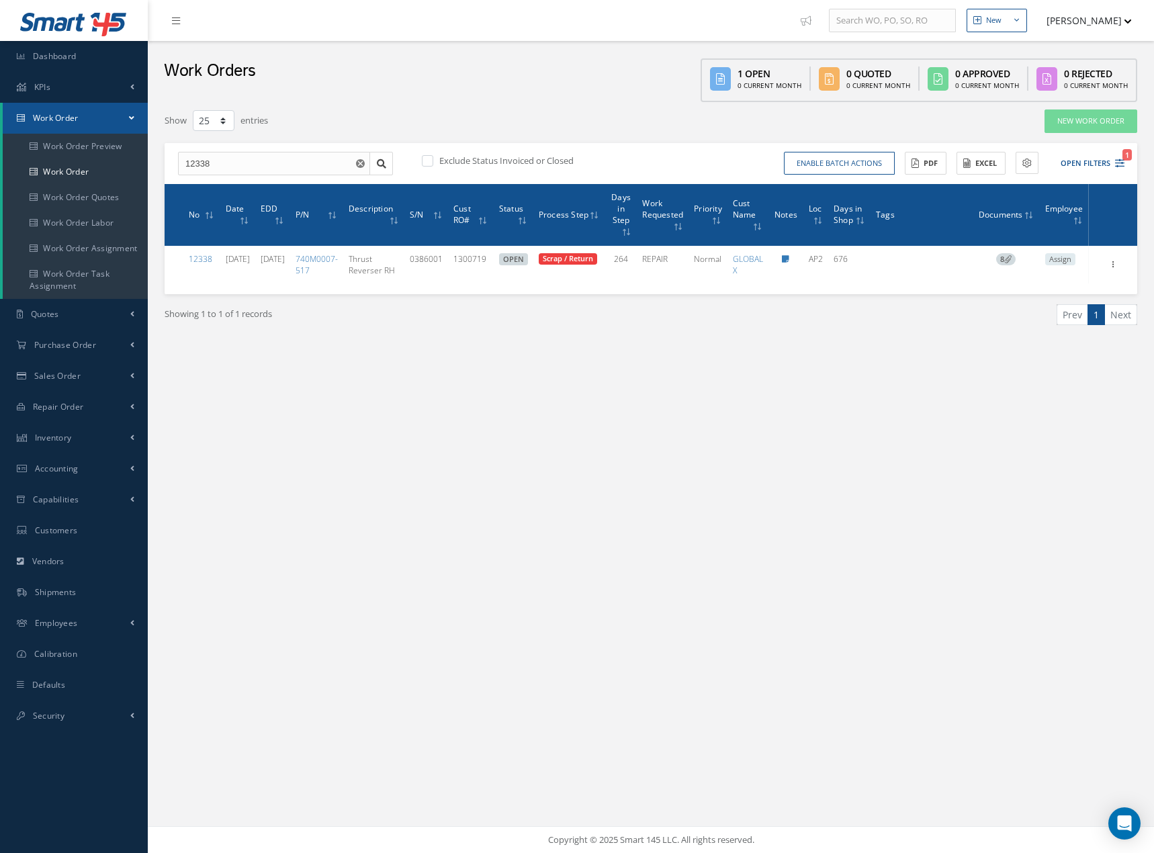
select select "25"
click at [363, 165] on use "Reset" at bounding box center [360, 163] width 9 height 9
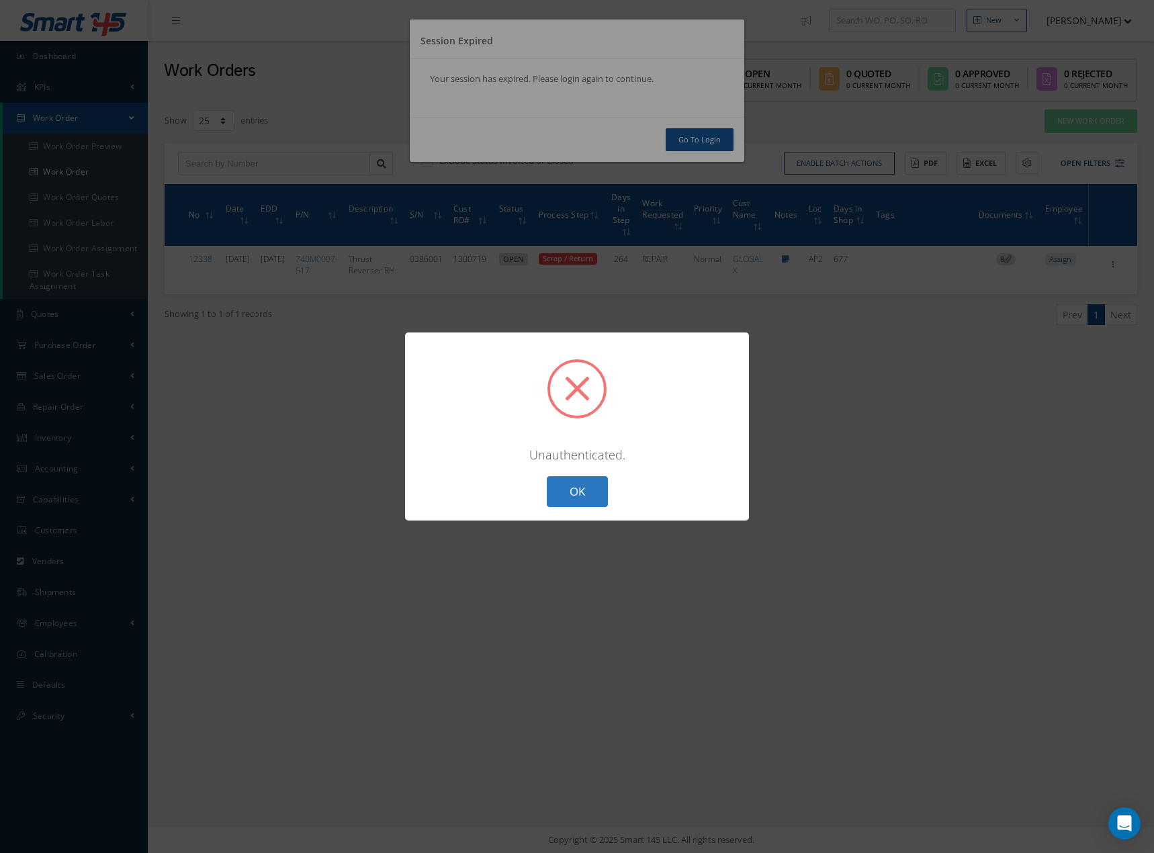
click at [570, 483] on button "OK" at bounding box center [577, 492] width 61 height 32
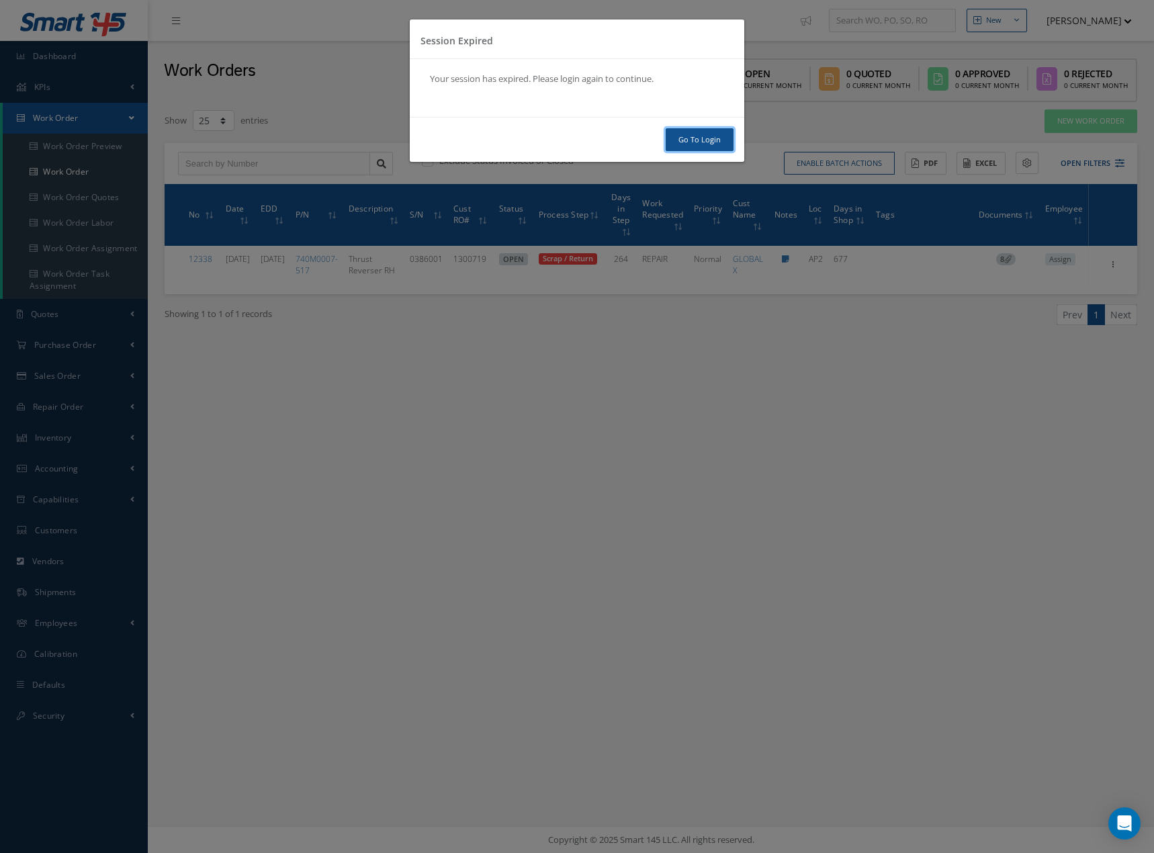
click at [702, 142] on link "Go To Login" at bounding box center [700, 140] width 68 height 24
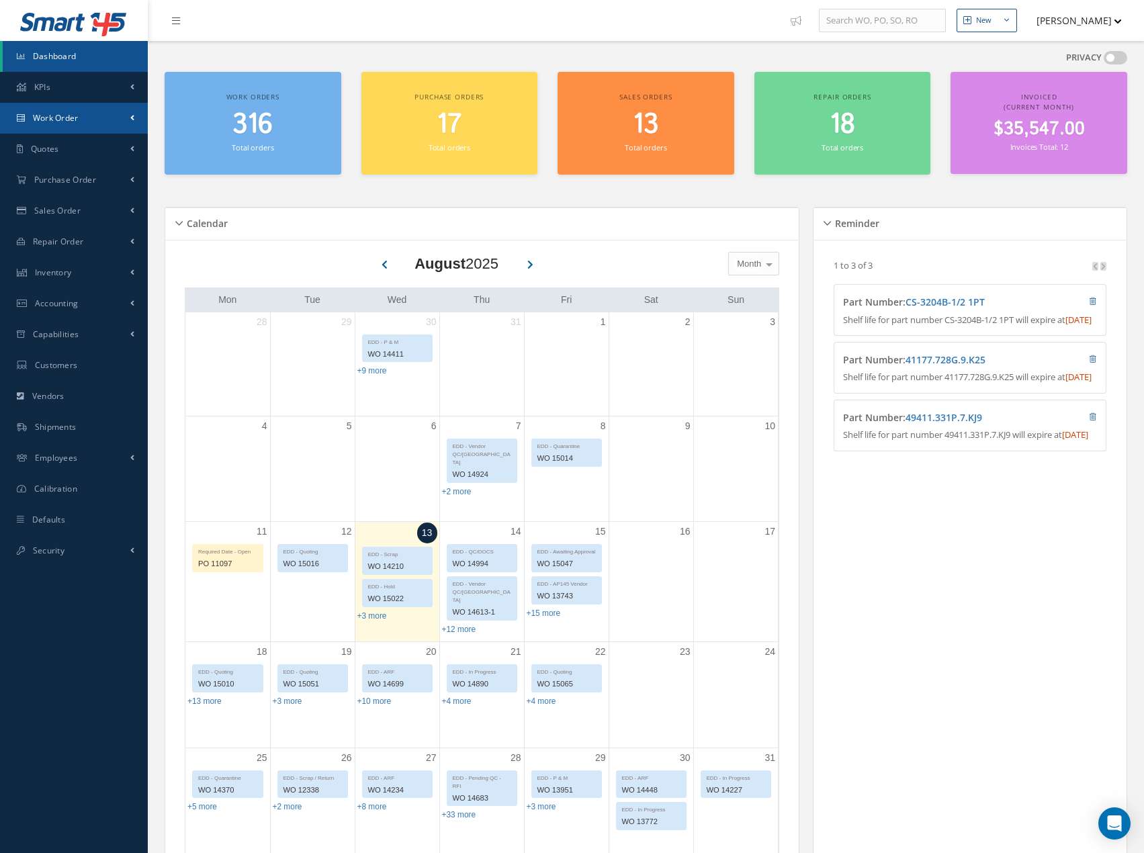
click at [103, 119] on link "Work Order" at bounding box center [74, 118] width 148 height 31
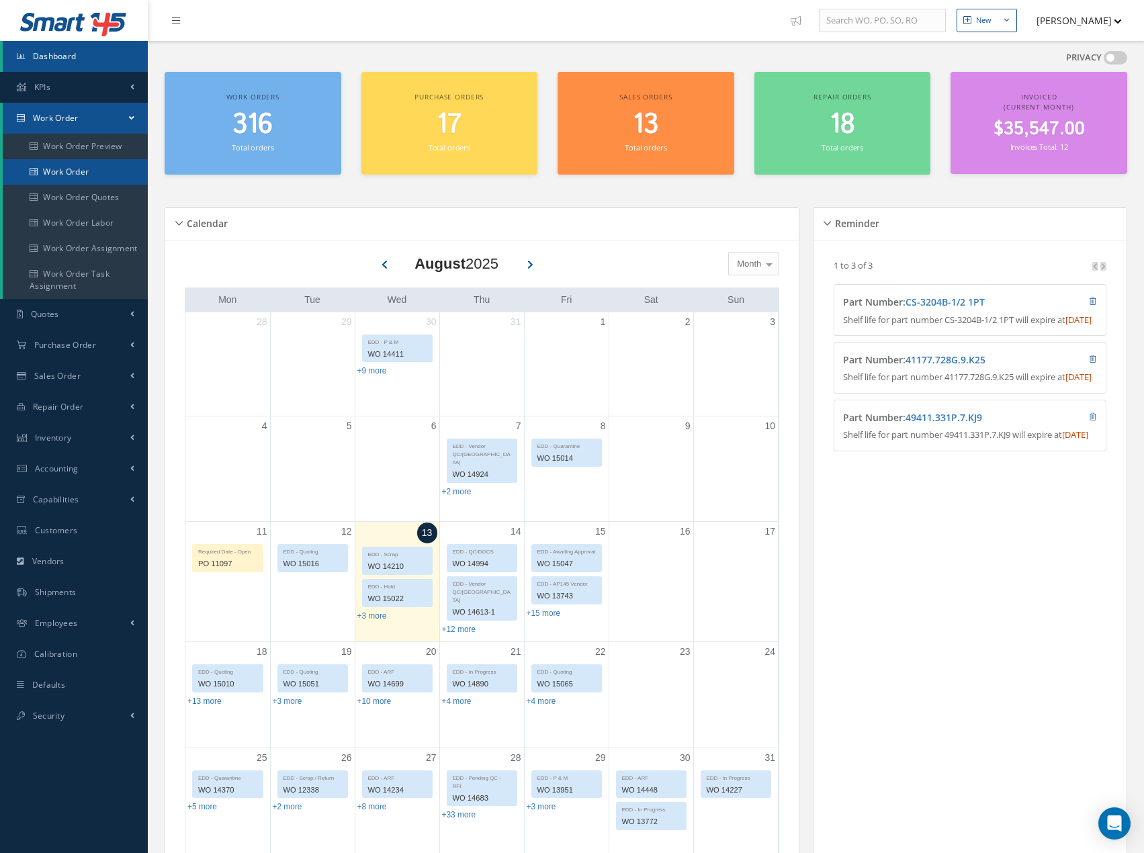
click at [97, 173] on link "Work Order" at bounding box center [75, 172] width 145 height 26
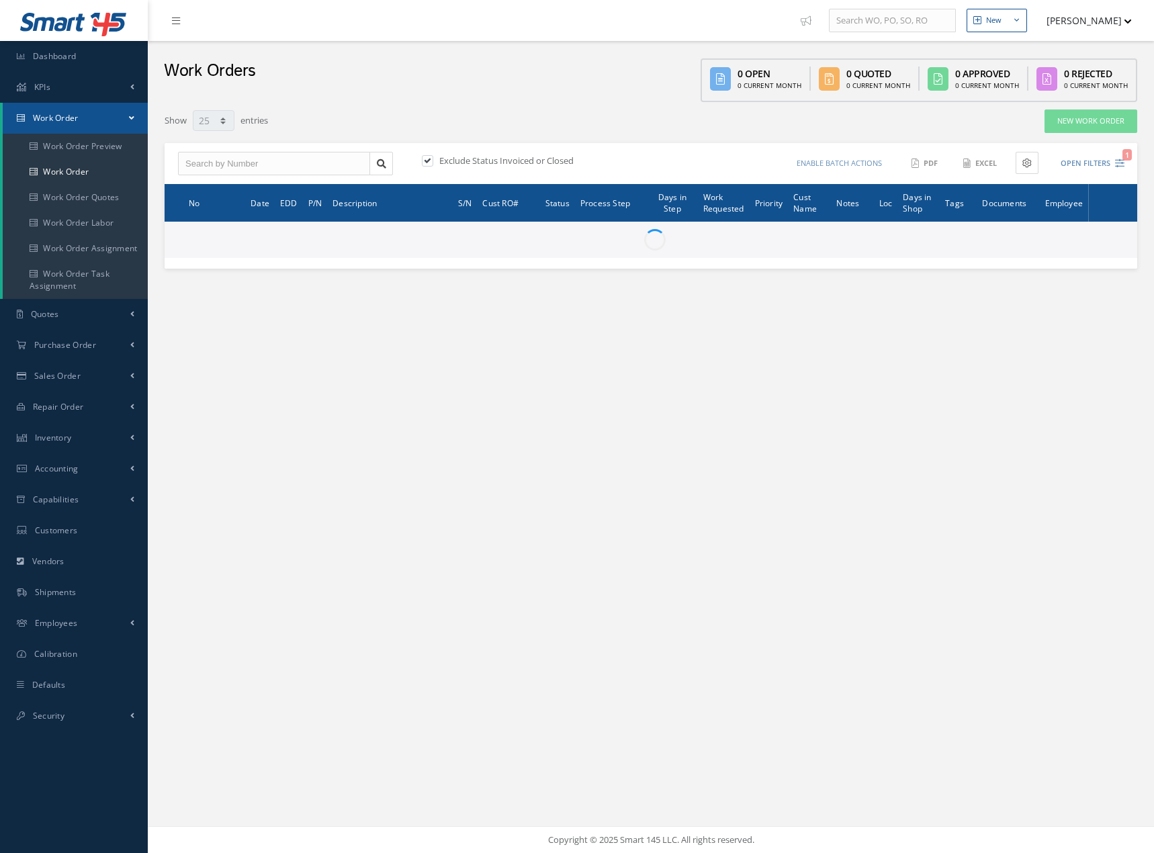
select select "25"
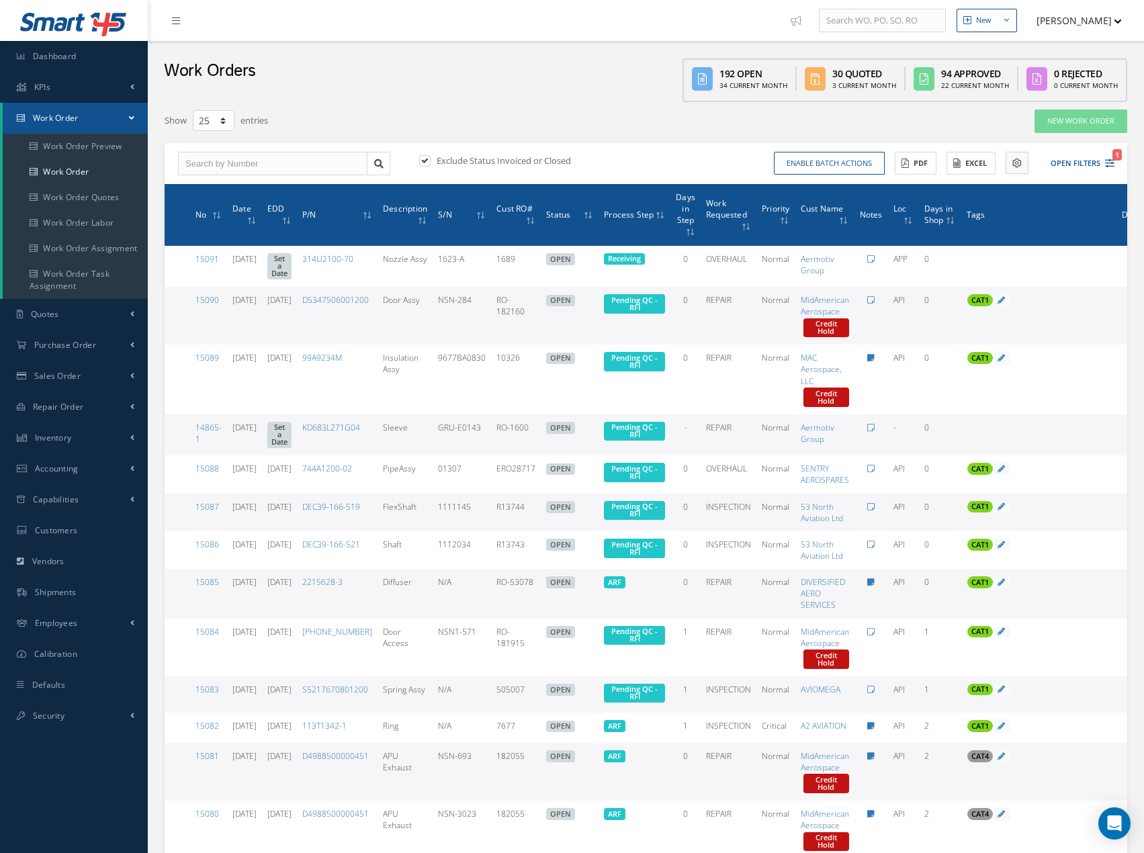
click at [1021, 161] on icon at bounding box center [1016, 162] width 9 height 9
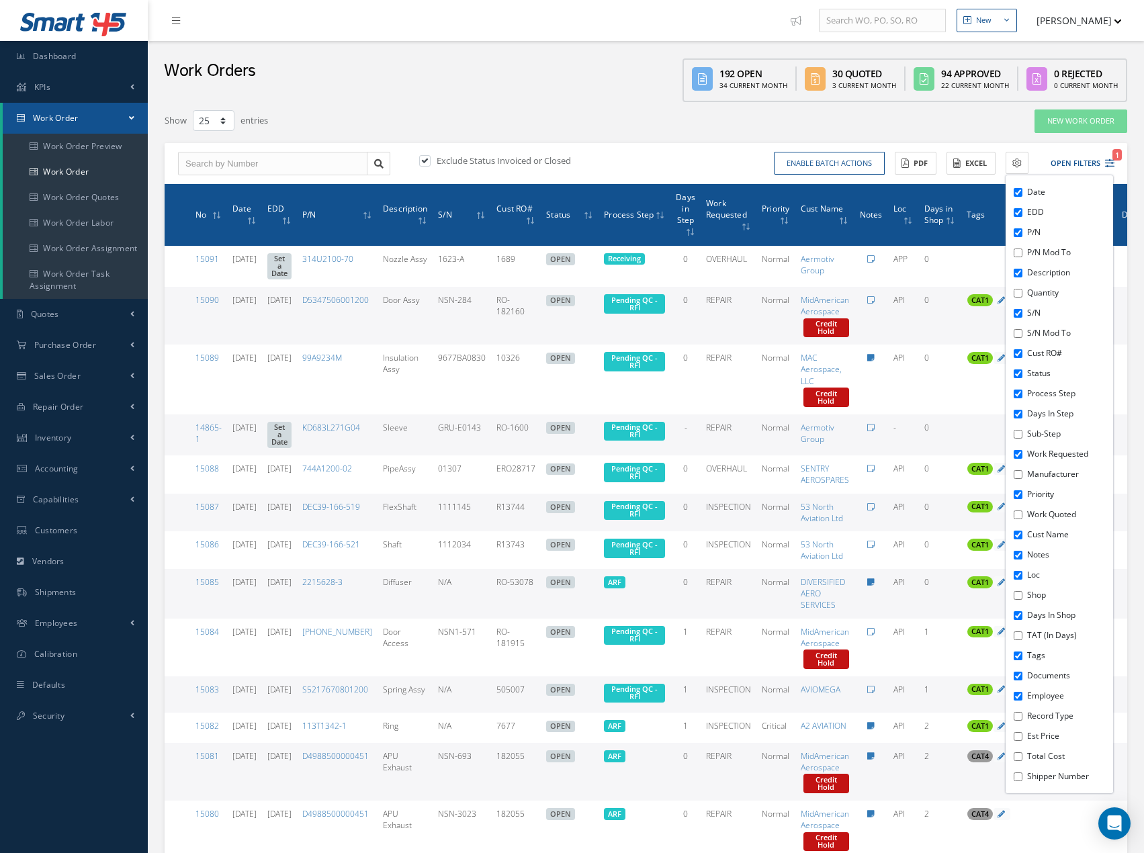
click at [635, 120] on div "Show 10 25 50 100 entries" at bounding box center [440, 121] width 573 height 24
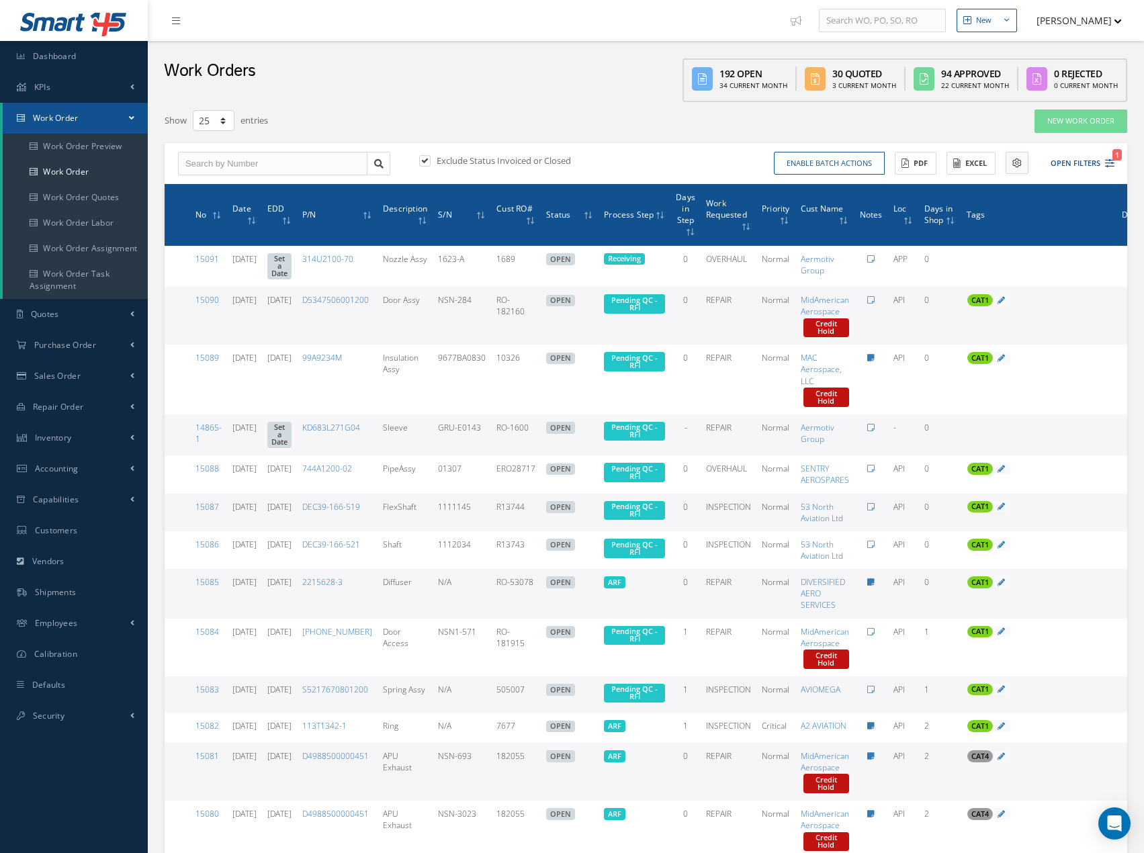
click at [1007, 167] on button at bounding box center [1016, 163] width 23 height 22
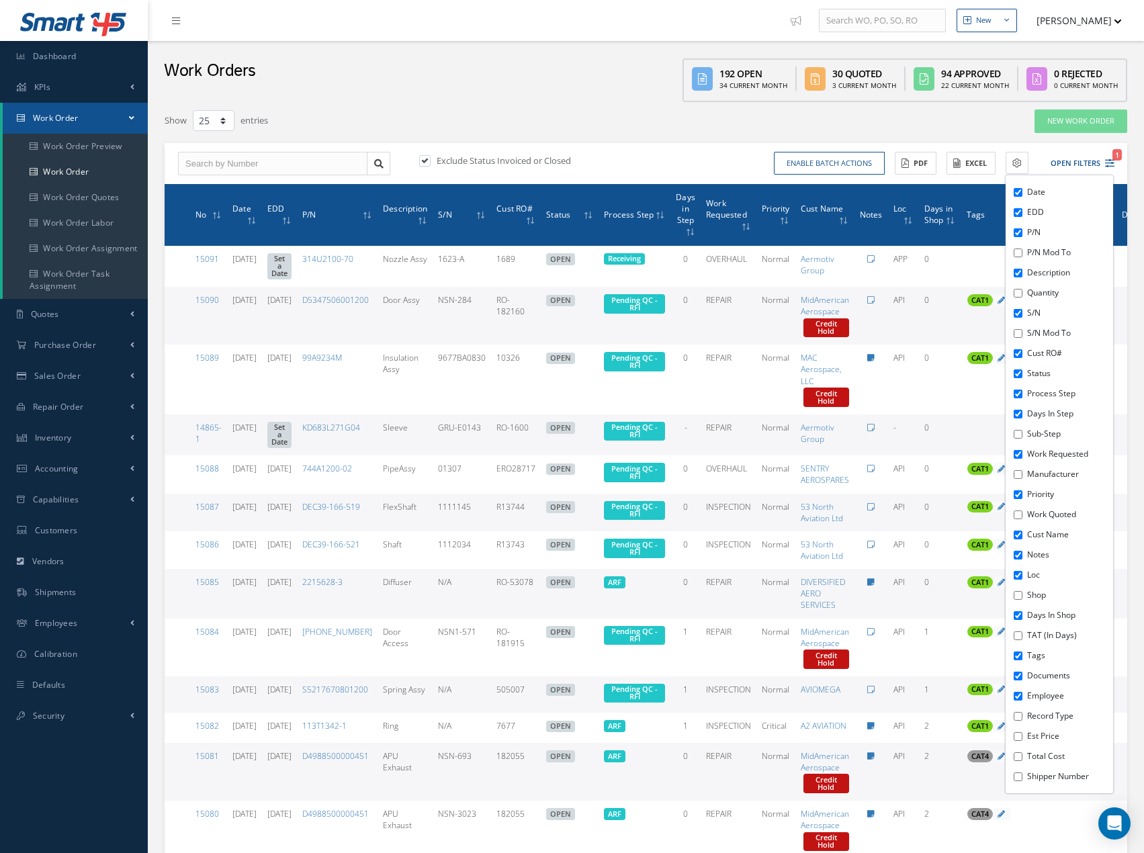
click at [1021, 677] on input "Documents" at bounding box center [1017, 676] width 9 height 9
click at [1020, 676] on input "Documents" at bounding box center [1017, 676] width 9 height 9
checkbox input "true"
drag, startPoint x: 606, startPoint y: 96, endPoint x: 608, endPoint y: 104, distance: 8.3
click at [606, 97] on div "Work Orders 192 Open 34 Current Month 30 Quoted 3 Current Month 94 Approved 22 …" at bounding box center [646, 71] width 996 height 61
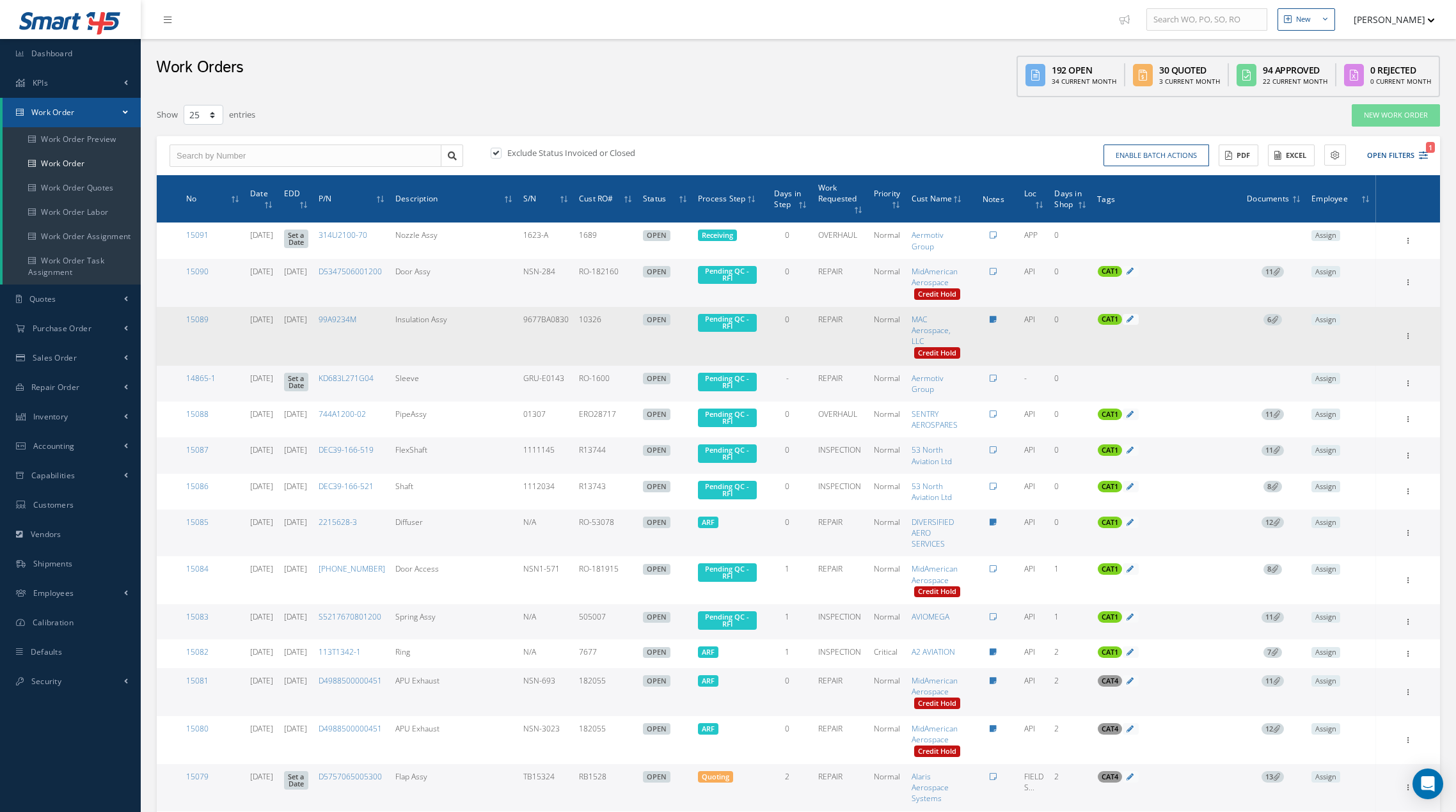
click at [1098, 316] on td "6" at bounding box center [1272, 336] width 68 height 59
click at [1098, 322] on span "6" at bounding box center [1271, 320] width 18 height 11
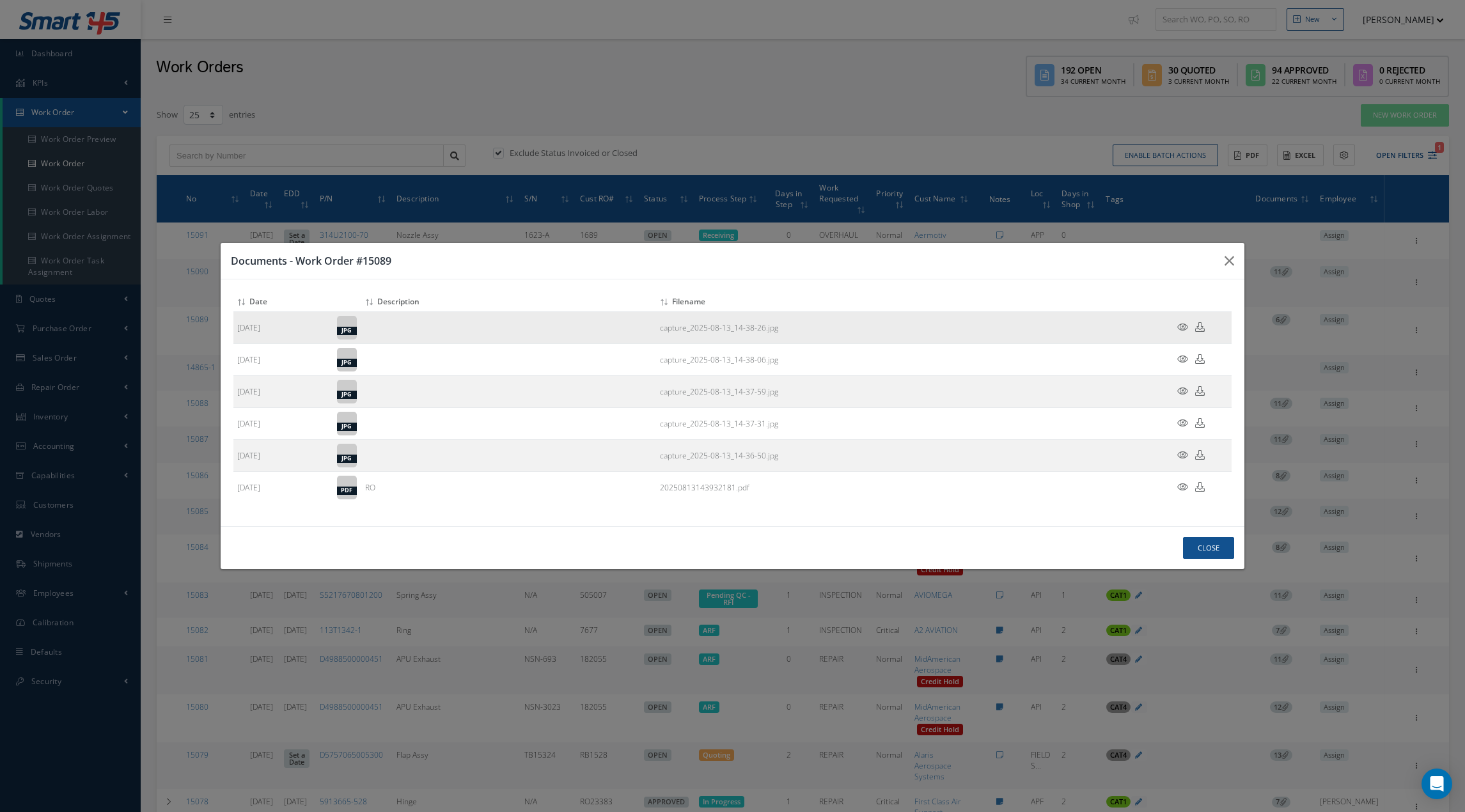
click at [1098, 326] on icon at bounding box center [1181, 327] width 10 height 10
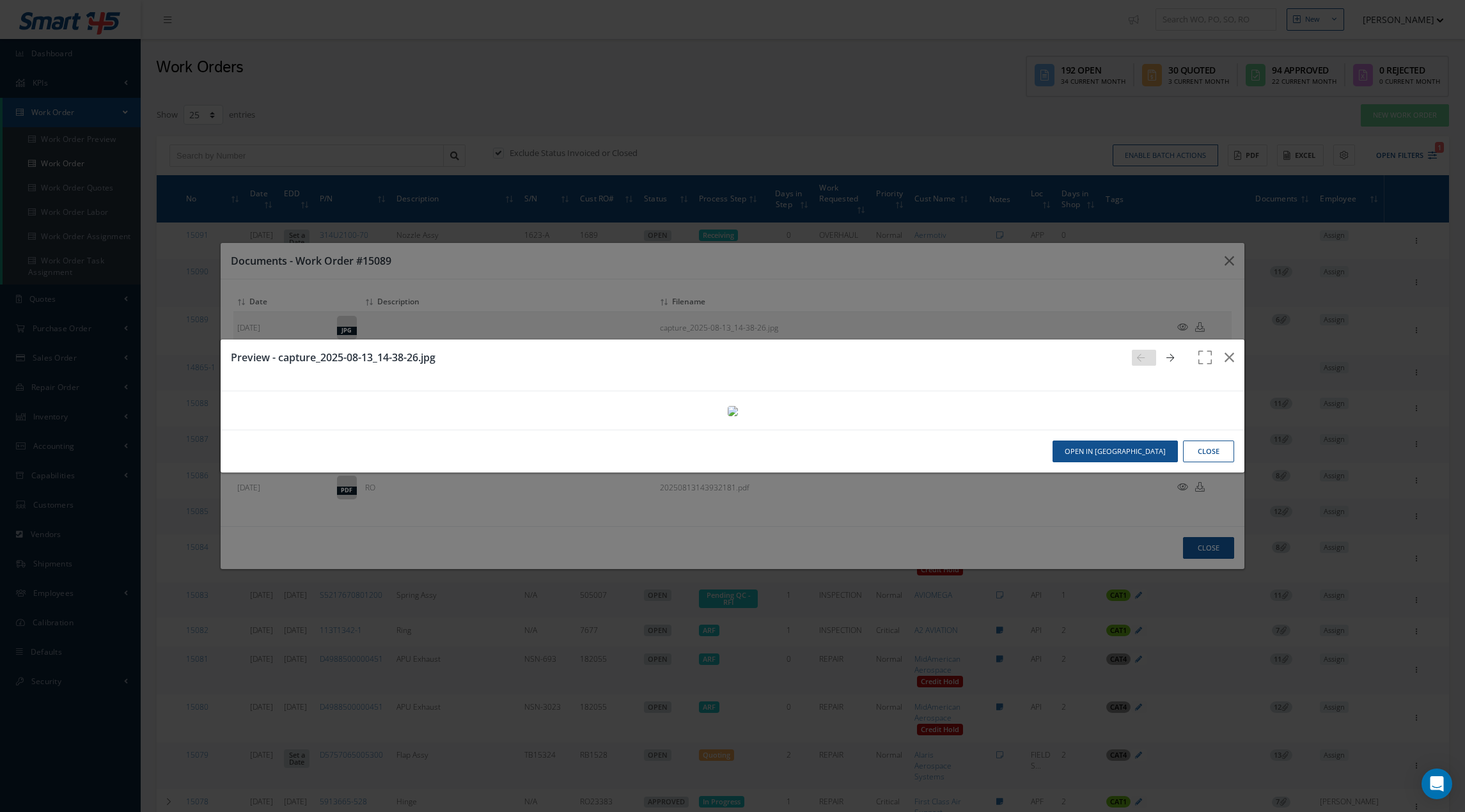
click at [1098, 353] on icon at bounding box center [1170, 357] width 8 height 9
click at [1098, 353] on icon at bounding box center [1140, 357] width 8 height 9
click at [1098, 353] on icon at bounding box center [1170, 357] width 8 height 9
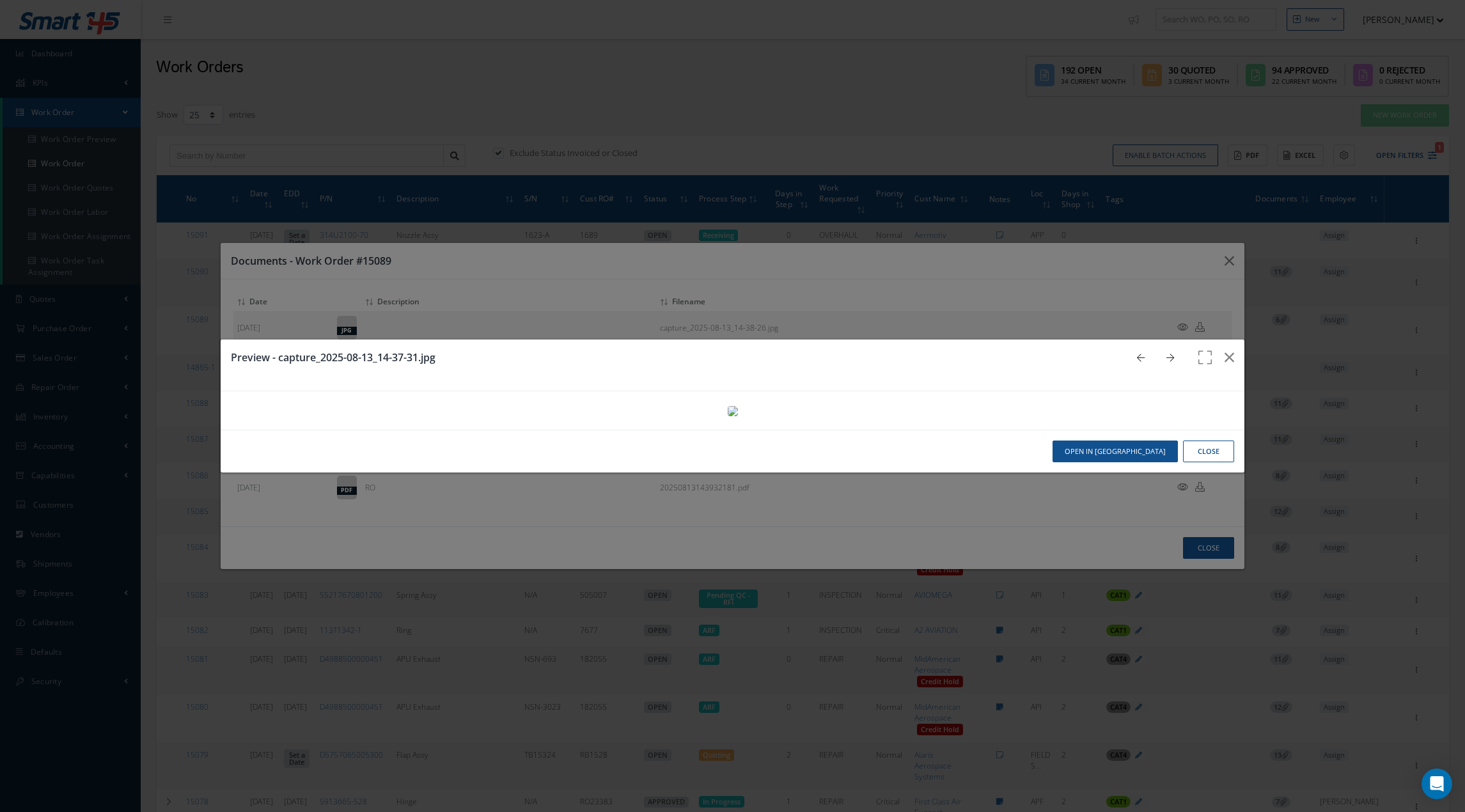
click at [1098, 353] on icon at bounding box center [1170, 357] width 8 height 9
click at [1098, 340] on div "Preview - capture_2025-08-13_14-36-50.jpg" at bounding box center [733, 366] width 1024 height 51
click at [1098, 349] on link at bounding box center [1144, 357] width 25 height 16
click at [1098, 353] on icon at bounding box center [1140, 357] width 8 height 9
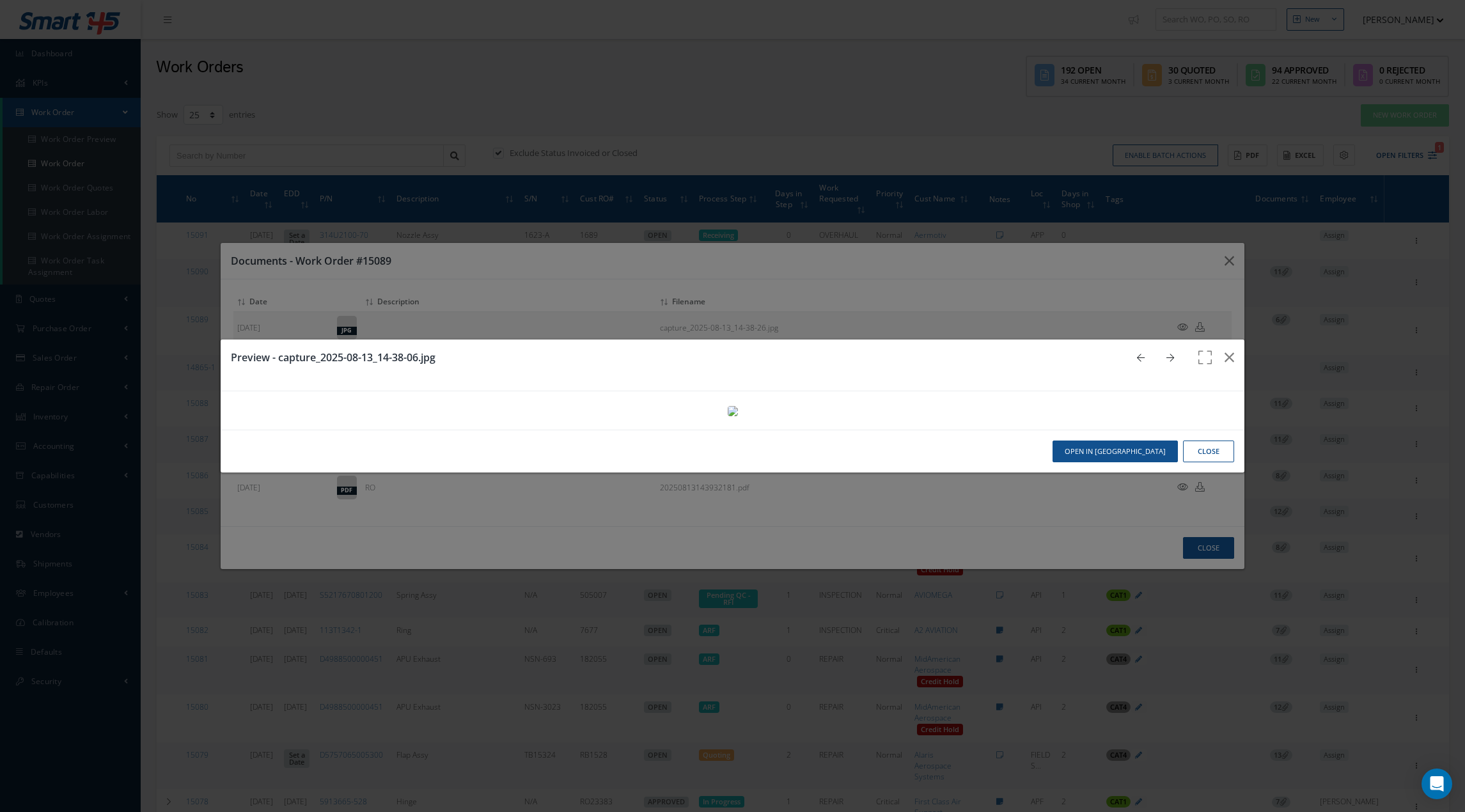
click at [1098, 353] on icon at bounding box center [1140, 357] width 8 height 9
click at [1098, 340] on div "Preview - capture_2025-08-13_14-38-26.jpg" at bounding box center [733, 366] width 1024 height 51
click at [1098, 340] on button "button" at bounding box center [1229, 358] width 30 height 36
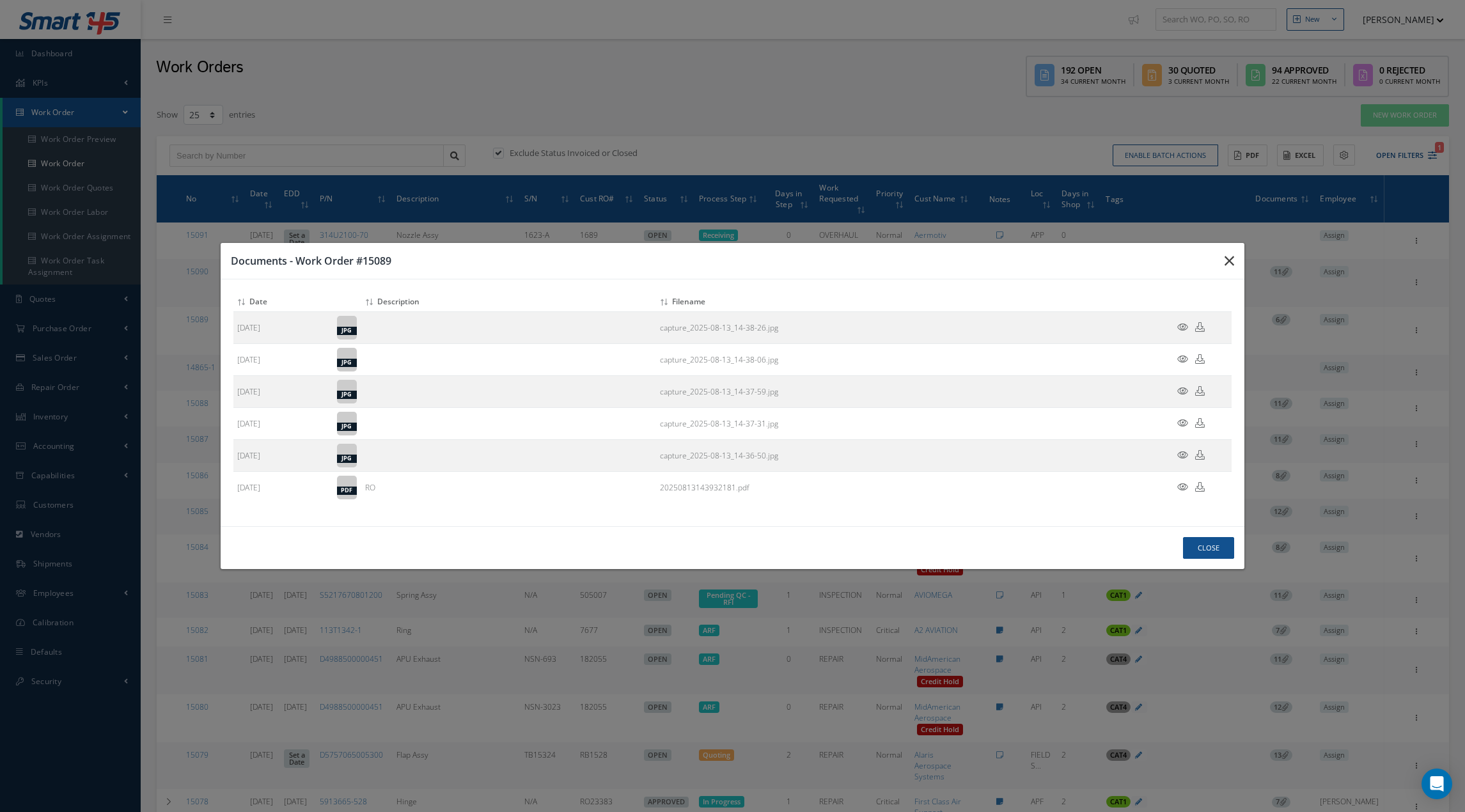
click at [0, 0] on icon "button" at bounding box center [0, 0] width 0 height 0
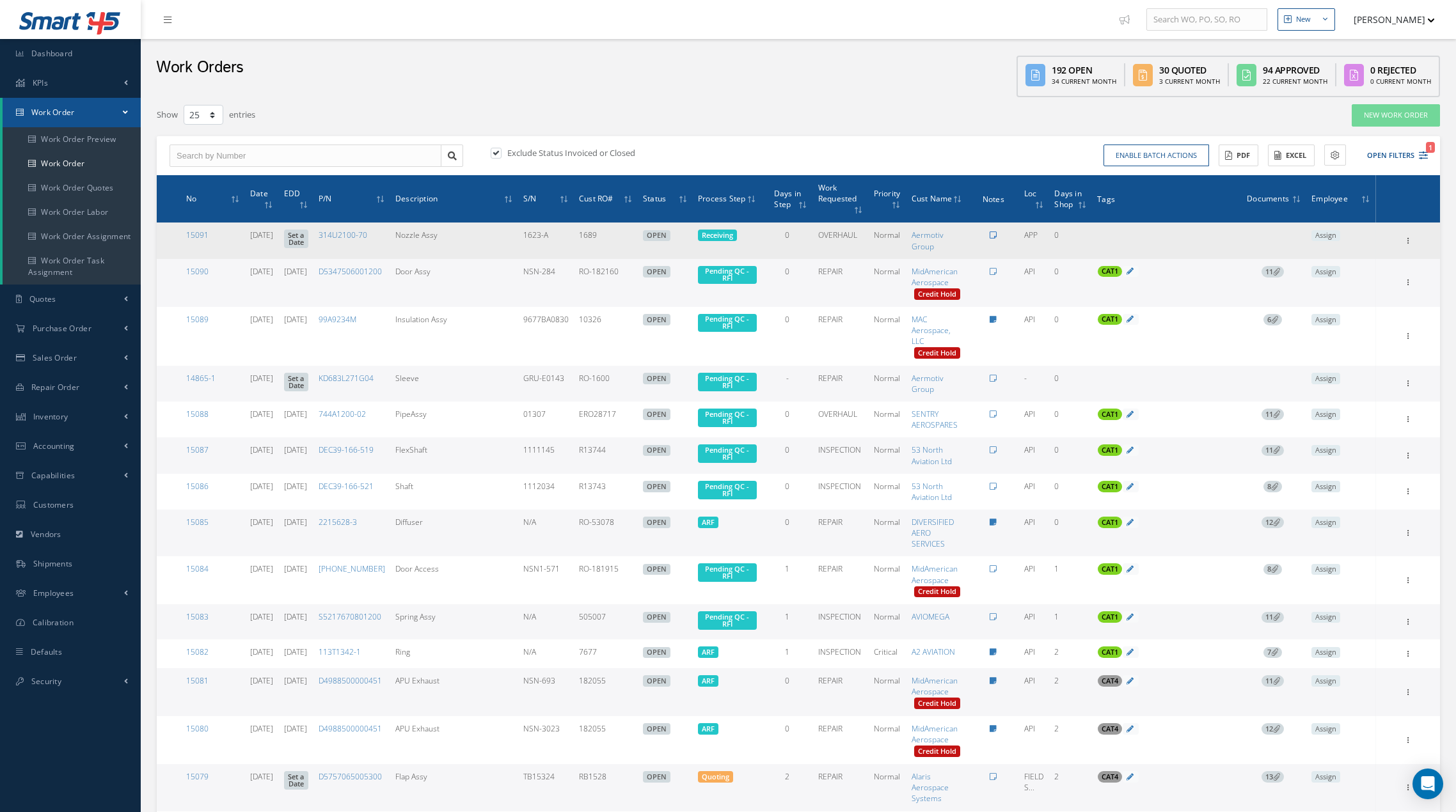
click at [996, 238] on icon at bounding box center [992, 235] width 7 height 8
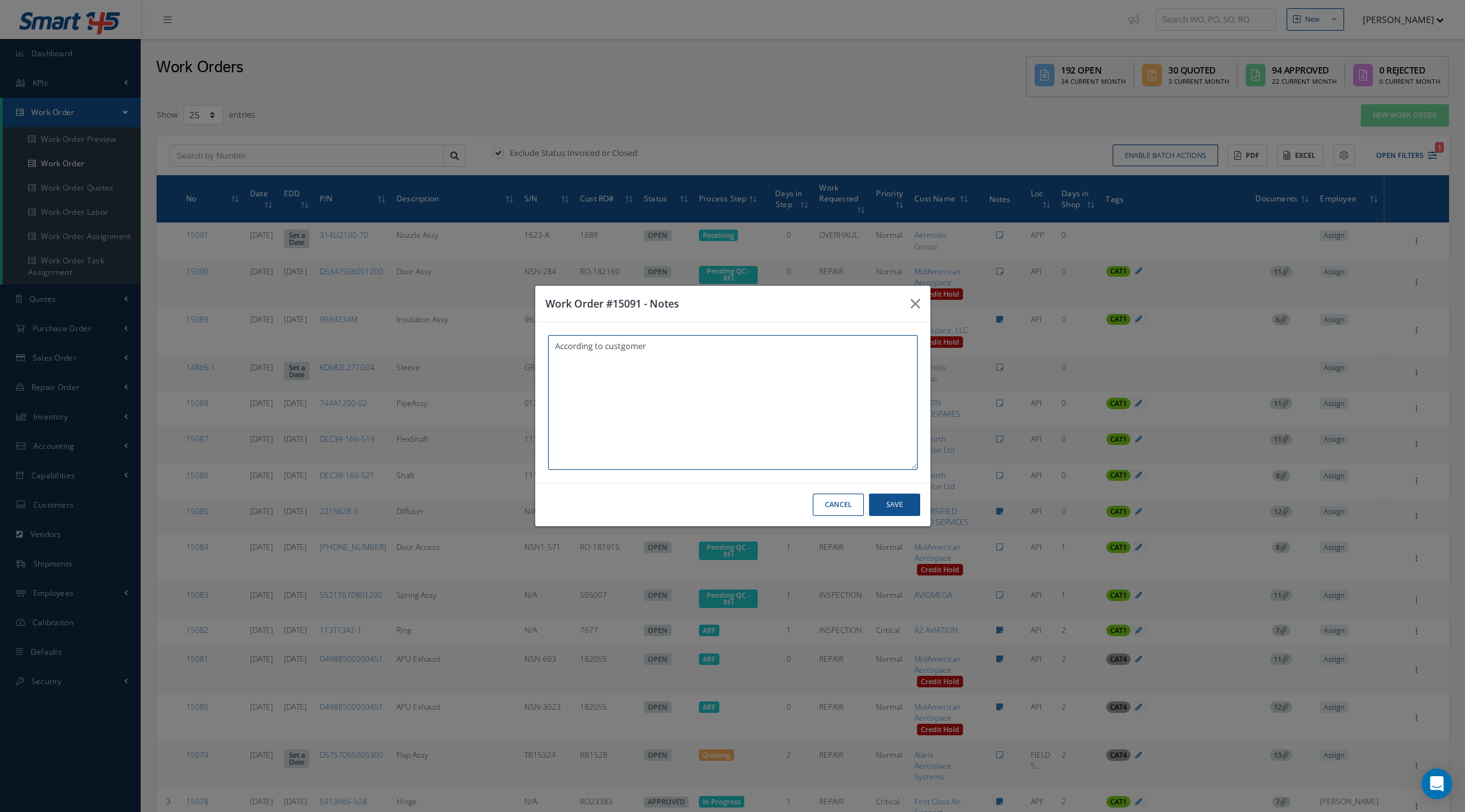
click at [626, 347] on textarea "According to custgomer" at bounding box center [733, 403] width 369 height 135
type textarea "According to customer previous communications, assy is in very good conditions,…"
drag, startPoint x: 898, startPoint y: 505, endPoint x: 885, endPoint y: 502, distance: 13.3
click at [896, 505] on button "Save" at bounding box center [895, 505] width 51 height 23
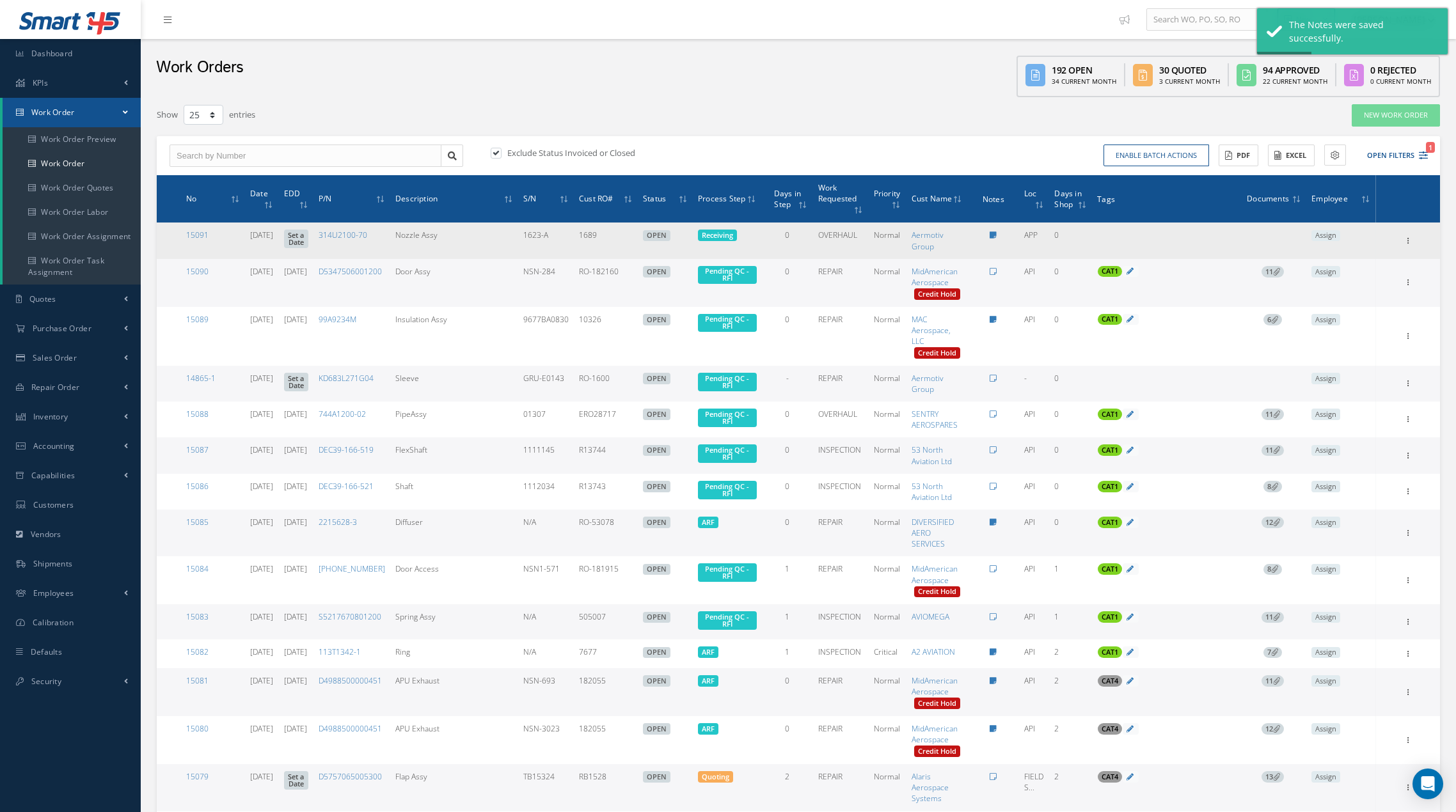
click at [309, 241] on link "Set a Date" at bounding box center [296, 238] width 25 height 18
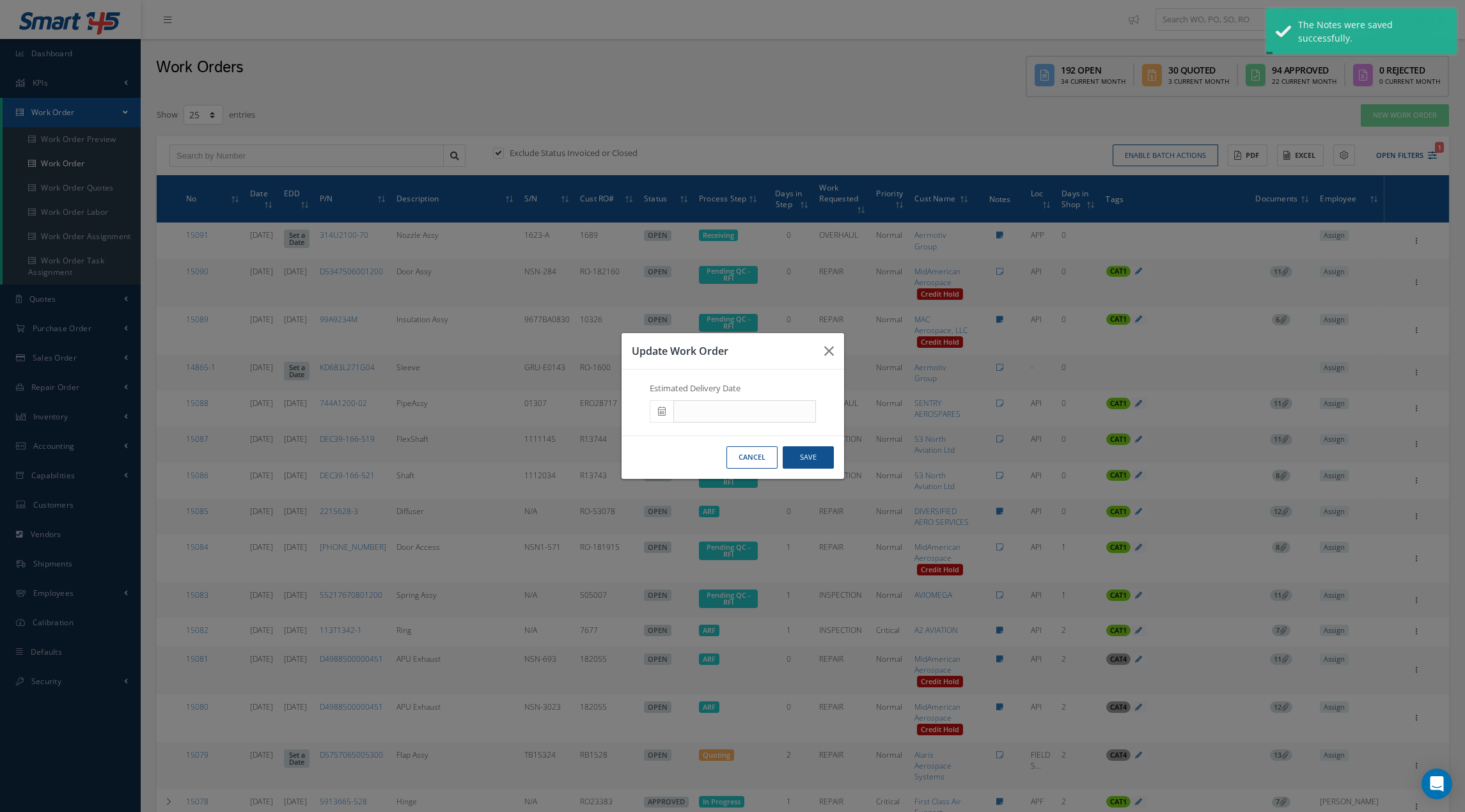
click at [663, 416] on span at bounding box center [661, 411] width 24 height 23
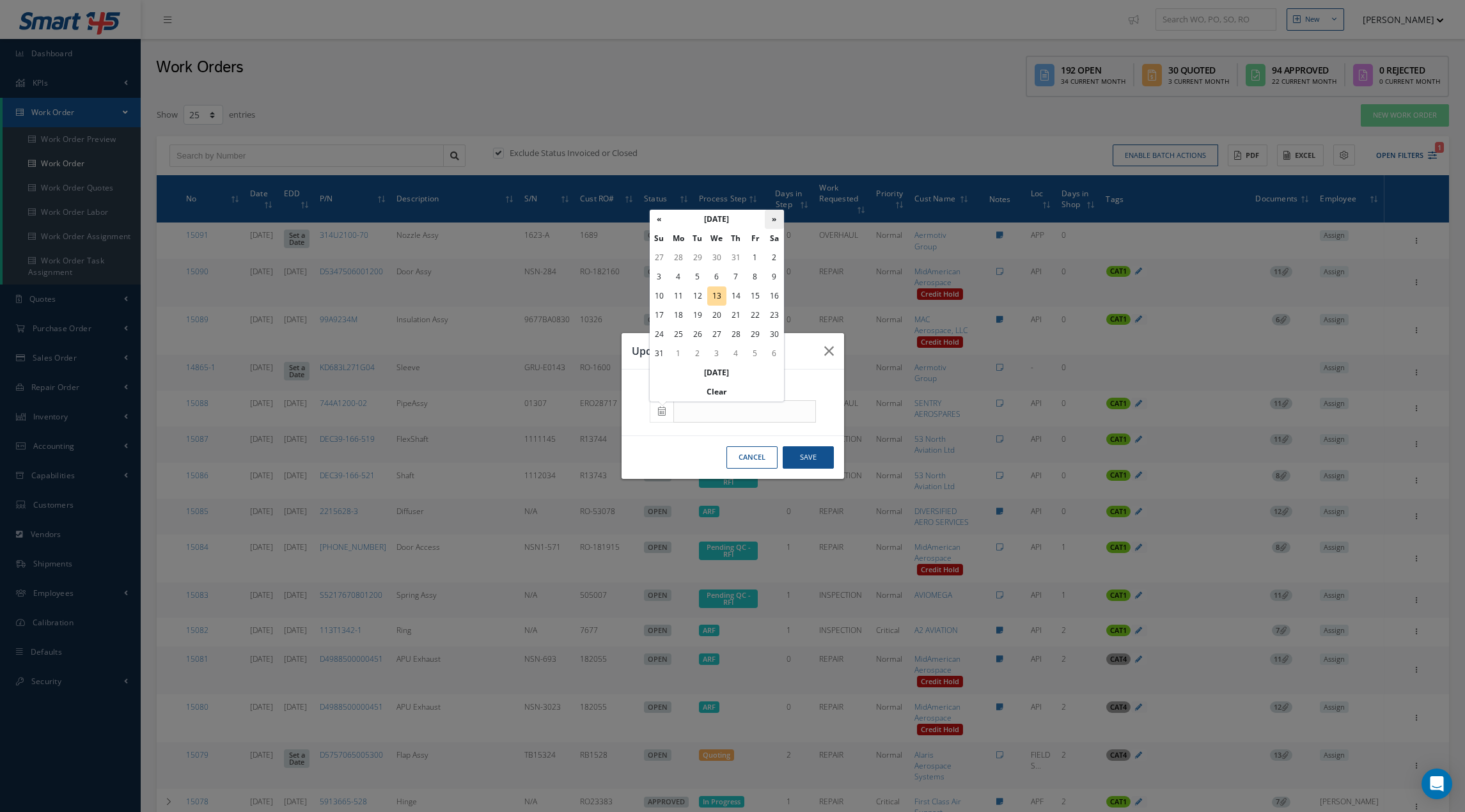
click at [778, 221] on th "»" at bounding box center [774, 219] width 19 height 19
click at [655, 220] on th "«" at bounding box center [659, 219] width 19 height 19
click at [736, 332] on td "28" at bounding box center [736, 334] width 19 height 19
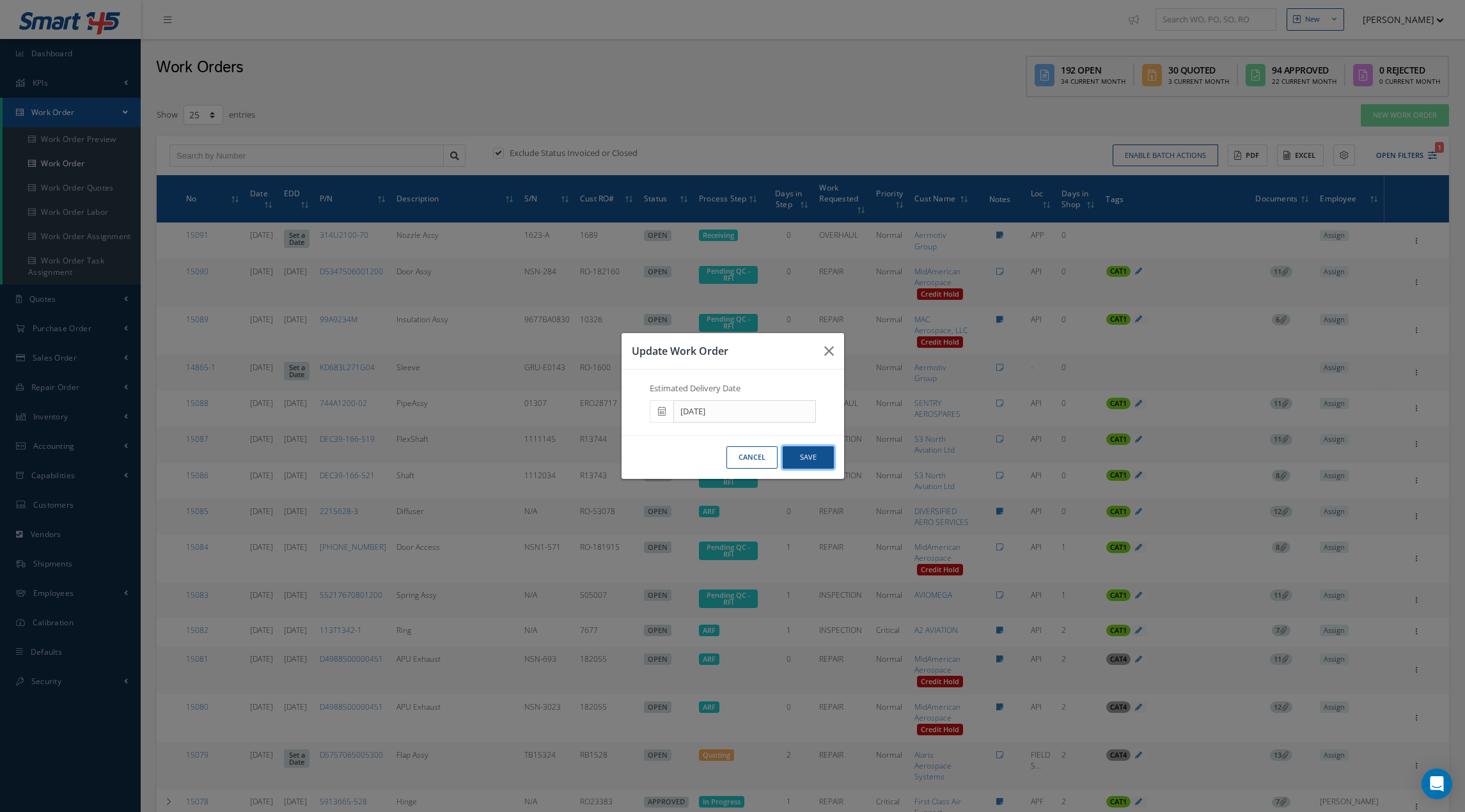
click at [816, 459] on button "Save" at bounding box center [808, 458] width 51 height 23
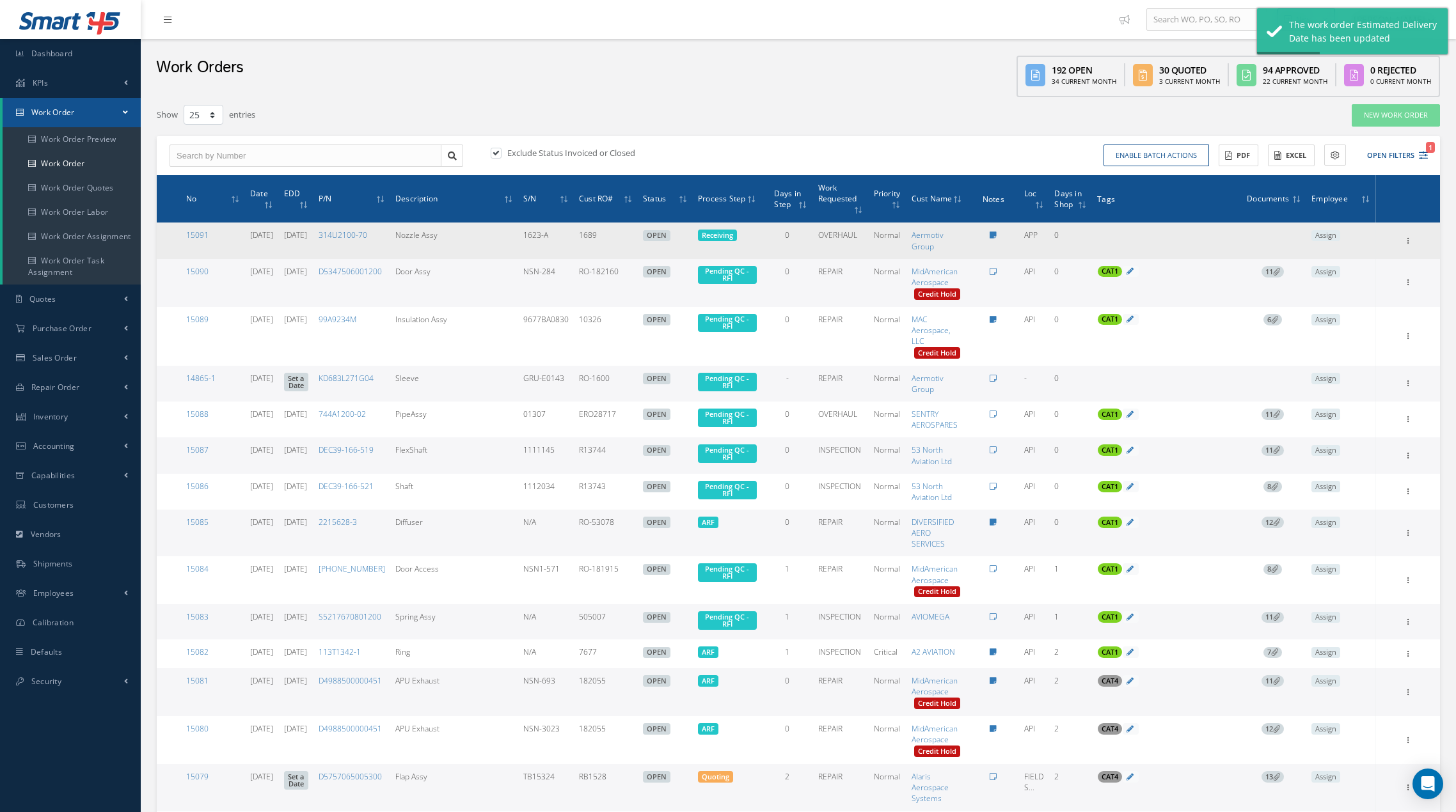
click at [307, 235] on link "[DATE]" at bounding box center [295, 234] width 23 height 10
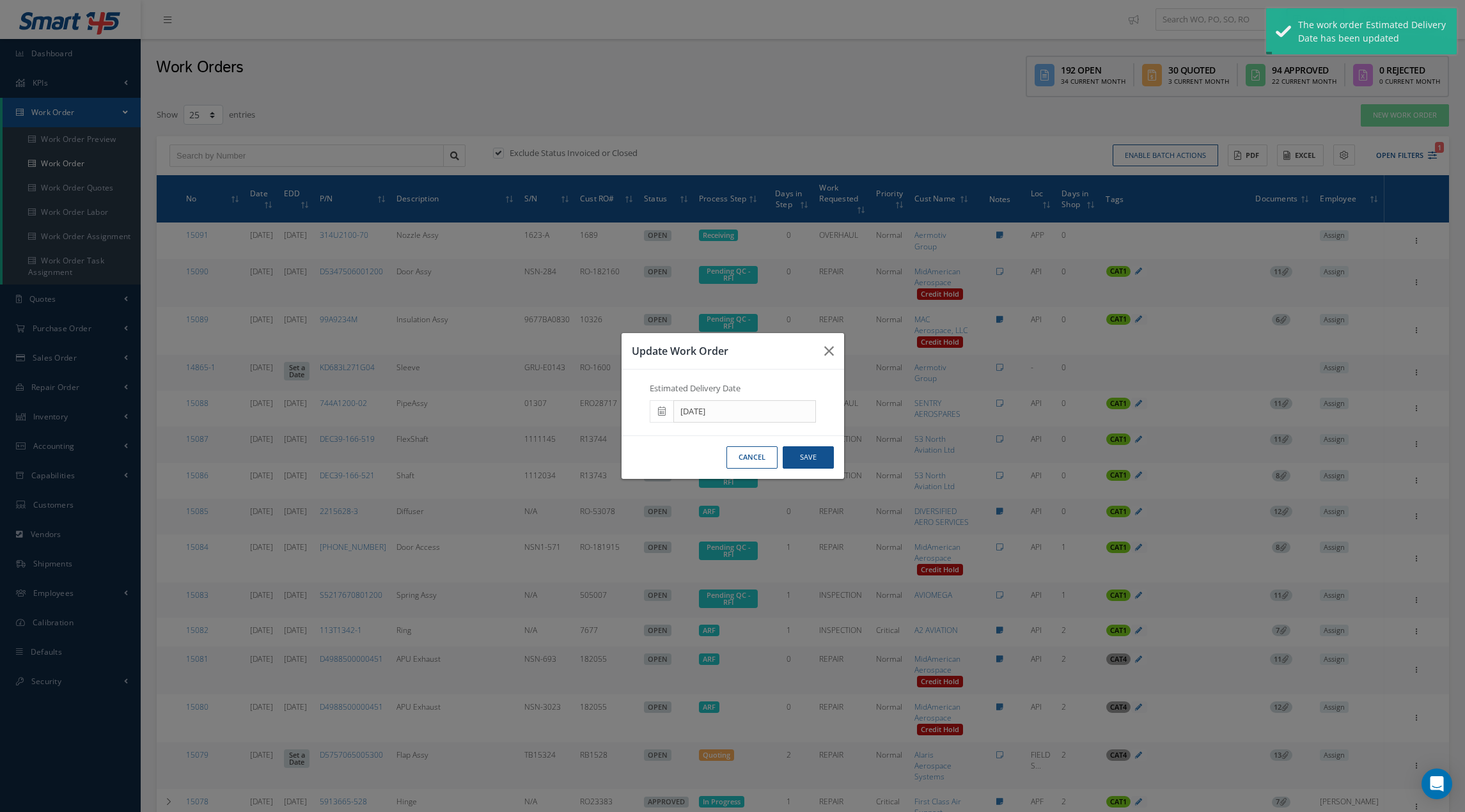
click at [664, 406] on icon at bounding box center [662, 410] width 8 height 9
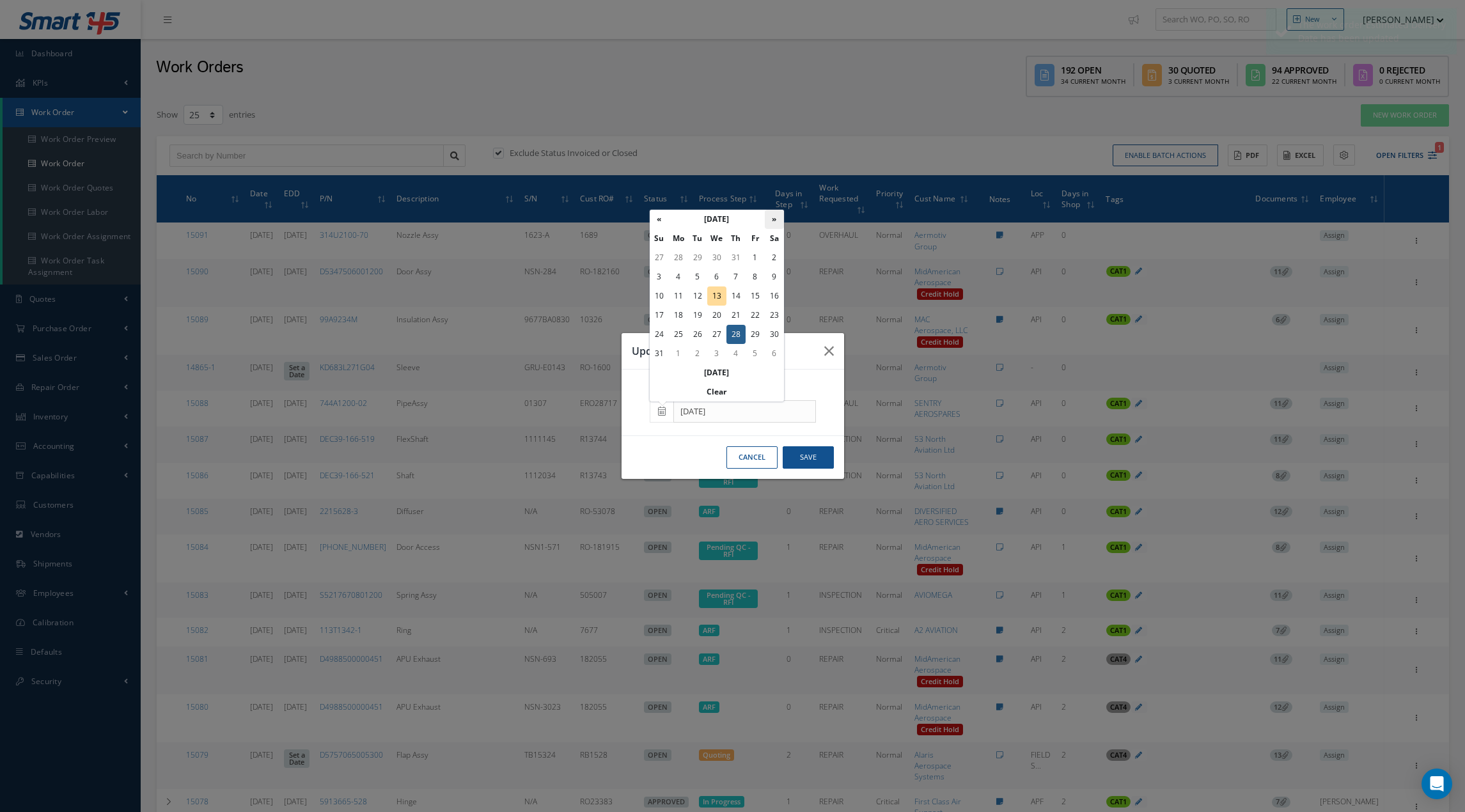
click at [774, 214] on th "»" at bounding box center [774, 219] width 19 height 19
click at [681, 314] on td "22" at bounding box center [678, 315] width 19 height 19
type input "[DATE]"
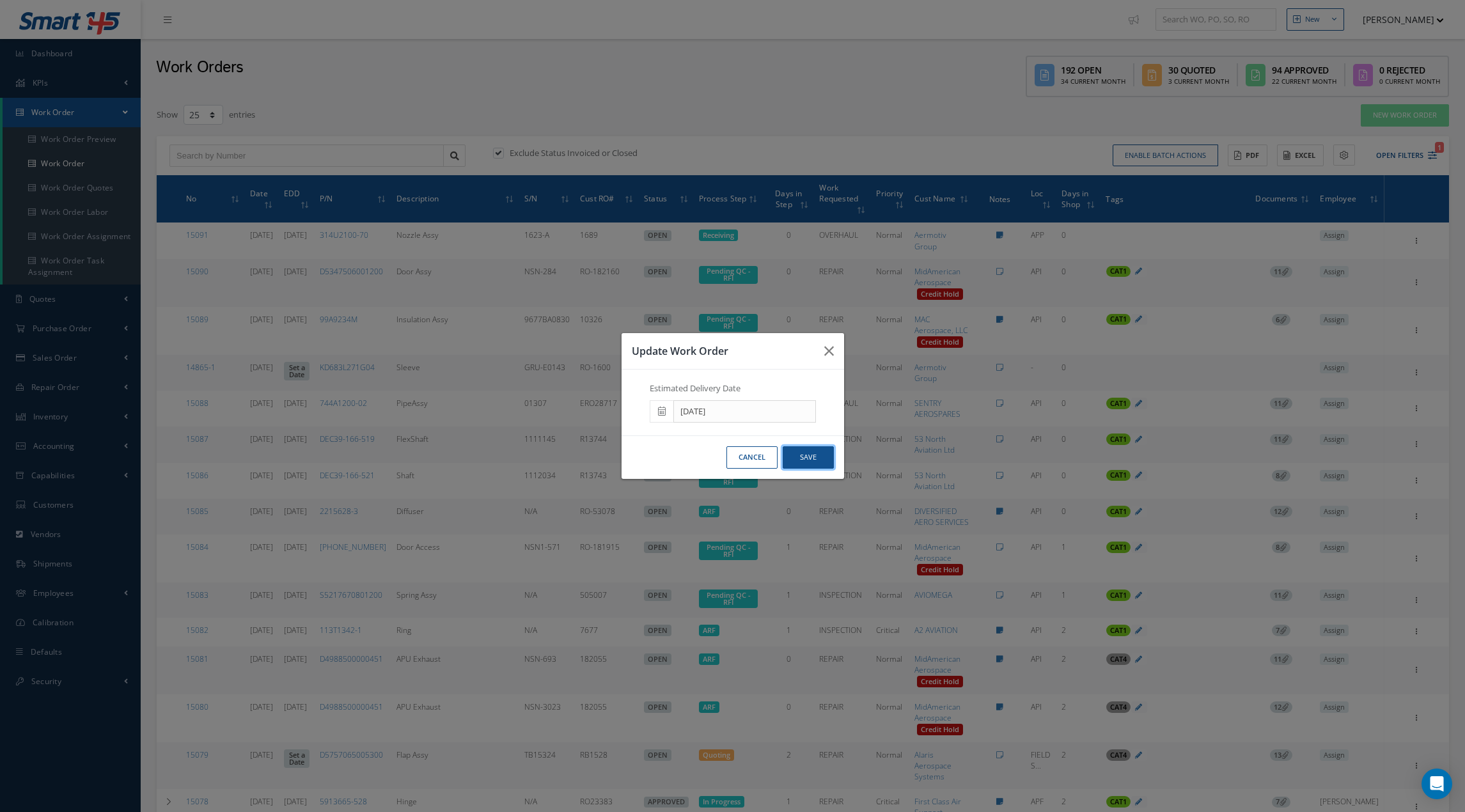
click at [813, 461] on button "Save" at bounding box center [808, 458] width 51 height 23
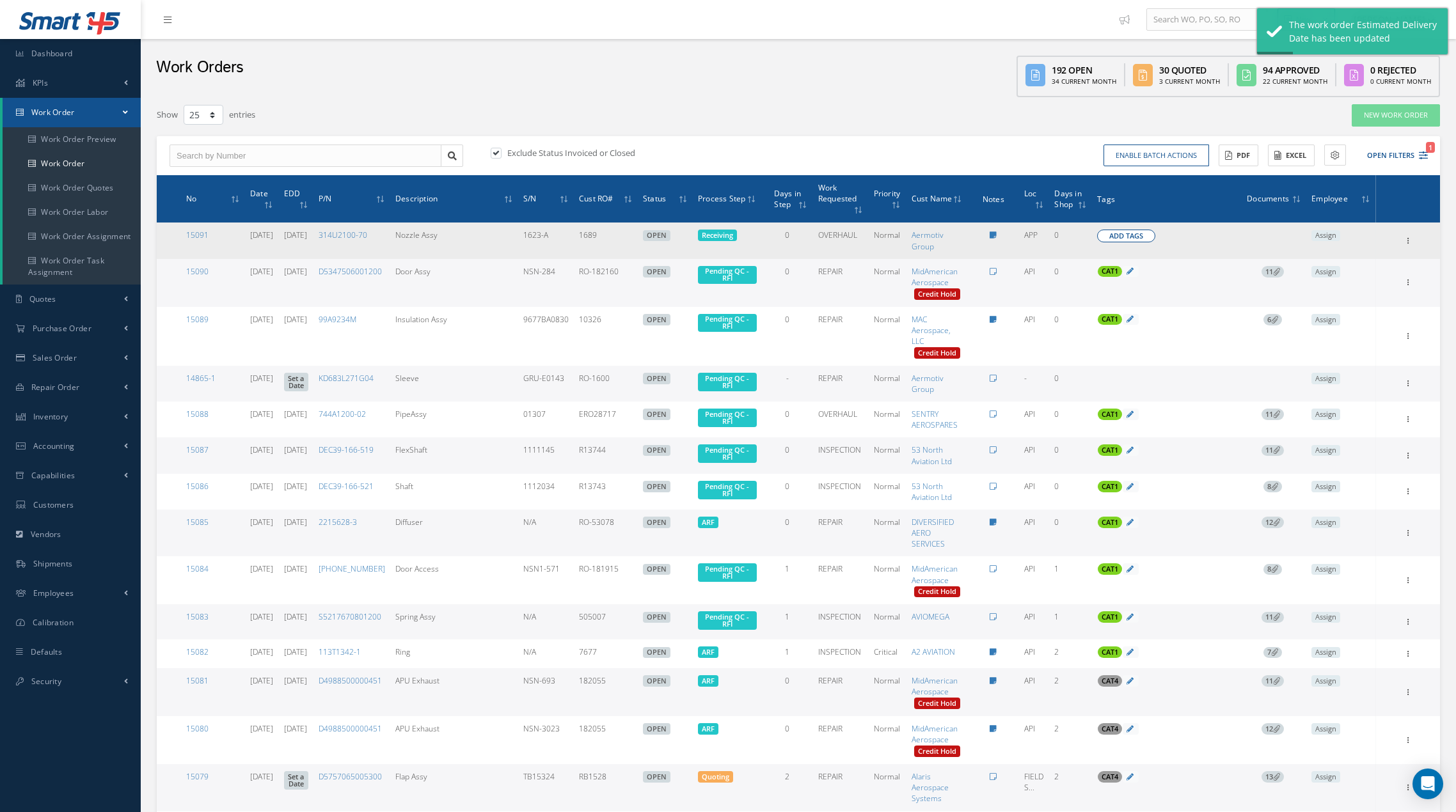
click at [1098, 235] on span "Add Tags" at bounding box center [1127, 235] width 34 height 10
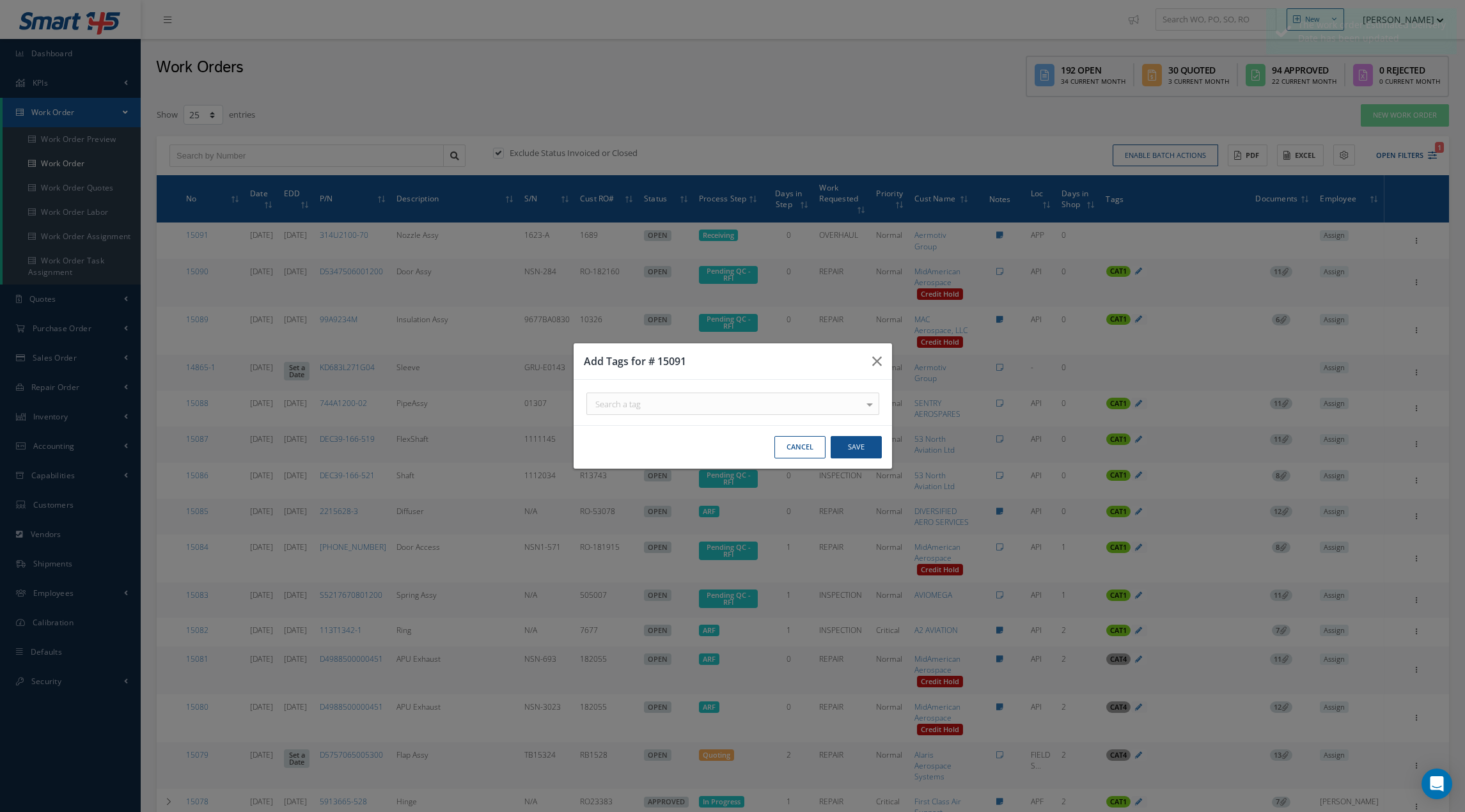
click at [791, 441] on button "Cancel" at bounding box center [800, 447] width 51 height 23
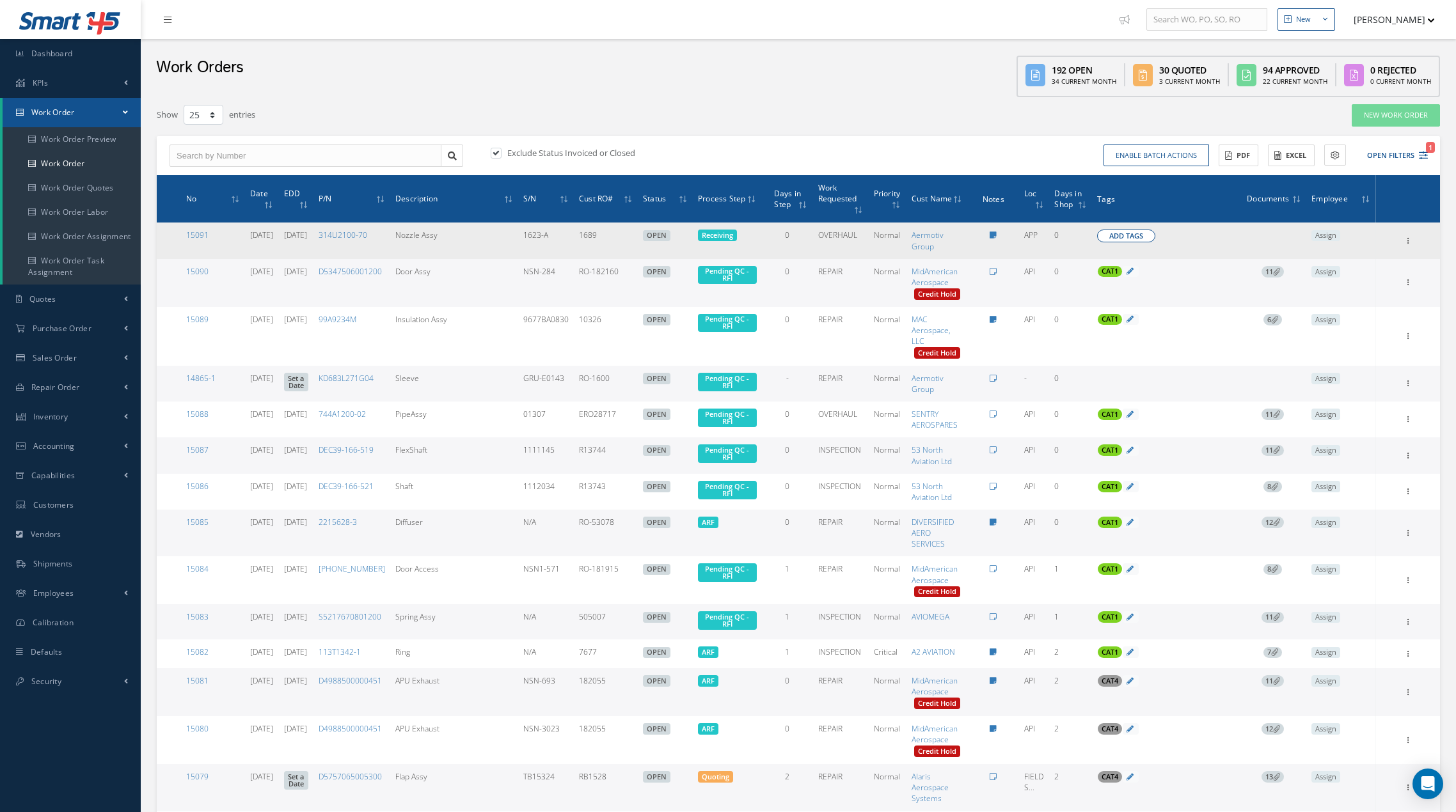
click at [1098, 233] on span "Add Tags" at bounding box center [1127, 235] width 34 height 10
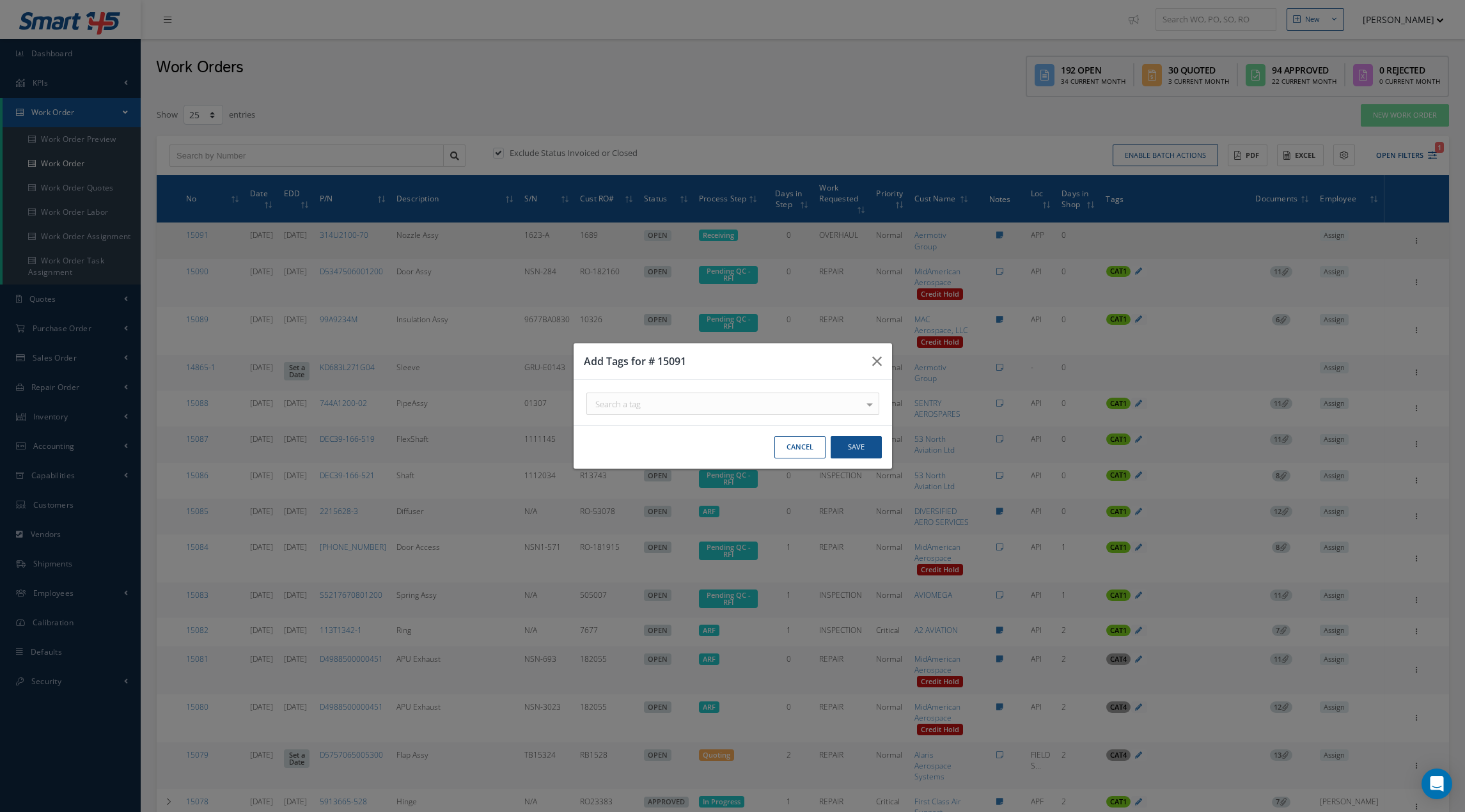
click at [871, 405] on div at bounding box center [869, 404] width 18 height 21
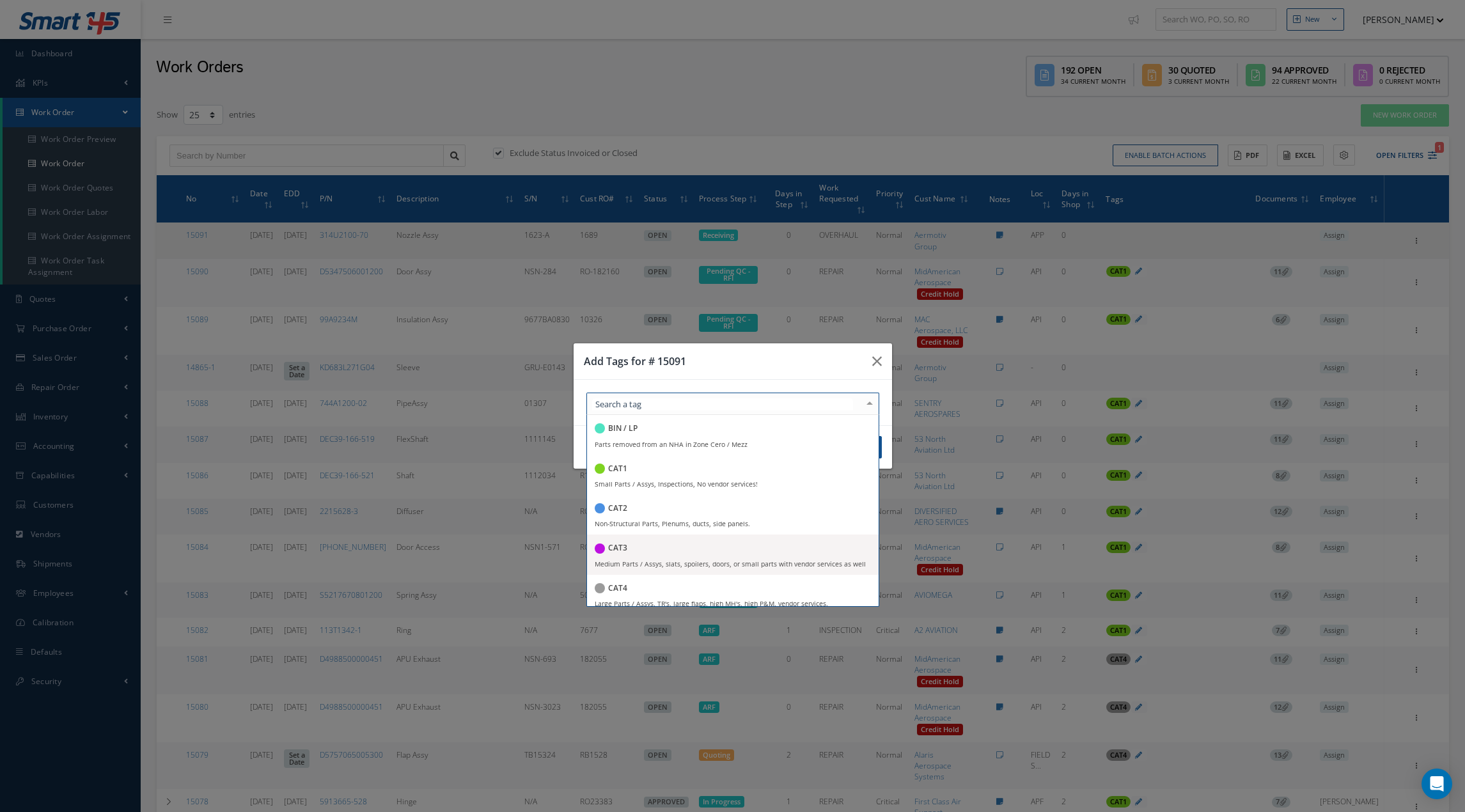
click at [710, 554] on div "CAT3" at bounding box center [733, 548] width 276 height 17
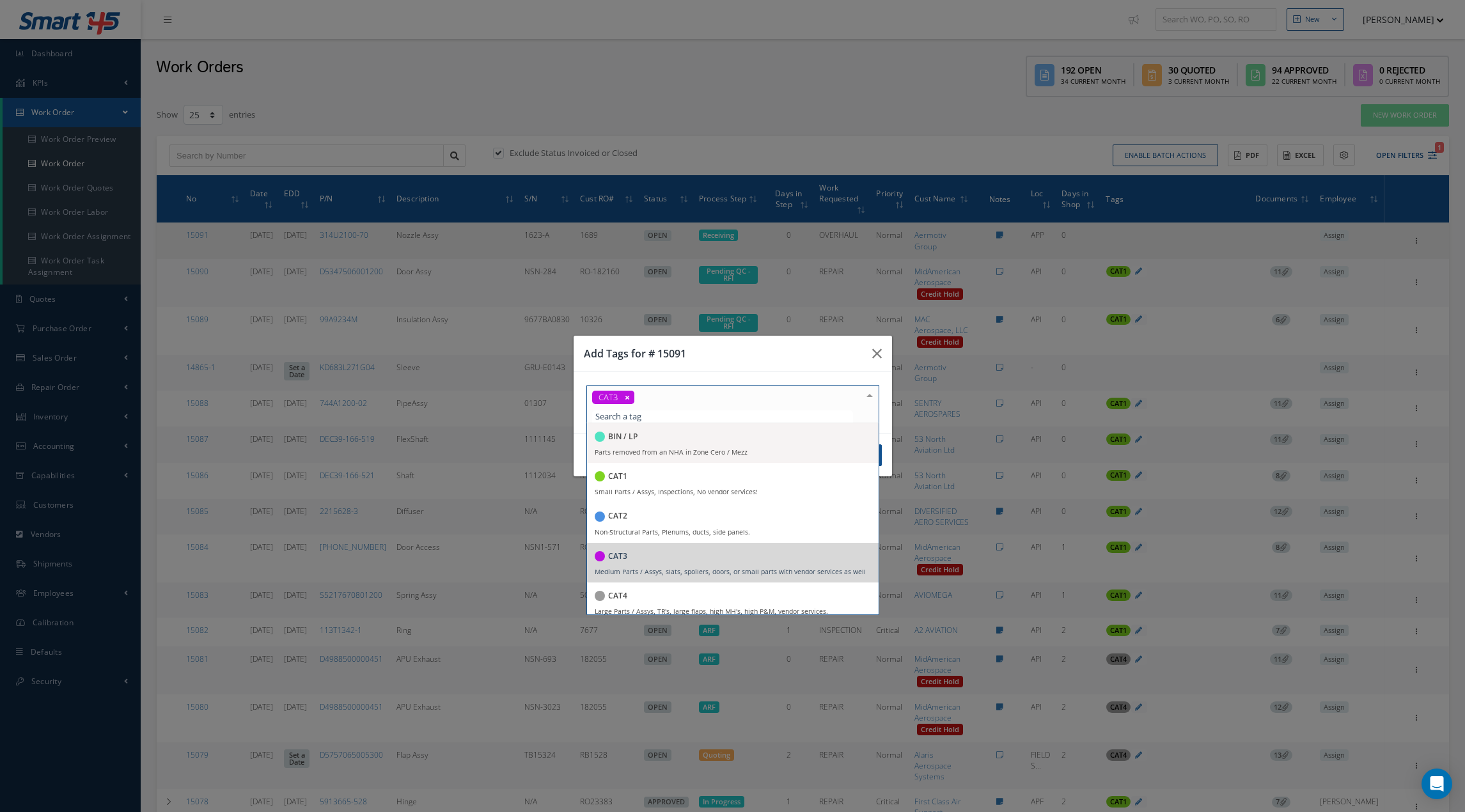
click at [820, 352] on h3 "Add Tags for # 15091" at bounding box center [723, 353] width 278 height 15
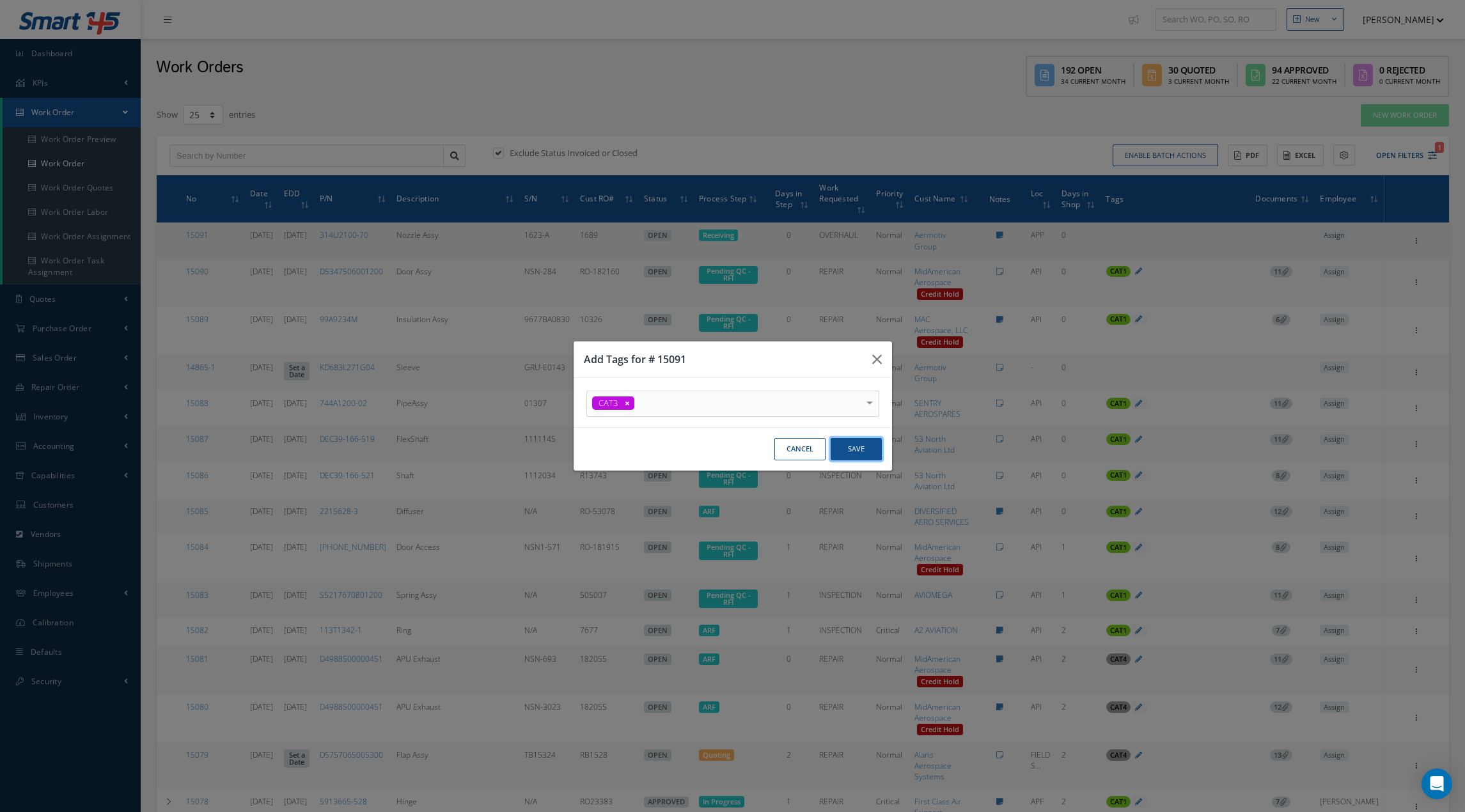
click at [864, 446] on button "Save" at bounding box center [856, 449] width 51 height 23
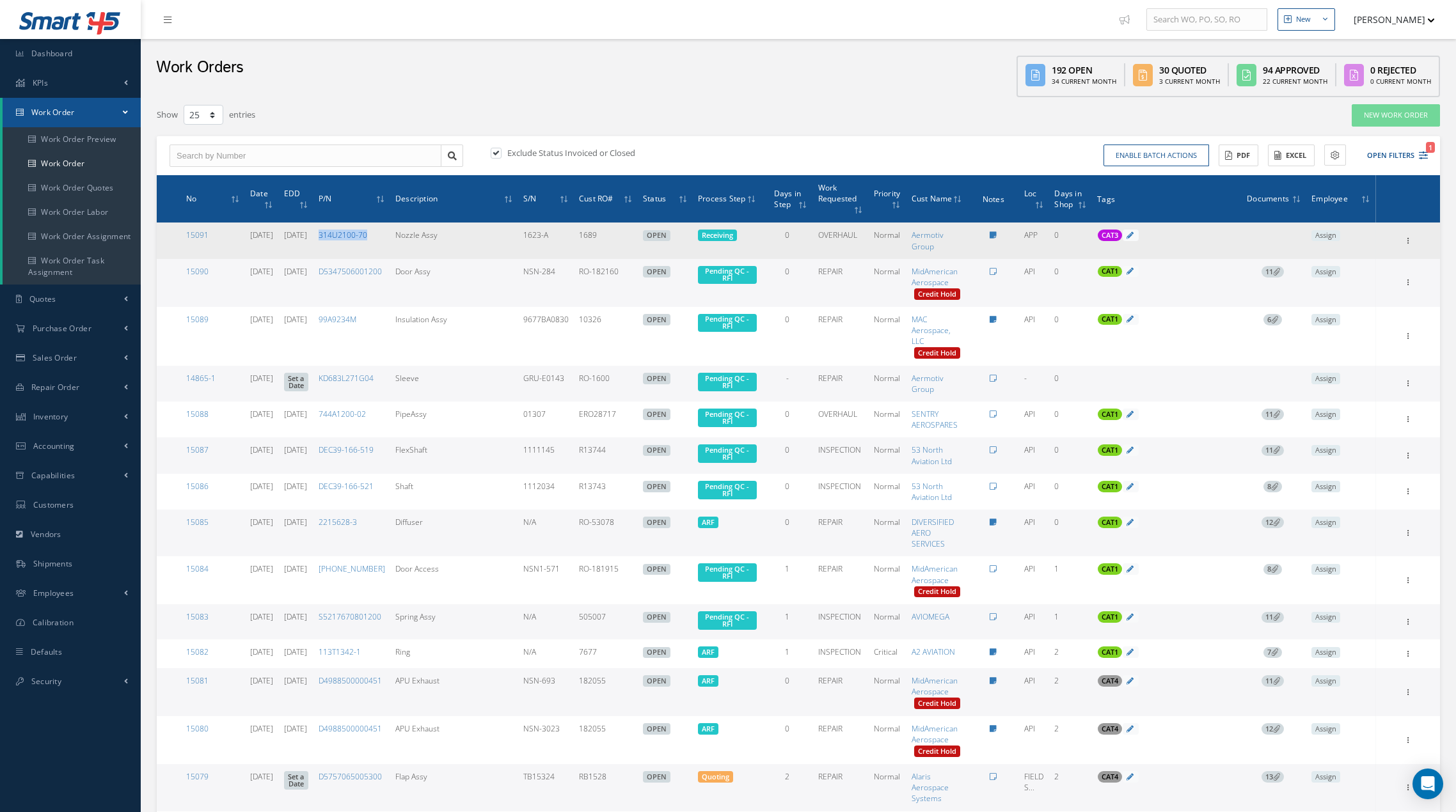
drag, startPoint x: 406, startPoint y: 235, endPoint x: 351, endPoint y: 238, distance: 55.1
click at [351, 238] on td "314U2100-70" at bounding box center [351, 241] width 77 height 36
copy link "314U2100-70"
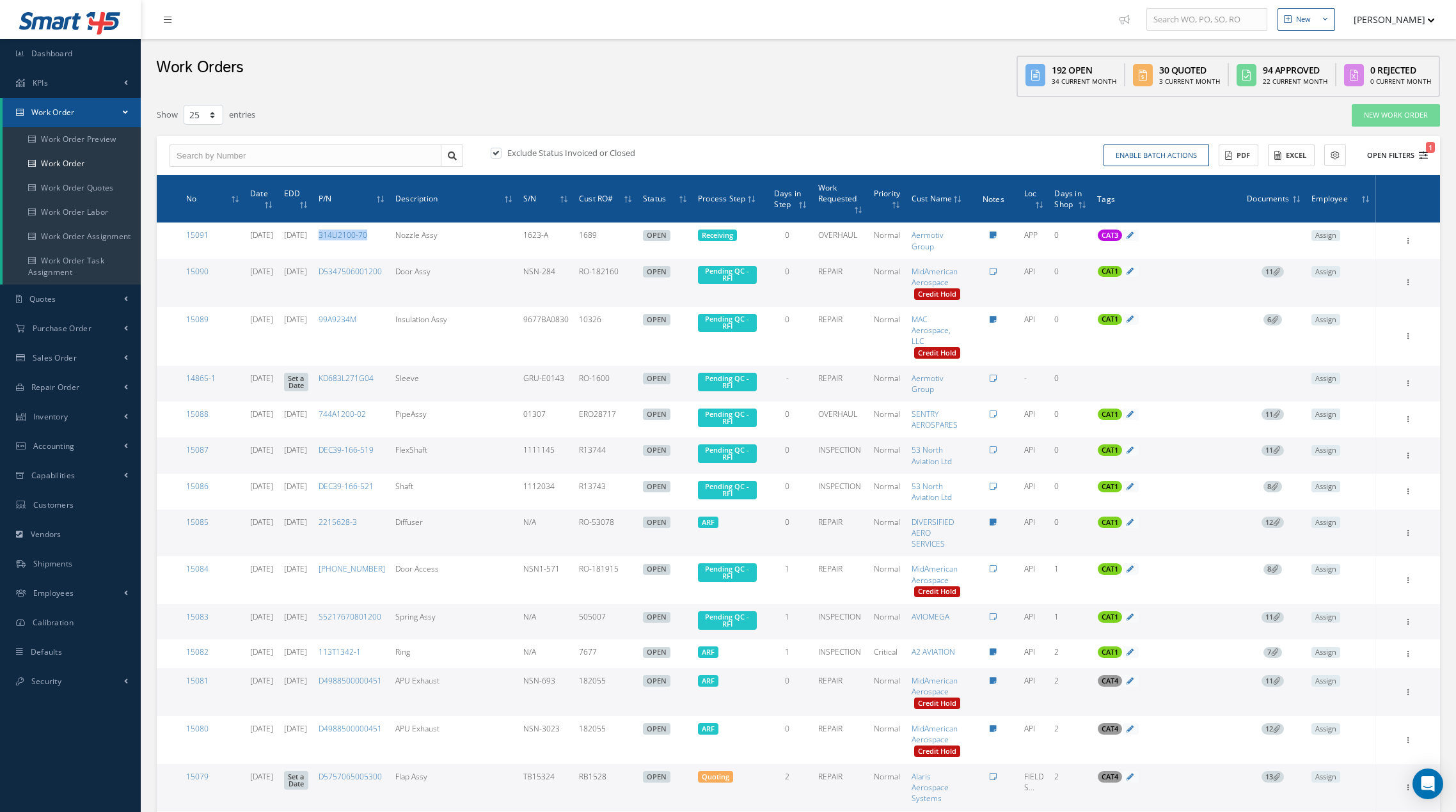
click at [1098, 157] on icon "1" at bounding box center [1423, 154] width 9 height 9
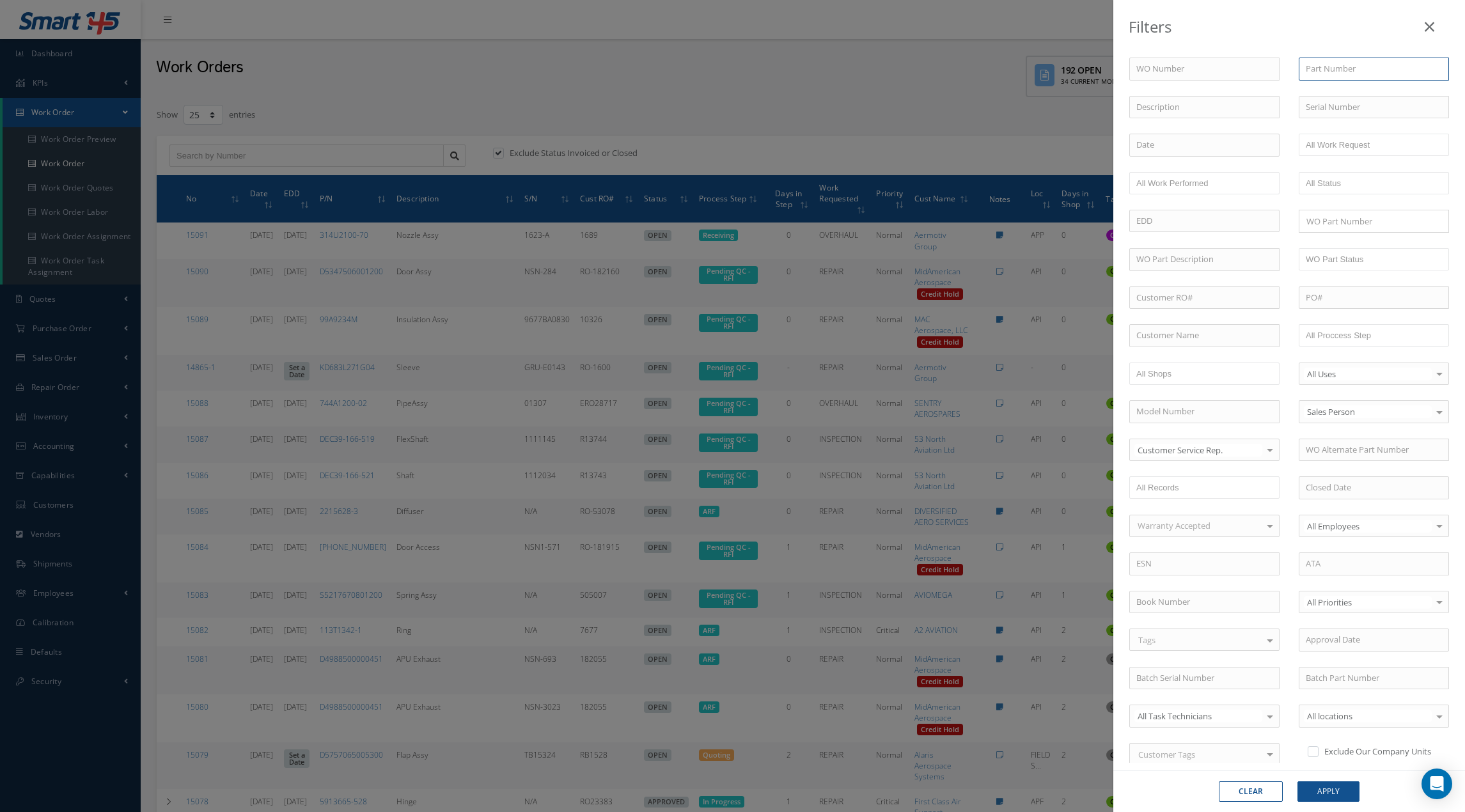
click at [1098, 75] on input "text" at bounding box center [1374, 69] width 150 height 23
paste input "314U2100-70"
type input "314U2100-70"
click at [1098, 782] on button "Apply" at bounding box center [1328, 791] width 62 height 20
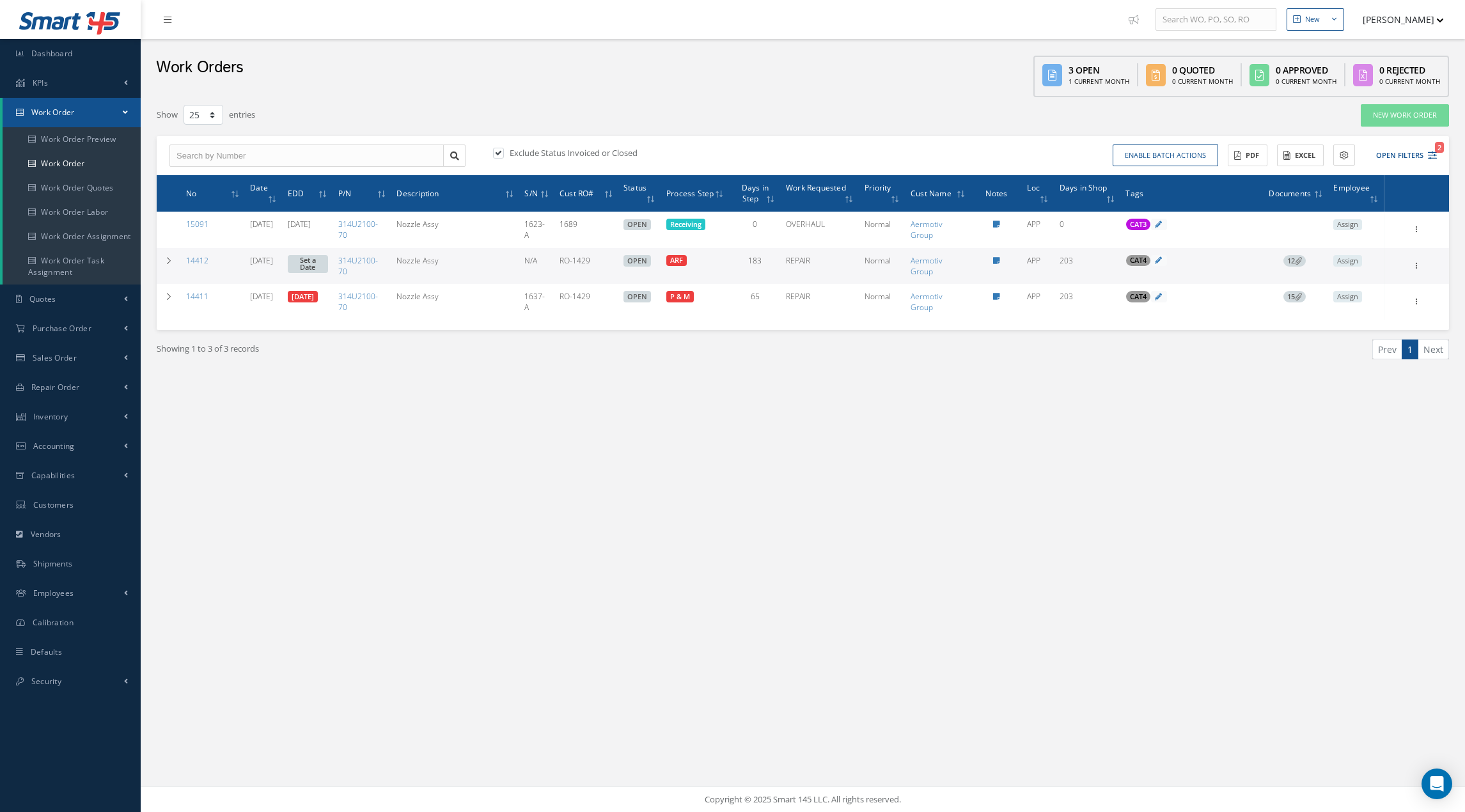
click at [1085, 495] on div "New New Work Order New Purchase Order New Customer Quote New Sales Order New Re…" at bounding box center [802, 406] width 1324 height 812
drag, startPoint x: 555, startPoint y: 437, endPoint x: 682, endPoint y: 370, distance: 143.6
click at [560, 435] on div "New New Work Order New Purchase Order New Customer Quote New Sales Order New Re…" at bounding box center [802, 406] width 1324 height 812
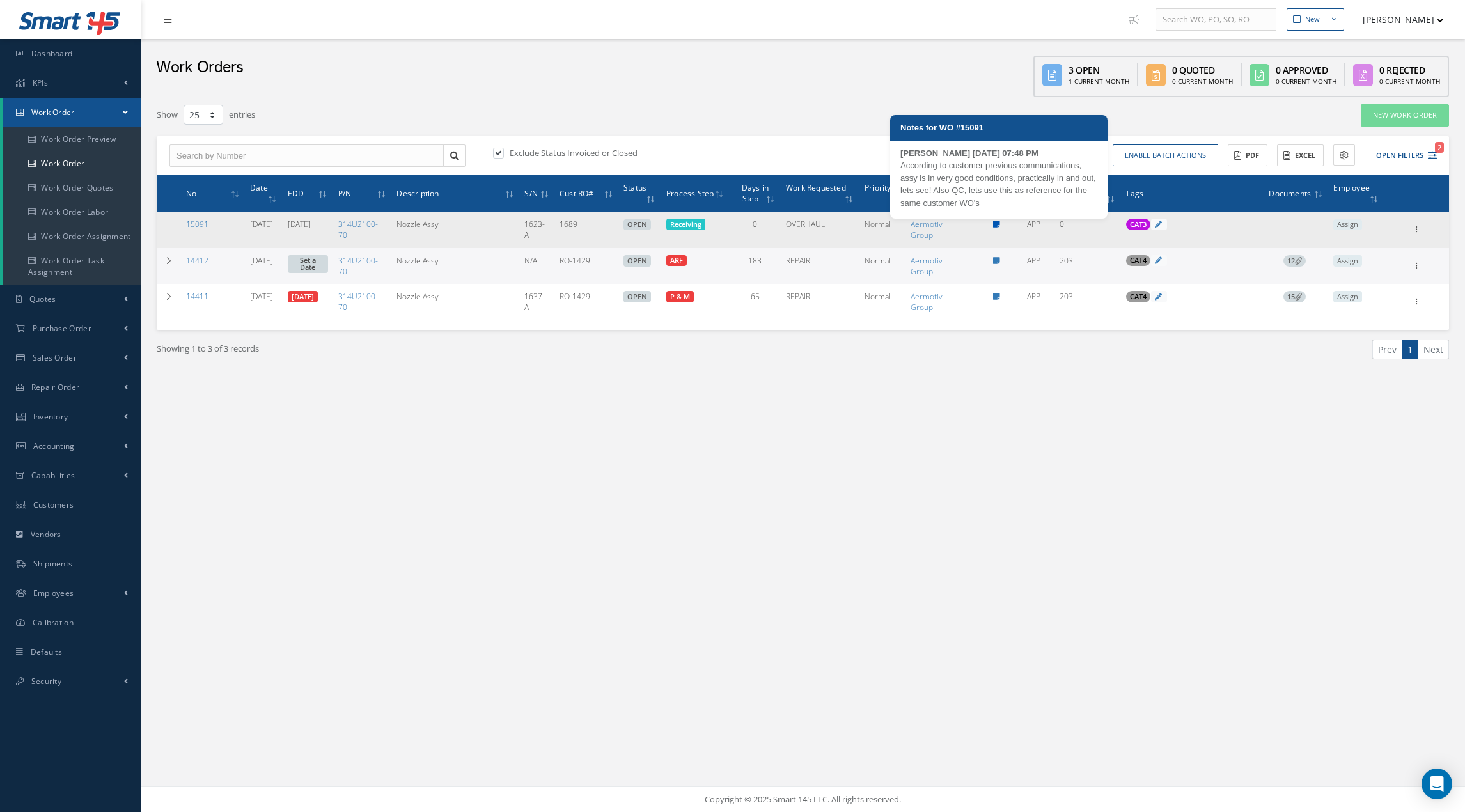
click at [1000, 221] on icon at bounding box center [996, 225] width 7 height 8
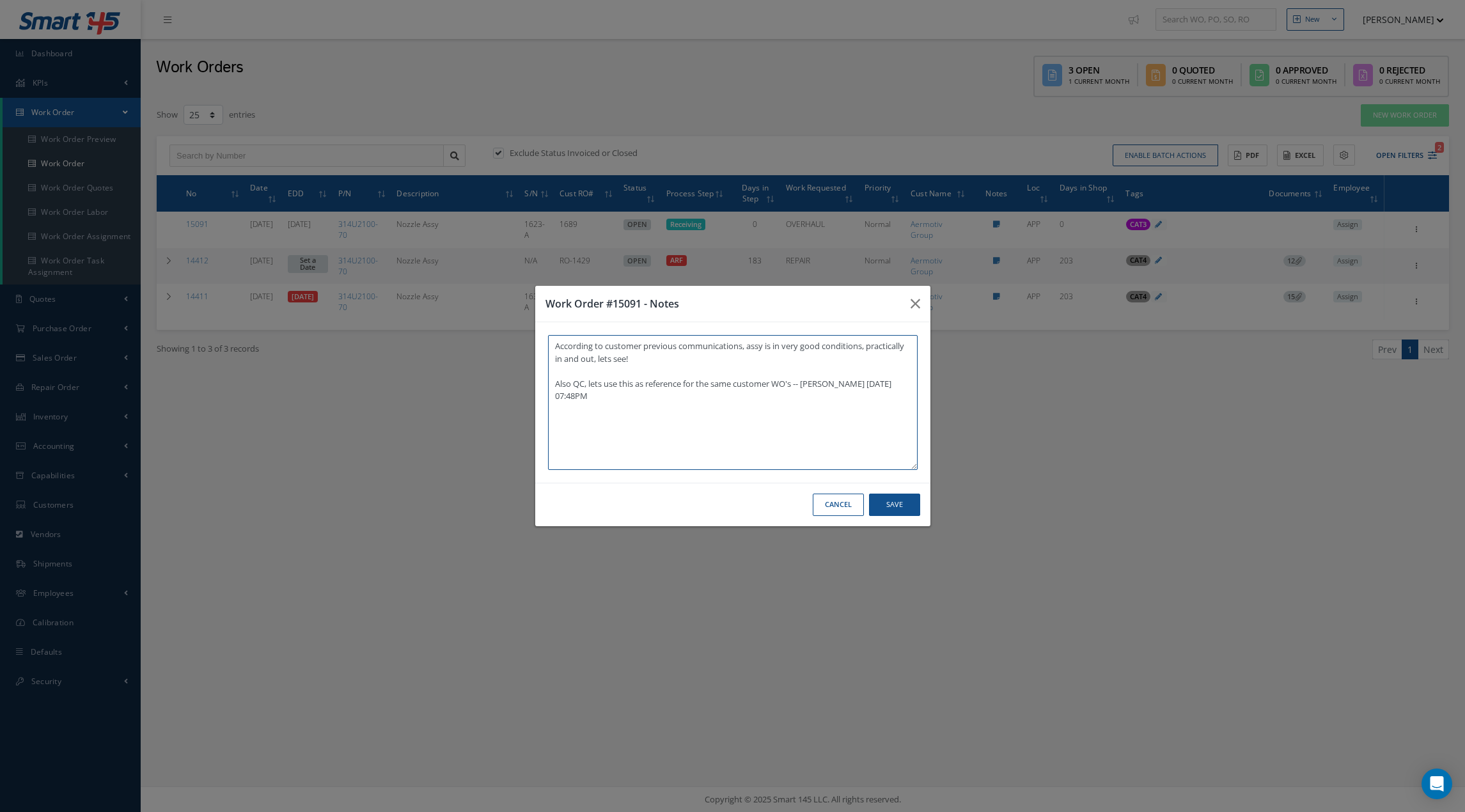
click at [553, 384] on textarea "According to customer previous communications, assy is in very good conditions,…" at bounding box center [733, 403] width 369 height 135
paste textarea "This is a complete assy, unlike the other two WO’s. We will use this one to con…"
click at [876, 398] on textarea "According to customer previous communications, assy is in very good conditions,…" at bounding box center [733, 403] width 369 height 135
click at [891, 502] on button "Save" at bounding box center [895, 505] width 51 height 23
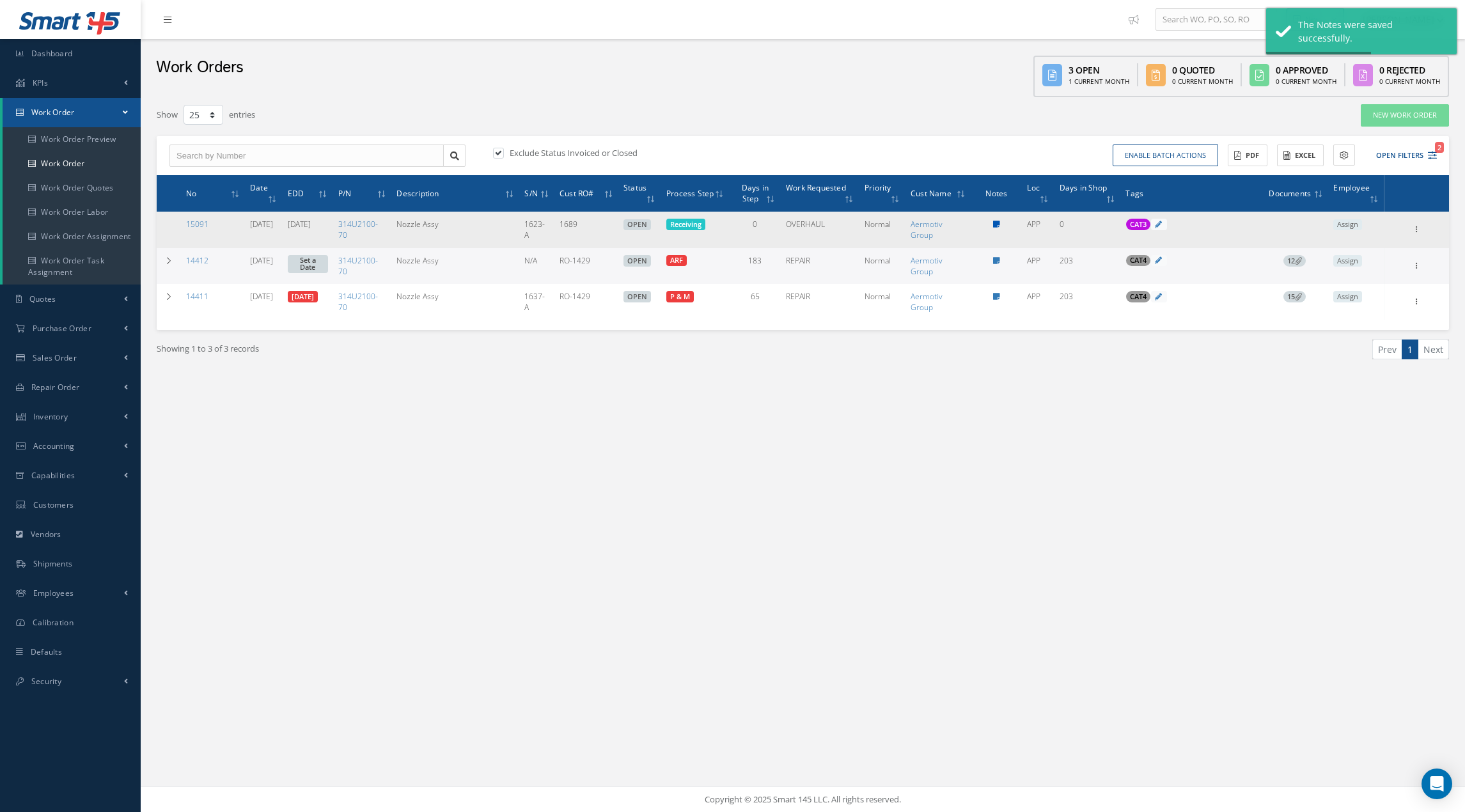
click at [1000, 226] on icon at bounding box center [996, 225] width 7 height 8
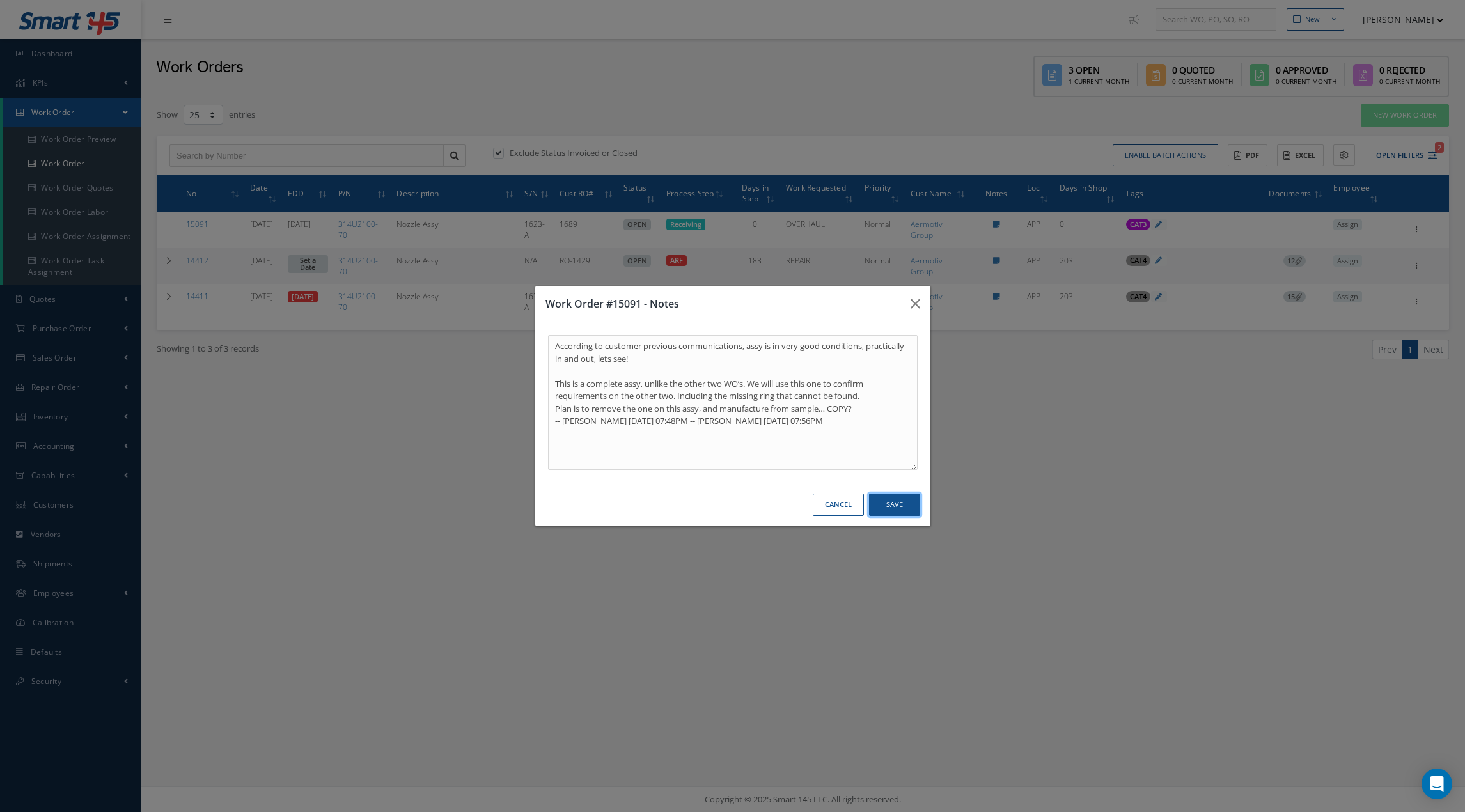
click at [903, 509] on button "Save" at bounding box center [895, 505] width 51 height 23
type textarea "According to customer previous communications, assy is in very good conditions,…"
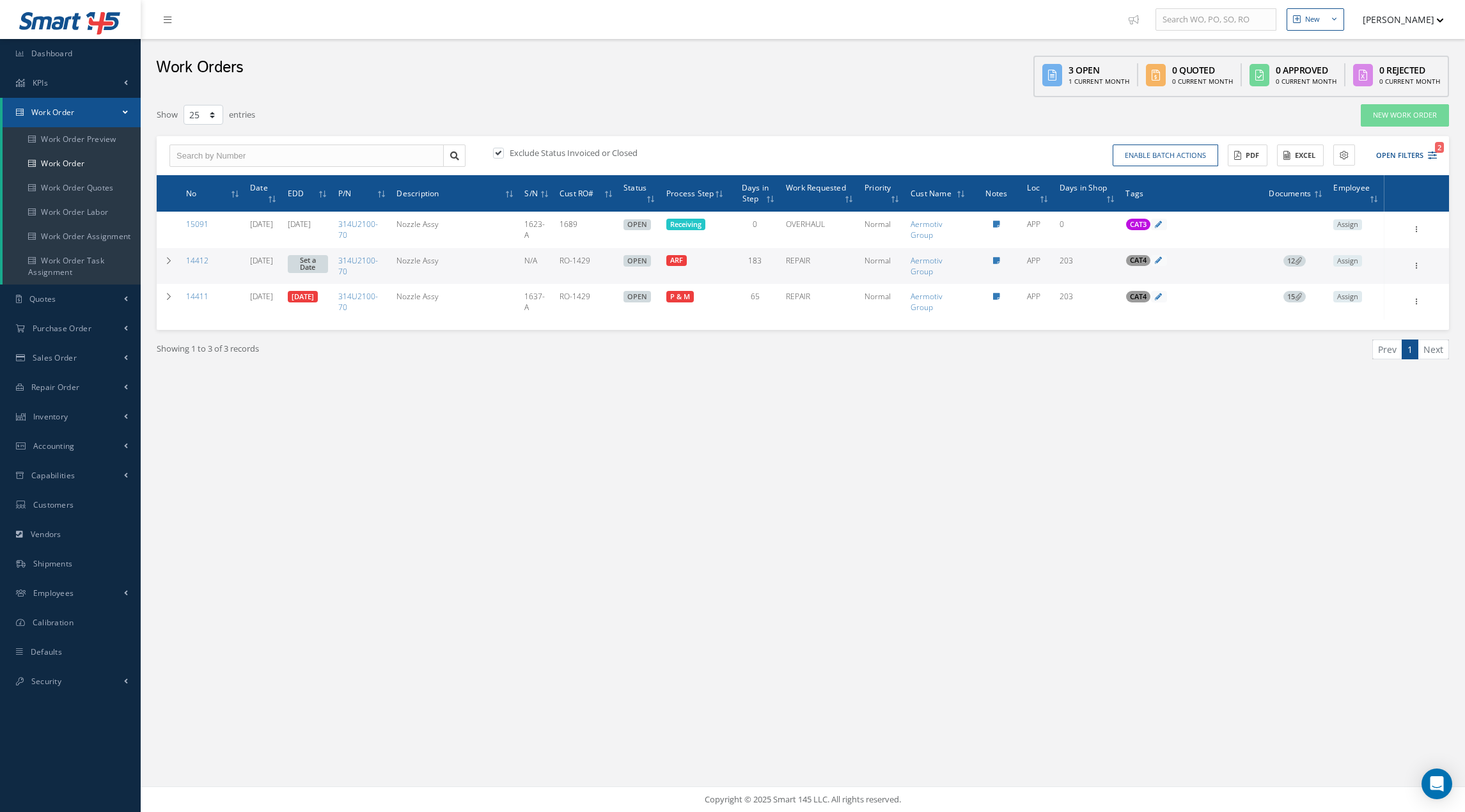
click at [322, 262] on link "Set a Date" at bounding box center [307, 264] width 40 height 18
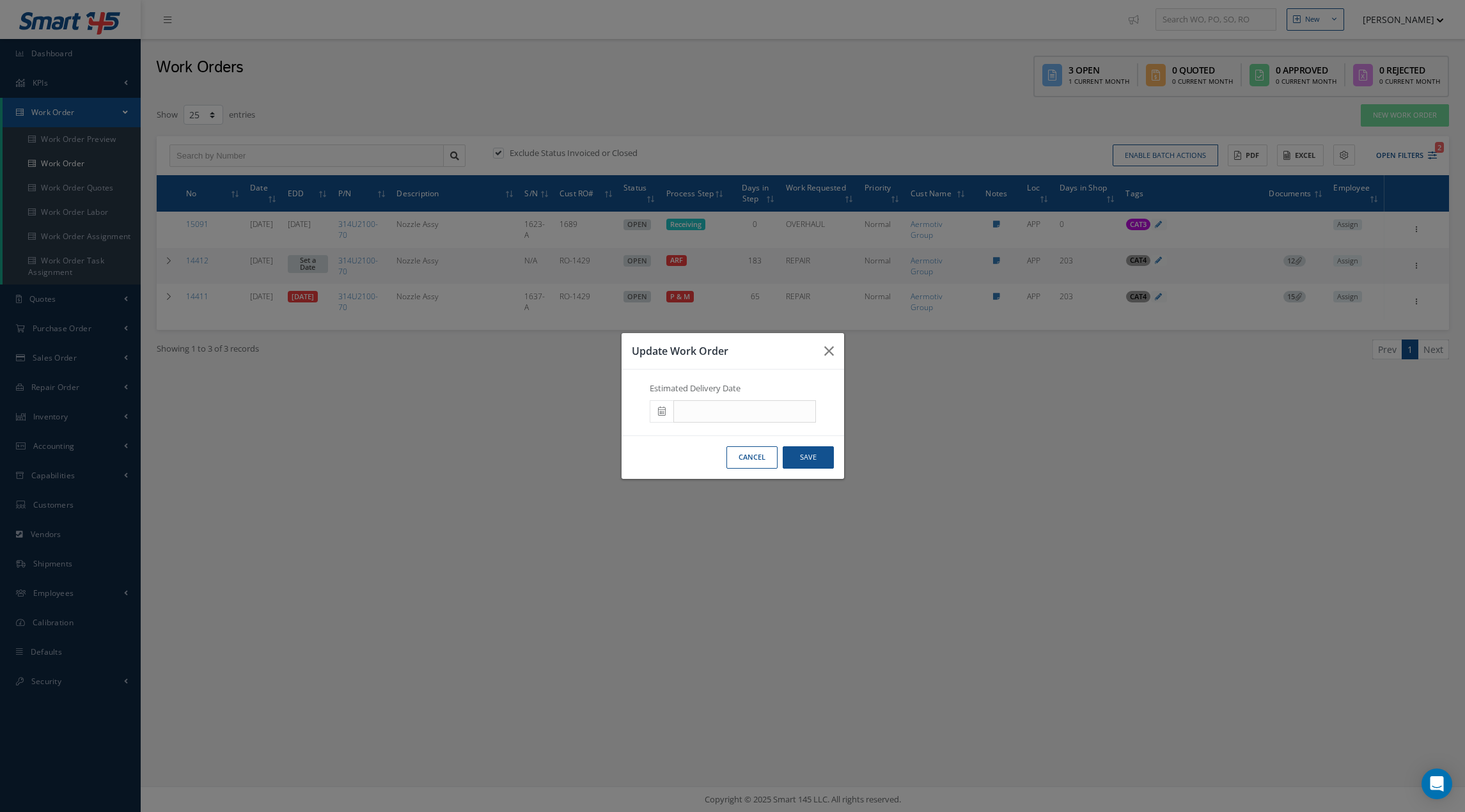
click at [655, 412] on span at bounding box center [661, 411] width 24 height 23
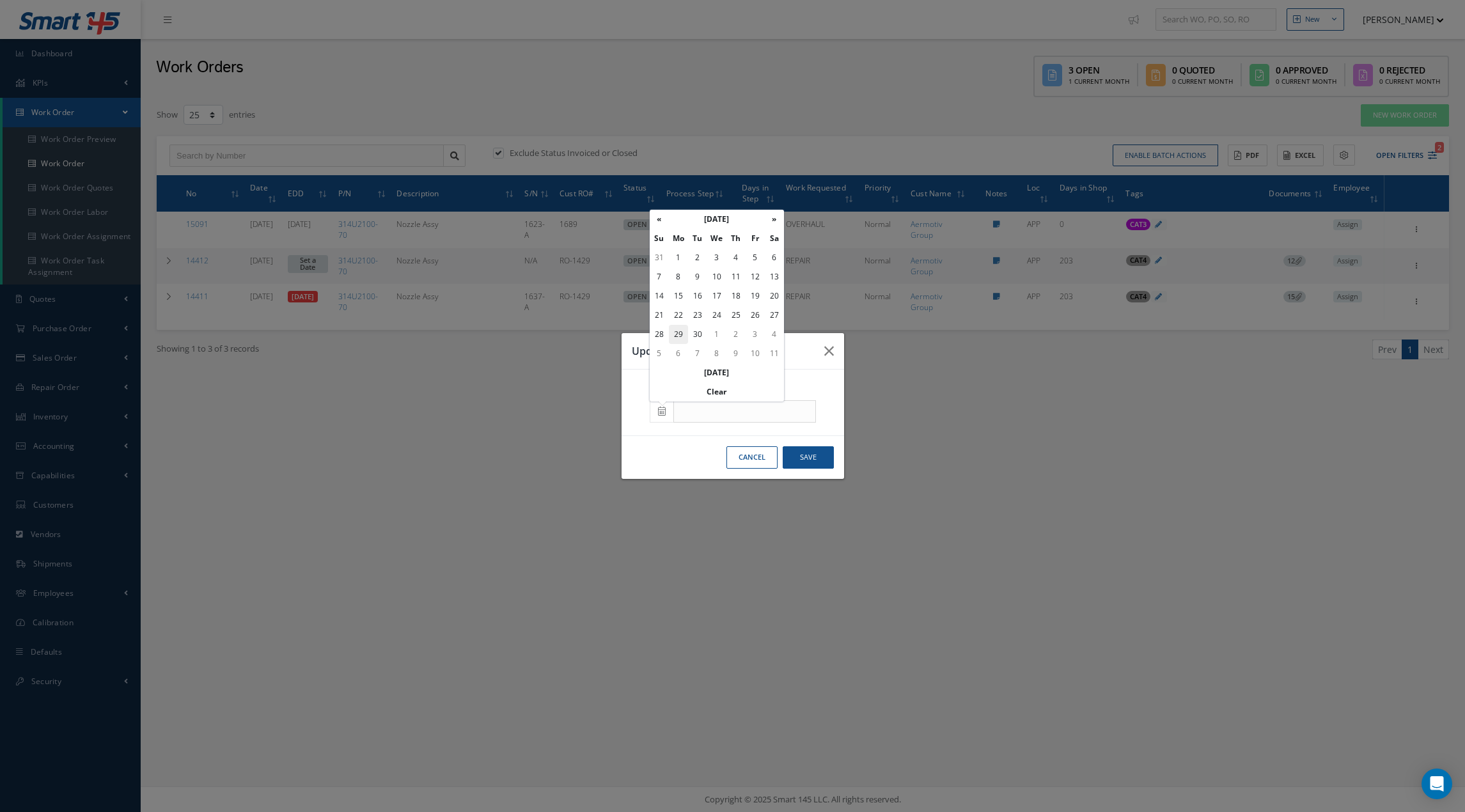
click at [677, 336] on td "29" at bounding box center [678, 334] width 19 height 19
type input "09/29/2025"
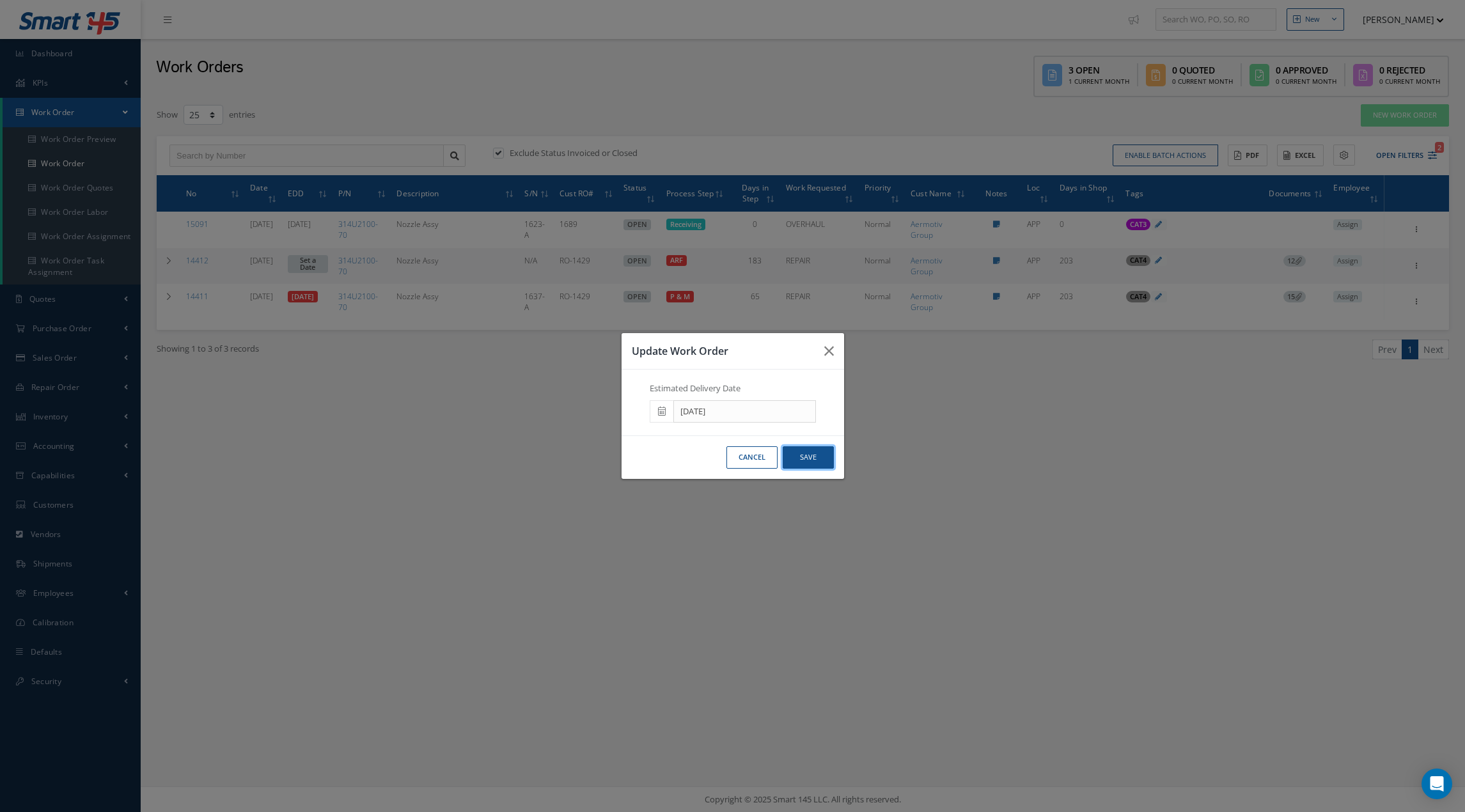
drag, startPoint x: 805, startPoint y: 459, endPoint x: 709, endPoint y: 427, distance: 101.2
click at [804, 459] on button "Save" at bounding box center [808, 458] width 51 height 23
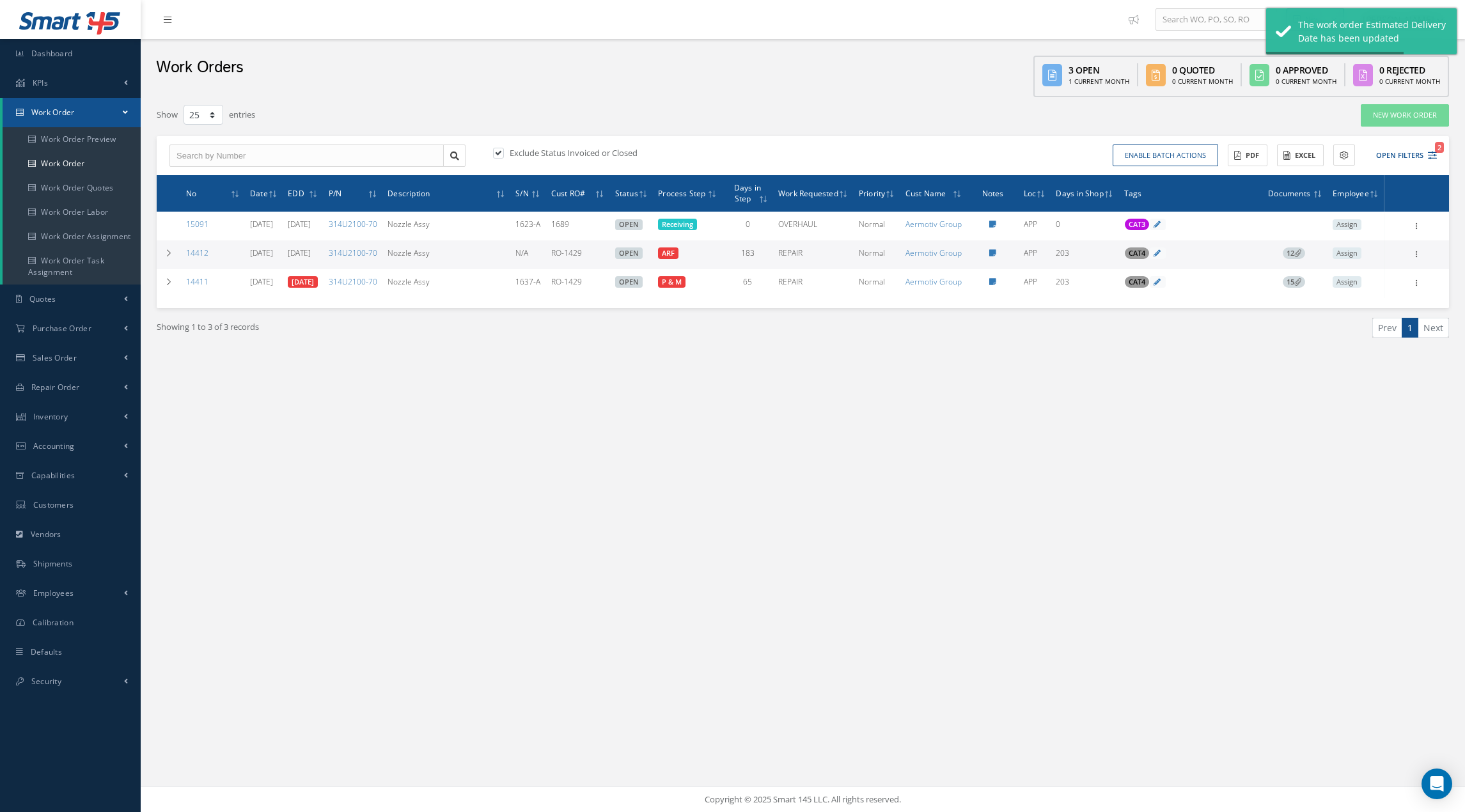
click at [318, 287] on link "07/30/2025" at bounding box center [303, 282] width 30 height 11
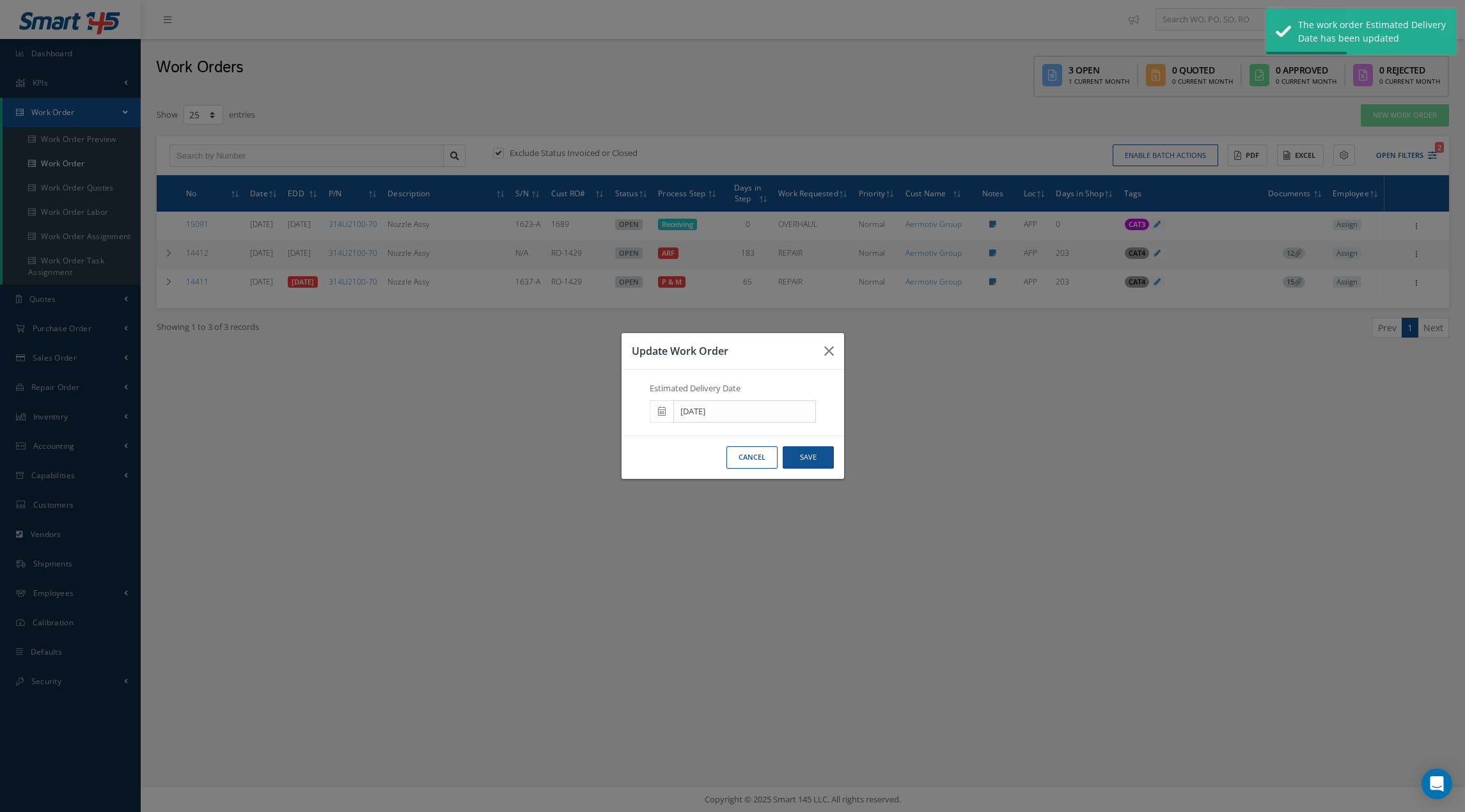
click at [652, 411] on span at bounding box center [661, 411] width 24 height 23
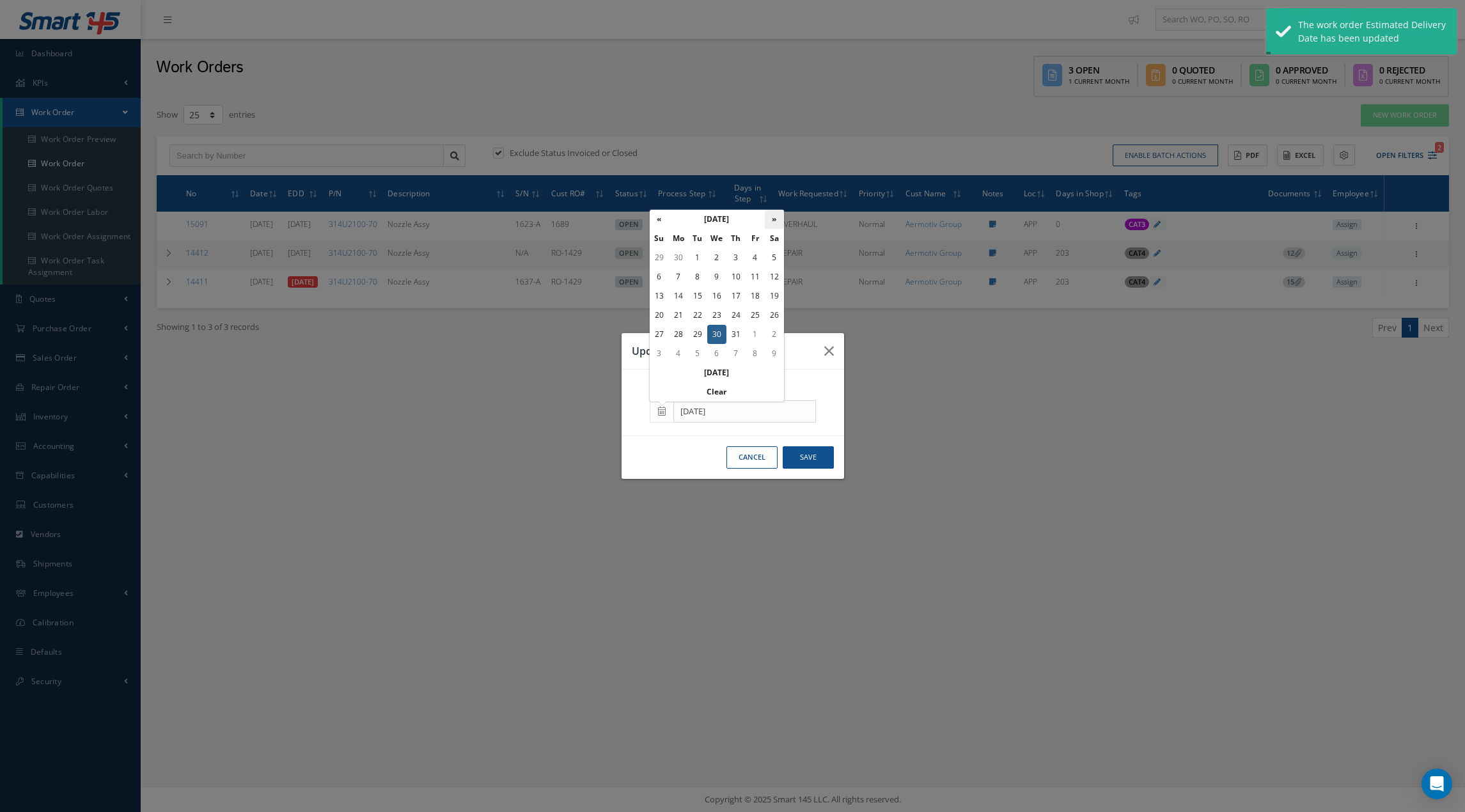
click at [778, 221] on th "»" at bounding box center [774, 219] width 19 height 19
click at [675, 334] on td "29" at bounding box center [678, 334] width 19 height 19
type input "09/29/2025"
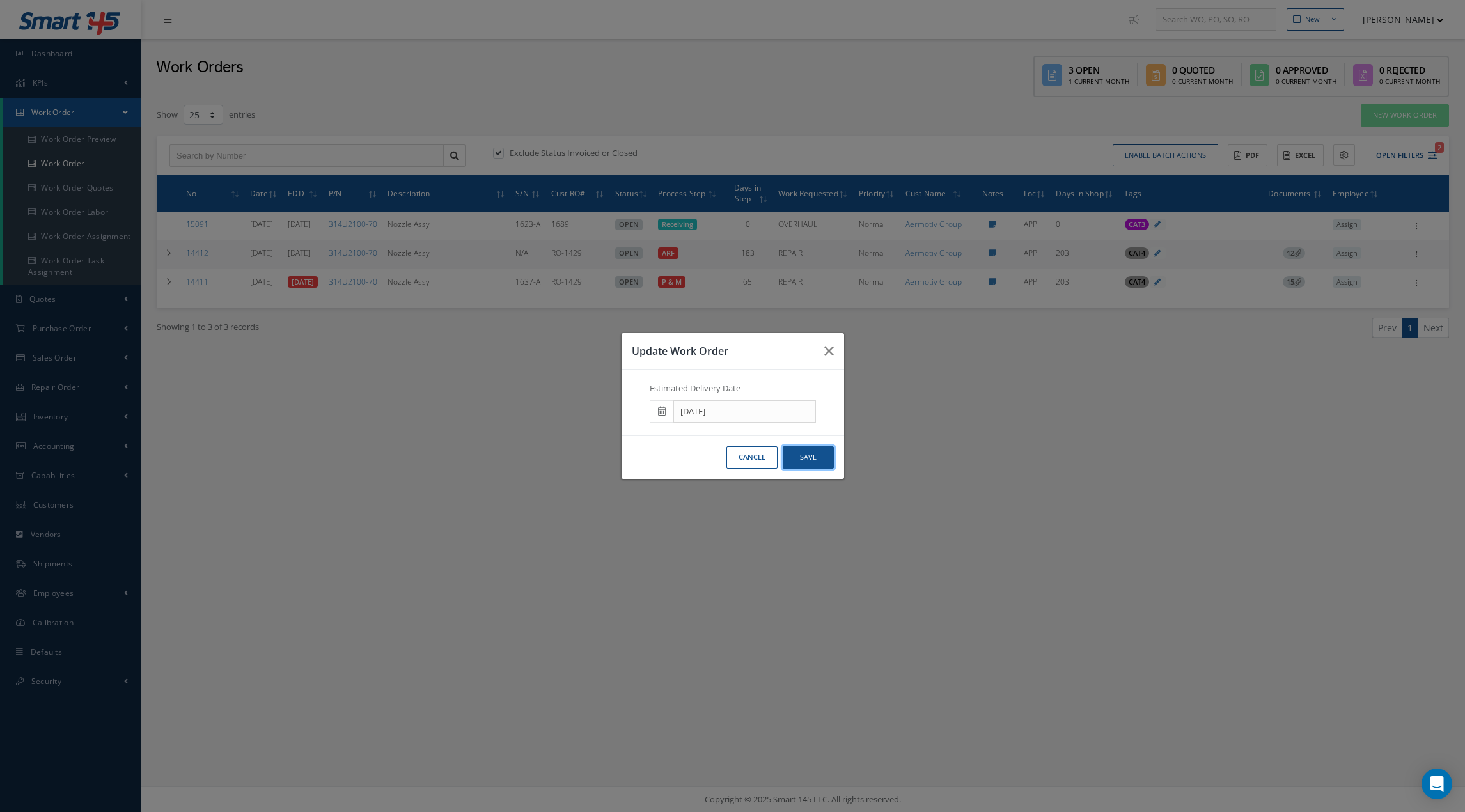
click at [811, 457] on button "Save" at bounding box center [808, 458] width 51 height 23
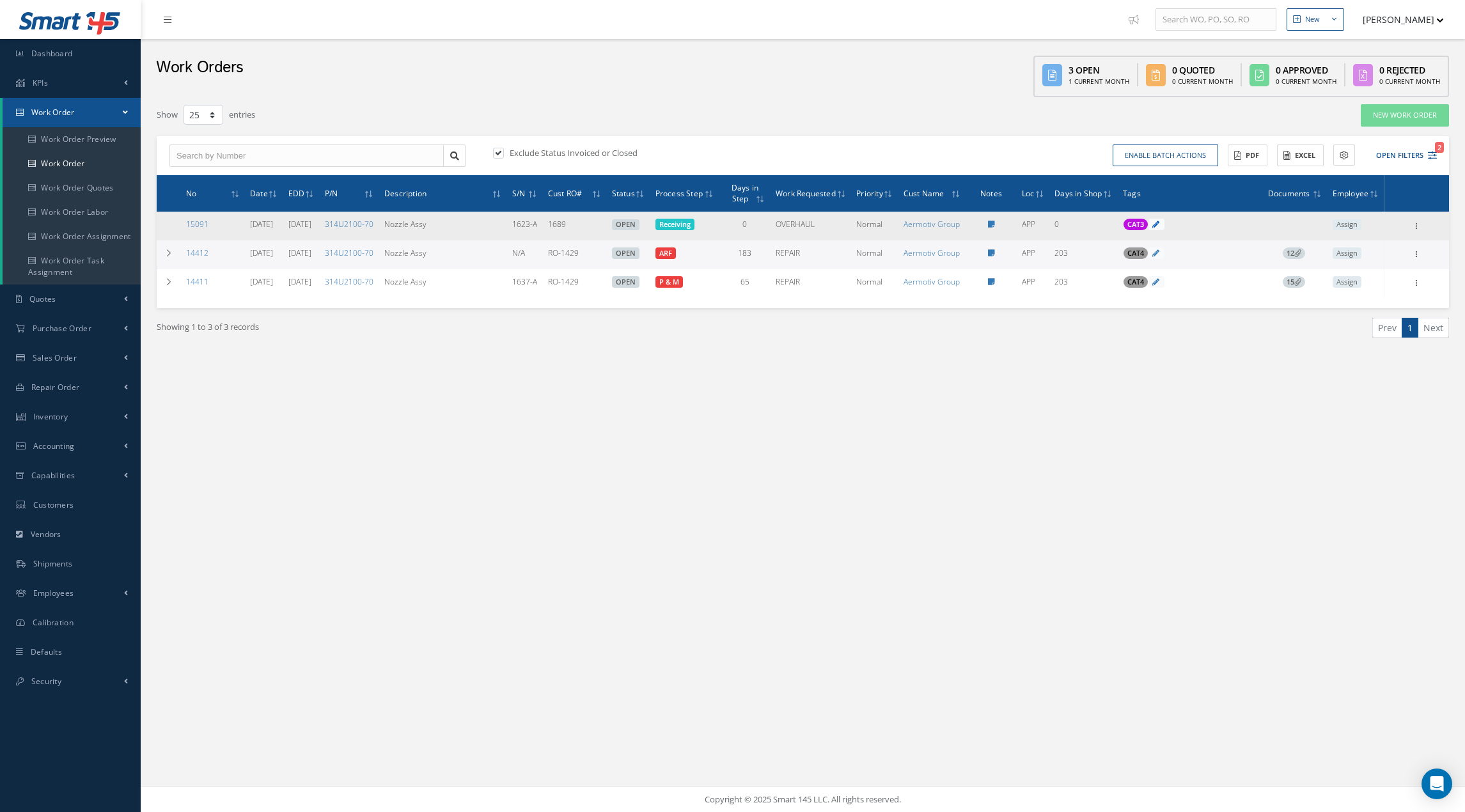
click at [1098, 221] on icon at bounding box center [1155, 224] width 7 height 7
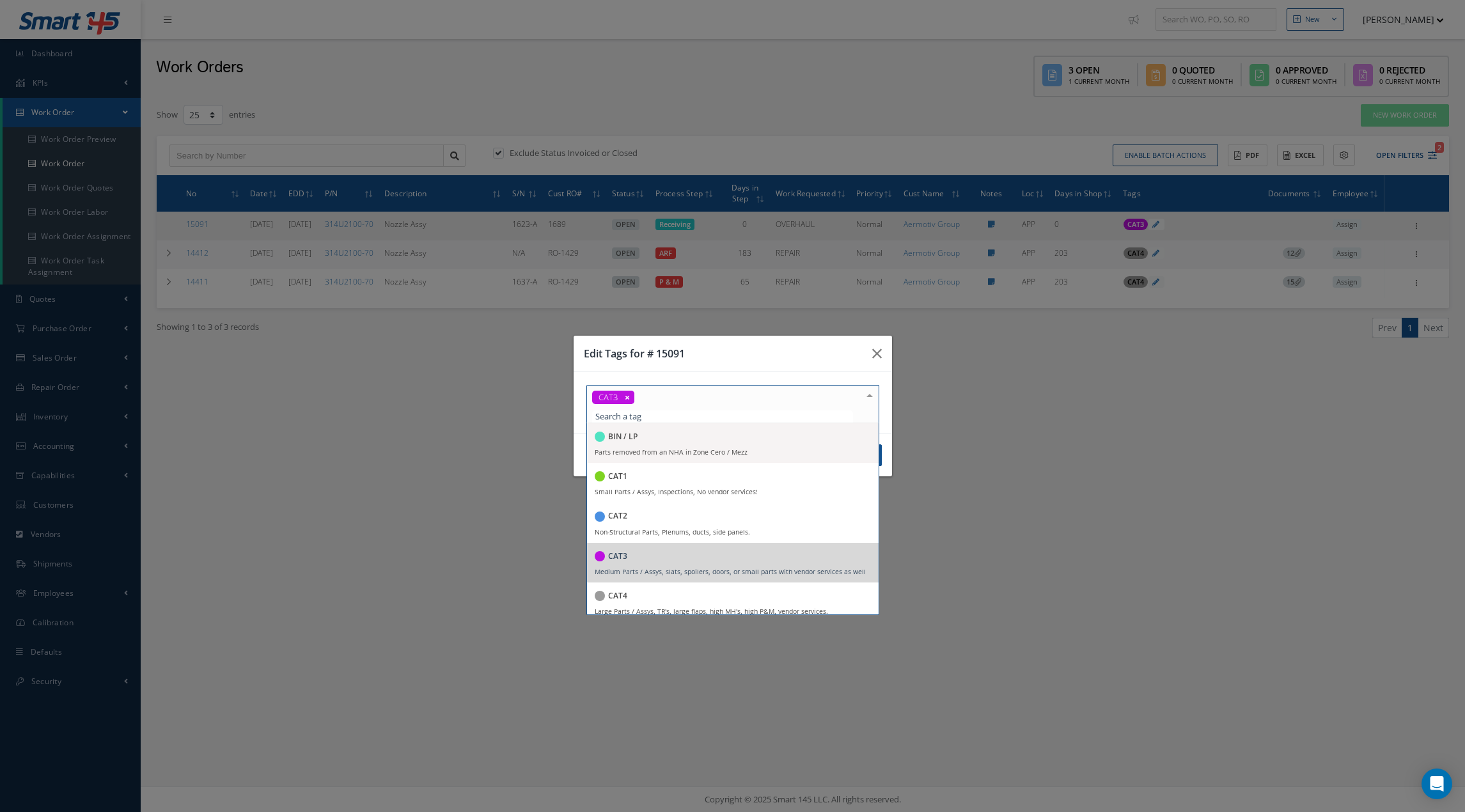
click at [862, 401] on div at bounding box center [869, 396] width 18 height 21
click at [660, 600] on div "CAT4" at bounding box center [733, 597] width 276 height 17
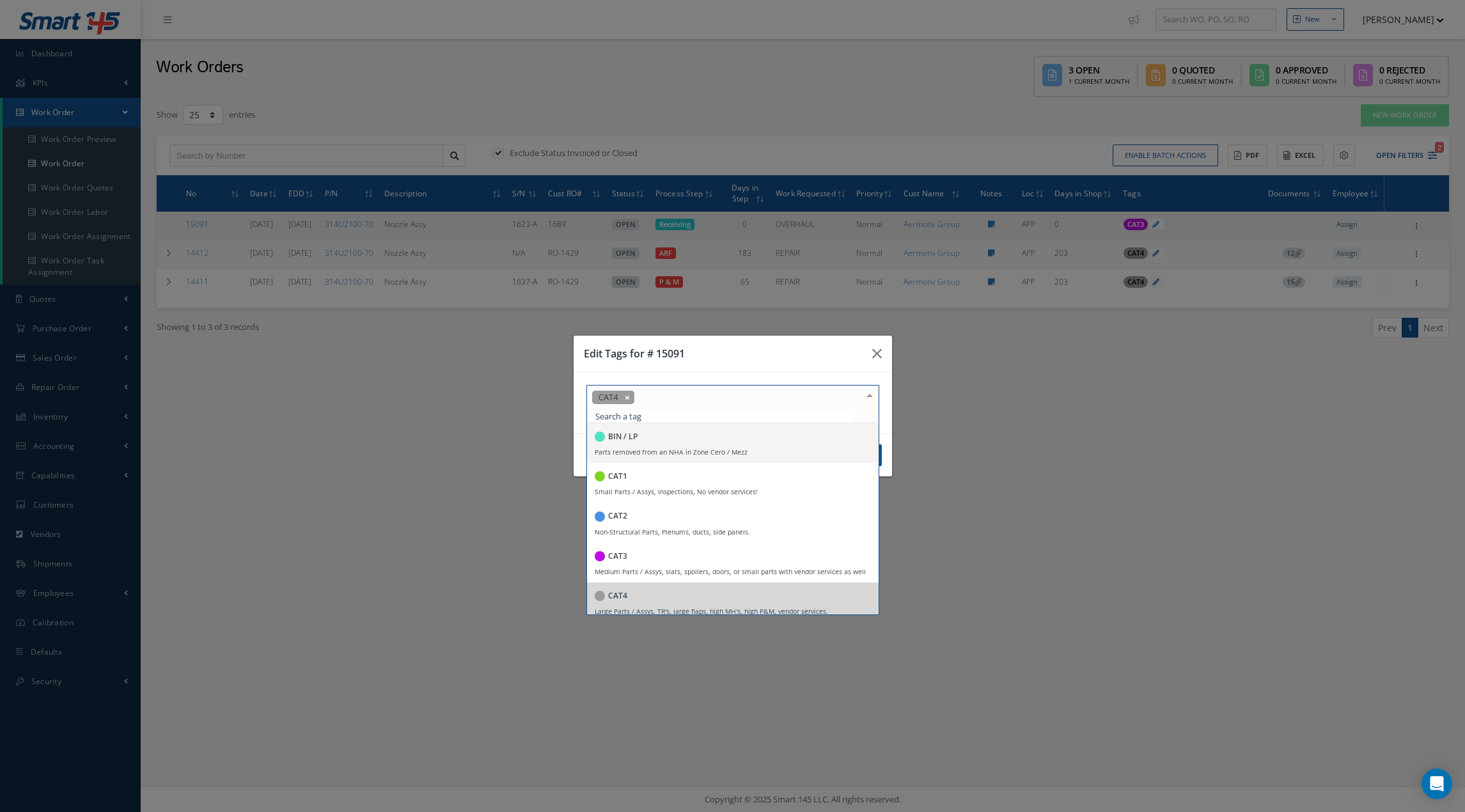
click at [627, 394] on icon at bounding box center [626, 397] width 14 height 13
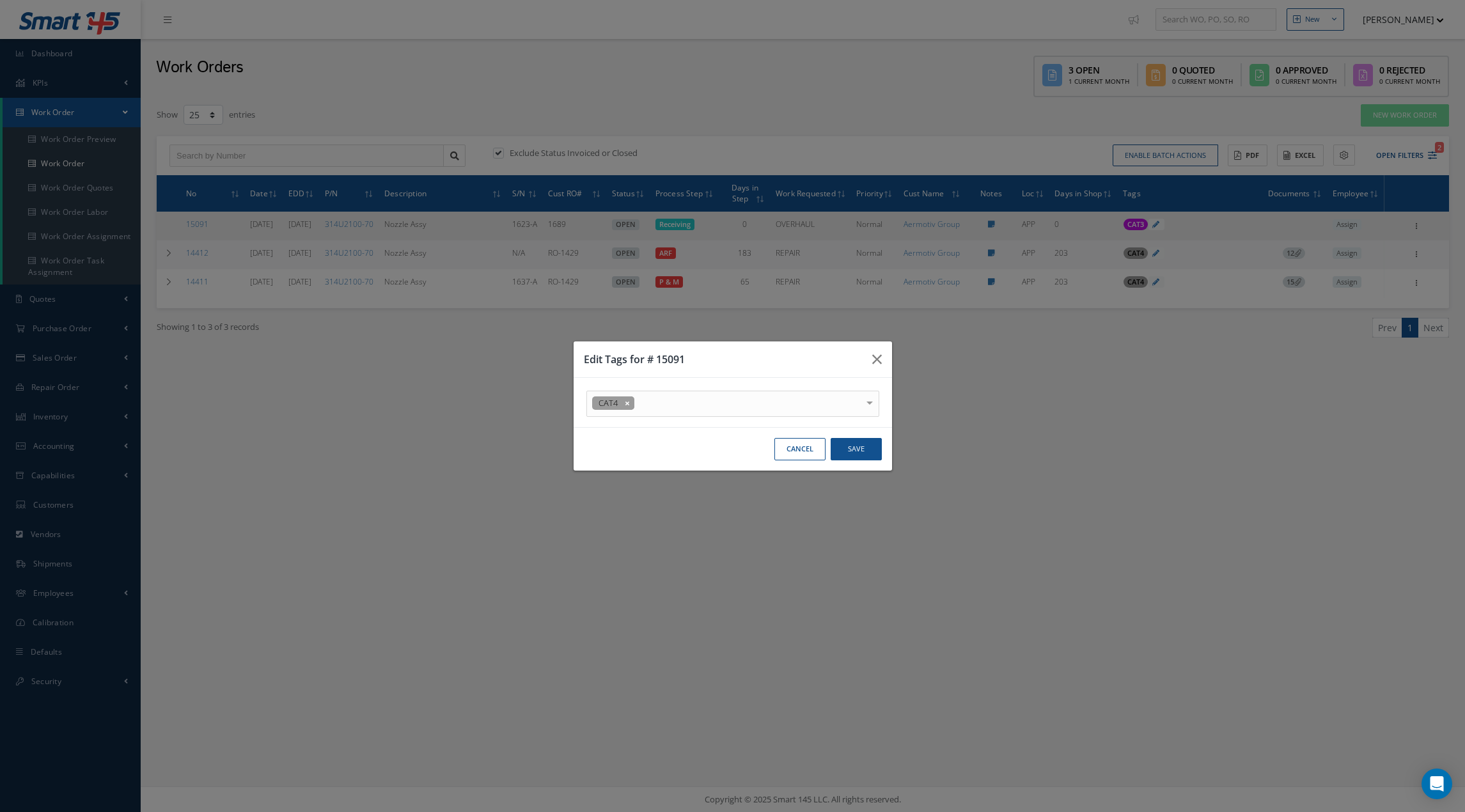
drag, startPoint x: 738, startPoint y: 355, endPoint x: 792, endPoint y: 386, distance: 62.3
click at [739, 356] on h3 "Edit Tags for # 15091" at bounding box center [723, 359] width 278 height 15
click at [857, 446] on button "Save" at bounding box center [856, 449] width 51 height 23
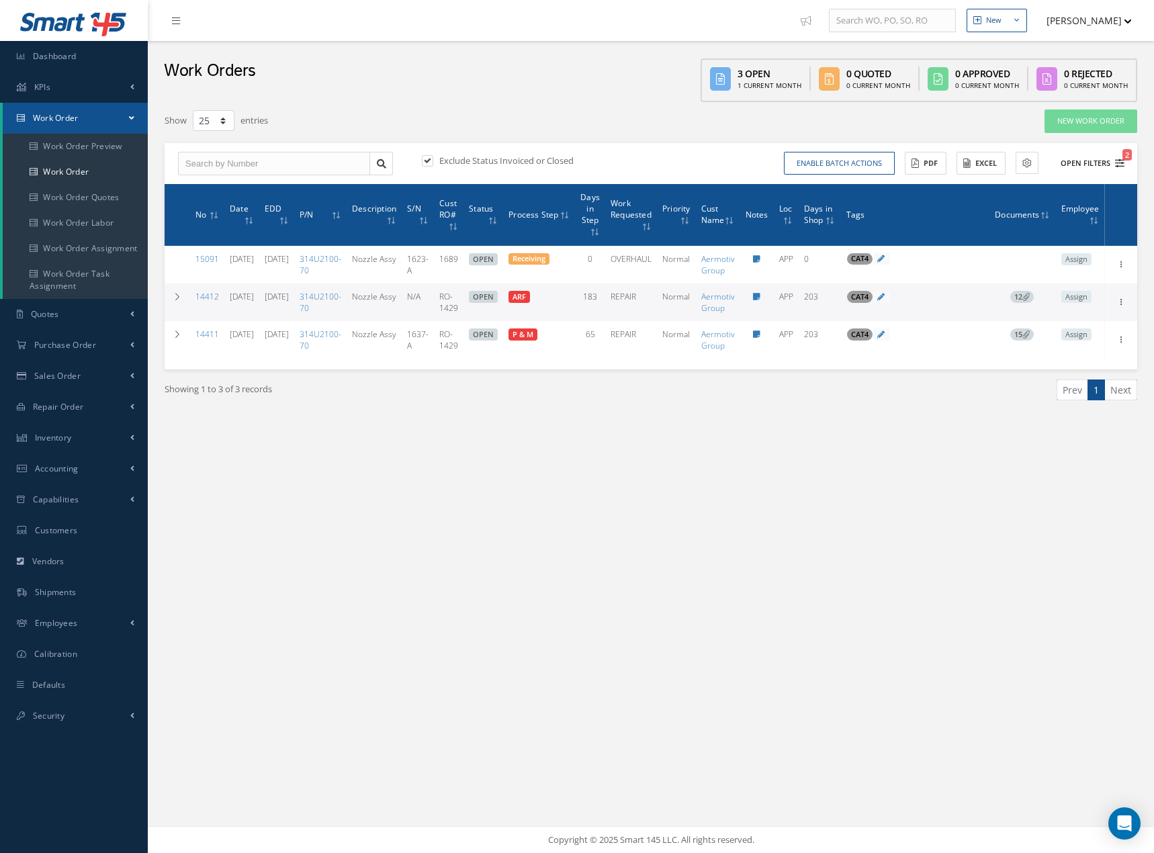
click at [1120, 164] on icon "2" at bounding box center [1119, 162] width 9 height 9
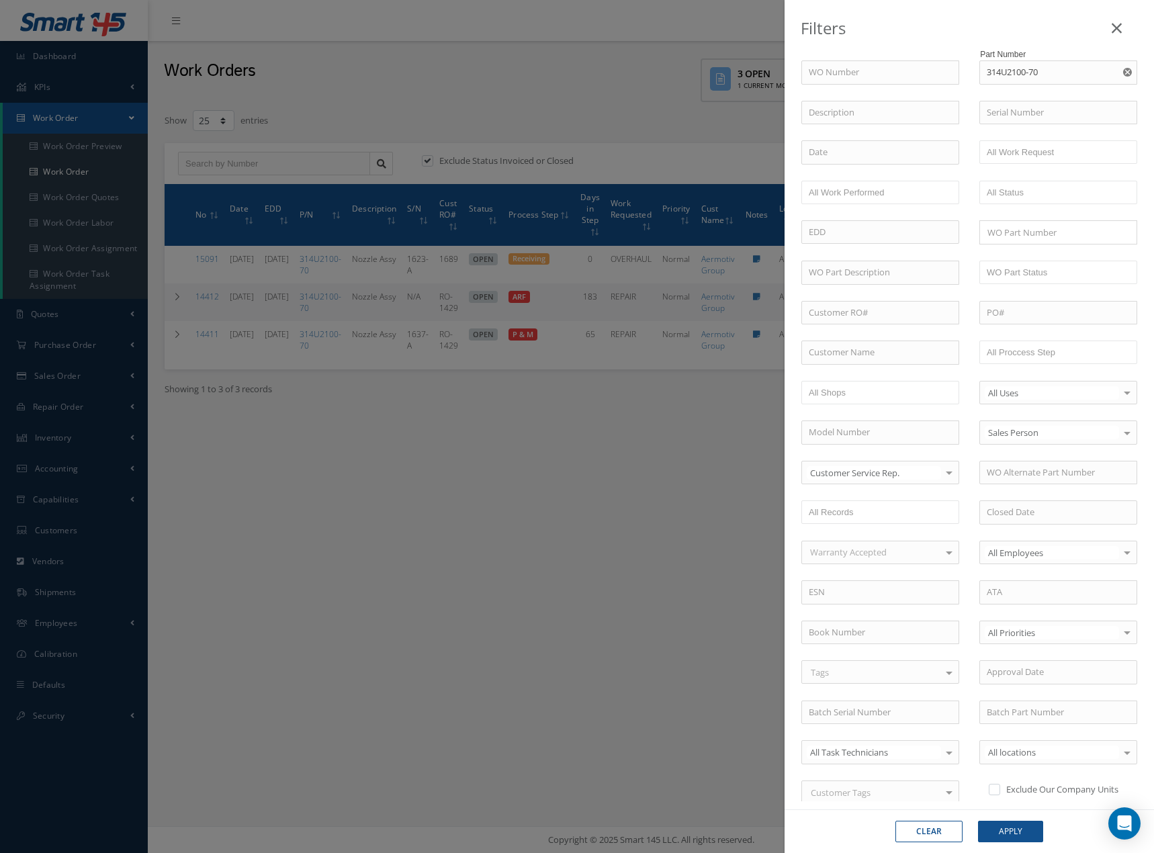
click at [1123, 73] on icon "Reset" at bounding box center [1127, 72] width 9 height 9
click at [1116, 23] on icon at bounding box center [1116, 28] width 10 height 16
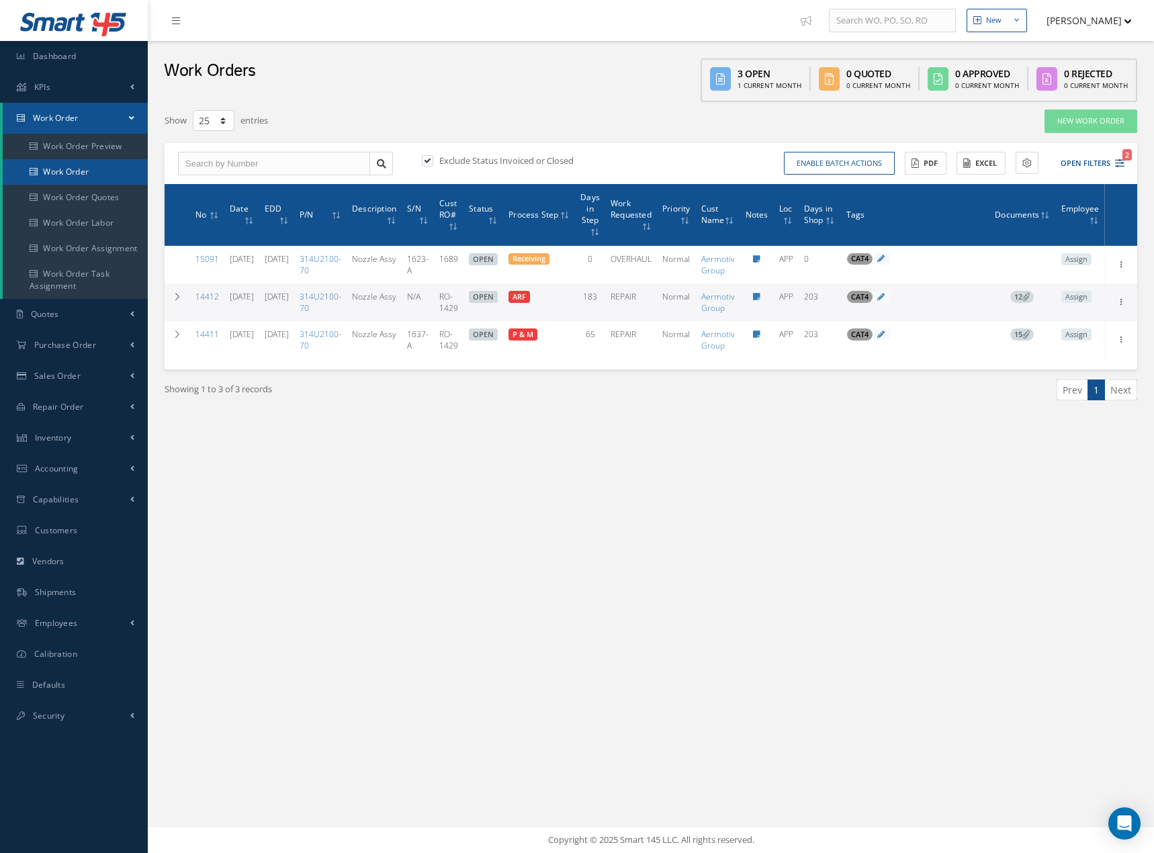
click at [82, 177] on link "Work Order" at bounding box center [75, 172] width 145 height 26
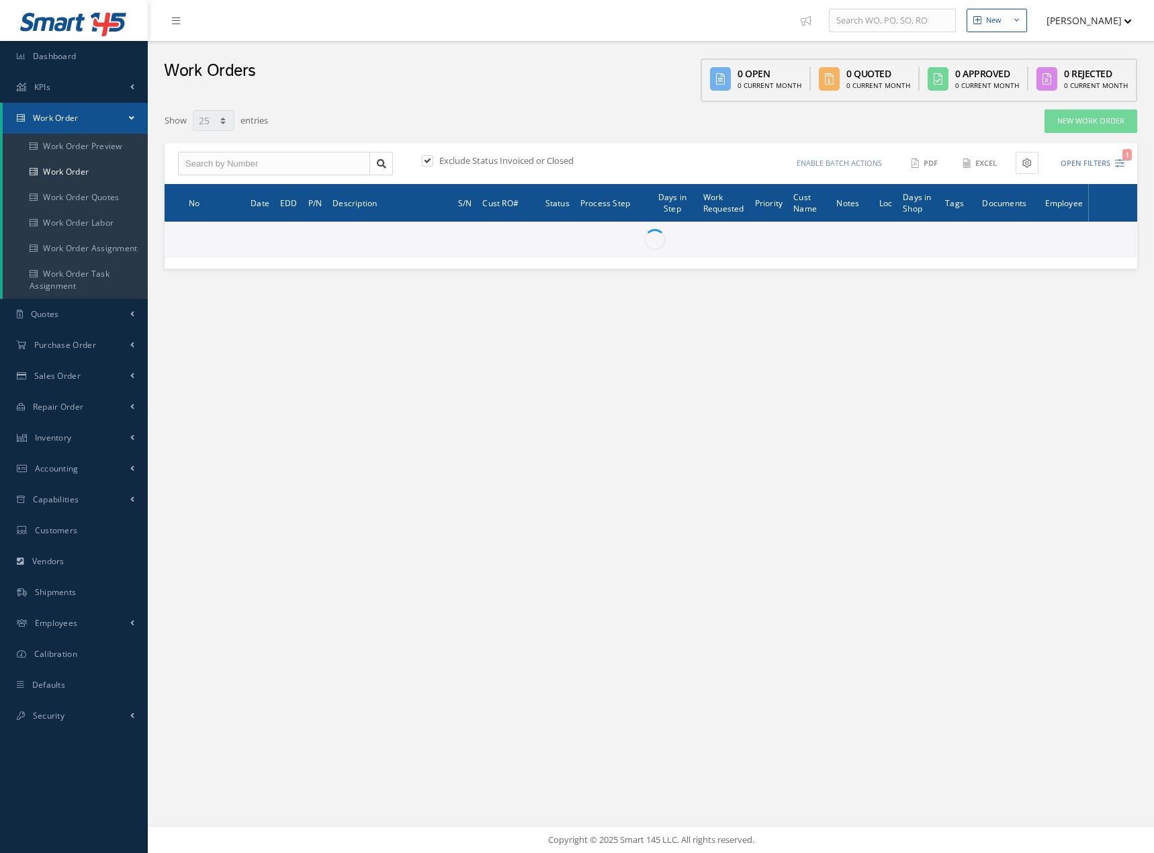
select select "25"
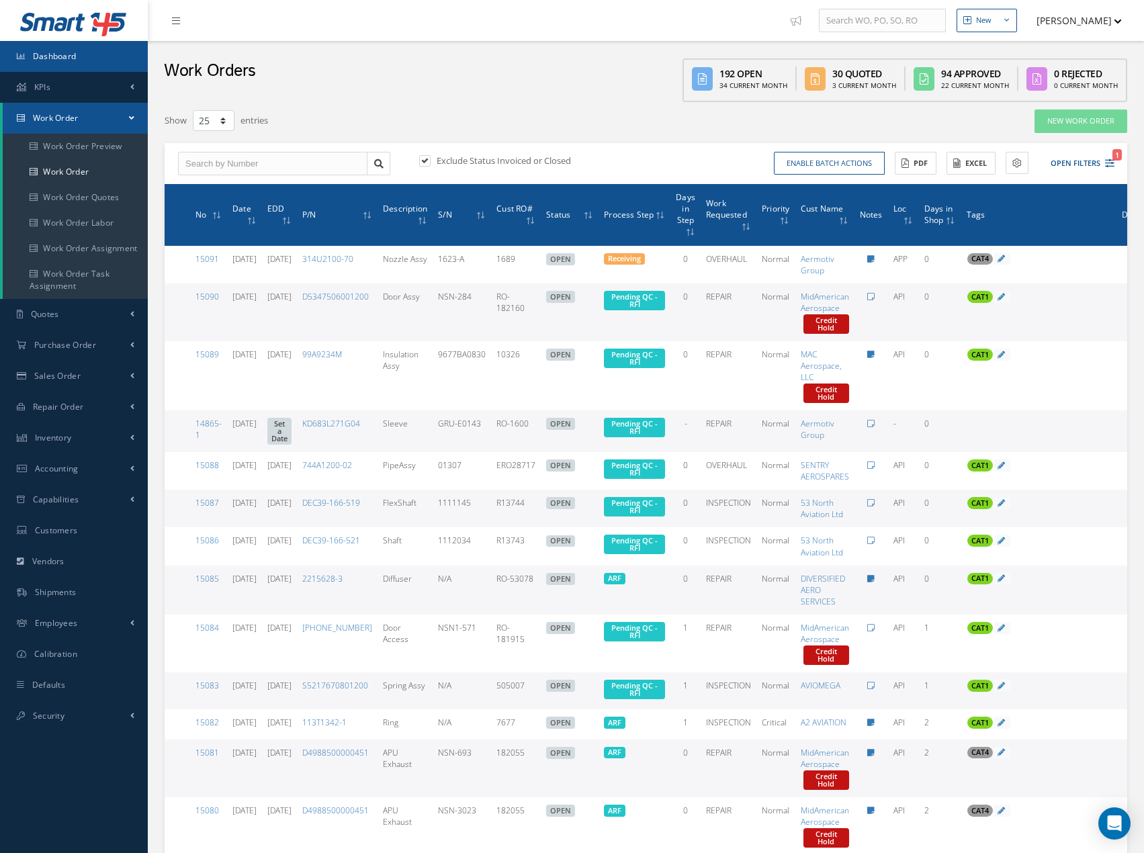
click at [99, 54] on link "Dashboard" at bounding box center [74, 56] width 148 height 31
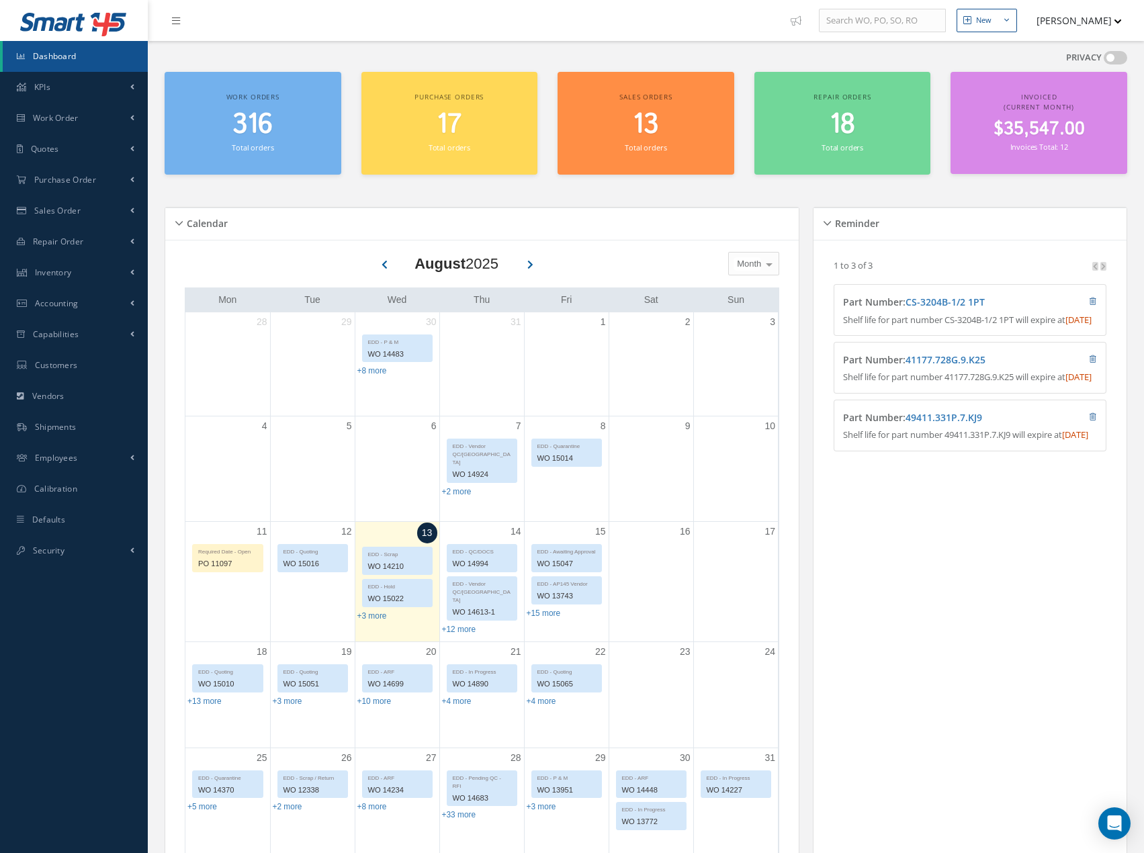
click at [382, 262] on icon at bounding box center [384, 263] width 6 height 12
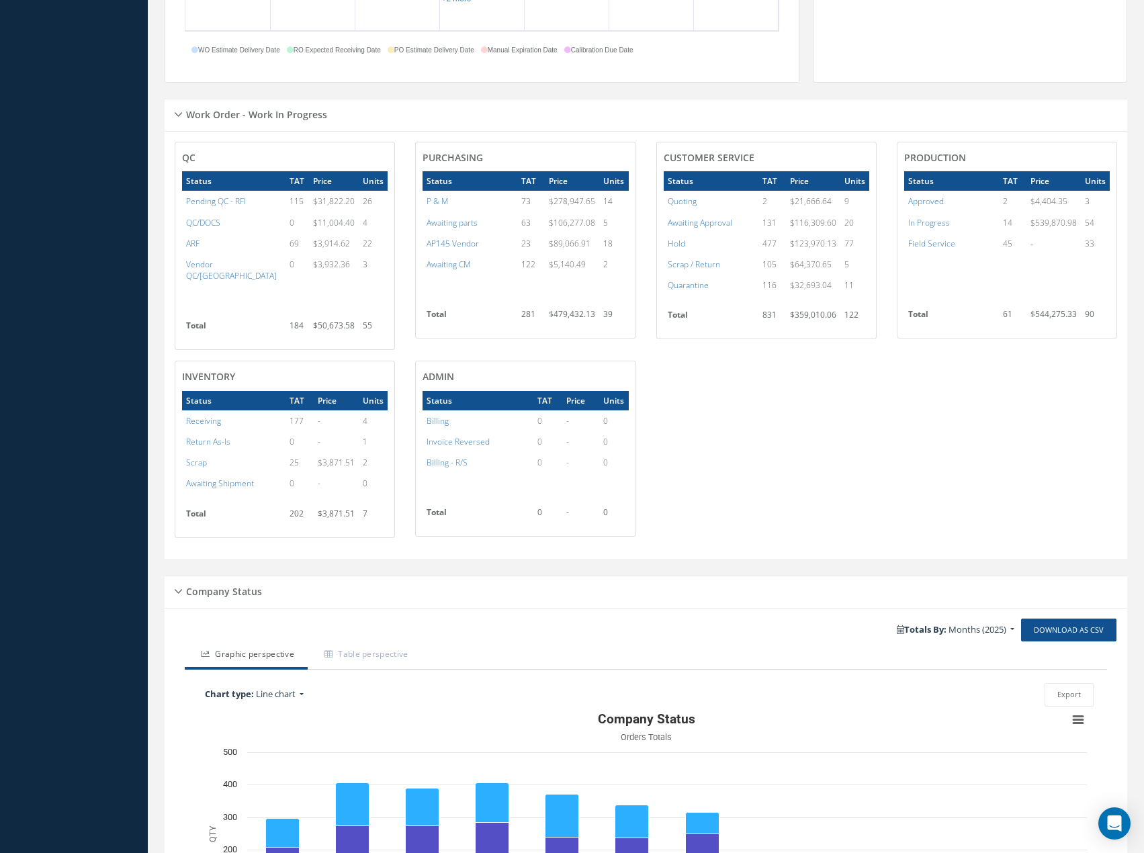
scroll to position [940, 0]
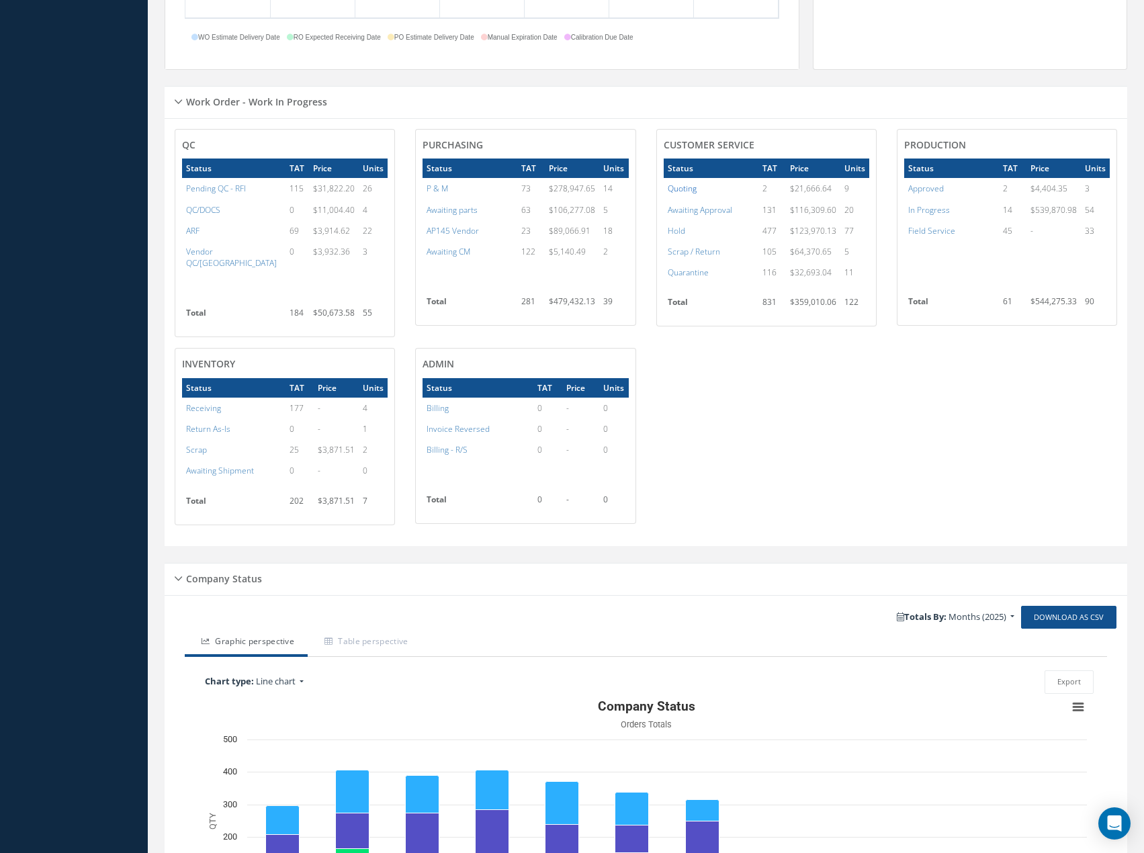
click at [689, 190] on a=4&excludeInternalCustomer=false&excludeInvoicedOrClosed=true&&filtersHidded"] "Quoting" at bounding box center [682, 188] width 29 height 11
click at [690, 191] on a=4&excludeInternalCustomer=false&excludeInvoicedOrClosed=true&&filtersHidded"] "Quoting" at bounding box center [682, 188] width 29 height 11
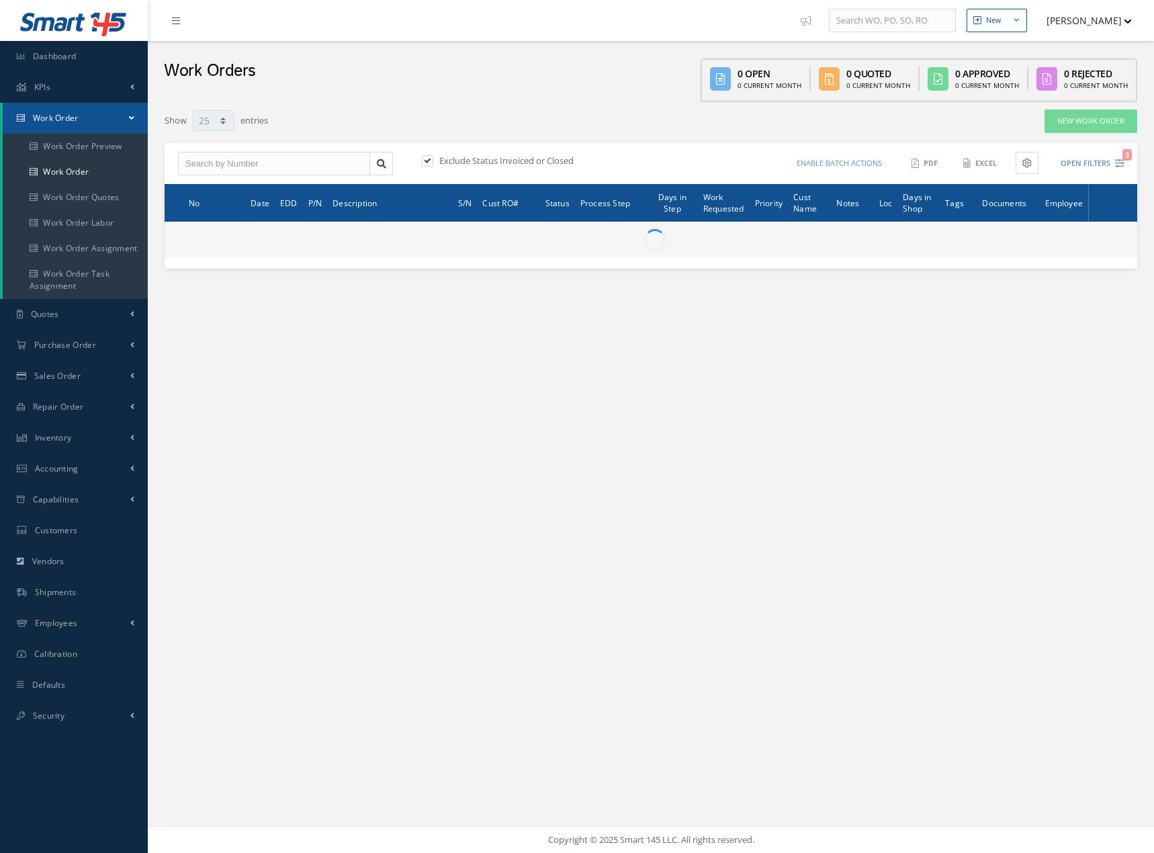
select select "25"
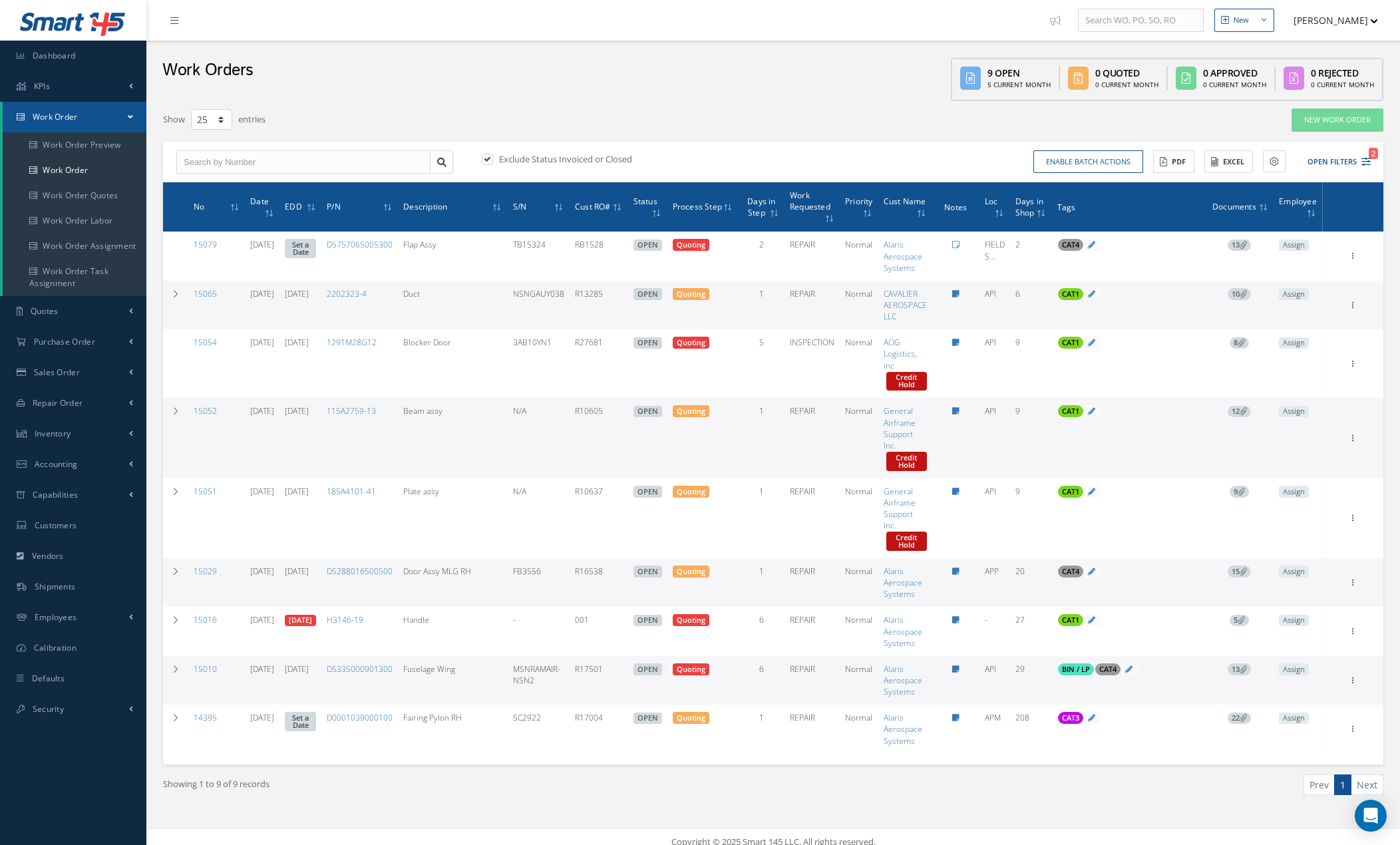
click at [1142, 246] on icon at bounding box center [1242, 244] width 7 height 7
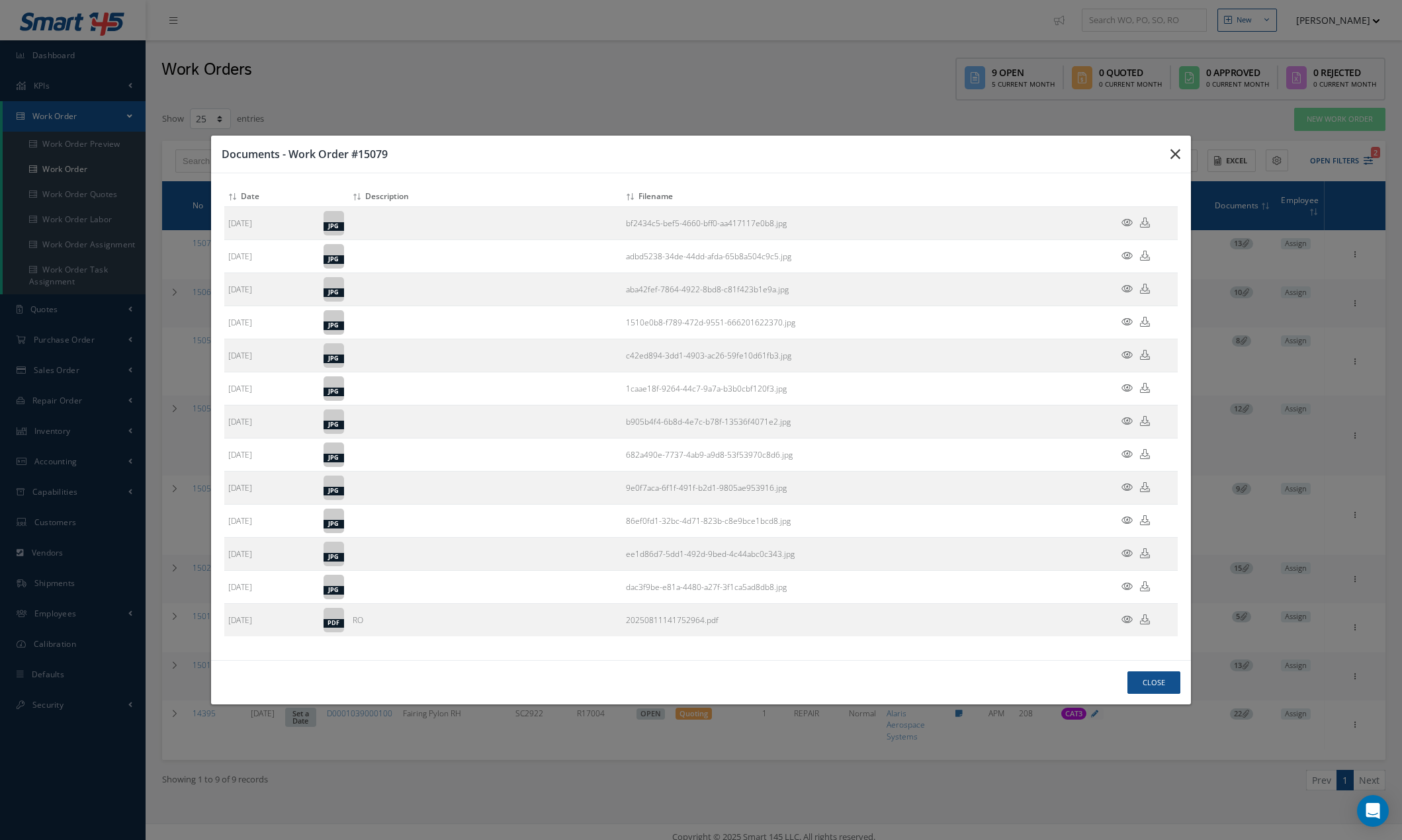
click at [0, 0] on icon "button" at bounding box center [0, 0] width 0 height 0
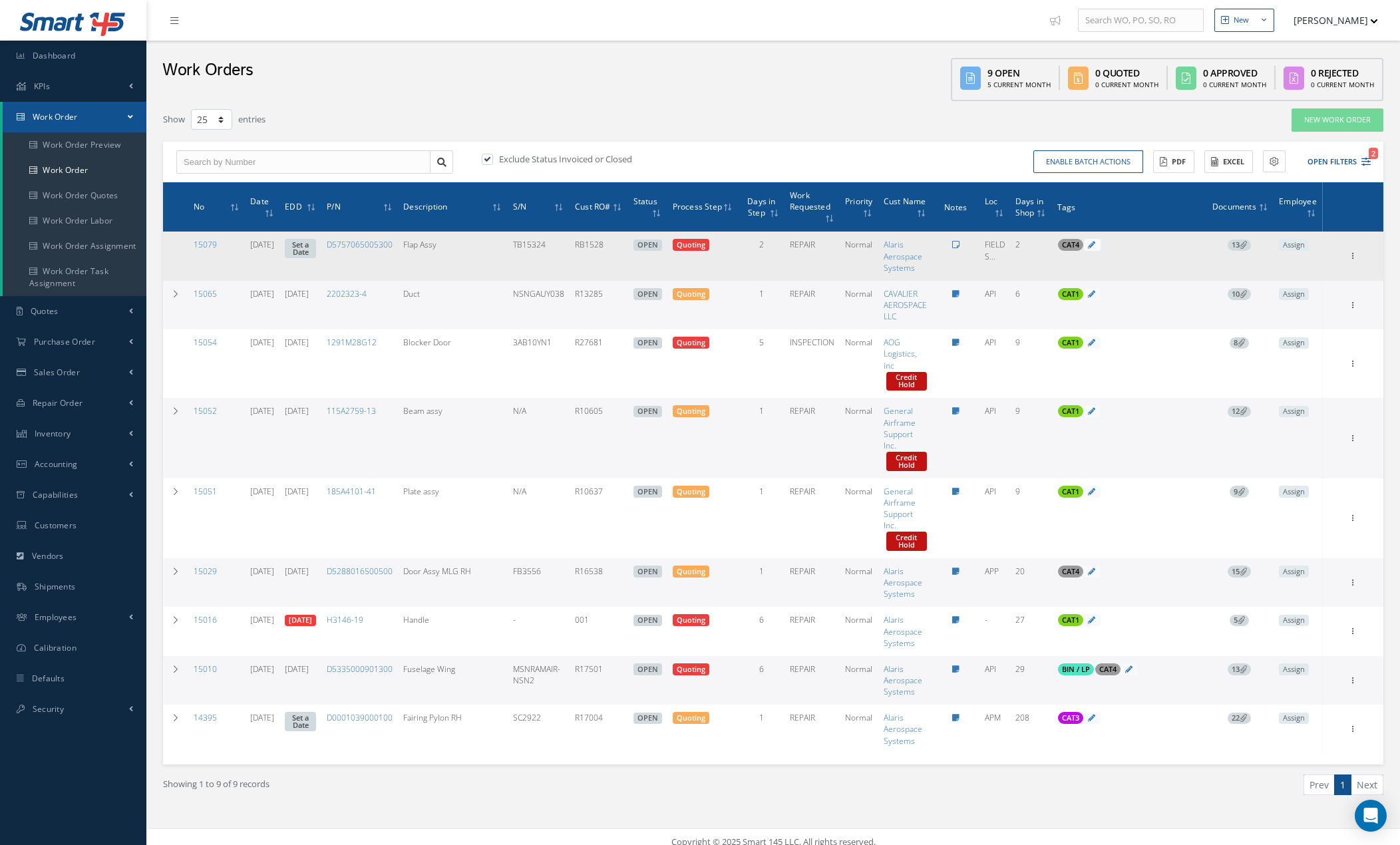
click at [957, 242] on icon at bounding box center [955, 245] width 7 height 8
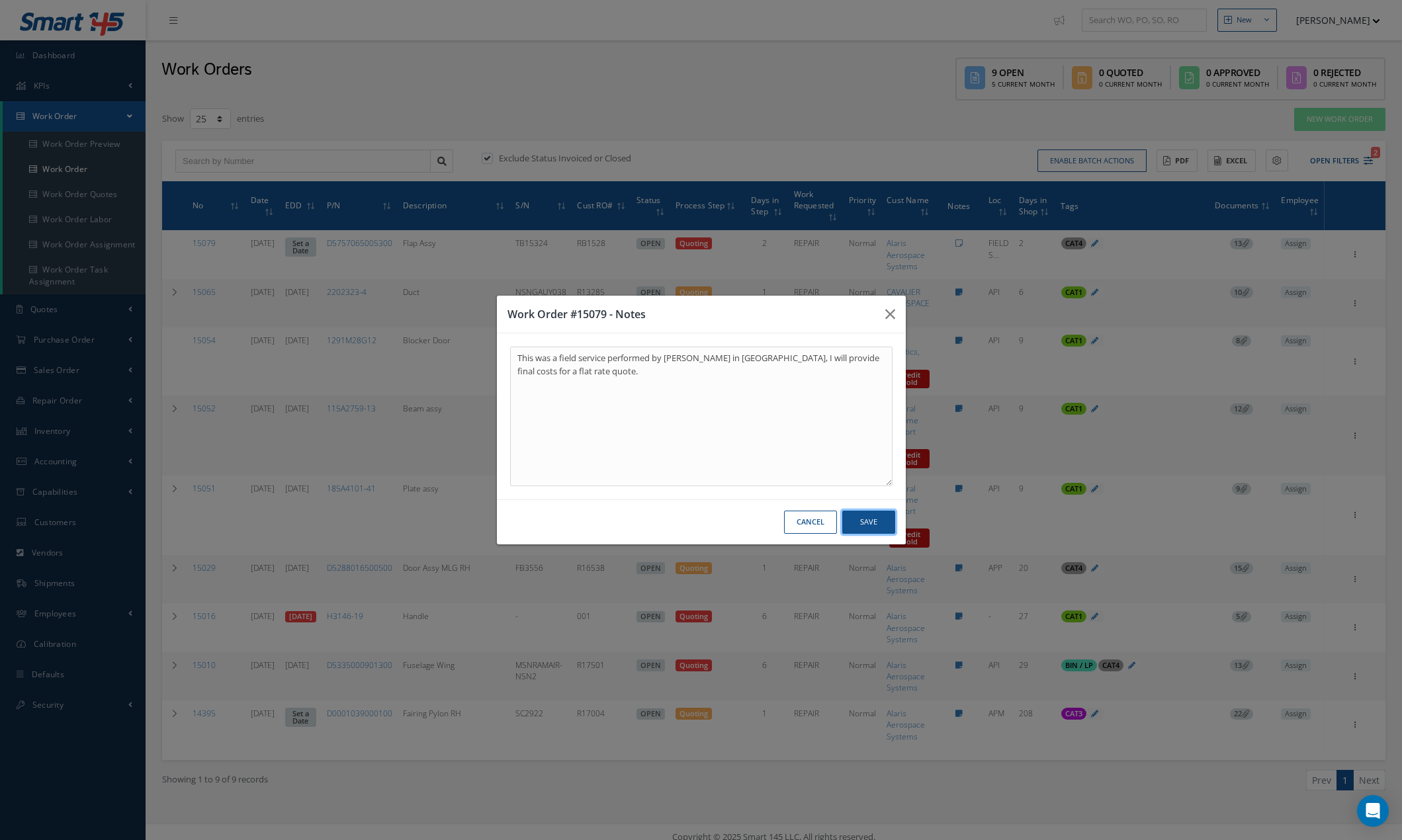
click at [875, 524] on button "Save" at bounding box center [869, 522] width 53 height 24
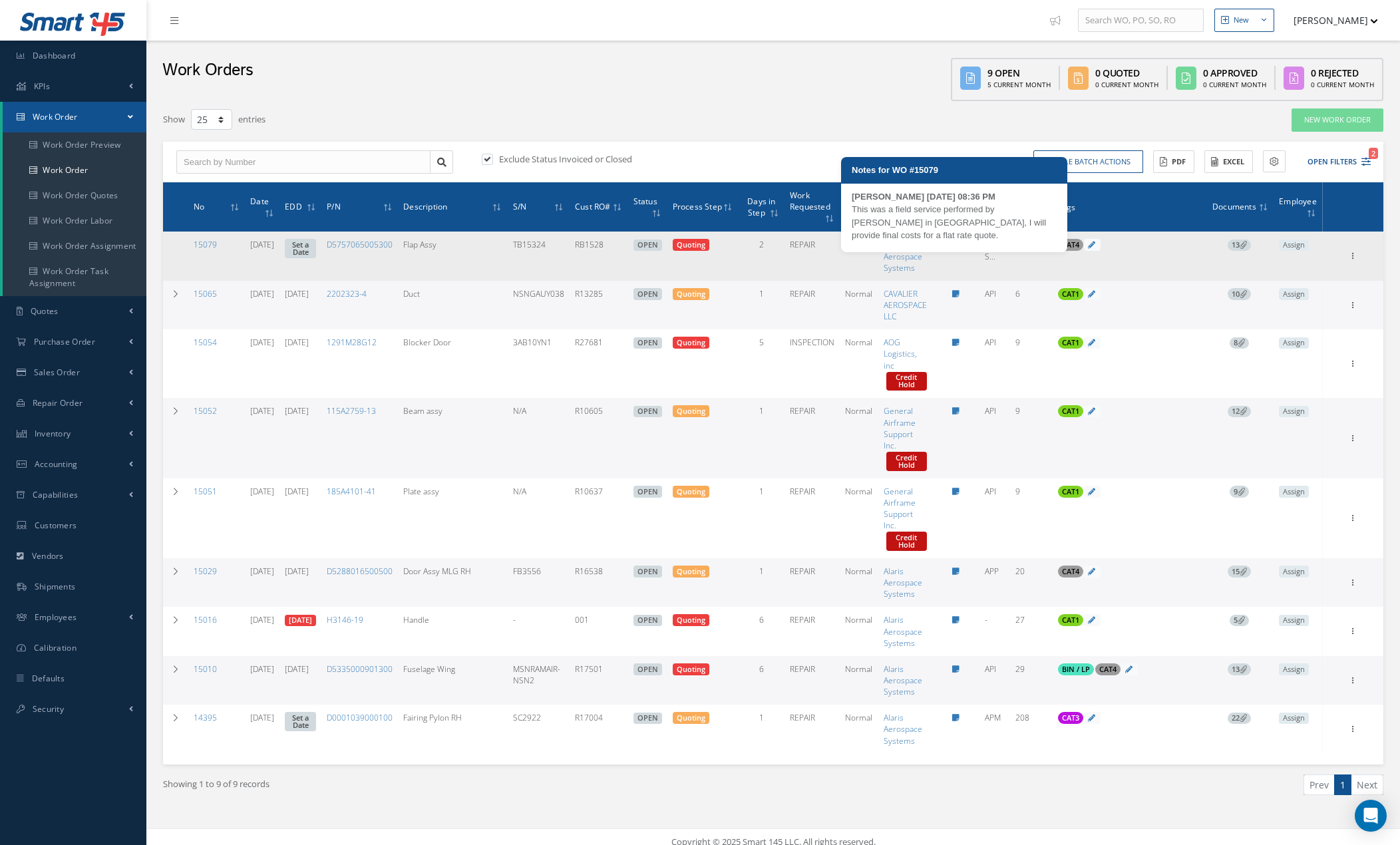
click at [959, 246] on icon at bounding box center [955, 245] width 7 height 8
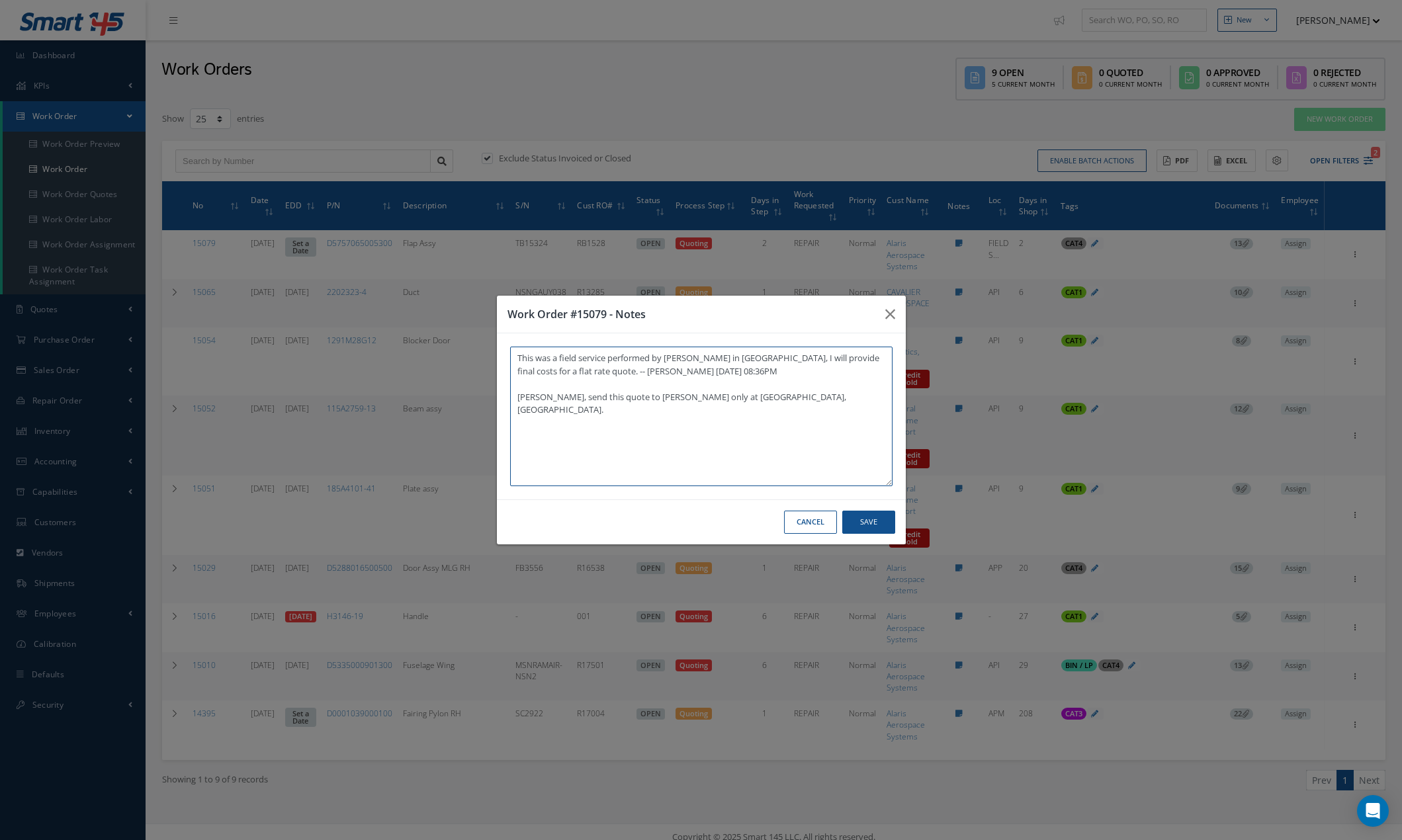
click at [667, 405] on textarea "This was a field service performed by Gustavo in PR, I will provide final costs…" at bounding box center [701, 417] width 382 height 140
drag, startPoint x: 732, startPoint y: 397, endPoint x: 612, endPoint y: 400, distance: 120.0
click at [612, 400] on textarea "This was a field service performed by Gustavo in PR, I will provide final costs…" at bounding box center [701, 417] width 382 height 140
click at [871, 519] on button "Save" at bounding box center [869, 522] width 53 height 24
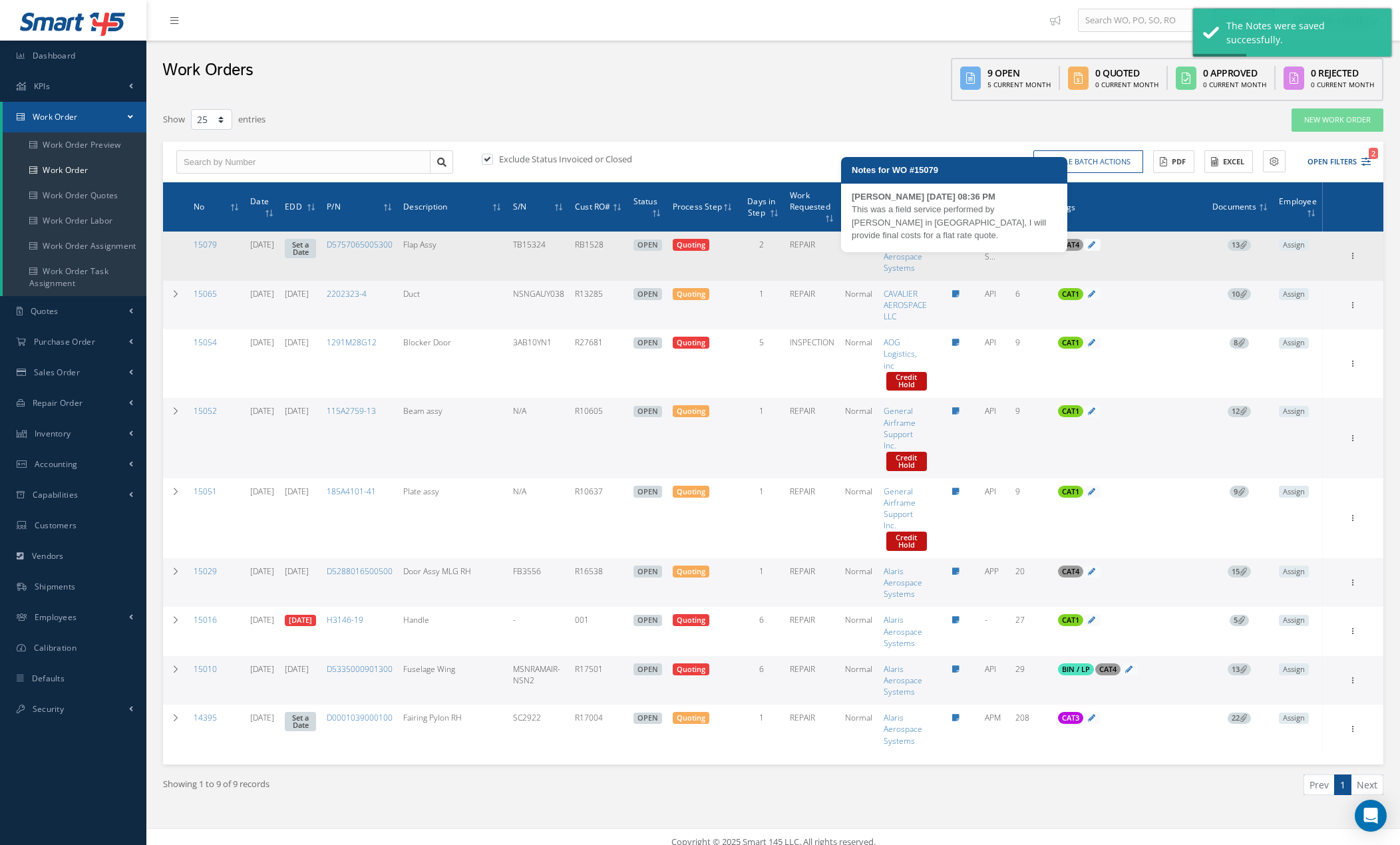
click at [957, 245] on icon at bounding box center [955, 245] width 7 height 8
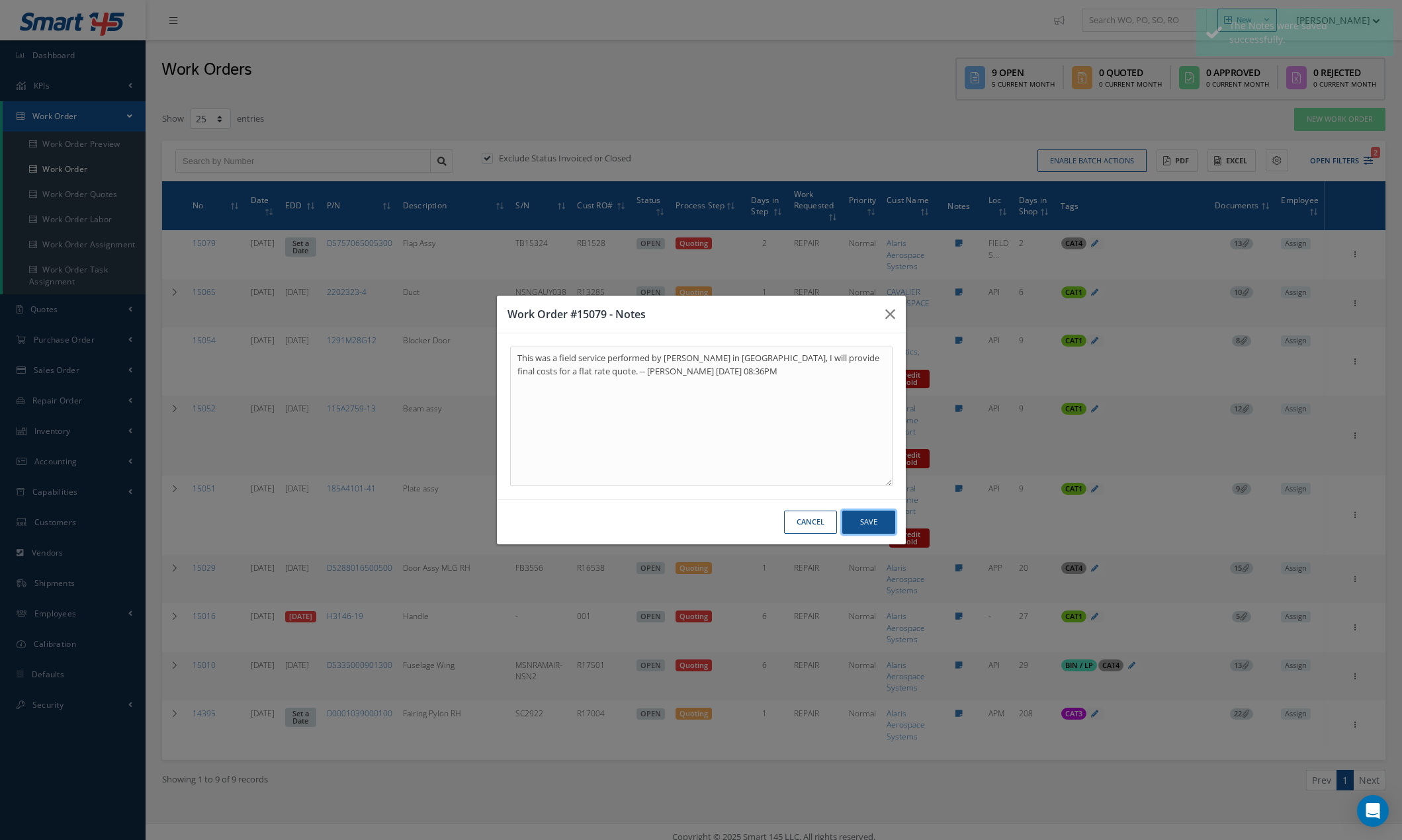
click at [871, 517] on button "Save" at bounding box center [869, 522] width 53 height 24
type textarea "This was a field service performed by Gustavo in PR, I will provide final costs…"
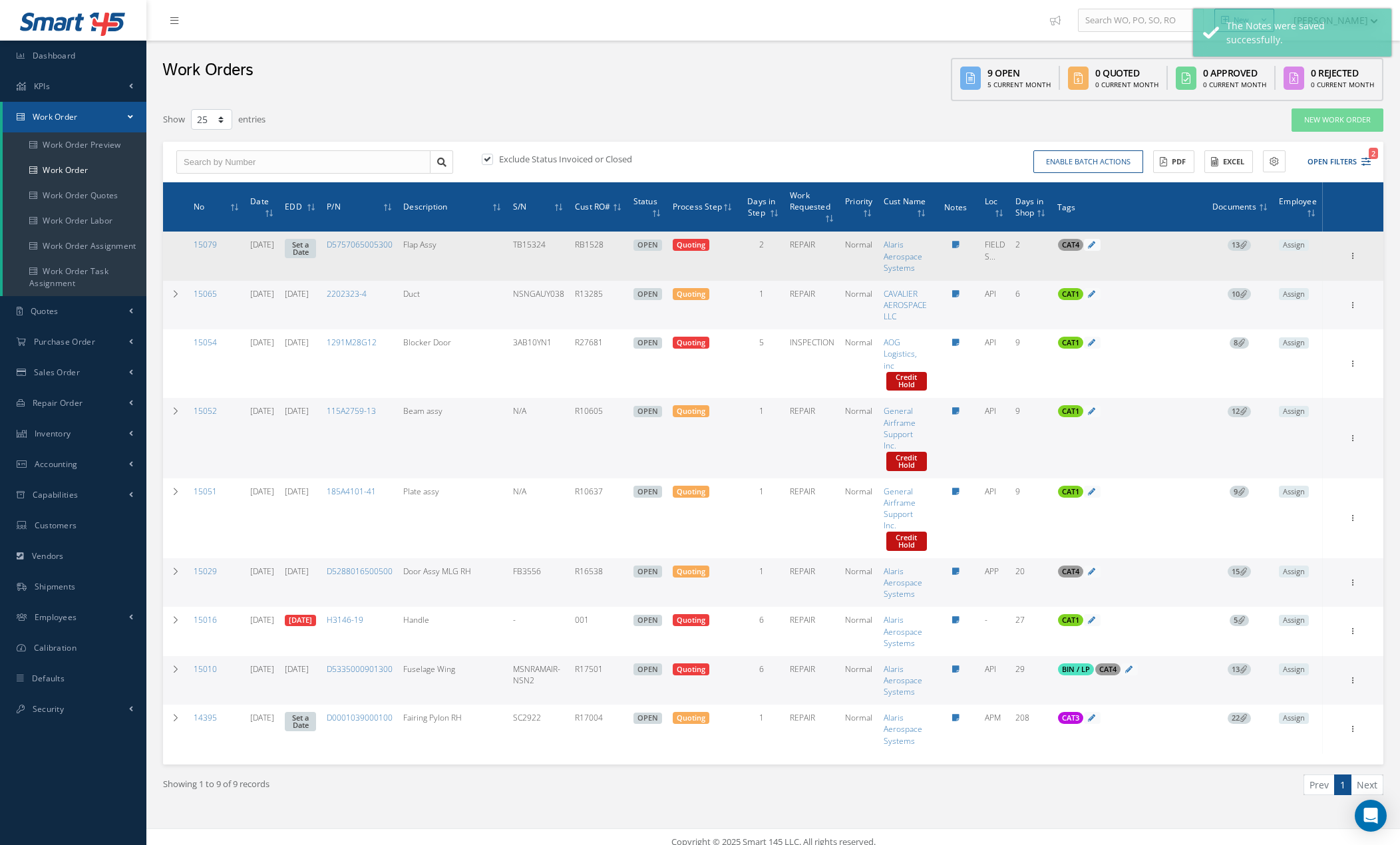
click at [1142, 245] on icon at bounding box center [1242, 244] width 7 height 7
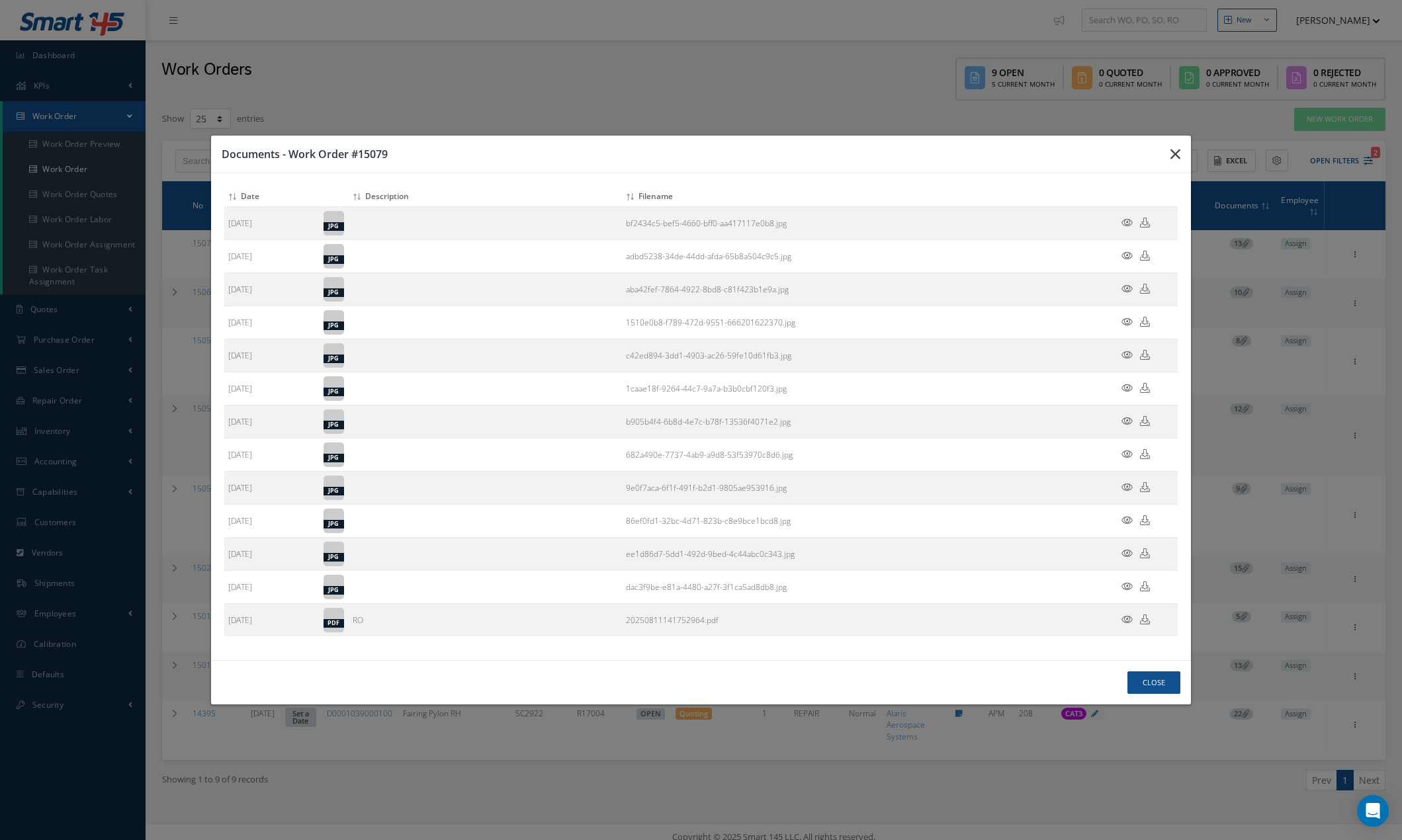
click at [0, 0] on icon "button" at bounding box center [0, 0] width 0 height 0
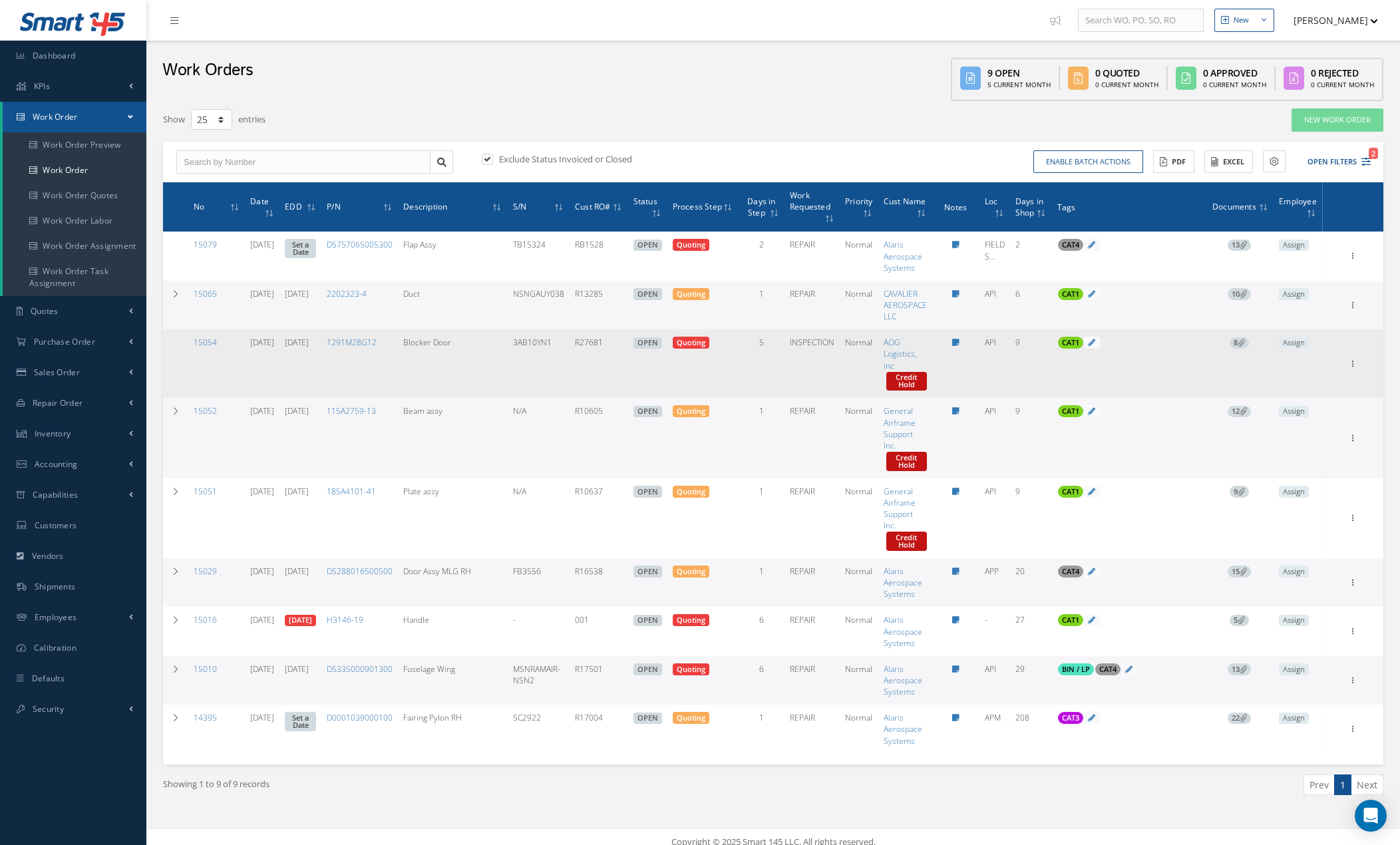
click at [1142, 344] on icon at bounding box center [1240, 342] width 7 height 7
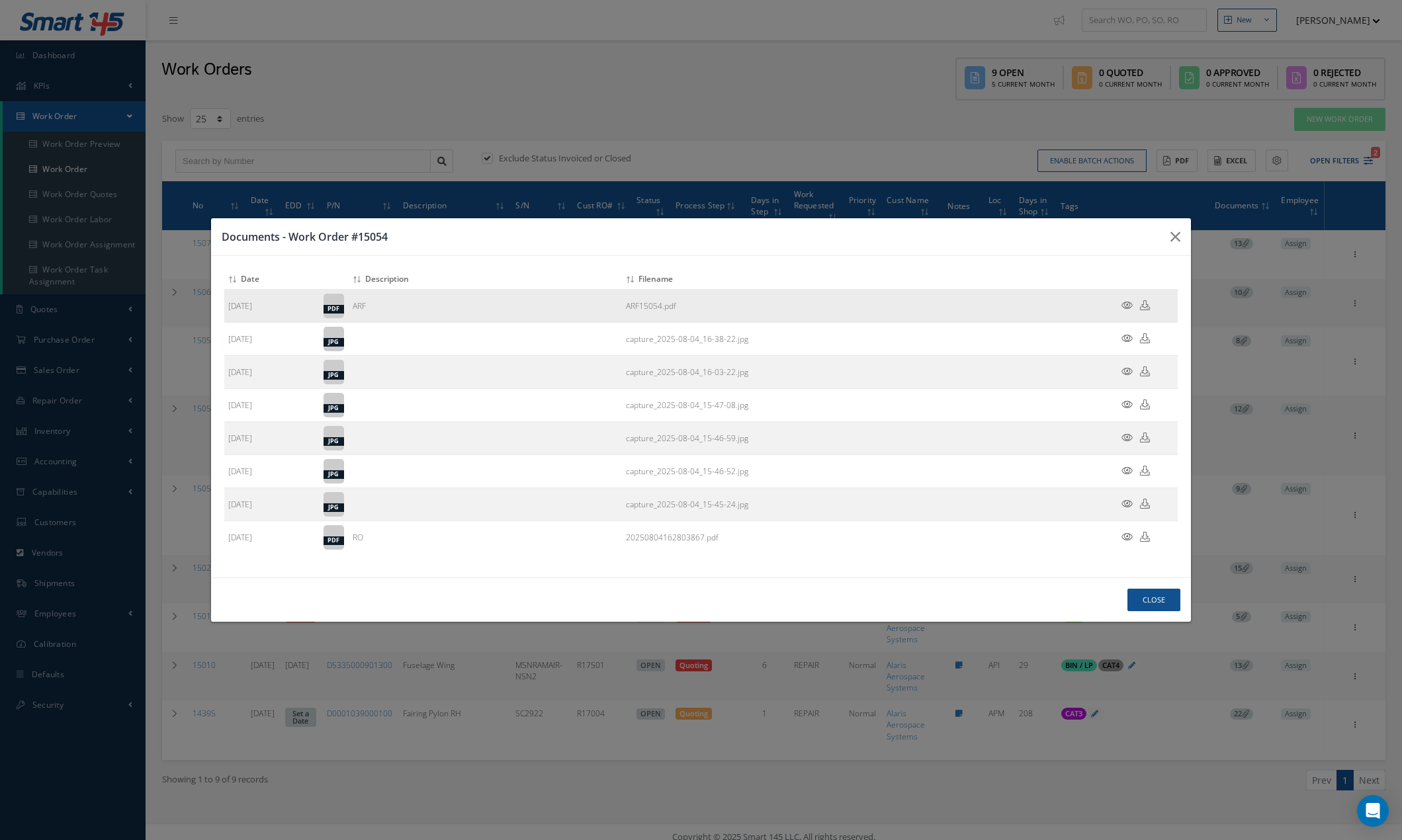
click at [1124, 302] on icon at bounding box center [1126, 305] width 11 height 10
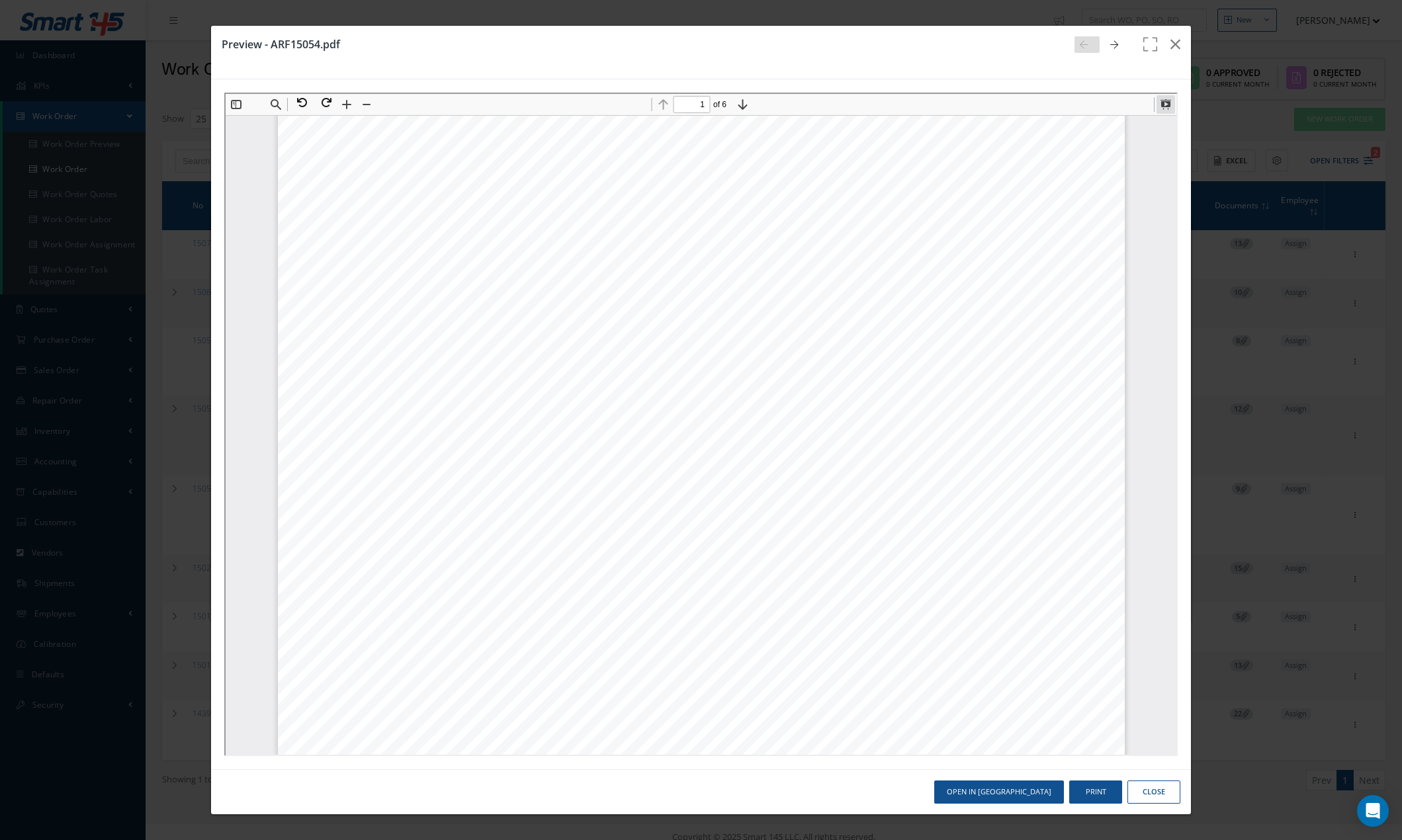
click at [1136, 104] on button at bounding box center [1164, 102] width 19 height 19
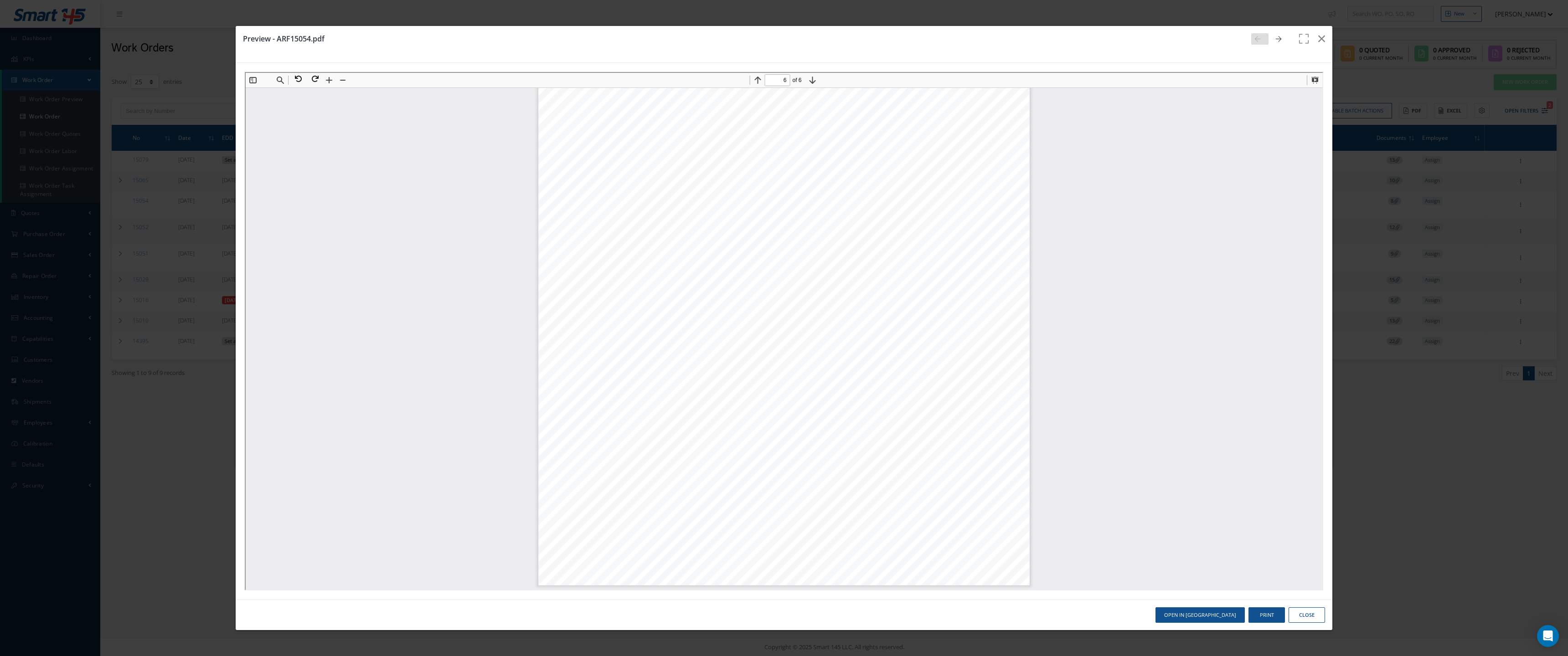
scroll to position [11113, 0]
type input "4"
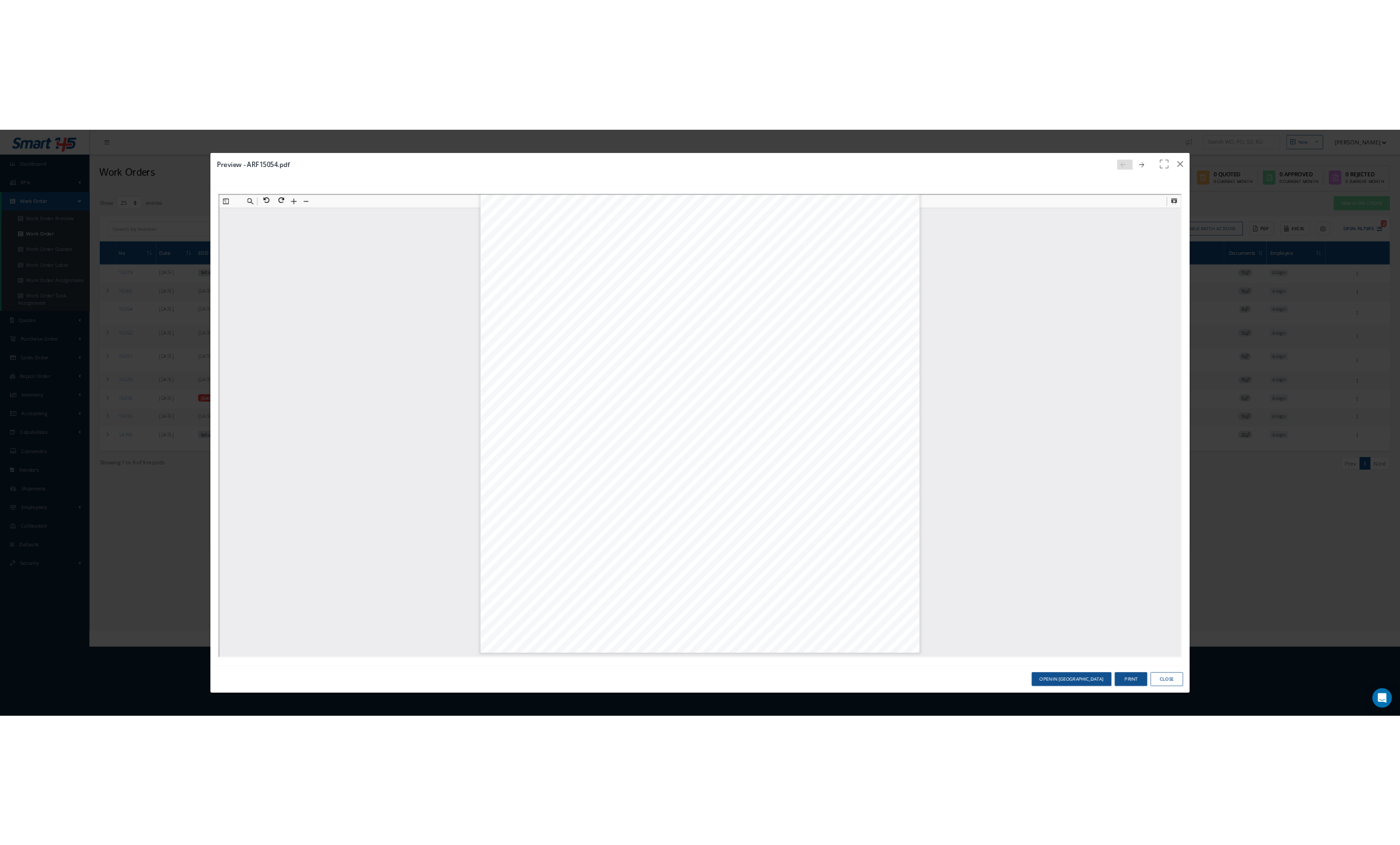
scroll to position [3433, 0]
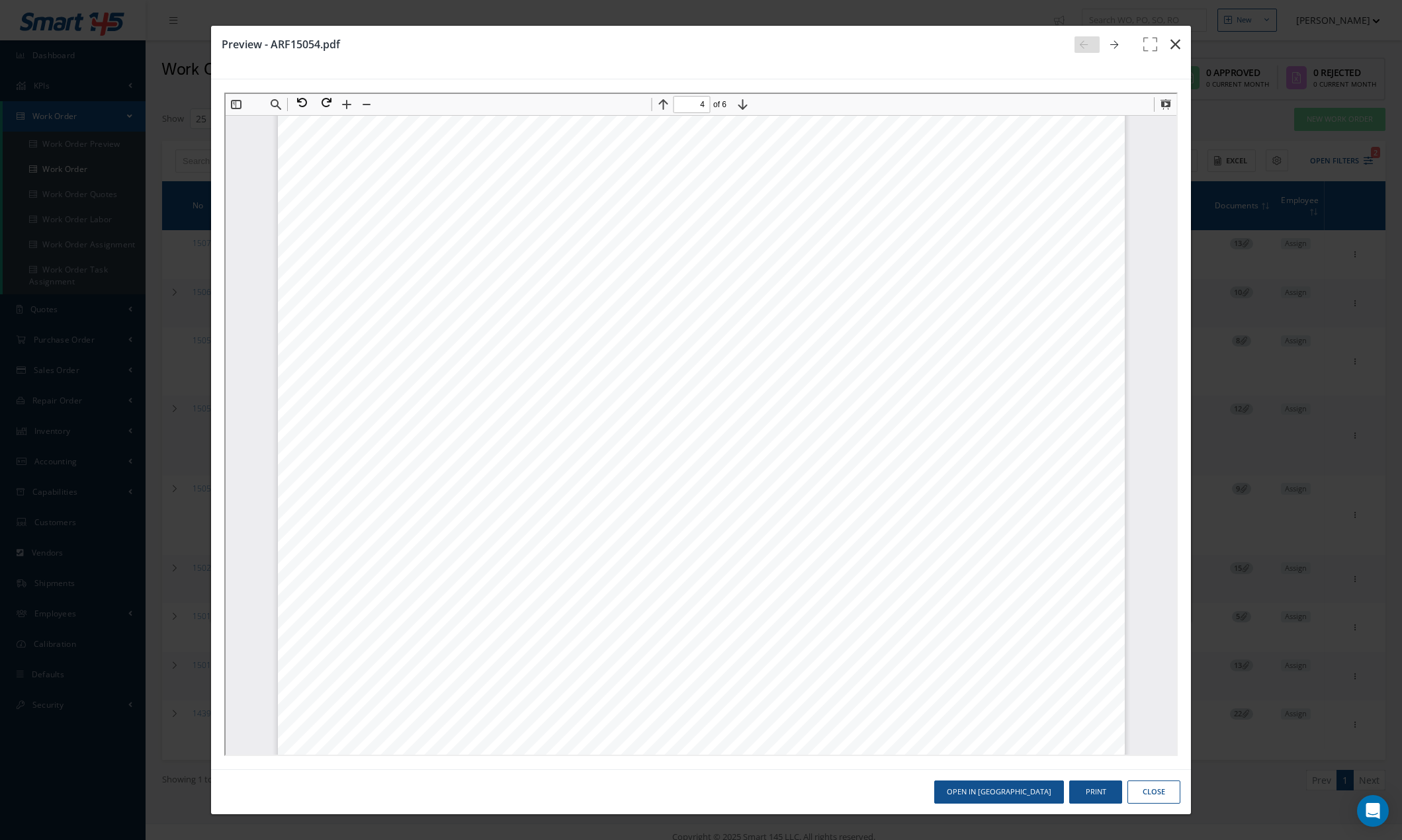
click at [1136, 42] on icon "button" at bounding box center [1175, 44] width 10 height 16
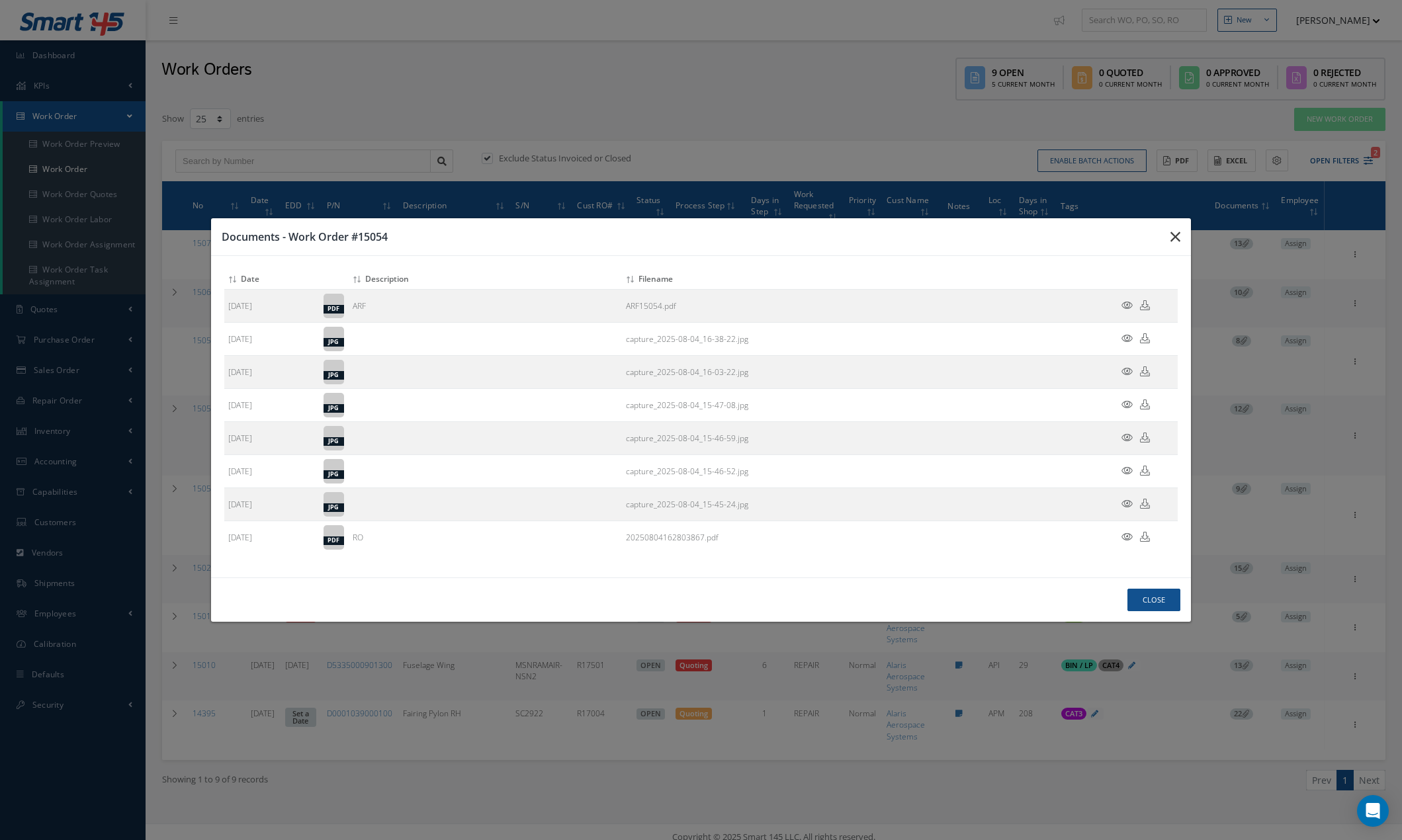
click at [0, 0] on icon "button" at bounding box center [0, 0] width 0 height 0
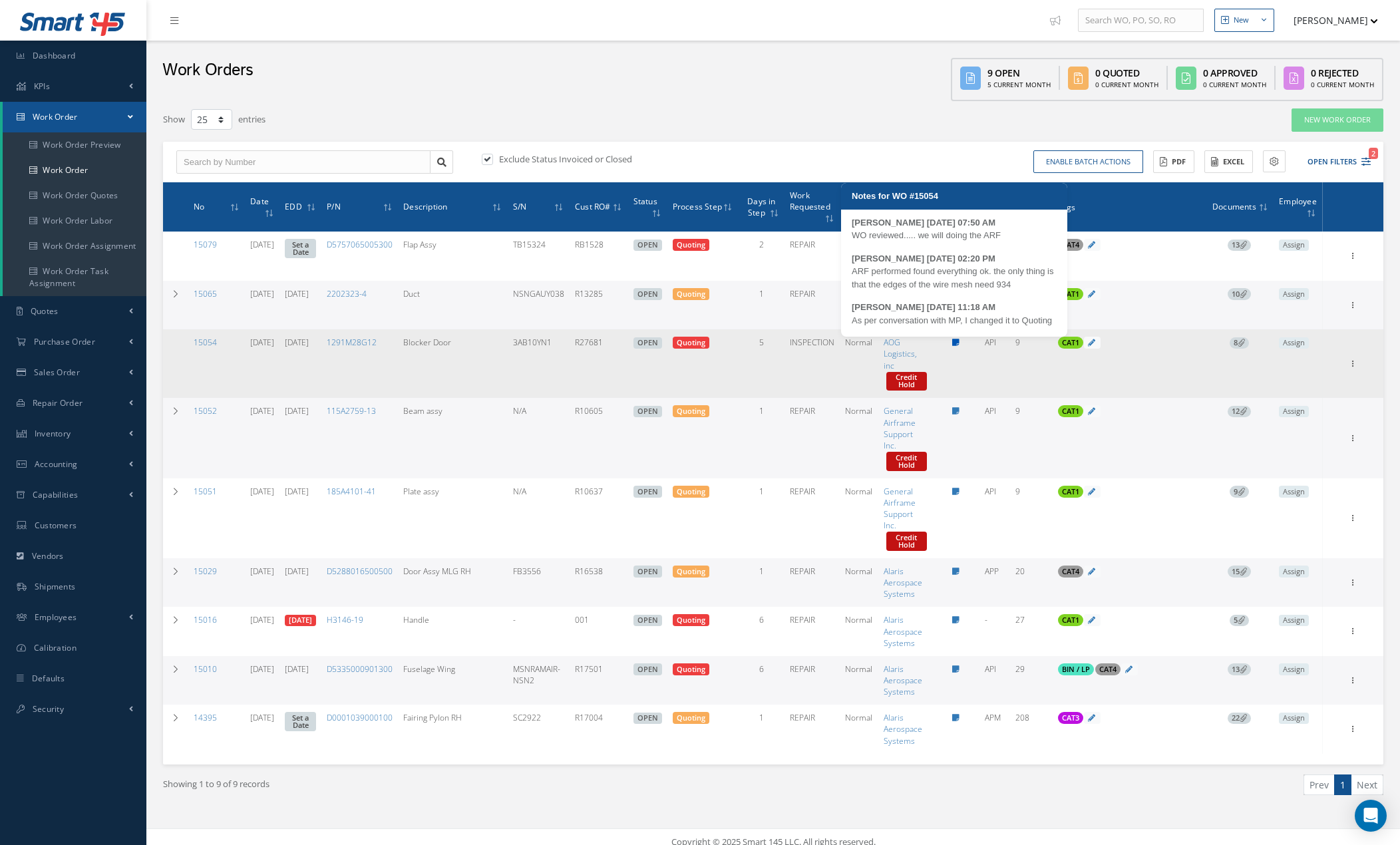
click at [958, 344] on icon at bounding box center [955, 343] width 7 height 8
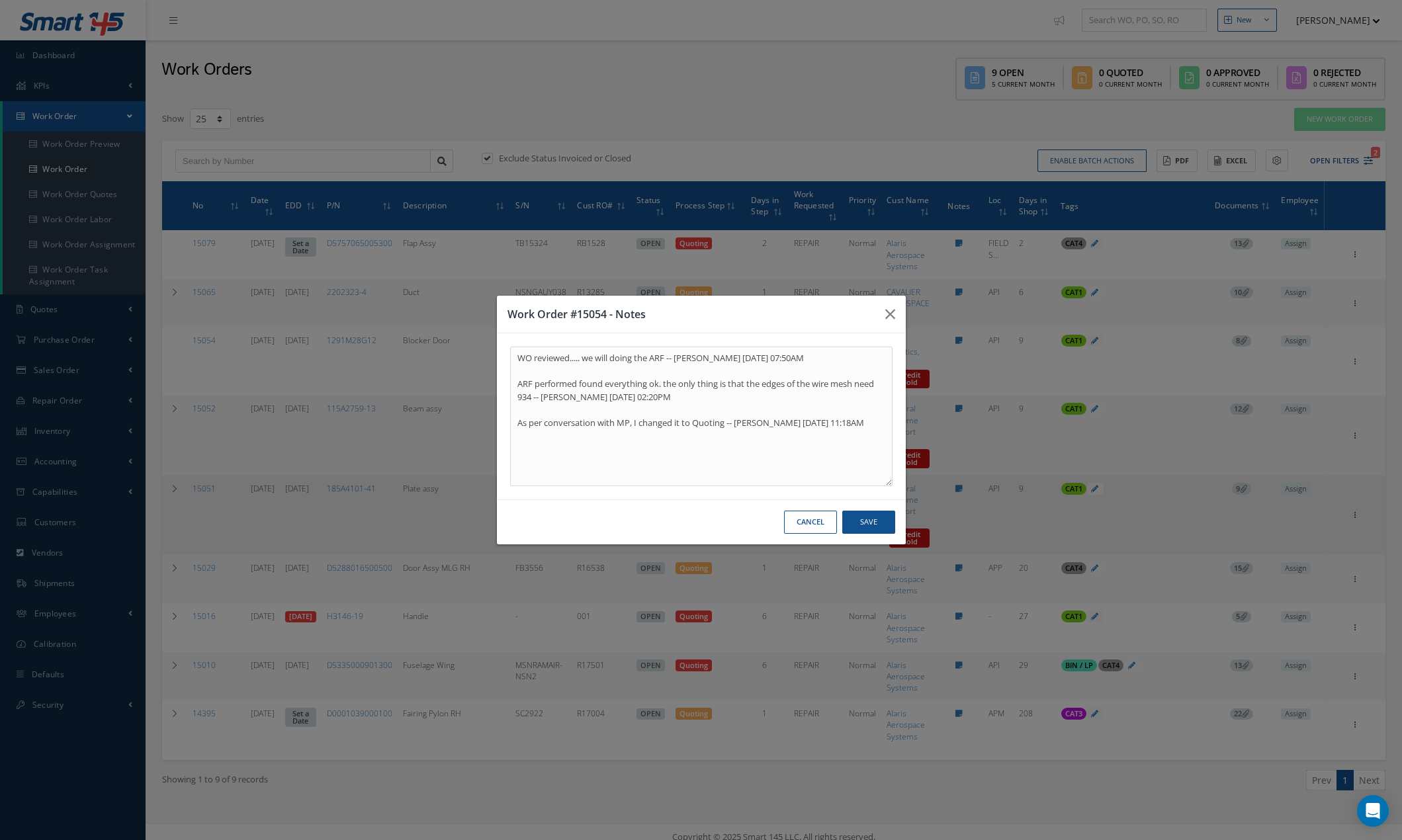
click at [817, 519] on button "Cancel" at bounding box center [811, 522] width 53 height 24
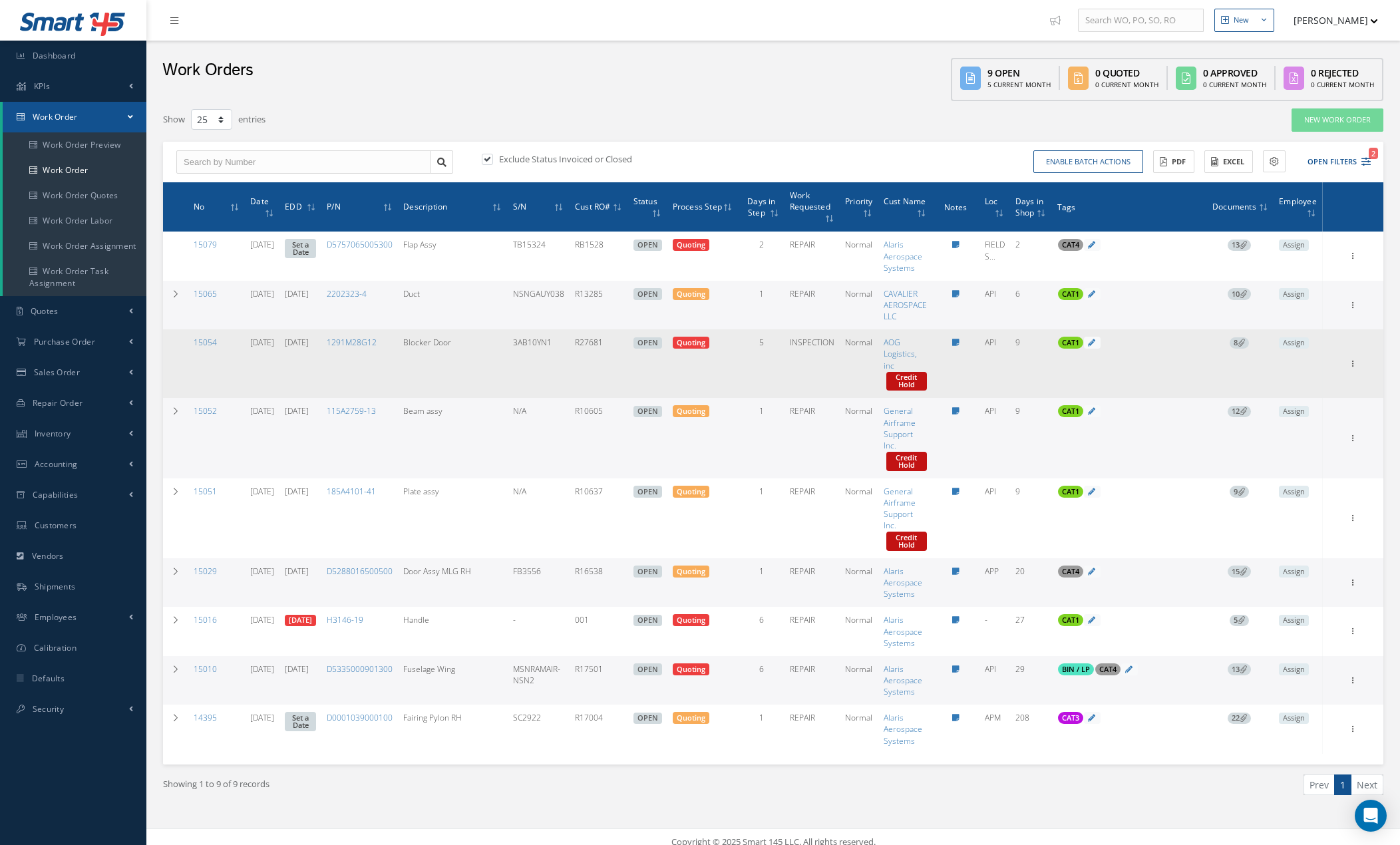
click at [362, 381] on td "1291M28G12" at bounding box center [359, 363] width 76 height 68
click at [957, 340] on icon at bounding box center [955, 343] width 7 height 8
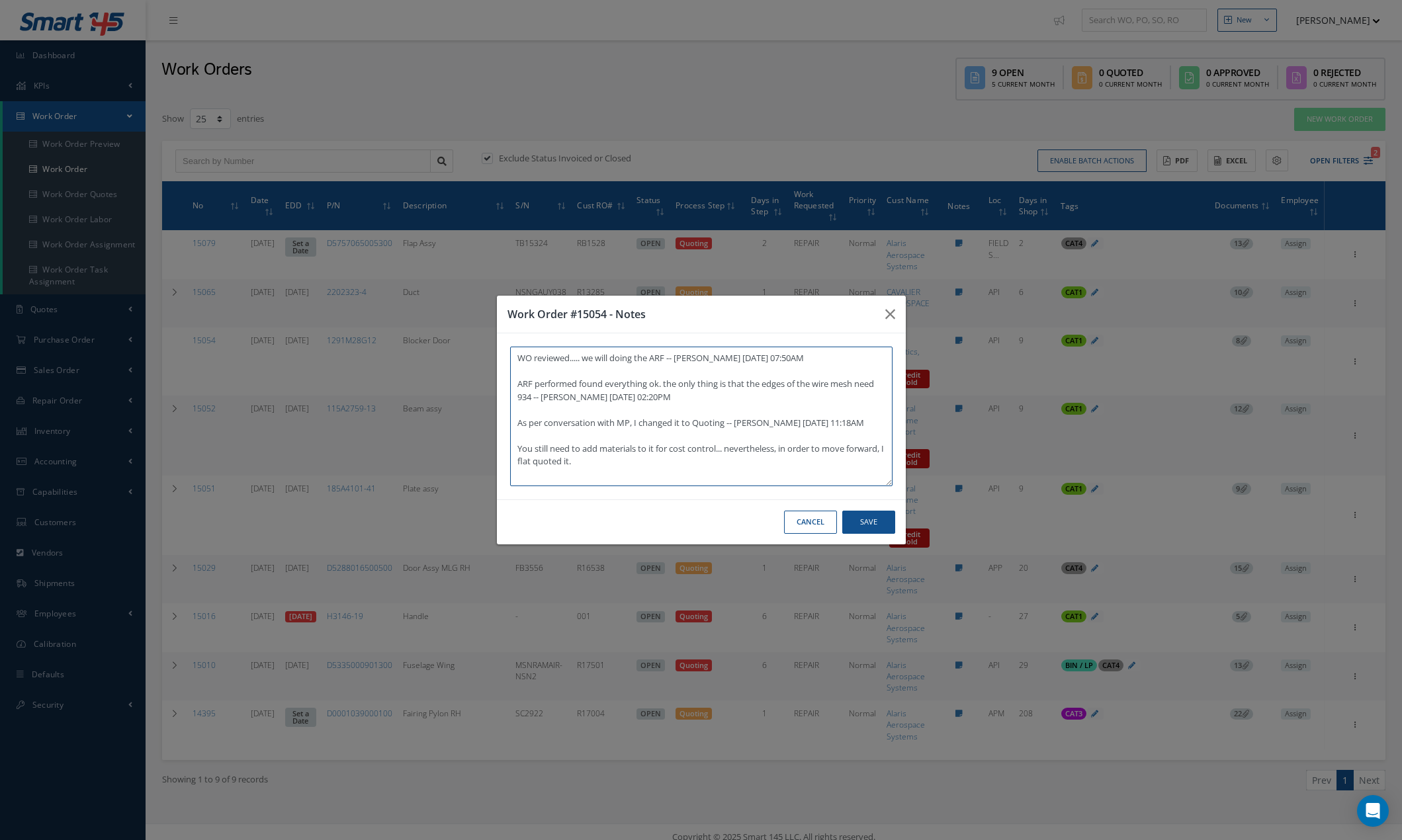
type textarea "WO reviewed..... we will doing the ARF -- Maria P Villarreal 08/06/2025 07:50AM…"
drag, startPoint x: 871, startPoint y: 527, endPoint x: 870, endPoint y: 537, distance: 10.0
click at [872, 527] on button "Save" at bounding box center [869, 522] width 53 height 24
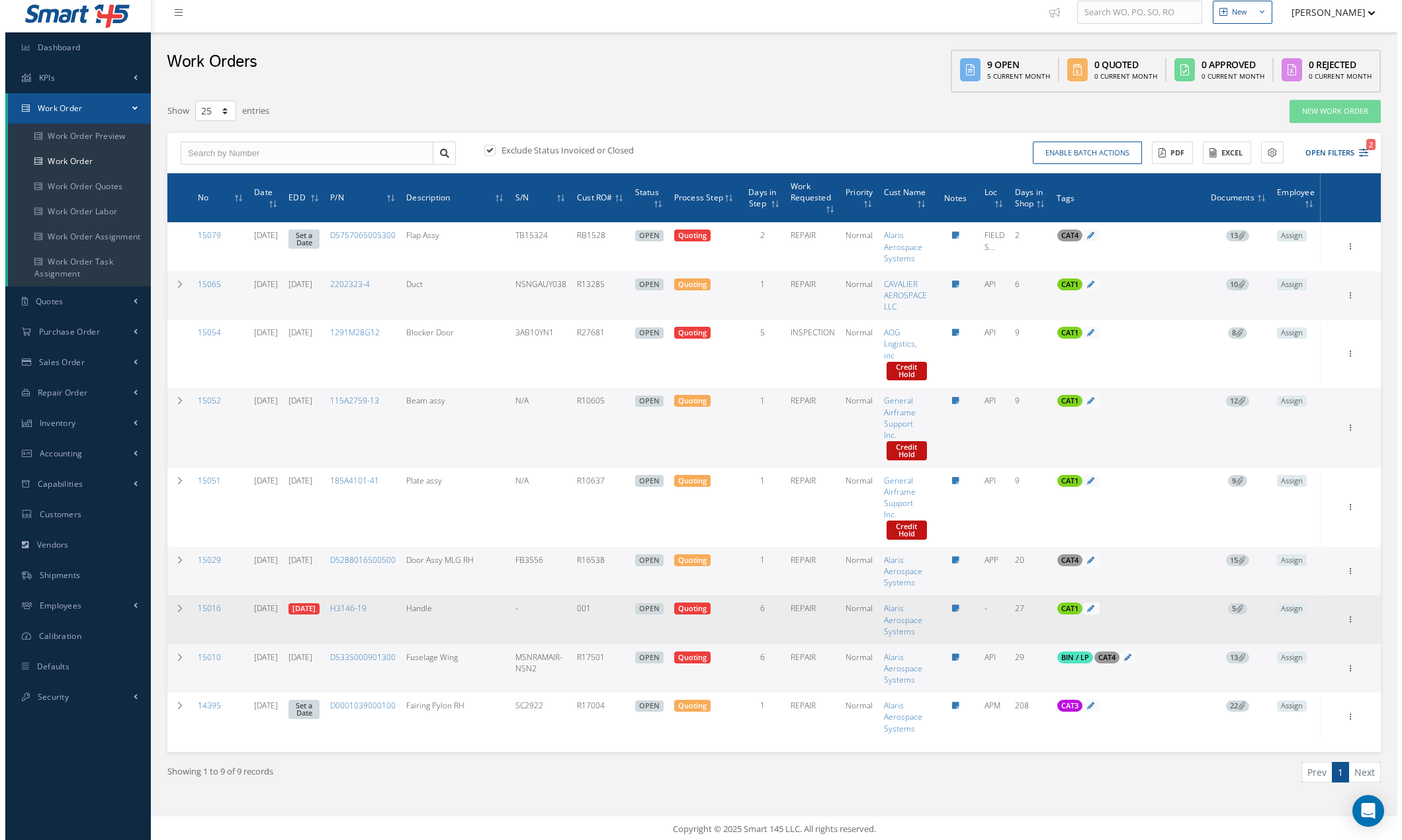
scroll to position [11, 0]
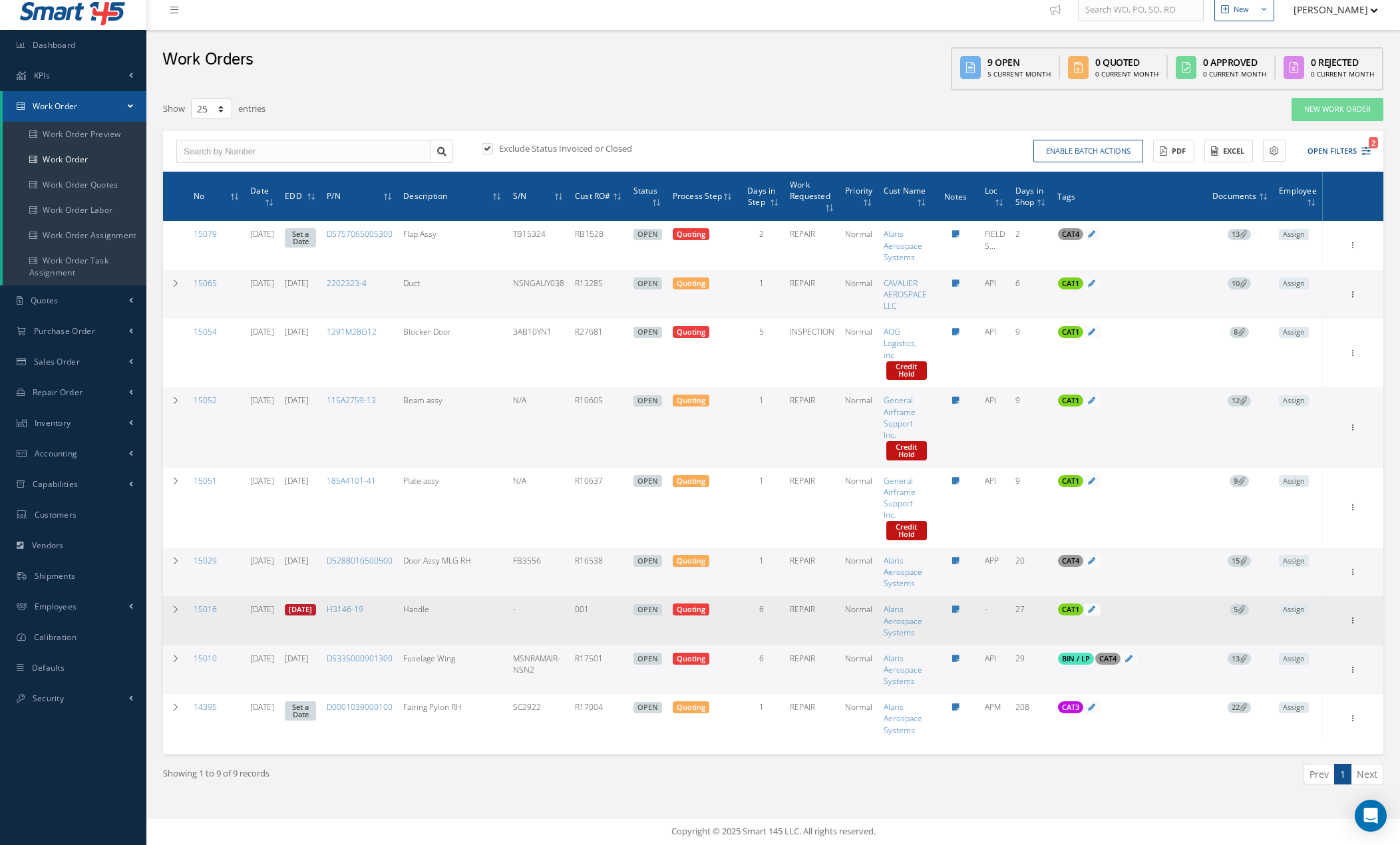
click at [316, 609] on link "[DATE]" at bounding box center [300, 610] width 32 height 12
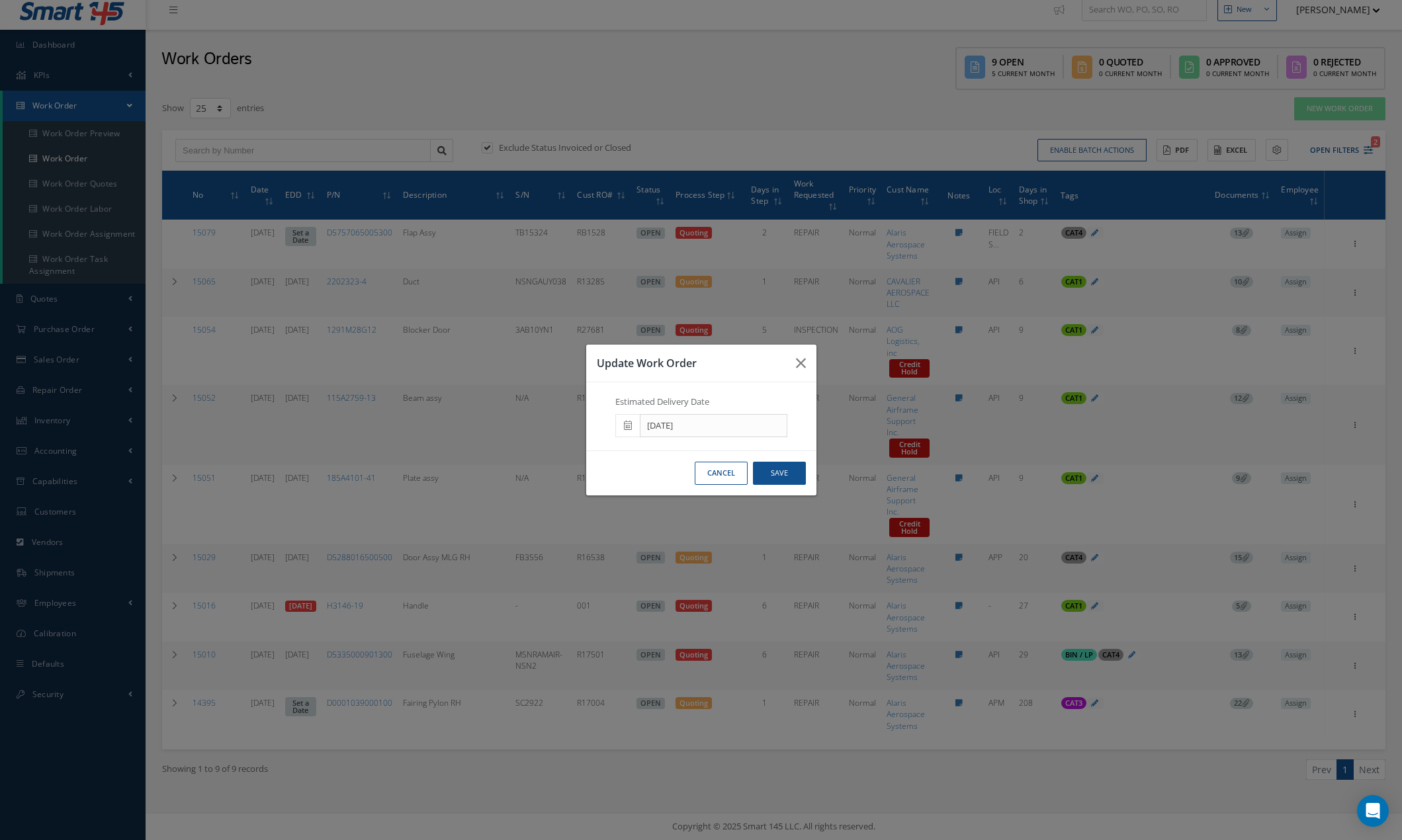
click at [627, 423] on icon at bounding box center [628, 424] width 8 height 9
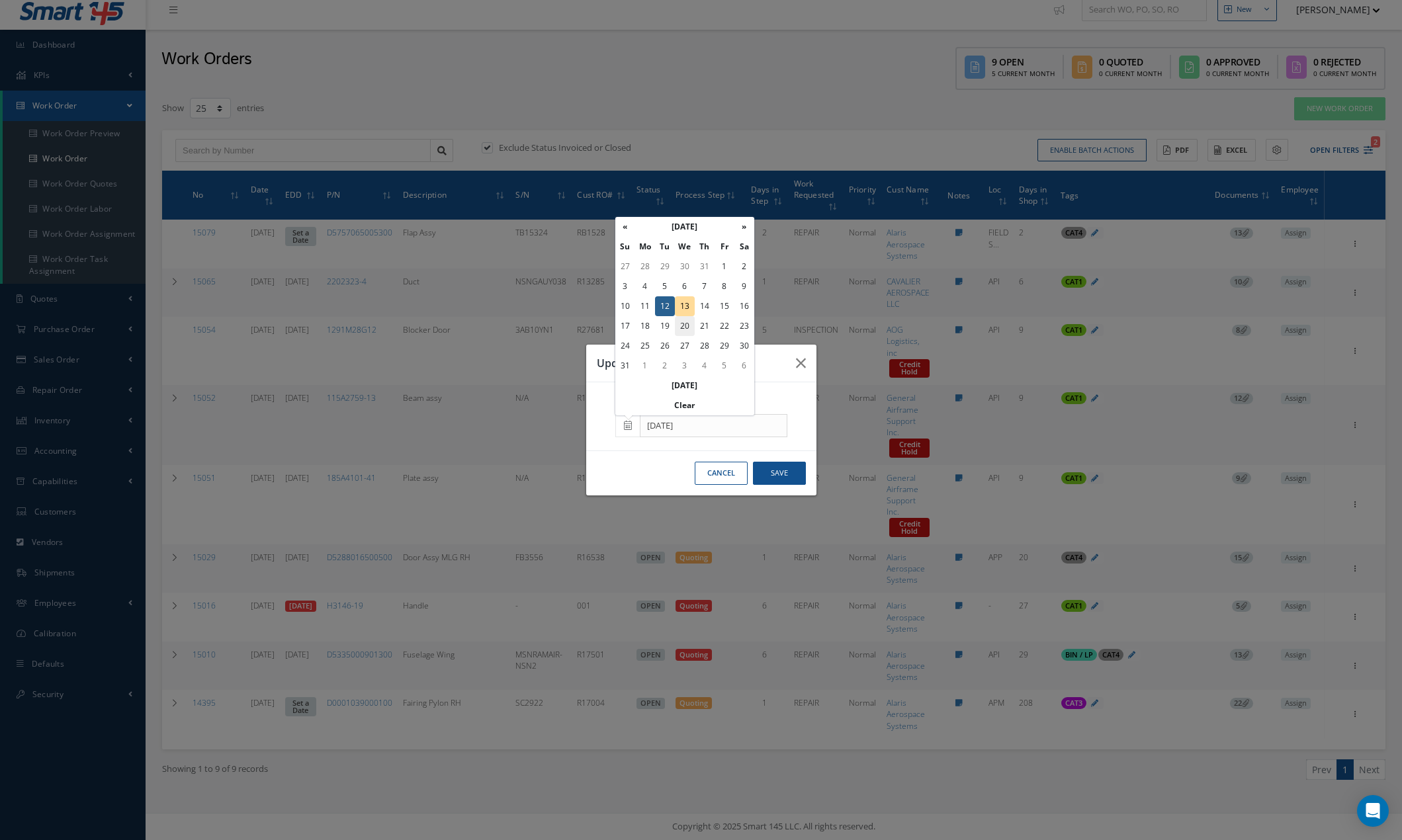
click at [685, 326] on td "20" at bounding box center [685, 326] width 20 height 20
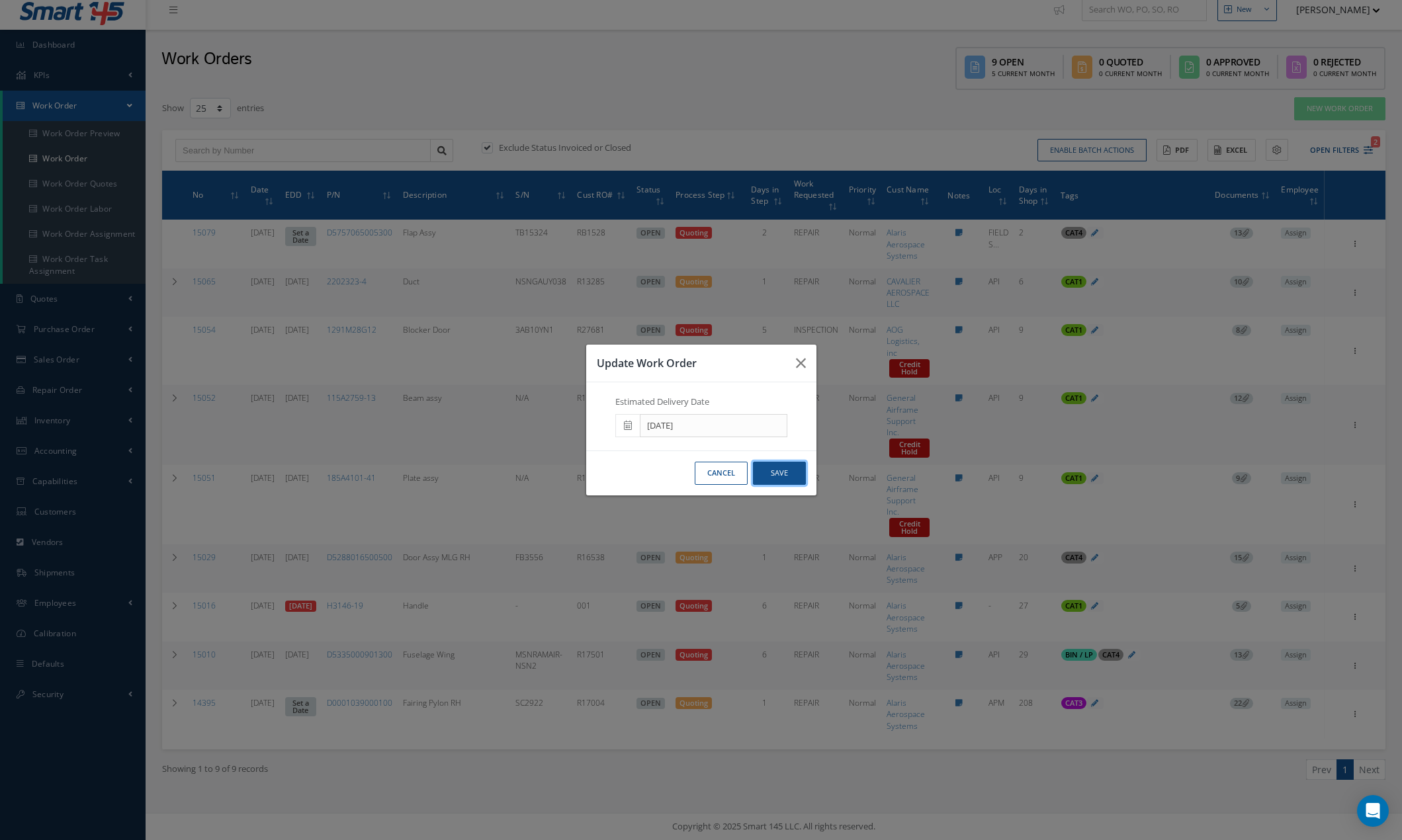
click at [773, 475] on button "Save" at bounding box center [779, 474] width 53 height 24
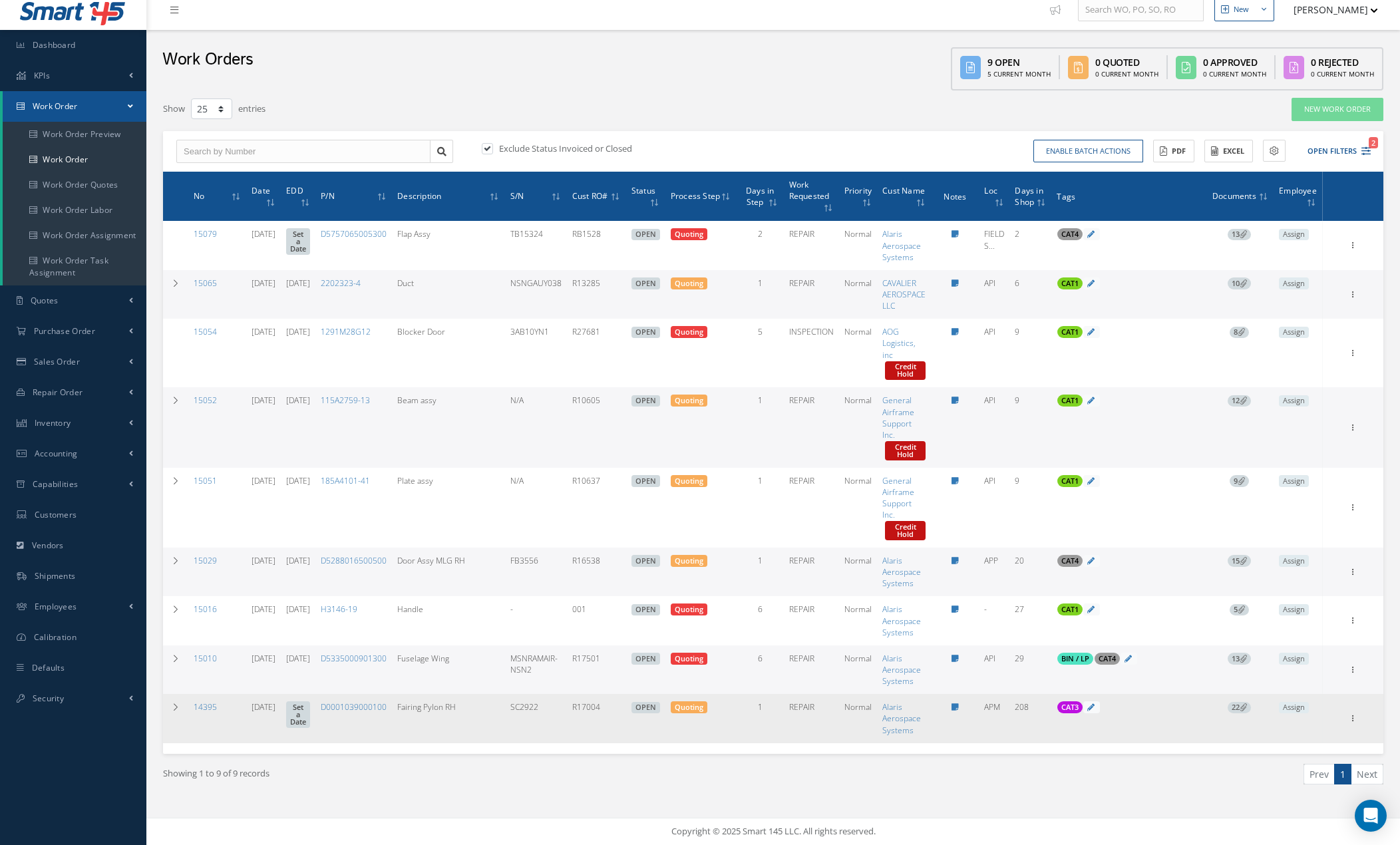
click at [310, 712] on link "Set a Date" at bounding box center [298, 714] width 24 height 27
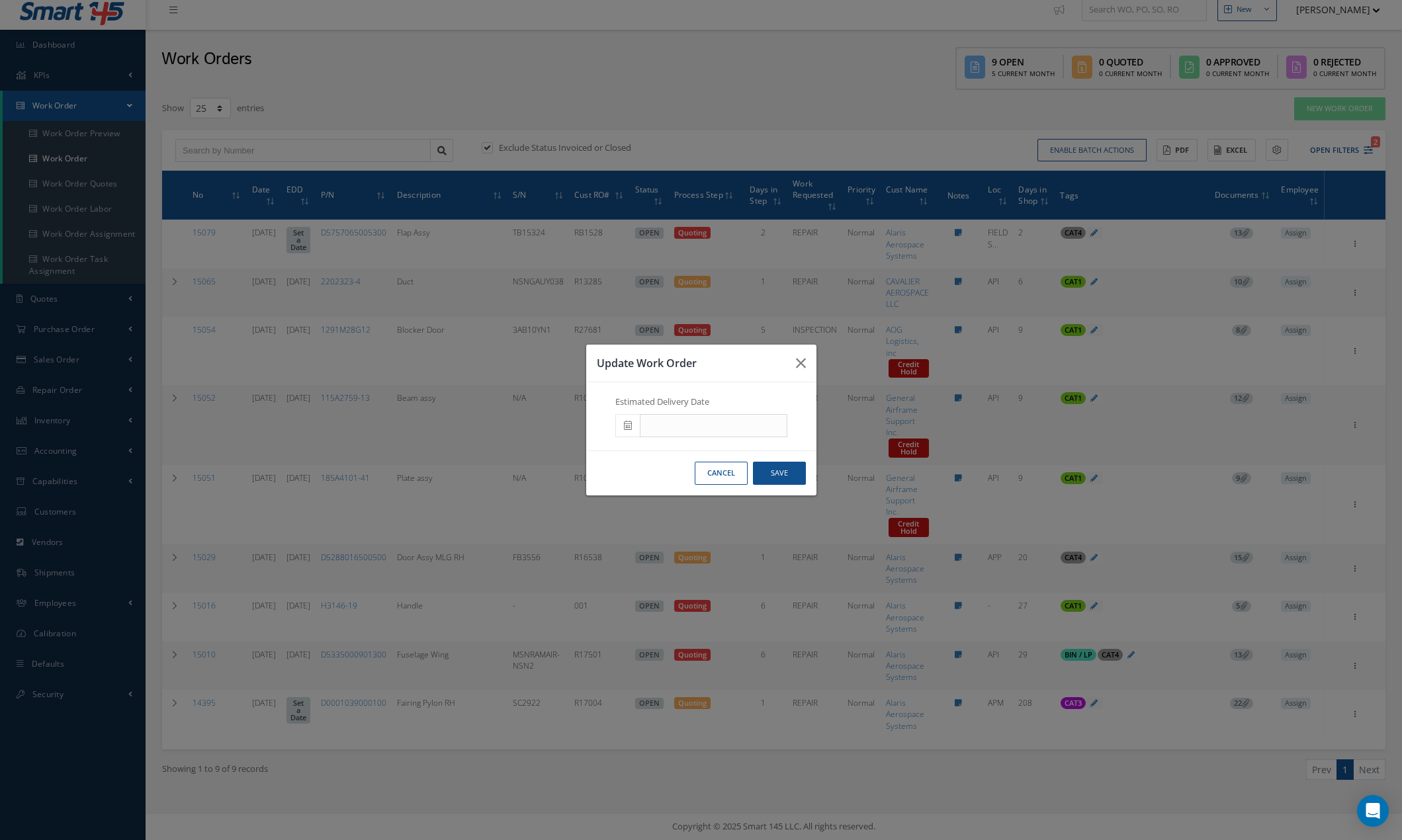
click at [626, 421] on icon at bounding box center [628, 424] width 8 height 9
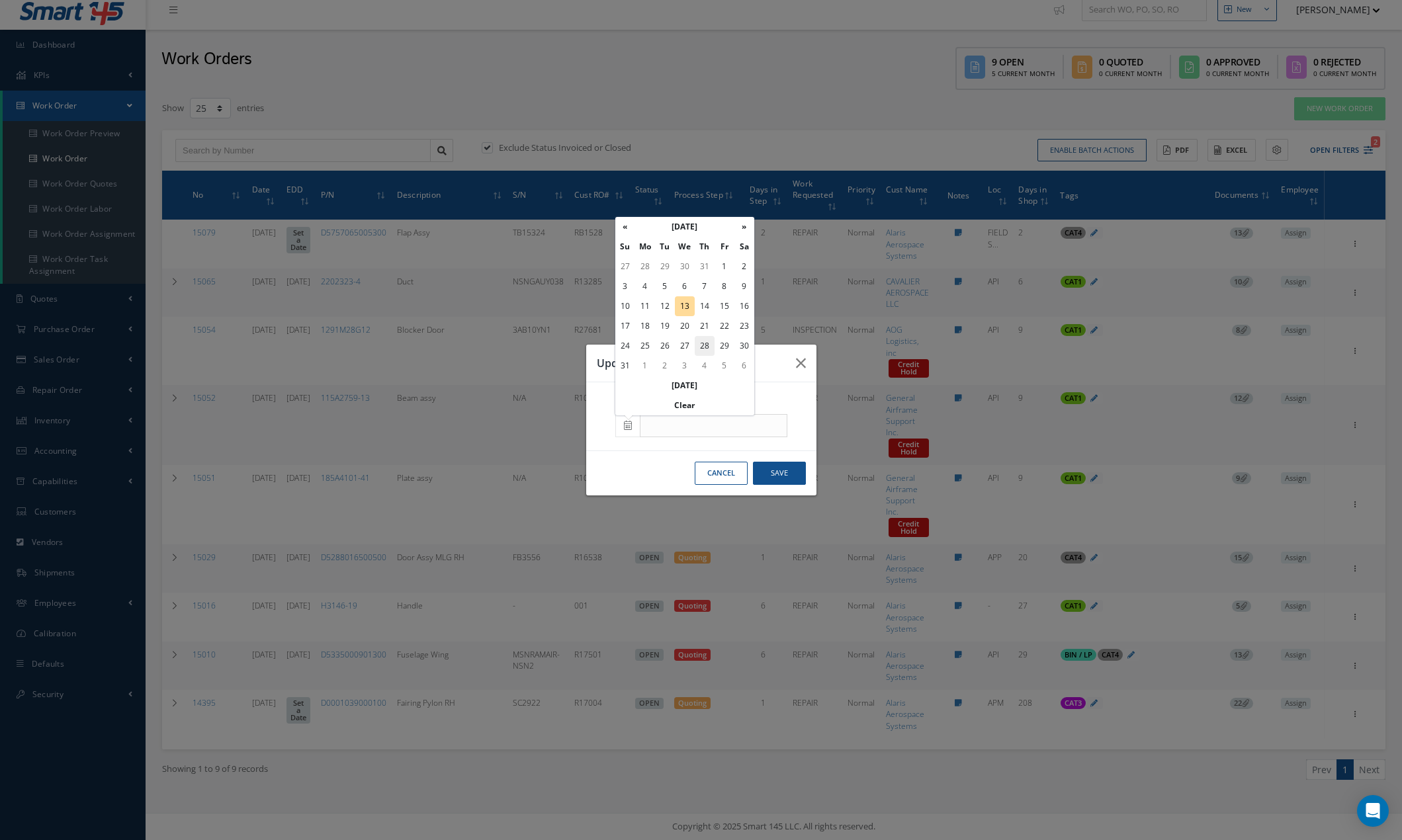
click at [706, 346] on td "28" at bounding box center [704, 346] width 20 height 20
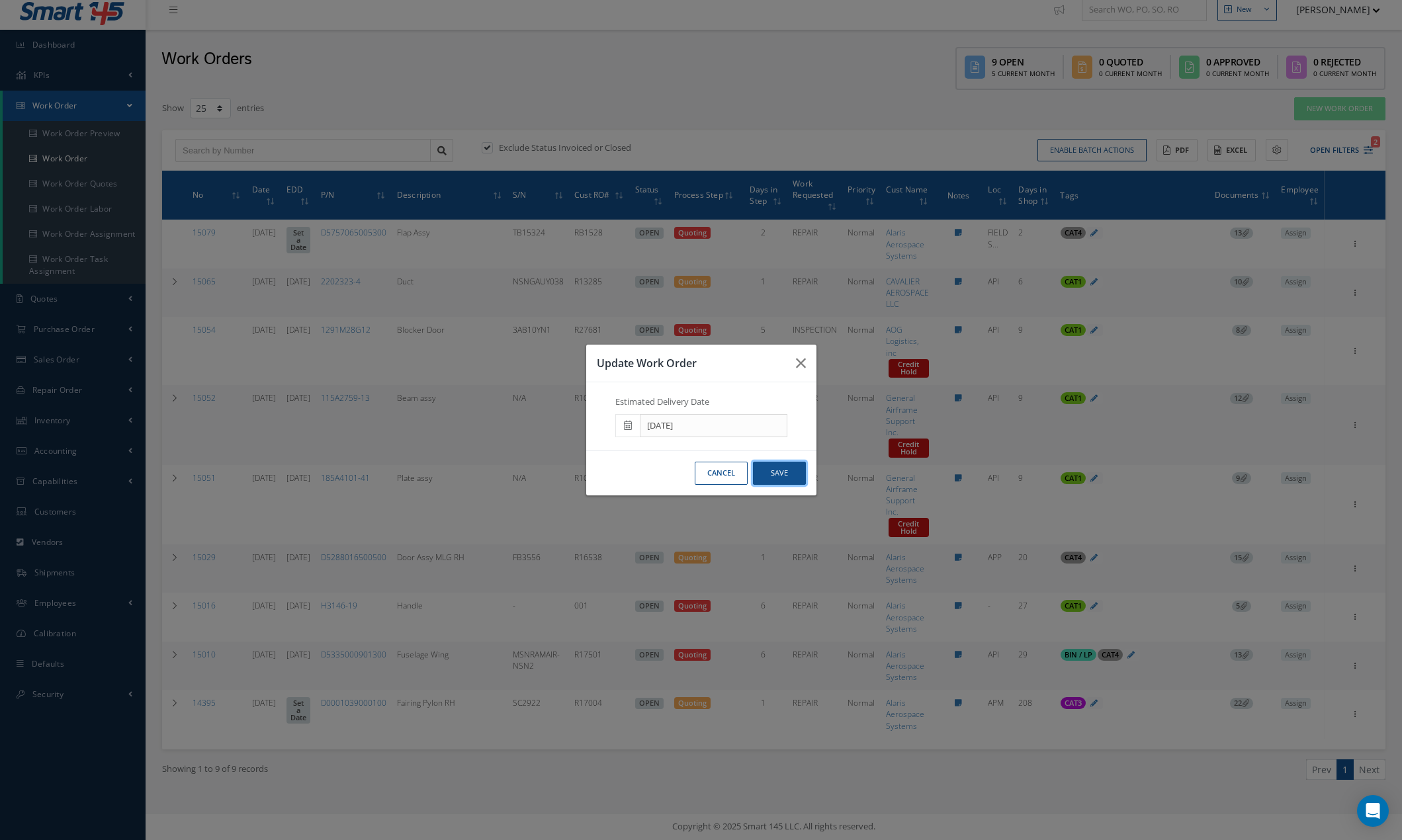
click at [784, 472] on button "Save" at bounding box center [779, 474] width 53 height 24
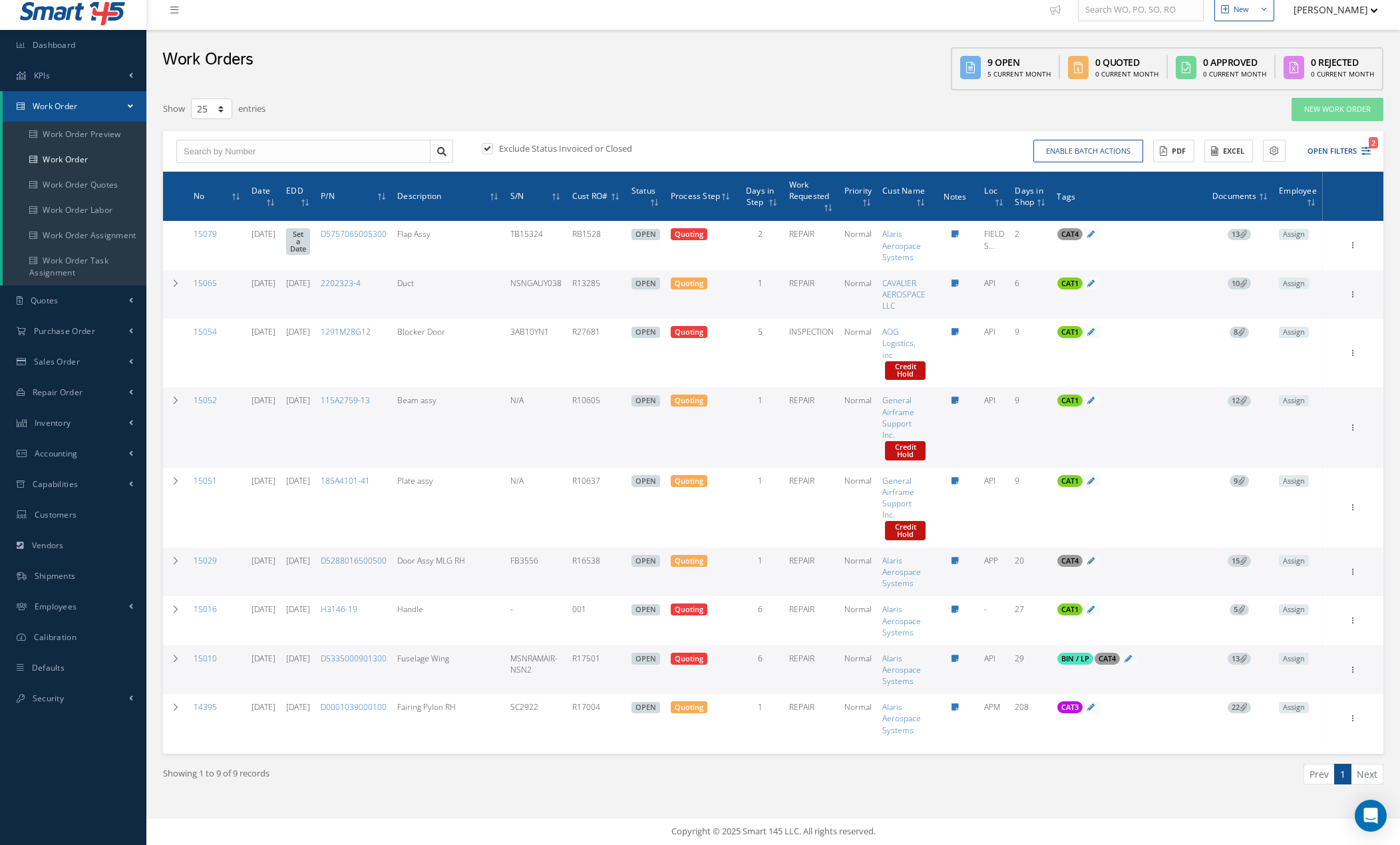
click at [310, 661] on link "08/18/2025" at bounding box center [298, 658] width 24 height 11
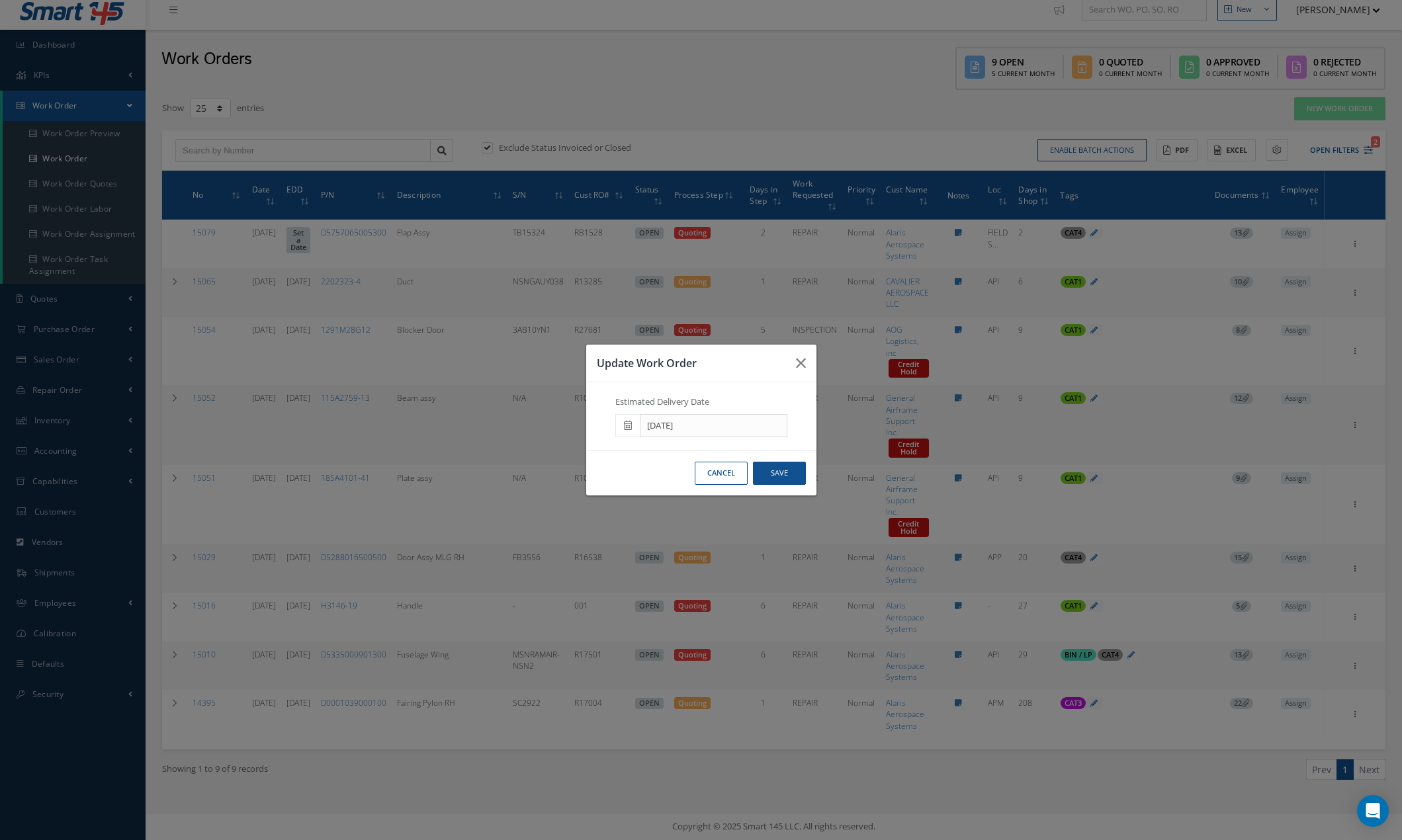
click at [627, 426] on icon at bounding box center [628, 424] width 8 height 9
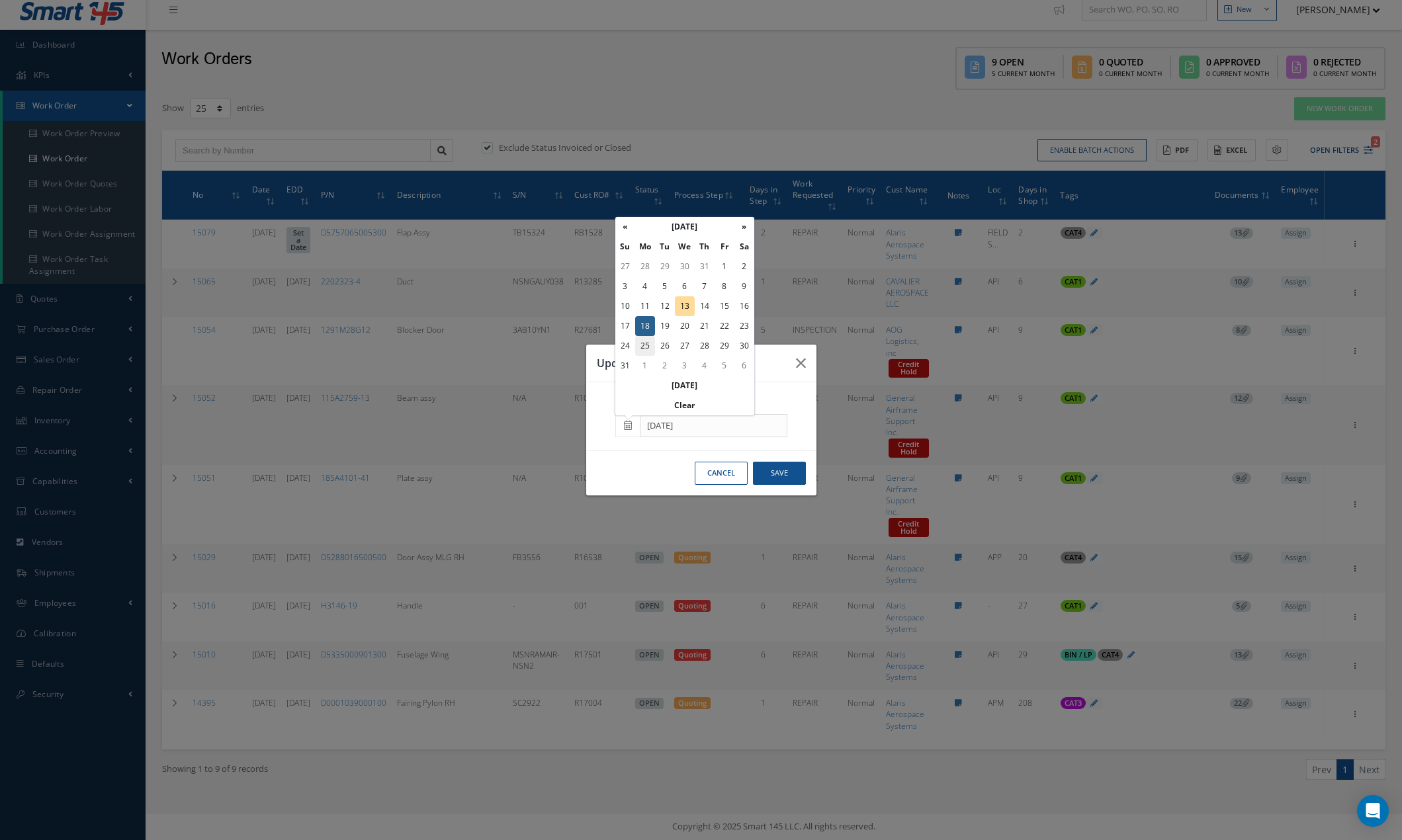
click at [645, 347] on td "25" at bounding box center [645, 346] width 20 height 20
type input "[DATE]"
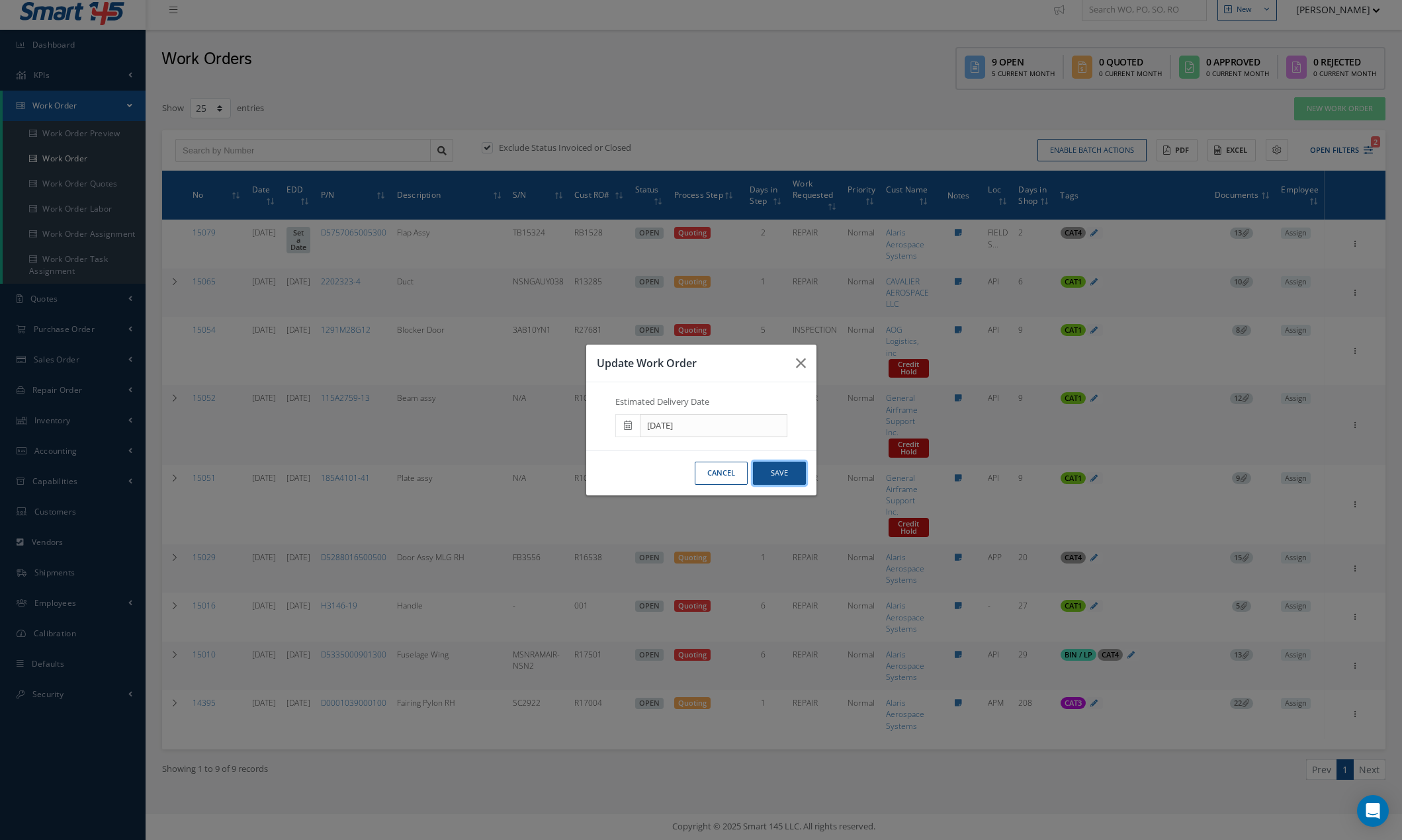
click at [775, 478] on button "Save" at bounding box center [779, 474] width 53 height 24
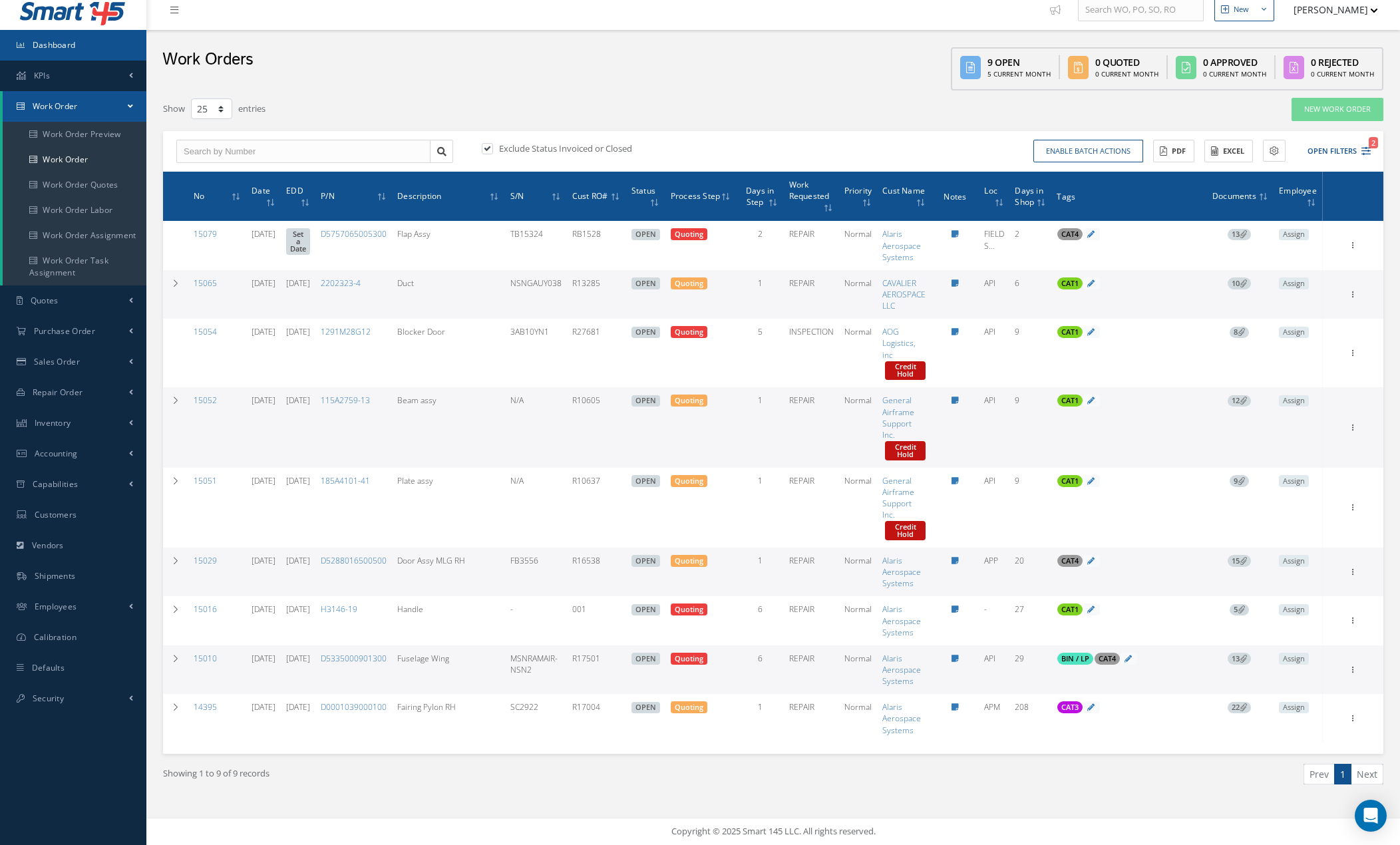
click at [70, 44] on span "Dashboard" at bounding box center [54, 45] width 44 height 11
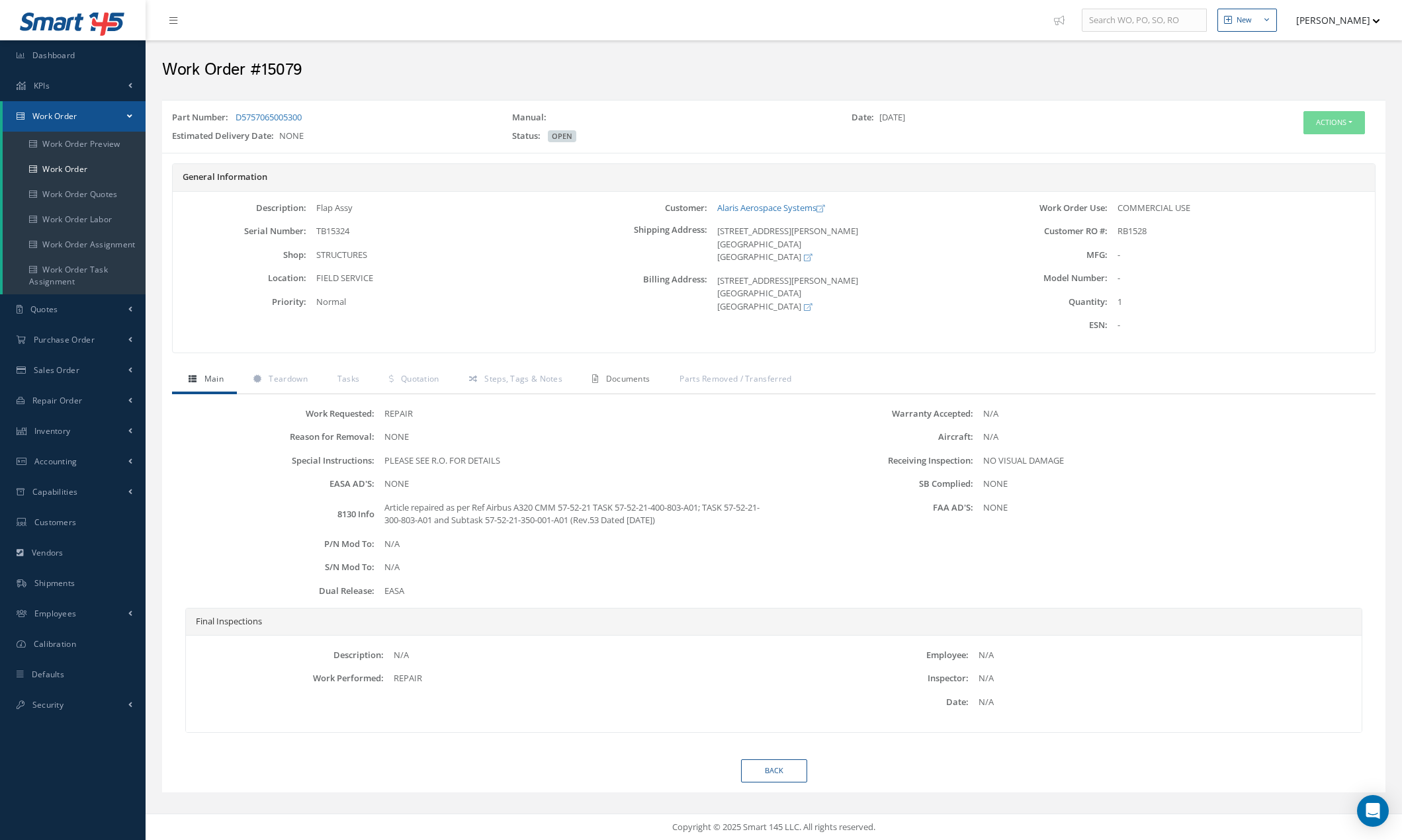
click at [630, 379] on span "Documents" at bounding box center [628, 378] width 44 height 11
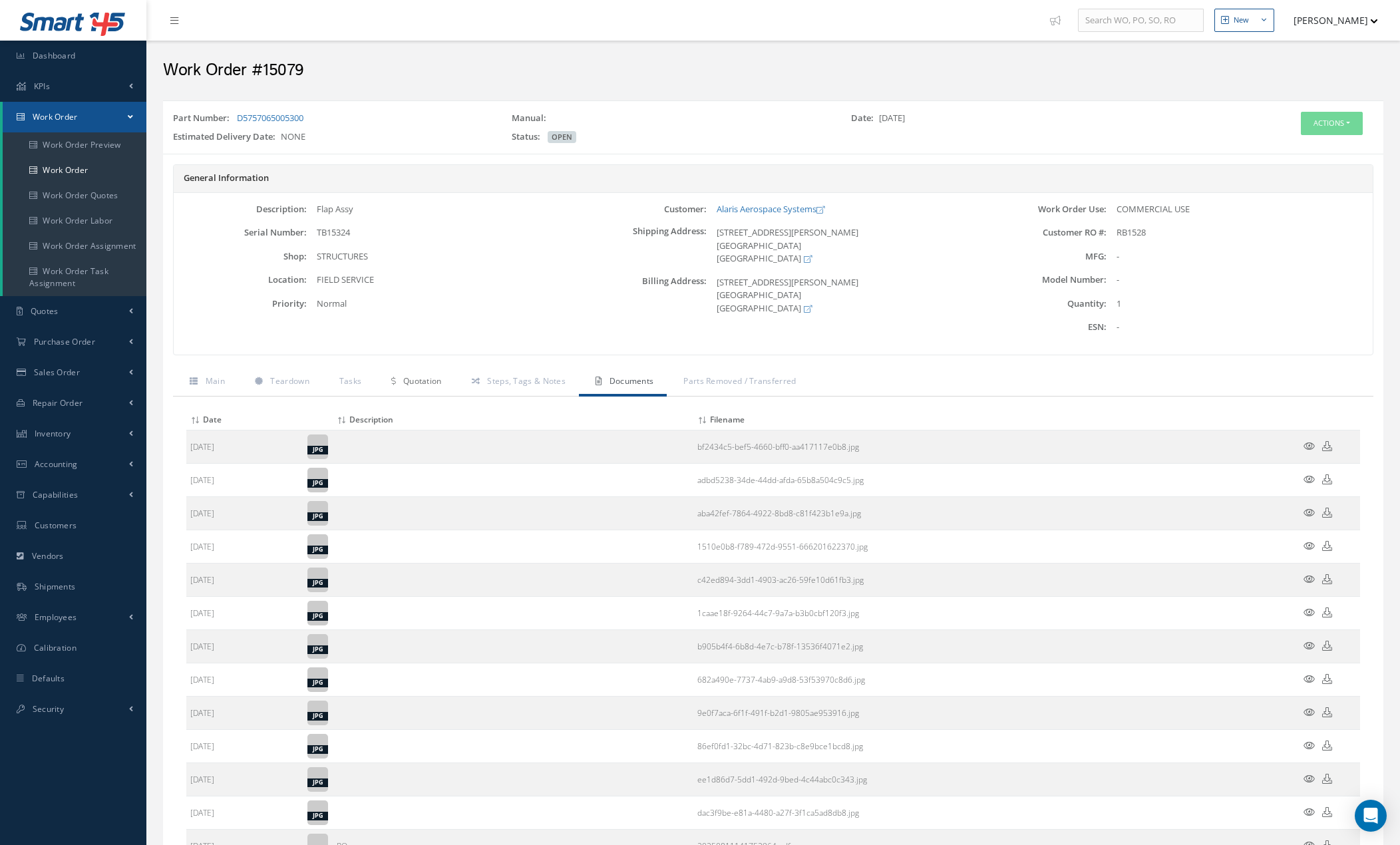
click at [426, 384] on span "Quotation" at bounding box center [422, 380] width 39 height 11
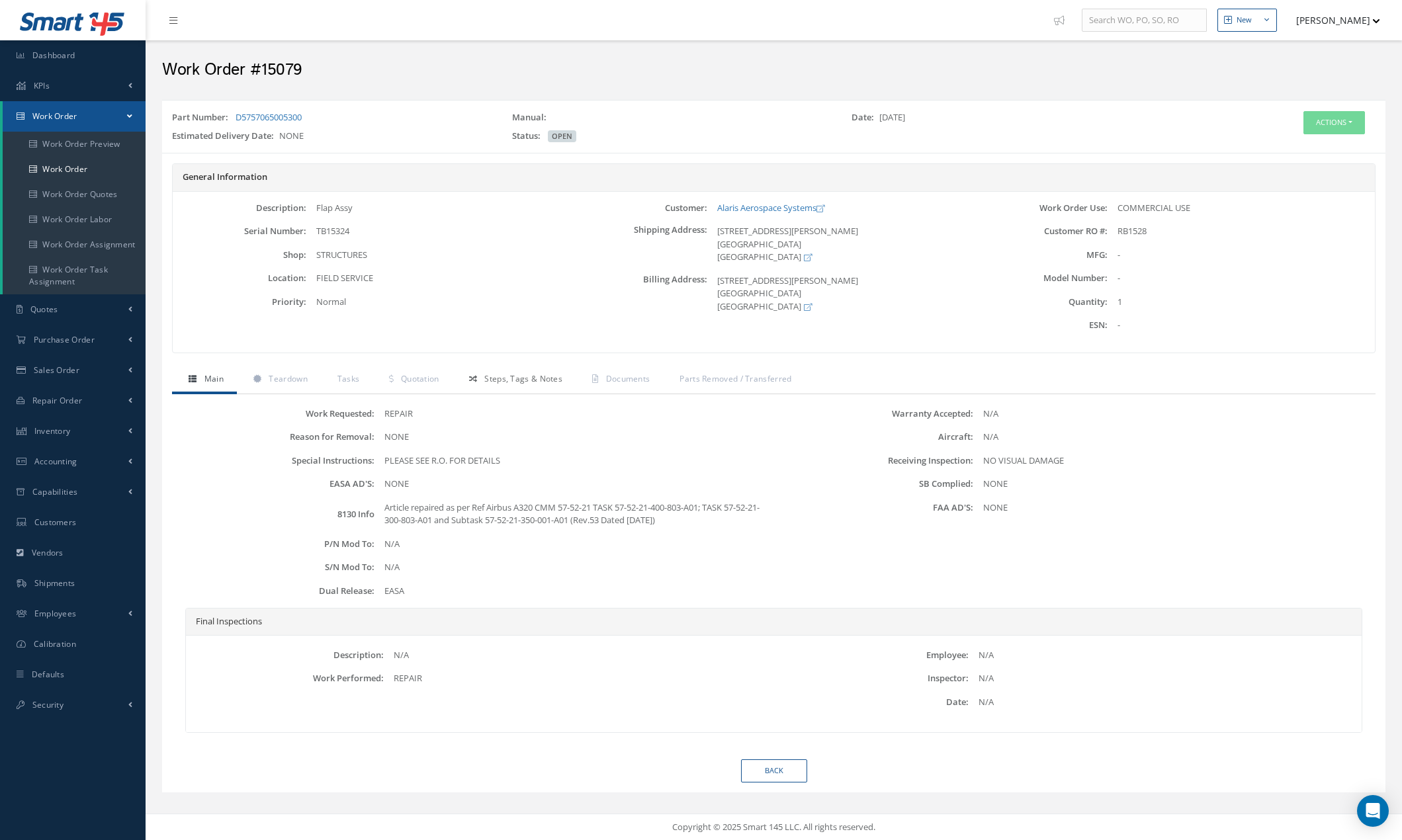
click at [528, 377] on span "Steps, Tags & Notes" at bounding box center [523, 378] width 78 height 11
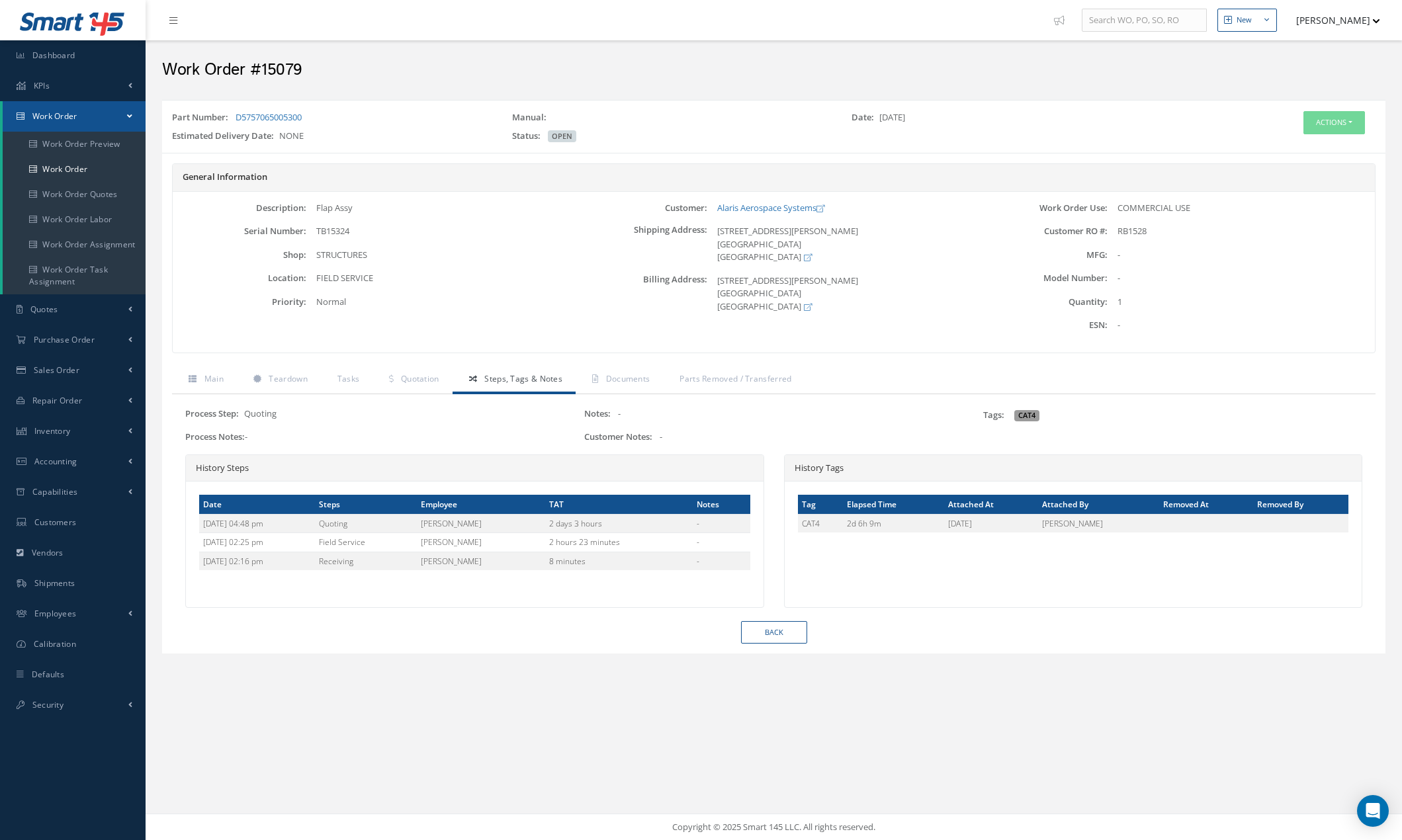
click at [567, 308] on div "Normal" at bounding box center [439, 301] width 267 height 13
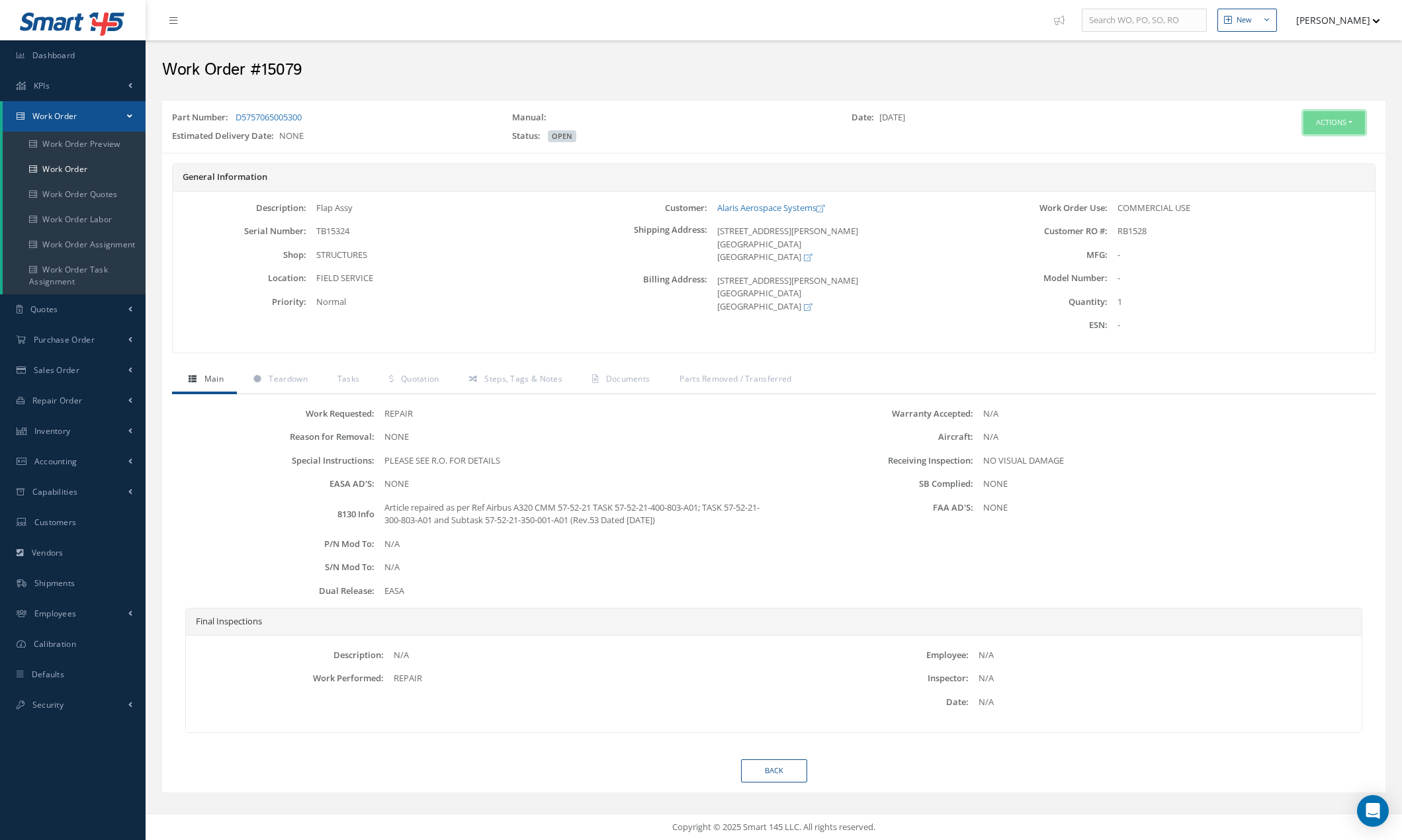
click at [1330, 124] on button "Actions" at bounding box center [1334, 123] width 61 height 24
click at [1315, 148] on link "Edit" at bounding box center [1313, 148] width 105 height 18
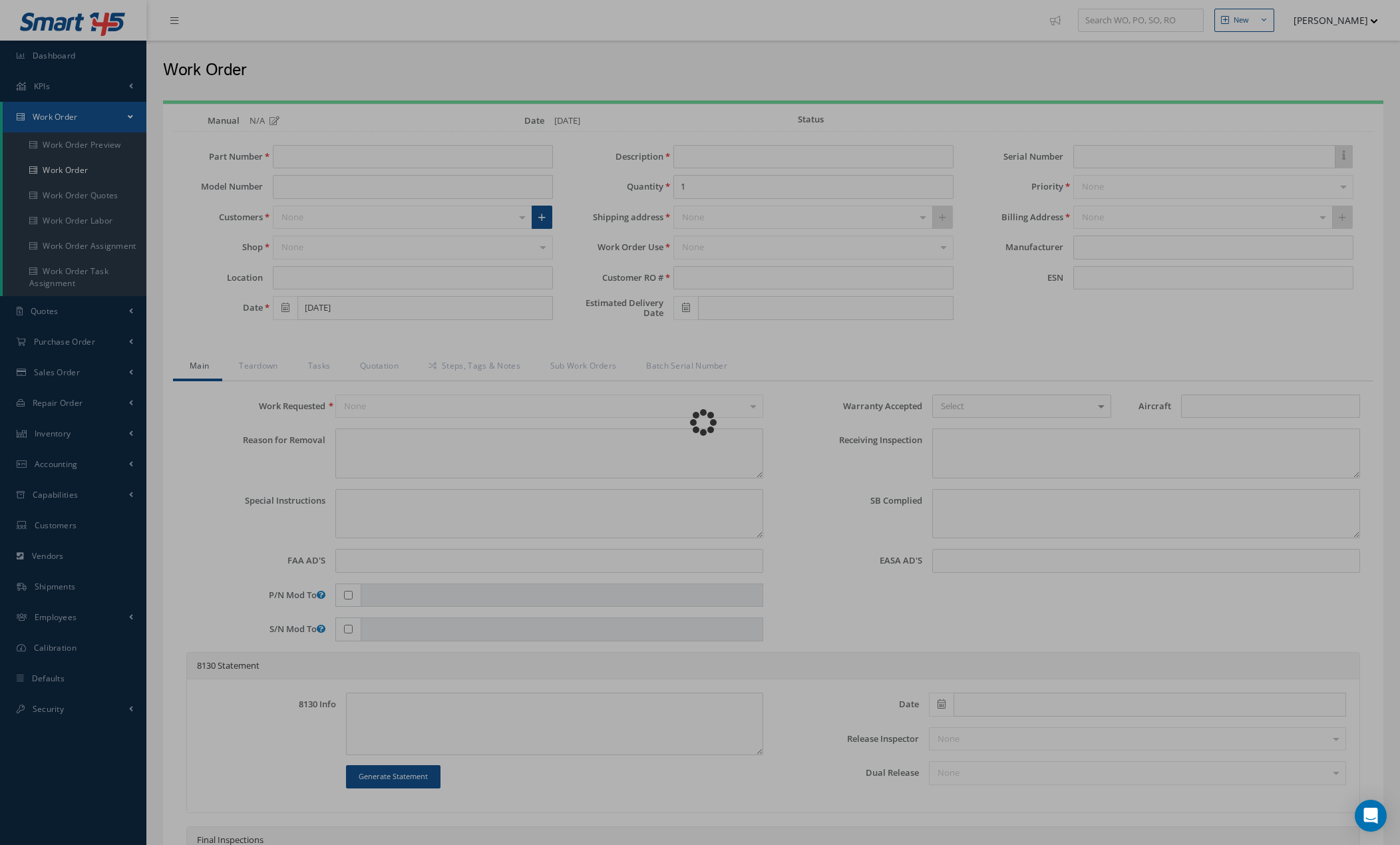
type input "D5757065005300"
type input "FIELD SERVICE"
type input "08/11/2025"
type input "Flap Assy"
type input "RB1528"
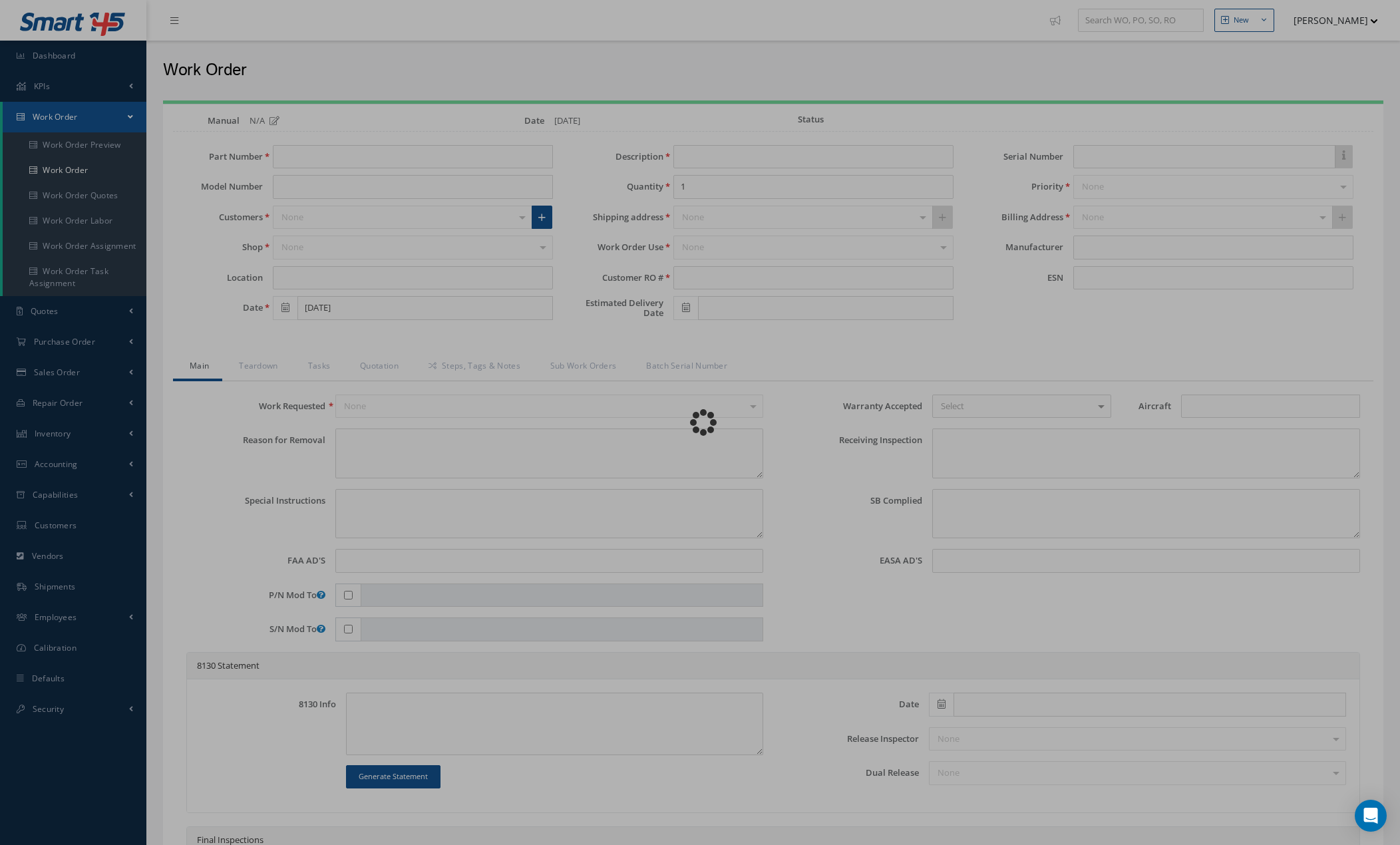
type input "TB15324"
type textarea "NONE"
type textarea "PLEASE SEE R.O. FOR DETAILS"
type input "NONE"
type textarea "NO VISUAL DAMAGE"
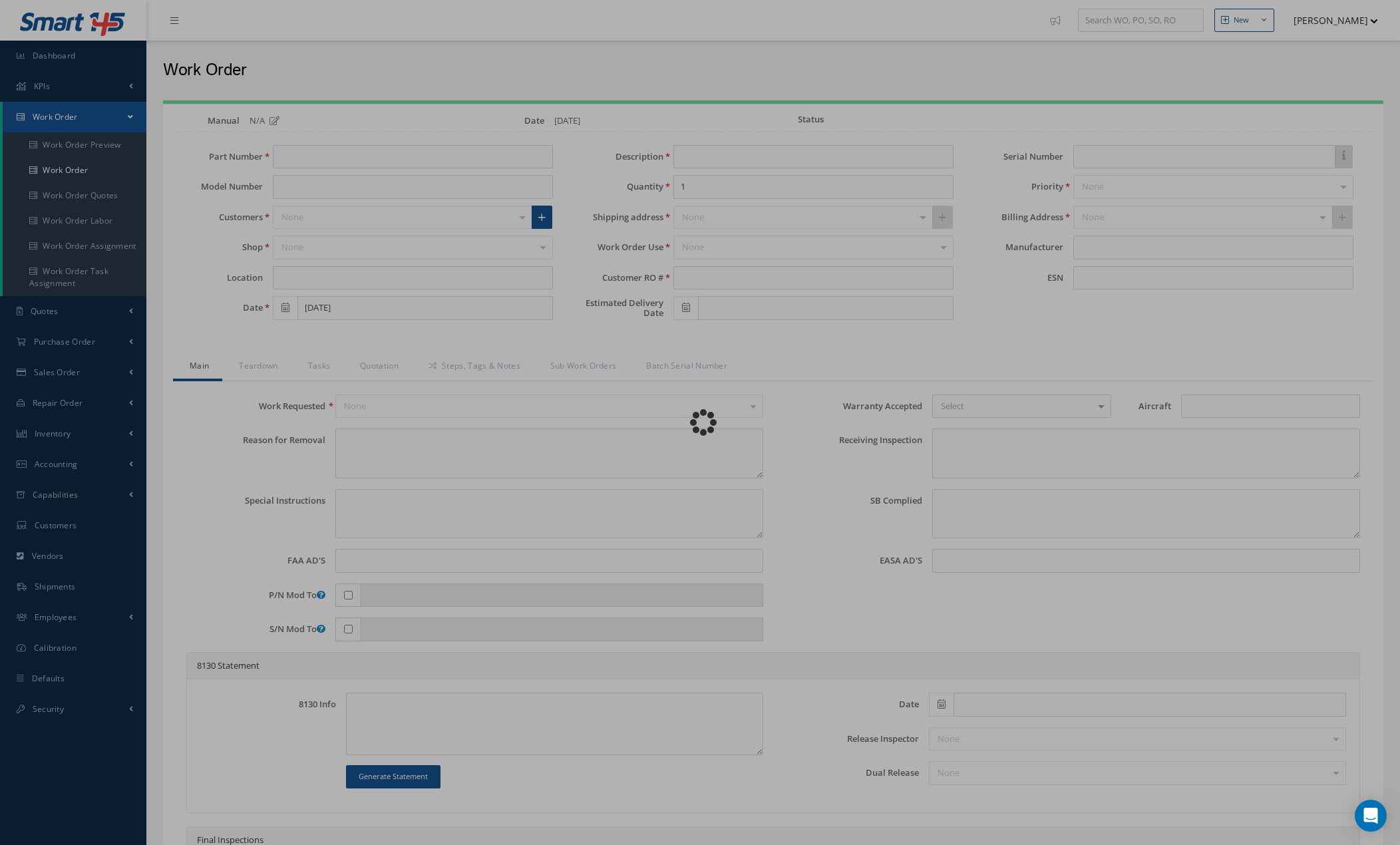
type textarea "NONE"
type input "NONE"
type textarea "Article repaired as per Ref Airbus A320 CMM 57-52-21 TASK 57-52-21-400-803-A01;…"
type input "08/11/2025"
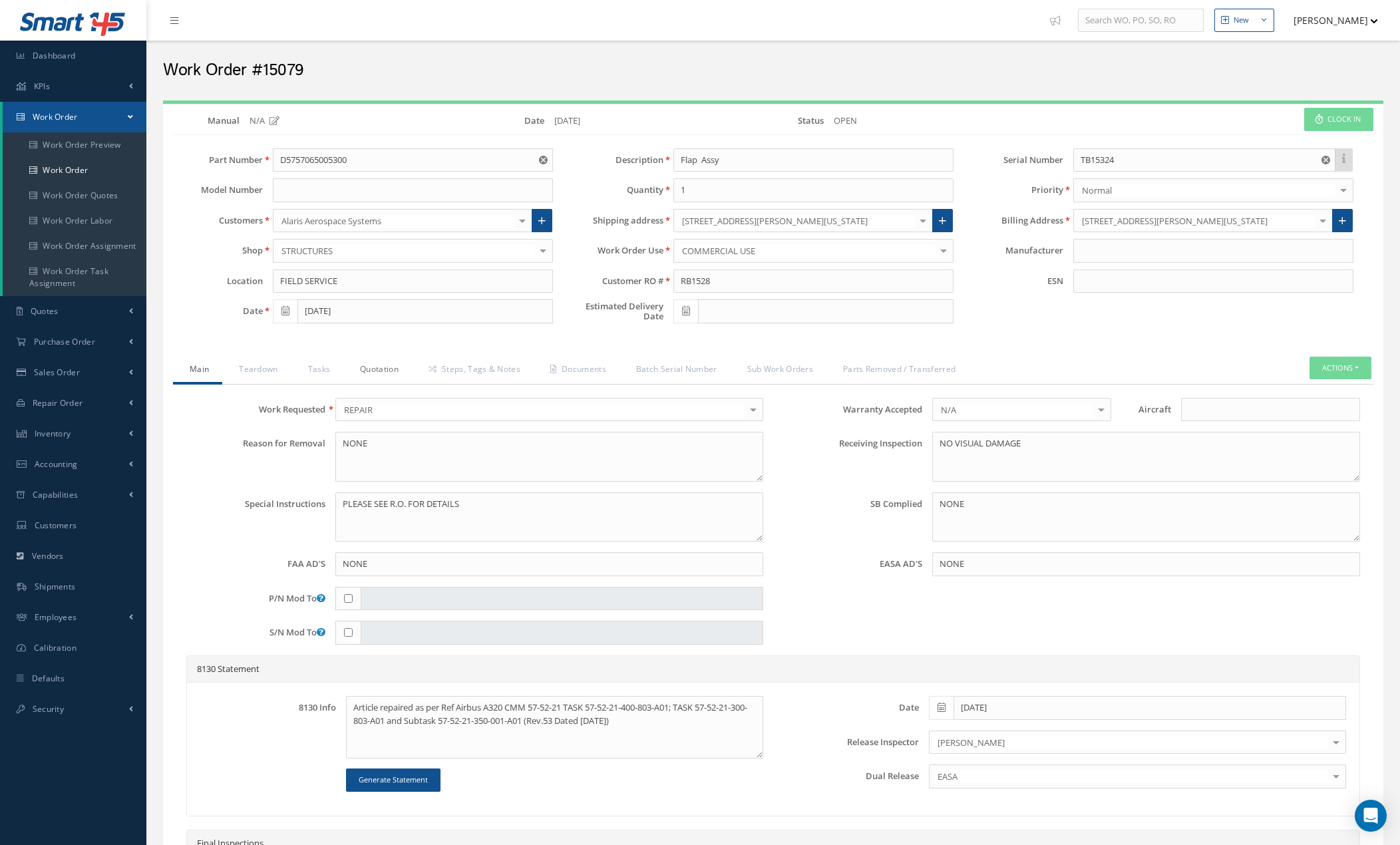
click at [385, 375] on link "Quotation" at bounding box center [377, 370] width 68 height 28
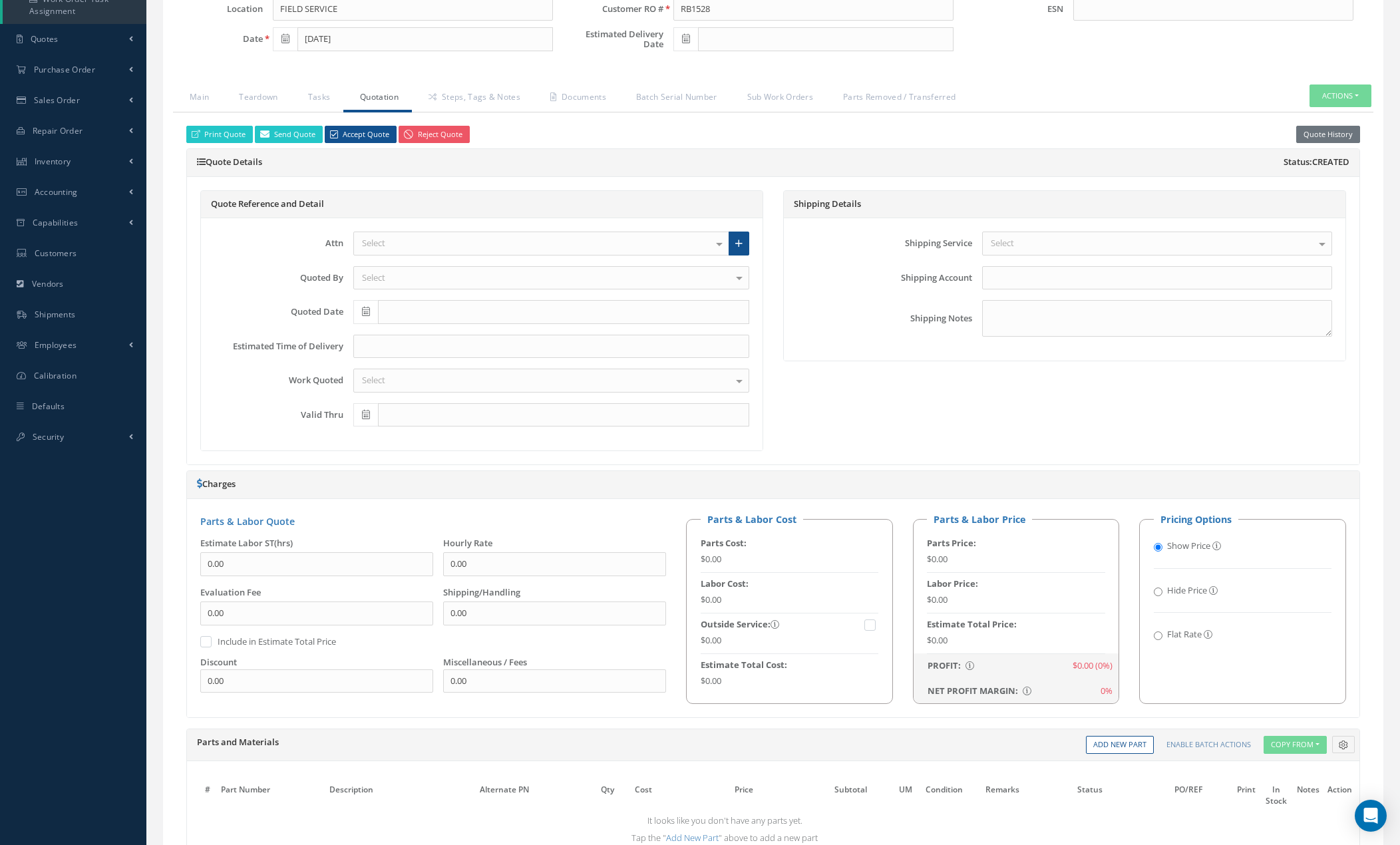
scroll to position [333, 0]
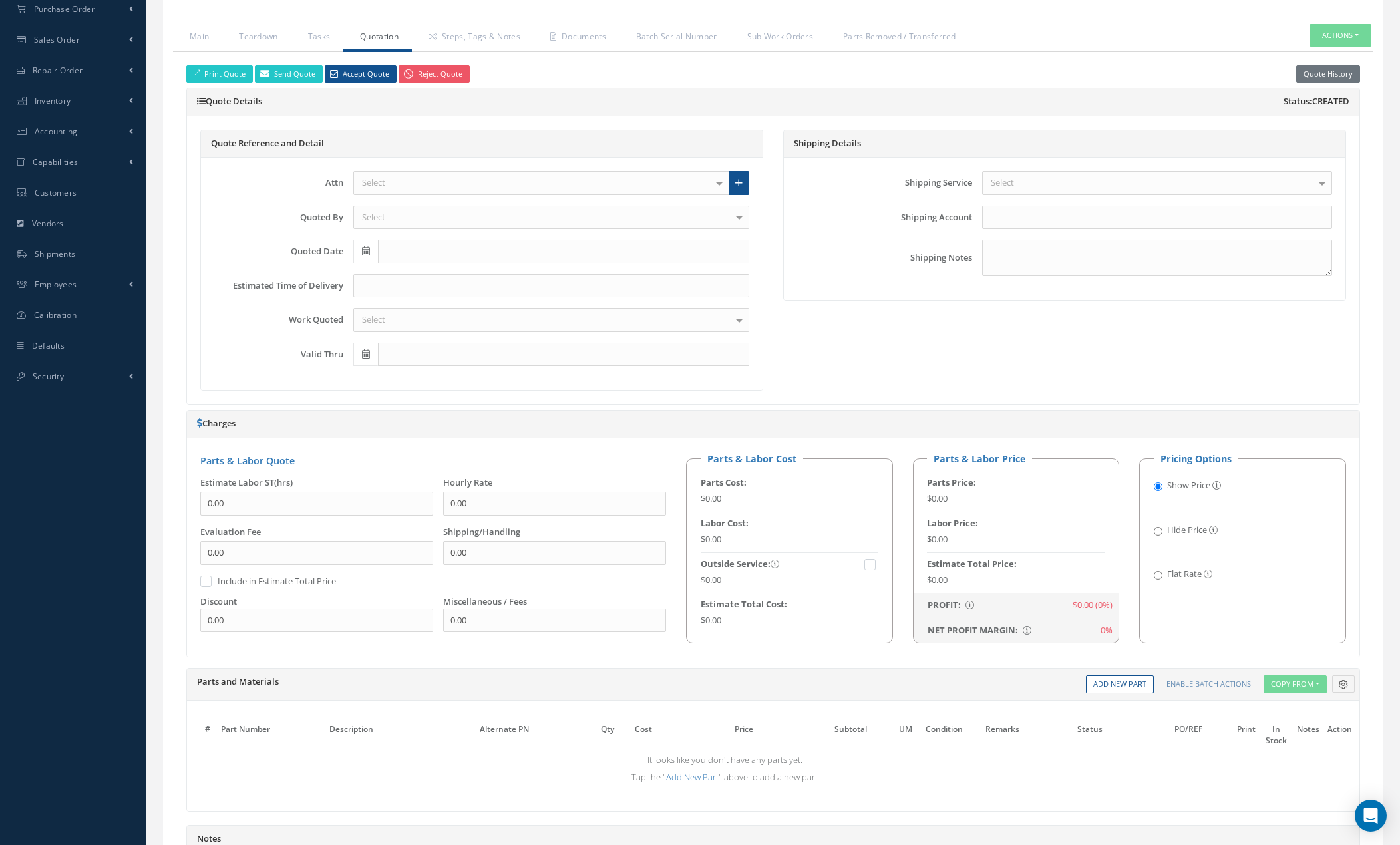
click at [1157, 576] on input "Flat Rate" at bounding box center [1158, 575] width 9 height 9
radio input "true"
radio input "false"
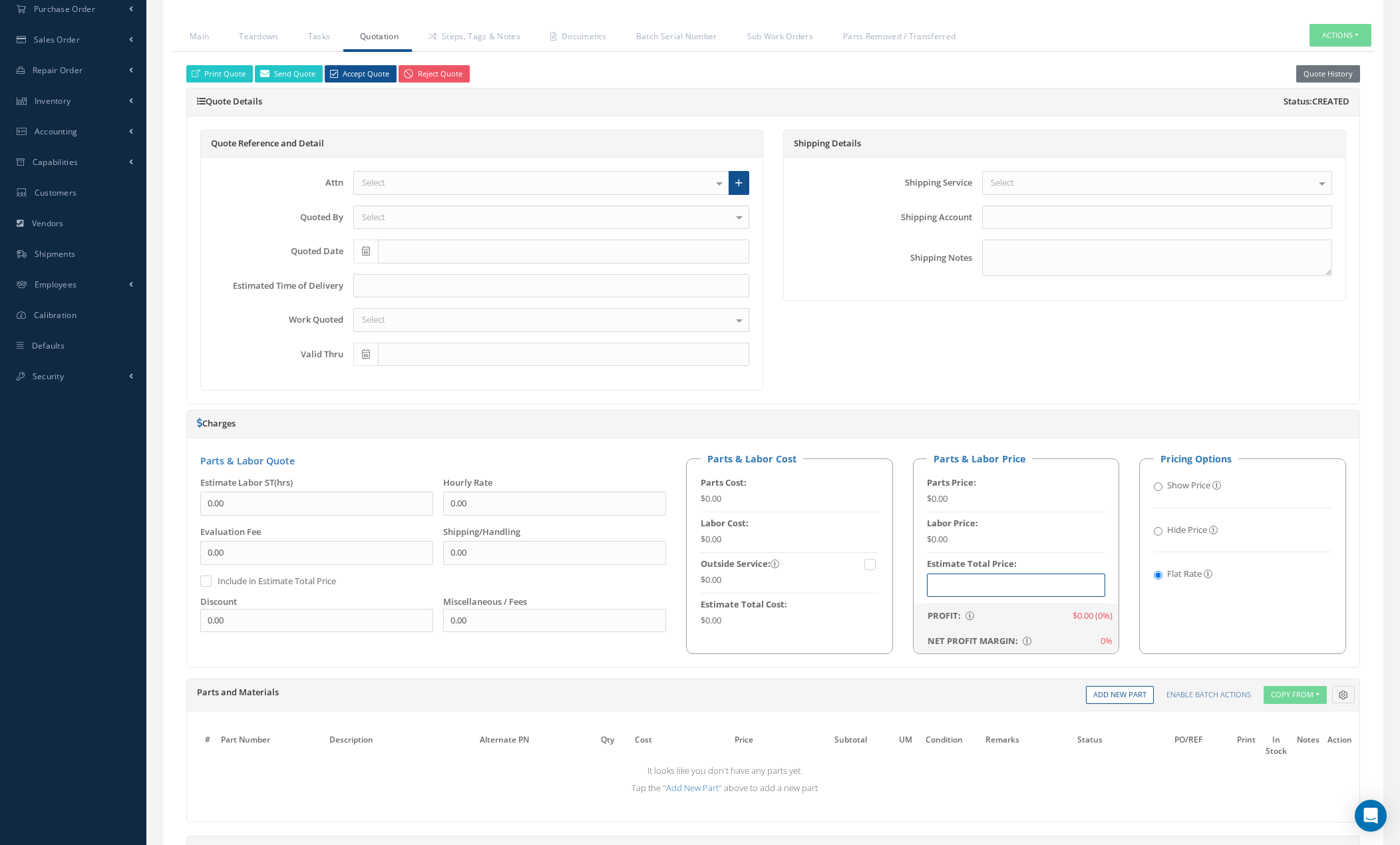
click at [986, 587] on input "text" at bounding box center [1016, 585] width 177 height 24
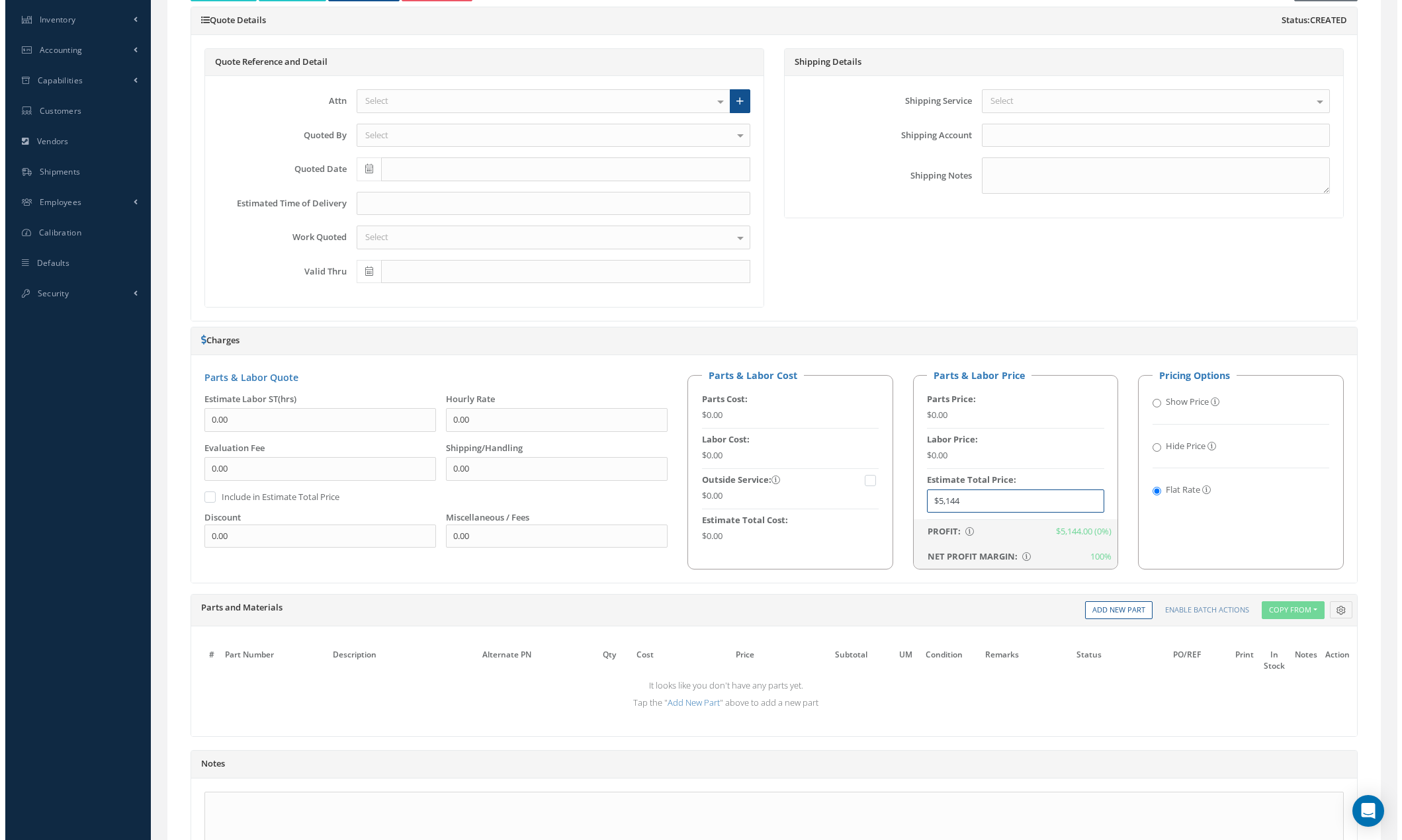
scroll to position [558, 0]
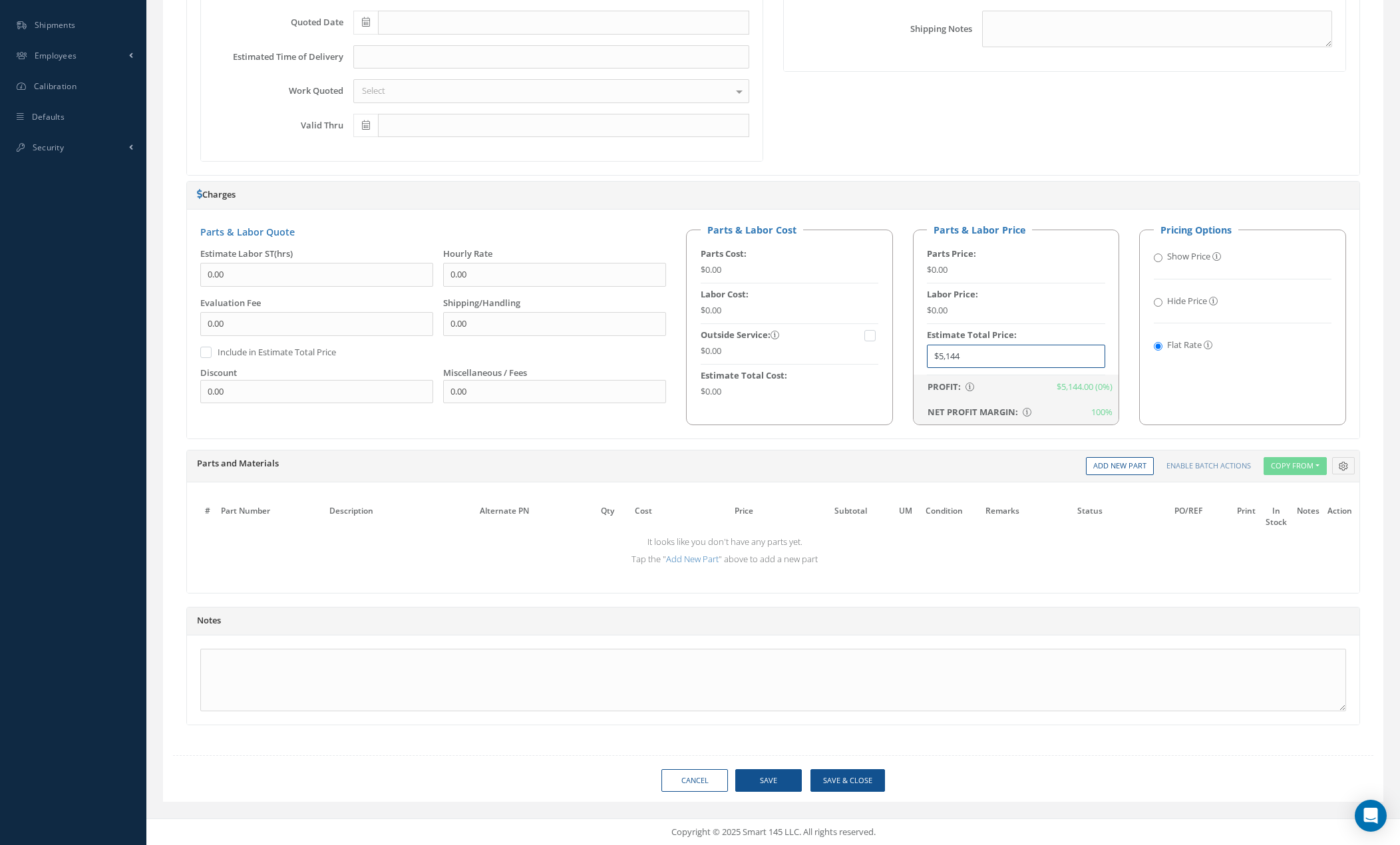
type input "$5,144"
drag, startPoint x: 844, startPoint y: 771, endPoint x: 852, endPoint y: 759, distance: 14.4
click at [845, 771] on button "Save & Close" at bounding box center [847, 781] width 74 height 24
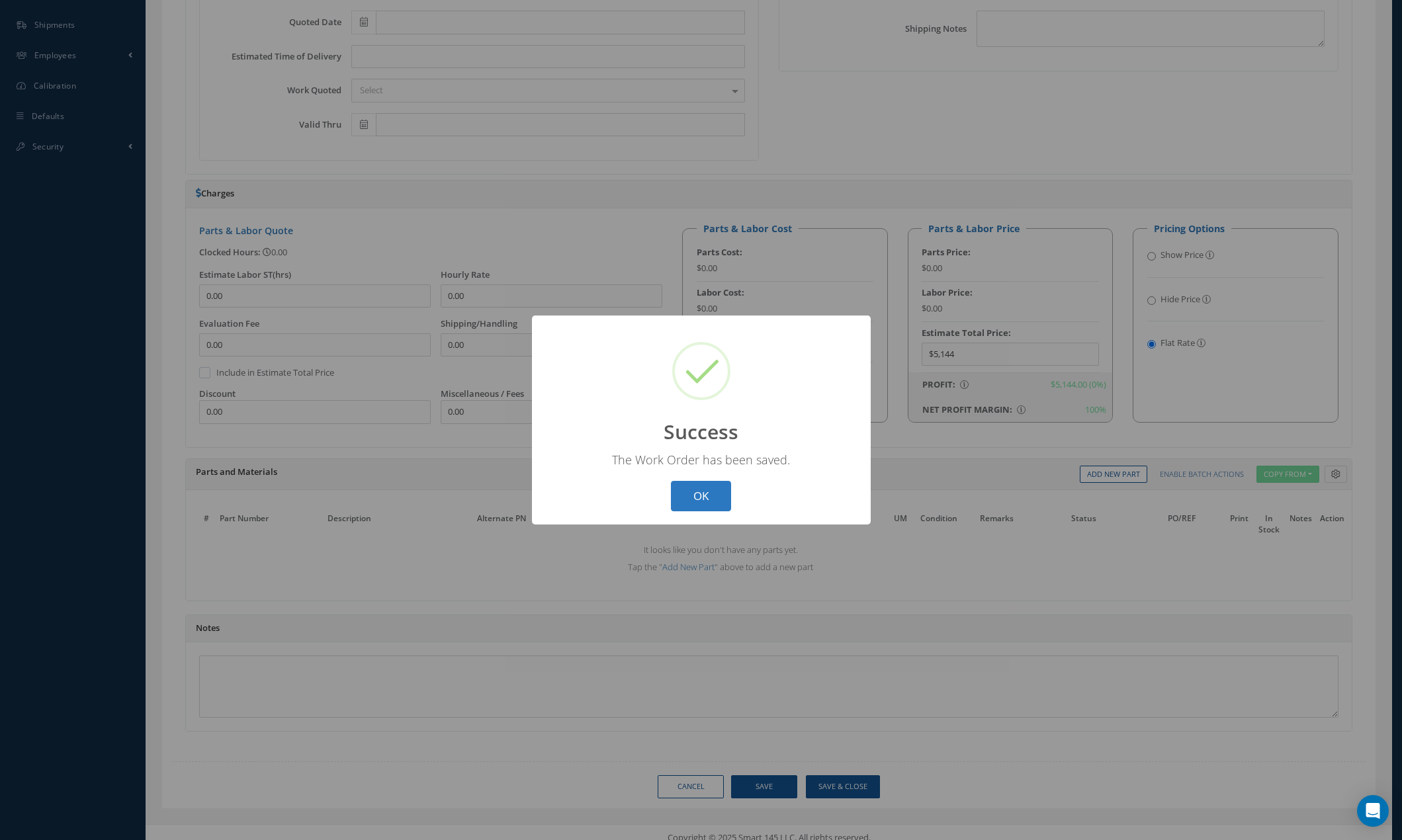
click at [701, 493] on button "OK" at bounding box center [701, 496] width 60 height 32
select select "25"
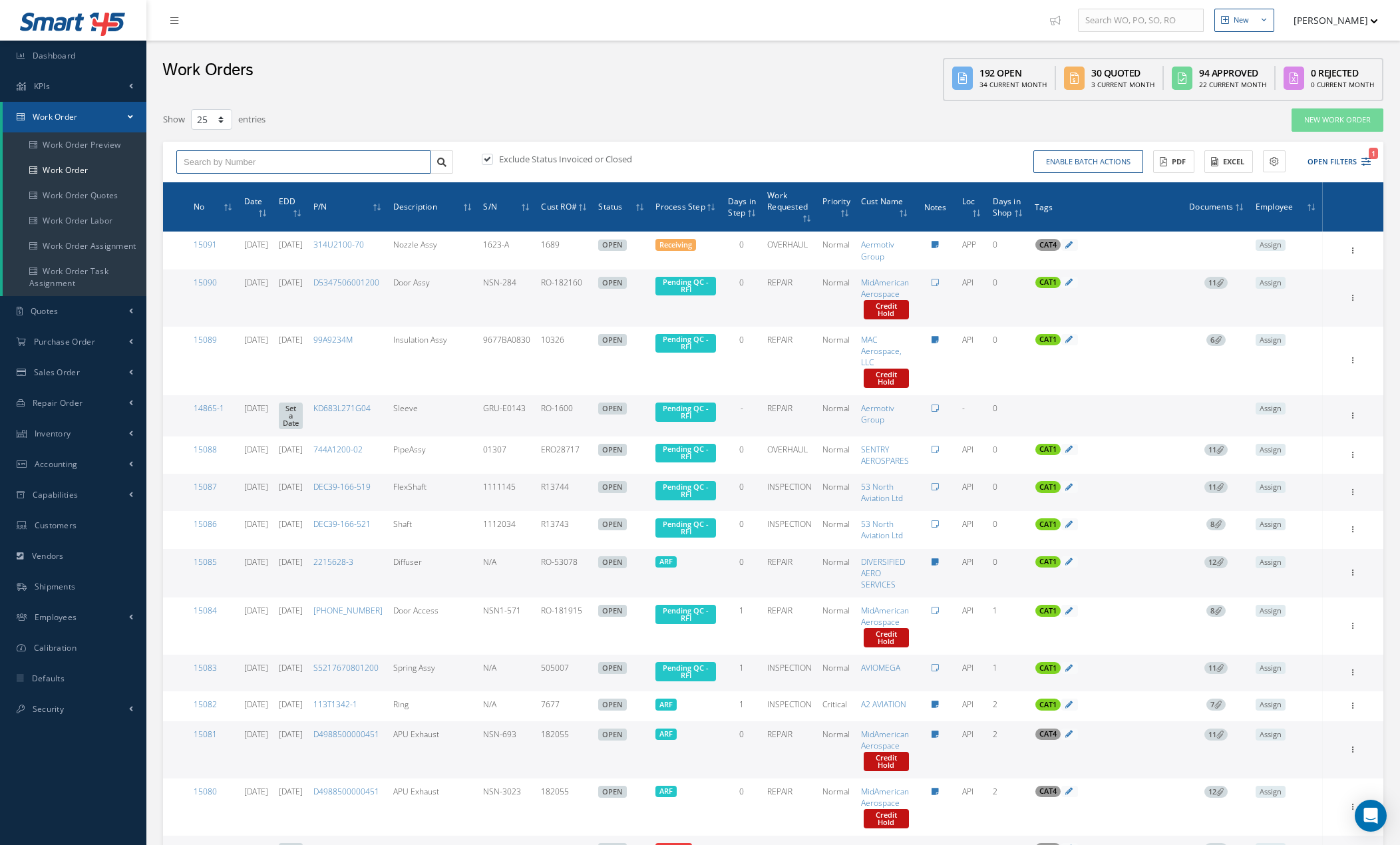
click at [377, 158] on input "text" at bounding box center [303, 162] width 255 height 24
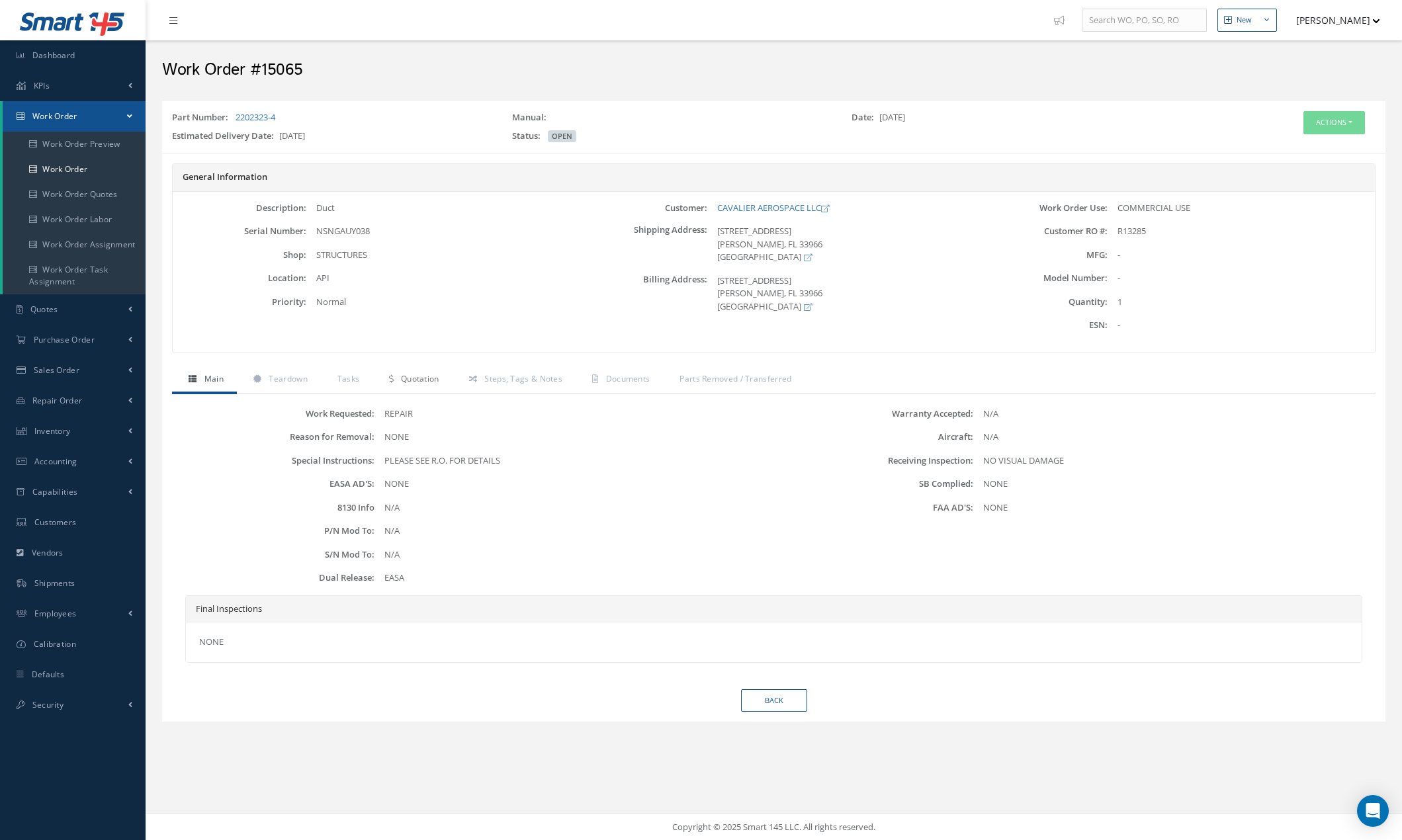
click at [424, 377] on span "Quotation" at bounding box center [420, 378] width 38 height 11
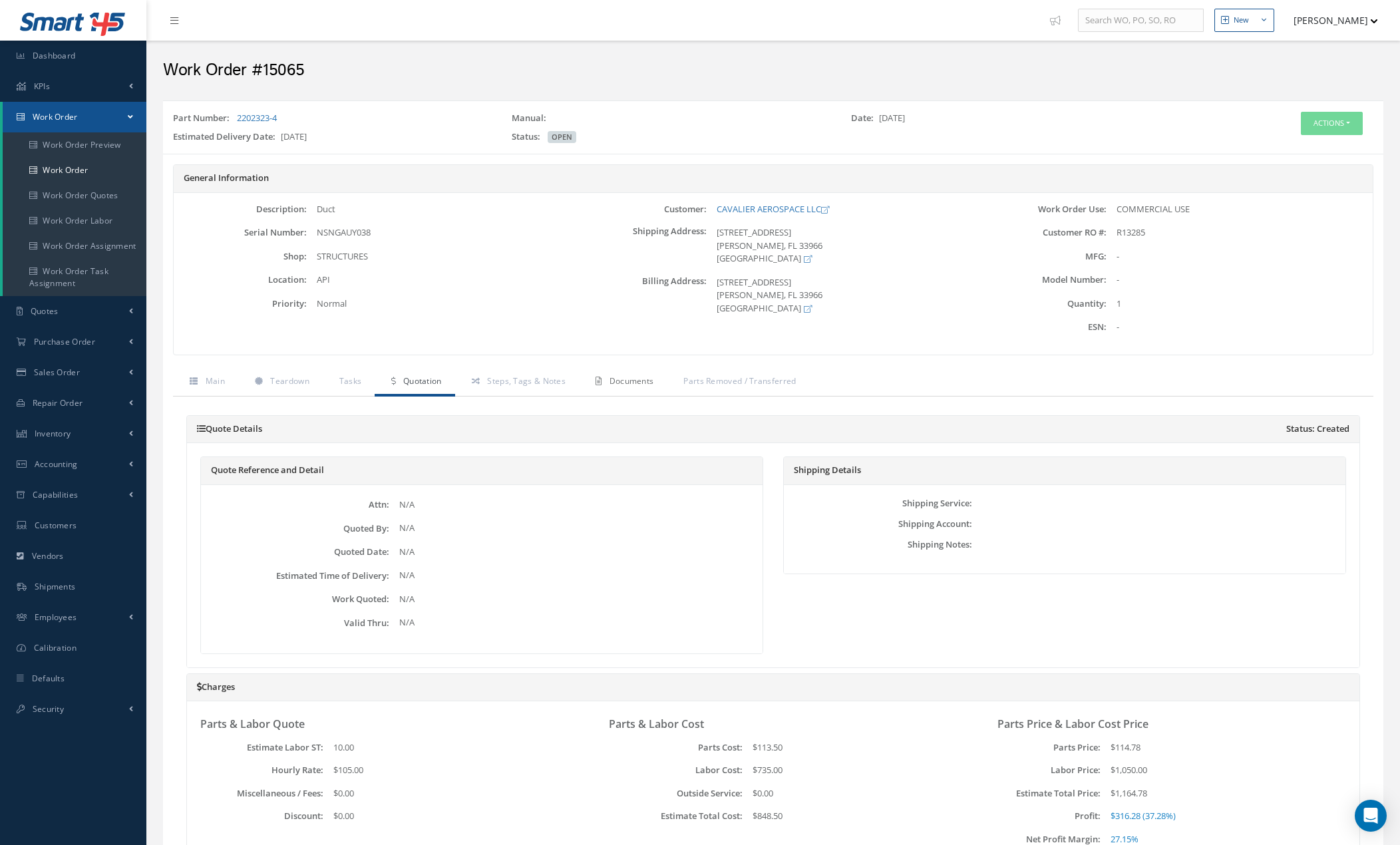
click at [635, 384] on span "Documents" at bounding box center [631, 380] width 45 height 11
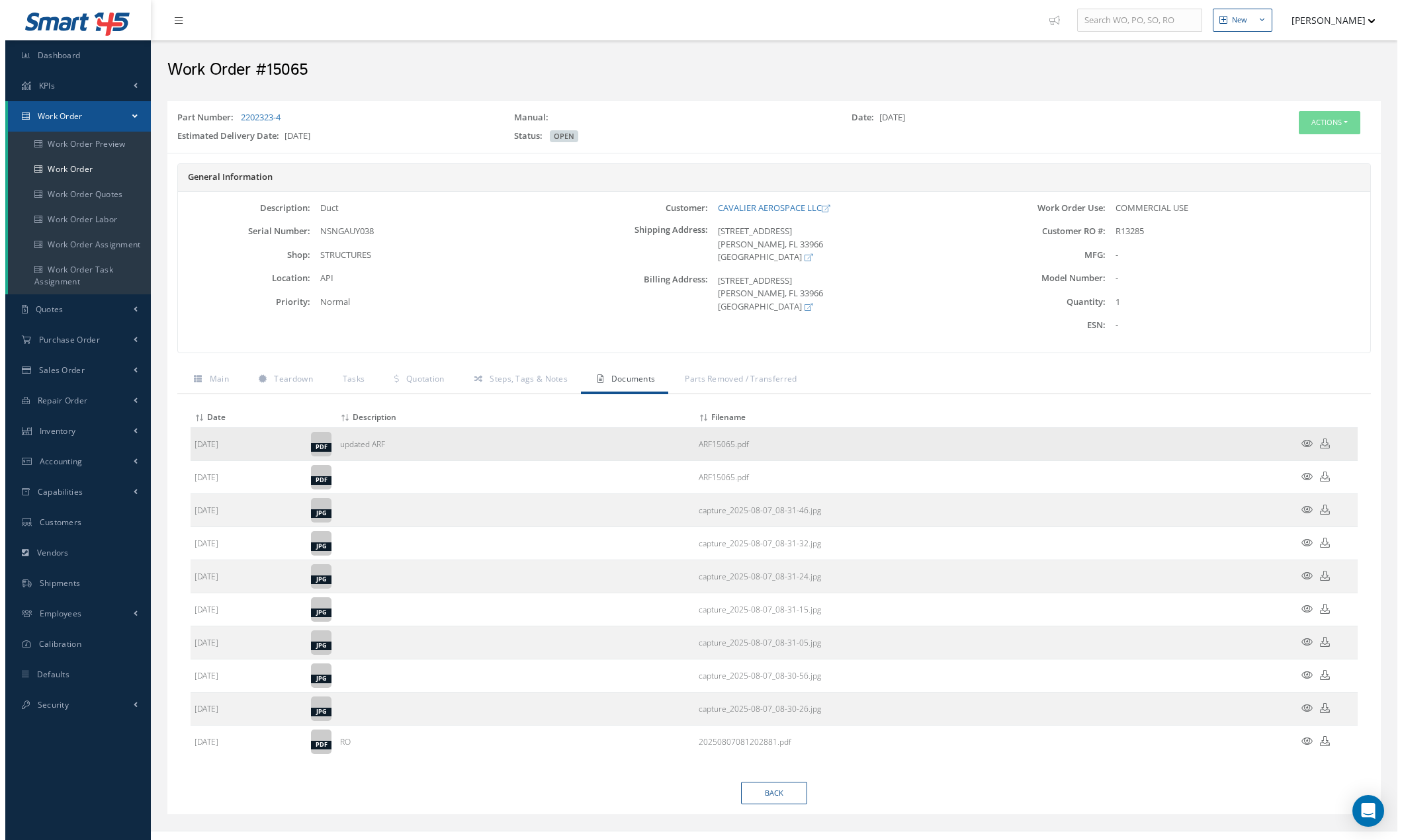
scroll to position [17, 0]
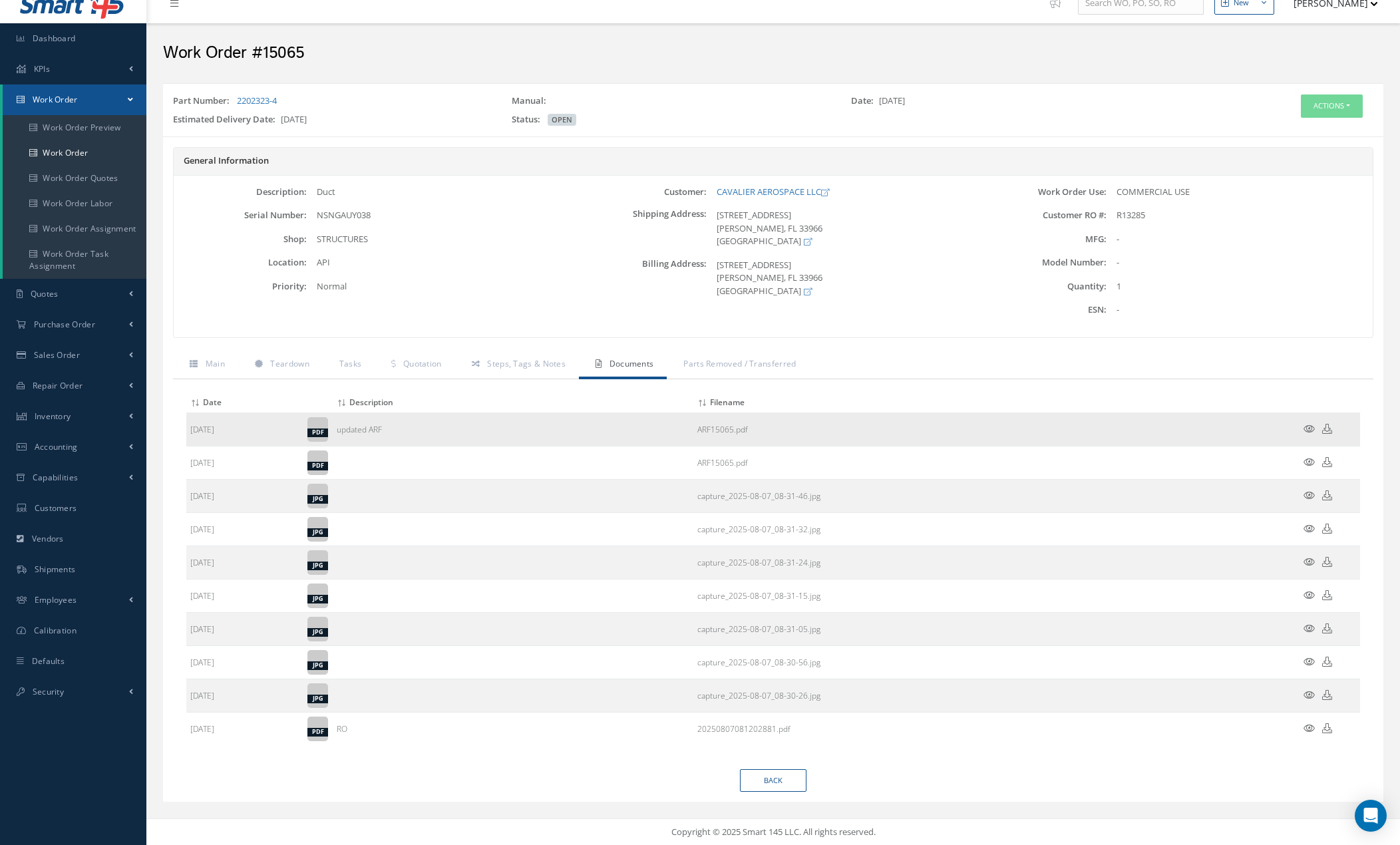
click at [1314, 429] on icon at bounding box center [1309, 429] width 11 height 10
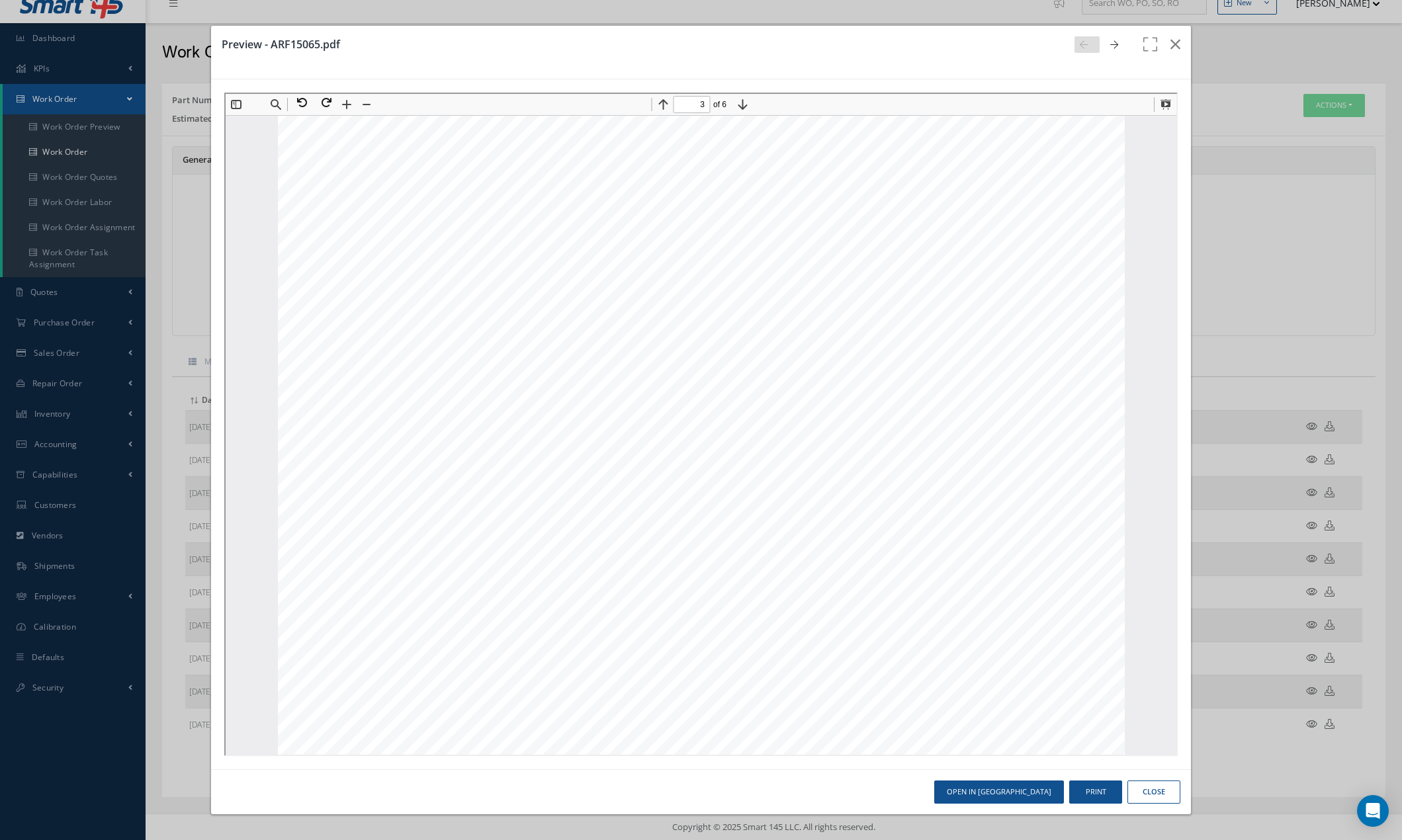
scroll to position [2586, 0]
type input "5"
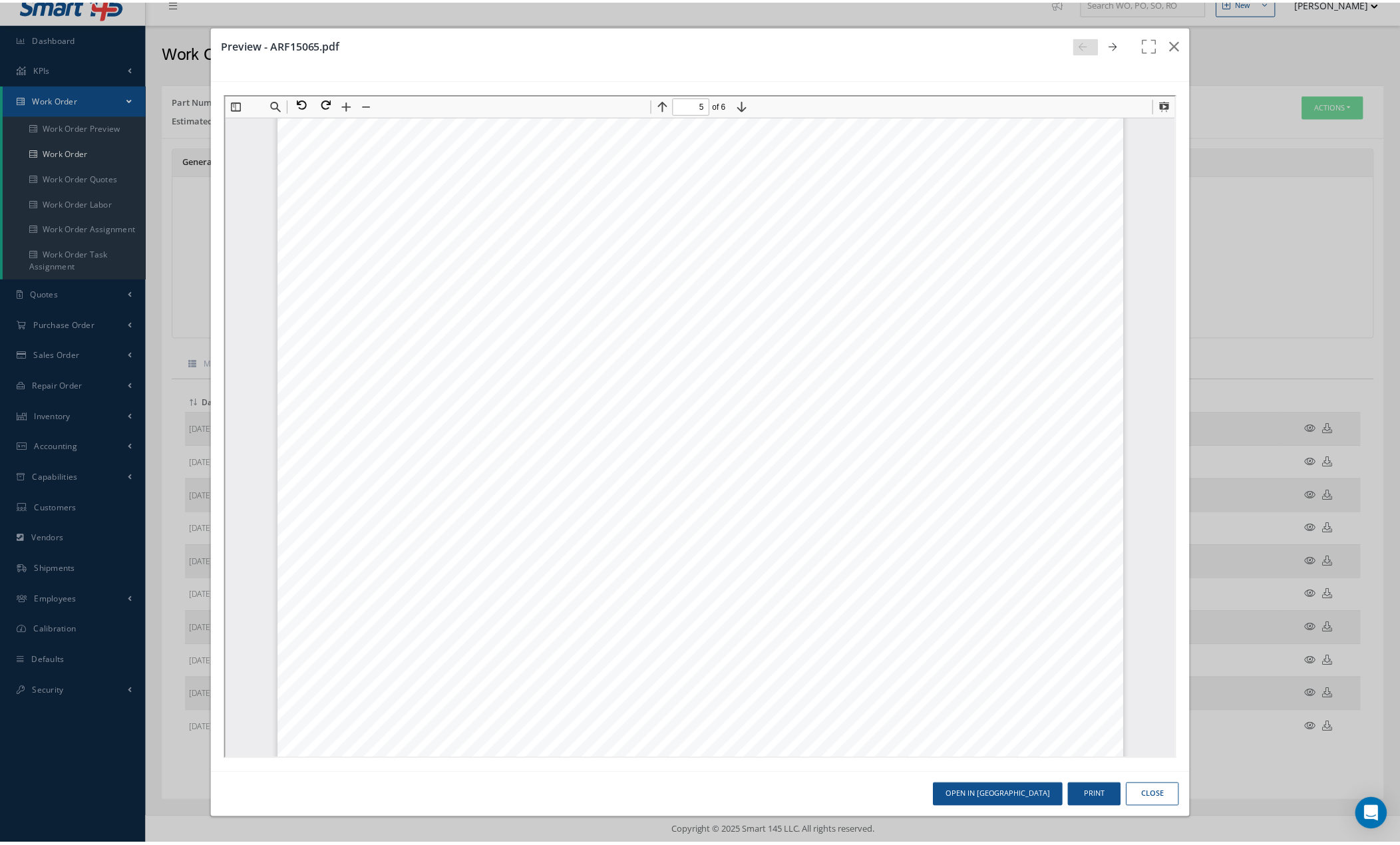
scroll to position [4863, 0]
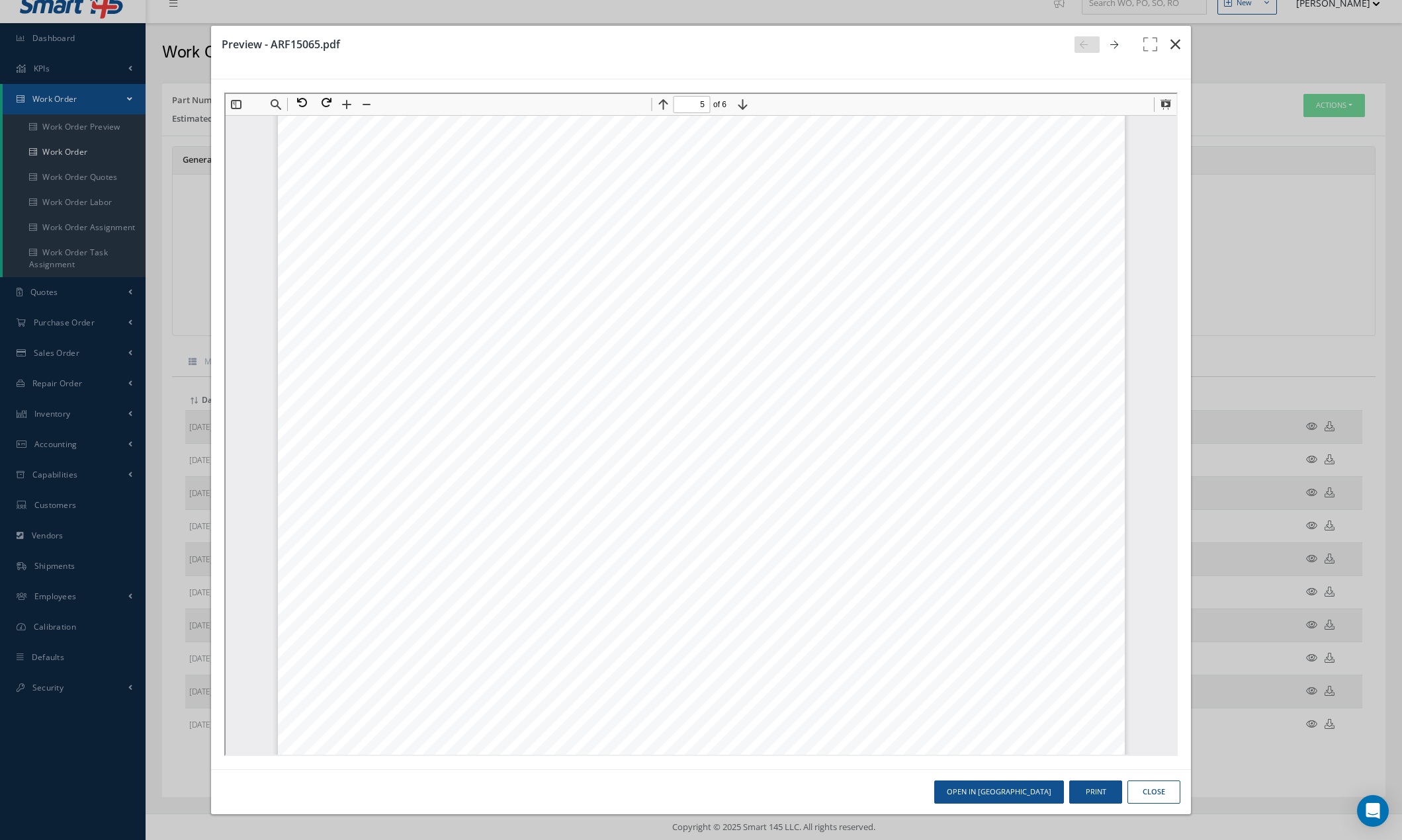
click at [1175, 42] on icon "button" at bounding box center [1175, 44] width 10 height 16
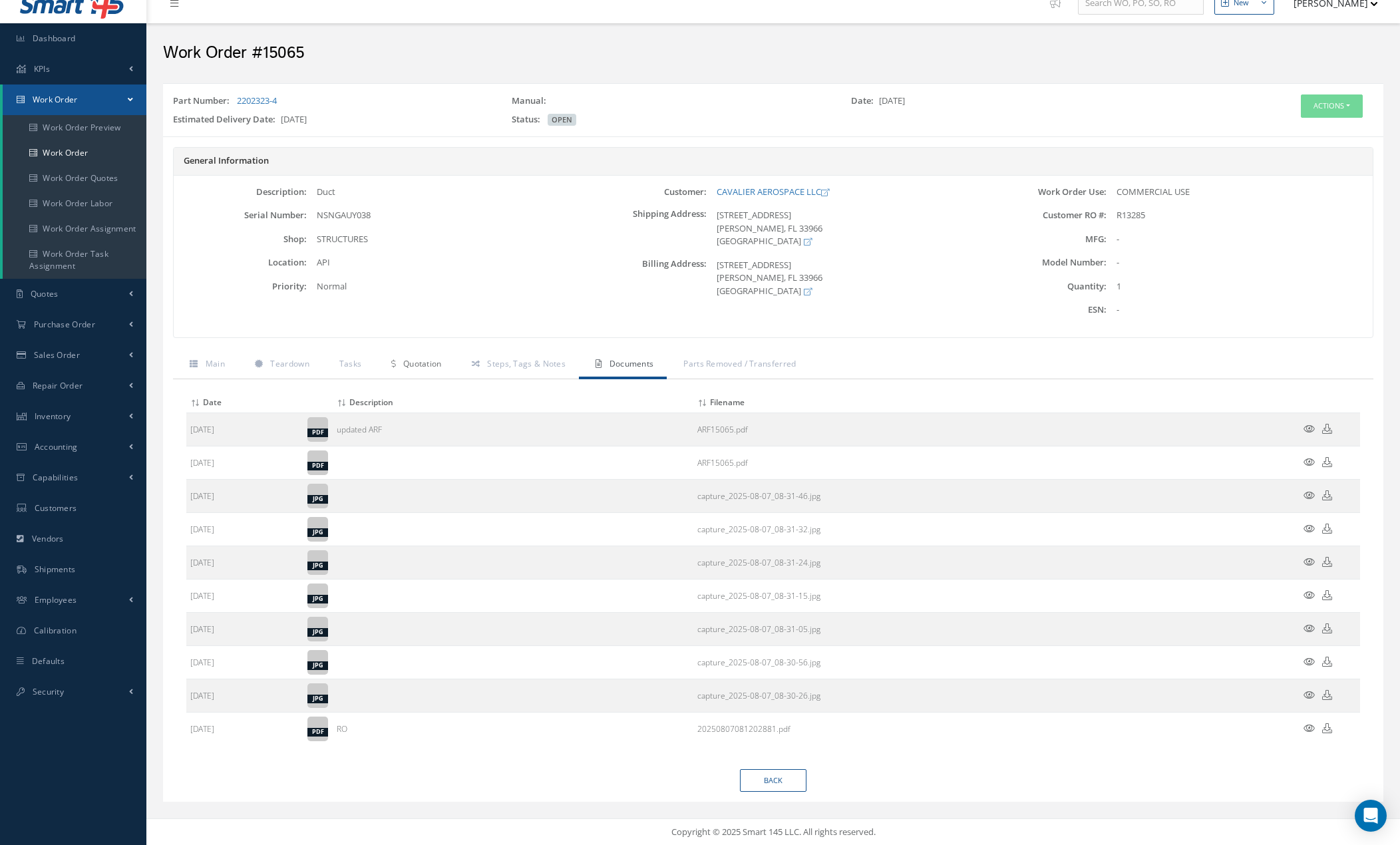
click at [416, 367] on span "Quotation" at bounding box center [422, 363] width 39 height 11
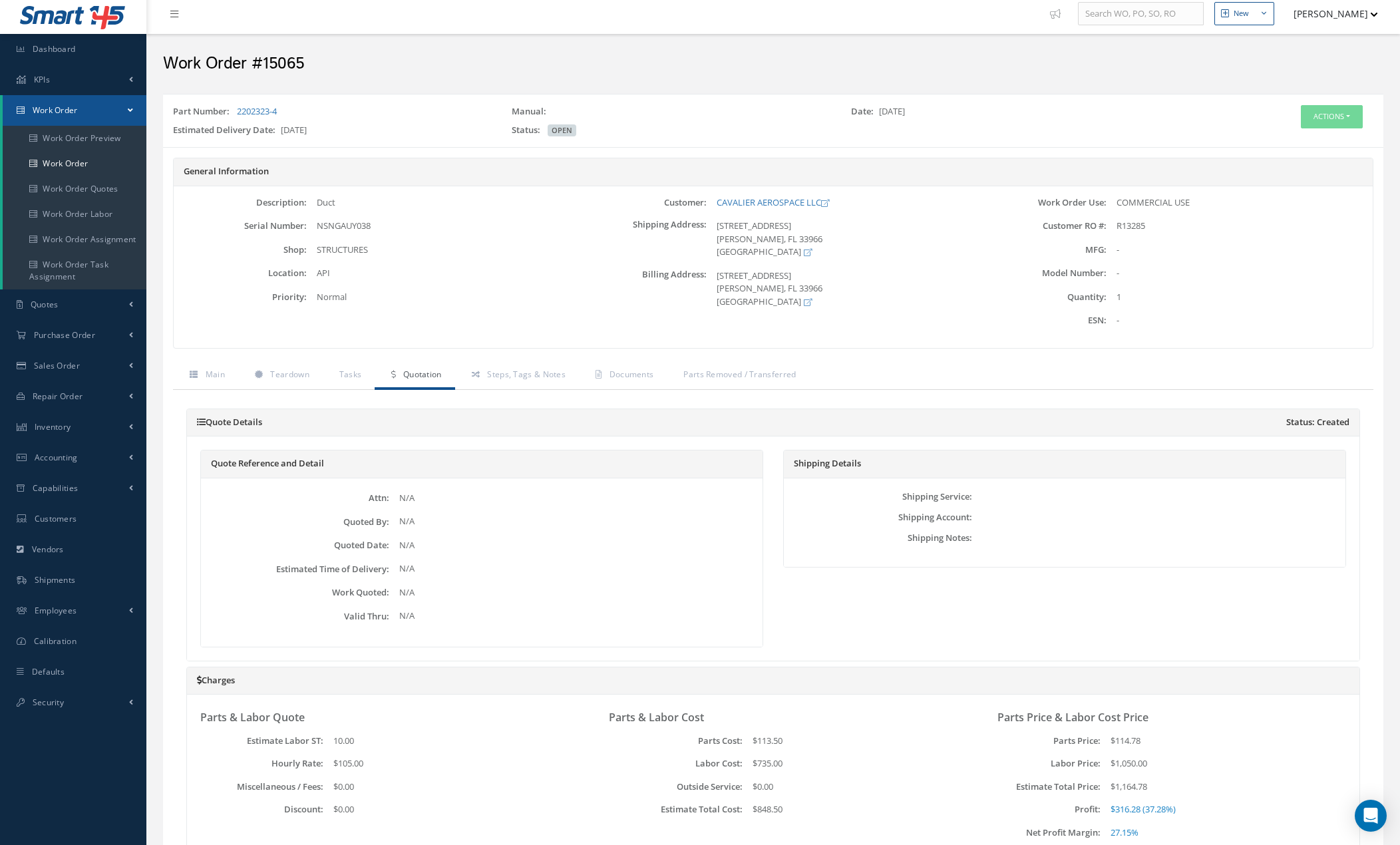
scroll to position [0, 0]
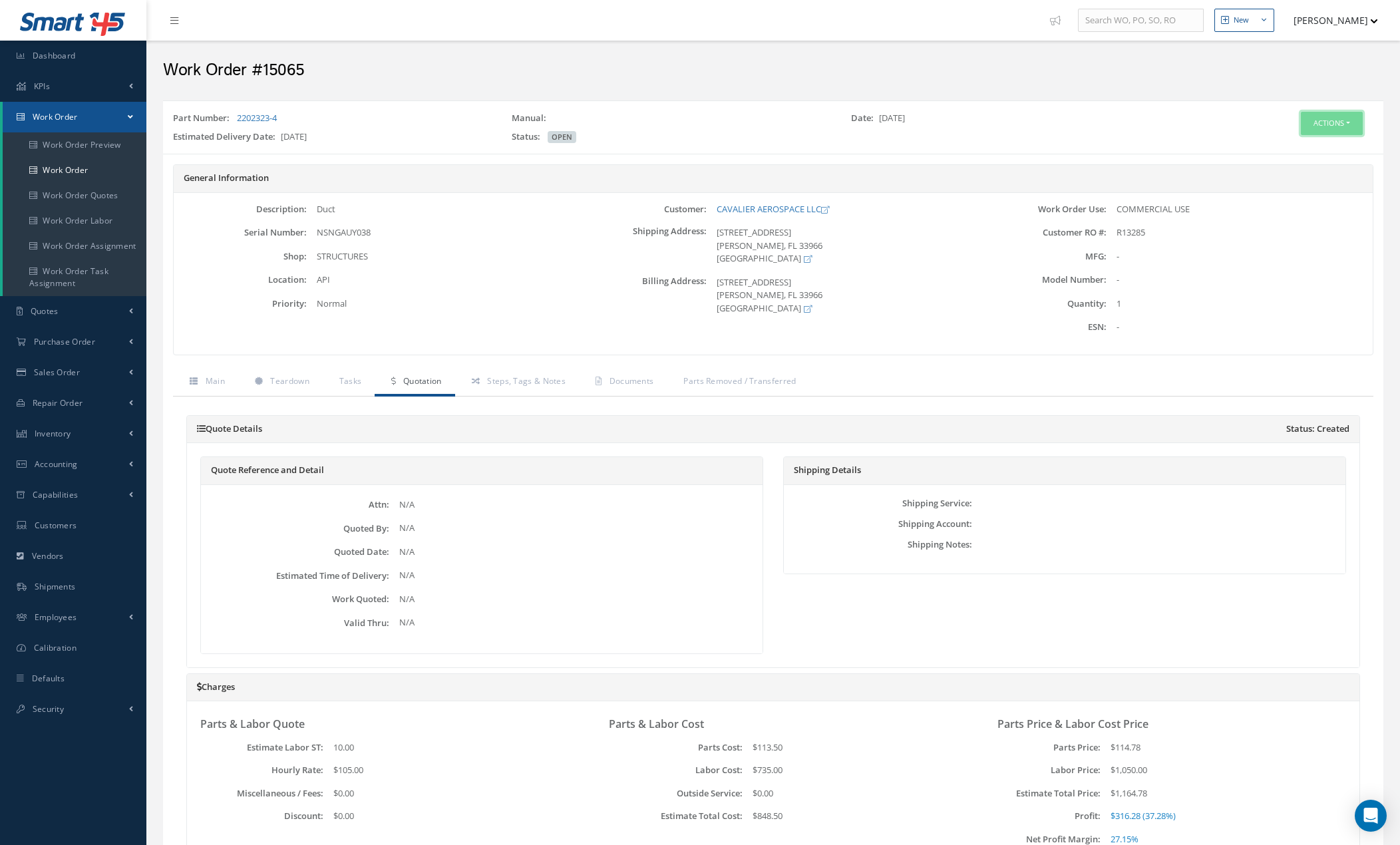
click at [1335, 128] on button "Actions" at bounding box center [1332, 124] width 61 height 24
click at [1313, 147] on link "Edit" at bounding box center [1311, 149] width 106 height 18
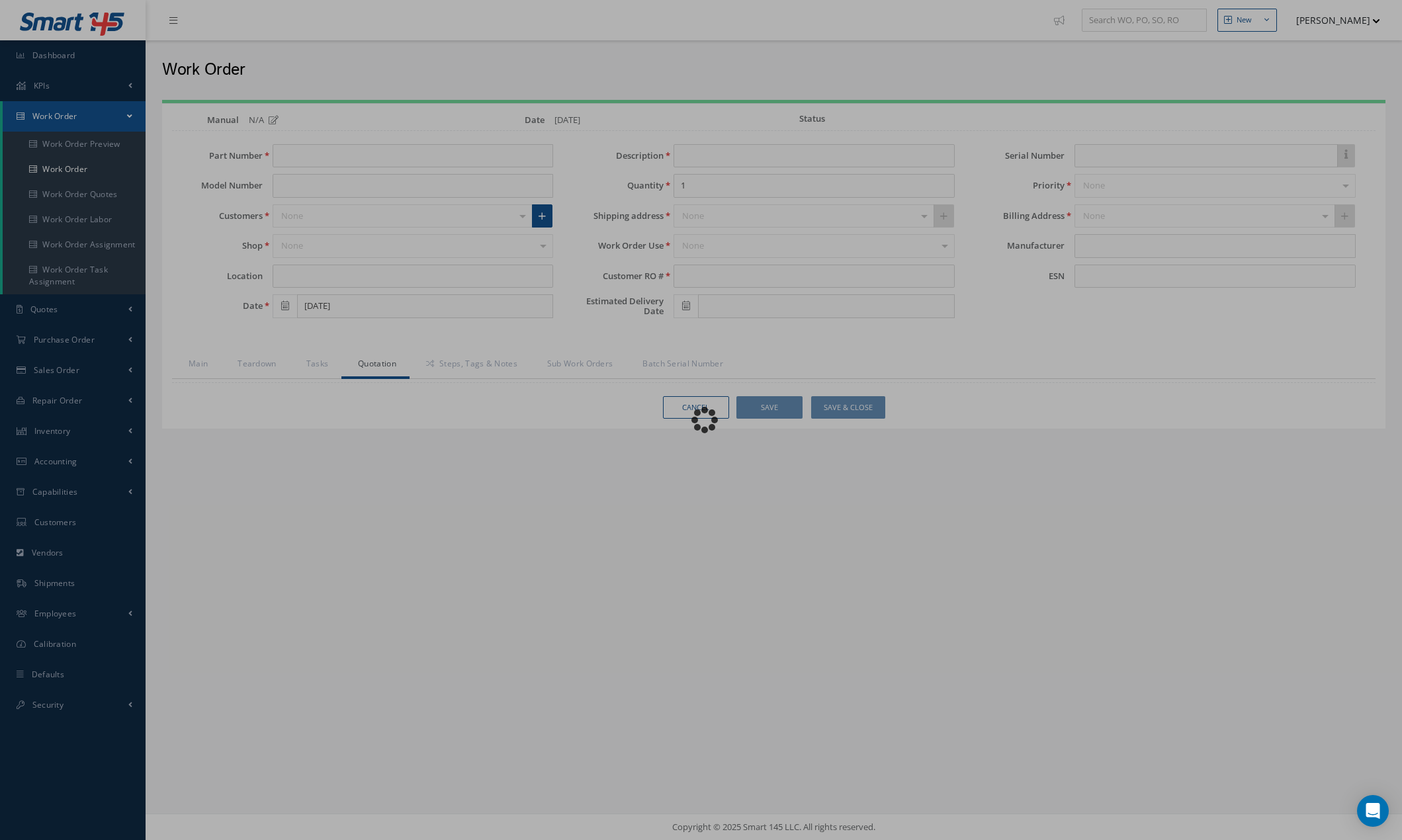
type input "2202323-4"
type input "API"
type input "[DATE]"
type input "Duct"
type input "R13285"
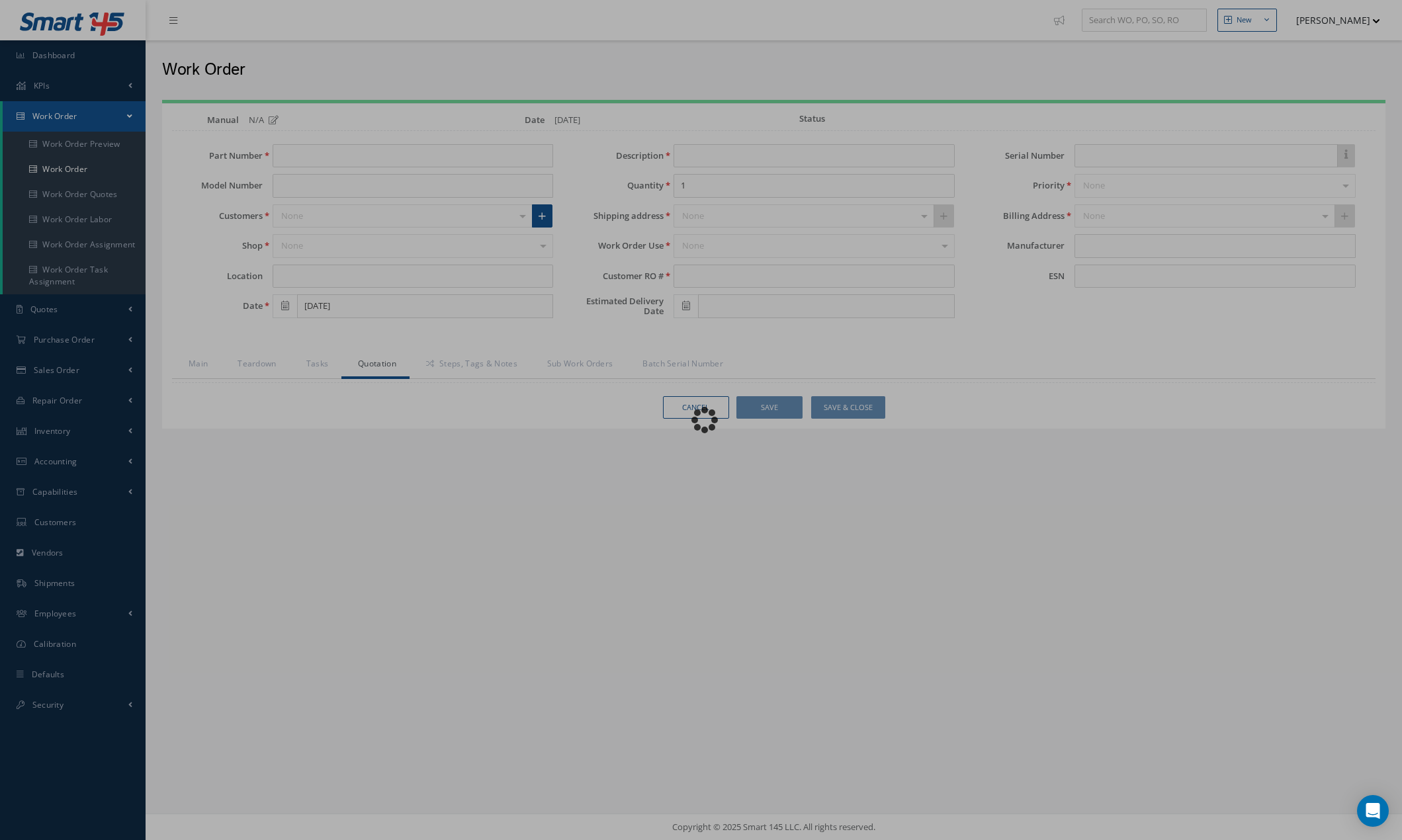
type input "[DATE]"
type input "NSNGAUY038"
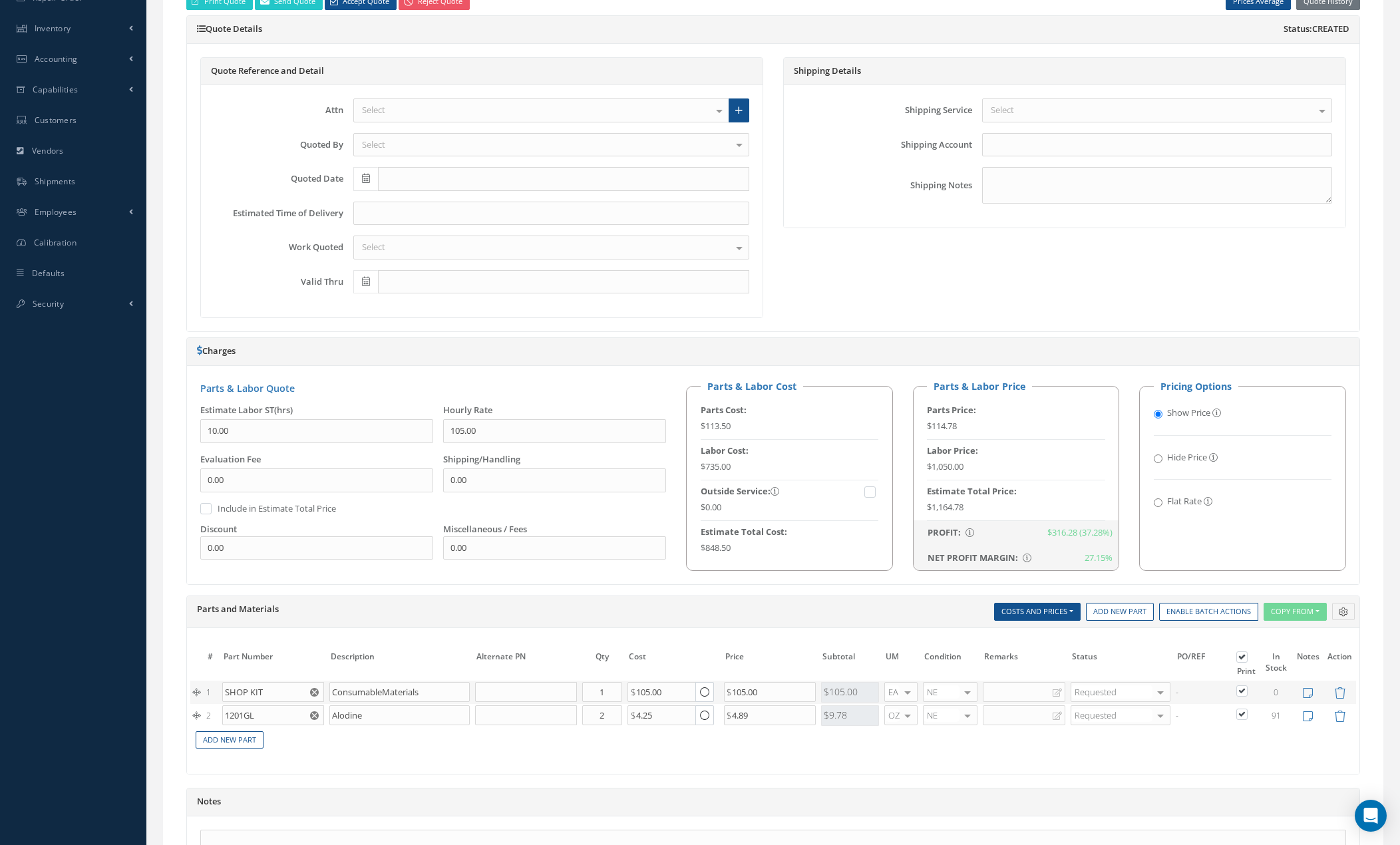
scroll to position [532, 0]
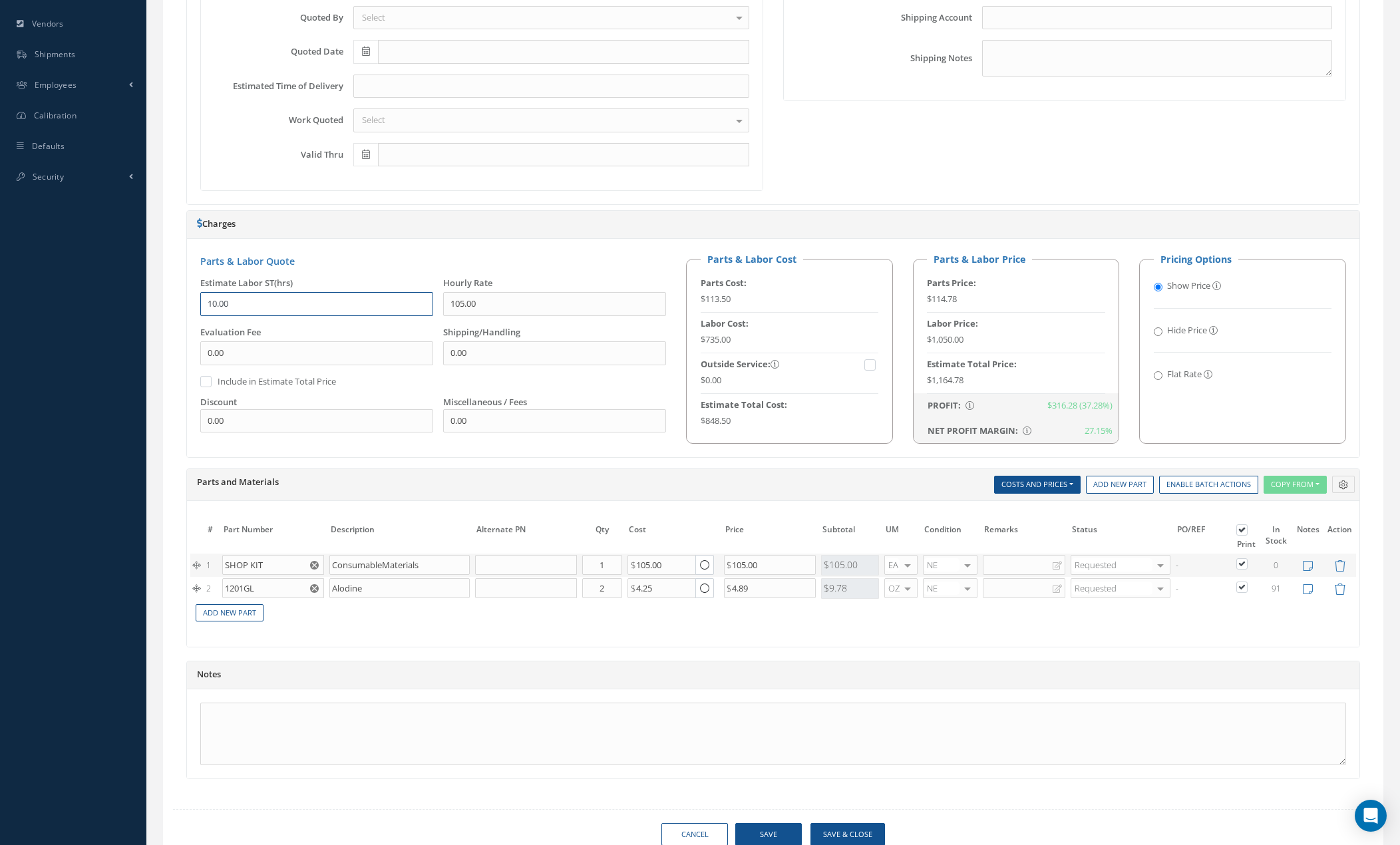
drag, startPoint x: 239, startPoint y: 303, endPoint x: 197, endPoint y: 300, distance: 42.1
click at [197, 300] on div "Estimate Labor ST(hrs) 10.00" at bounding box center [311, 301] width 243 height 50
type input "9"
drag, startPoint x: 676, startPoint y: 566, endPoint x: 604, endPoint y: 563, distance: 72.1
click at [604, 563] on tr "1 SHOP KIT ConsumableMaterials Part Number Description Qty in Stock Master Cost…" at bounding box center [773, 566] width 1166 height 24
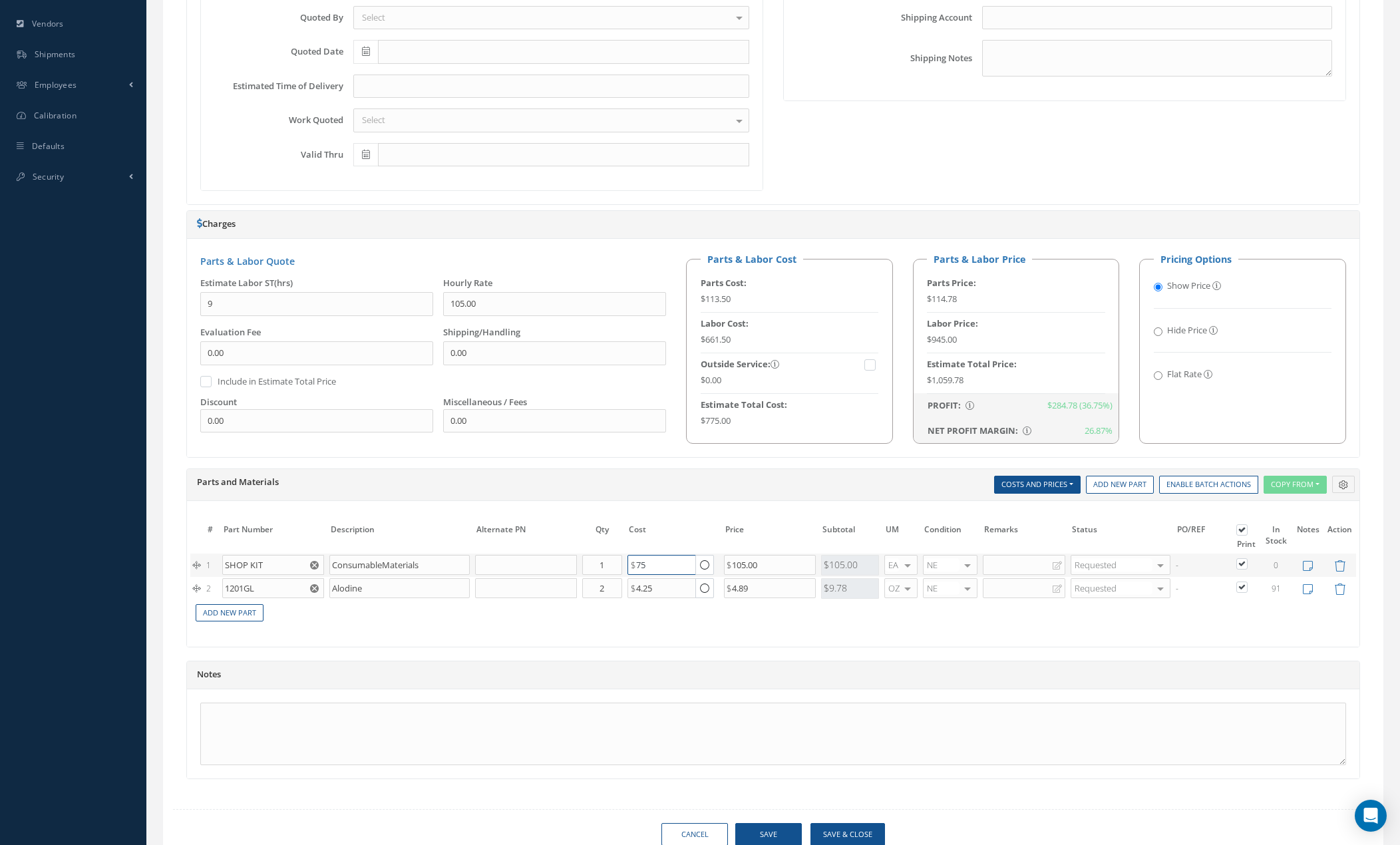
type input "75"
click at [725, 653] on div "Print Quote Send Quote Accept Quote Reject Quote Prices Average Parts Price Lab…" at bounding box center [773, 322] width 1174 height 913
drag, startPoint x: 228, startPoint y: 307, endPoint x: 190, endPoint y: 308, distance: 38.0
click at [191, 308] on div "Estimate Labor ST(hrs) 9" at bounding box center [311, 301] width 243 height 50
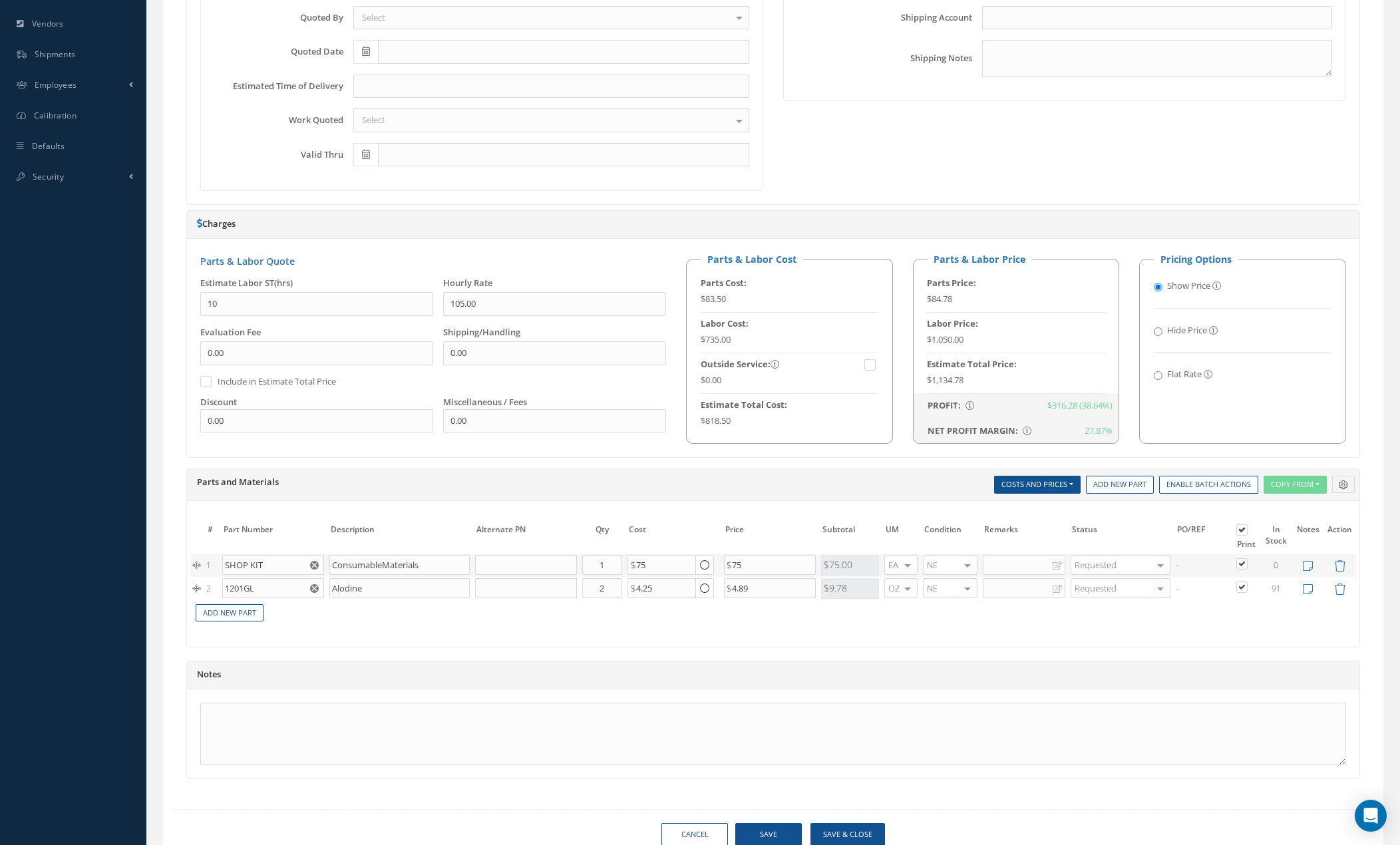
click at [431, 474] on div "Parts and Materials Description SN Alternate PN Qty Cost Markup Percentage Pric…" at bounding box center [773, 484] width 1172 height 32
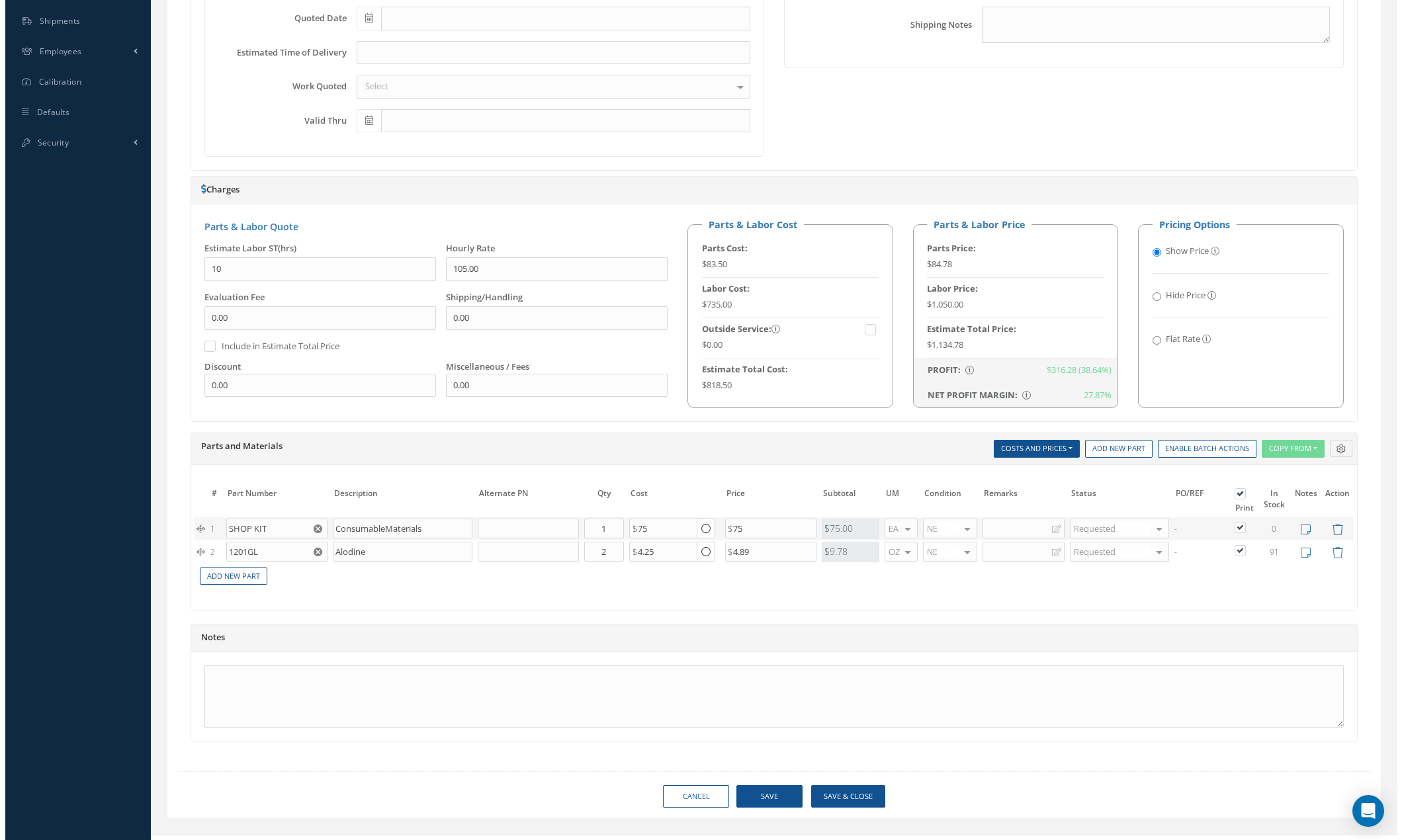
scroll to position [583, 0]
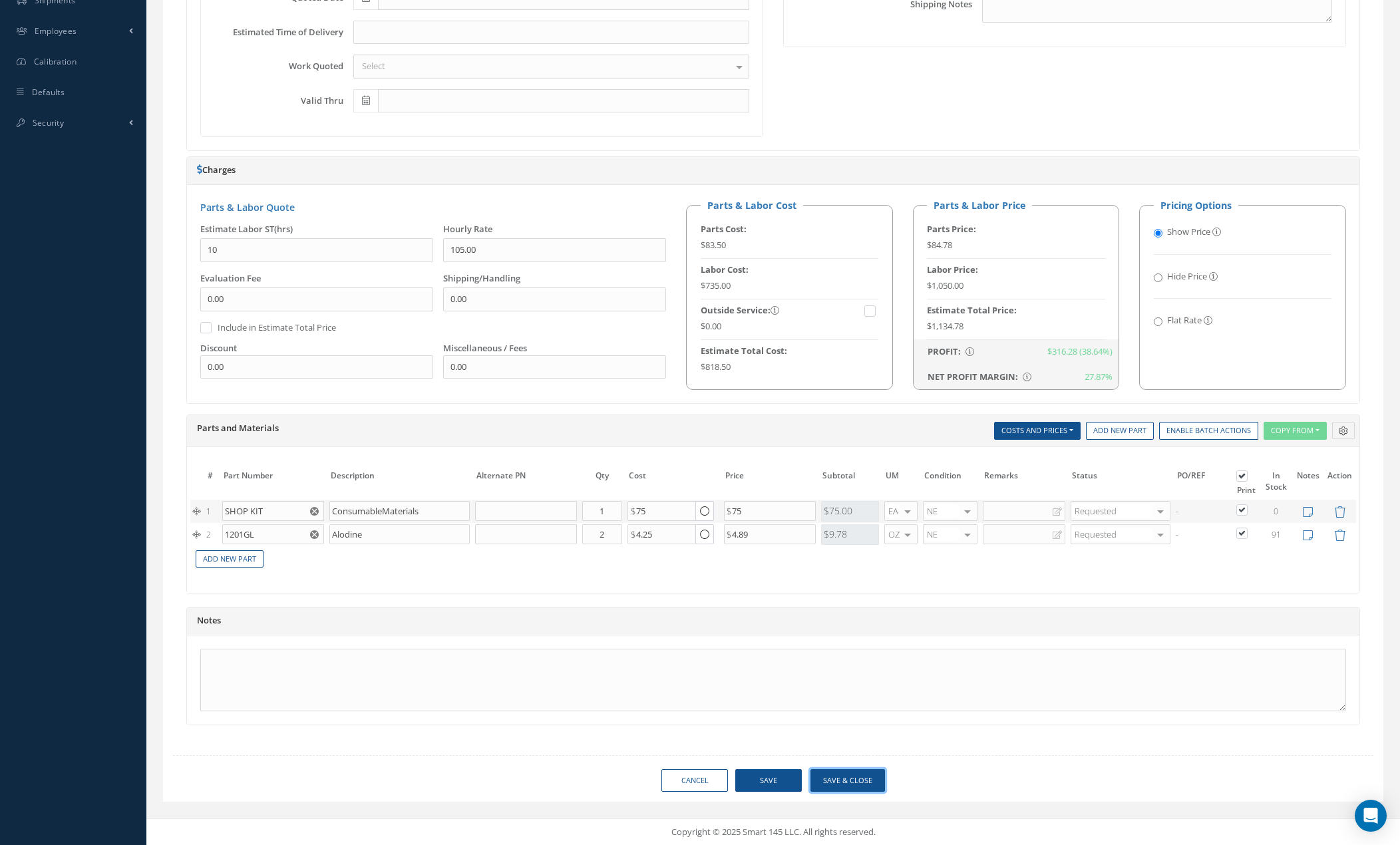
click at [842, 779] on button "Save & Close" at bounding box center [847, 781] width 74 height 24
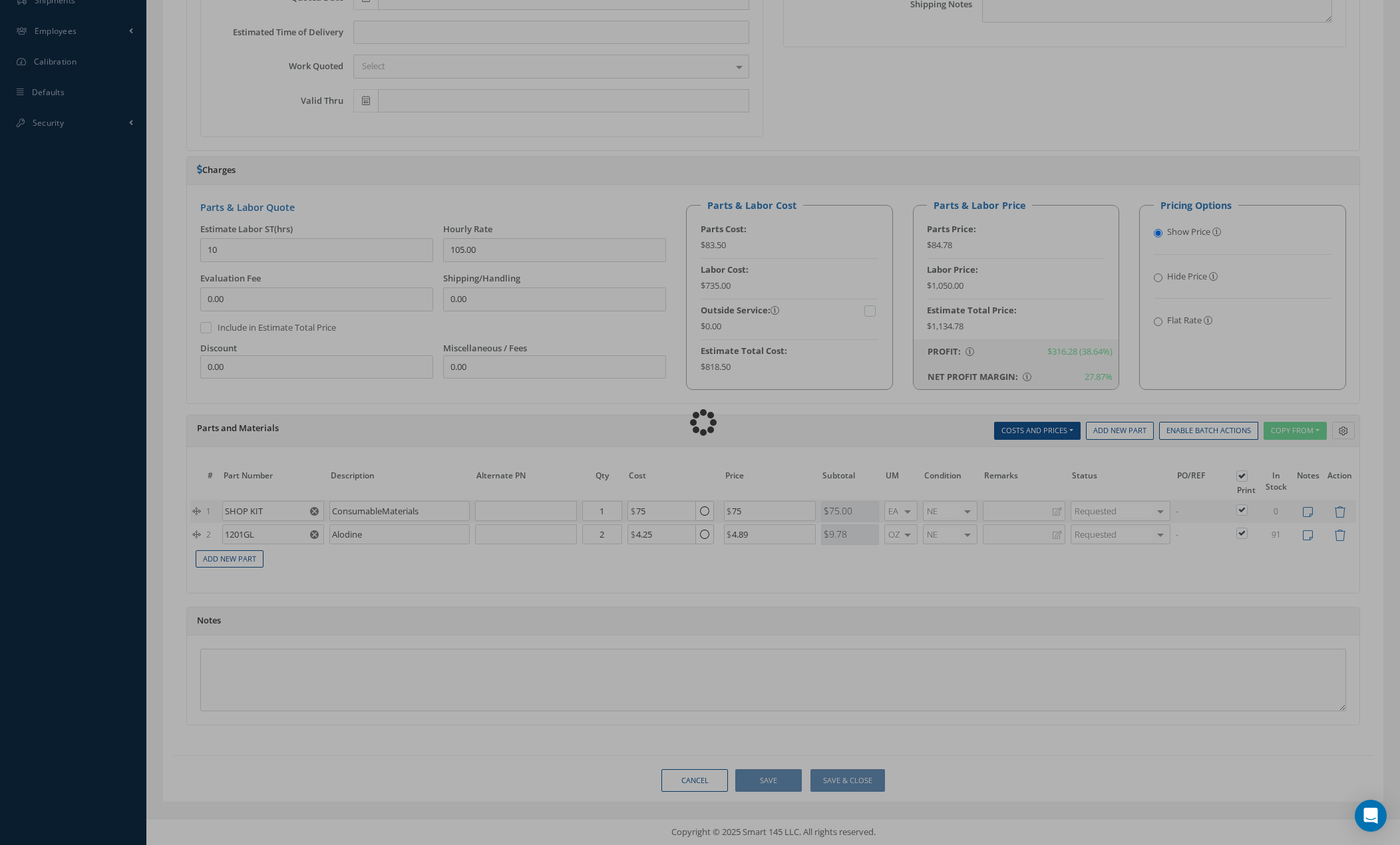
type input "10.00"
type input "75.00"
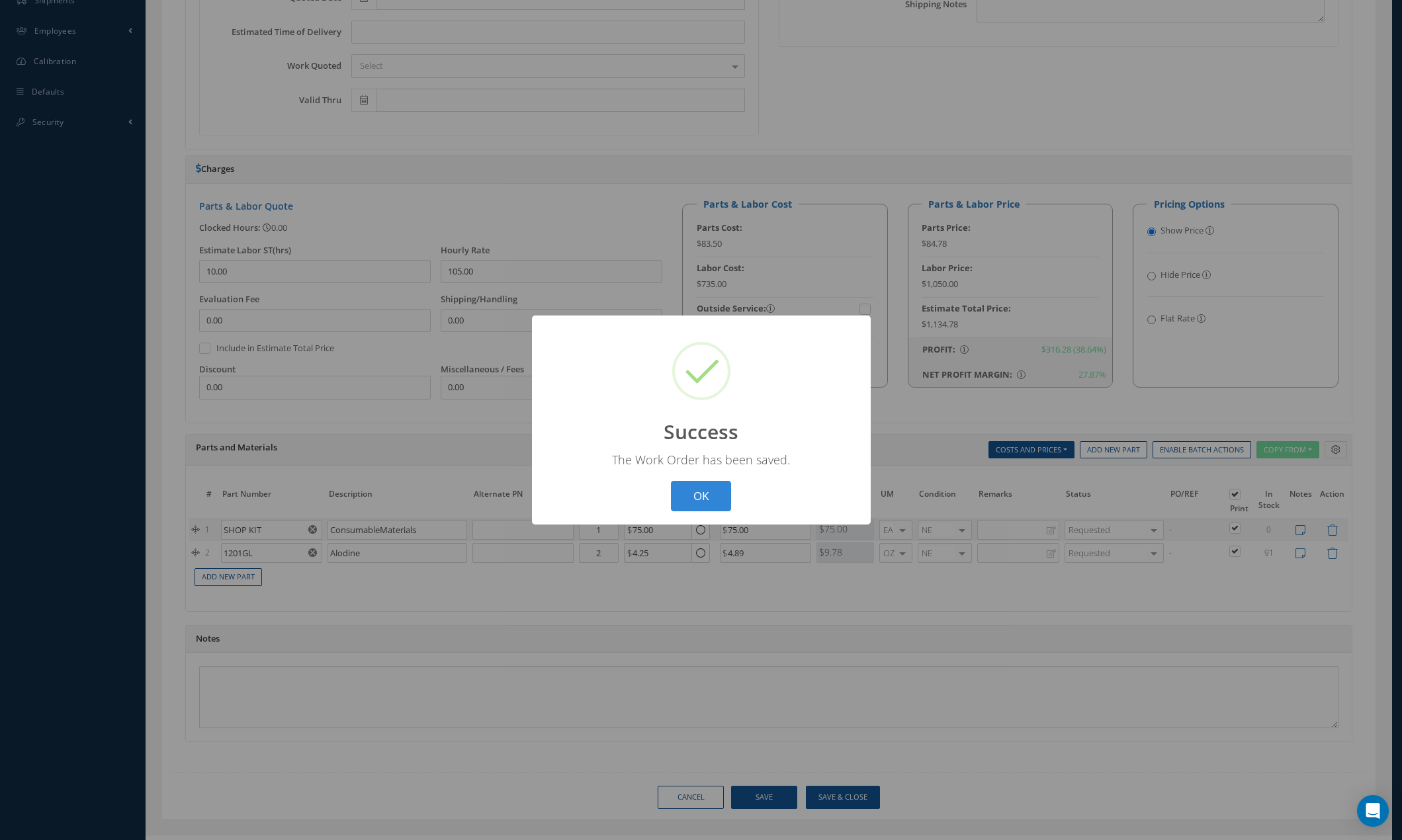
drag, startPoint x: 713, startPoint y: 500, endPoint x: 800, endPoint y: 599, distance: 131.8
click at [713, 502] on button "OK" at bounding box center [701, 496] width 60 height 32
select select "25"
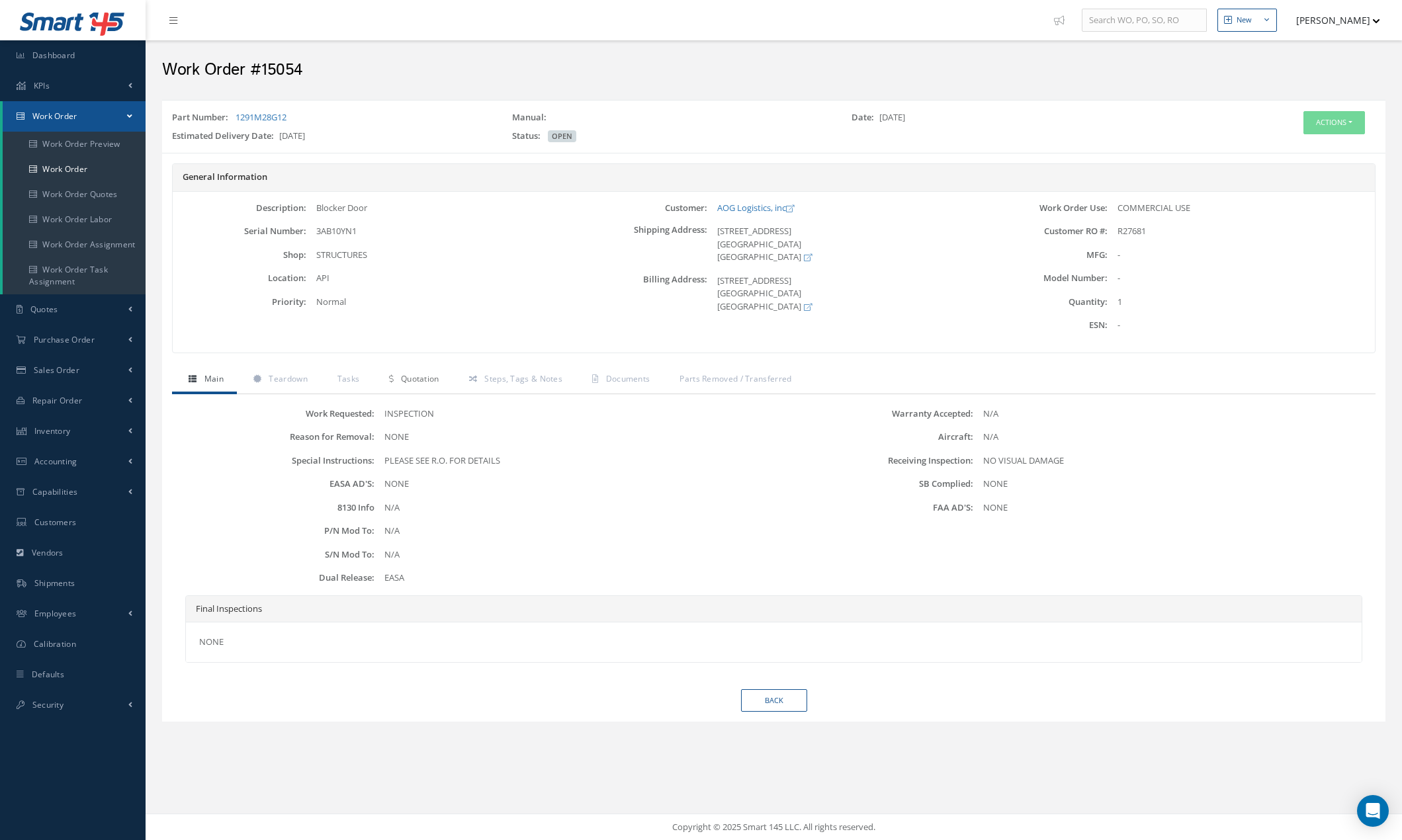
click at [414, 382] on span "Quotation" at bounding box center [420, 378] width 38 height 11
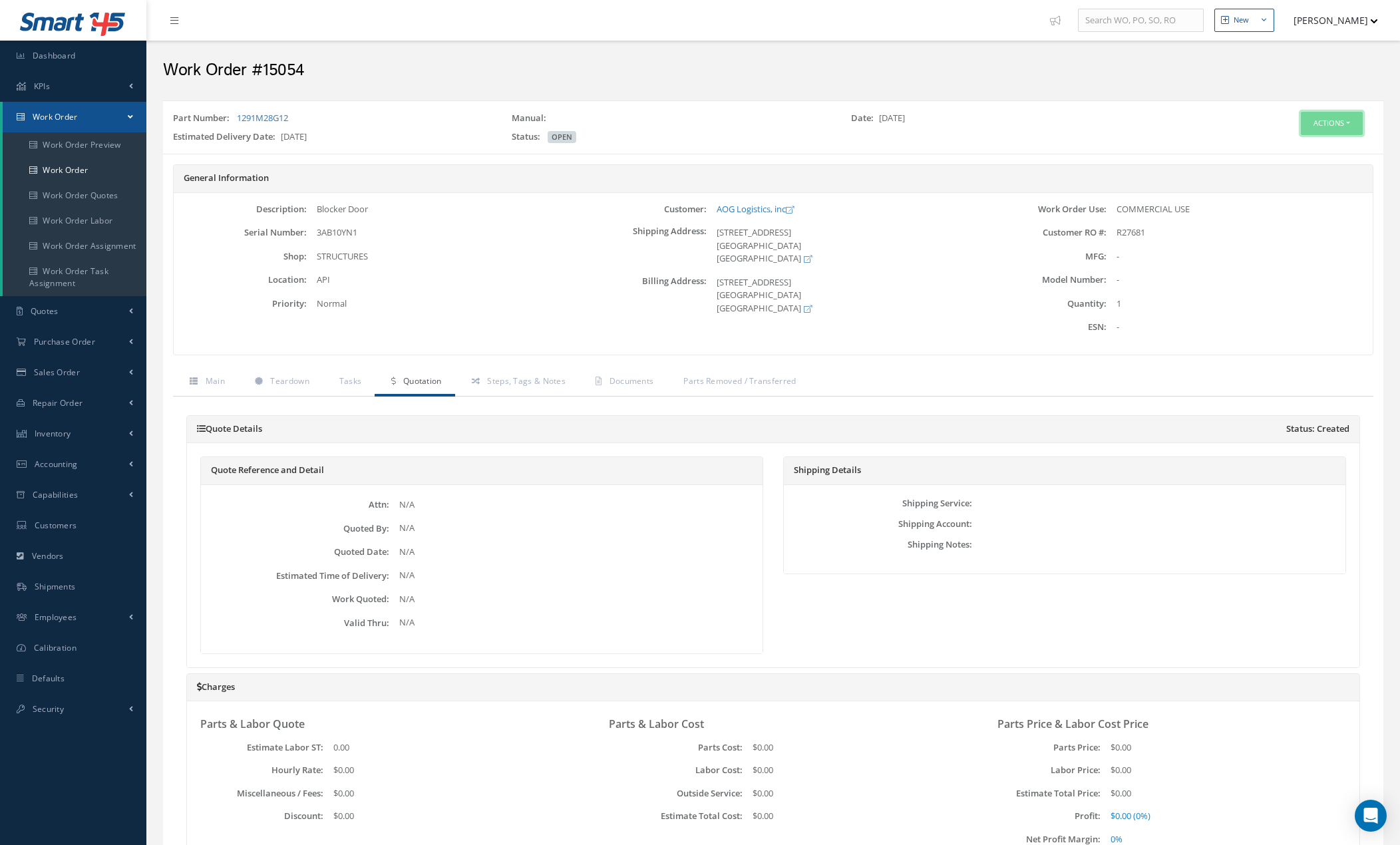
click at [1343, 124] on button "Actions" at bounding box center [1332, 124] width 61 height 24
click at [1314, 147] on link "Edit" at bounding box center [1311, 149] width 106 height 18
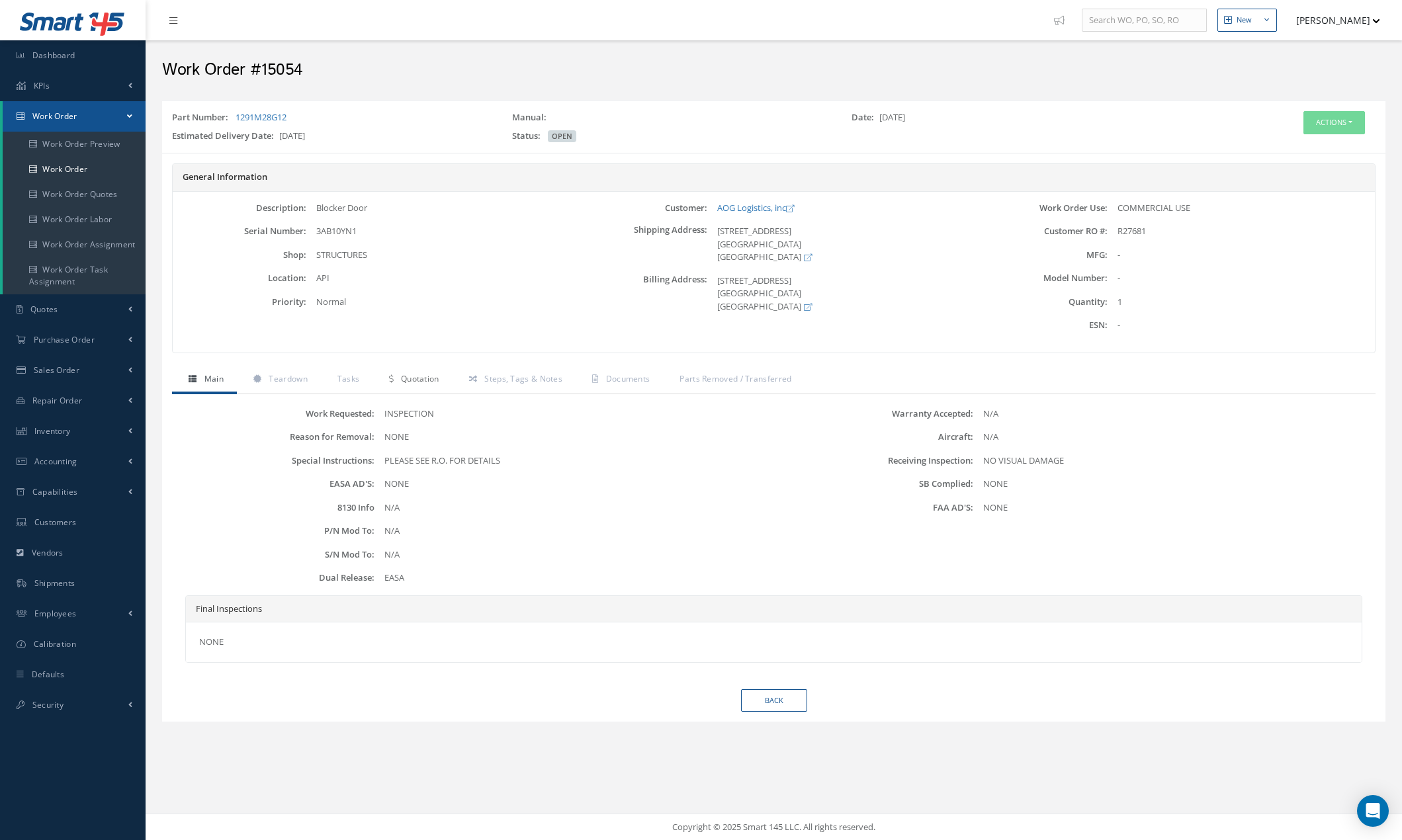
click at [432, 380] on span "Quotation" at bounding box center [420, 378] width 38 height 11
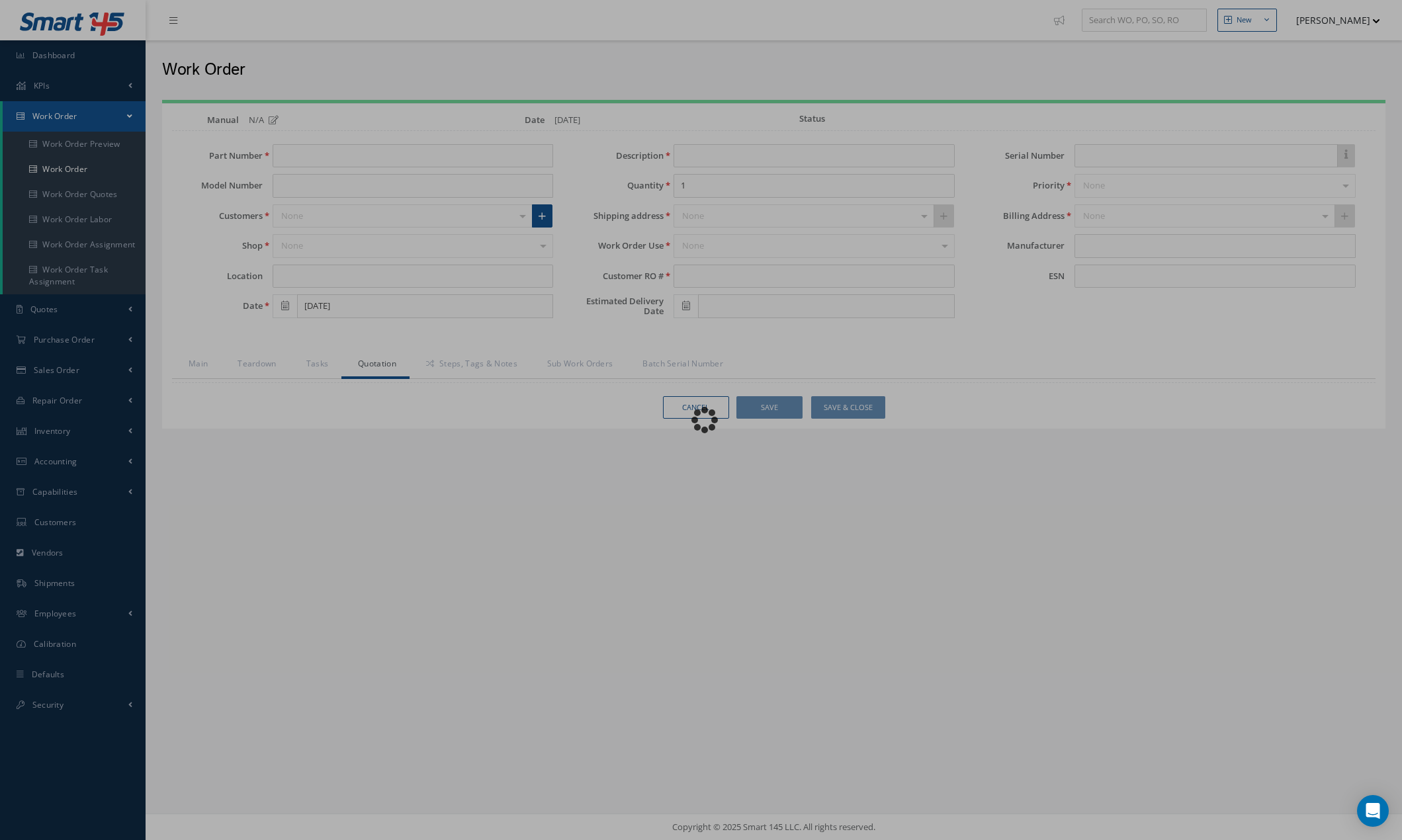
type input "1291M28G12"
type input "API"
type input "[DATE]"
type input "Blocker Door"
type input "R27681"
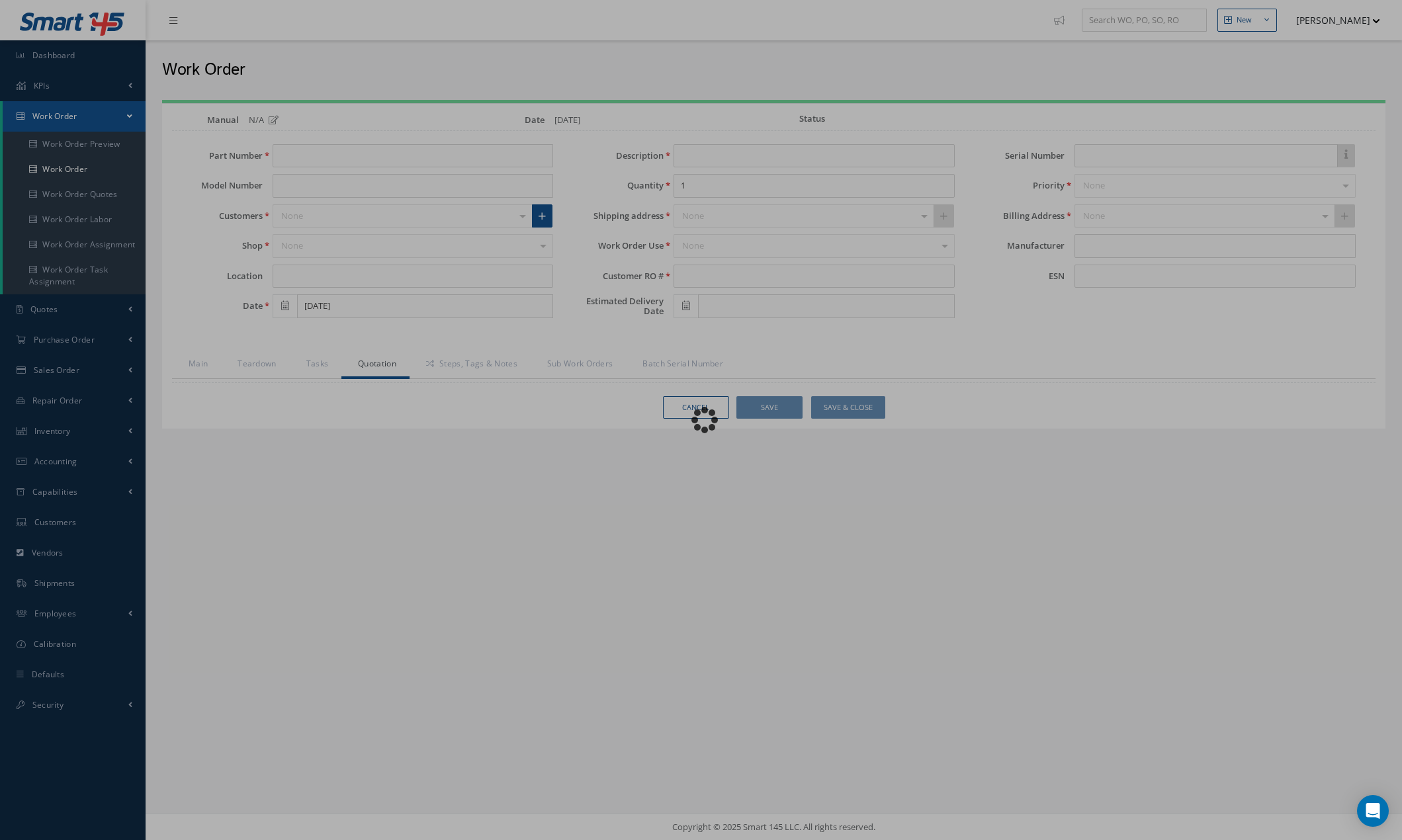
type input "[DATE]"
type input "3AB10YN1"
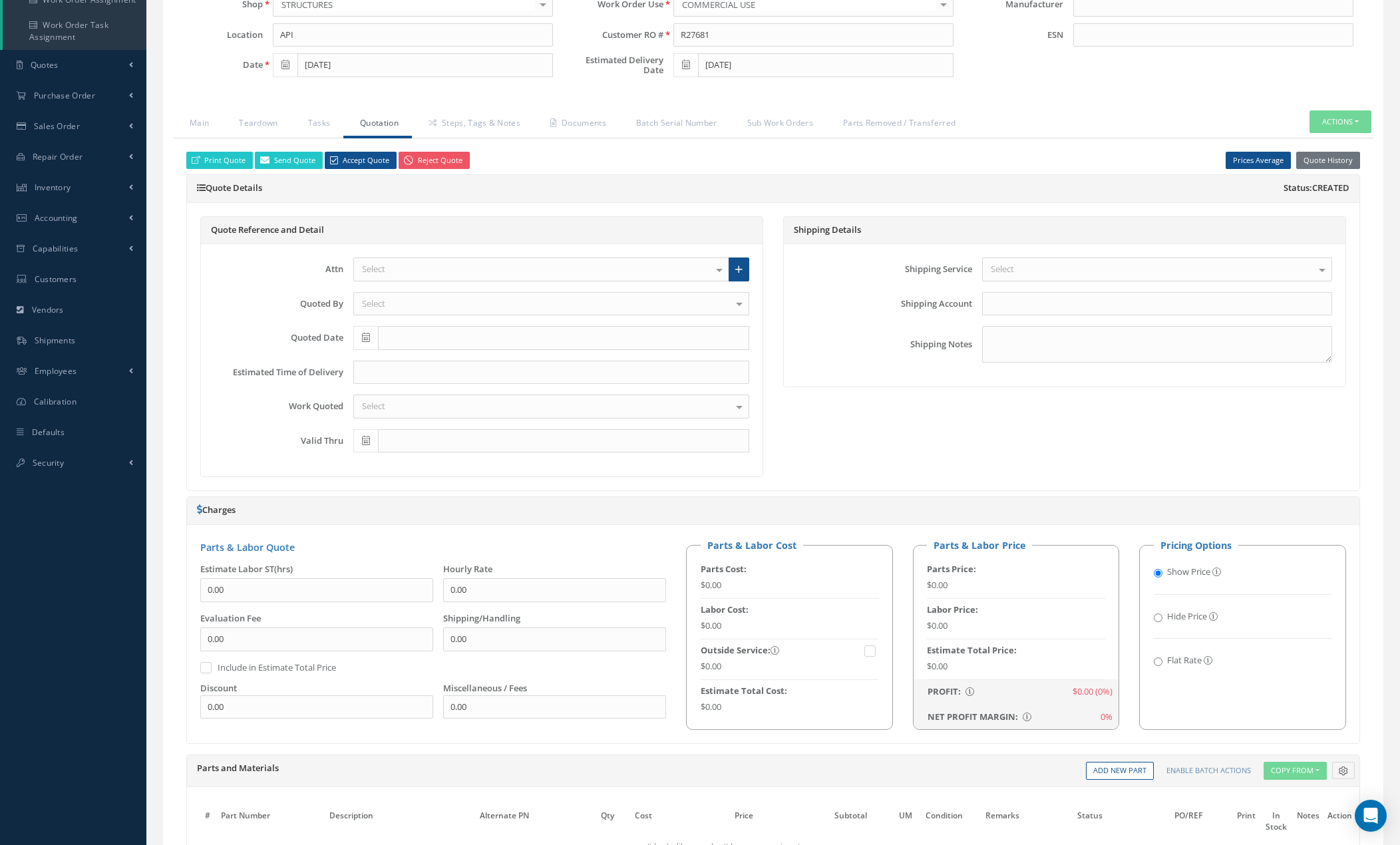
scroll to position [266, 0]
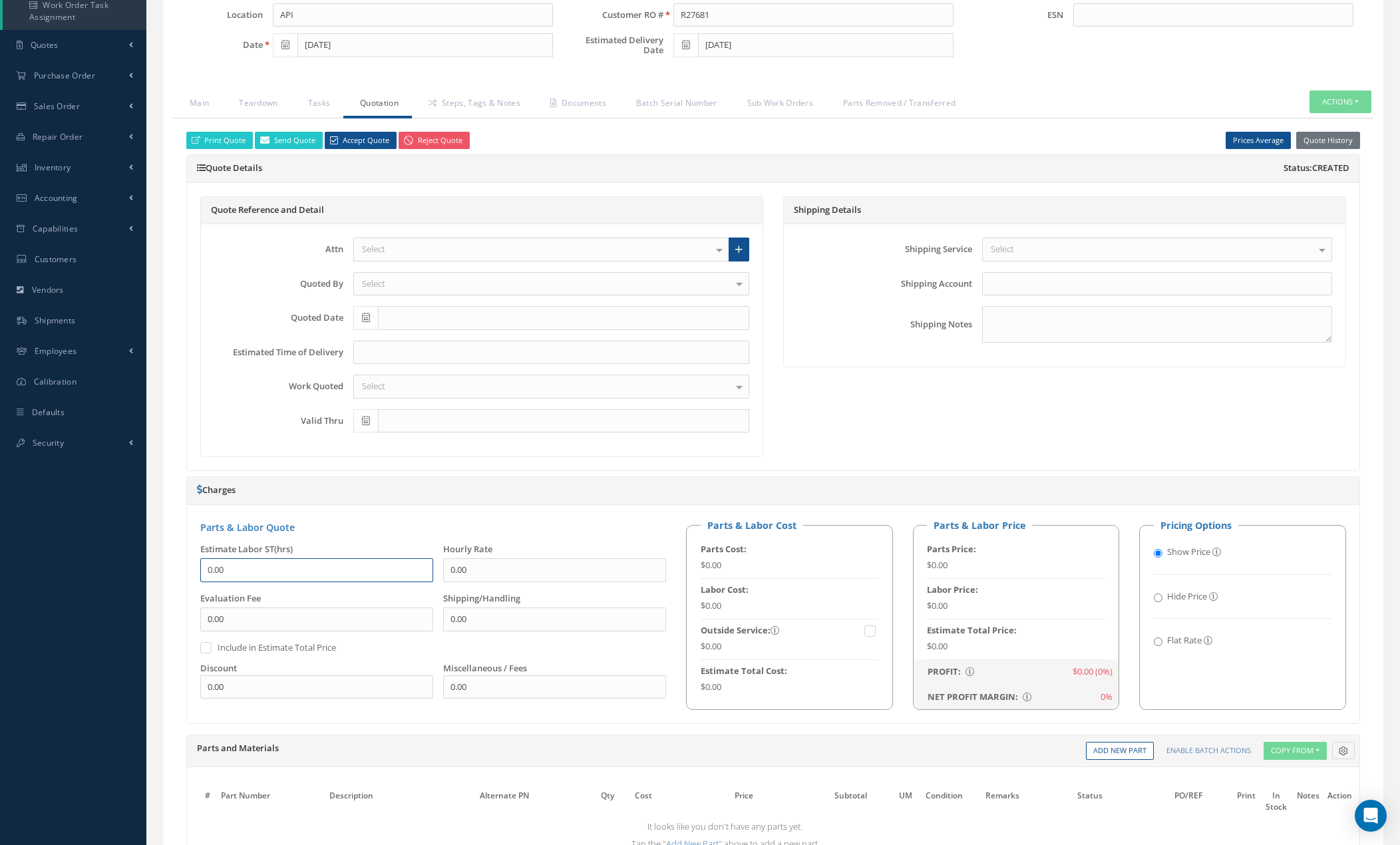
drag, startPoint x: 244, startPoint y: 573, endPoint x: 191, endPoint y: 570, distance: 53.1
click at [193, 571] on div "Estimate Labor ST(hrs) 0.00" at bounding box center [311, 568] width 243 height 50
click at [901, 441] on div "Shipping Details Shipping Service Select Airborne COURIER CUST PICKUP DELIVERY …" at bounding box center [1064, 327] width 583 height 262
drag, startPoint x: 249, startPoint y: 573, endPoint x: 182, endPoint y: 571, distance: 67.0
click at [182, 571] on div "Print Quote Send Quote Accept Quote Reject Quote Prices Average Parts Price Lab…" at bounding box center [774, 578] width 1201 height 918
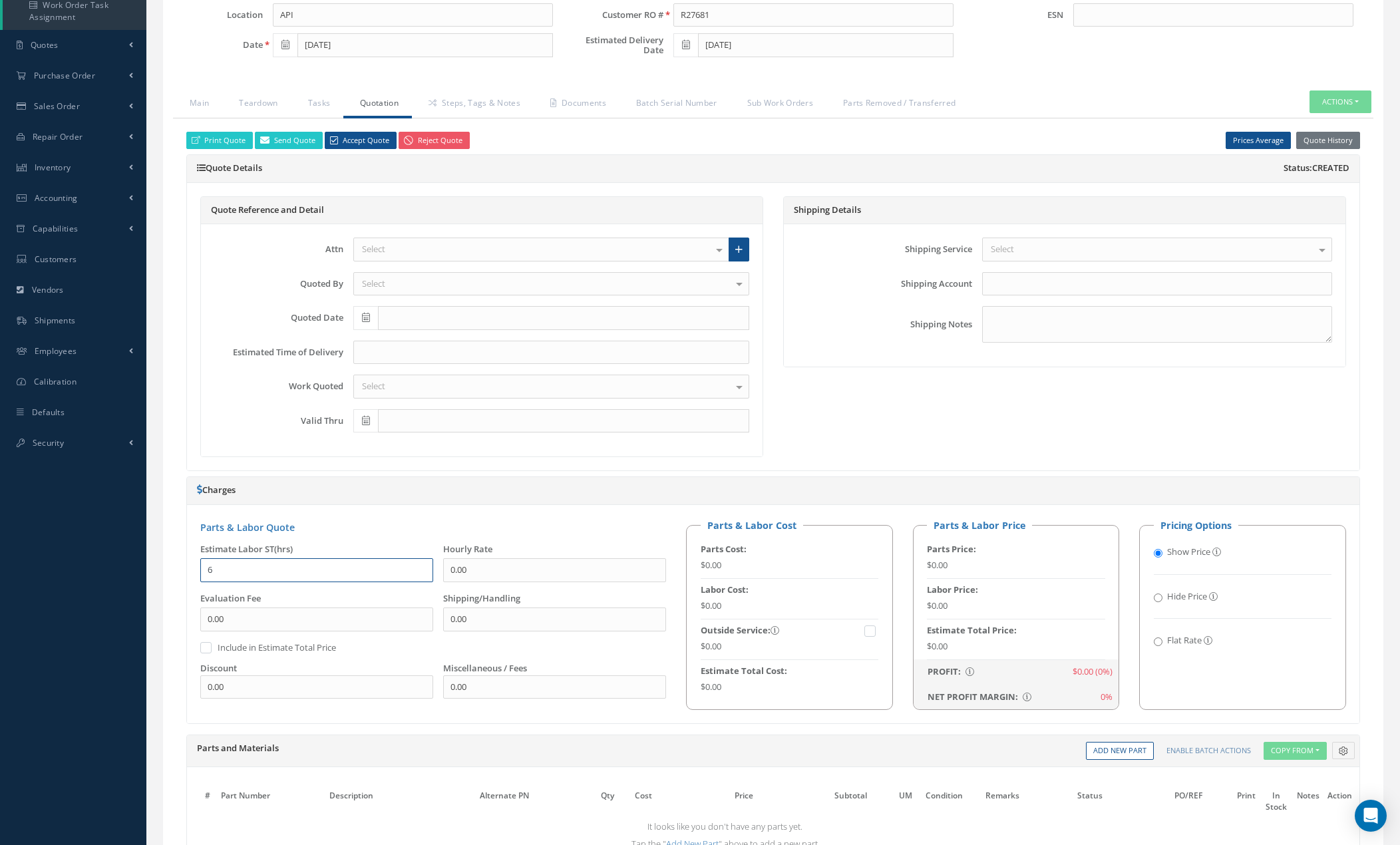
type input "6"
type input "105"
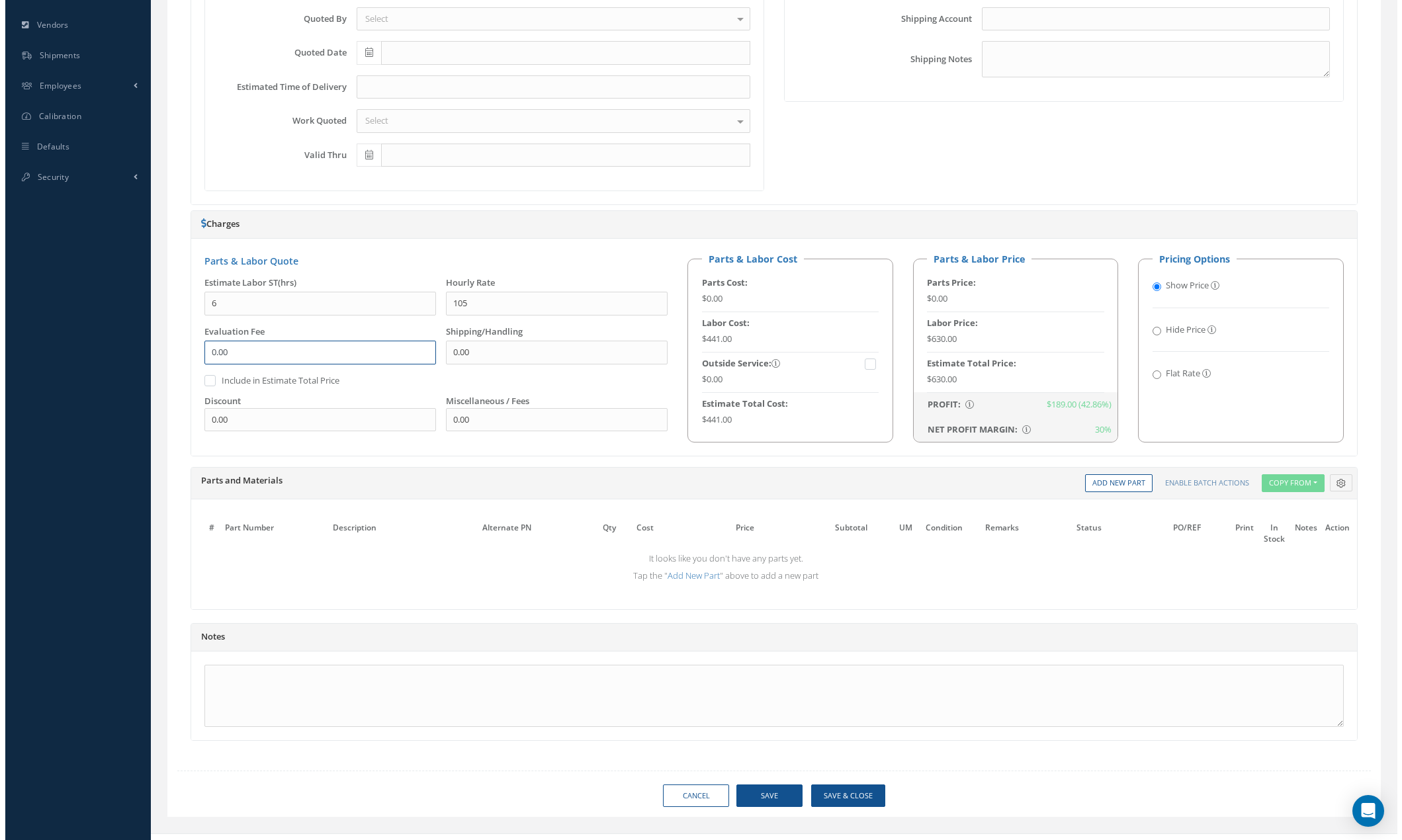
scroll to position [529, 0]
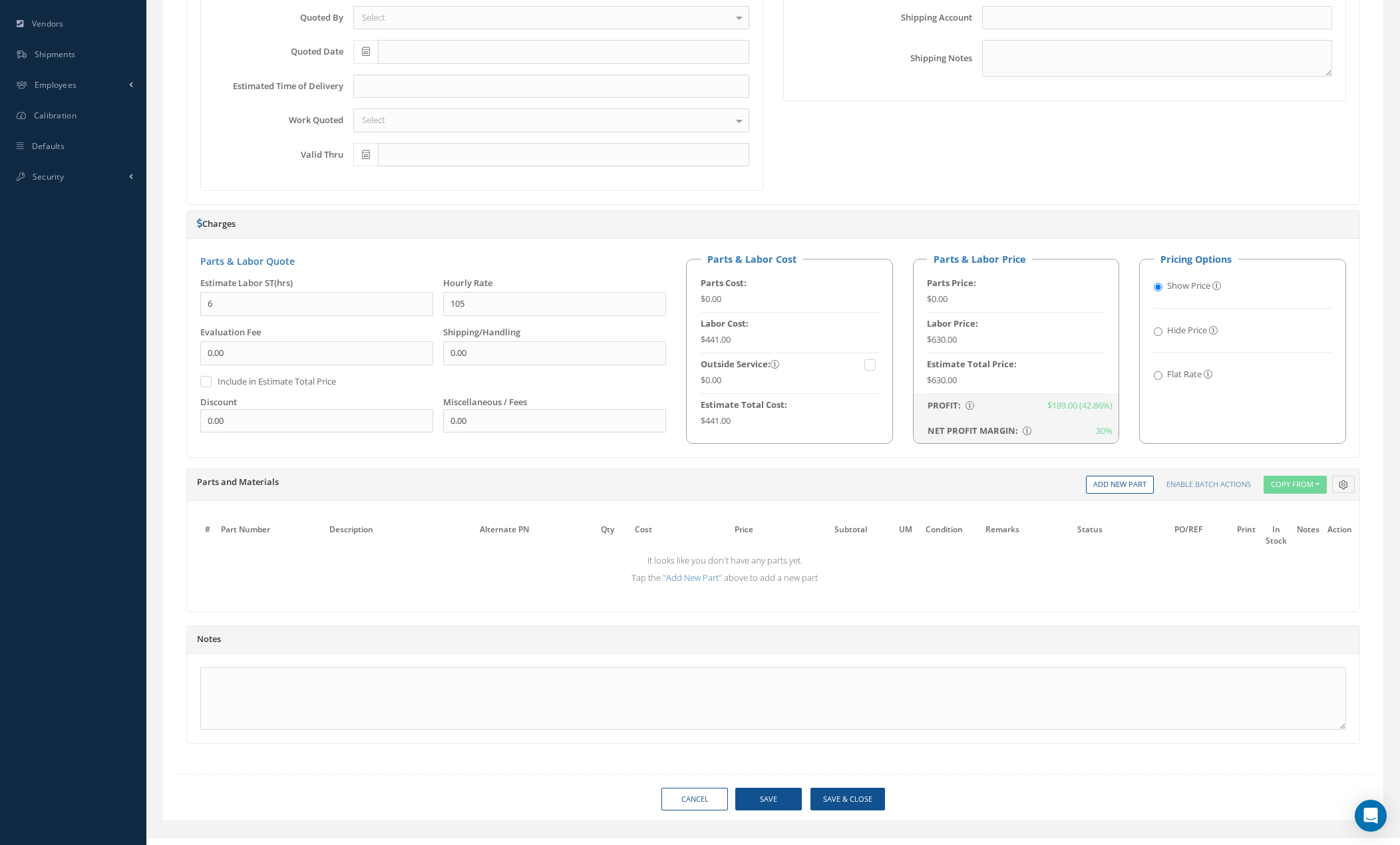
click at [1159, 376] on input "Flat Rate" at bounding box center [1158, 375] width 9 height 9
radio input "true"
radio input "false"
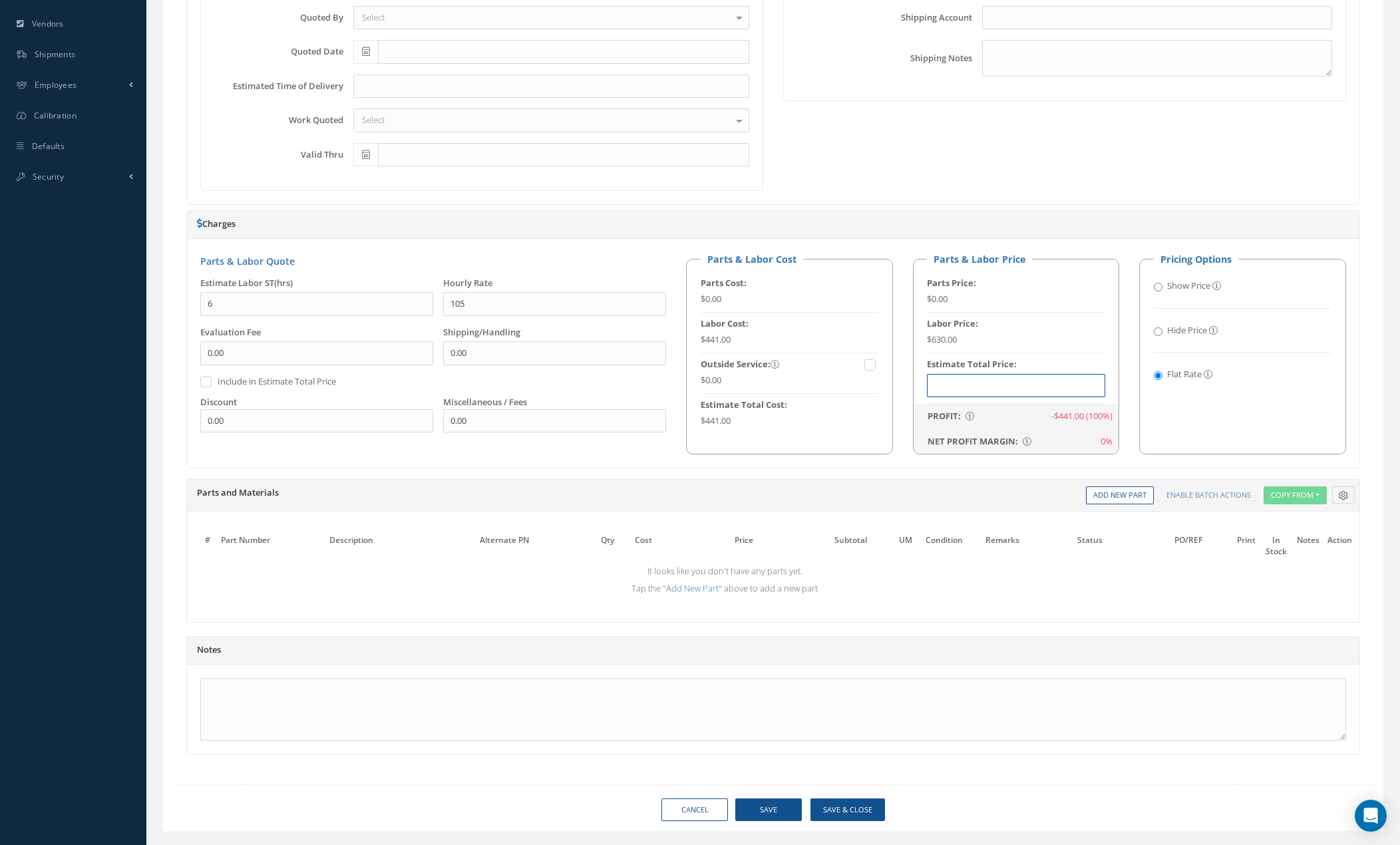
click at [988, 385] on input "text" at bounding box center [1016, 385] width 177 height 24
click at [972, 388] on input "text" at bounding box center [1016, 385] width 177 height 24
click at [1013, 545] on td "Remarks" at bounding box center [1027, 545] width 92 height 31
drag, startPoint x: 967, startPoint y: 386, endPoint x: 918, endPoint y: 386, distance: 49.0
click at [918, 386] on fieldset "Parts & Labor Price Parts Price: $0.00 Labor Price: $630.00 Estimate Total Pric…" at bounding box center [1016, 354] width 207 height 202
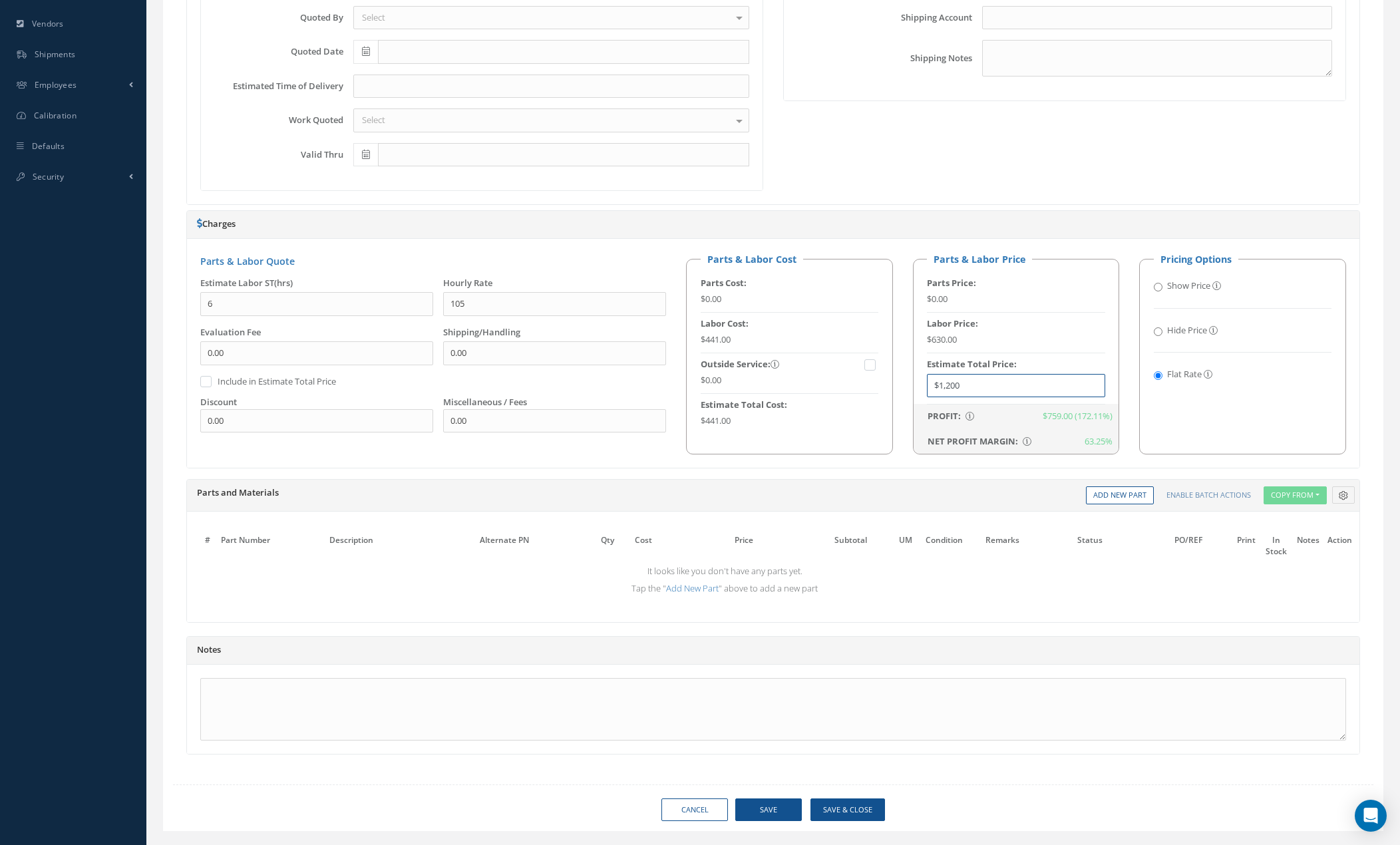
type input "$1,200"
click at [994, 596] on td "It looks like you don't have any parts yet. Tap the " Add New Part " above to a…" at bounding box center [724, 580] width 1069 height 38
click at [774, 807] on button "Save" at bounding box center [768, 810] width 66 height 24
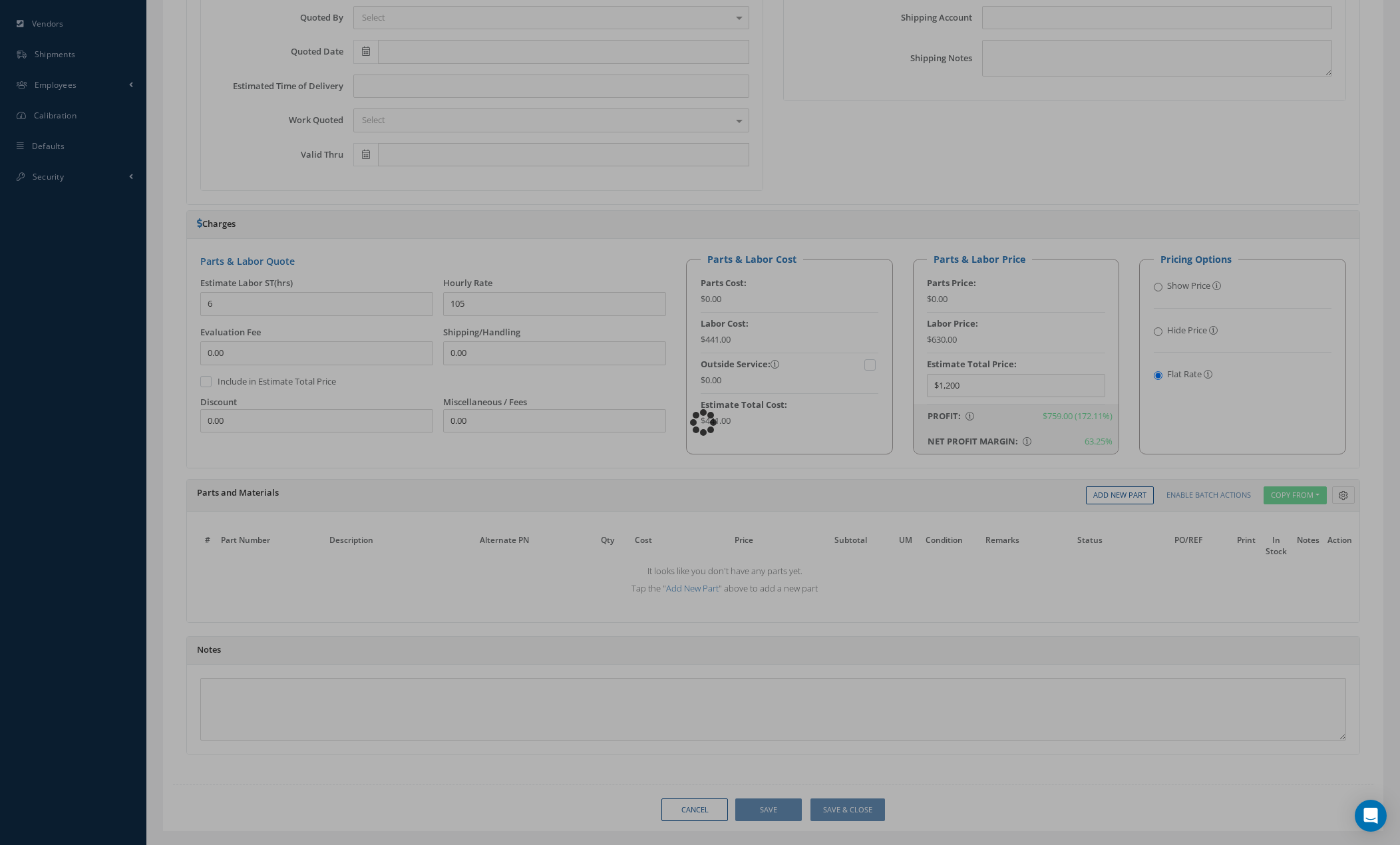
type input "6.00"
type input "105.00"
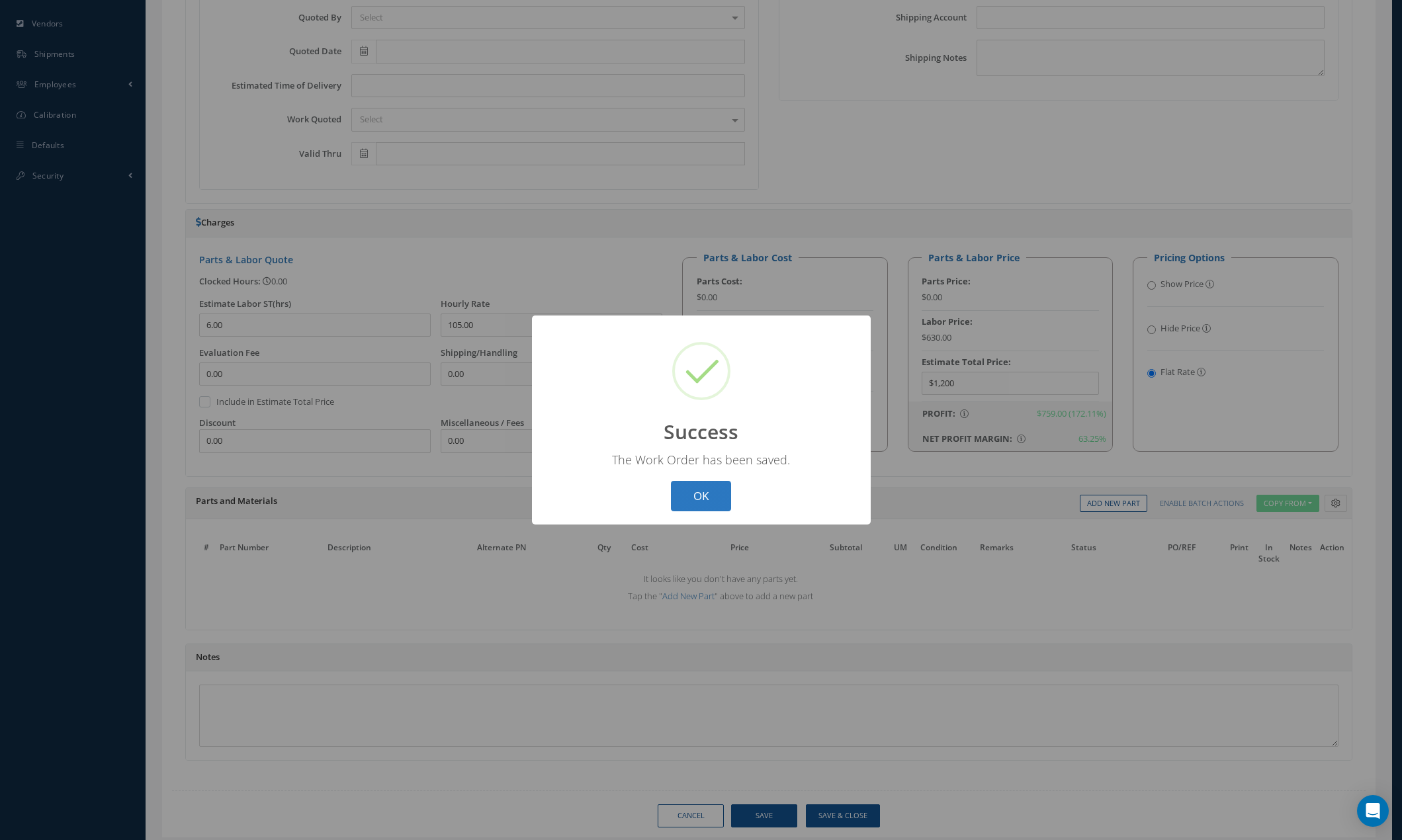
click at [692, 488] on button "OK" at bounding box center [701, 496] width 60 height 32
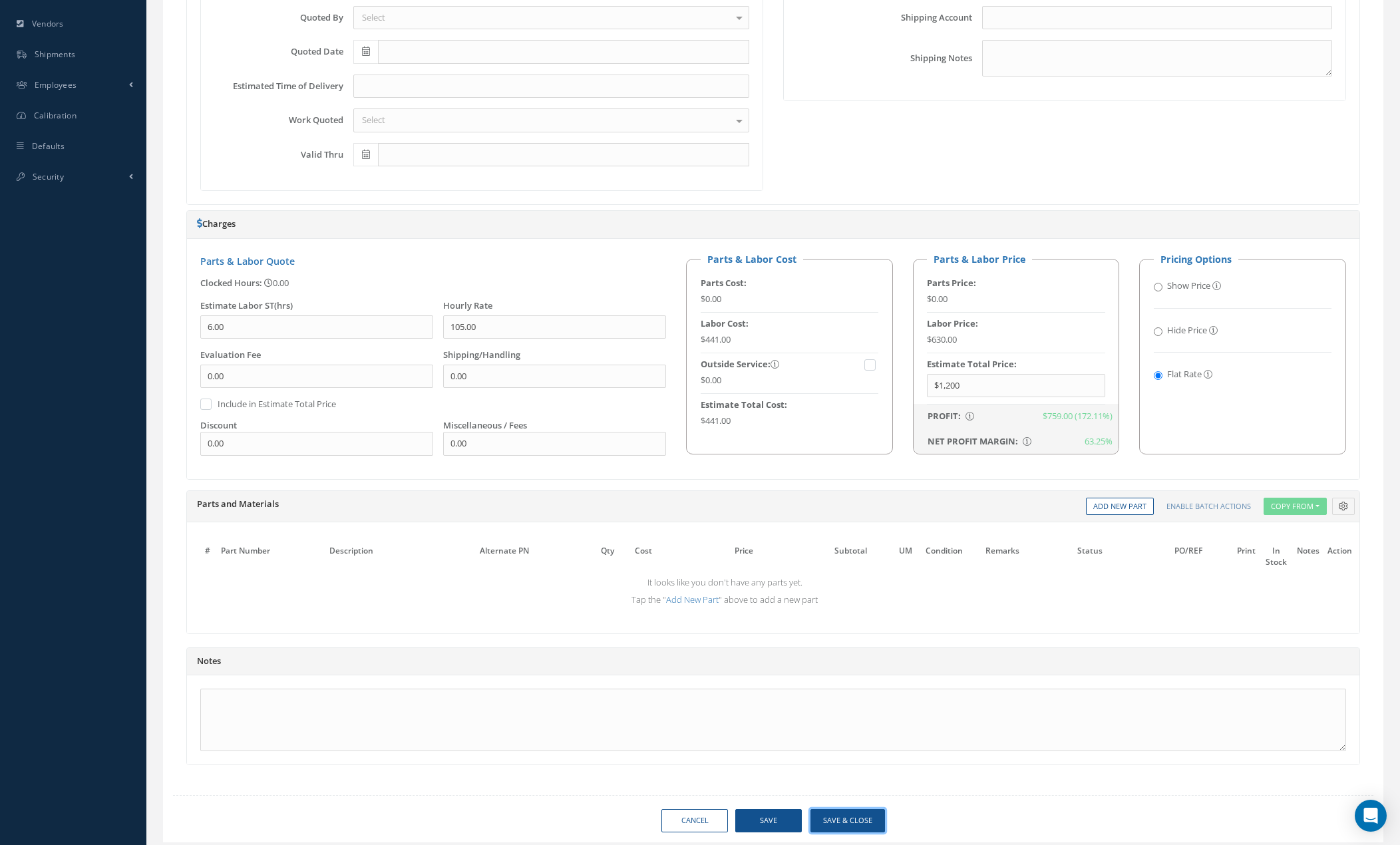
click at [860, 821] on button "Save & Close" at bounding box center [847, 821] width 74 height 24
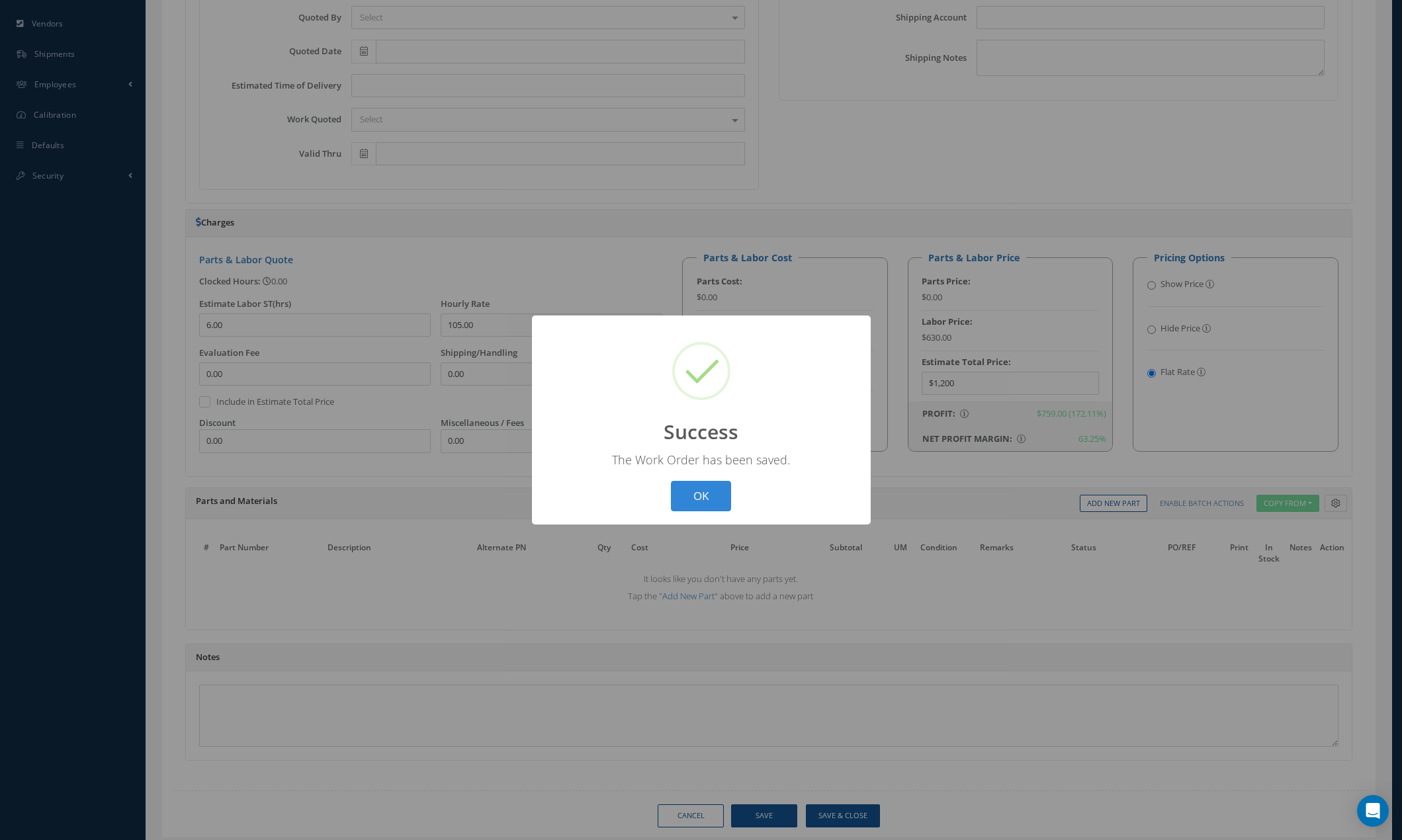
drag, startPoint x: 716, startPoint y: 488, endPoint x: 660, endPoint y: 424, distance: 85.0
click at [714, 487] on button "OK" at bounding box center [701, 496] width 60 height 32
select select "25"
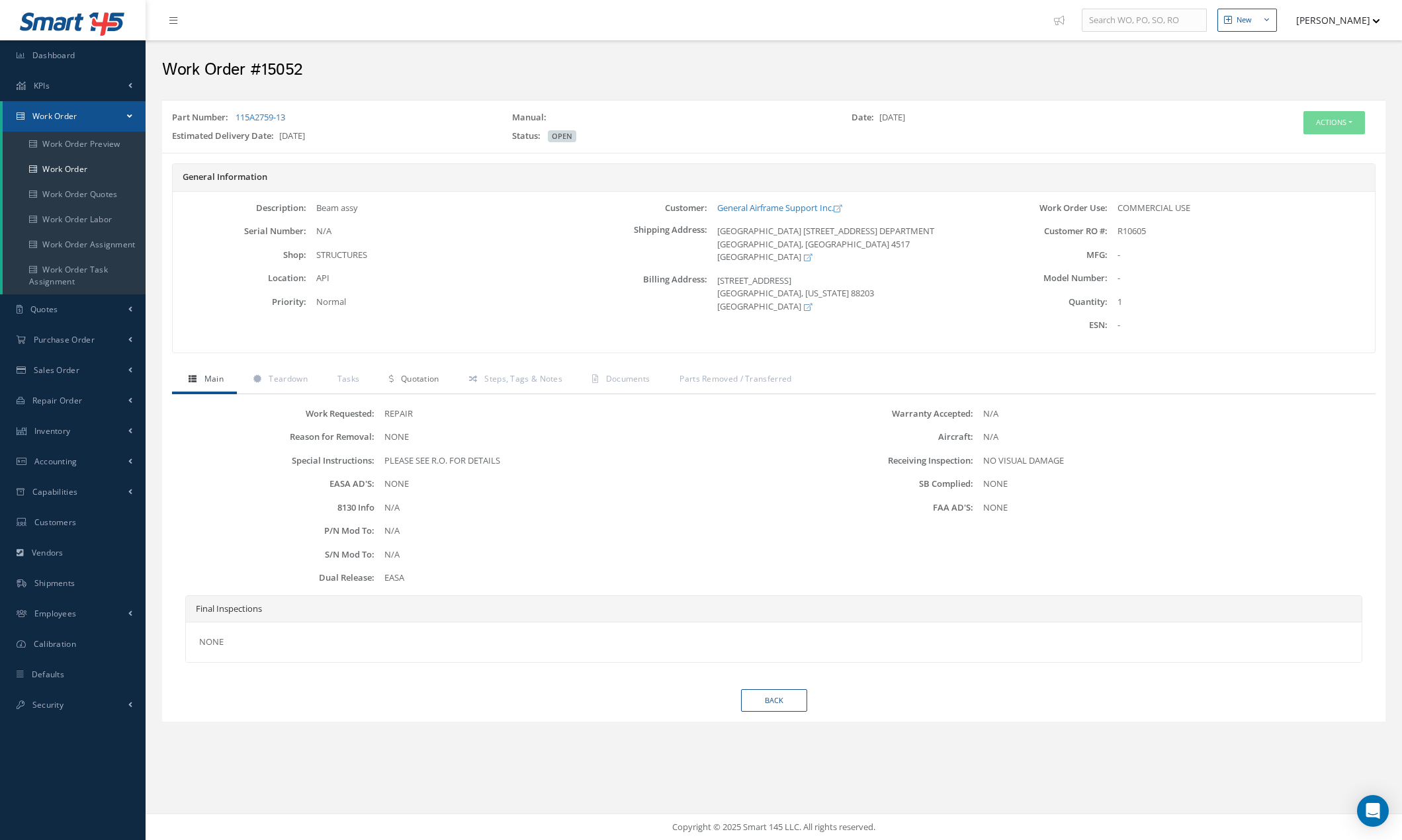
click at [434, 379] on span "Quotation" at bounding box center [420, 378] width 38 height 11
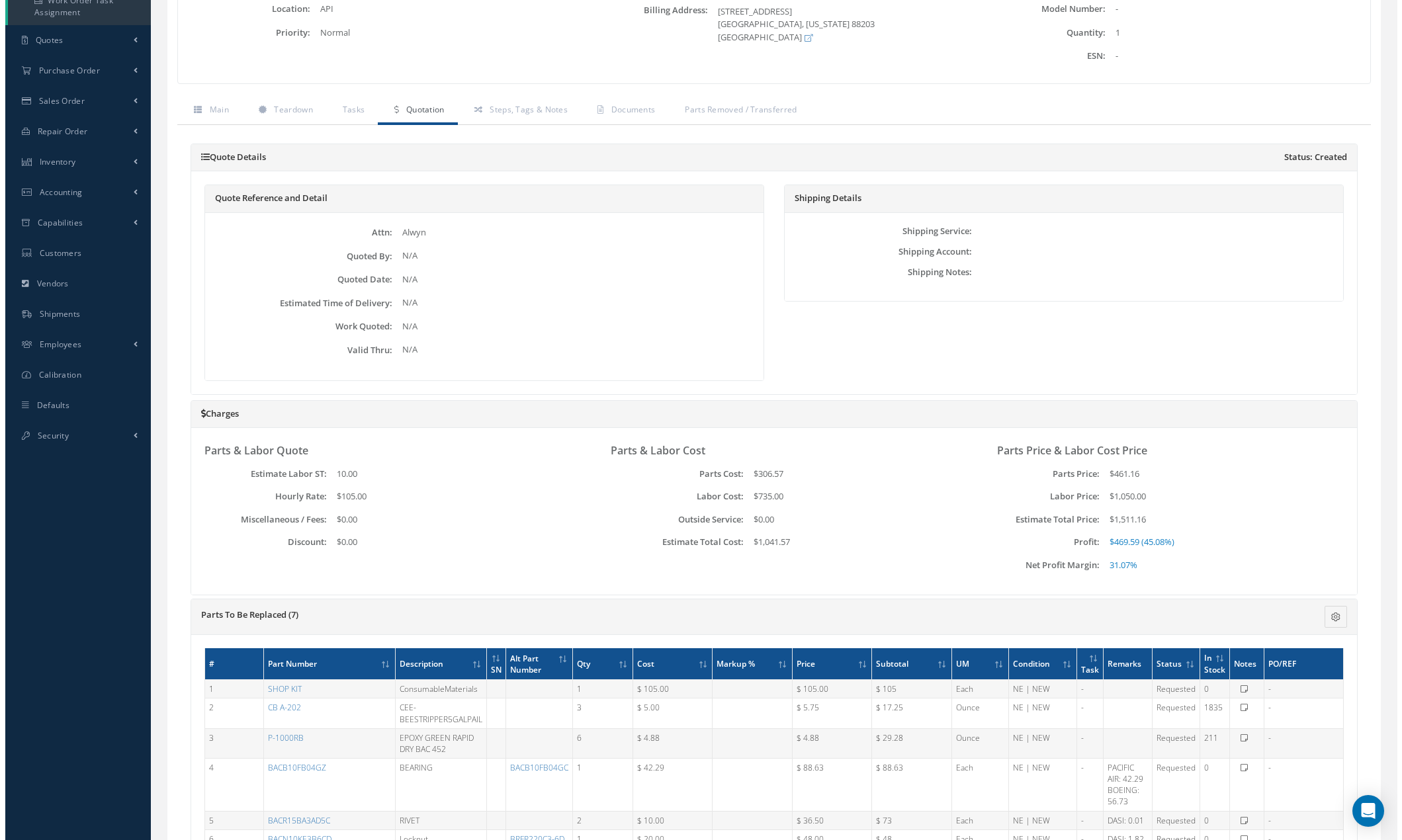
scroll to position [66, 0]
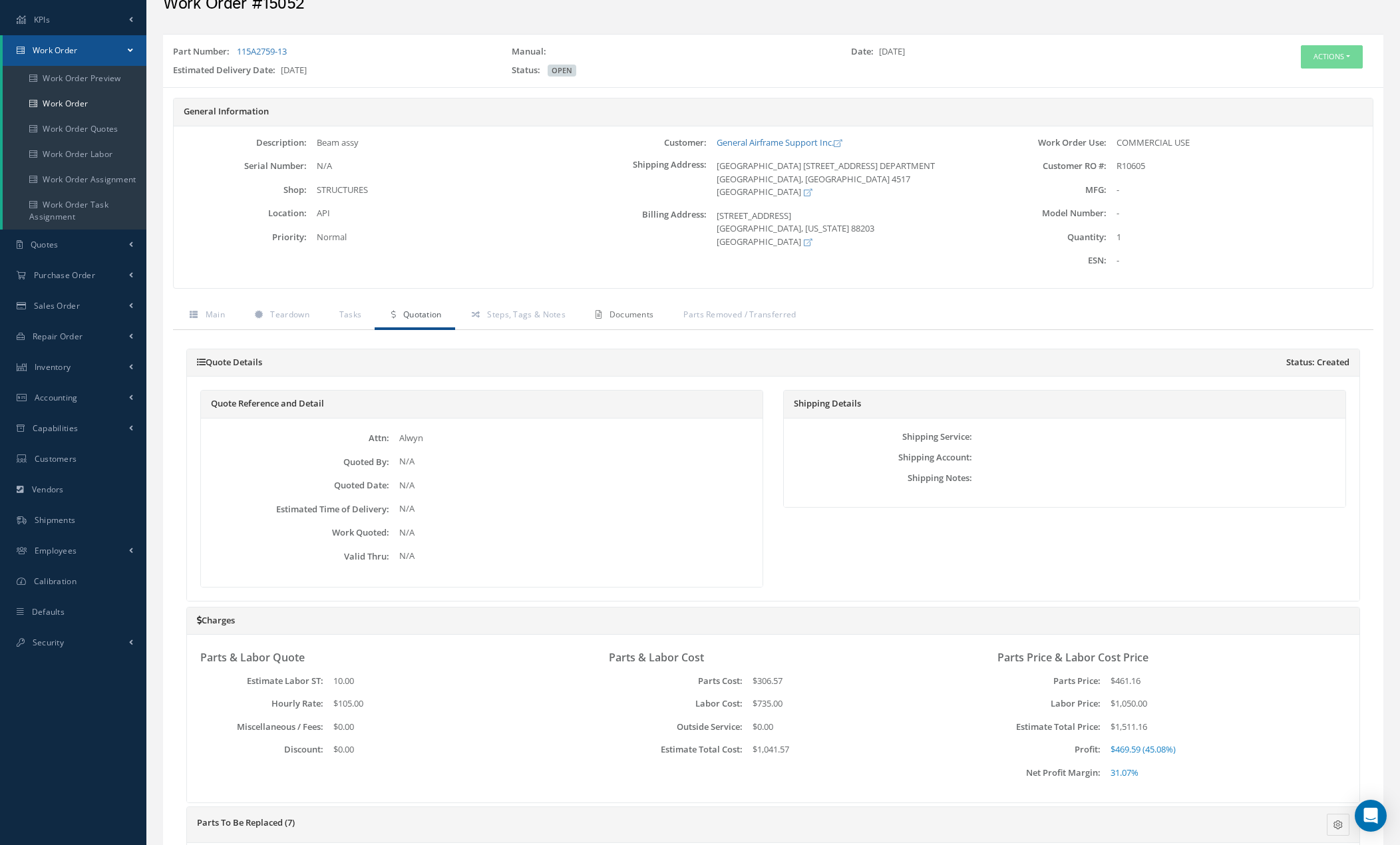
click at [624, 319] on span "Documents" at bounding box center [631, 314] width 45 height 11
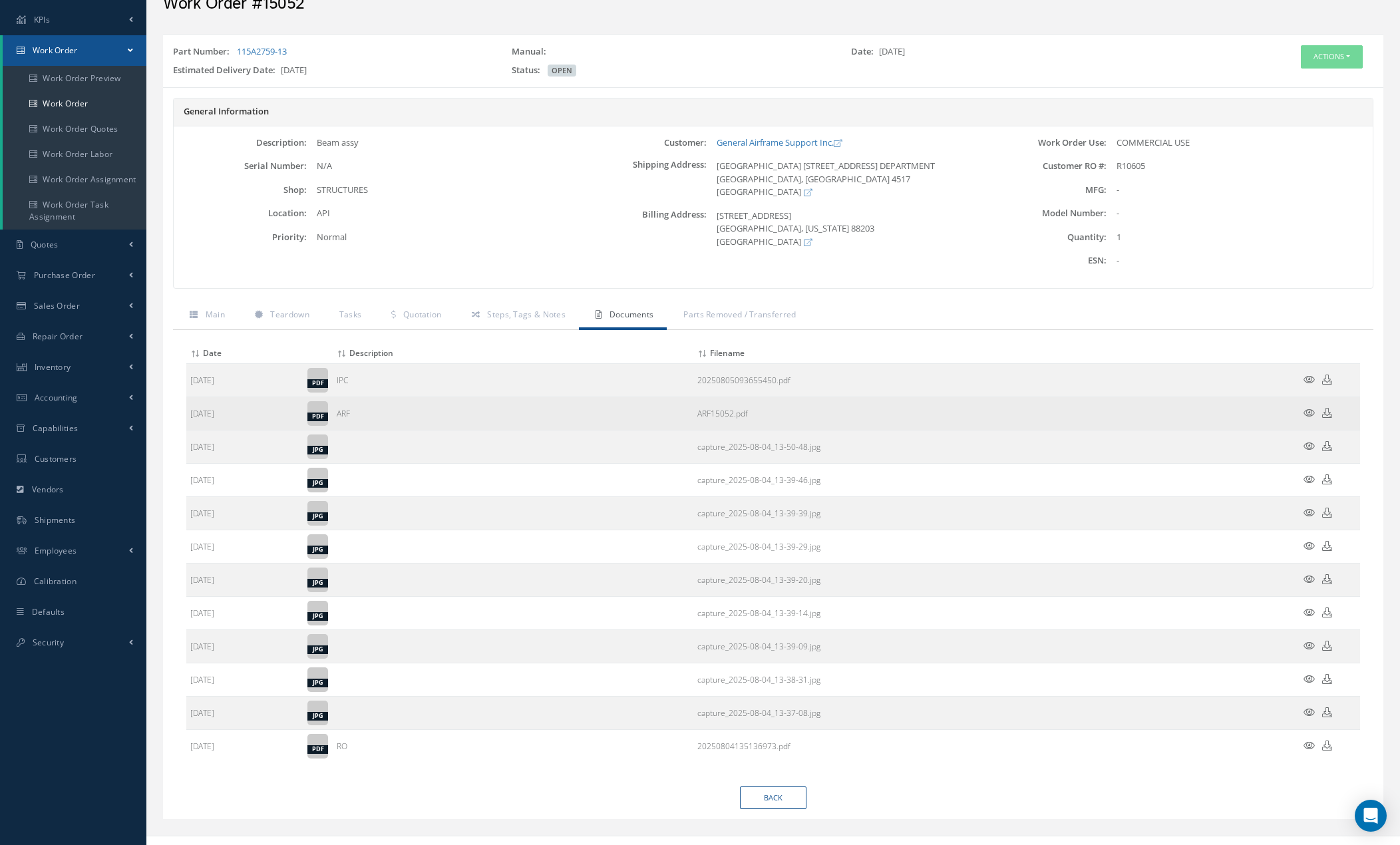
click at [1302, 409] on td at bounding box center [1320, 413] width 80 height 34
click at [1306, 410] on icon at bounding box center [1309, 413] width 11 height 10
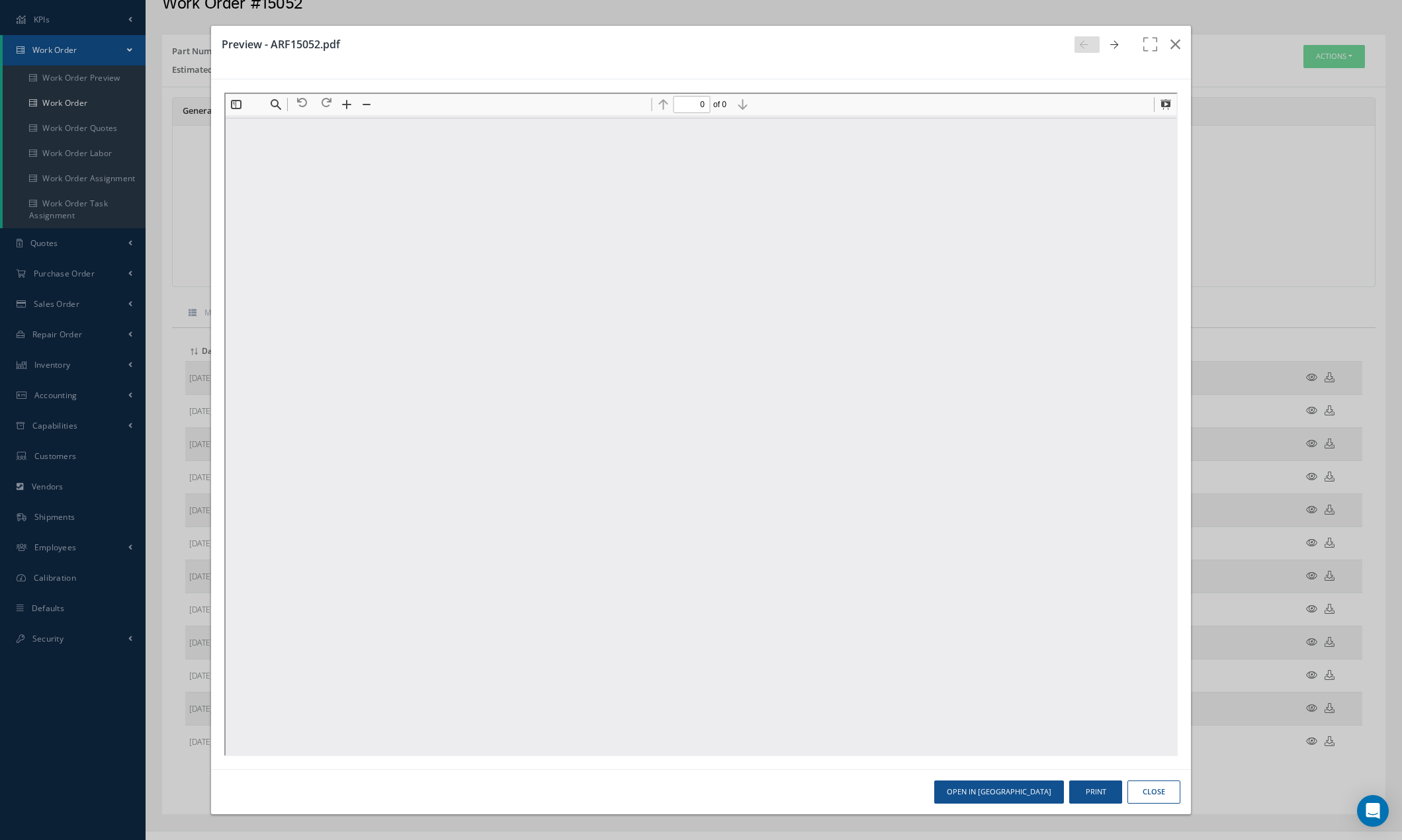
scroll to position [0, 0]
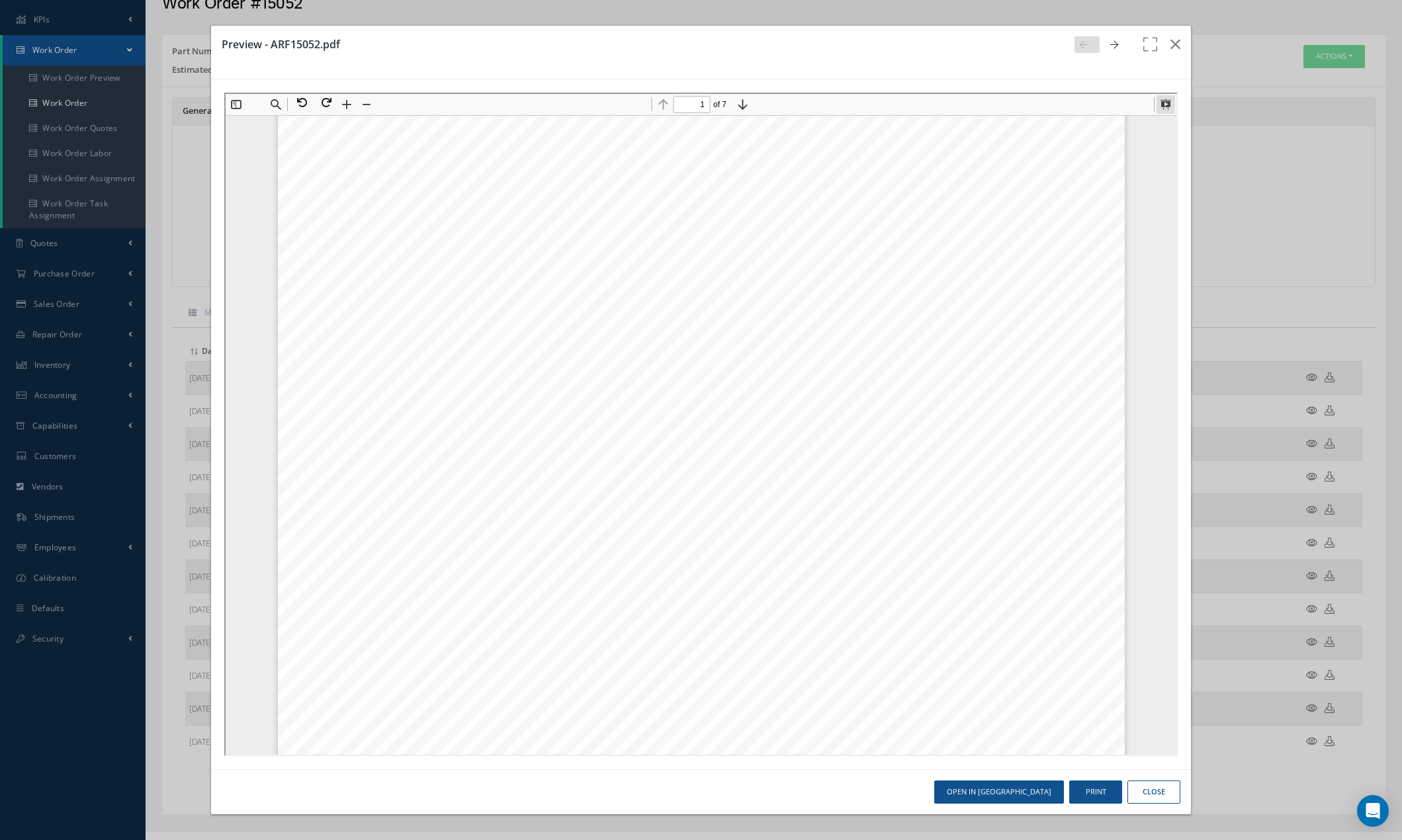
click at [1164, 104] on button at bounding box center [1164, 102] width 19 height 19
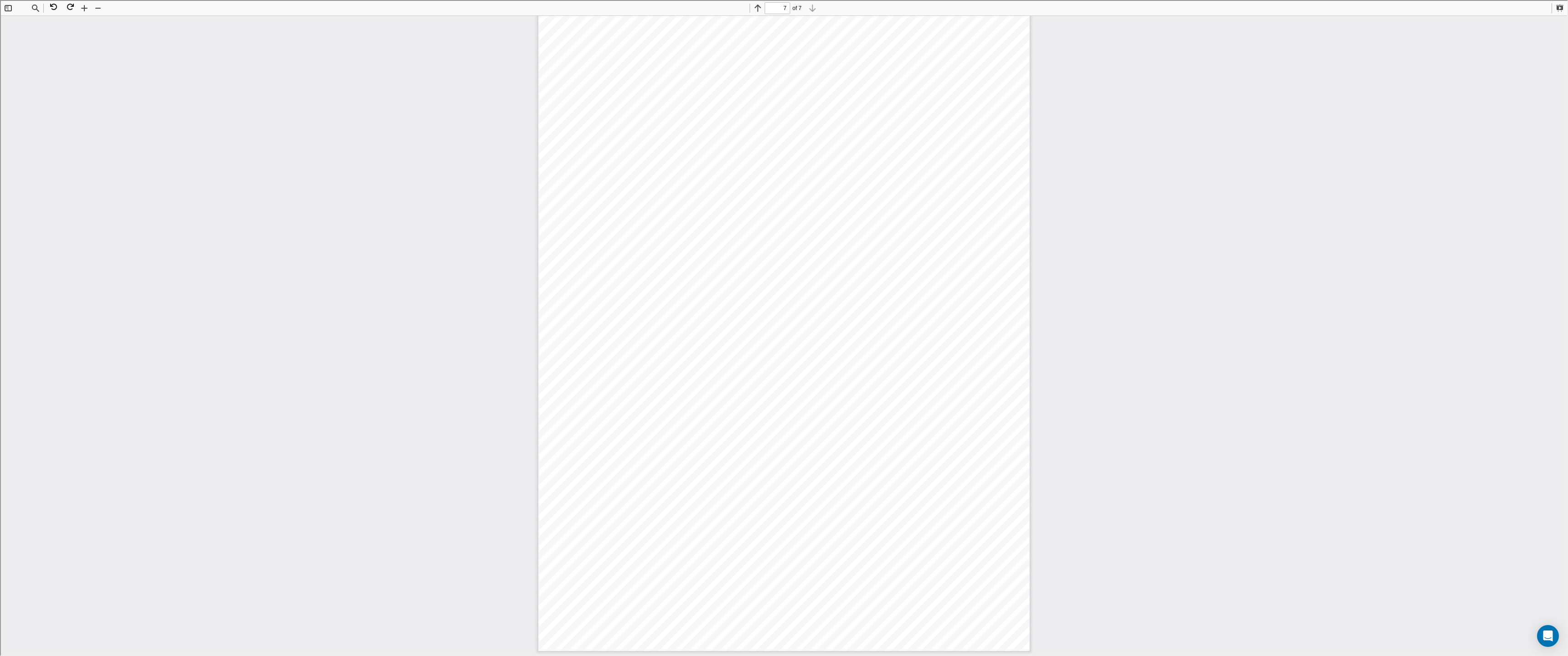
scroll to position [13335, 0]
type input "3"
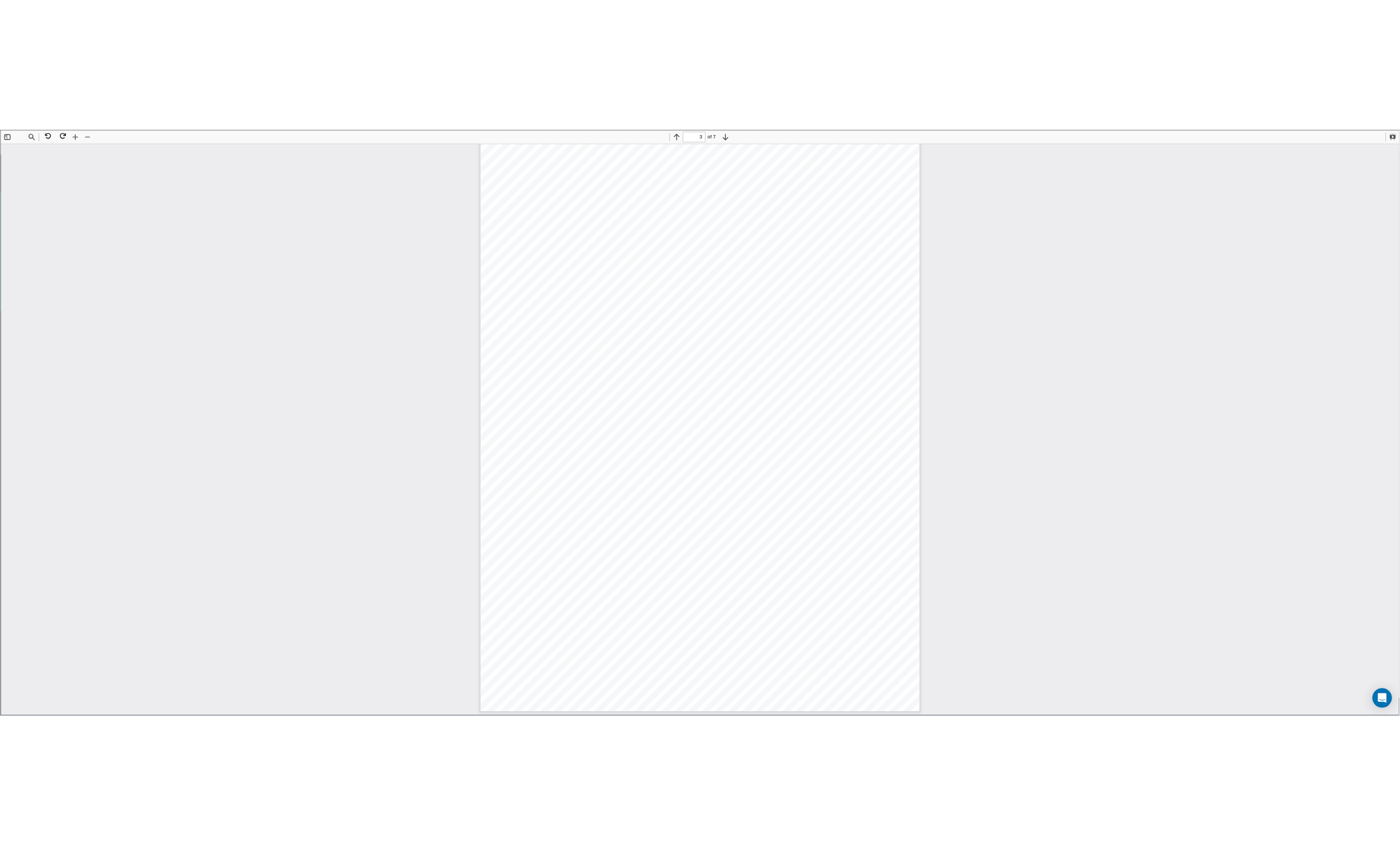
scroll to position [2291, 0]
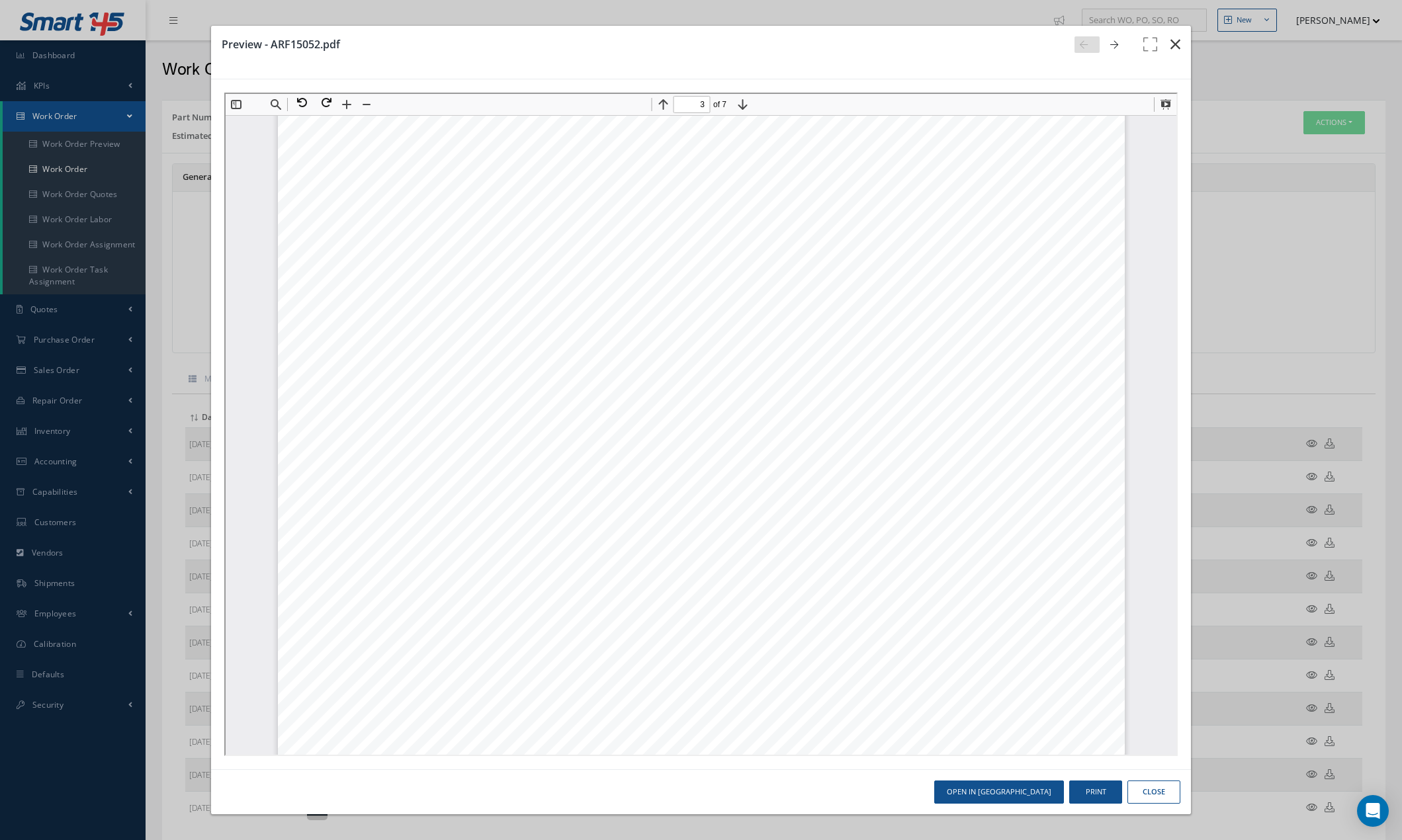
click at [1179, 45] on icon "button" at bounding box center [1175, 44] width 10 height 16
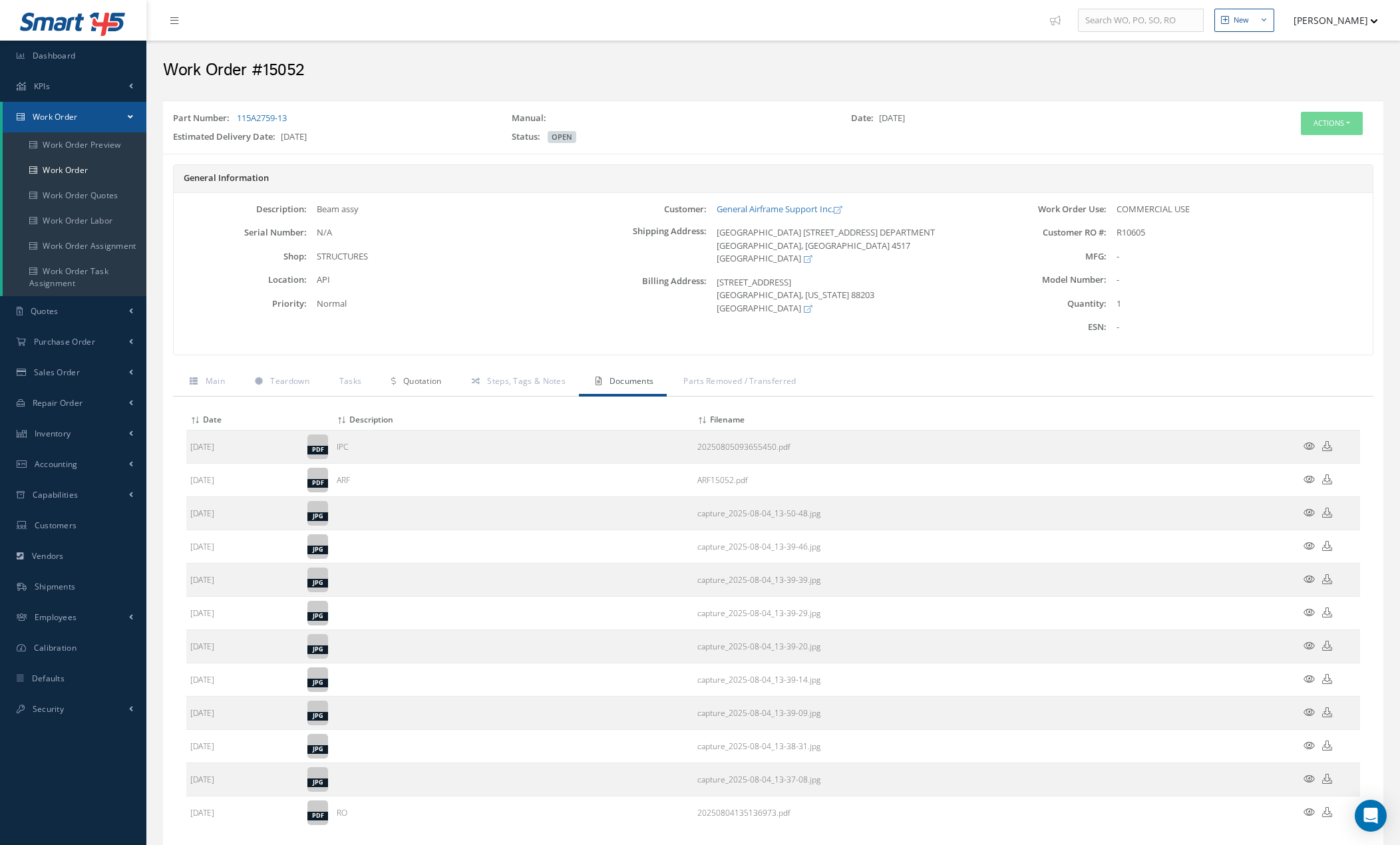
click at [424, 384] on span "Quotation" at bounding box center [422, 380] width 39 height 11
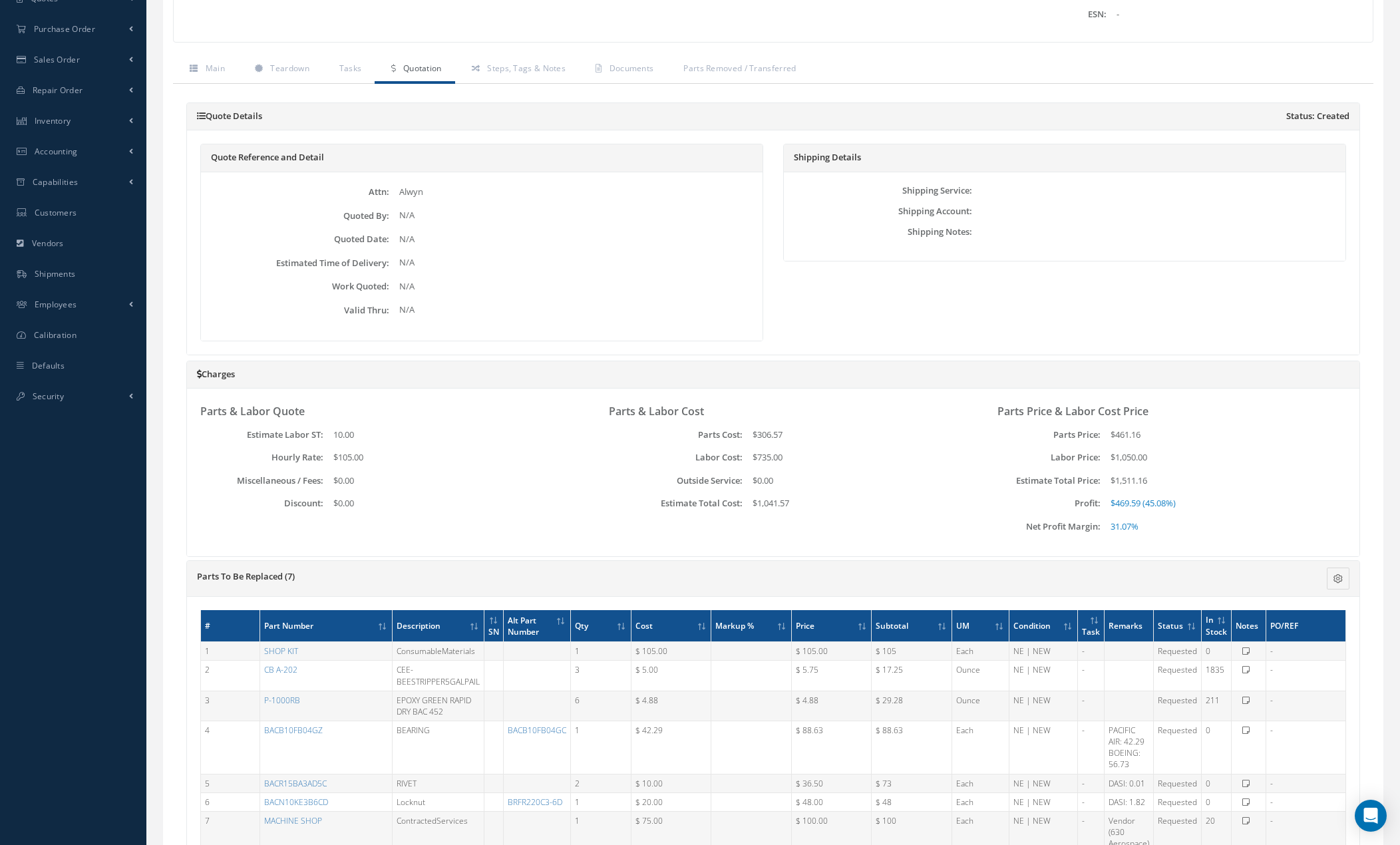
scroll to position [0, 0]
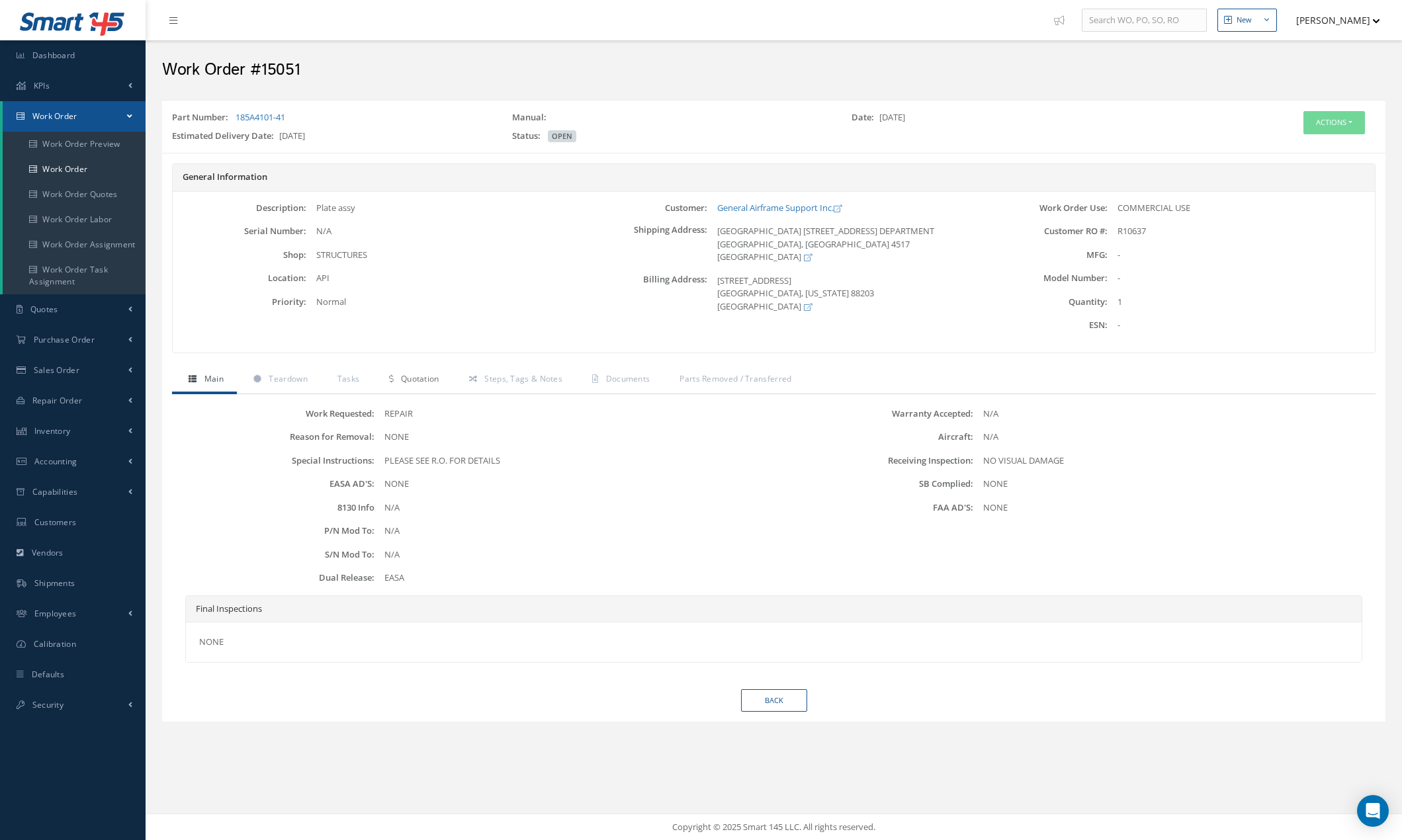
click at [413, 379] on span "Quotation" at bounding box center [420, 378] width 38 height 11
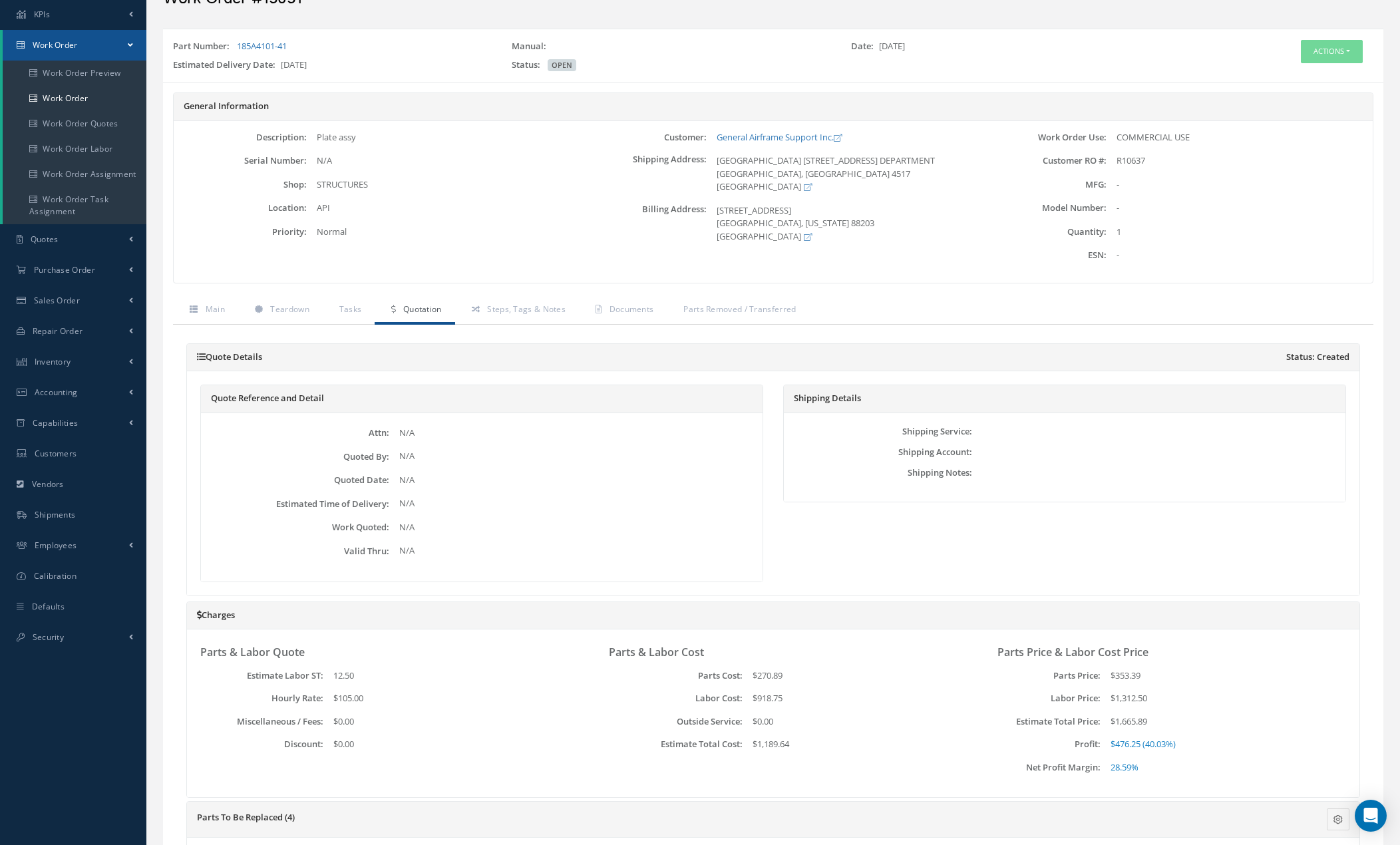
scroll to position [66, 0]
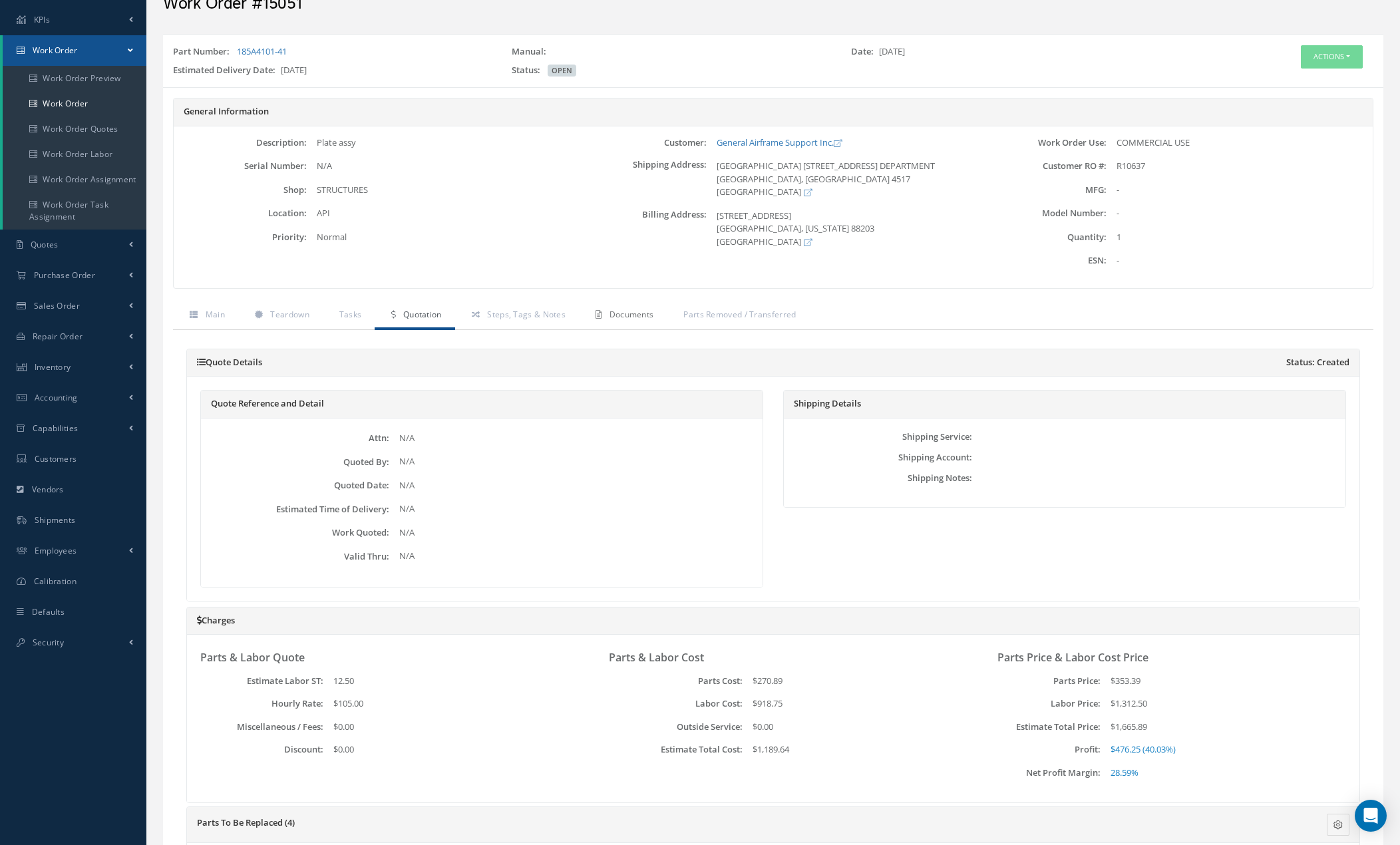
drag, startPoint x: 617, startPoint y: 319, endPoint x: 645, endPoint y: 329, distance: 29.7
click at [617, 320] on link "Documents" at bounding box center [622, 316] width 88 height 28
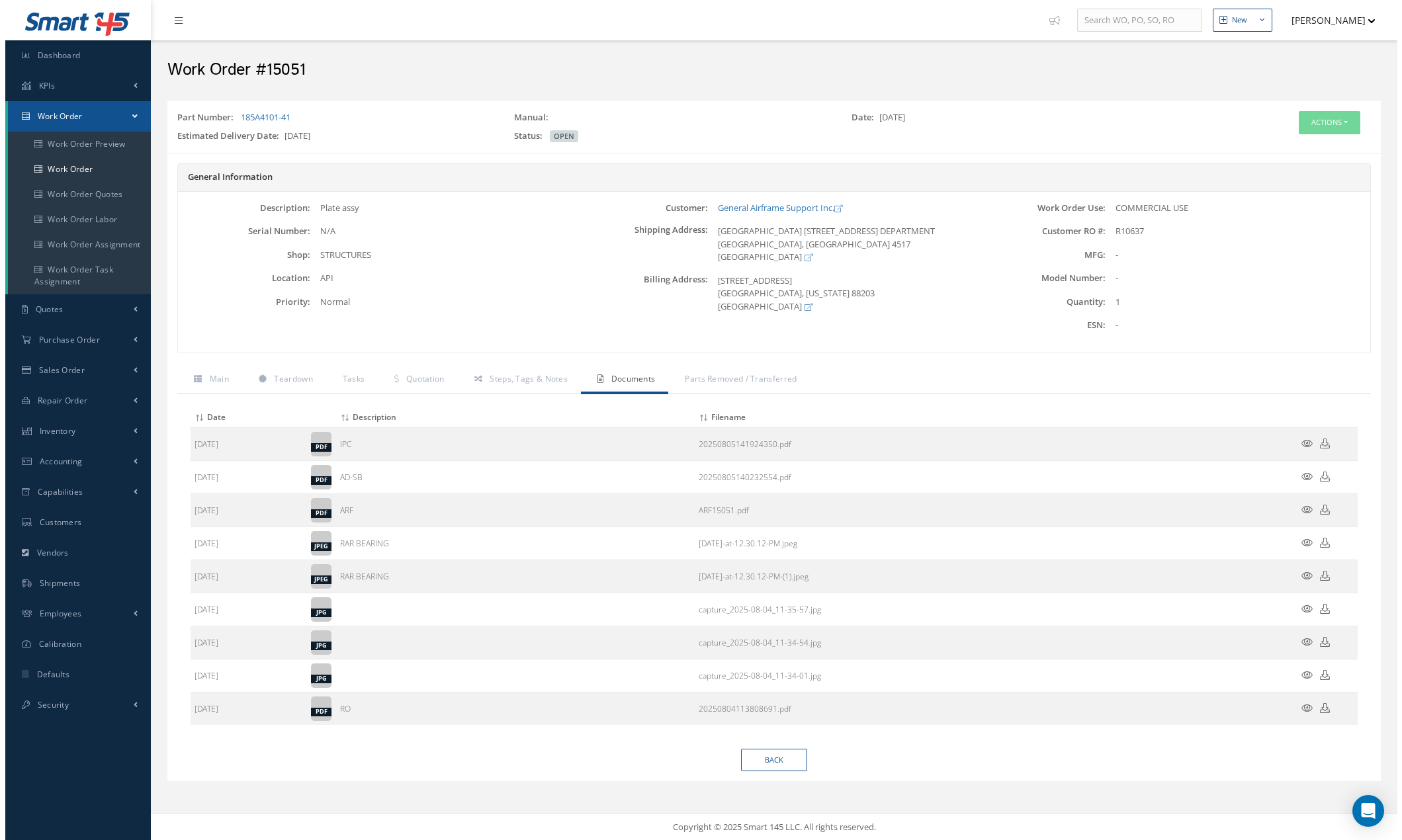
scroll to position [0, 0]
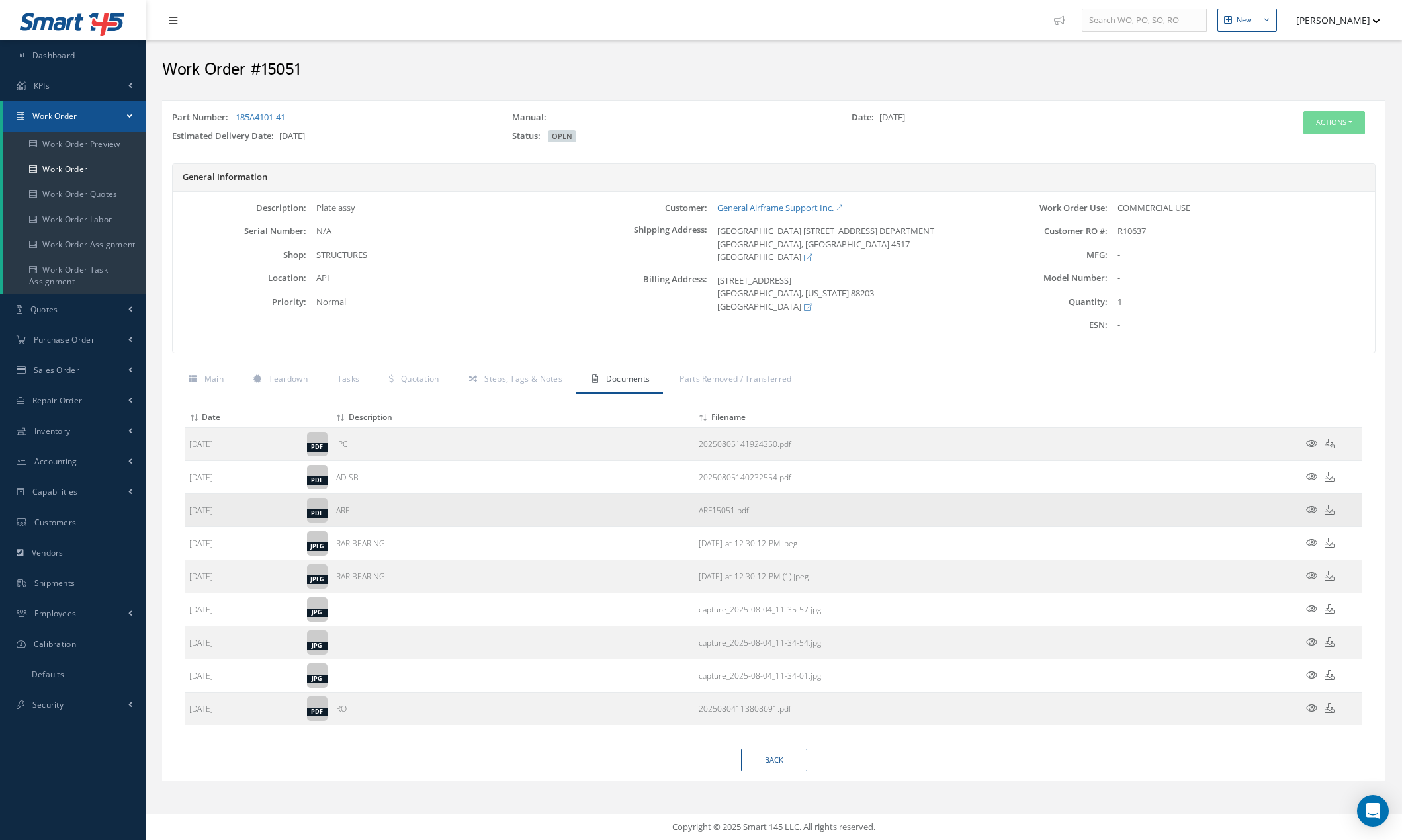
click at [1311, 508] on icon at bounding box center [1311, 509] width 11 height 10
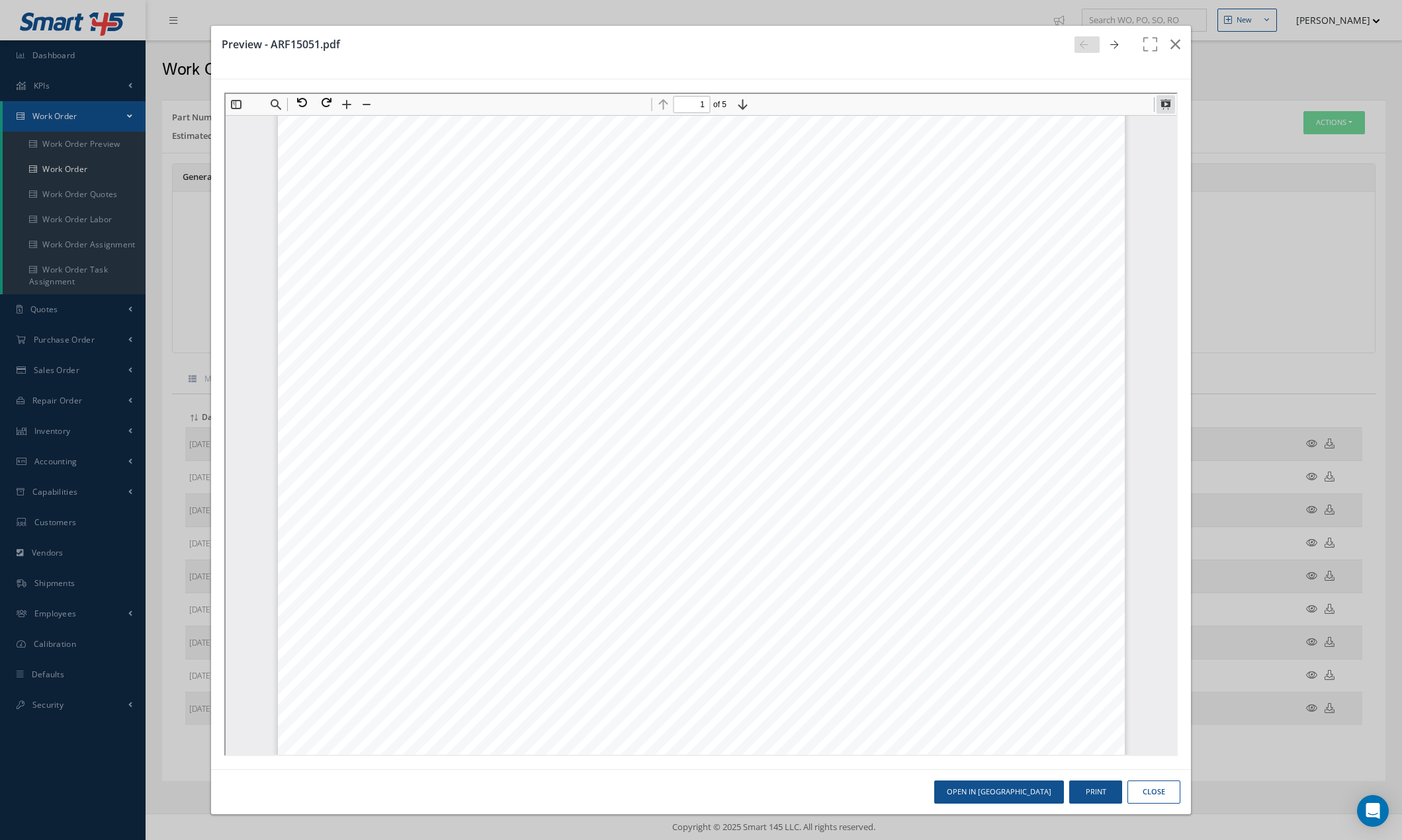
click at [1163, 99] on button at bounding box center [1164, 102] width 19 height 19
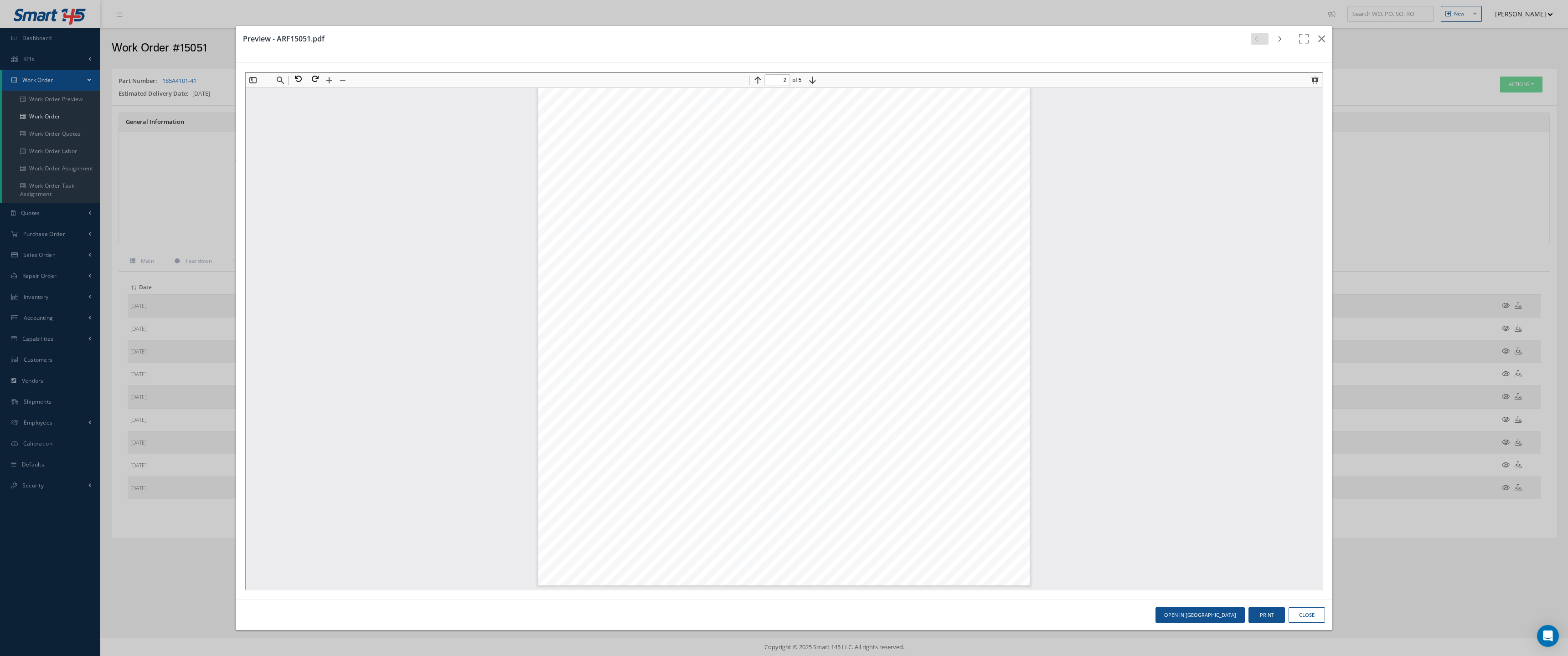
scroll to position [2223, 0]
type input "4"
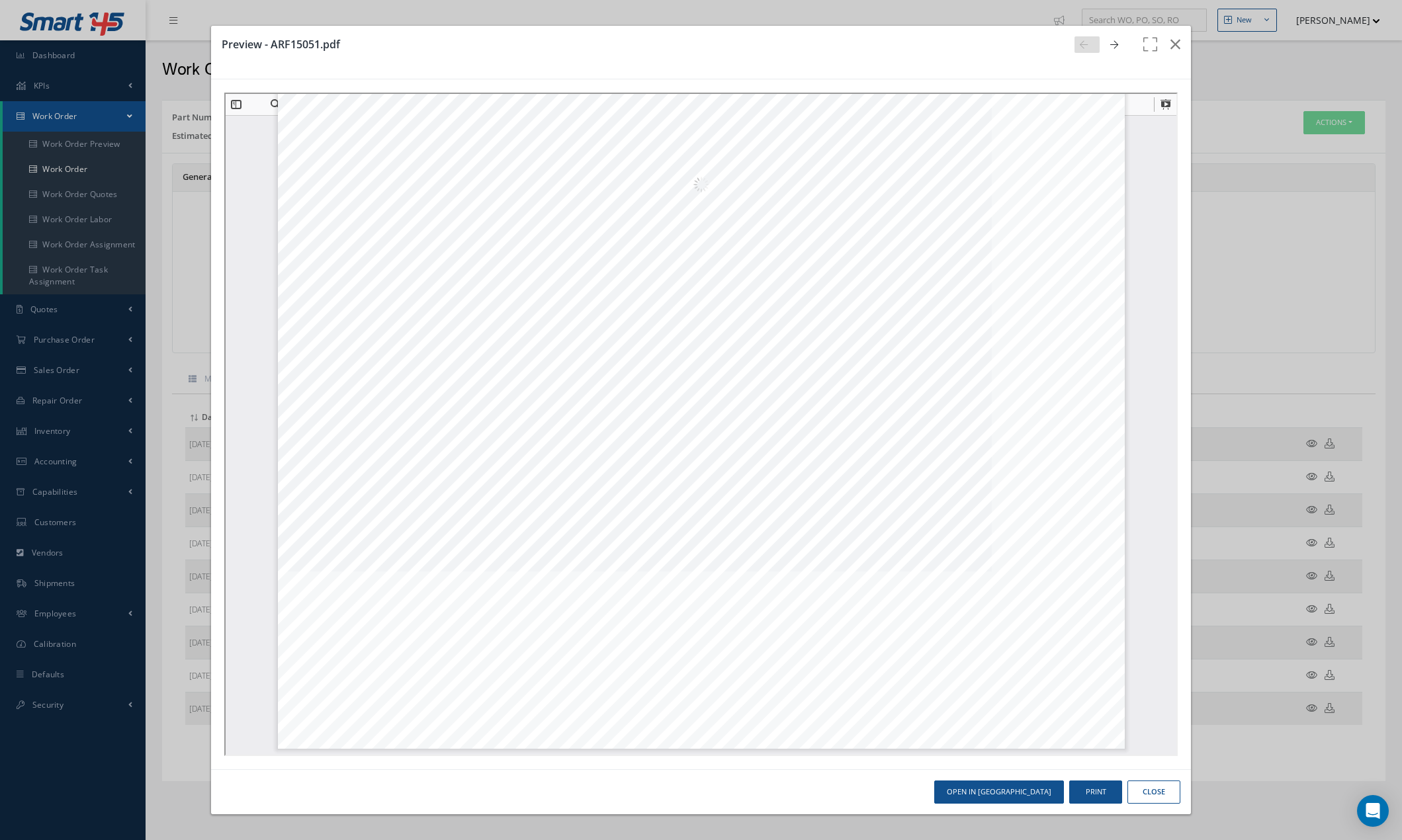
scroll to position [3413, 0]
click at [1173, 43] on icon "button" at bounding box center [1175, 44] width 10 height 16
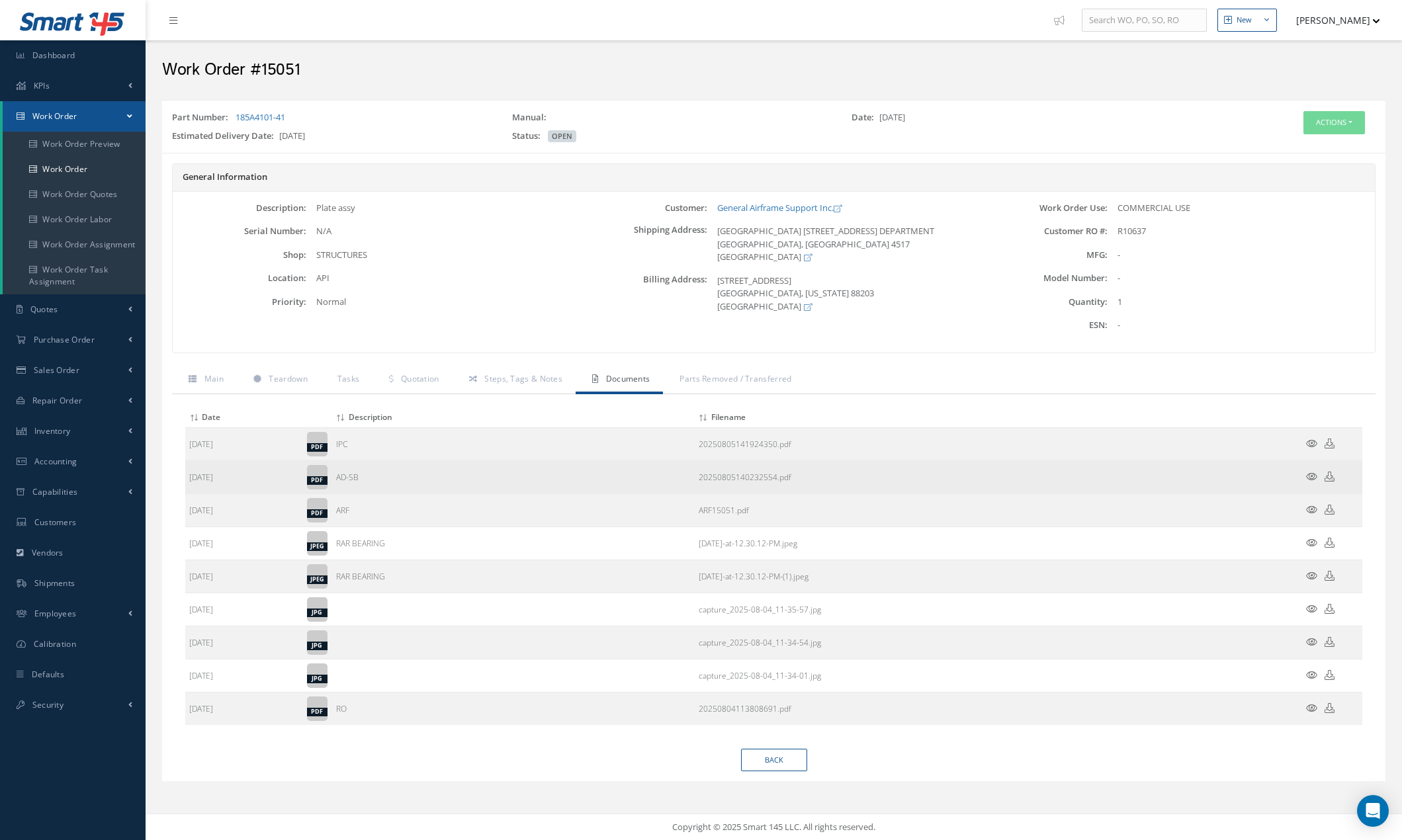
click at [1310, 477] on icon at bounding box center [1311, 477] width 11 height 10
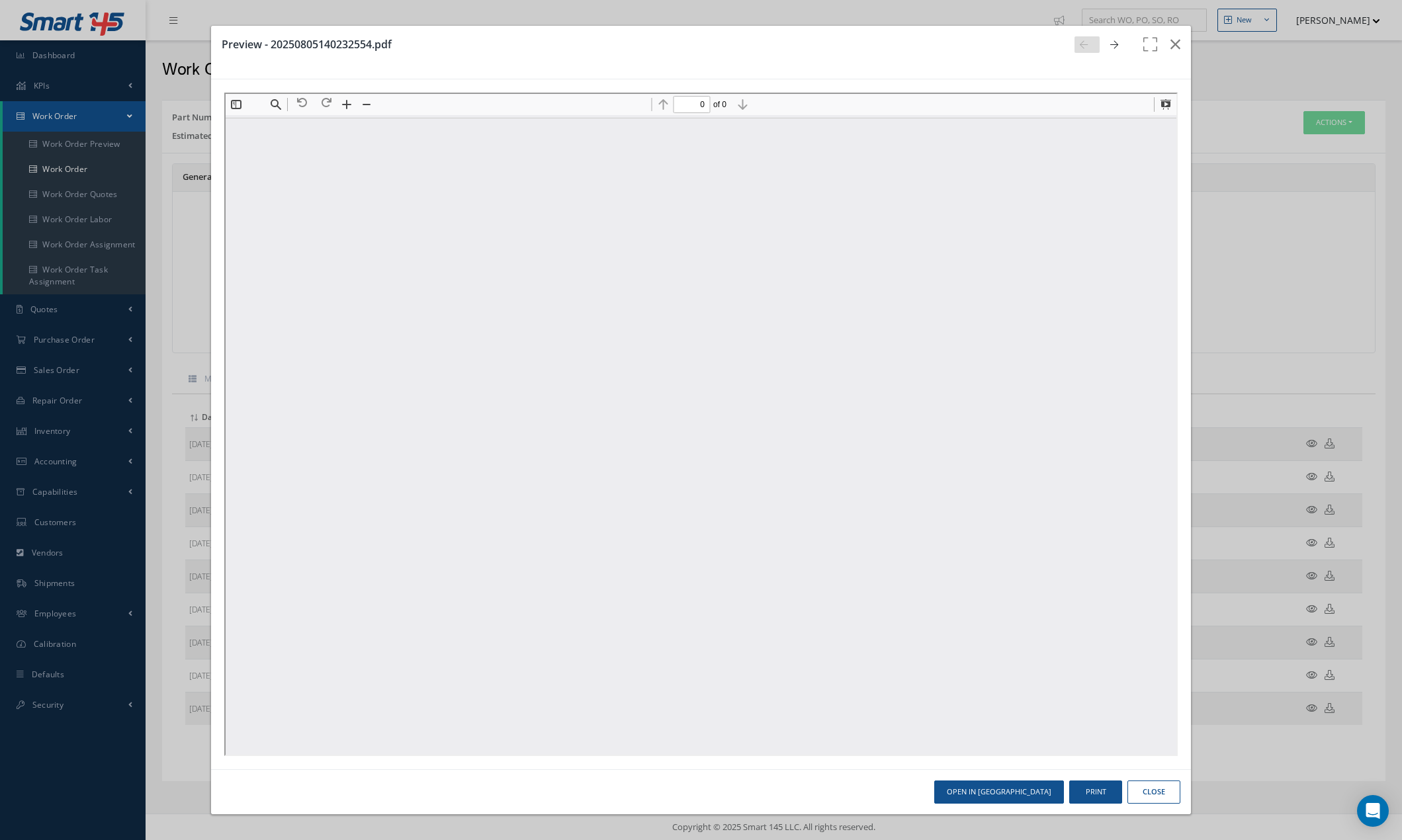
scroll to position [0, 0]
type input "1"
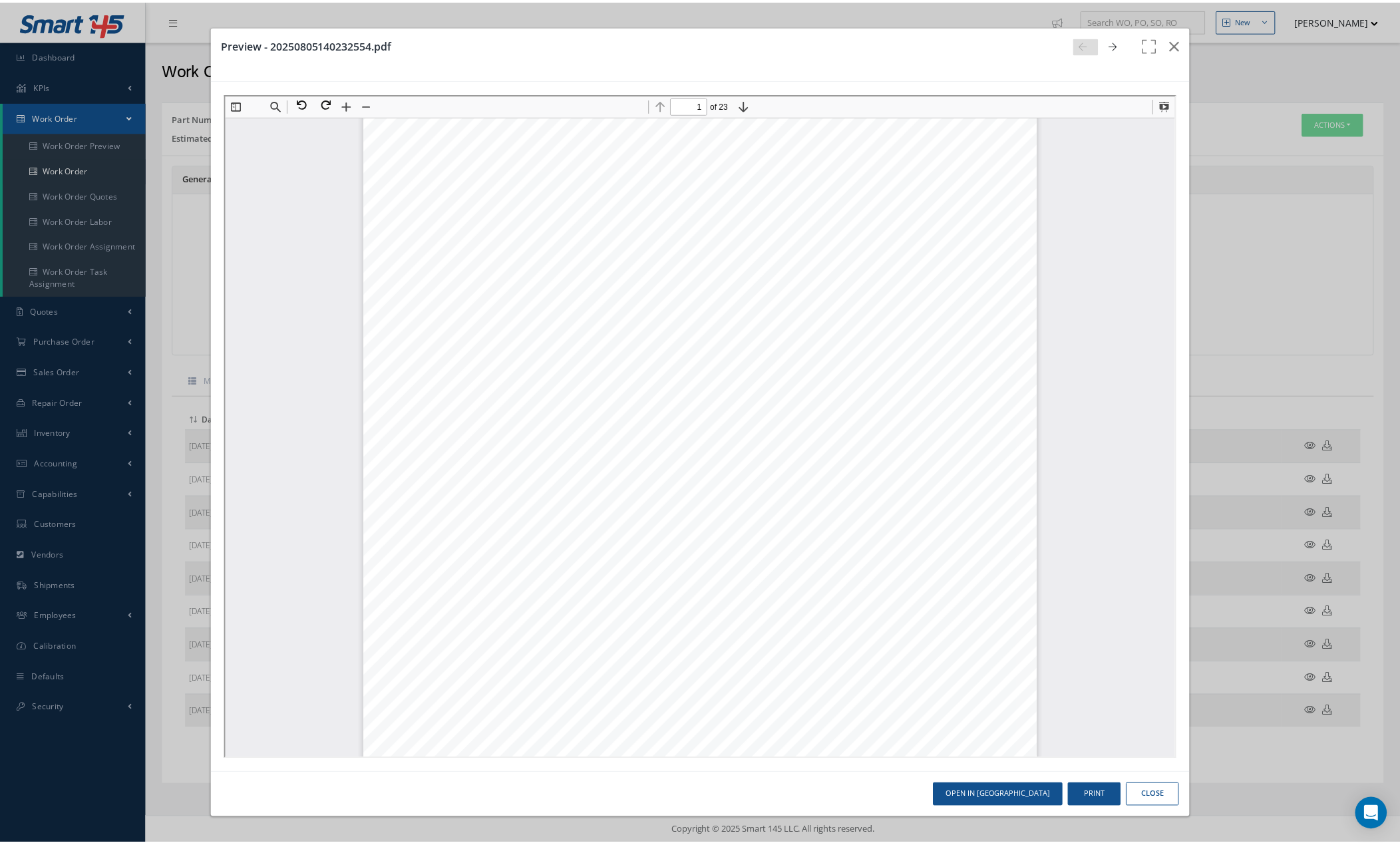
scroll to position [199, 0]
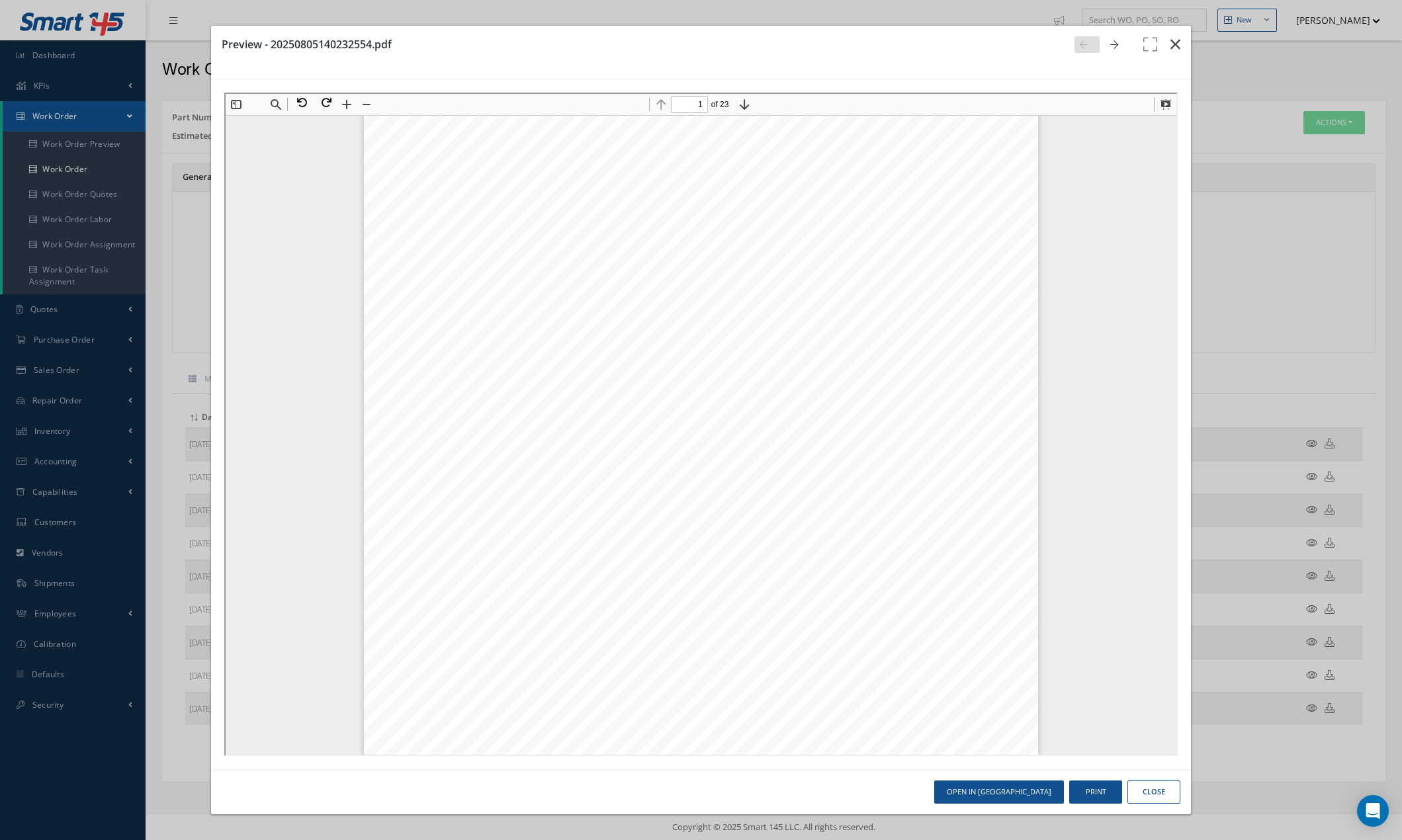
drag, startPoint x: 1169, startPoint y: 45, endPoint x: 1168, endPoint y: 71, distance: 26.0
click at [1169, 46] on button "button" at bounding box center [1175, 44] width 32 height 37
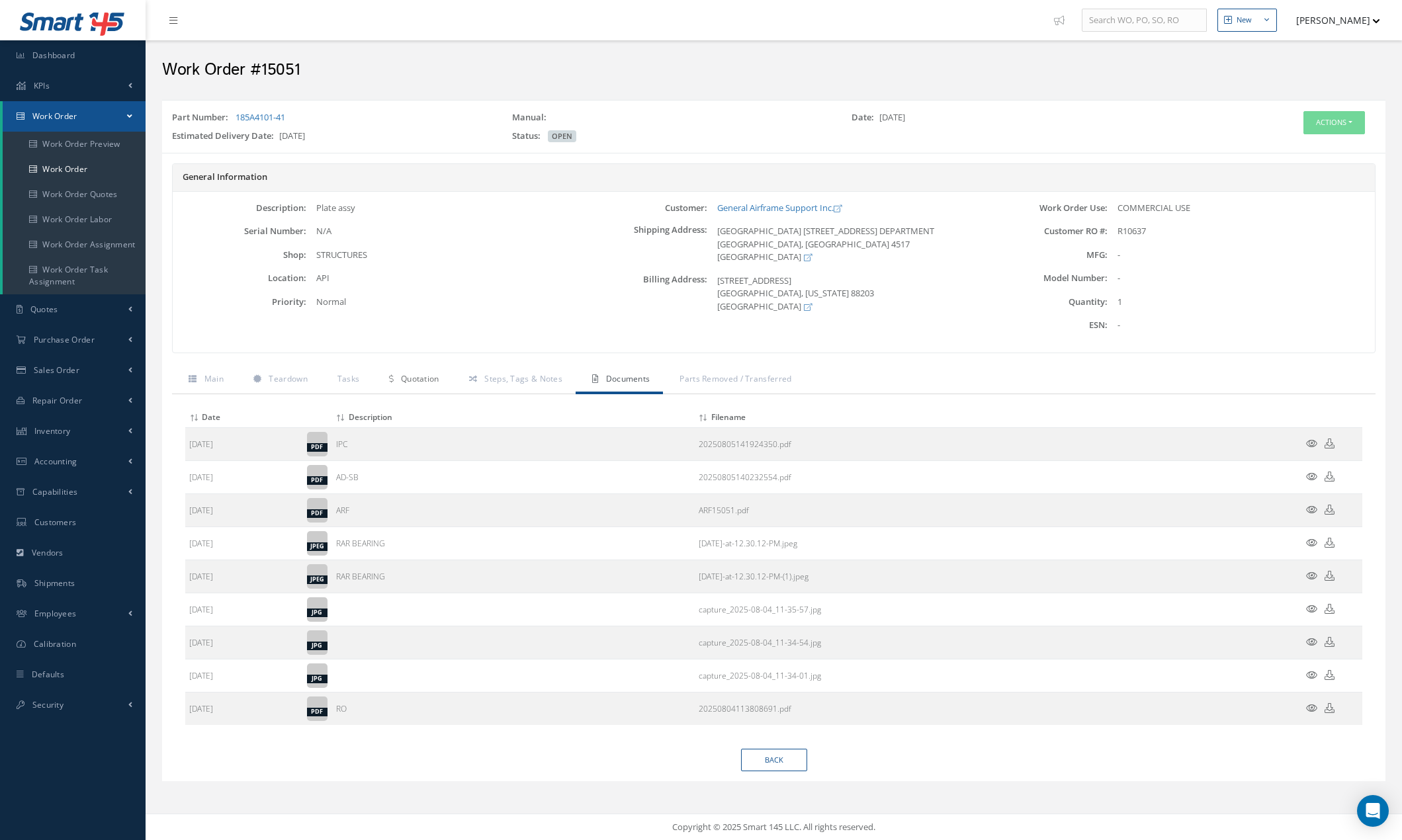
click at [420, 381] on span "Quotation" at bounding box center [420, 378] width 38 height 11
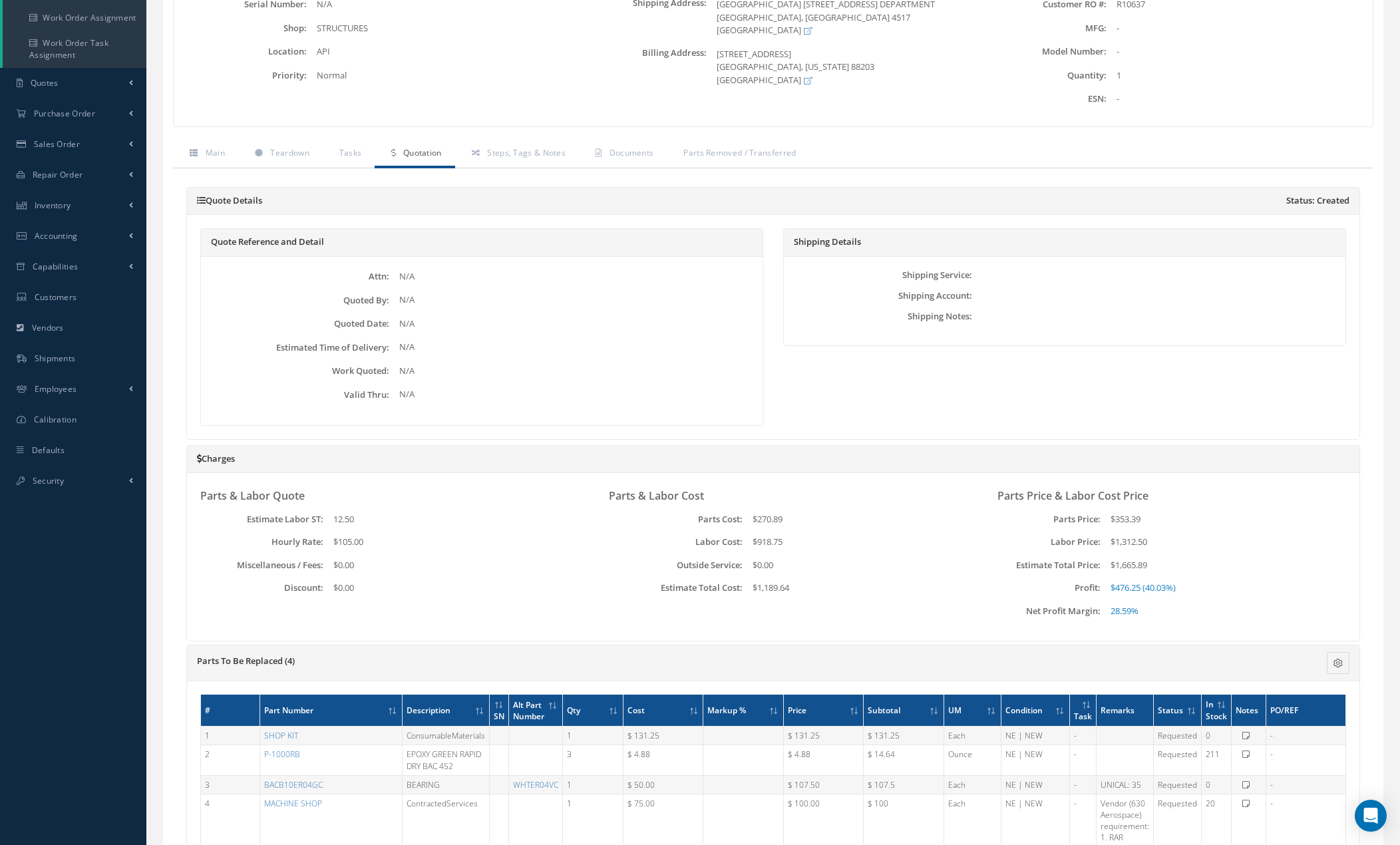
scroll to position [0, 0]
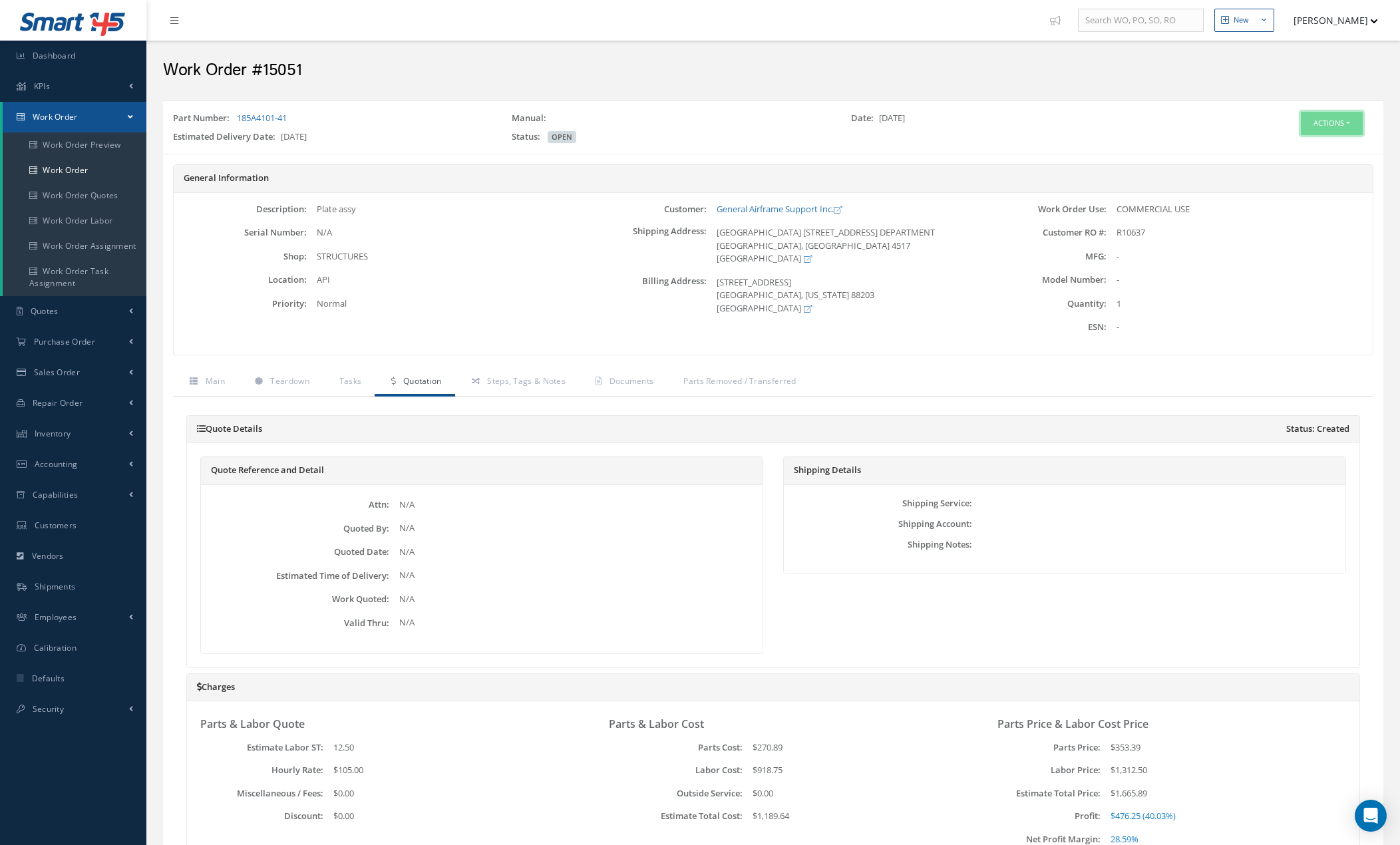
drag, startPoint x: 1343, startPoint y: 118, endPoint x: 1343, endPoint y: 128, distance: 10.0
click at [1343, 119] on button "Actions" at bounding box center [1332, 124] width 61 height 24
click at [1307, 146] on link "Edit" at bounding box center [1311, 149] width 106 height 18
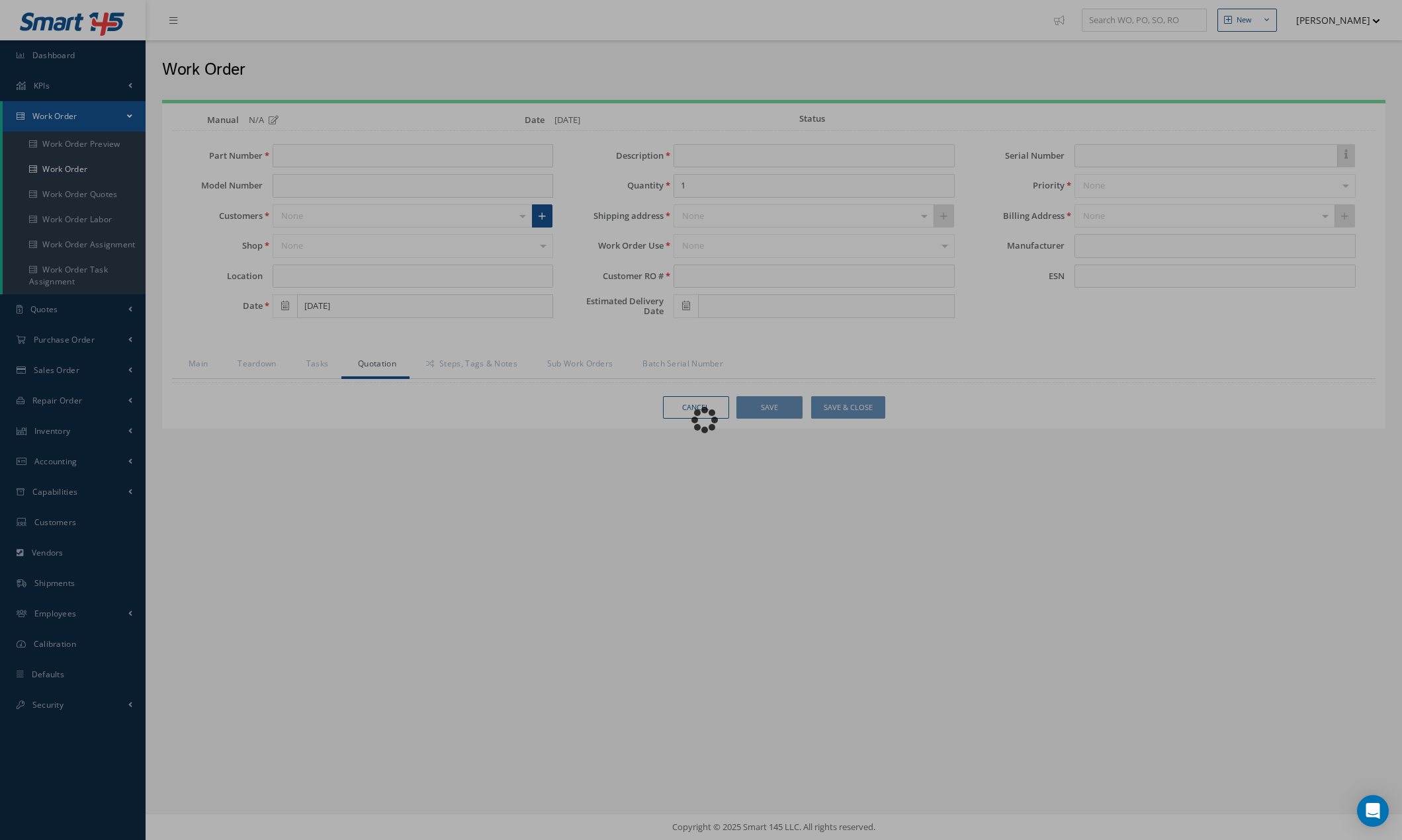
type input "185A4101-41"
type input "API"
type input "[DATE]"
type input "Plate assy"
type input "R10637"
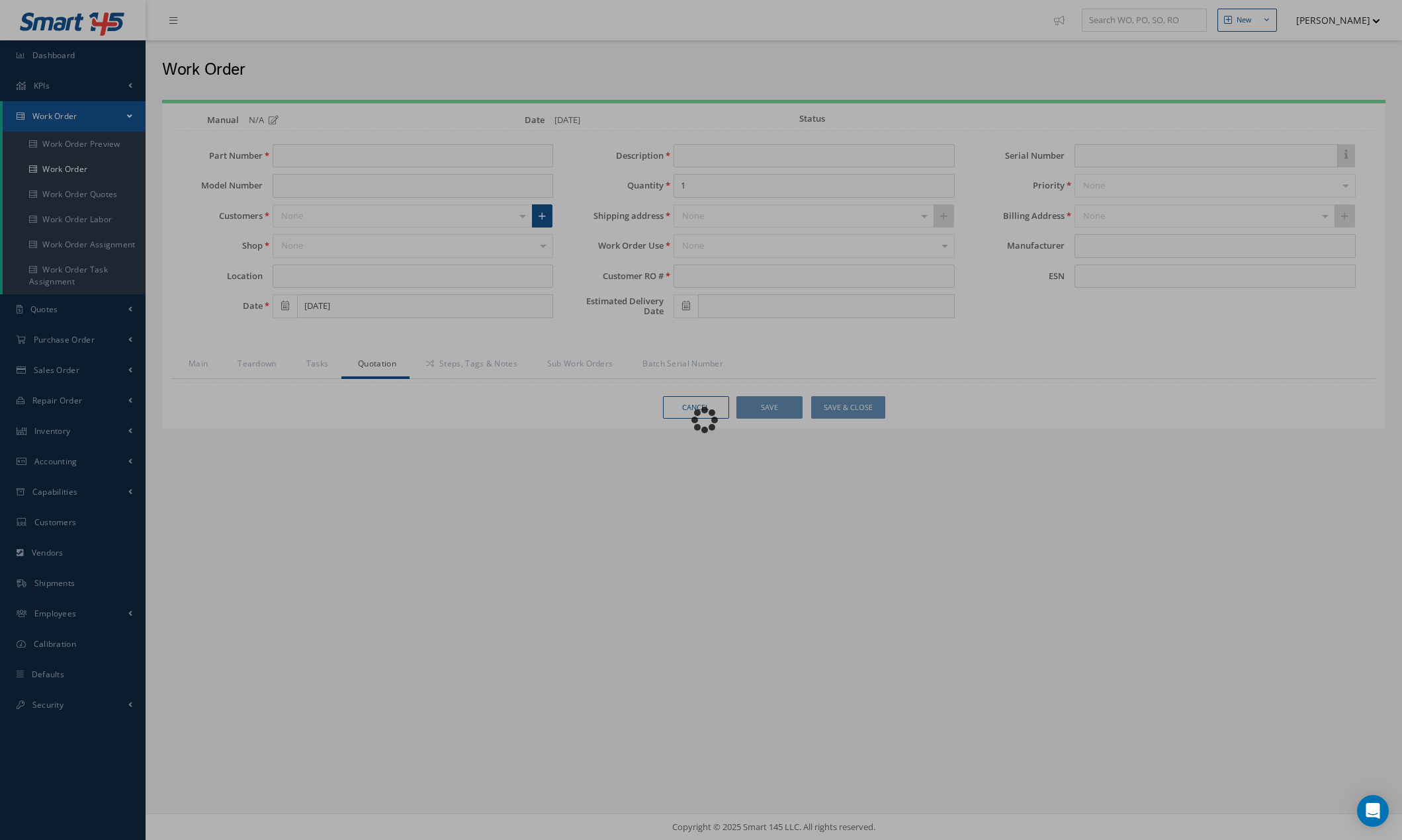
type input "[DATE]"
type input "N/A"
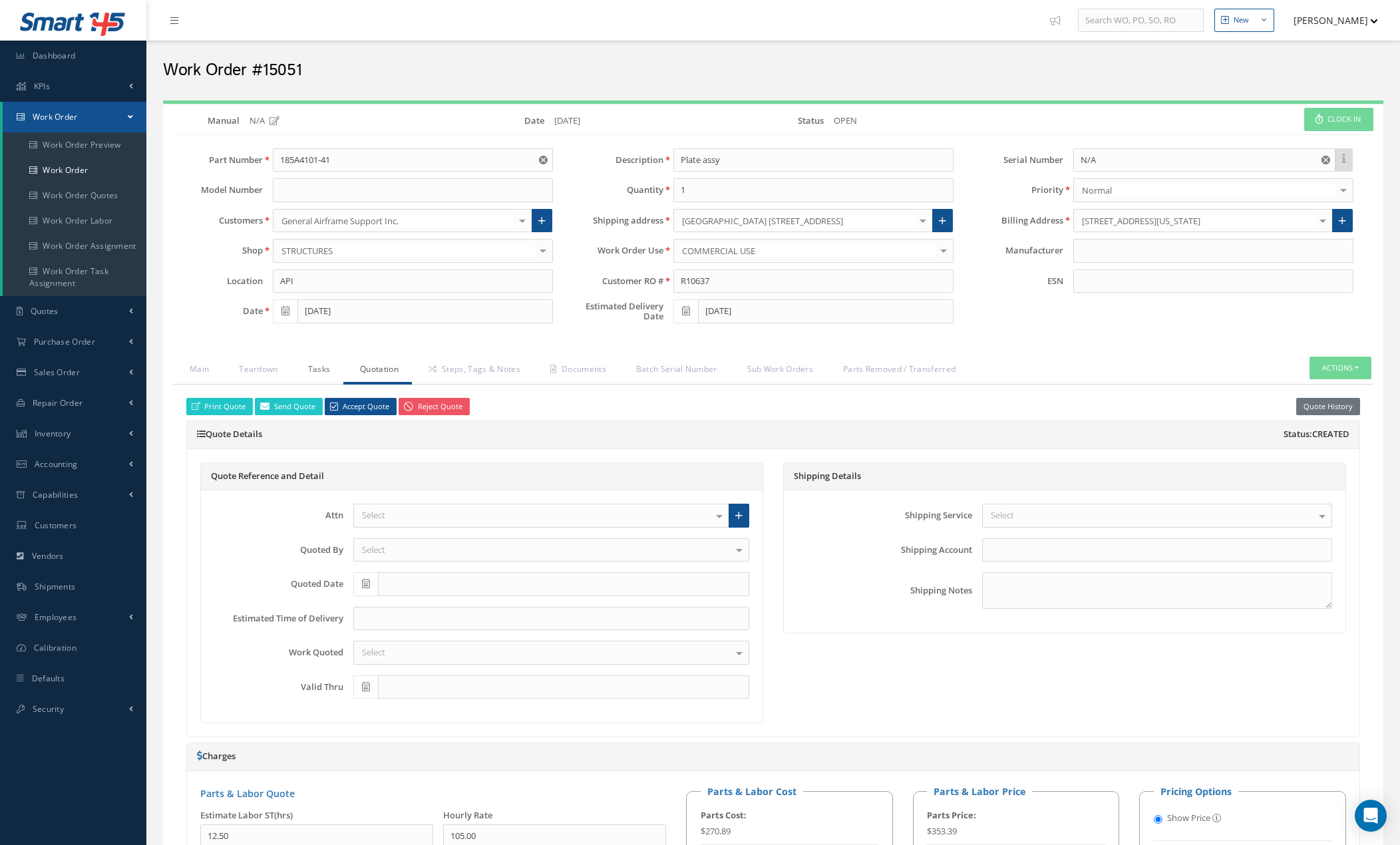
click at [321, 370] on link "Tasks" at bounding box center [317, 370] width 53 height 28
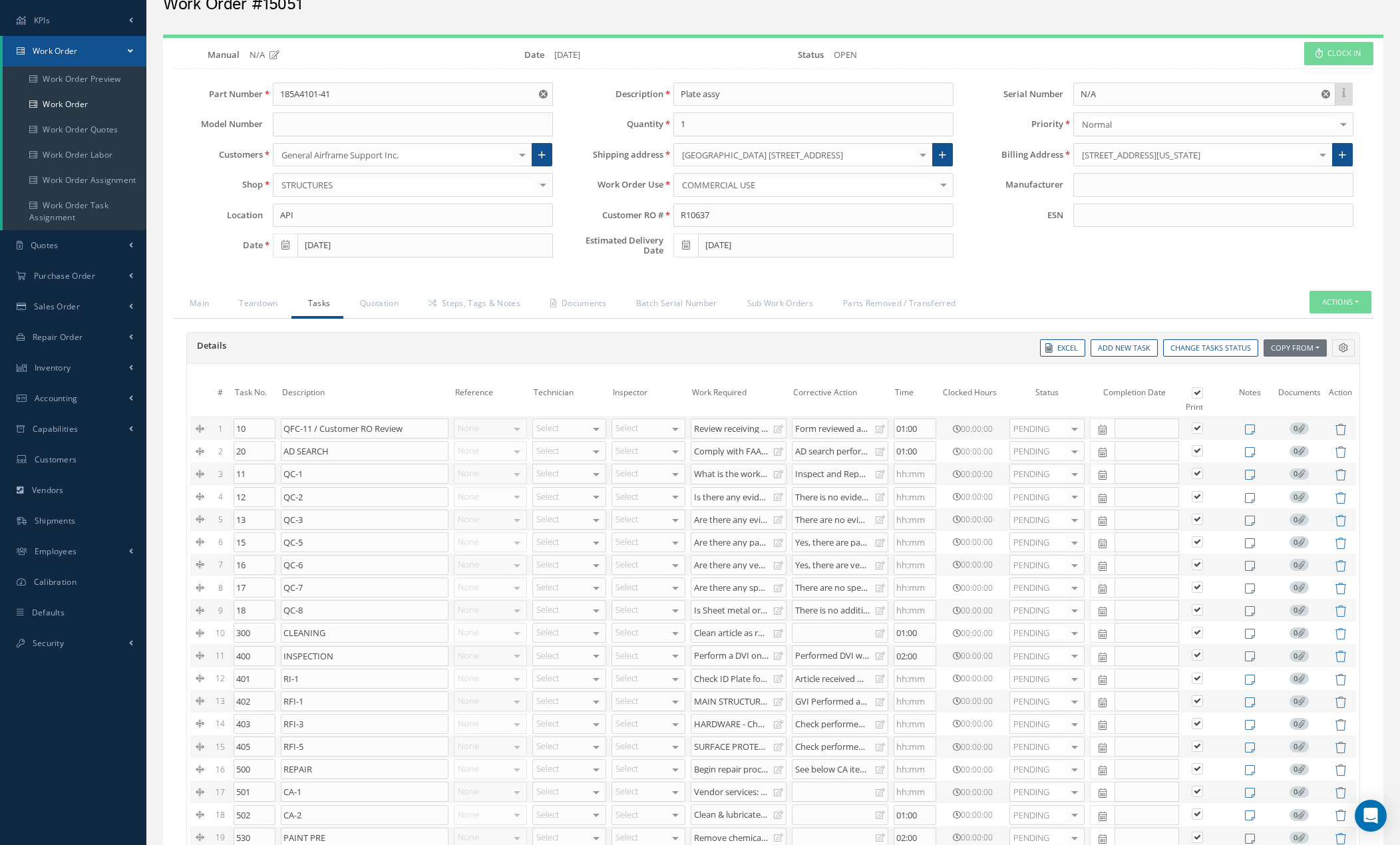
scroll to position [66, 0]
drag, startPoint x: 922, startPoint y: 449, endPoint x: 868, endPoint y: 449, distance: 54.0
click at [868, 449] on tr "2 [DATE] SEARCH None No elements found. List is empty. Select [PERSON_NAME] Pro…" at bounding box center [773, 450] width 1166 height 23
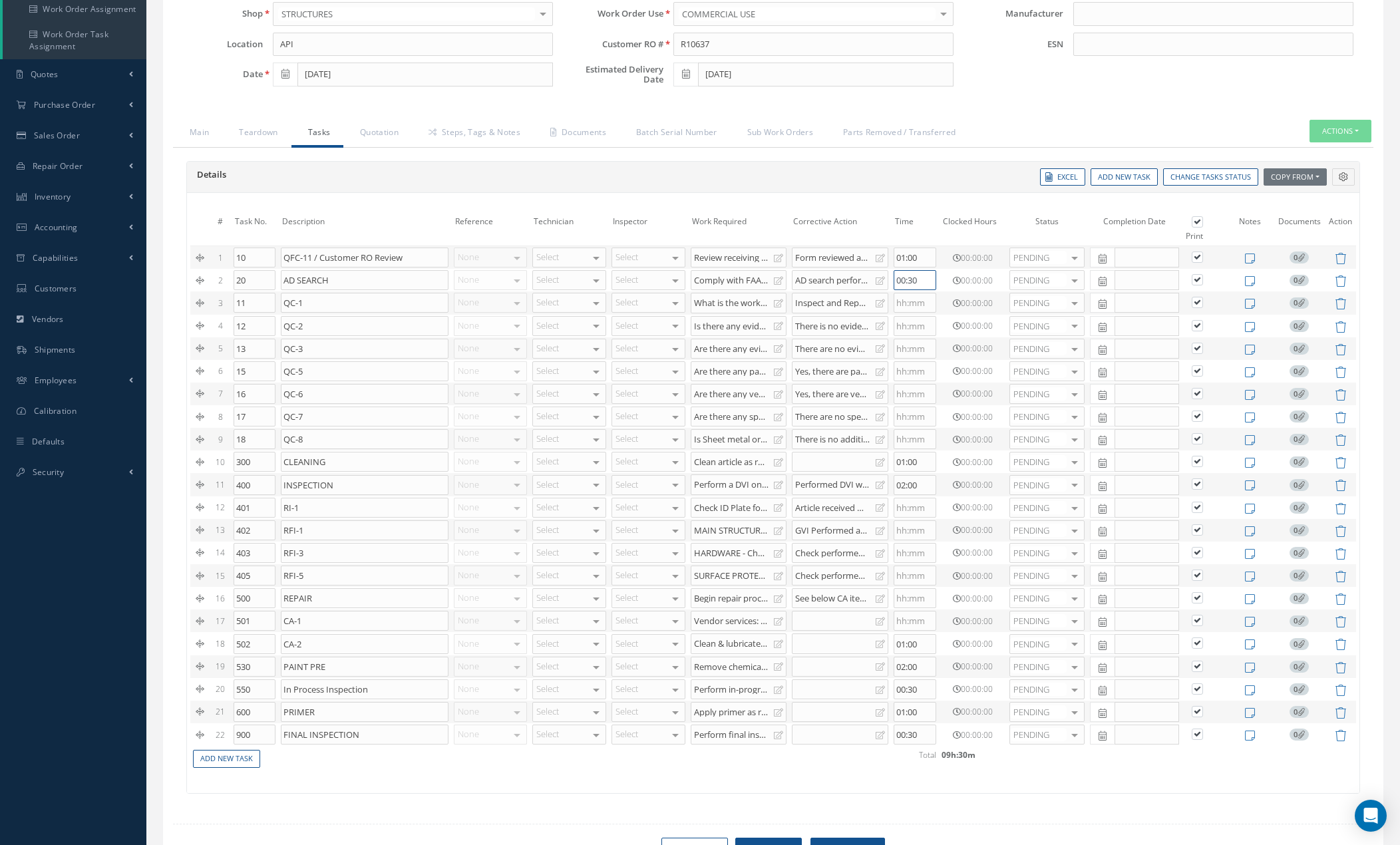
scroll to position [305, 0]
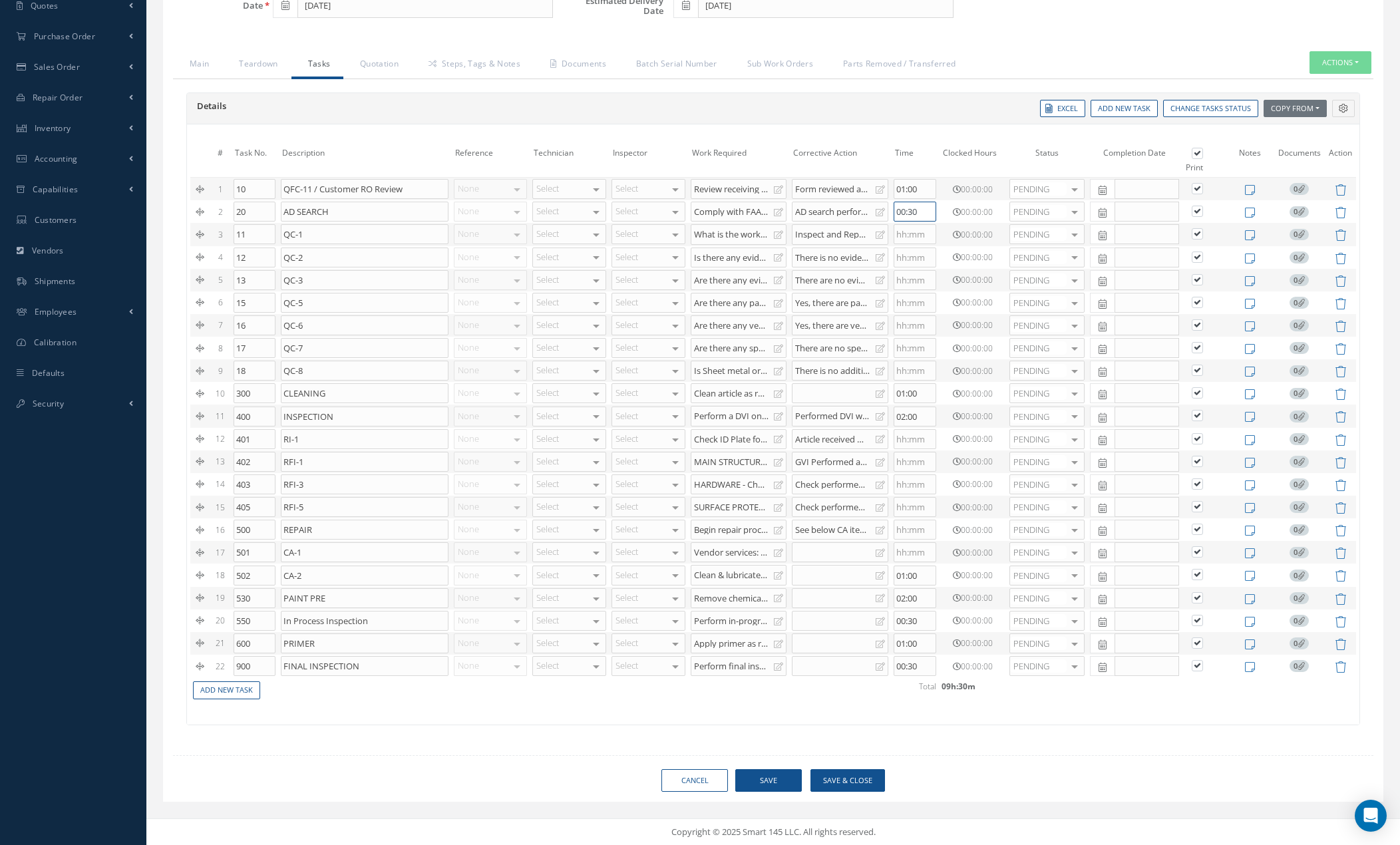
type input "00:30"
drag, startPoint x: 922, startPoint y: 390, endPoint x: 881, endPoint y: 390, distance: 41.0
click at [881, 390] on tr "10 300 CLEANING None No elements found. List is empty. Select John Lopez Produc…" at bounding box center [773, 392] width 1166 height 23
type input "00:30"
click at [747, 577] on div "Clean & lubricated bearing as per SOPM 20-30-01." at bounding box center [733, 574] width 80 height 11
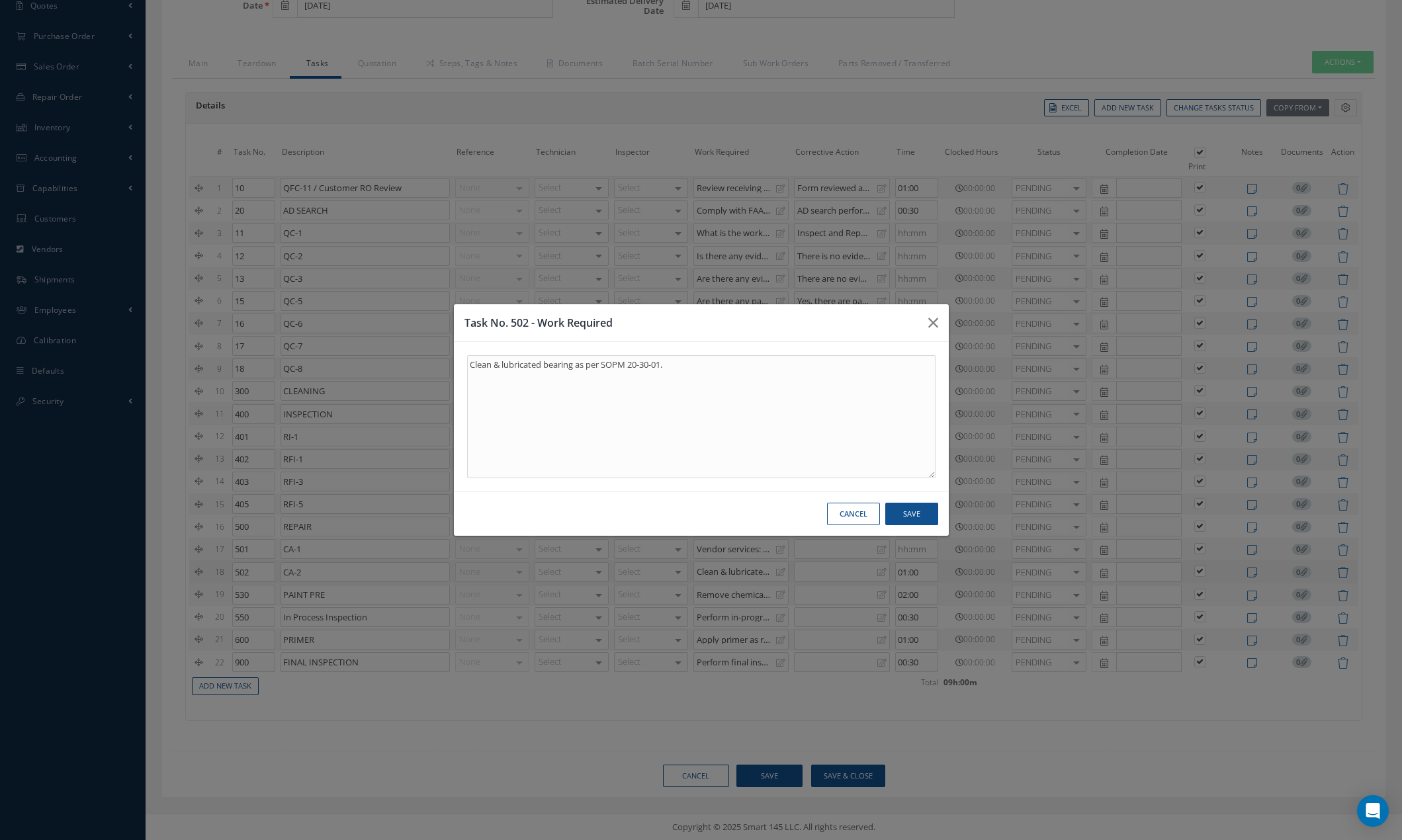
click at [847, 519] on button "Cancel" at bounding box center [853, 514] width 53 height 24
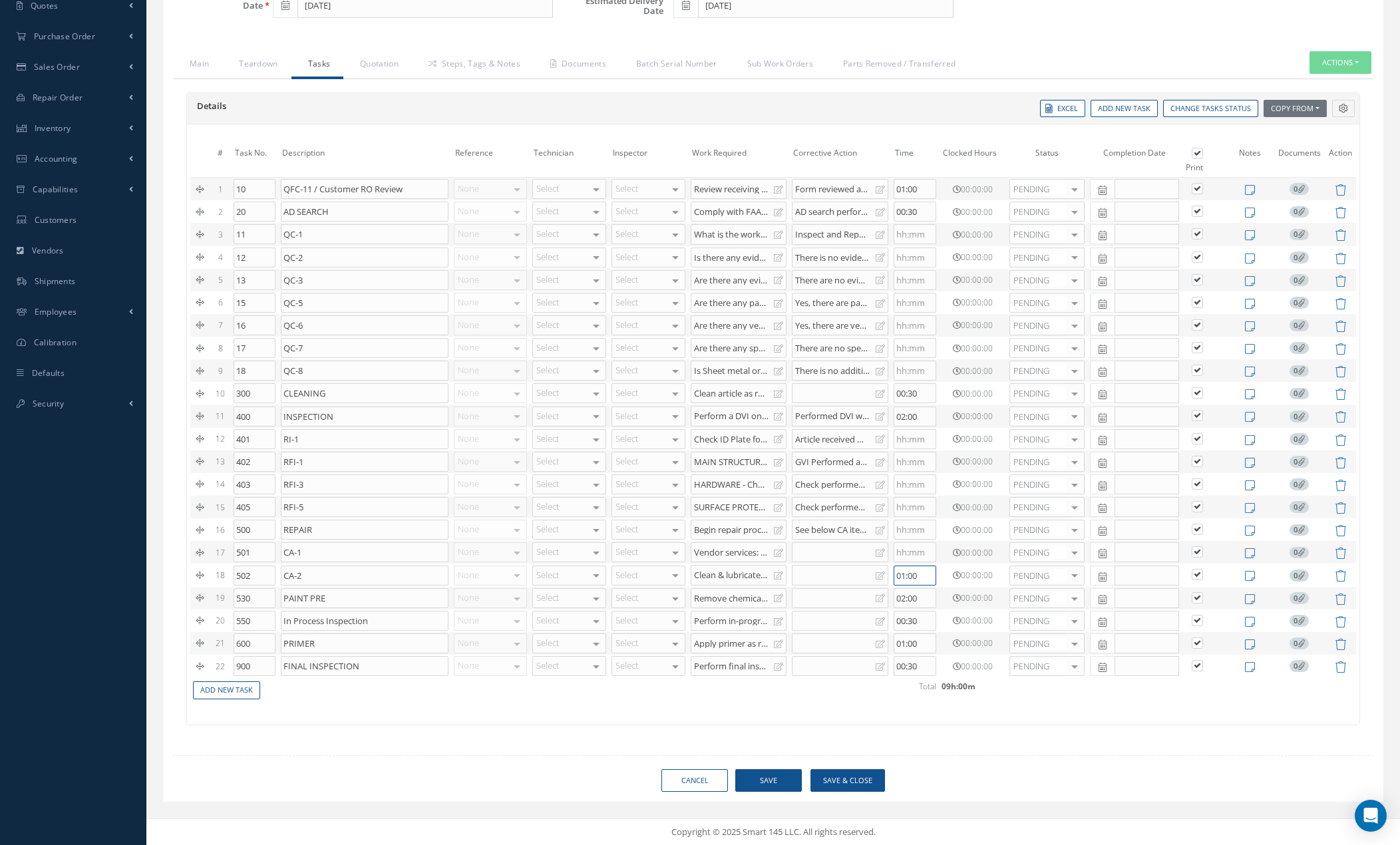
drag, startPoint x: 925, startPoint y: 573, endPoint x: 858, endPoint y: 570, distance: 67.1
click at [858, 570] on tr "18 502 CA-2 None No elements found. List is empty. Select John Lopez Production…" at bounding box center [773, 575] width 1166 height 23
type input "00:30"
click at [742, 598] on div "Remove chemical paint as per ref SOPM 20-30-02" at bounding box center [733, 597] width 80 height 11
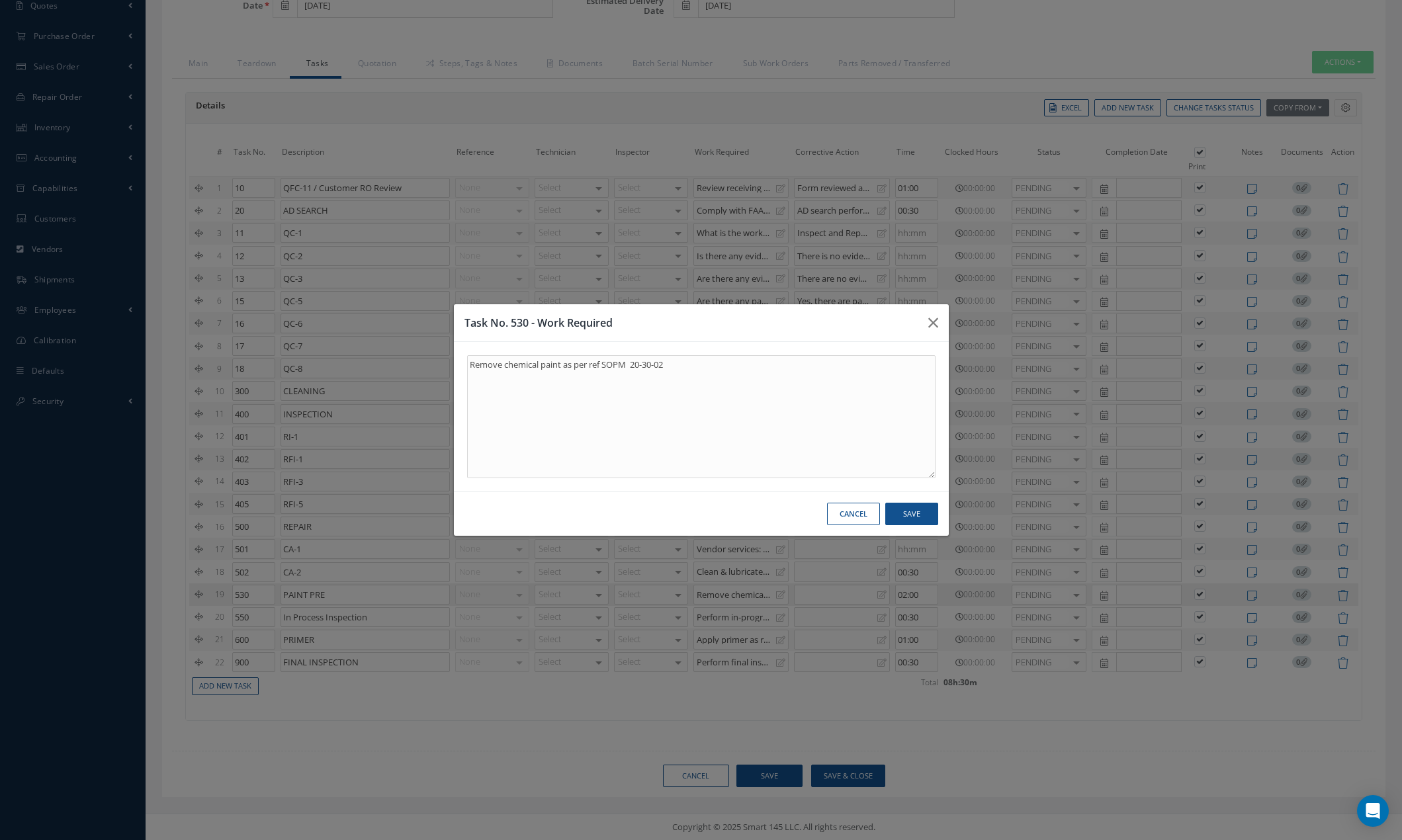
click at [848, 510] on button "Cancel" at bounding box center [853, 514] width 53 height 24
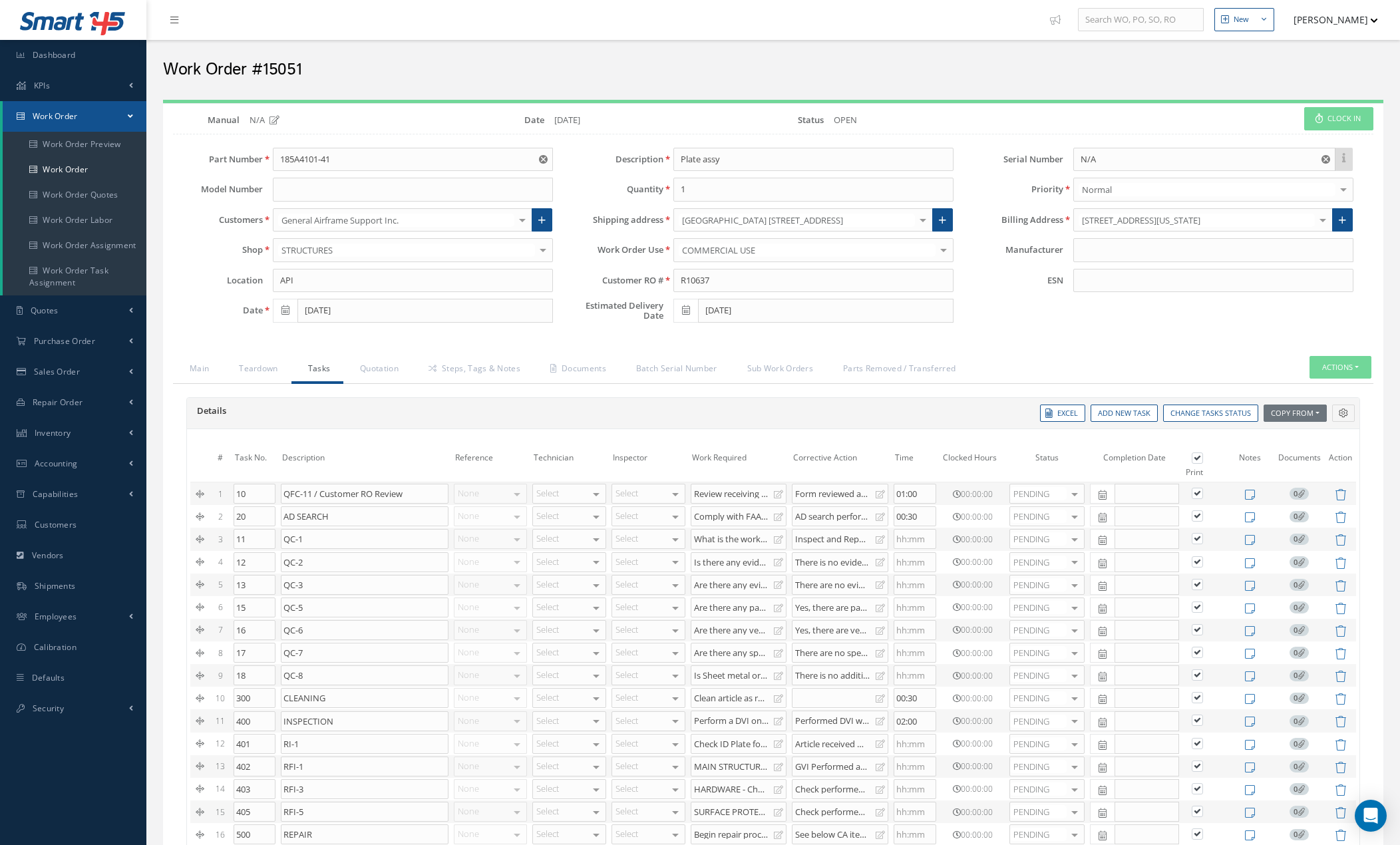
scroll to position [0, 0]
click at [378, 371] on link "Quotation" at bounding box center [377, 370] width 68 height 28
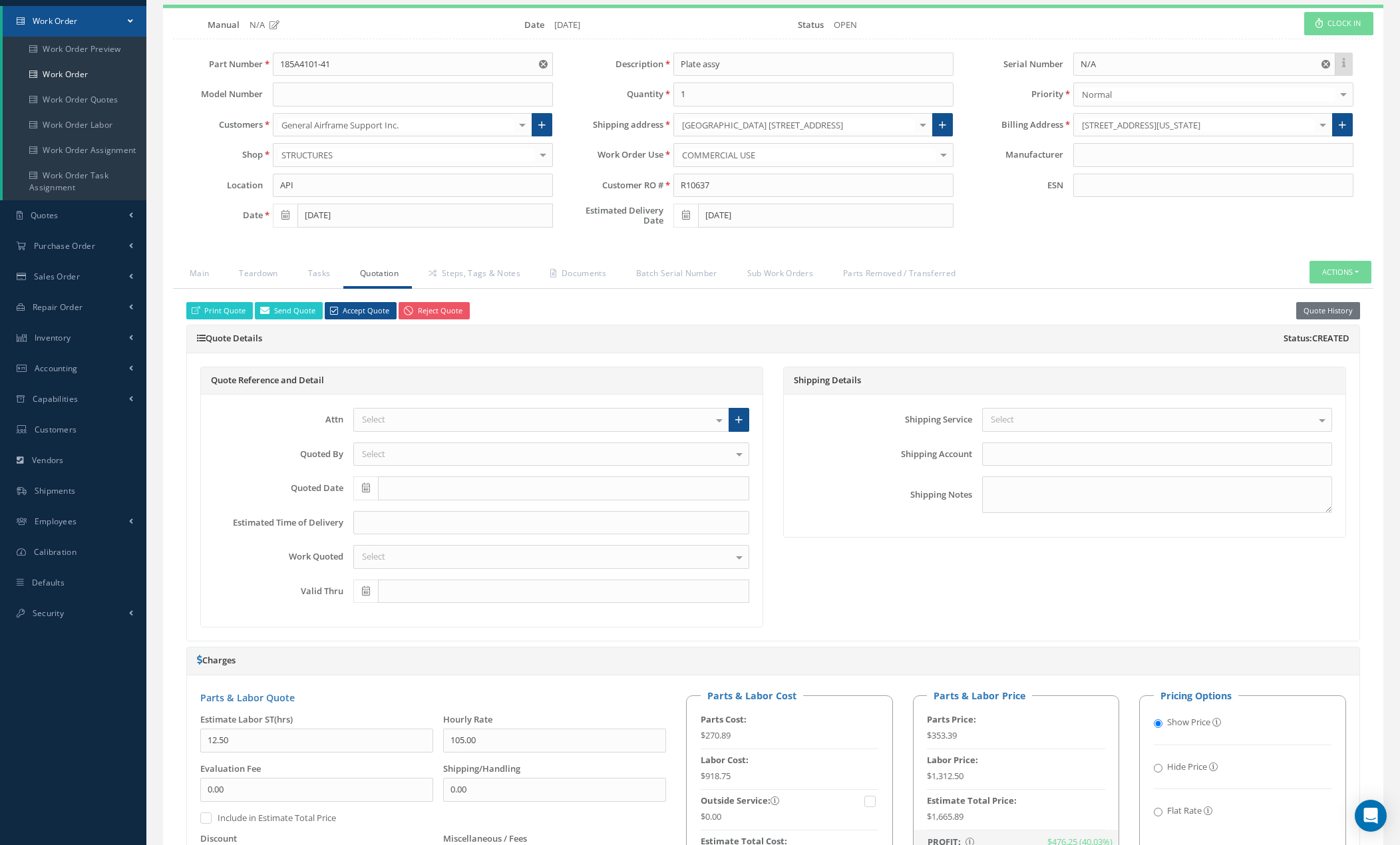
scroll to position [466, 0]
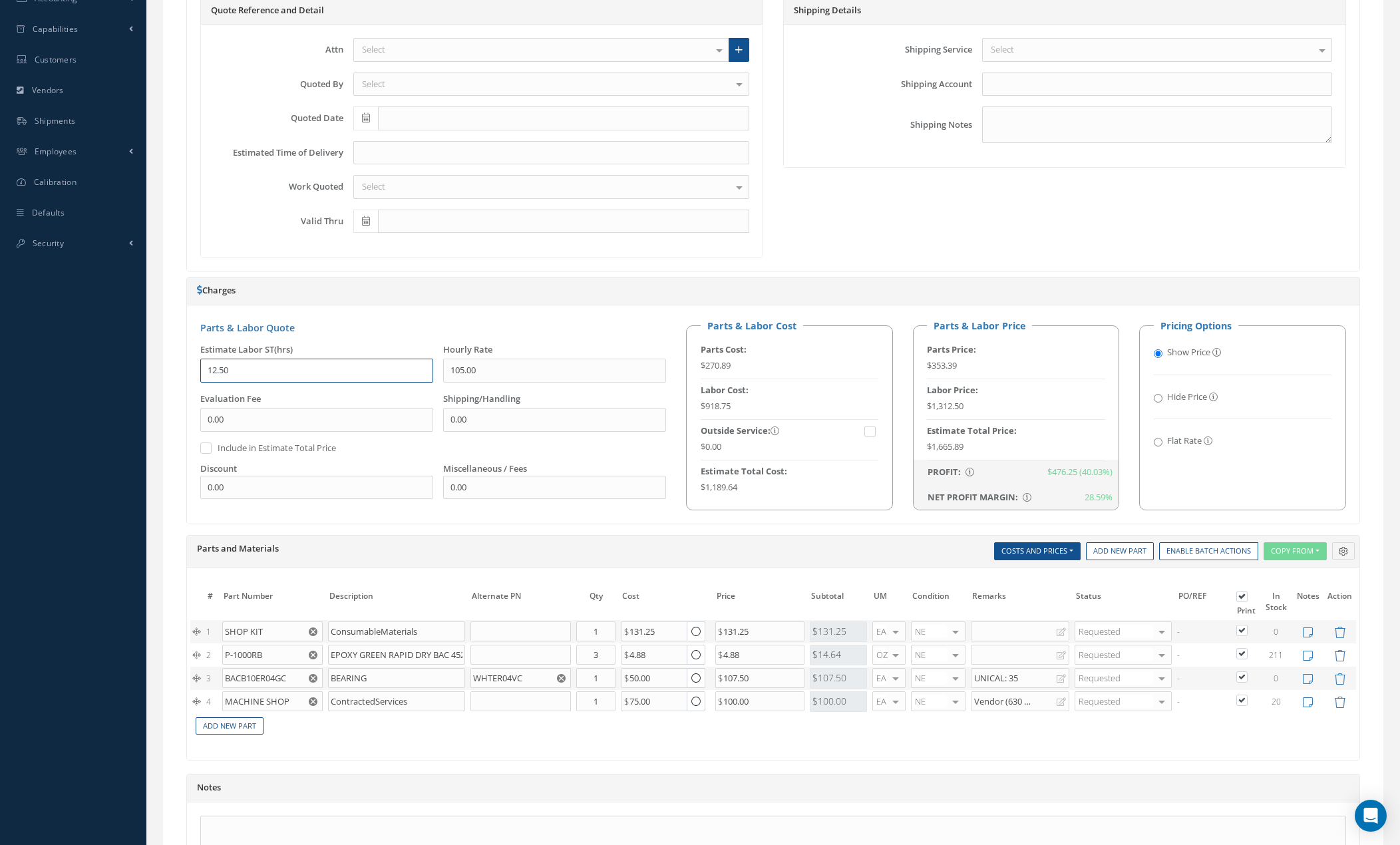
drag, startPoint x: 244, startPoint y: 368, endPoint x: 176, endPoint y: 370, distance: 68.0
click at [176, 369] on div "Print Quote Send Quote Accept Quote Reject Quote Quote History Quote Details St…" at bounding box center [774, 418] width 1201 height 1000
click at [739, 552] on div "Description SN Alternate PN Qty Cost Markup Percentage Price UM Condition Repai…" at bounding box center [968, 551] width 782 height 18
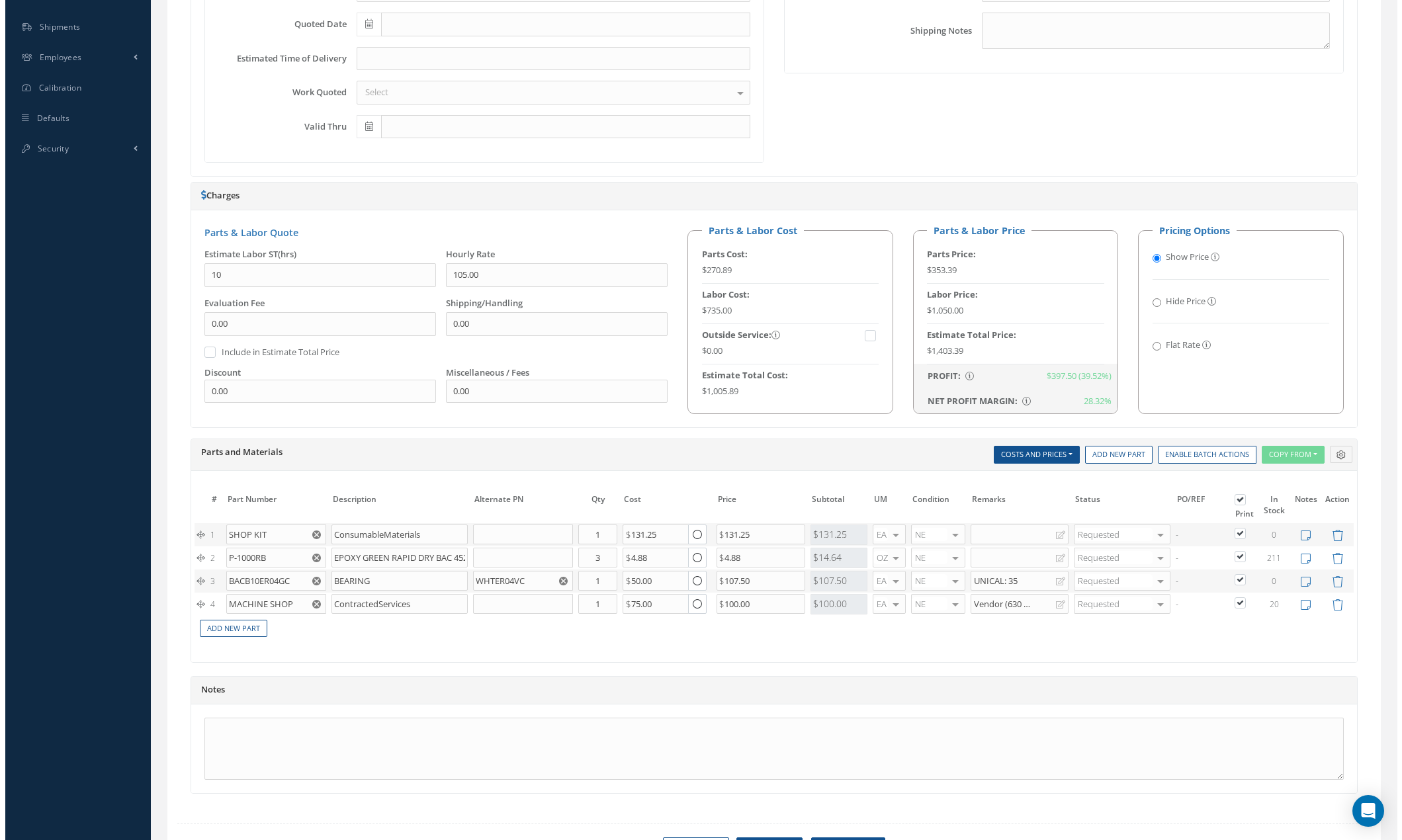
scroll to position [629, 0]
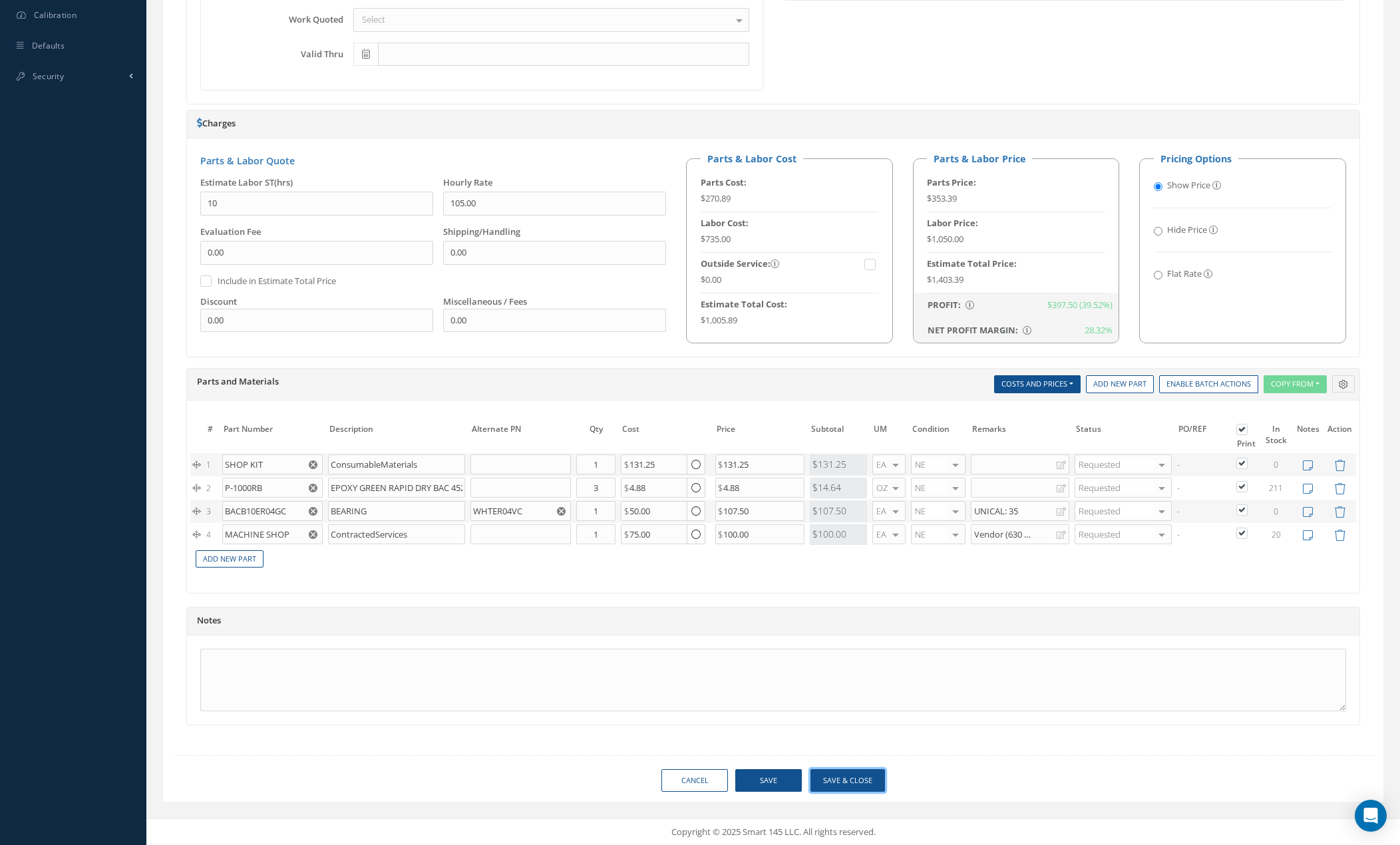
click at [850, 773] on button "Save & Close" at bounding box center [847, 781] width 74 height 24
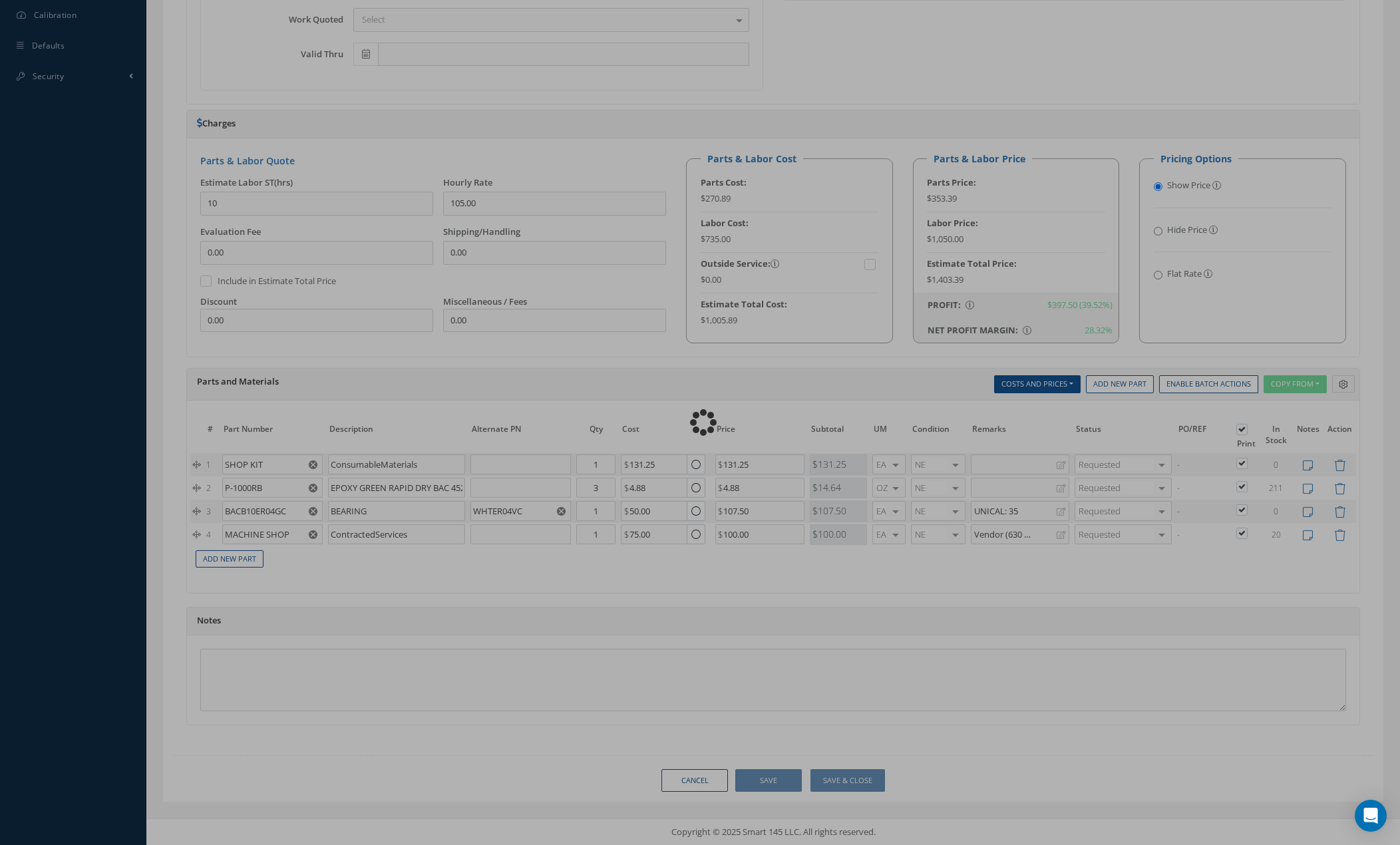
type input "10.00"
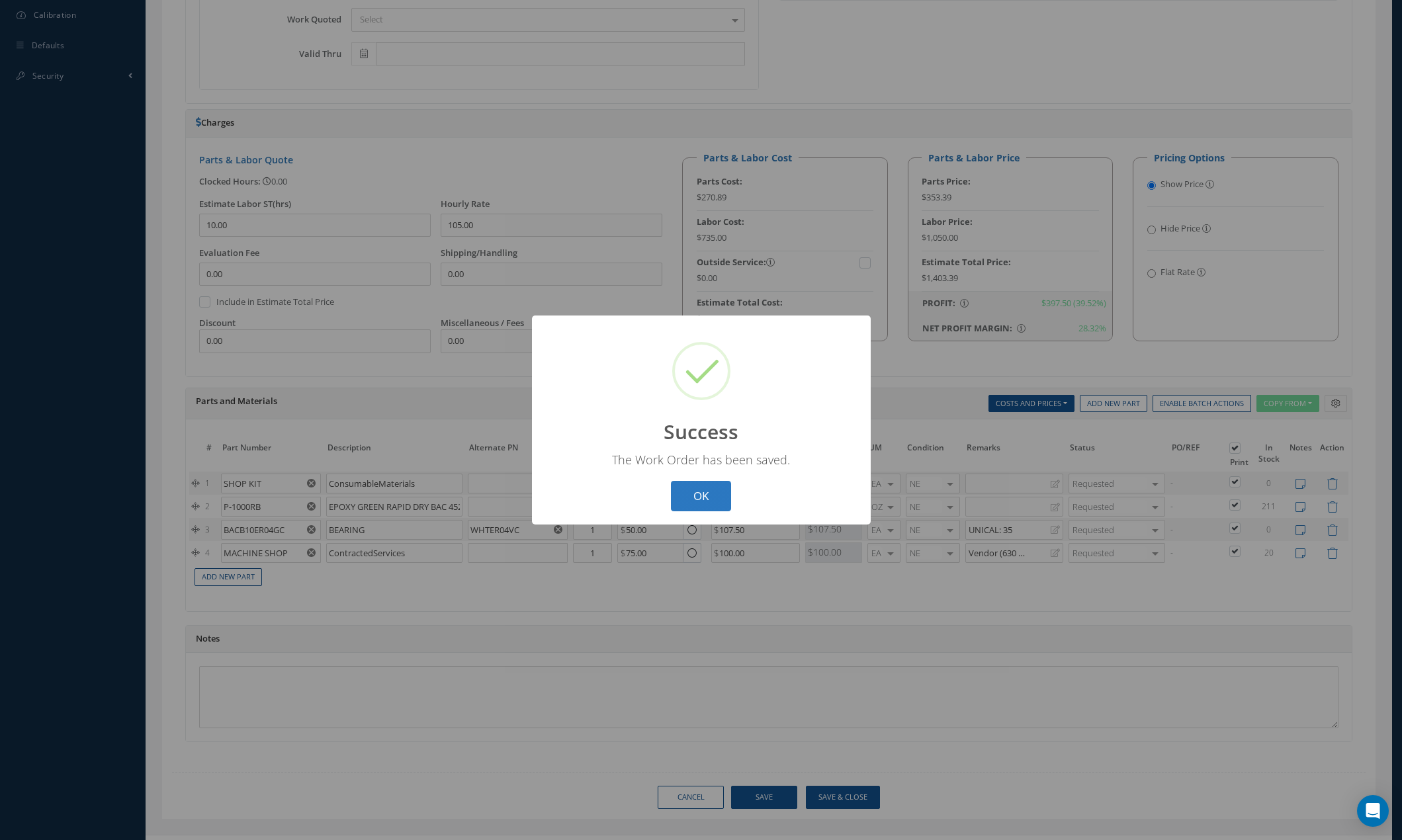
click at [714, 493] on button "OK" at bounding box center [701, 496] width 60 height 32
select select "25"
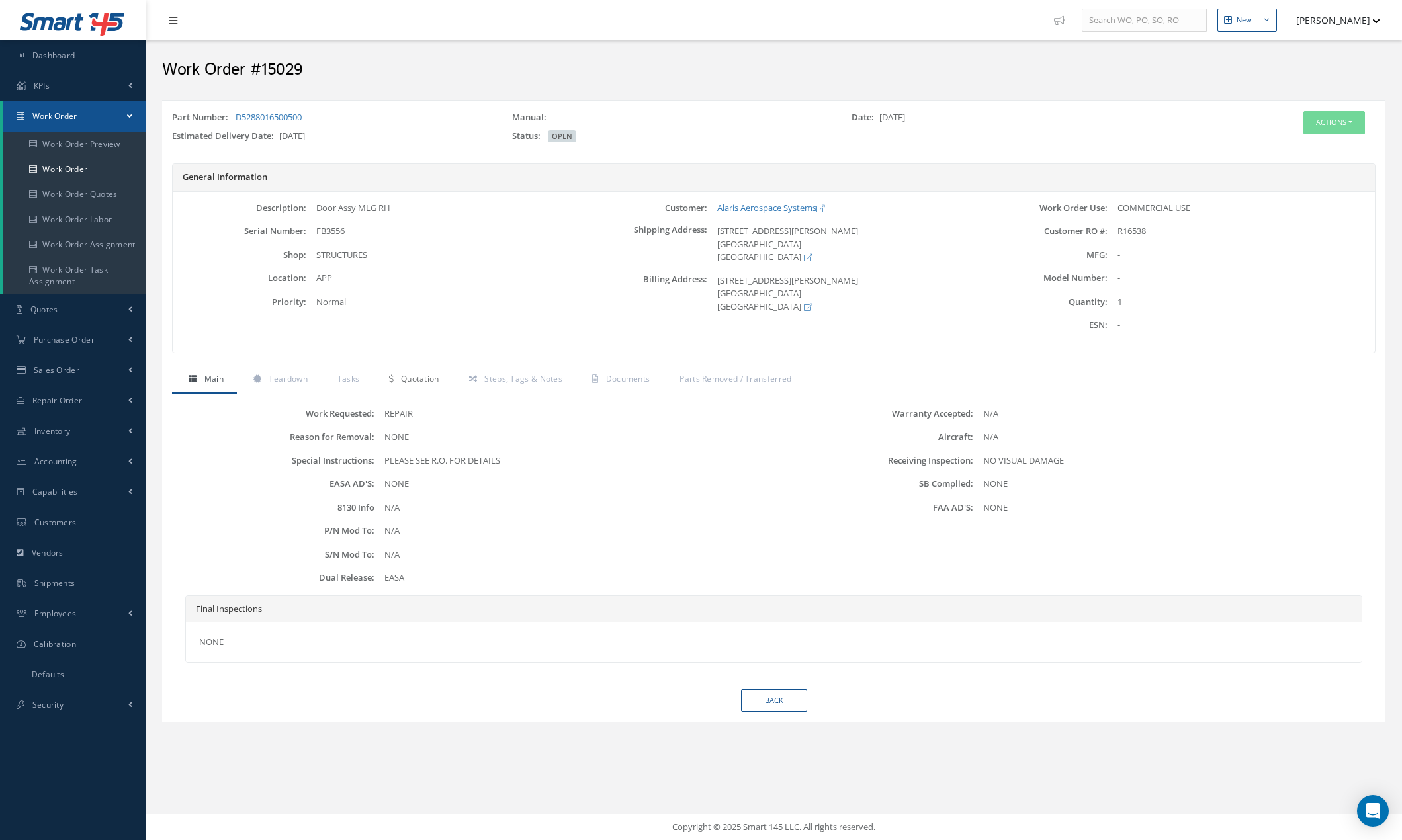
click at [421, 374] on span "Quotation" at bounding box center [420, 378] width 38 height 11
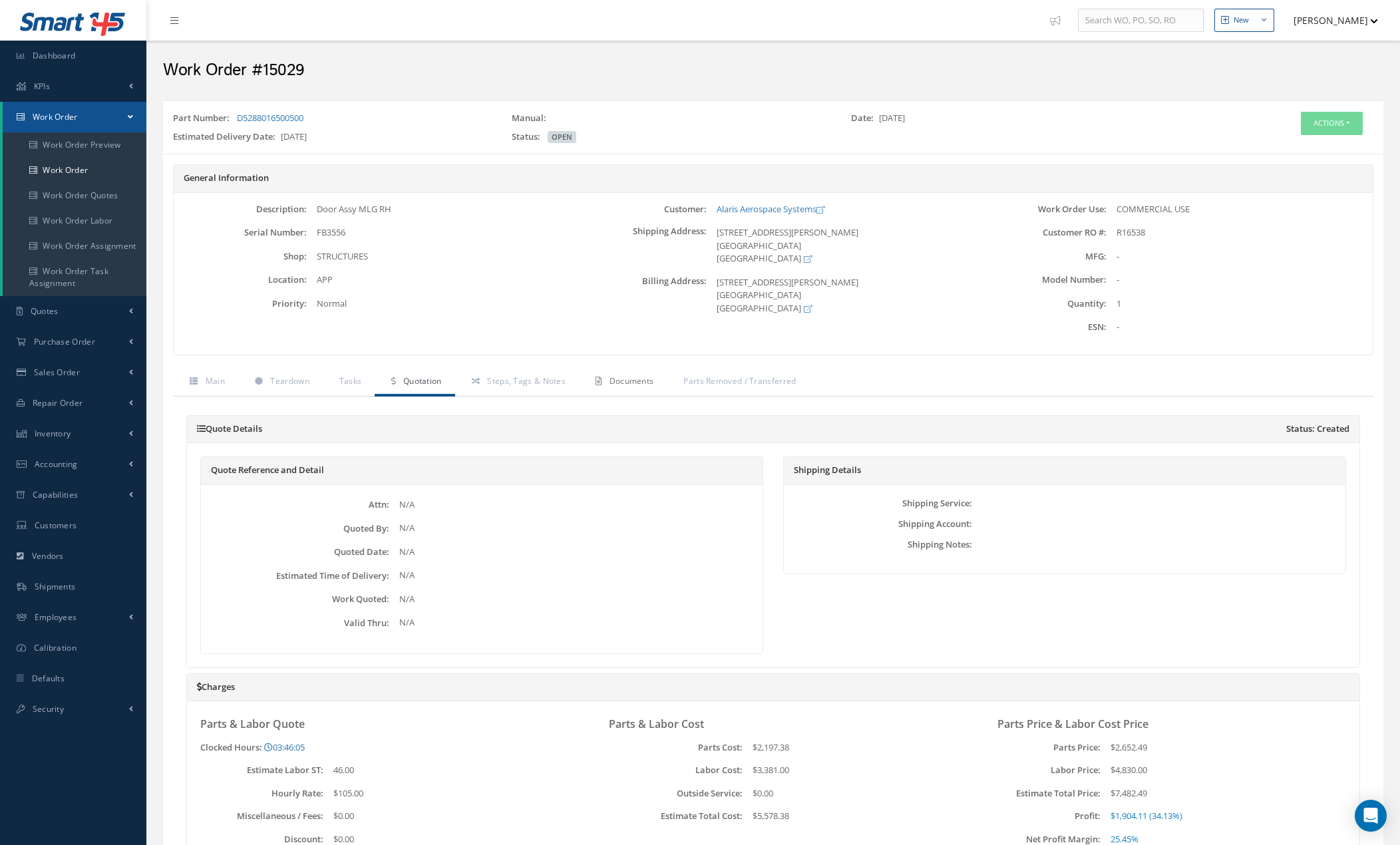
click at [635, 381] on span "Documents" at bounding box center [631, 380] width 45 height 11
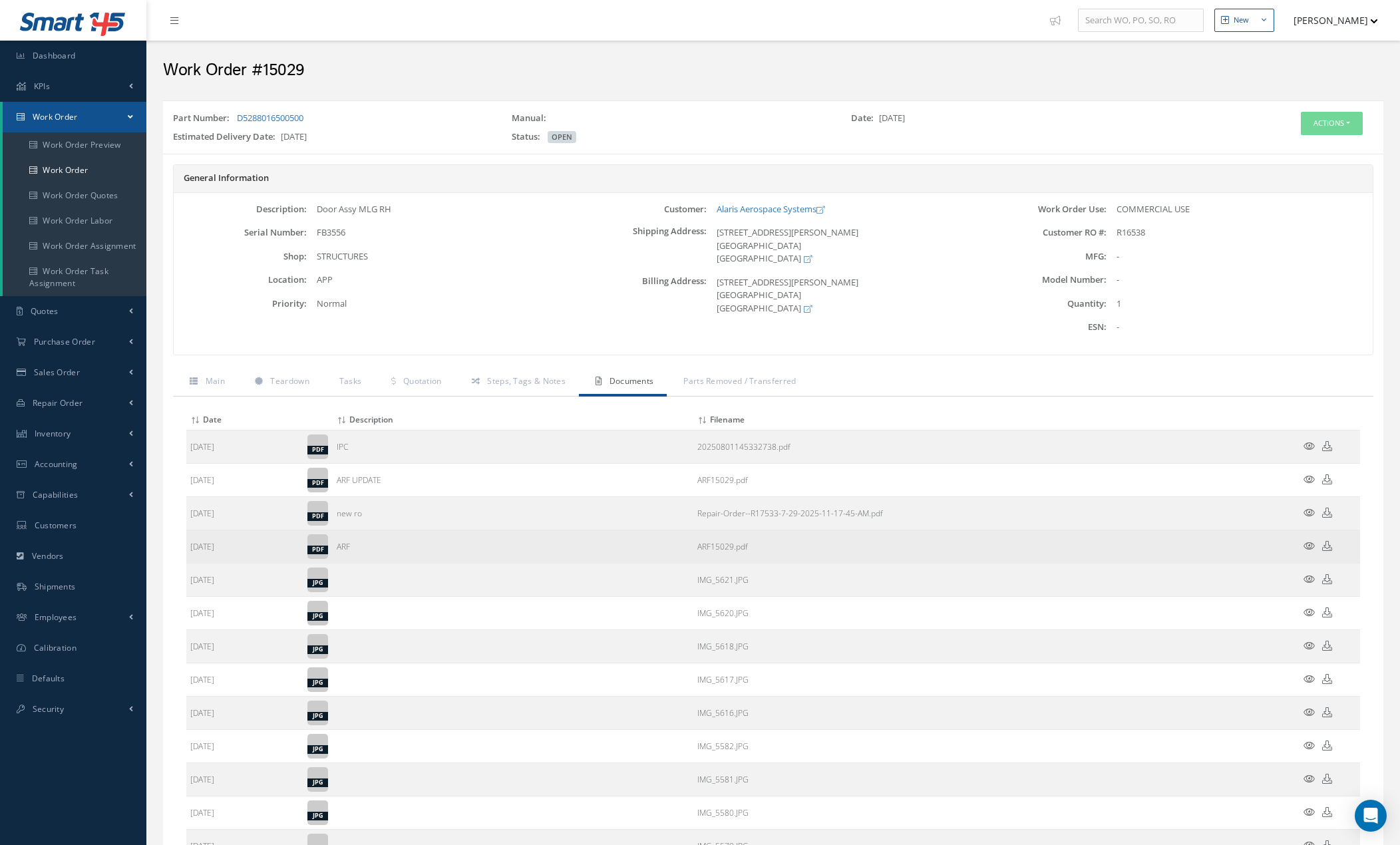
click at [1304, 544] on icon at bounding box center [1309, 546] width 11 height 10
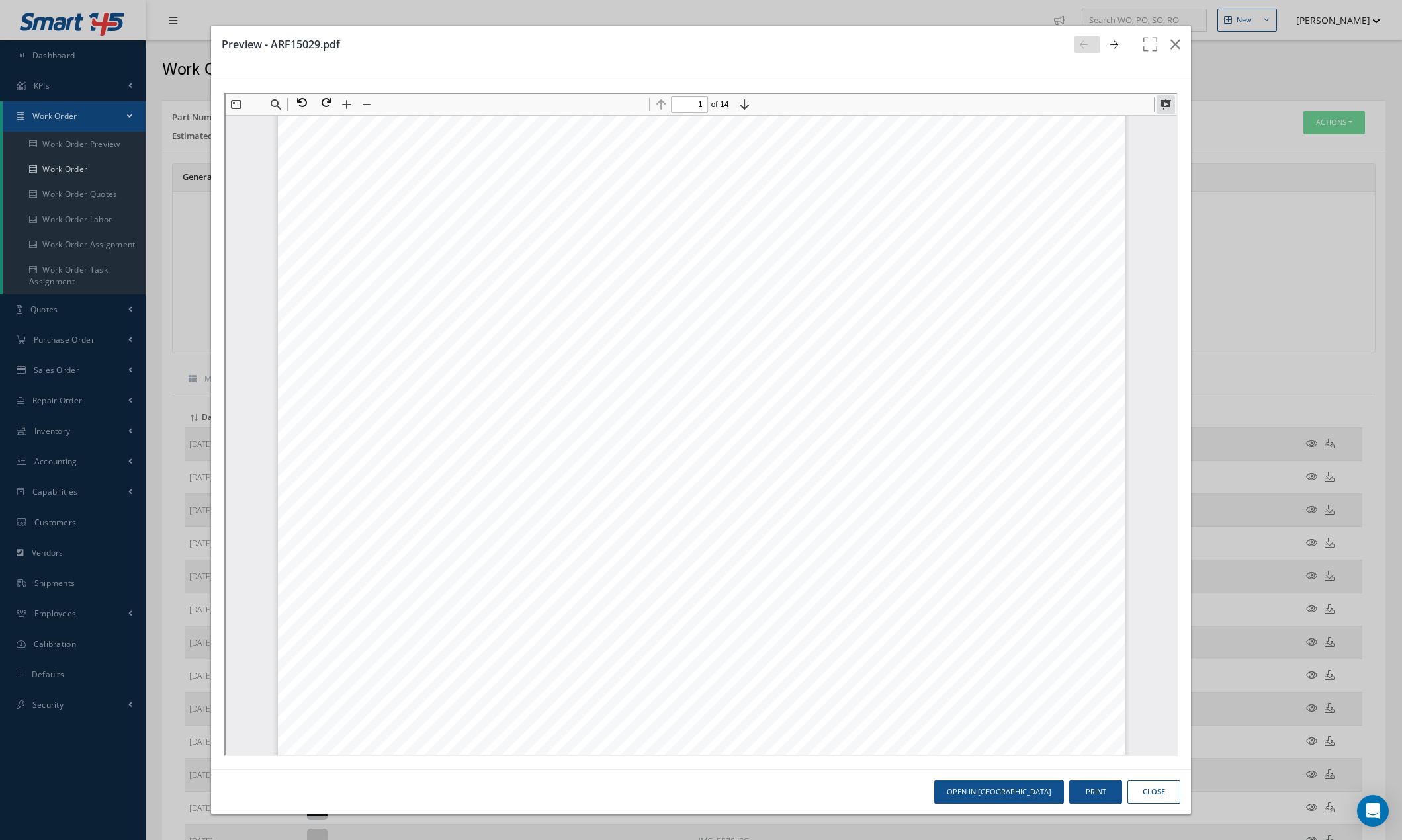
click at [1167, 107] on button at bounding box center [1164, 102] width 19 height 19
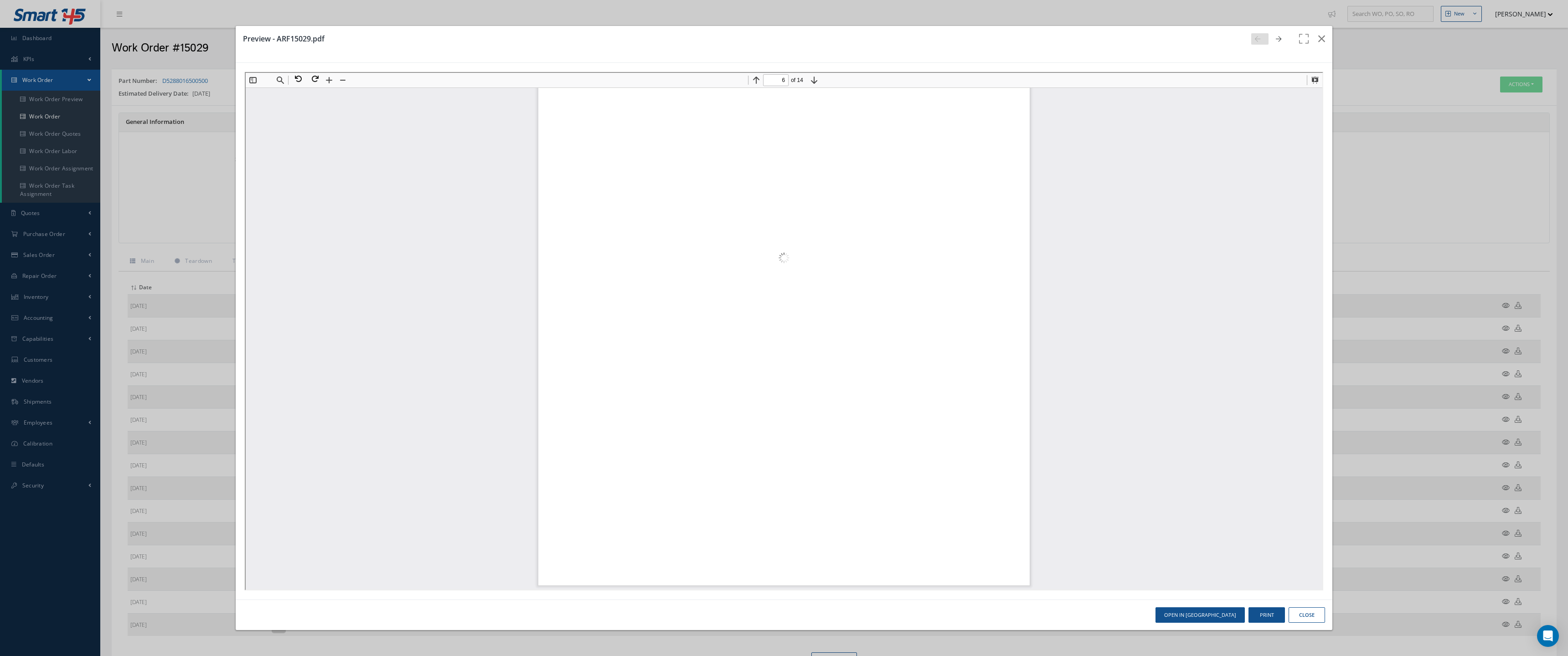
scroll to position [11113, 0]
type input "8"
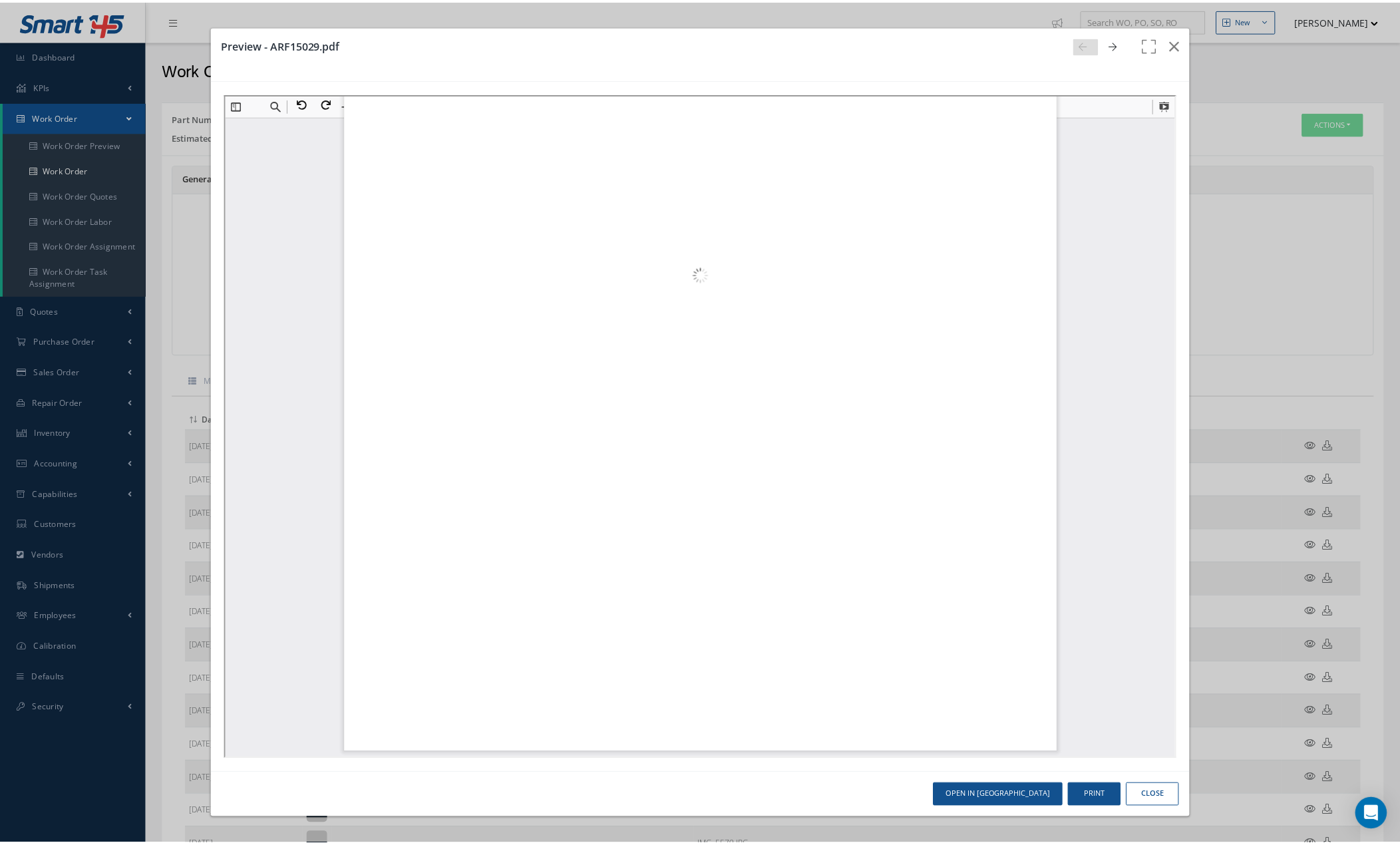
scroll to position [8003, 0]
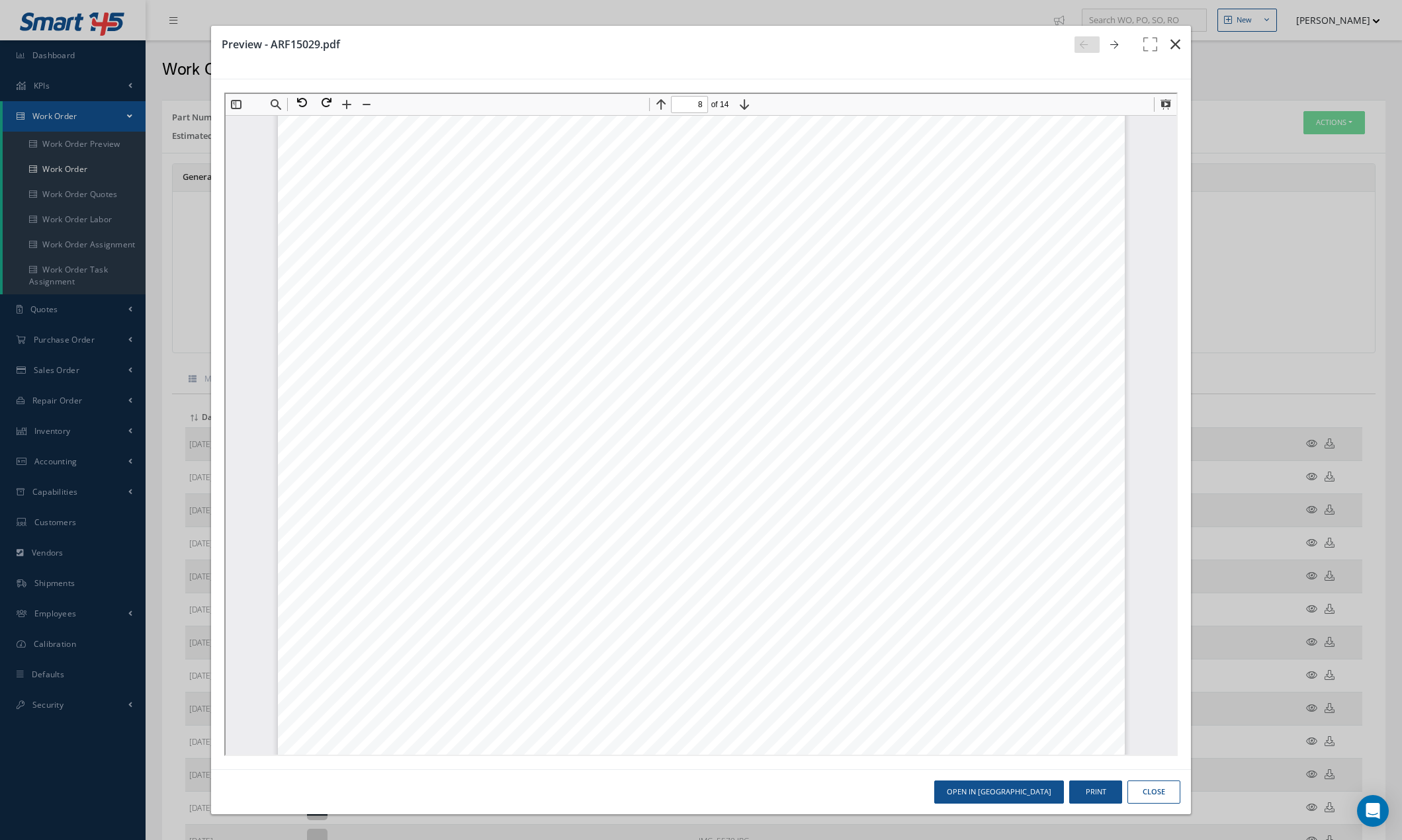
click at [1173, 43] on icon "button" at bounding box center [1175, 44] width 10 height 16
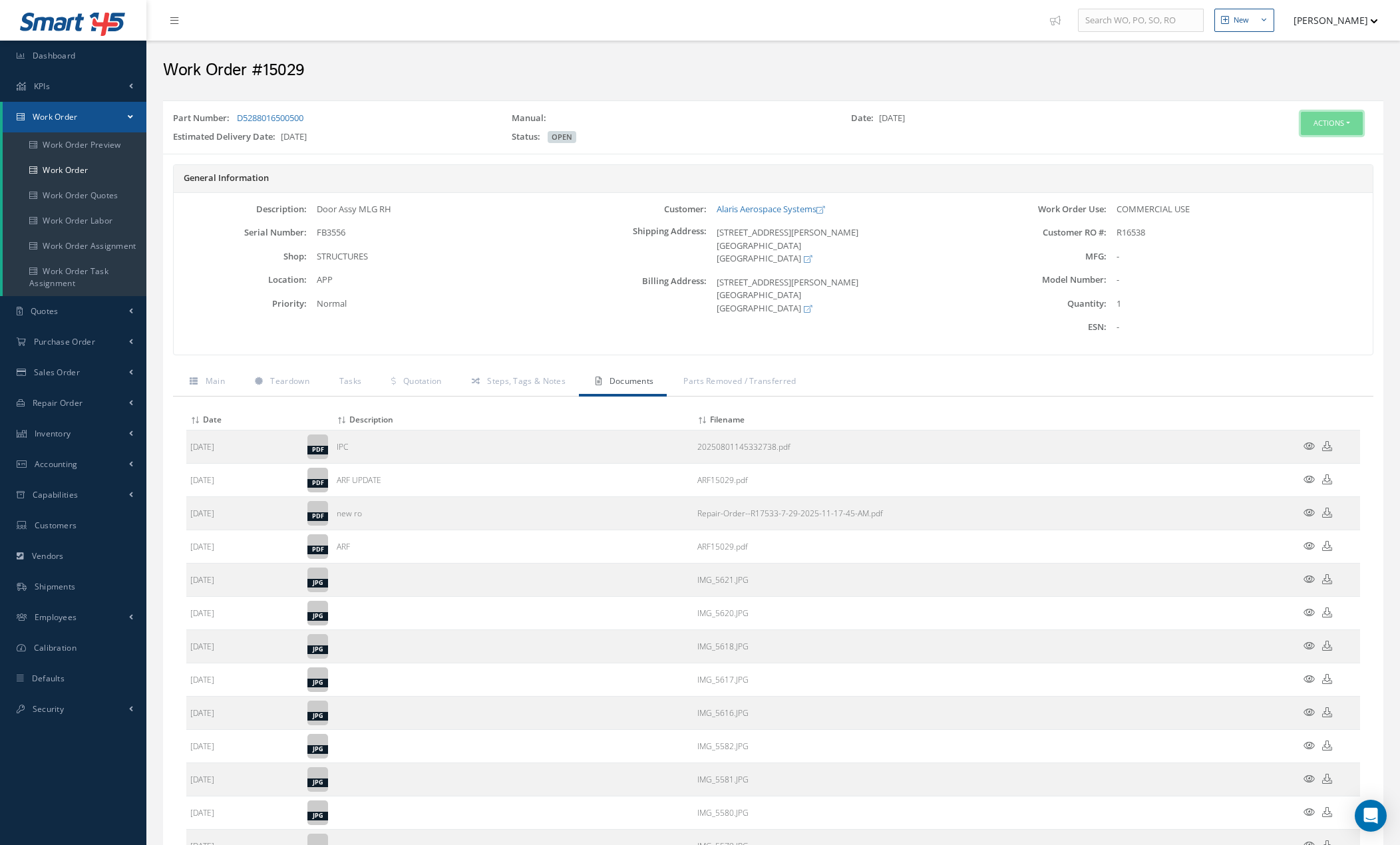
drag, startPoint x: 1356, startPoint y: 119, endPoint x: 1352, endPoint y: 126, distance: 8.1
click at [1356, 120] on button "Actions" at bounding box center [1332, 124] width 61 height 24
click at [1309, 153] on link "Edit" at bounding box center [1311, 149] width 106 height 18
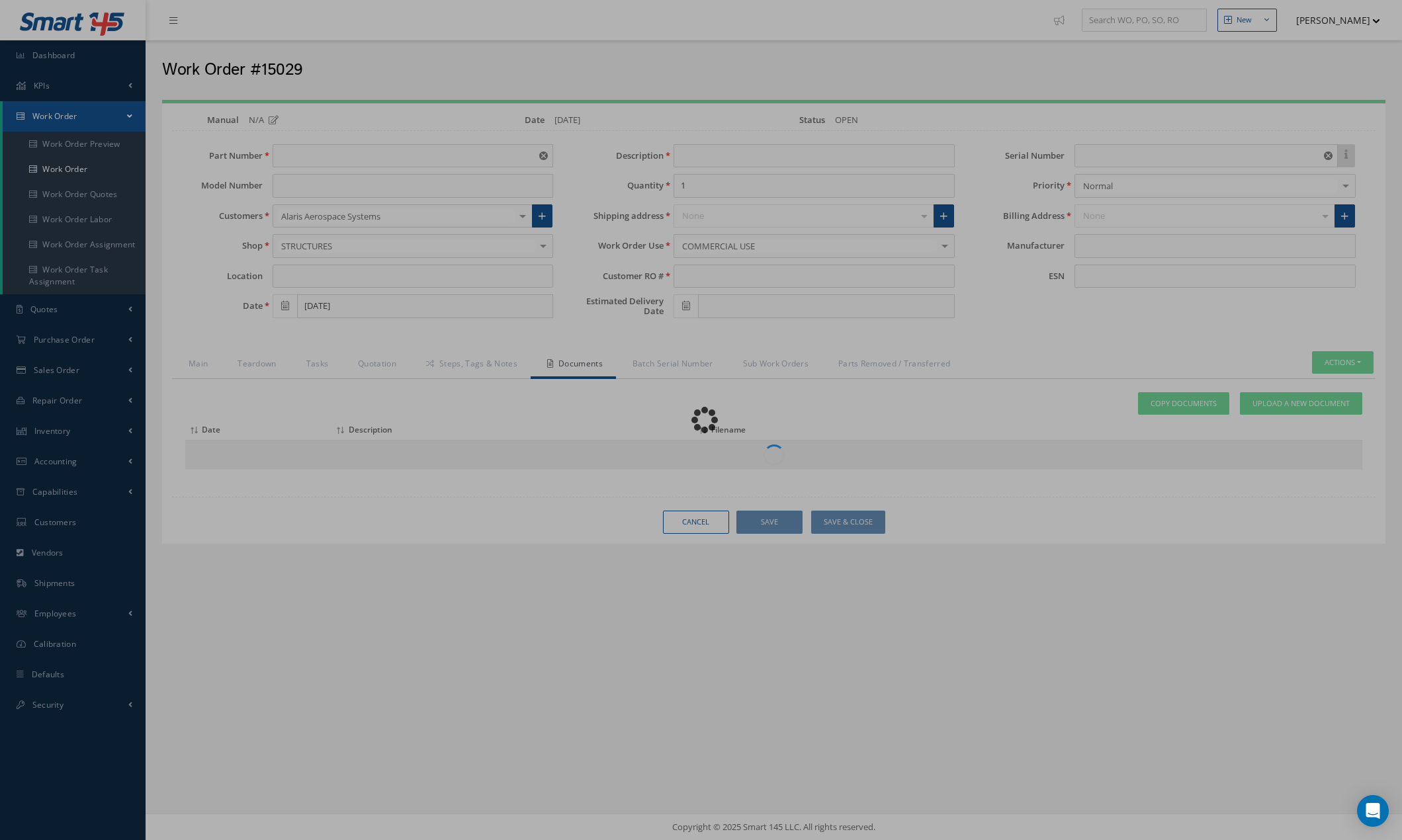
type input "D5288016500500"
type input "APP"
type input "[DATE]"
type input "Door Assy MLG RH"
type input "R16538"
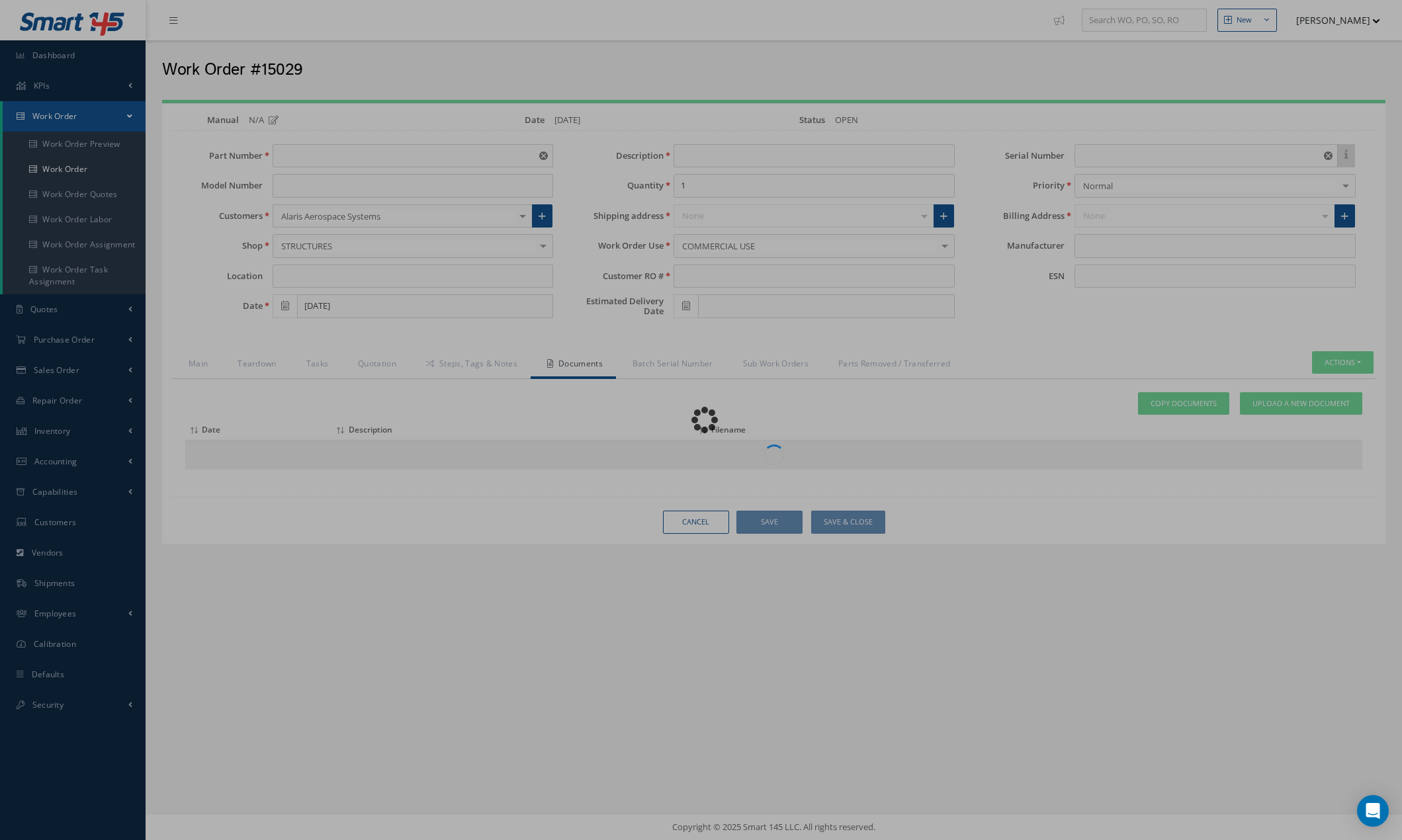
type input "09/08/2025"
type input "FB3556"
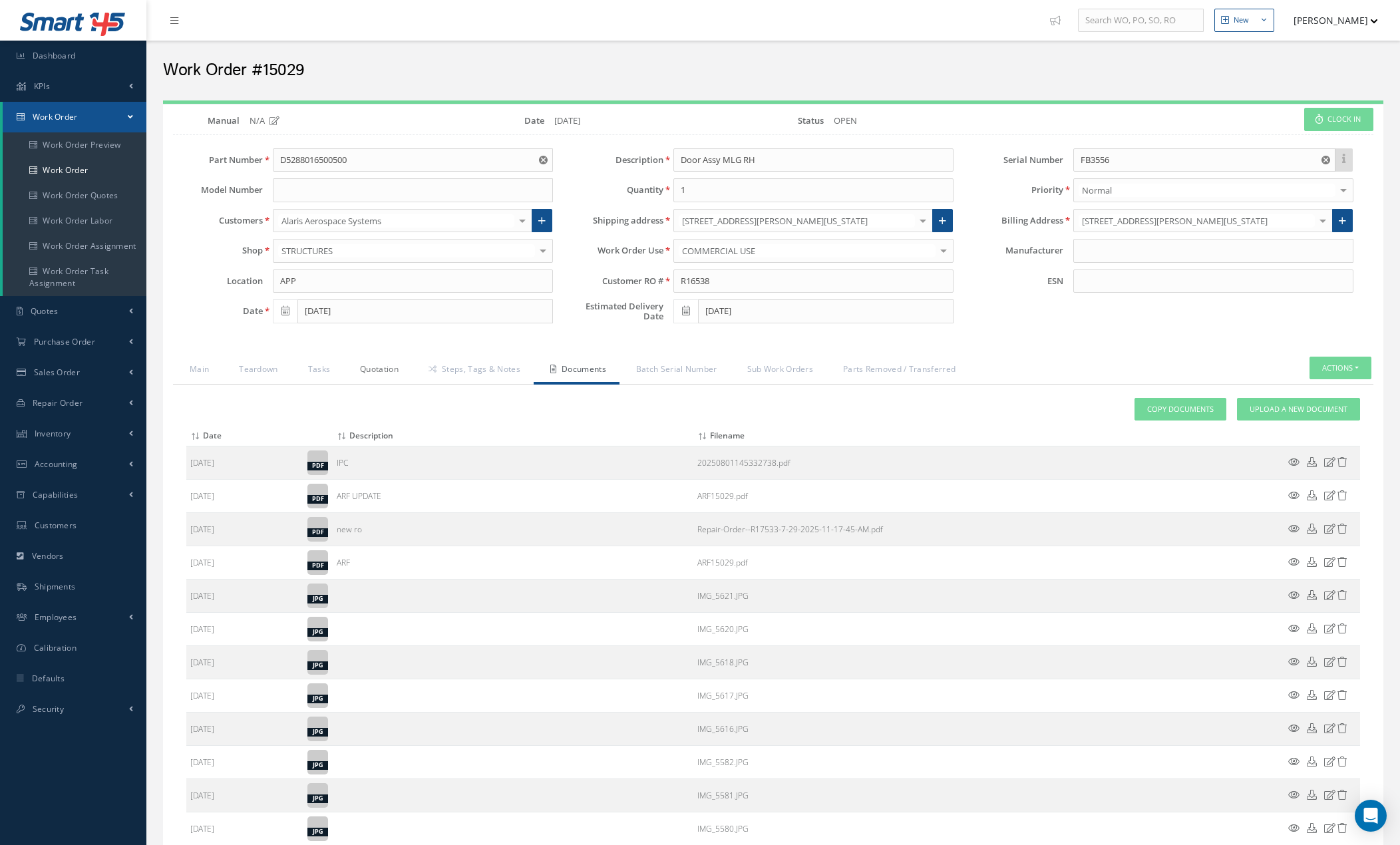
click at [384, 370] on link "Quotation" at bounding box center [377, 370] width 68 height 28
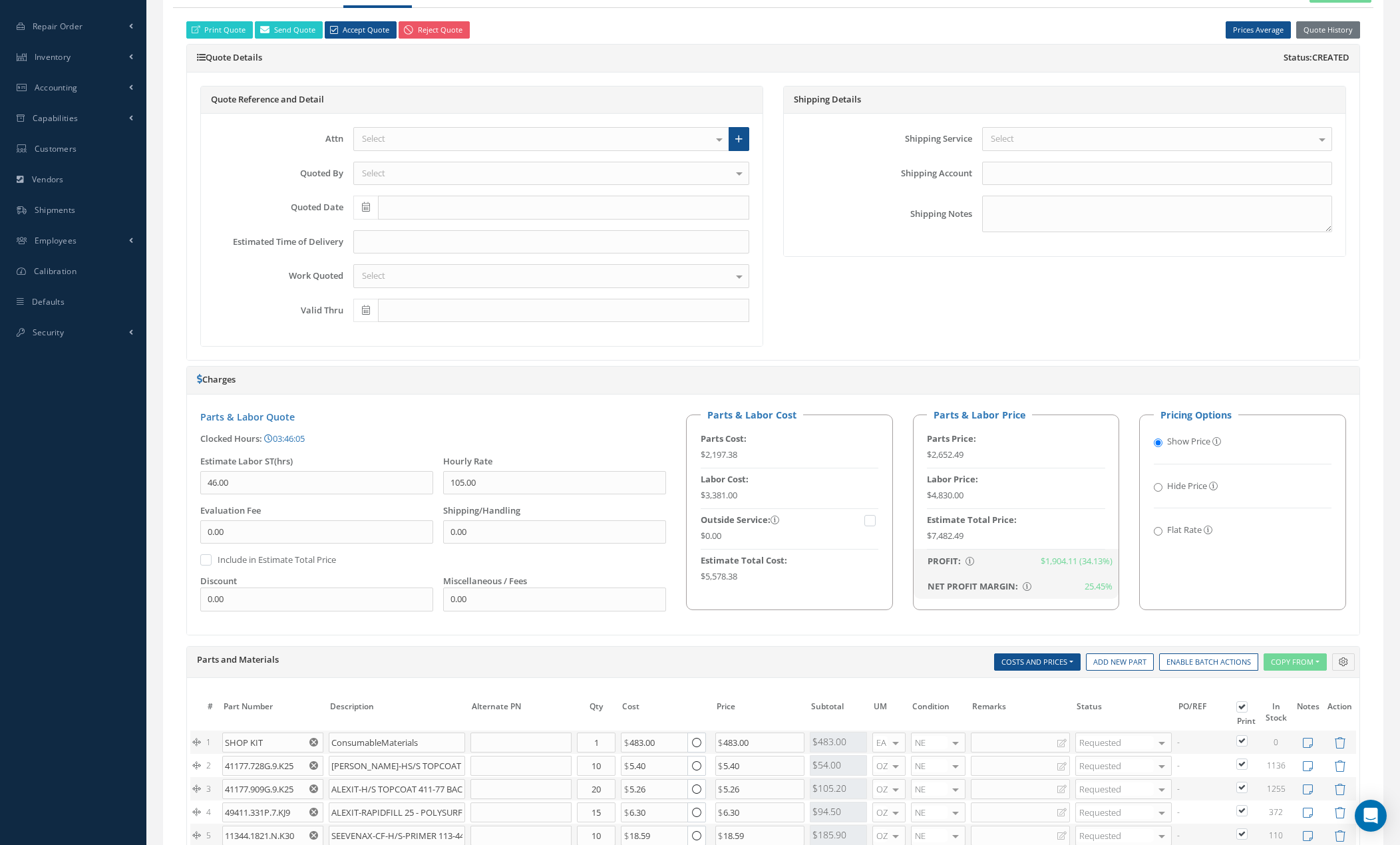
scroll to position [598, 0]
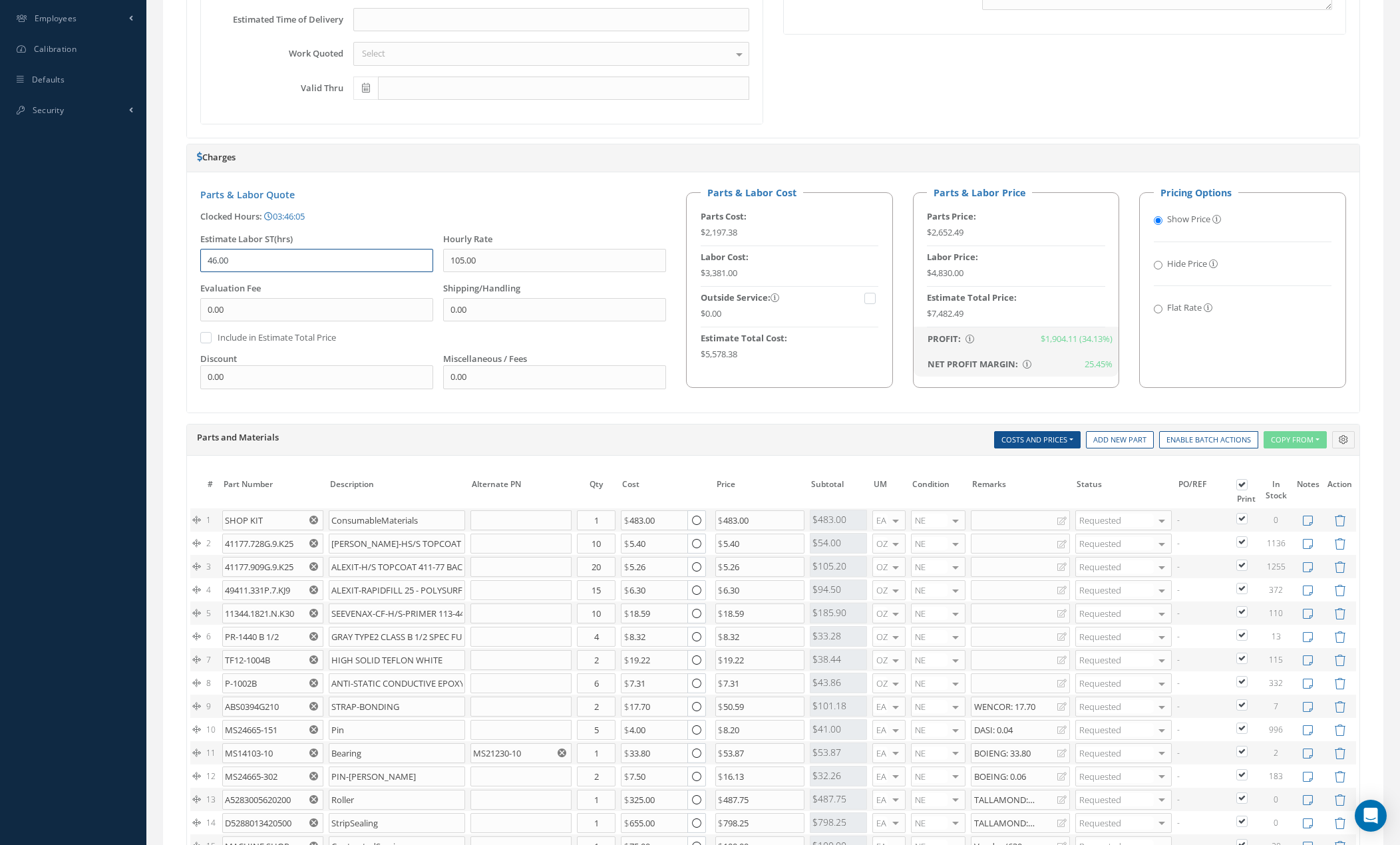
drag, startPoint x: 253, startPoint y: 263, endPoint x: 176, endPoint y: 263, distance: 77.0
click at [176, 263] on div "Print Quote Send Quote Accept Quote Reject Quote Prices Average Parts Price Lab…" at bounding box center [774, 425] width 1201 height 1278
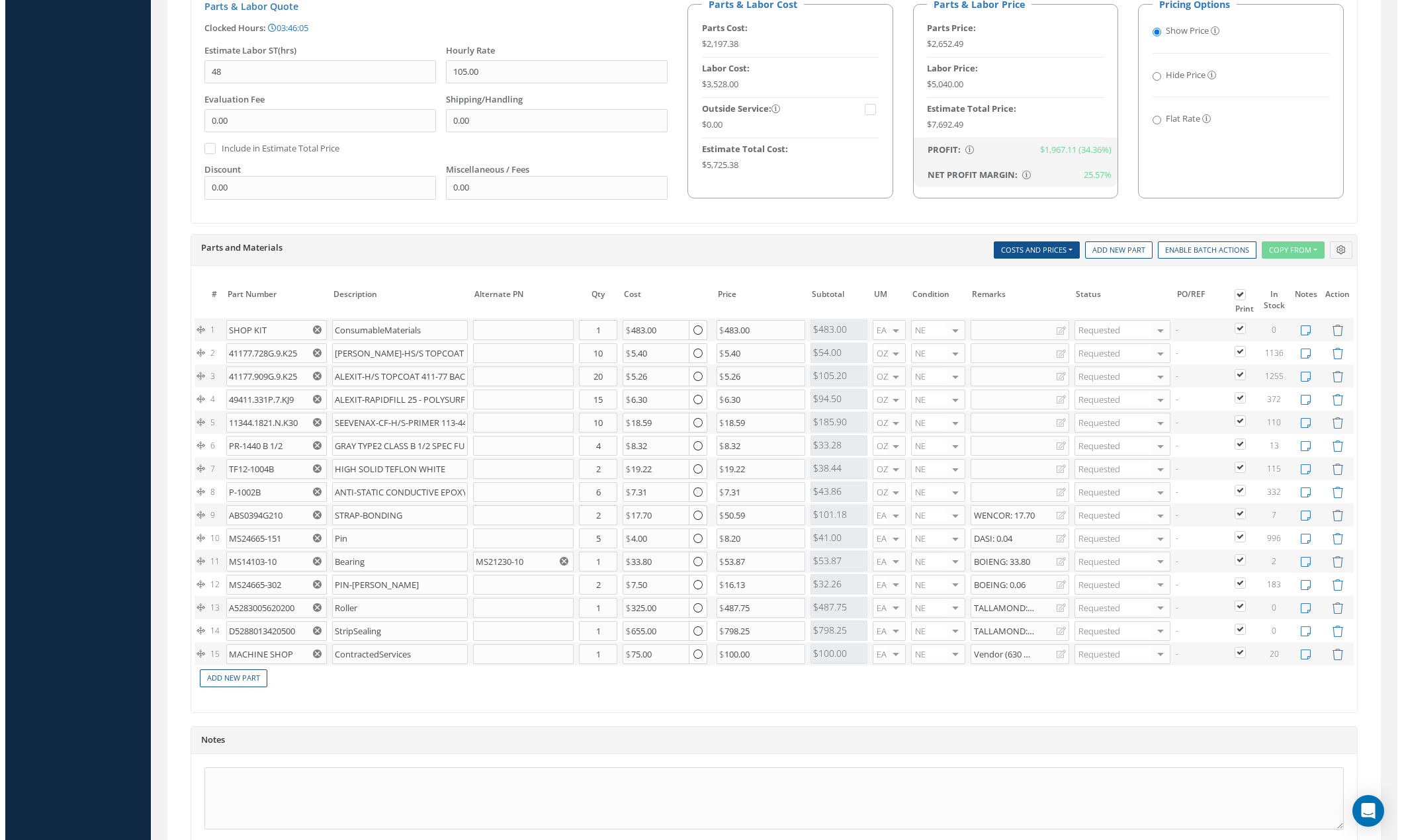
scroll to position [905, 0]
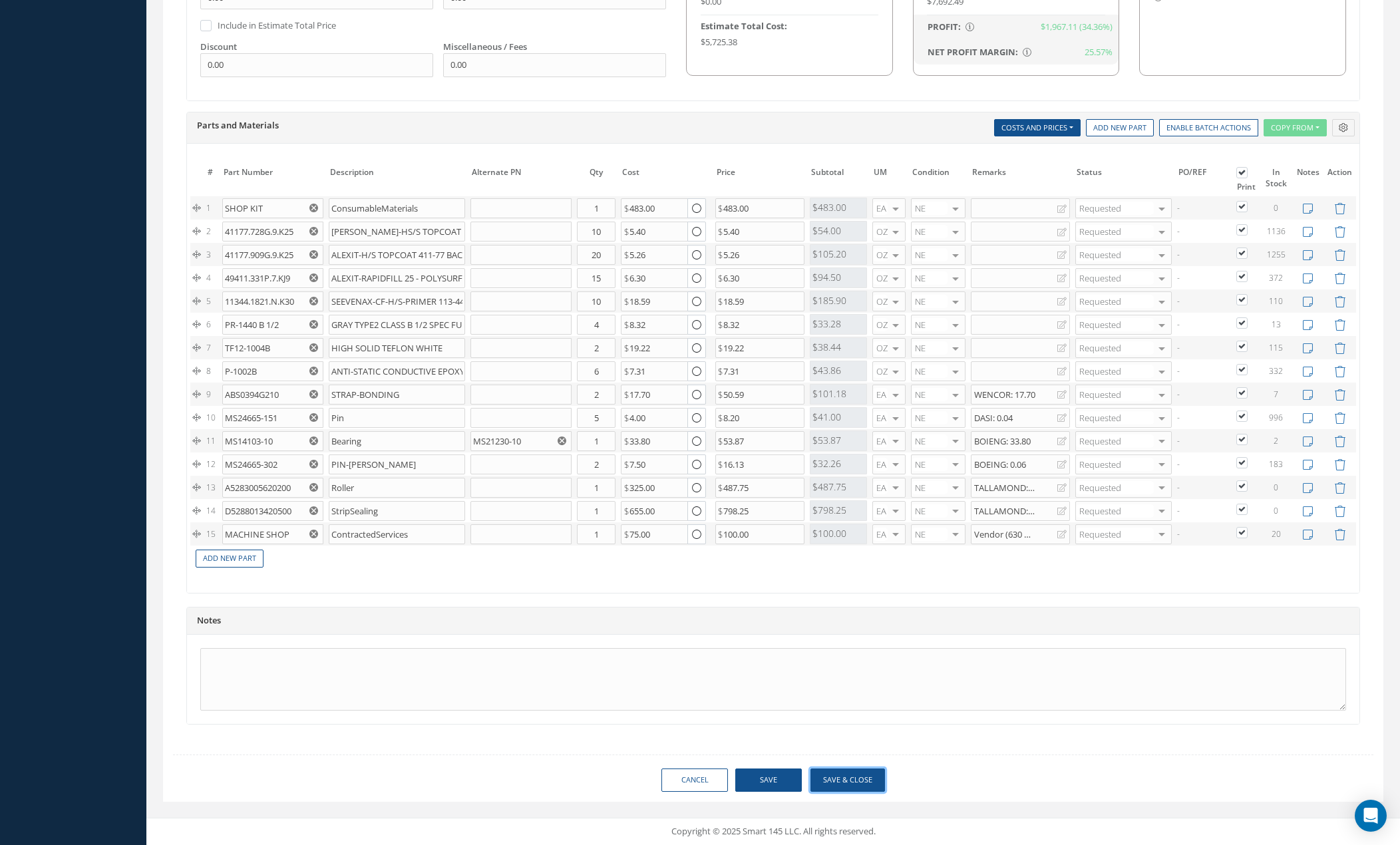
click at [853, 775] on button "Save & Close" at bounding box center [847, 781] width 74 height 24
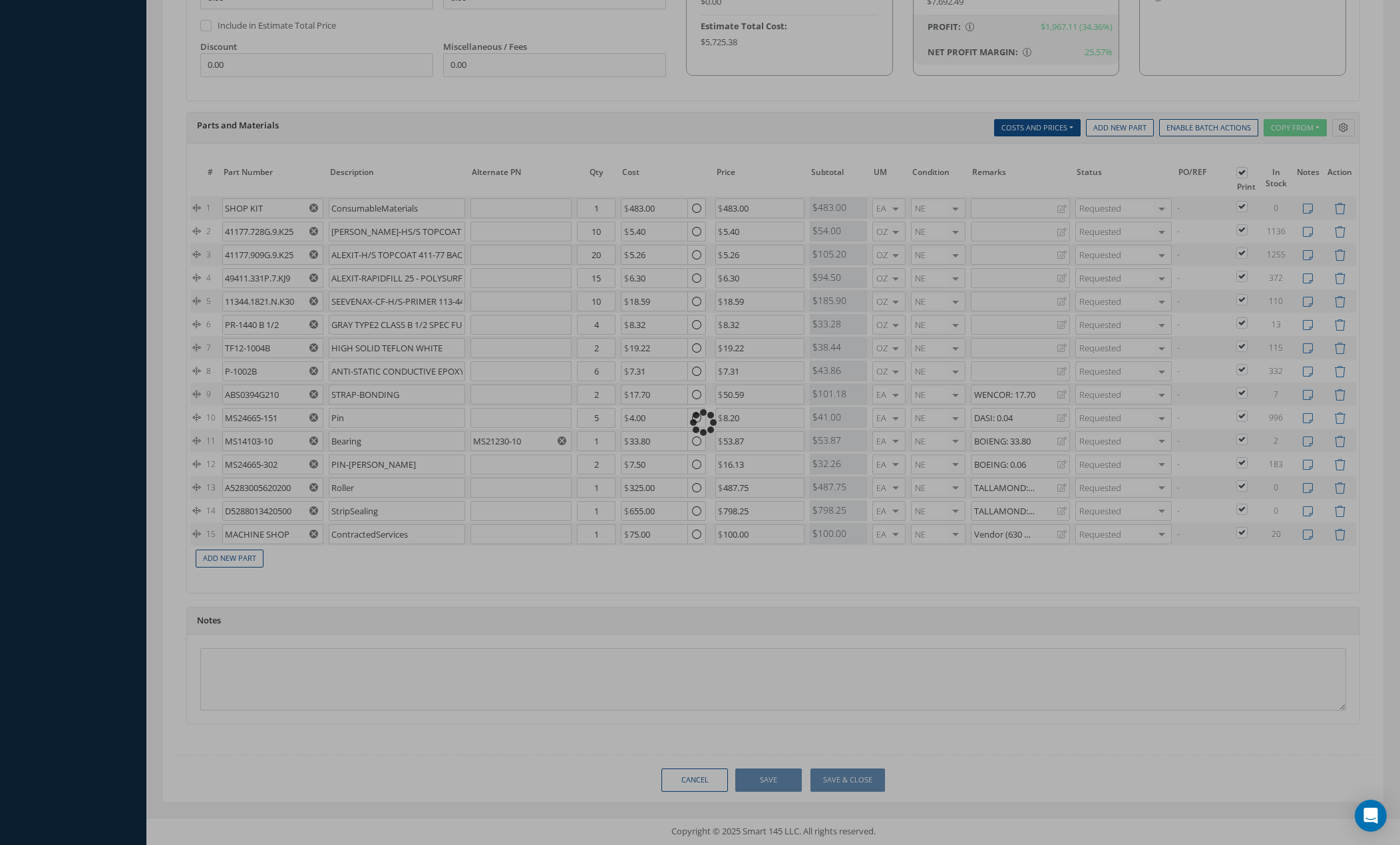
type input "48.00"
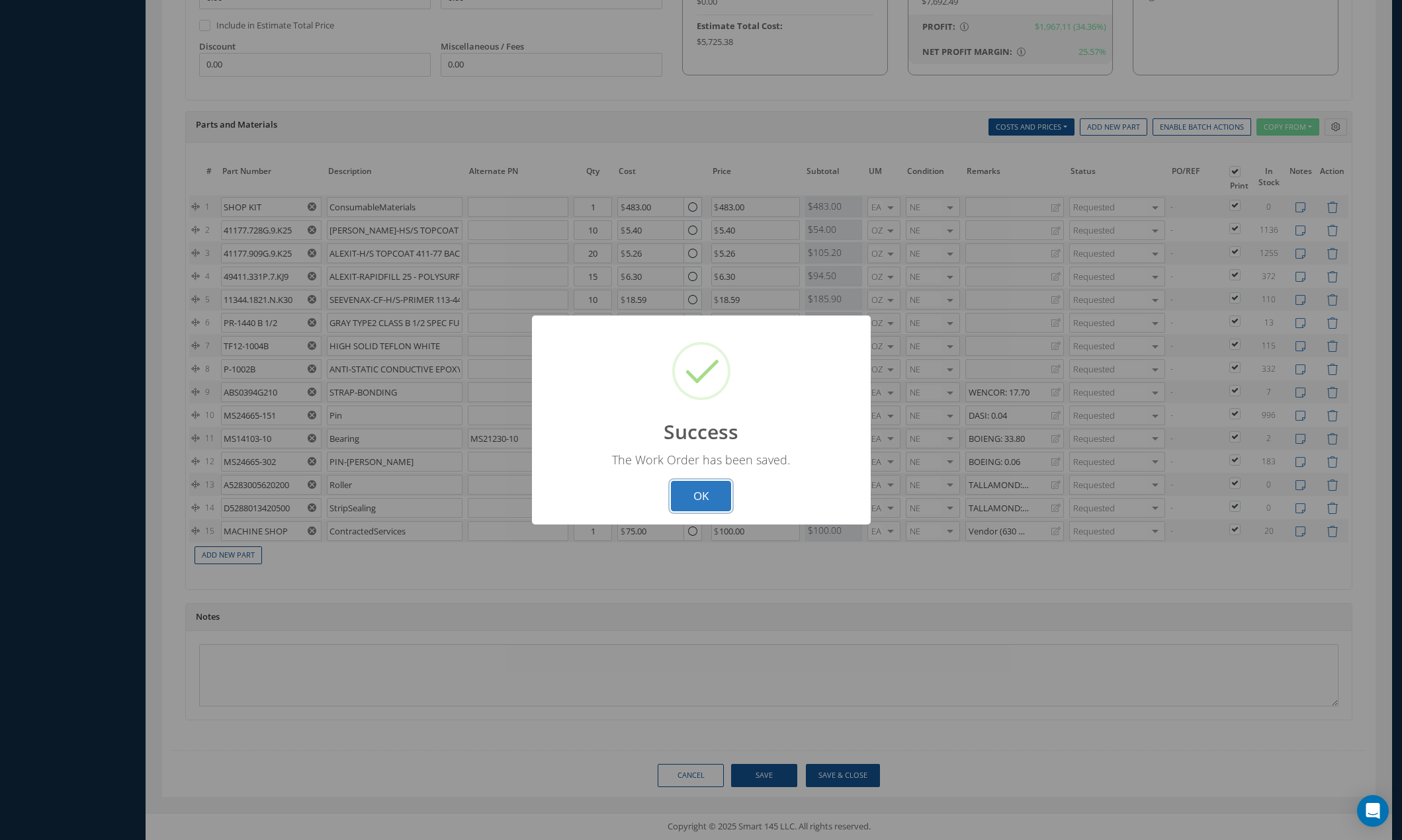
click at [708, 499] on button "OK" at bounding box center [701, 496] width 60 height 32
select select "25"
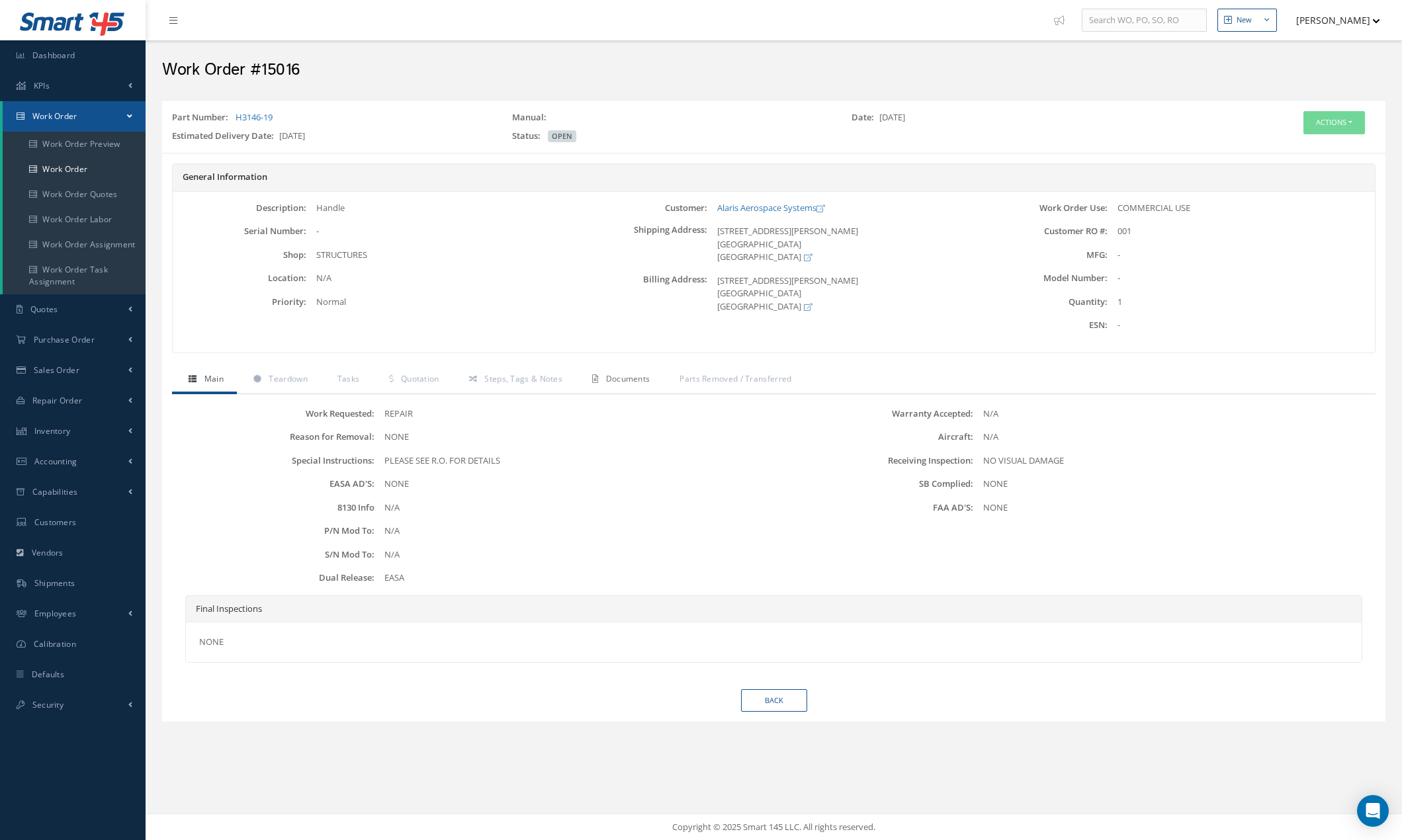
click at [639, 382] on span "Documents" at bounding box center [628, 378] width 44 height 11
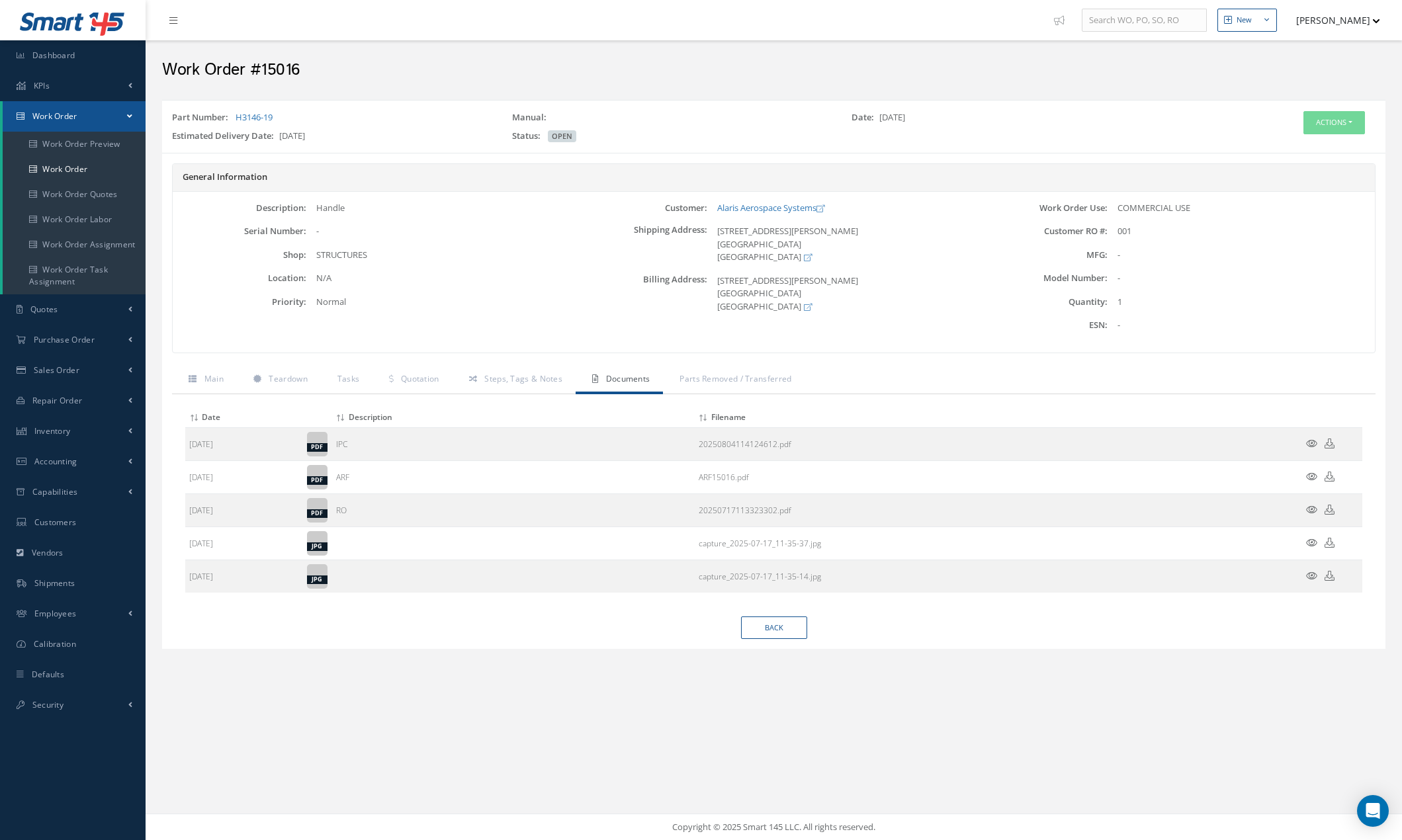
click at [1309, 475] on icon at bounding box center [1311, 477] width 11 height 10
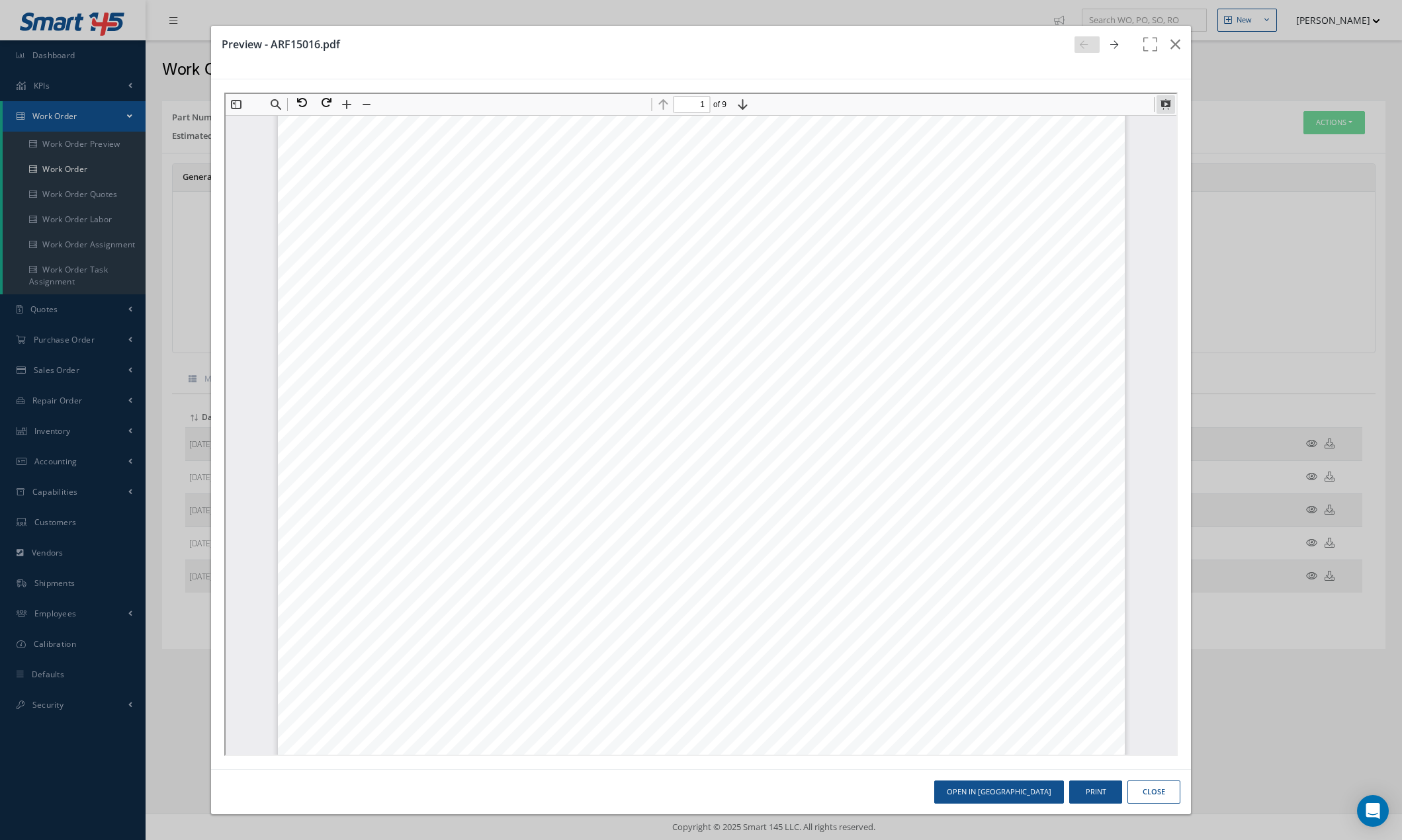
click at [1166, 107] on button at bounding box center [1164, 102] width 19 height 19
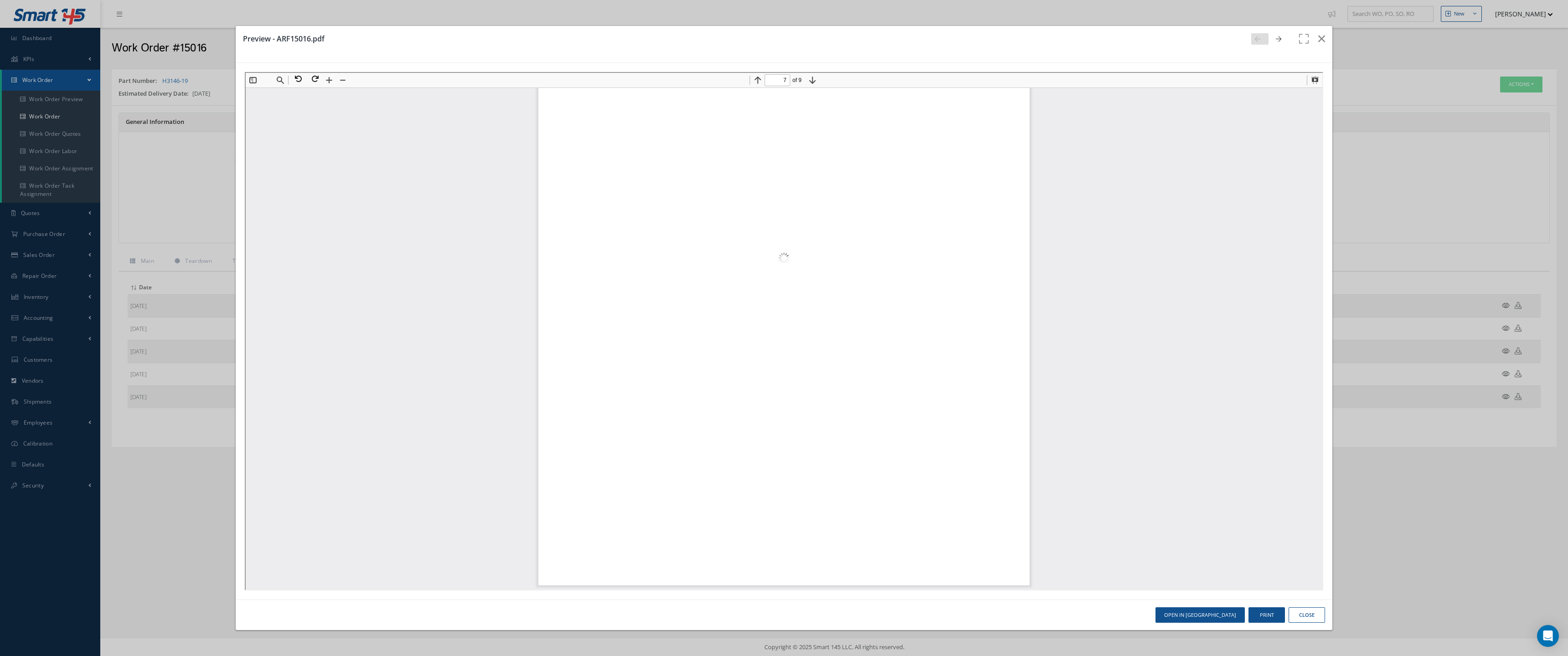
scroll to position [13335, 0]
type input "3"
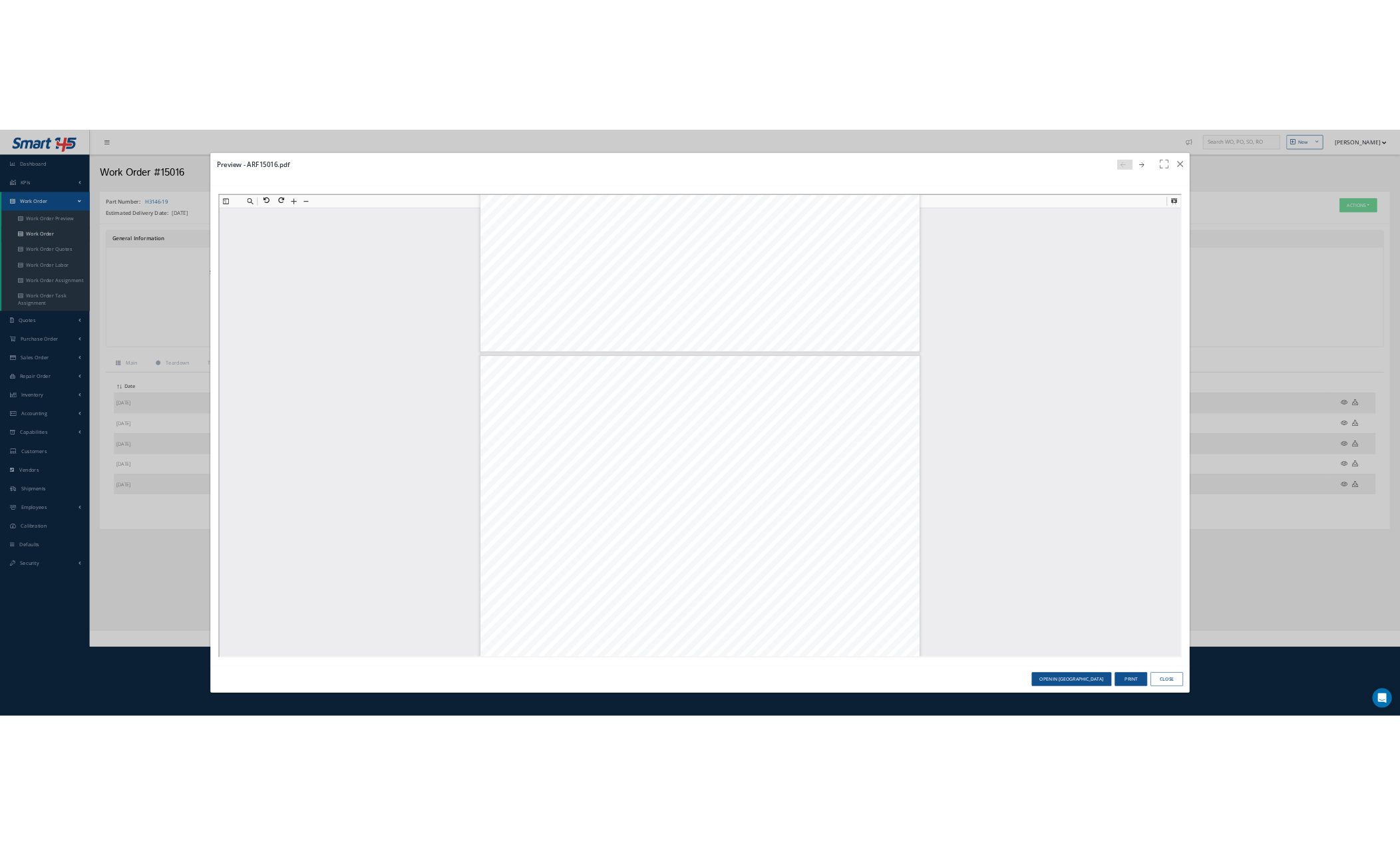
scroll to position [2291, 0]
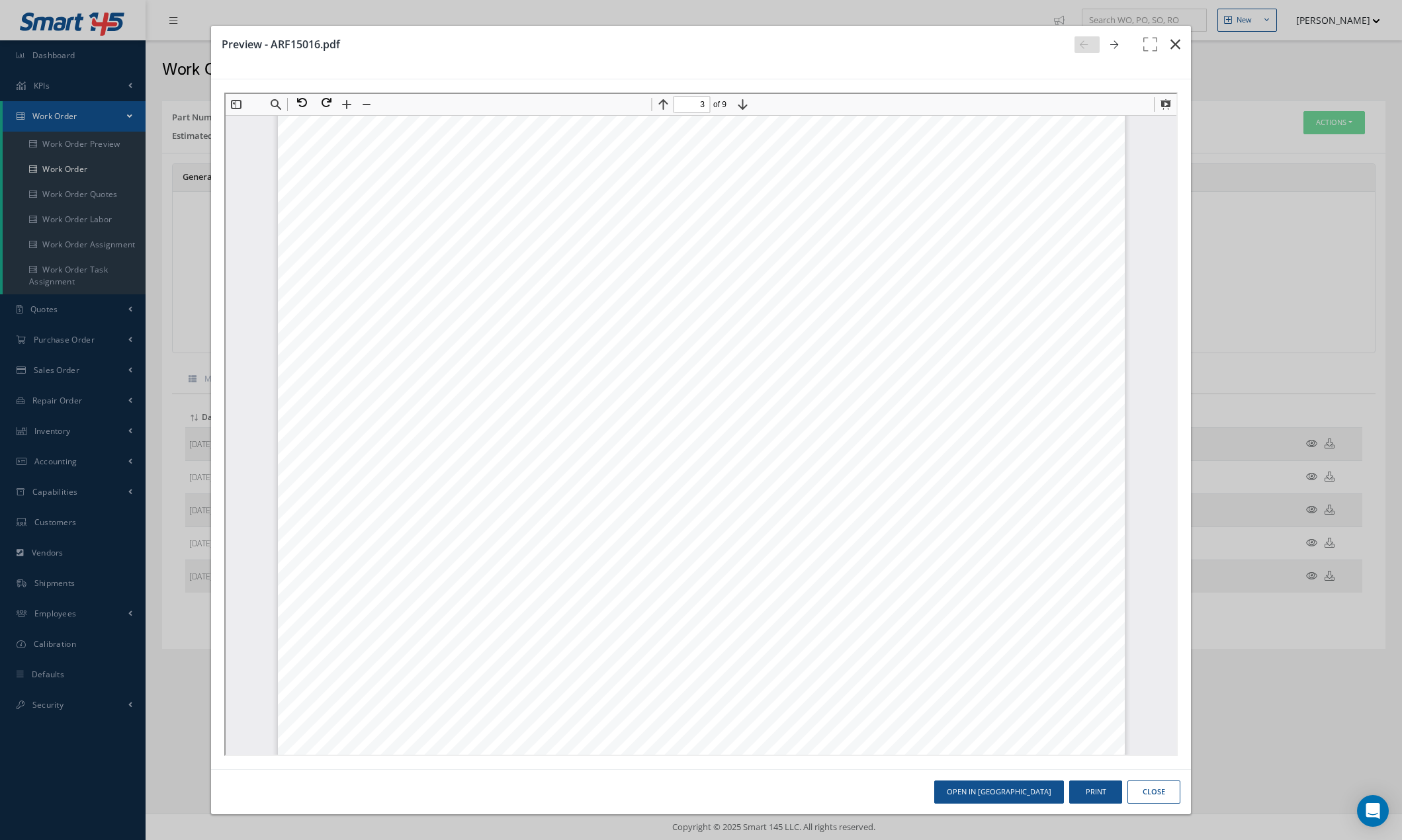
drag, startPoint x: 1173, startPoint y: 40, endPoint x: 1173, endPoint y: 49, distance: 9.0
click at [1173, 46] on icon "button" at bounding box center [1175, 44] width 10 height 16
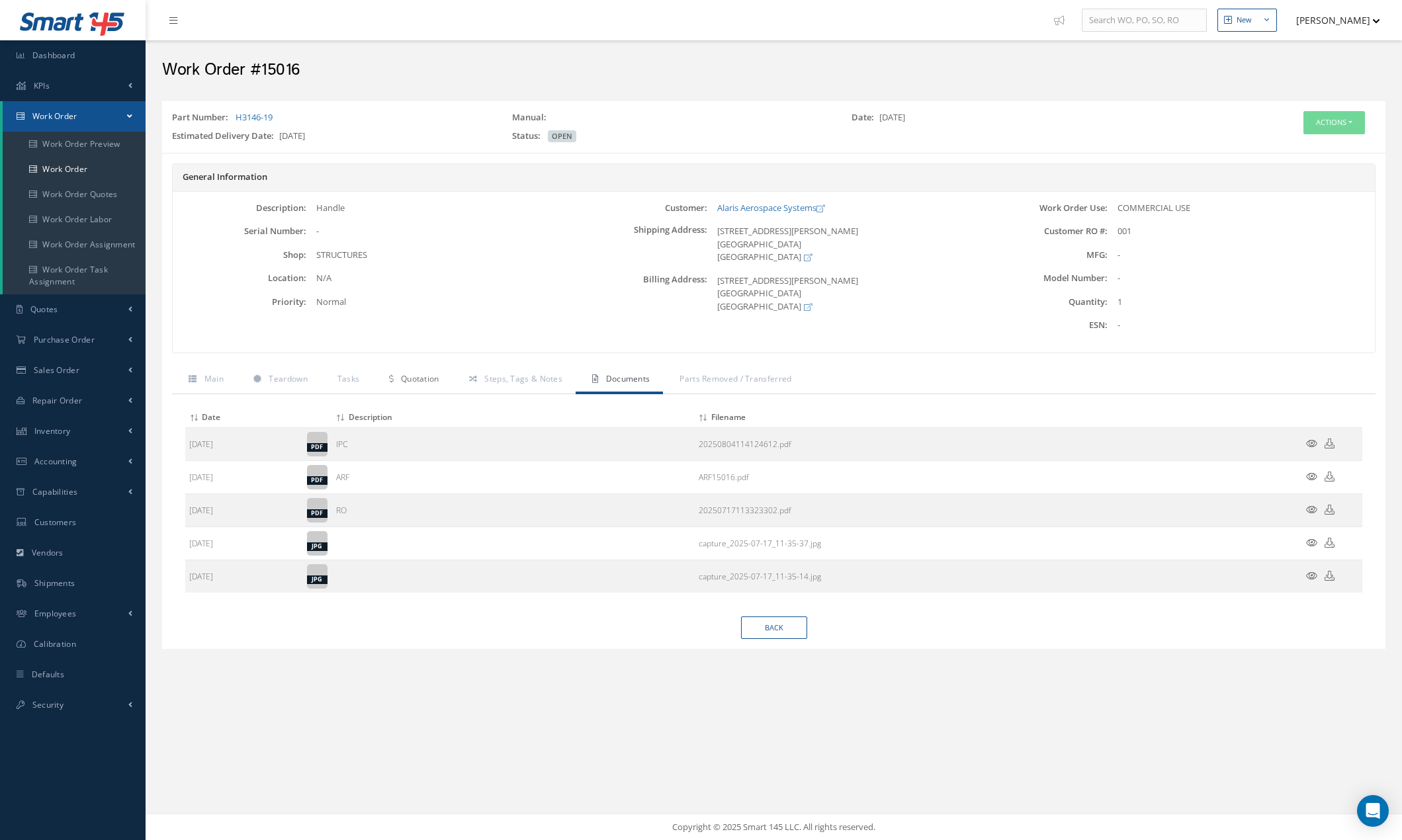
click at [427, 377] on span "Quotation" at bounding box center [420, 378] width 38 height 11
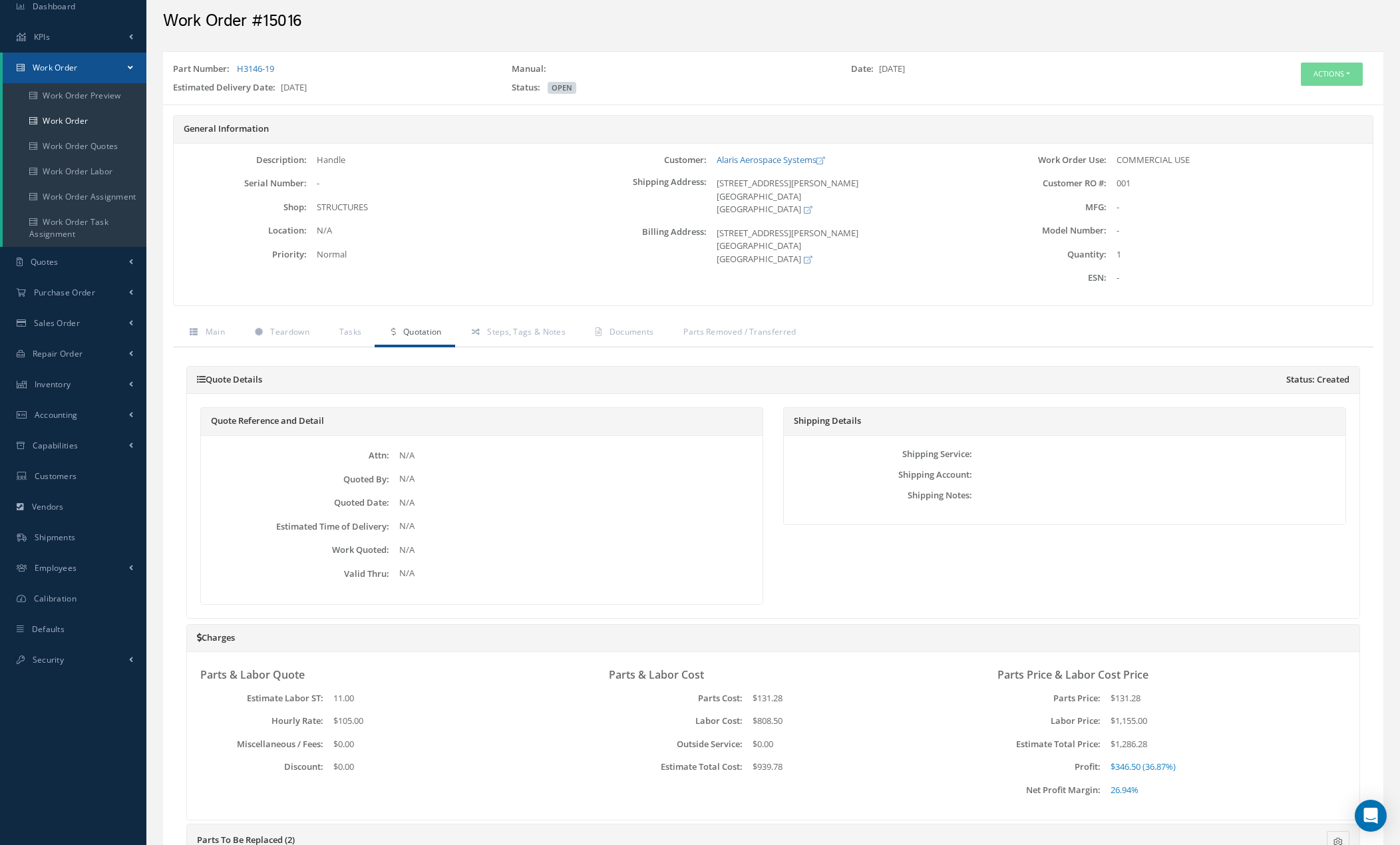
scroll to position [0, 0]
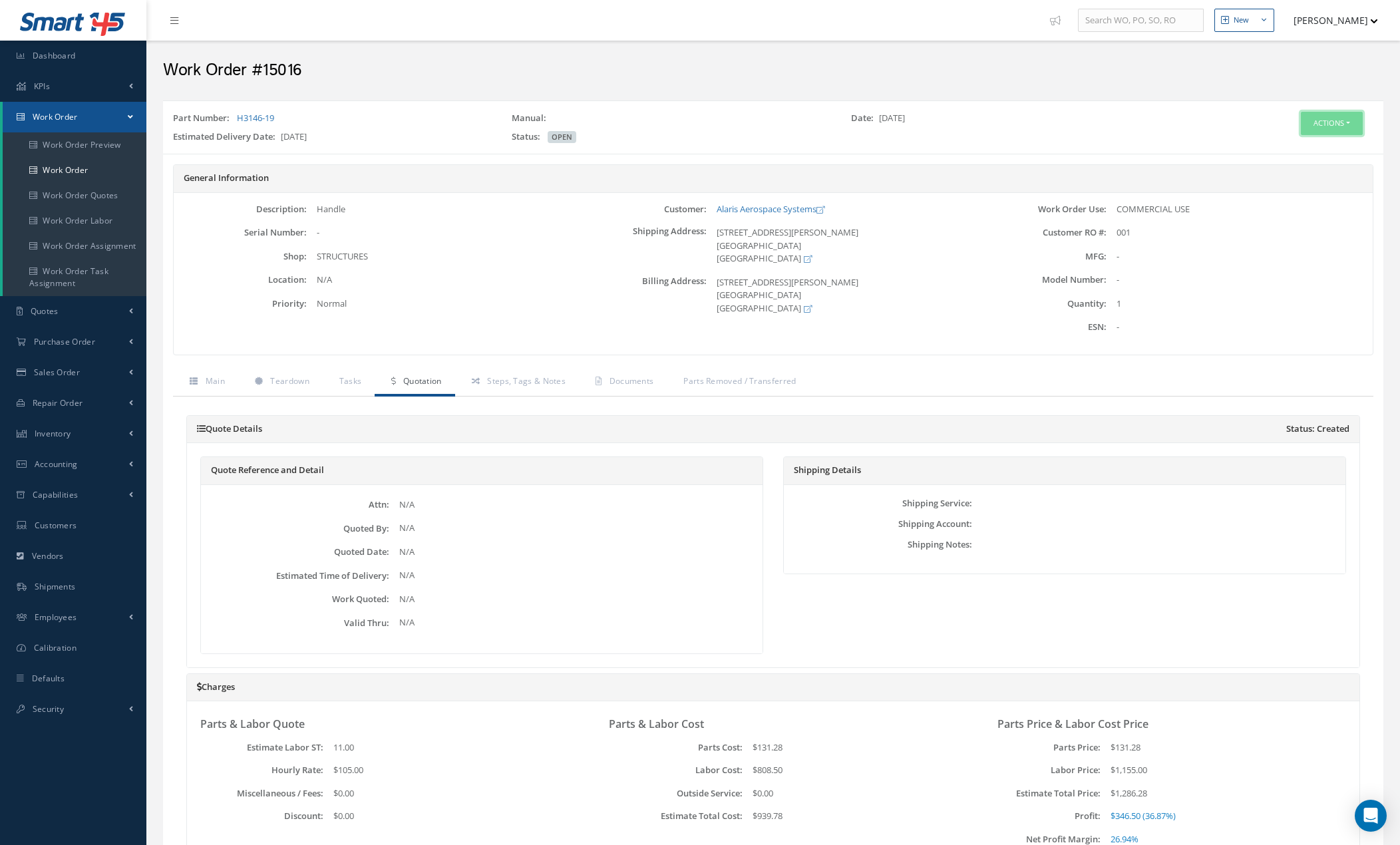
click at [1347, 119] on button "Actions" at bounding box center [1332, 124] width 61 height 24
click at [1301, 152] on link "Edit" at bounding box center [1311, 149] width 106 height 18
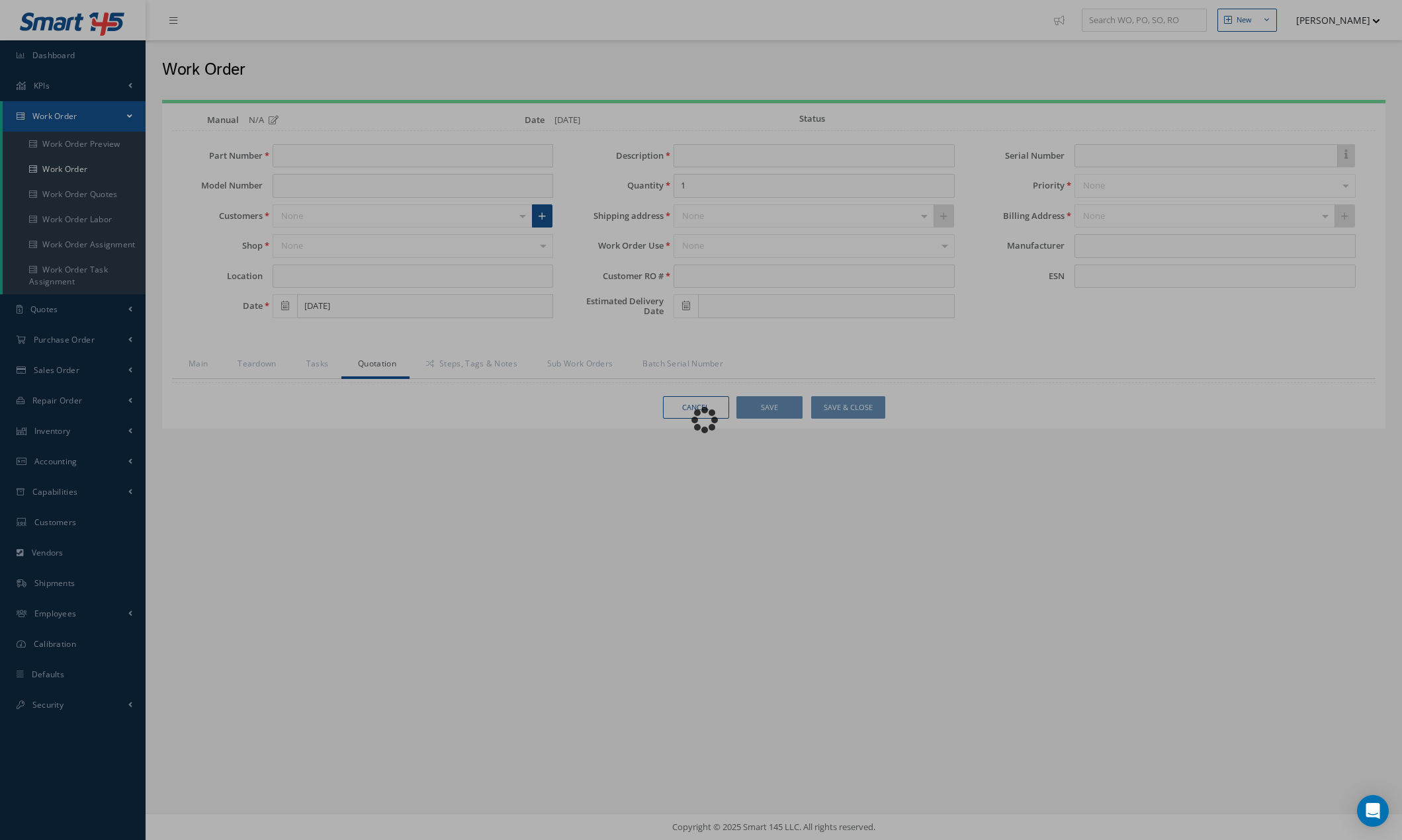
type input "H3146-19"
type input "[DATE]"
type input "Handle"
type input "001"
type input "[DATE]"
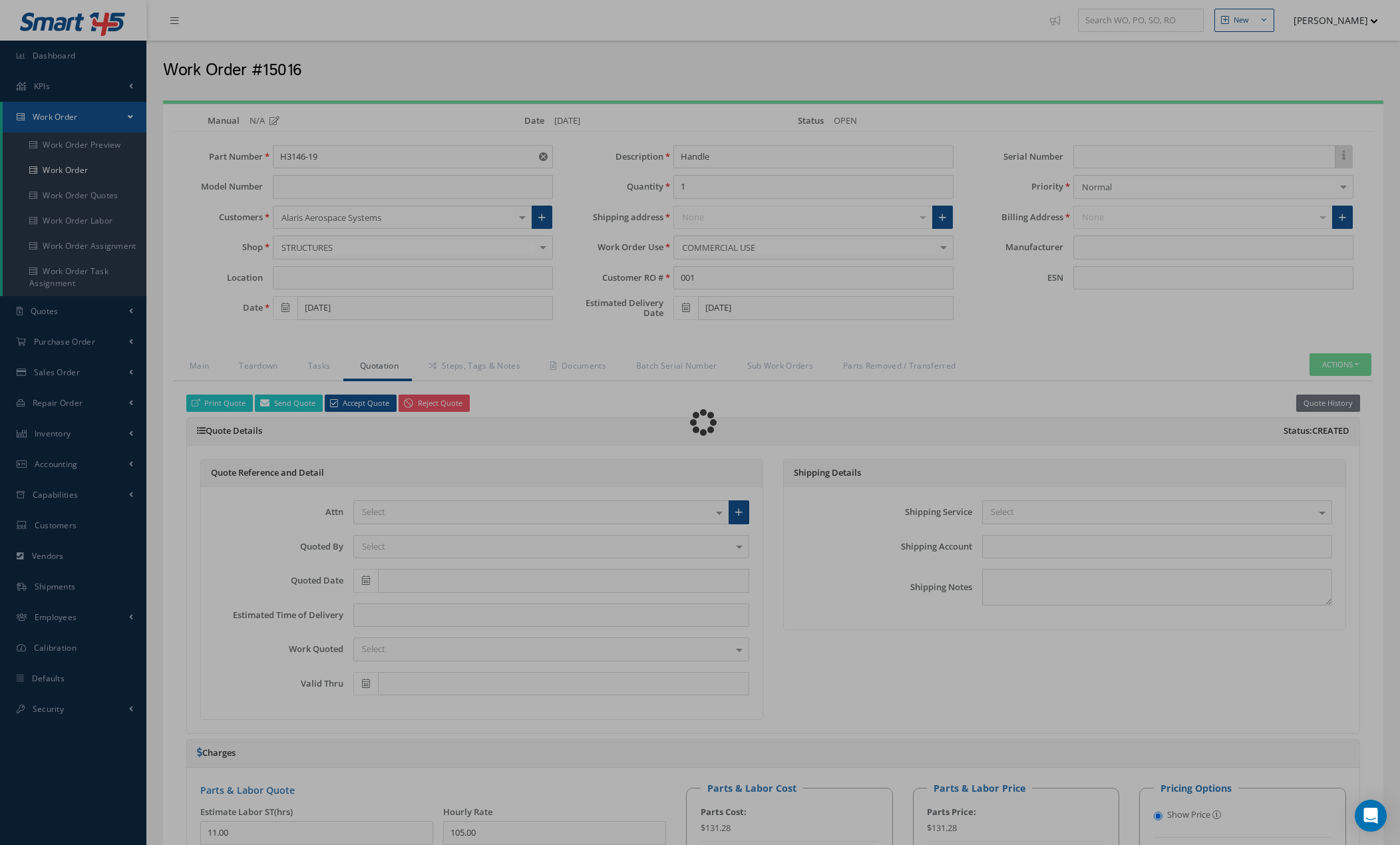
click at [700, 422] on div "Loading…" at bounding box center [700, 422] width 0 height 0
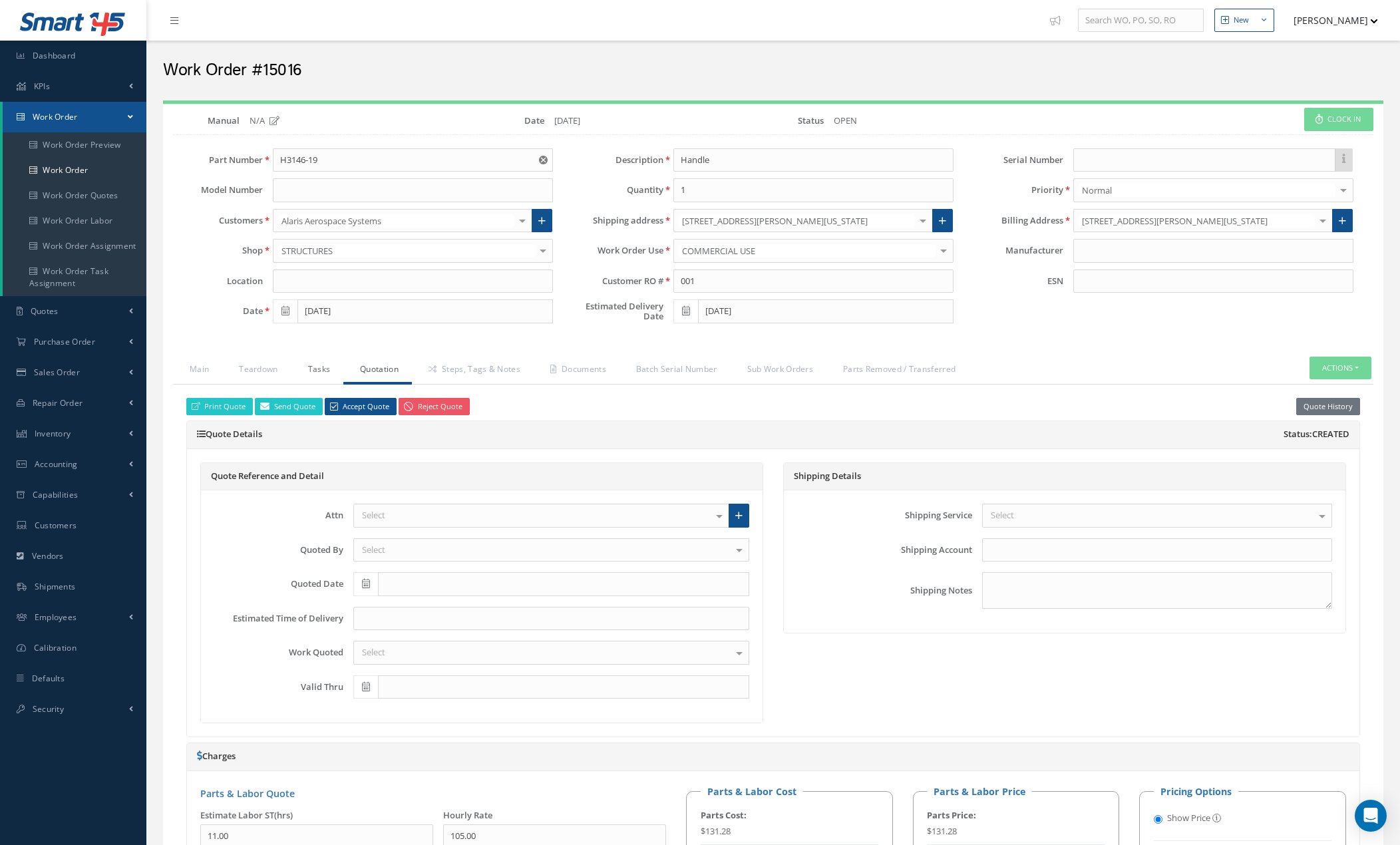
click at [318, 366] on link "Tasks" at bounding box center [317, 370] width 53 height 28
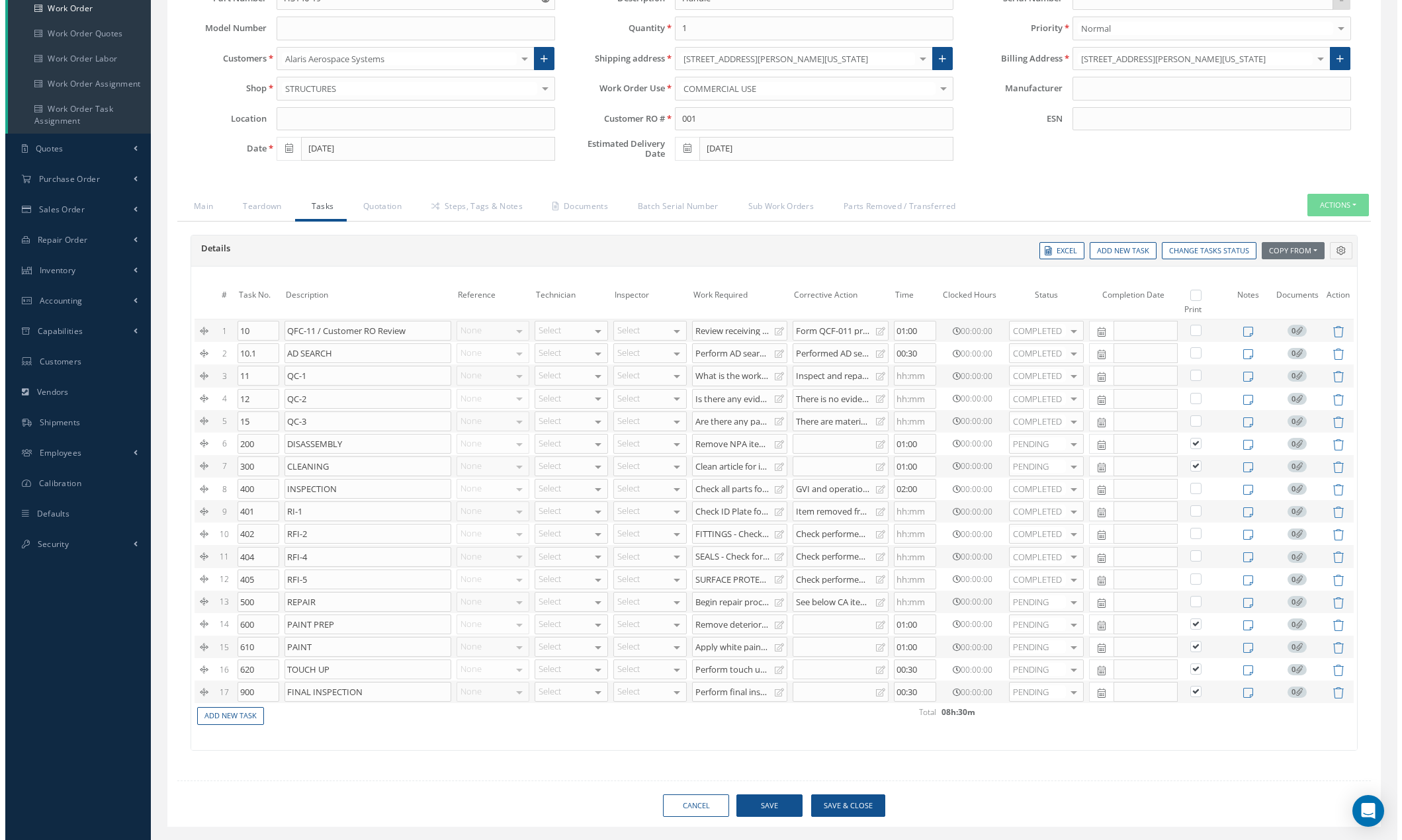
scroll to position [190, 0]
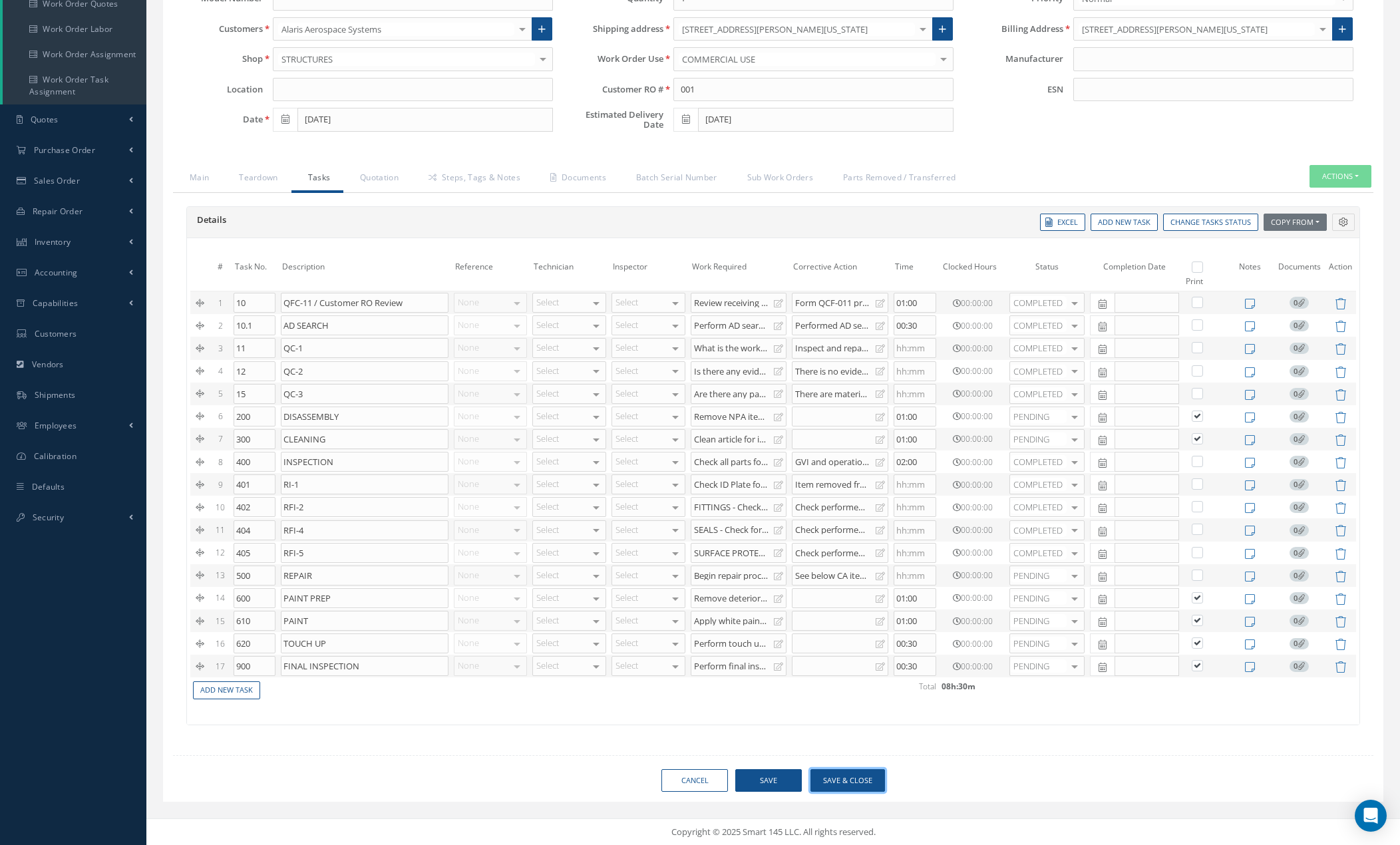
click at [855, 777] on button "Save & Close" at bounding box center [847, 781] width 74 height 24
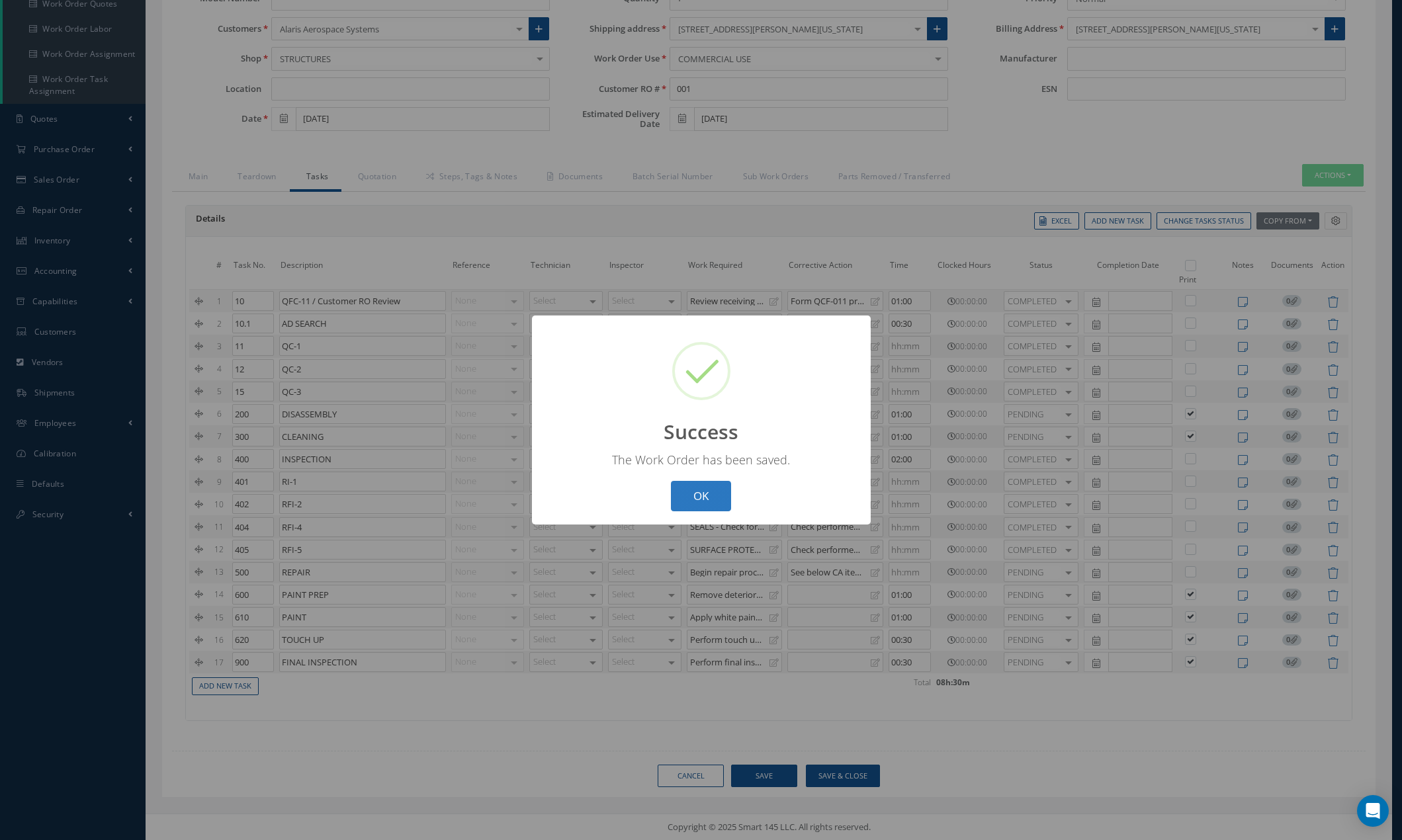
click at [689, 494] on button "OK" at bounding box center [701, 496] width 60 height 32
select select "25"
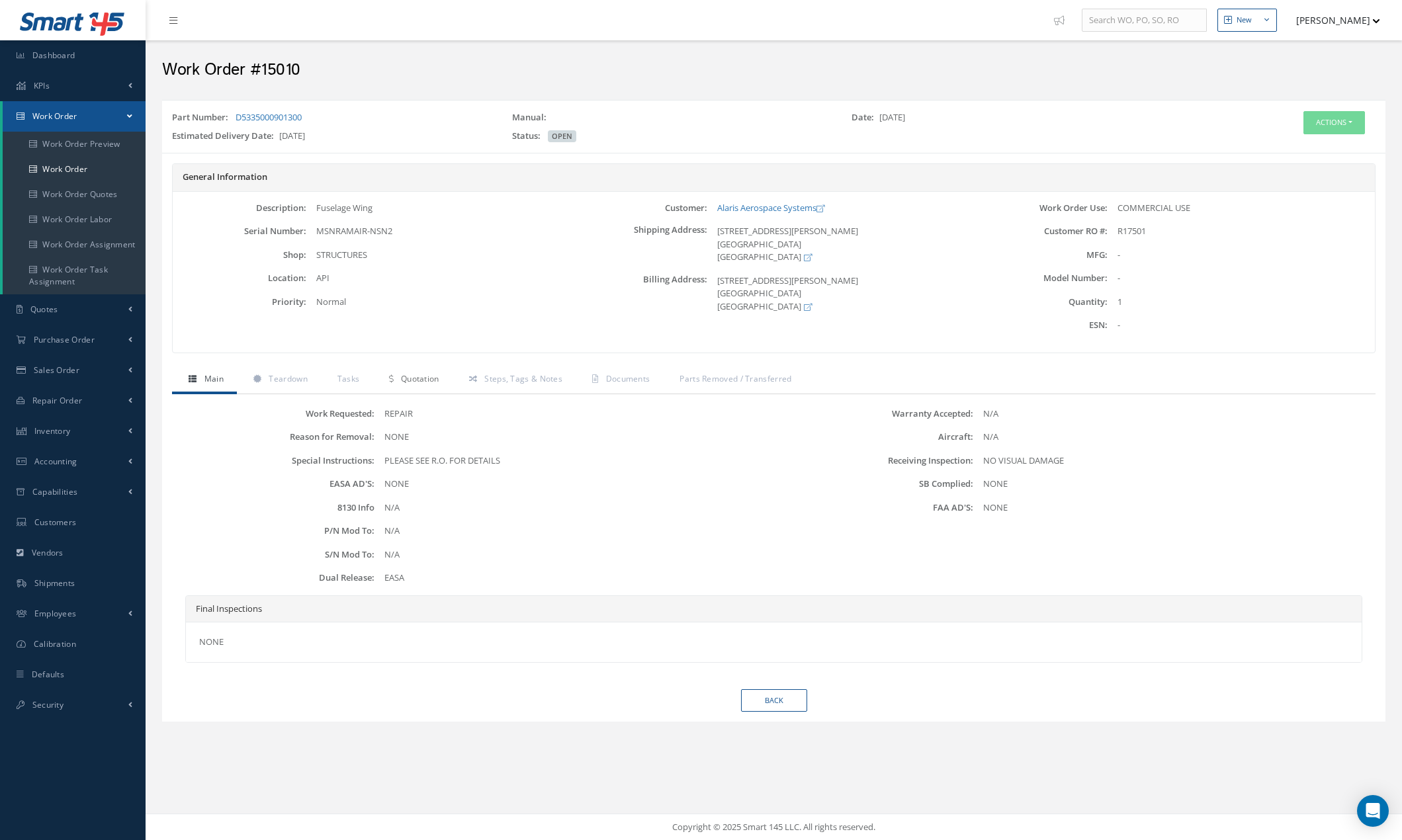
click at [413, 379] on span "Quotation" at bounding box center [420, 378] width 38 height 11
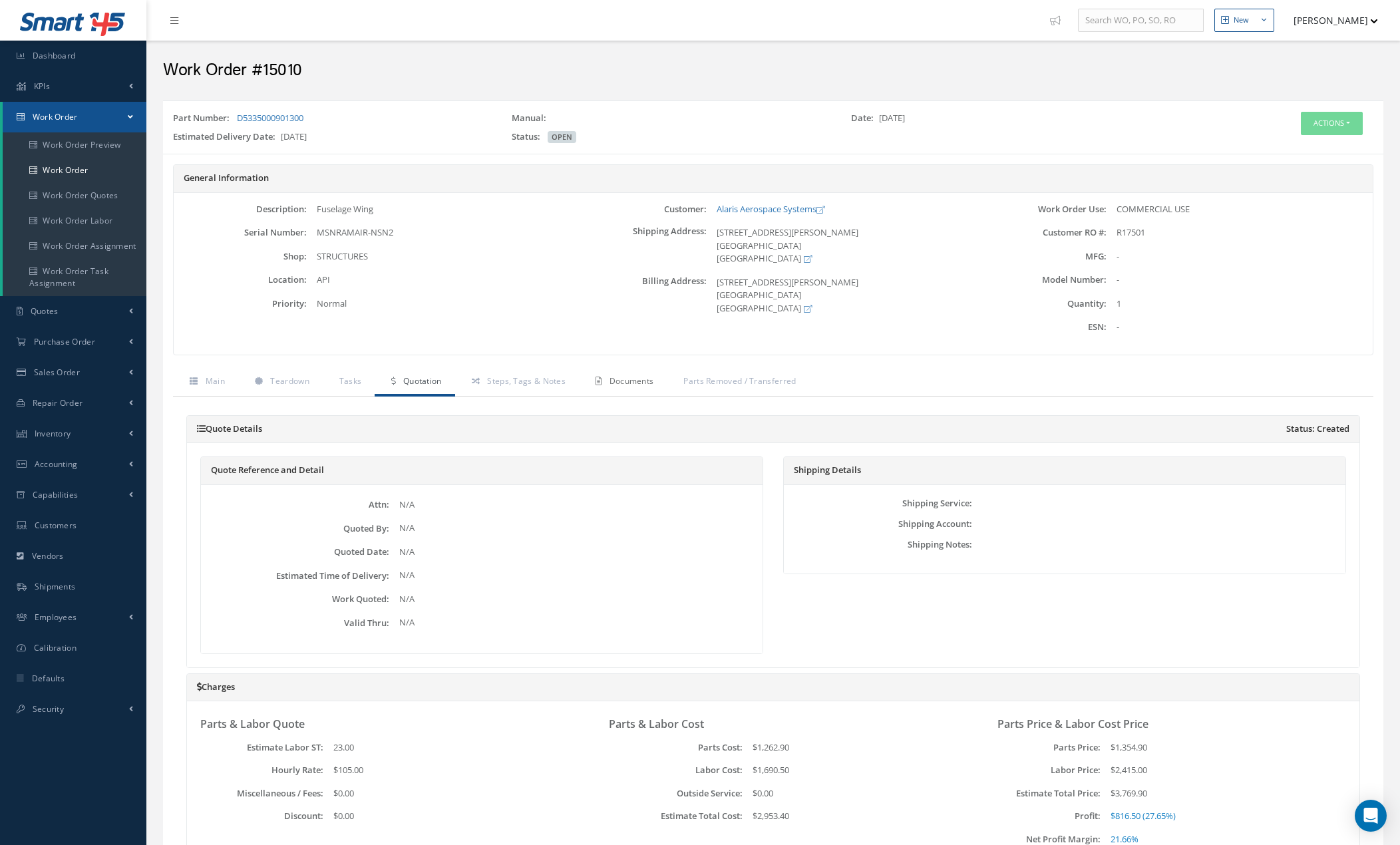
click at [637, 386] on link "Documents" at bounding box center [622, 382] width 88 height 28
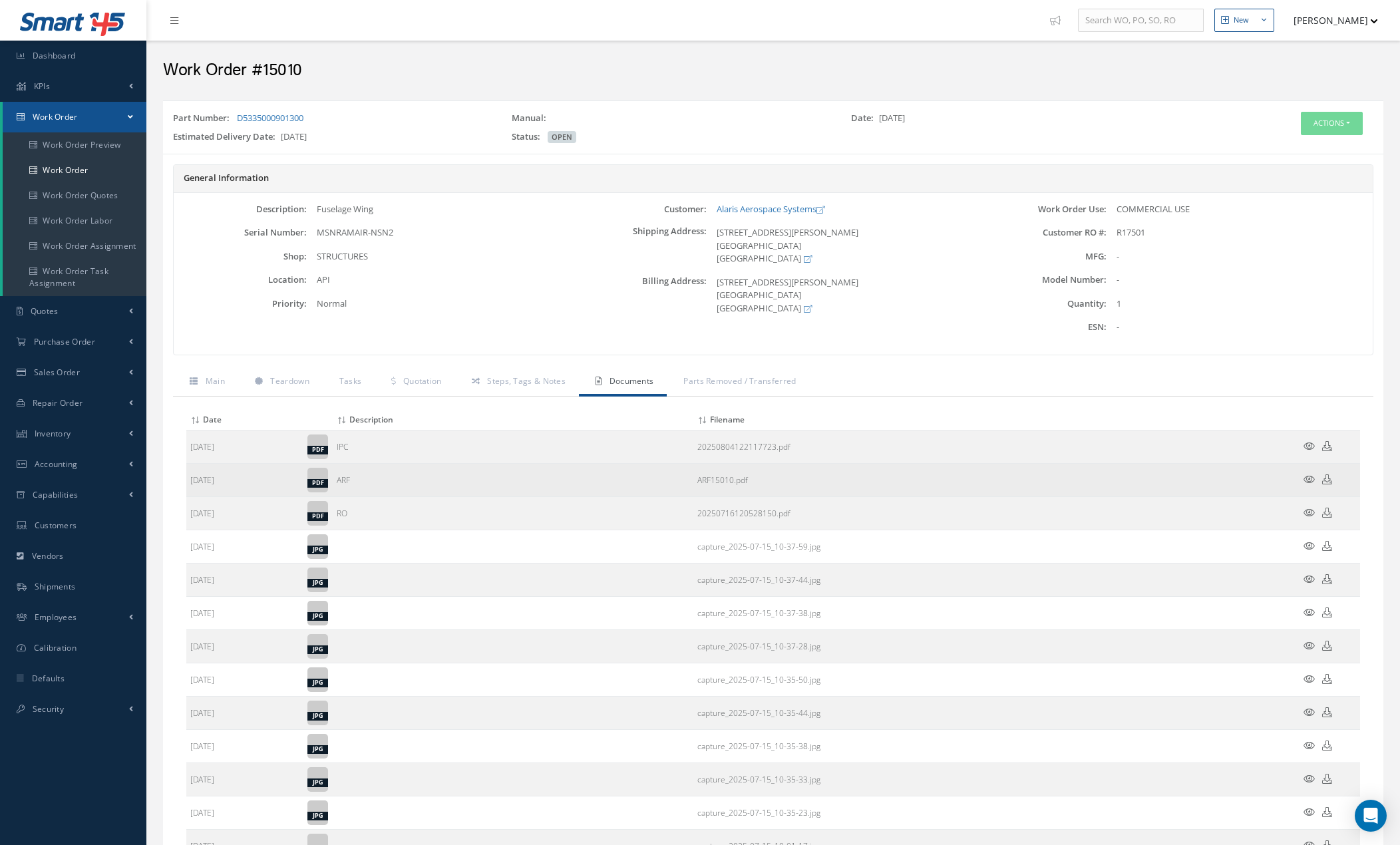
click at [1310, 479] on icon at bounding box center [1309, 479] width 11 height 10
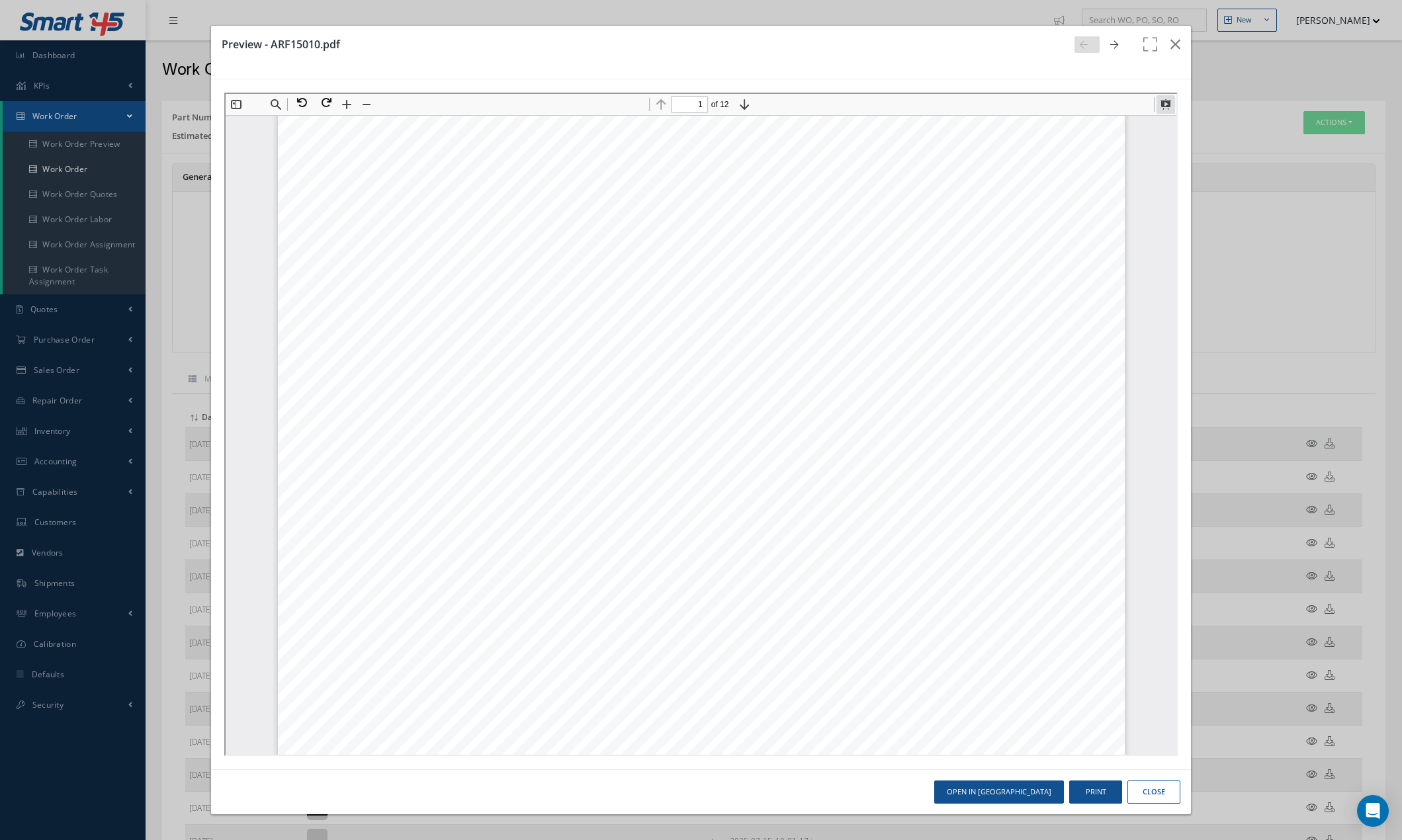
drag, startPoint x: 1168, startPoint y: 105, endPoint x: 1801, endPoint y: 291, distance: 659.8
click at [1168, 106] on button at bounding box center [1164, 102] width 19 height 19
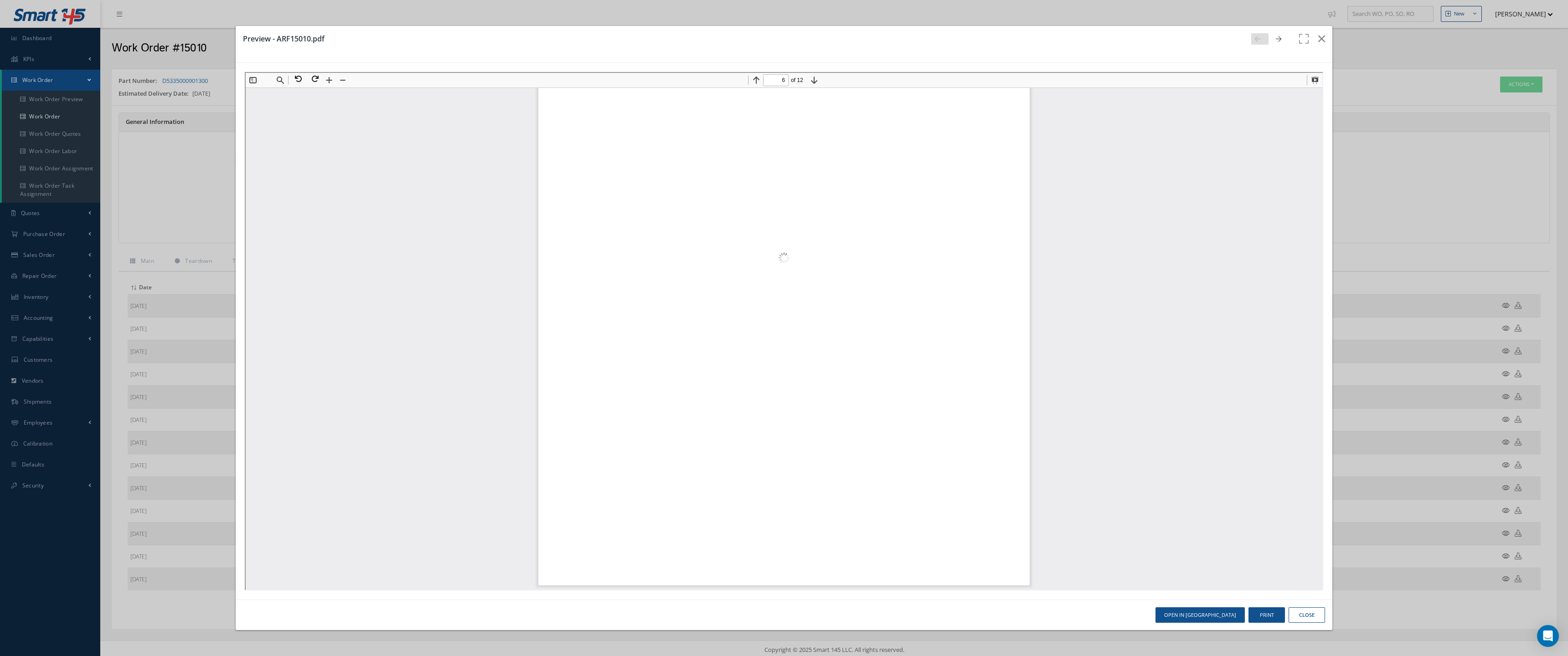
scroll to position [11113, 0]
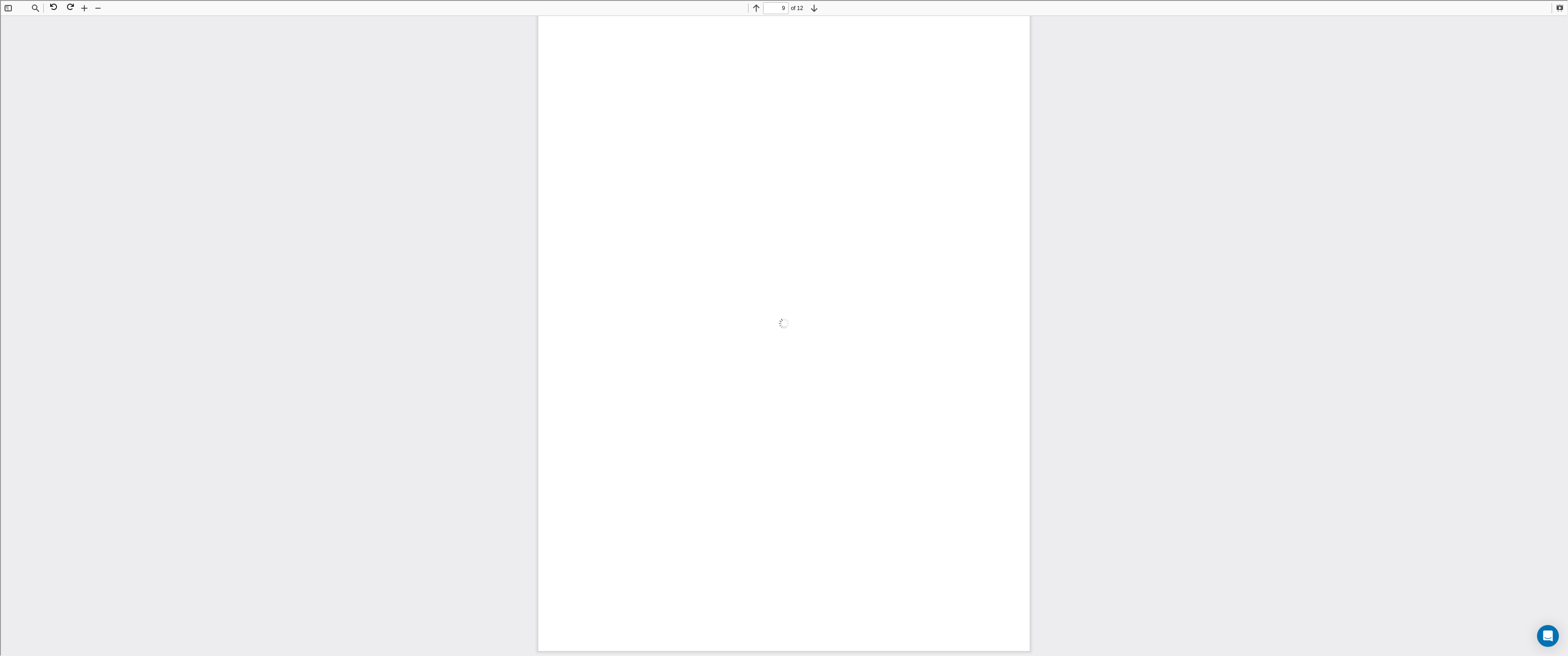
type input "10"
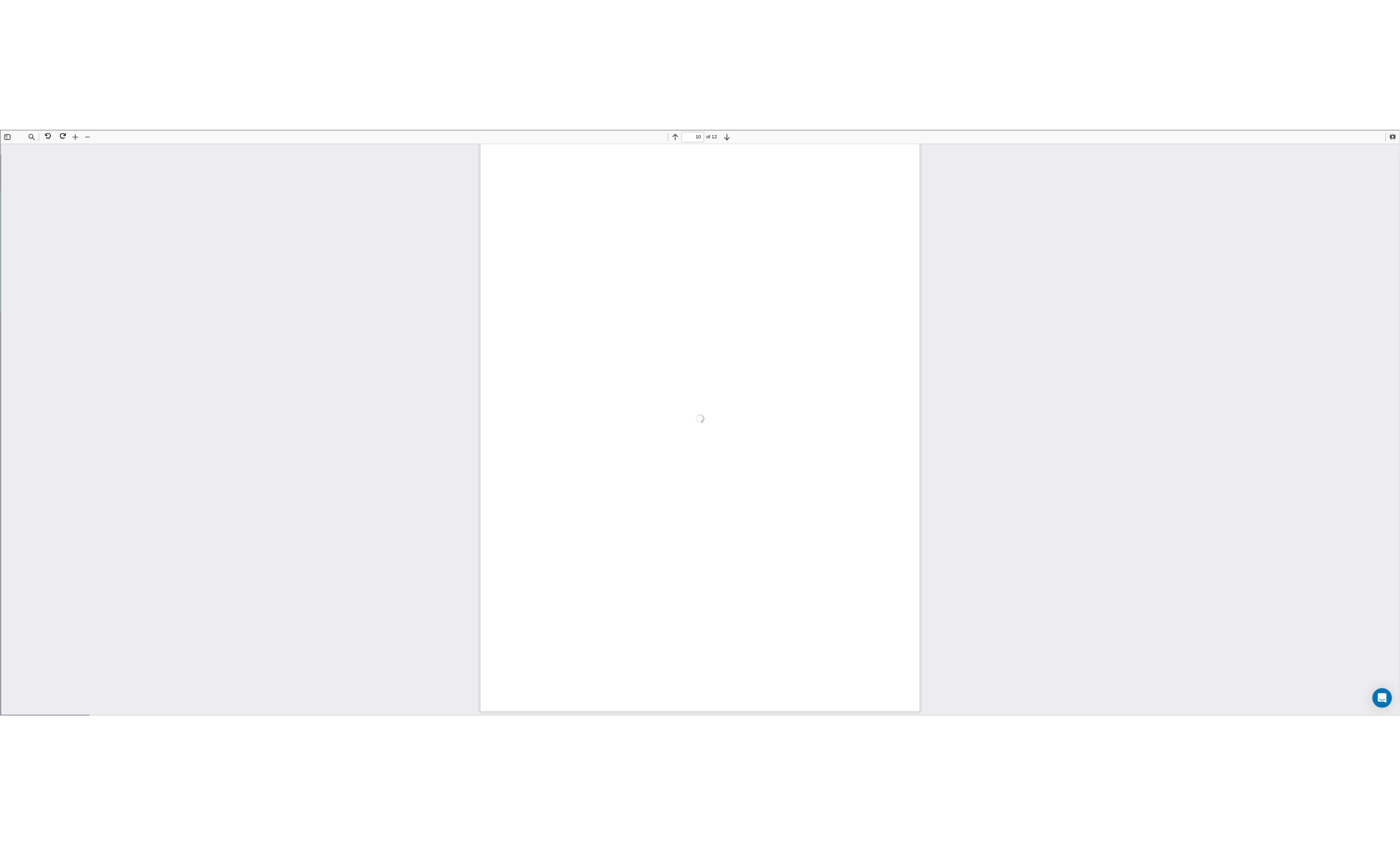
scroll to position [10288, 0]
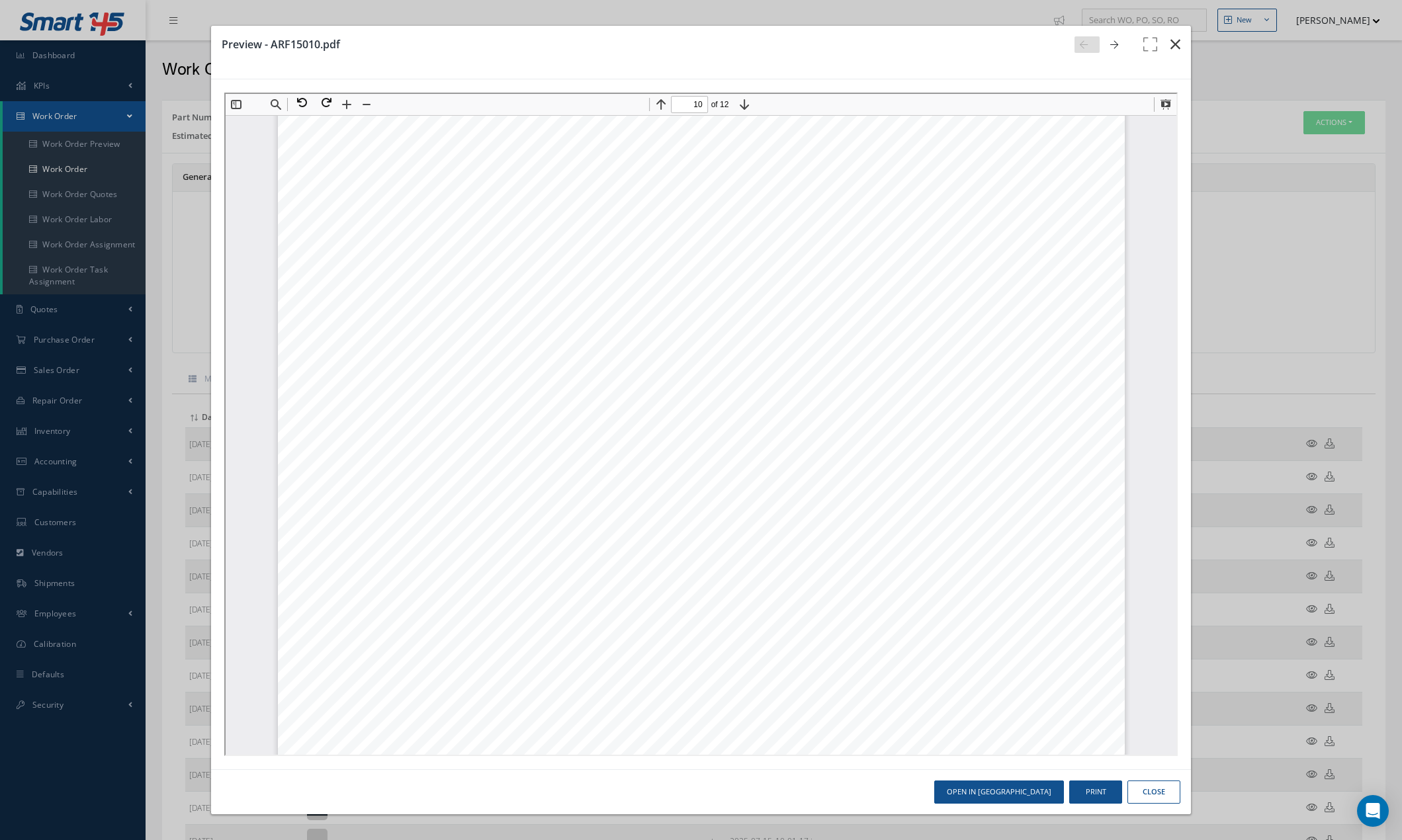
drag, startPoint x: 1175, startPoint y: 43, endPoint x: 1170, endPoint y: 57, distance: 14.9
click at [1175, 45] on icon "button" at bounding box center [1175, 44] width 10 height 16
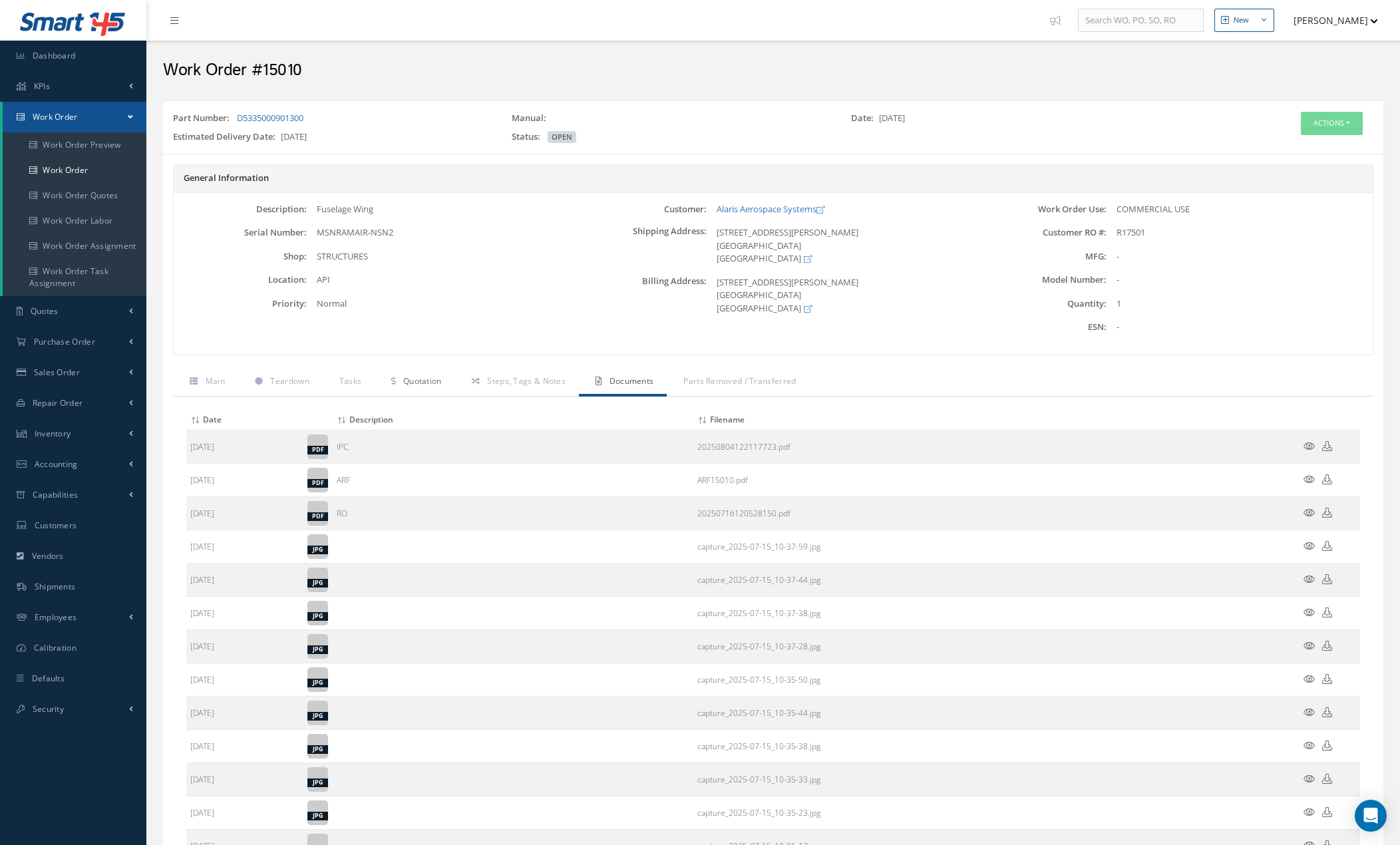
click at [437, 385] on span "Quotation" at bounding box center [422, 380] width 39 height 11
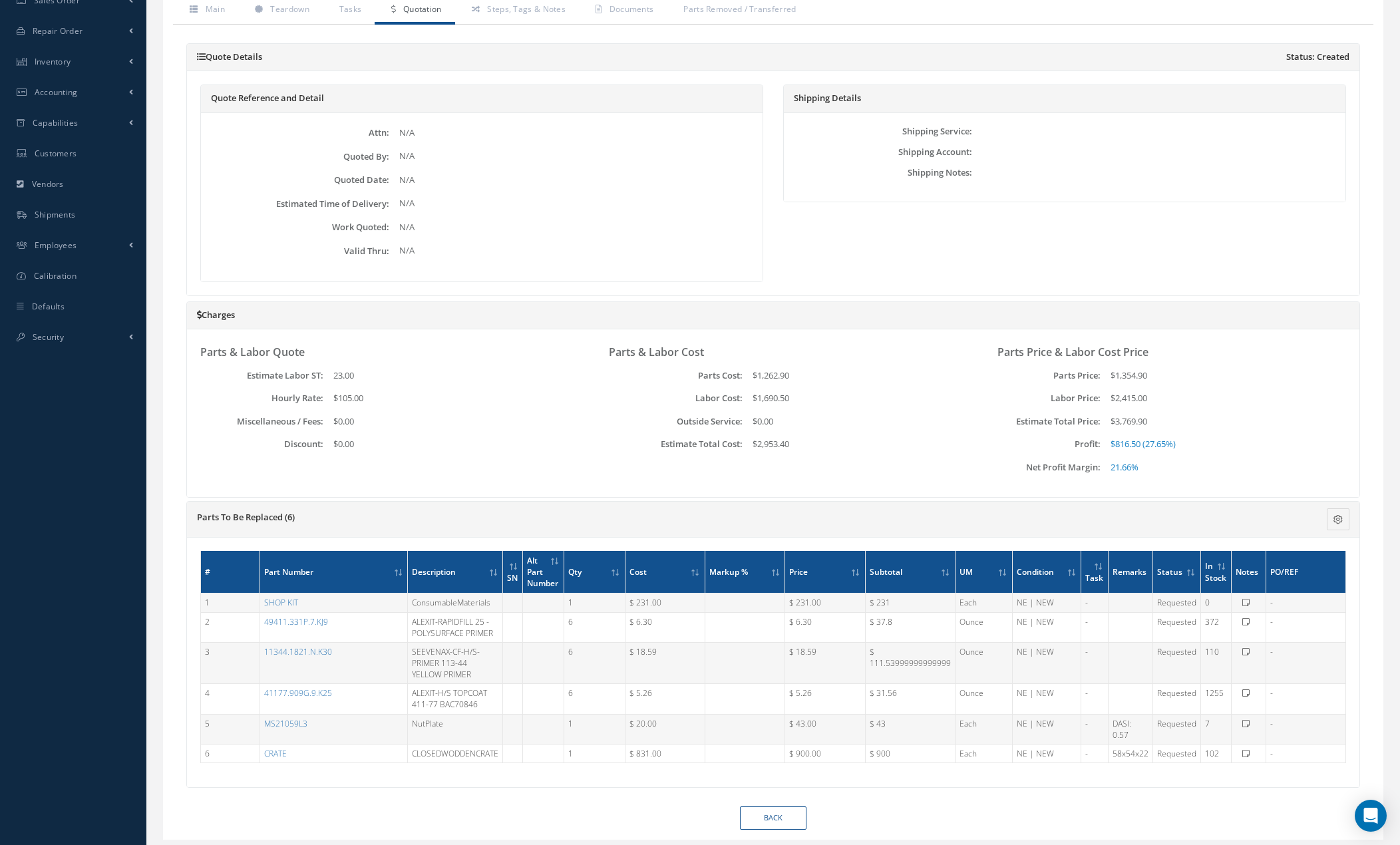
scroll to position [410, 0]
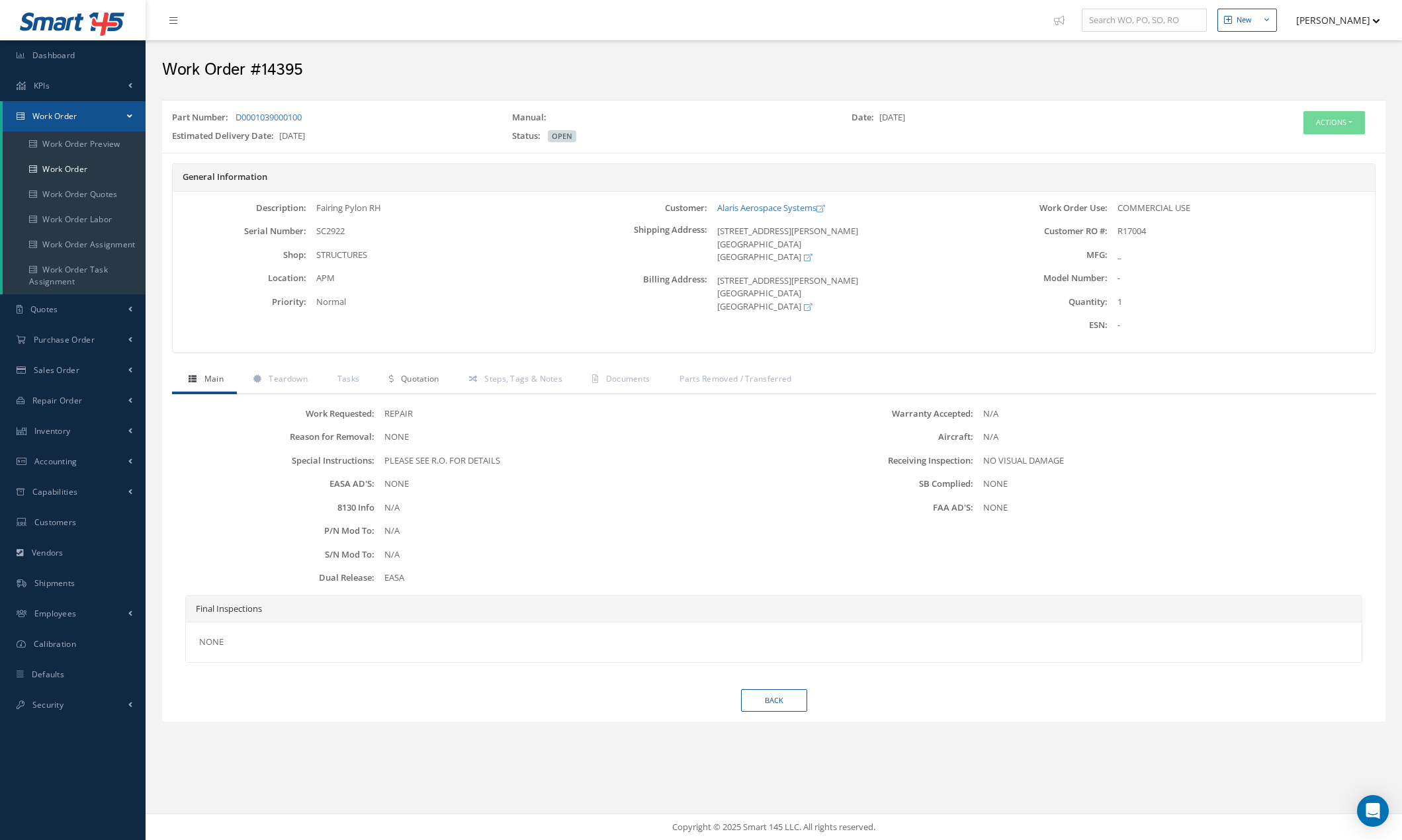
click at [431, 377] on span "Quotation" at bounding box center [420, 378] width 38 height 11
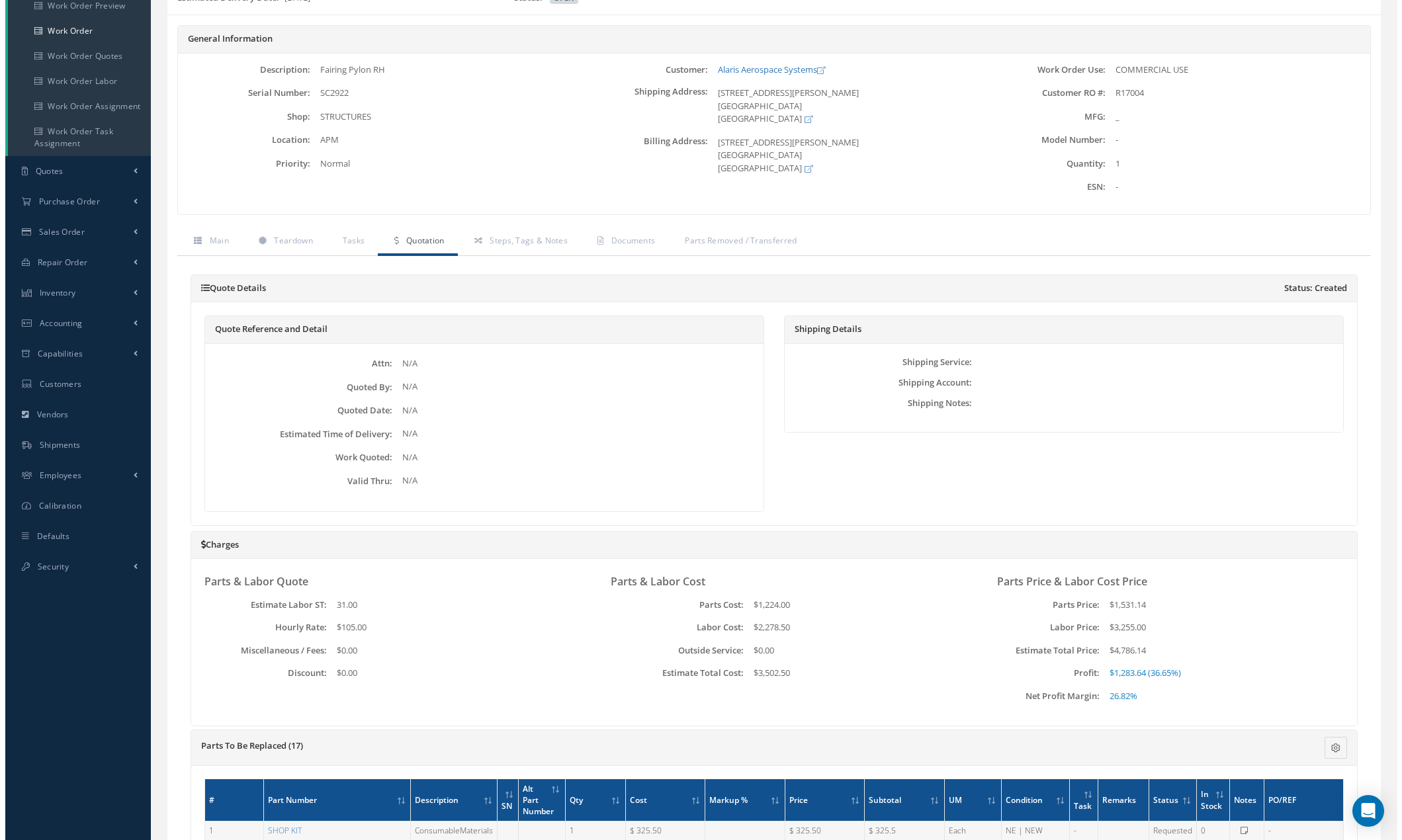
scroll to position [132, 0]
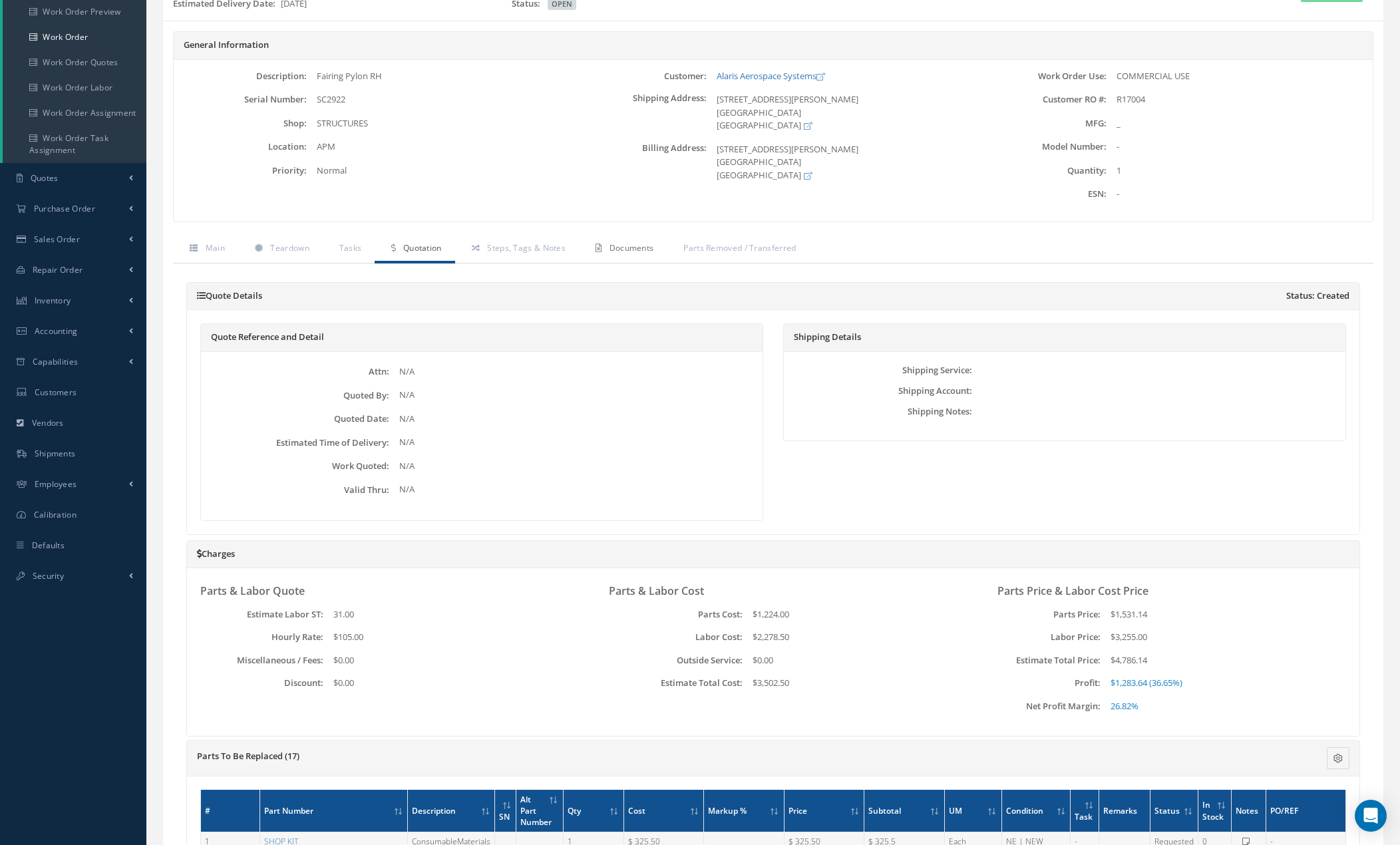
click at [633, 254] on link "Documents" at bounding box center [622, 250] width 88 height 28
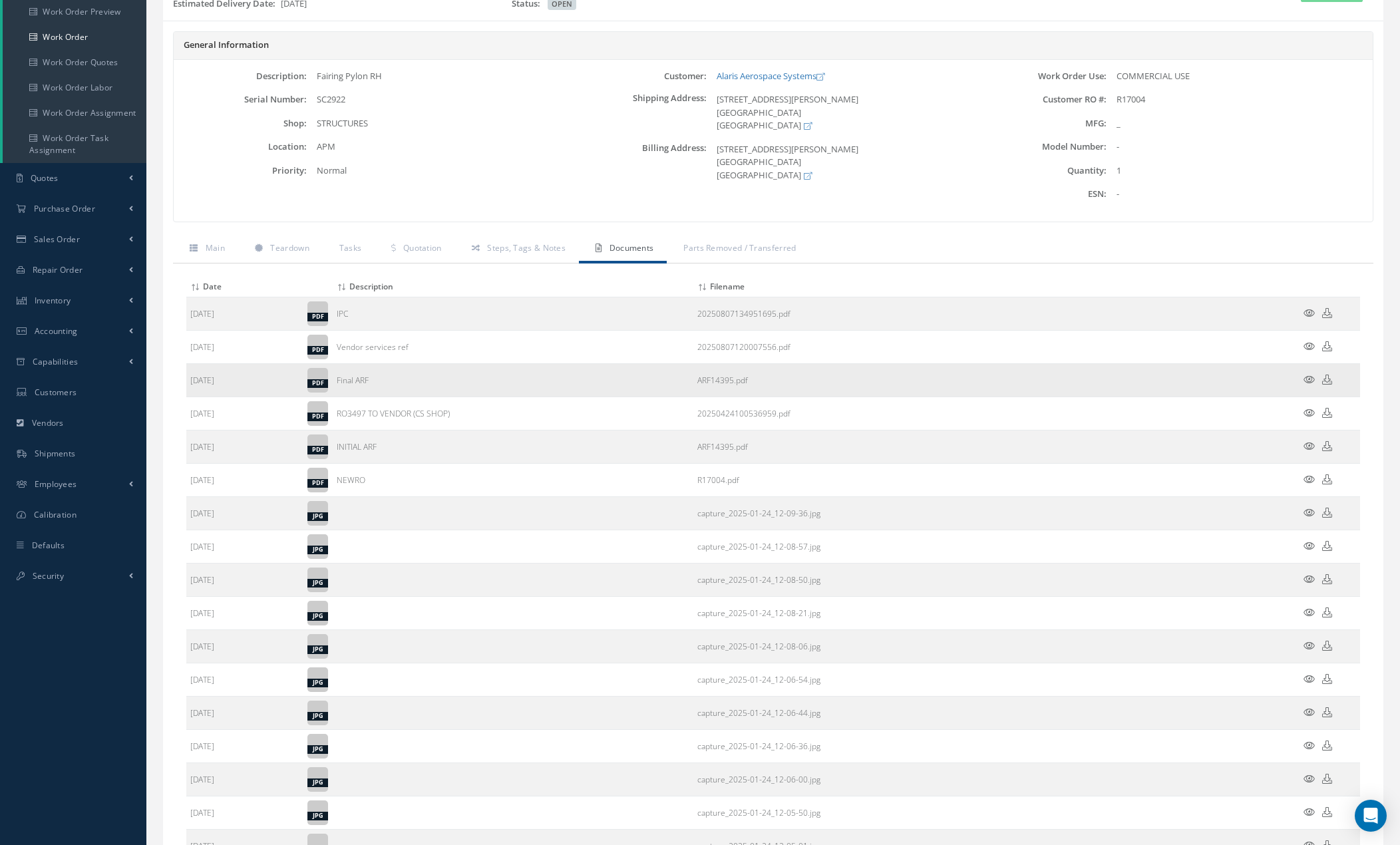
click at [1310, 378] on icon at bounding box center [1309, 379] width 11 height 10
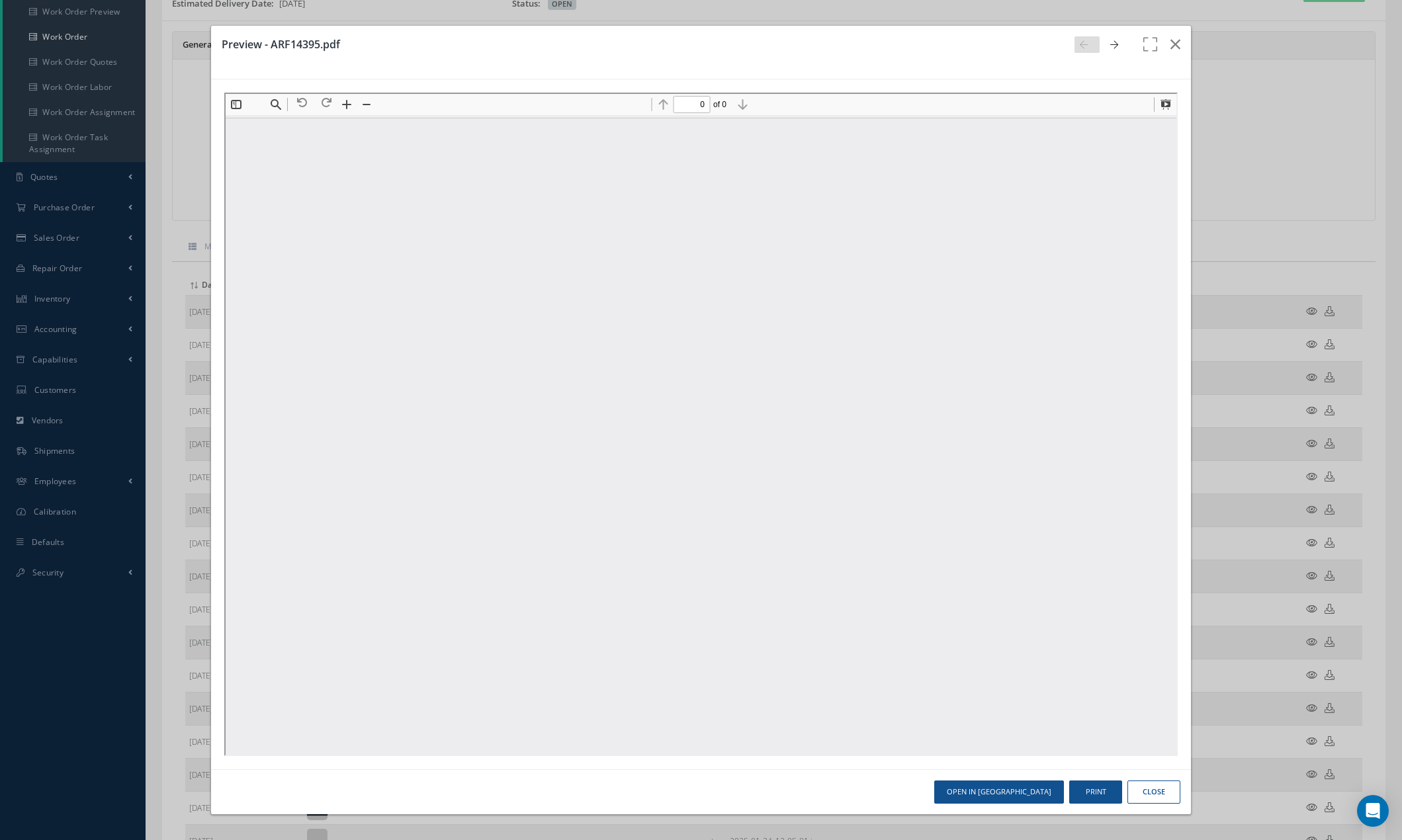
scroll to position [0, 0]
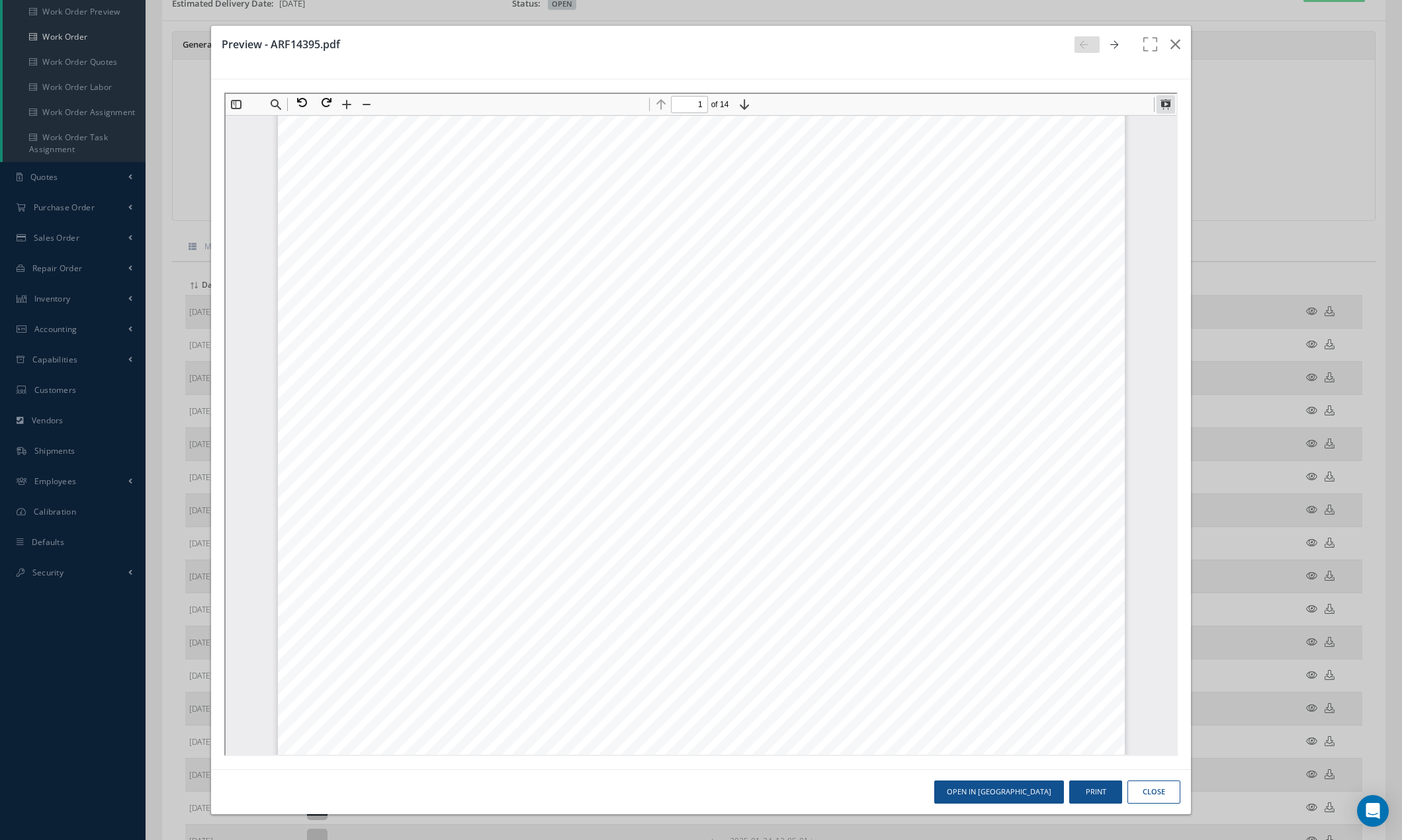
click at [1163, 107] on button at bounding box center [1164, 102] width 19 height 19
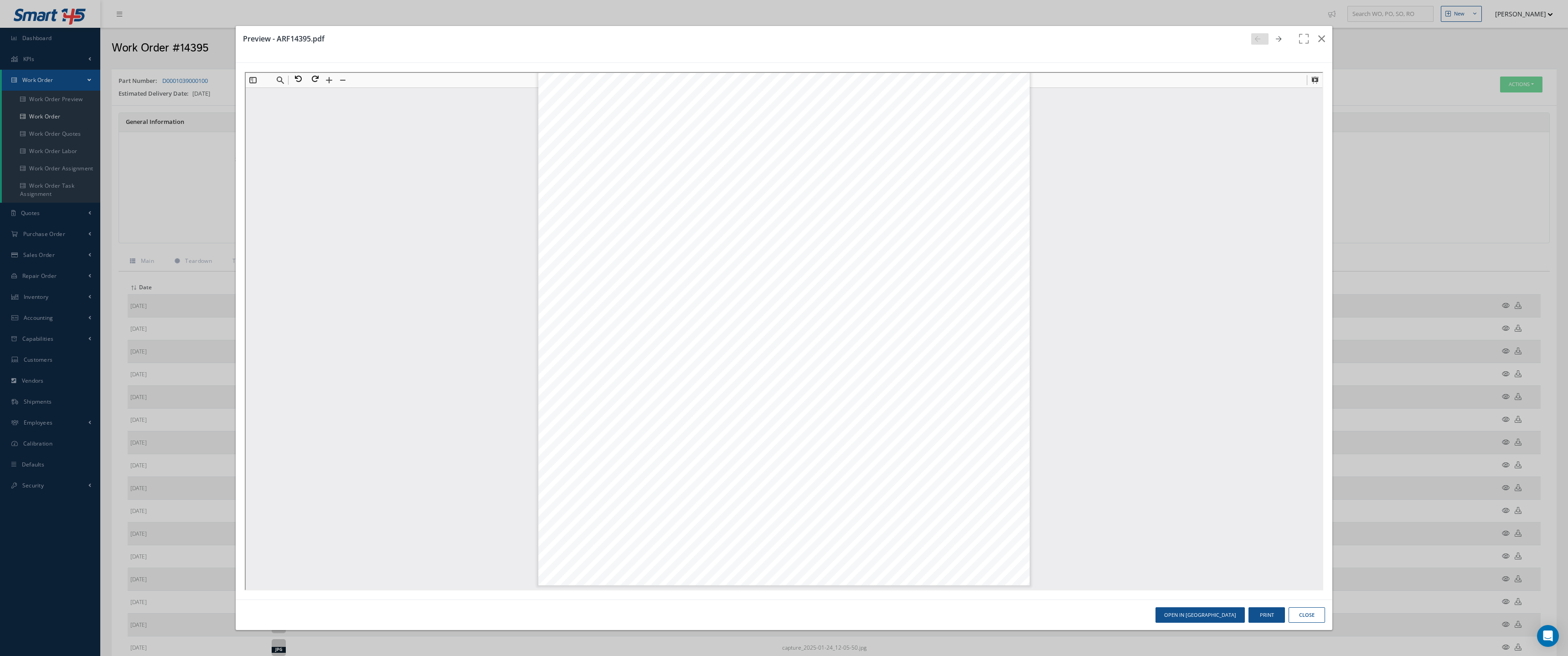
scroll to position [28892, 0]
type input "10"
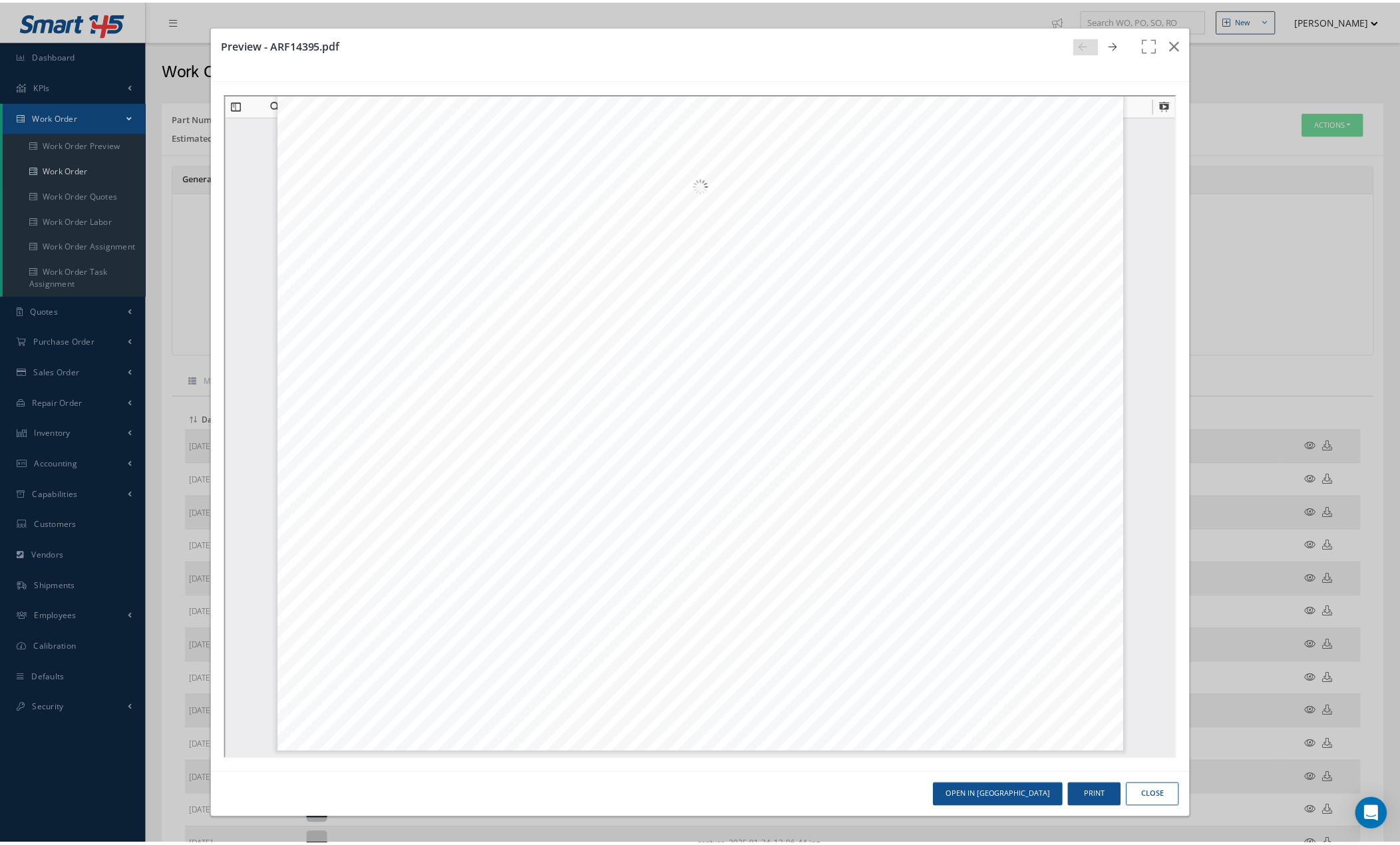
scroll to position [10288, 0]
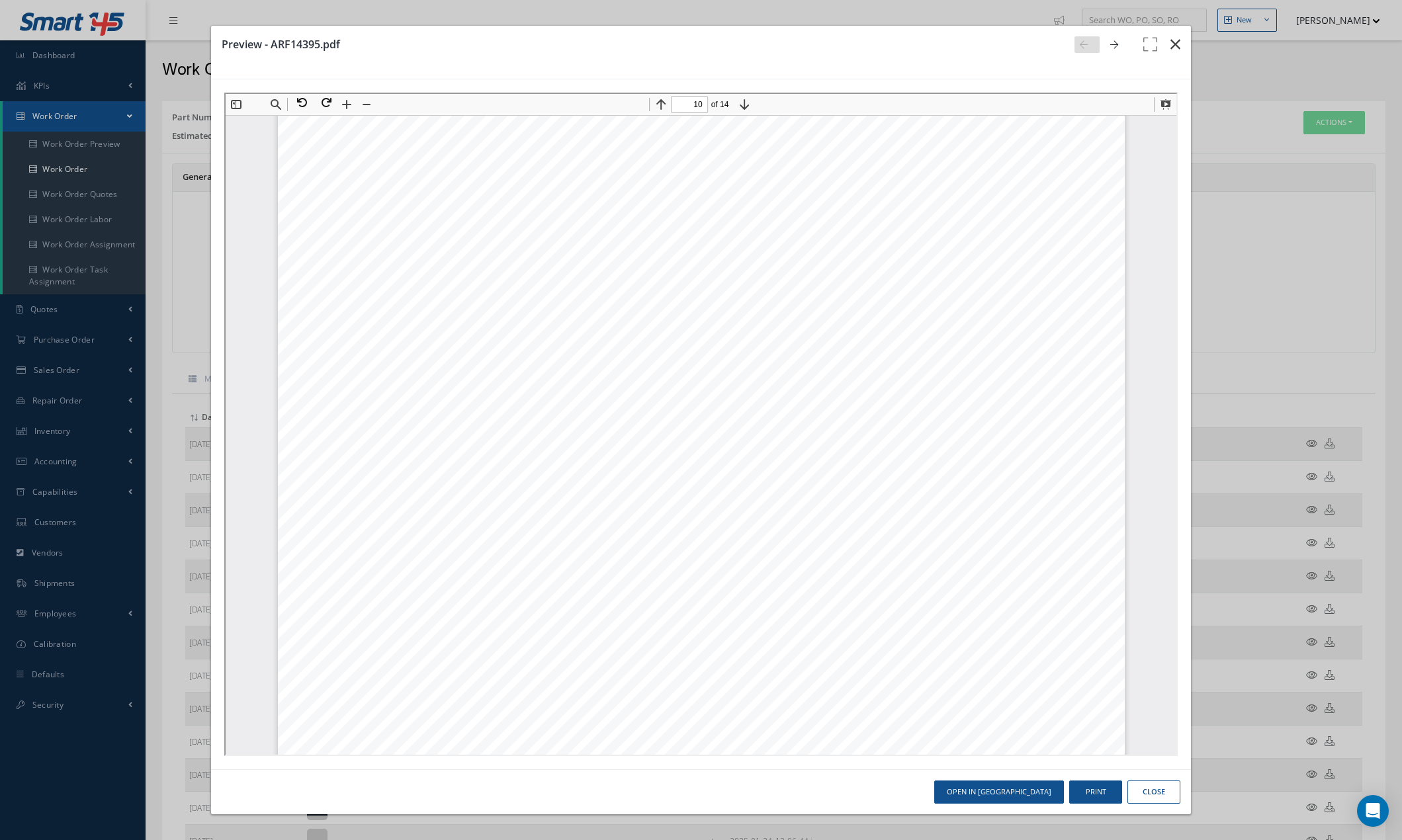
click at [1174, 46] on icon "button" at bounding box center [1175, 44] width 10 height 16
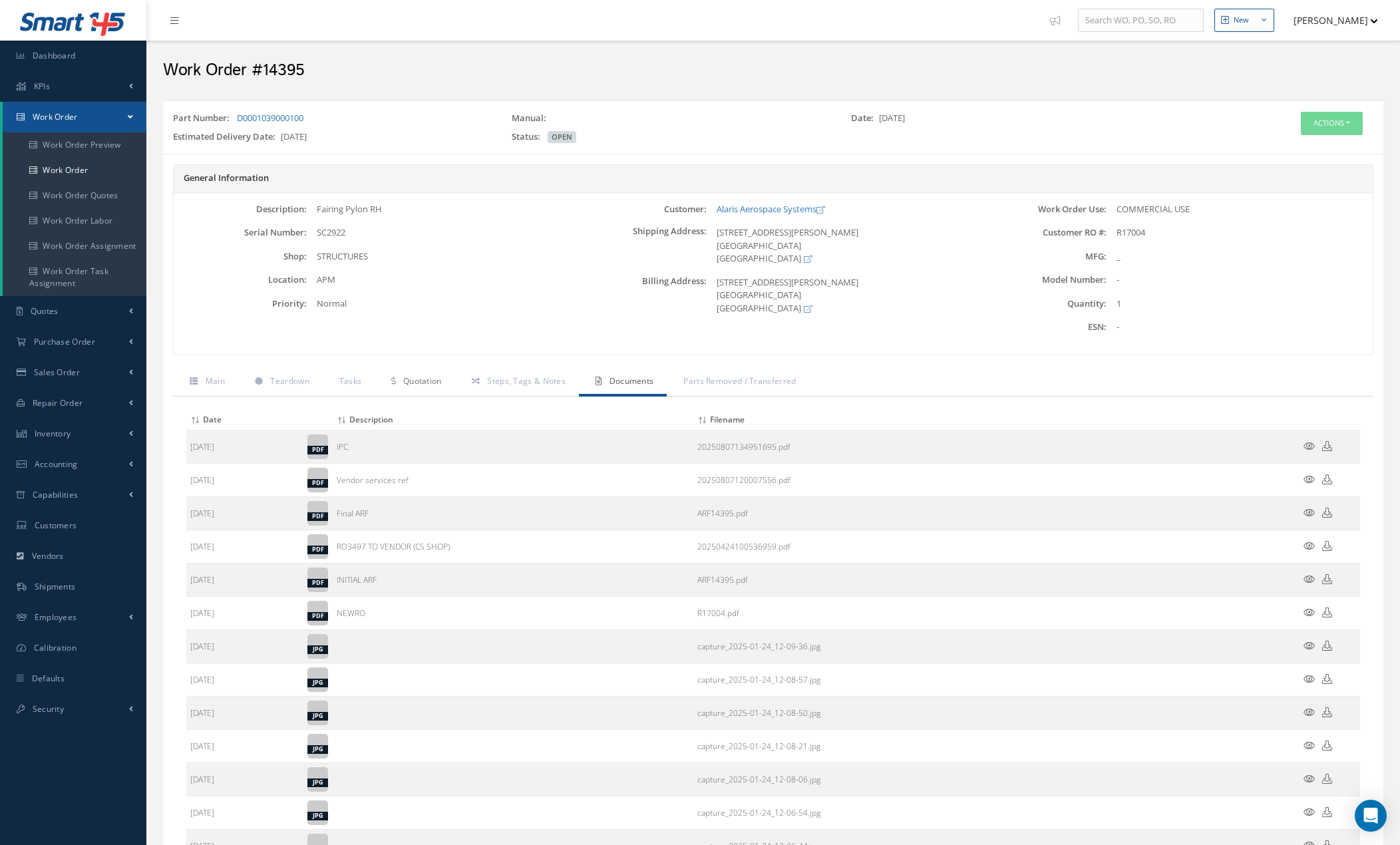
click at [421, 379] on span "Quotation" at bounding box center [422, 380] width 39 height 11
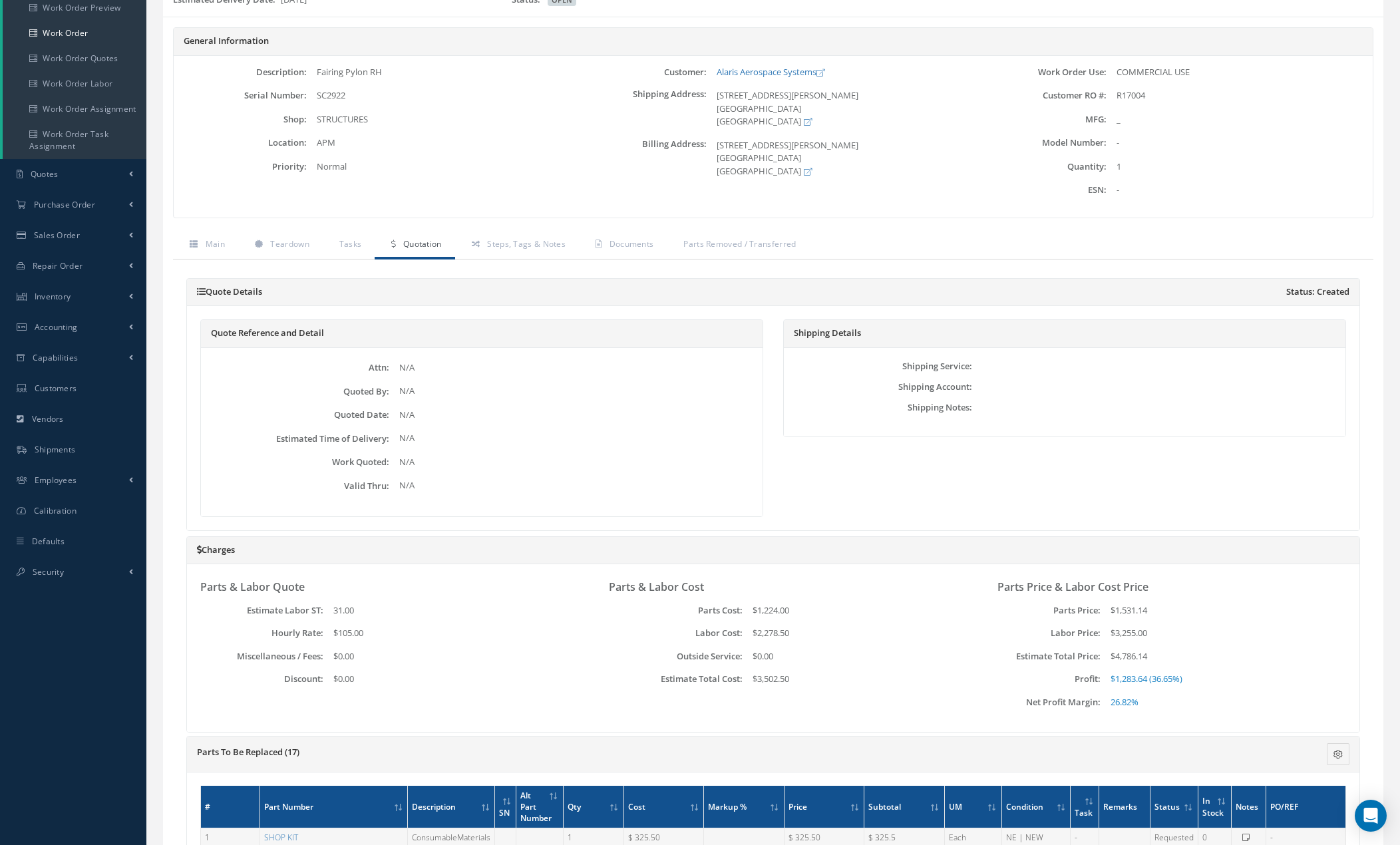
scroll to position [0, 0]
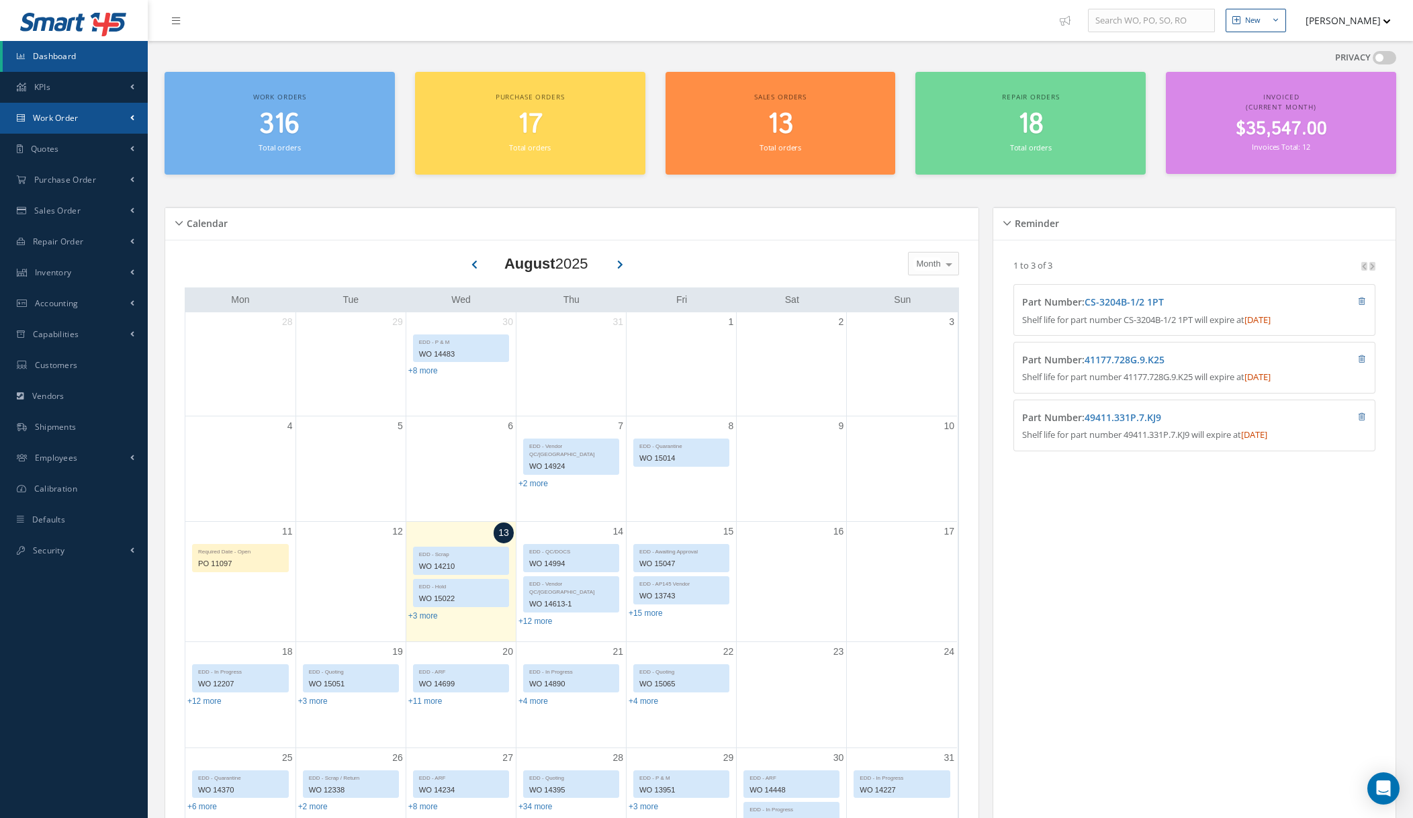
click at [120, 124] on link "Work Order" at bounding box center [74, 118] width 148 height 31
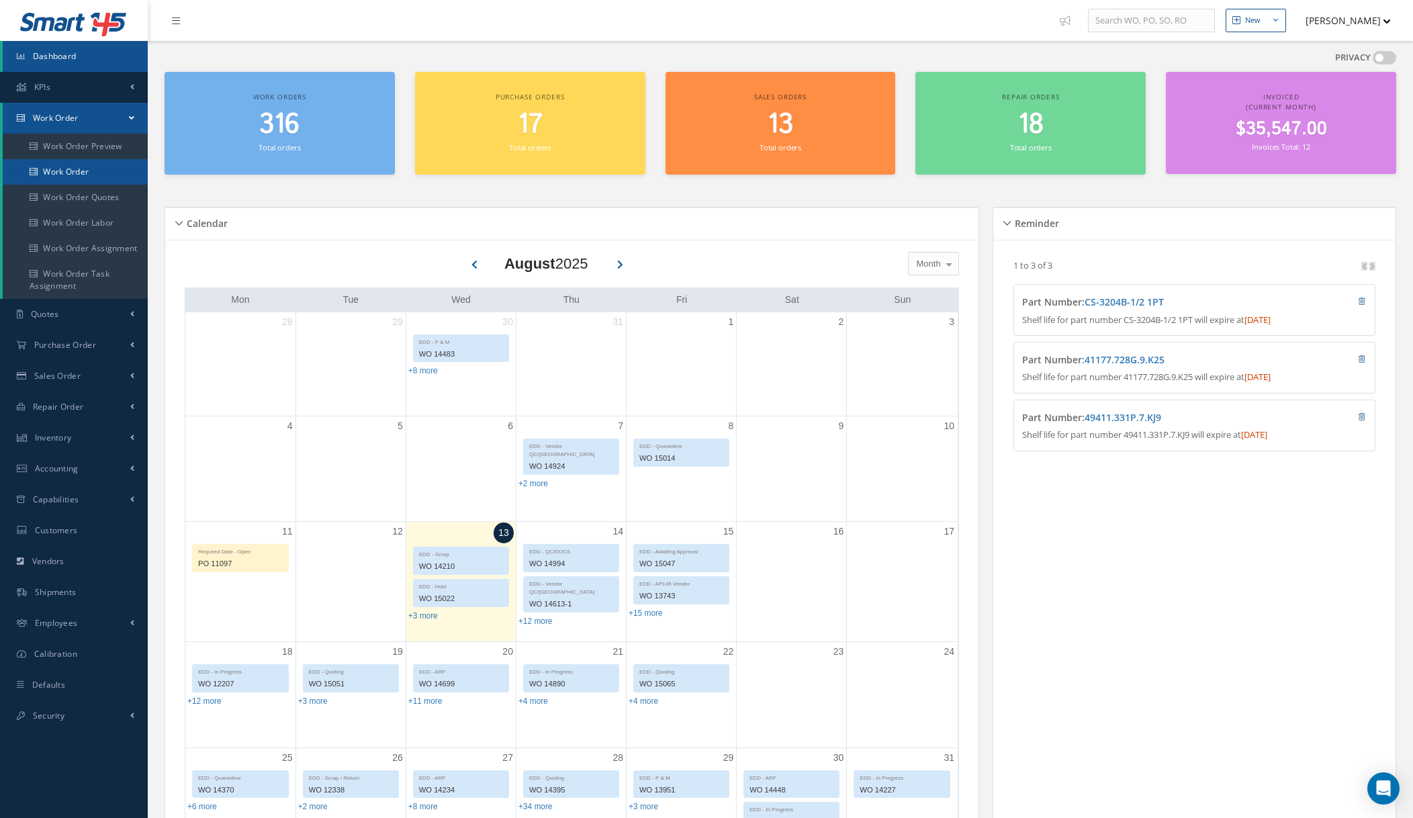
click at [101, 169] on link "Work Order" at bounding box center [75, 172] width 145 height 26
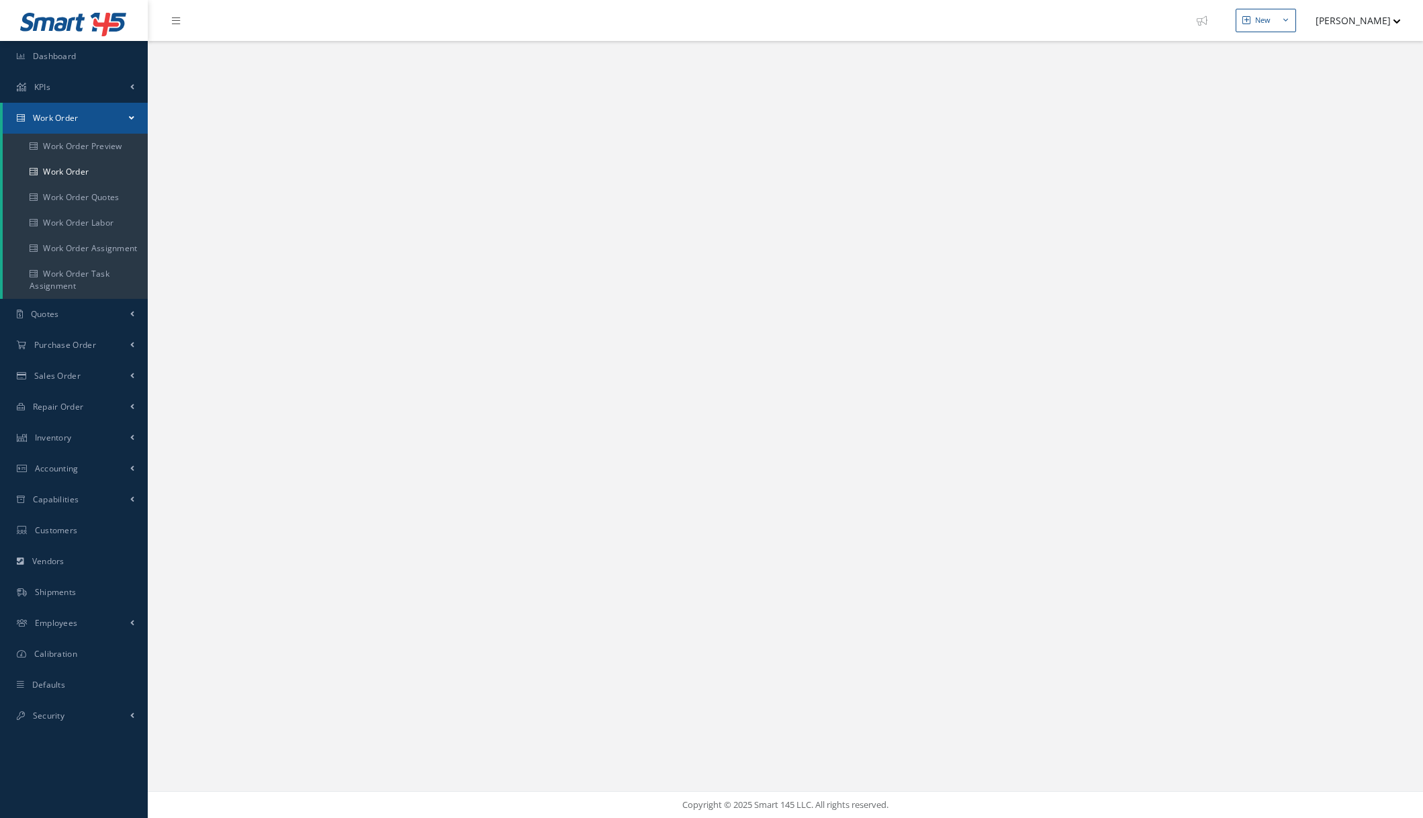
select select "25"
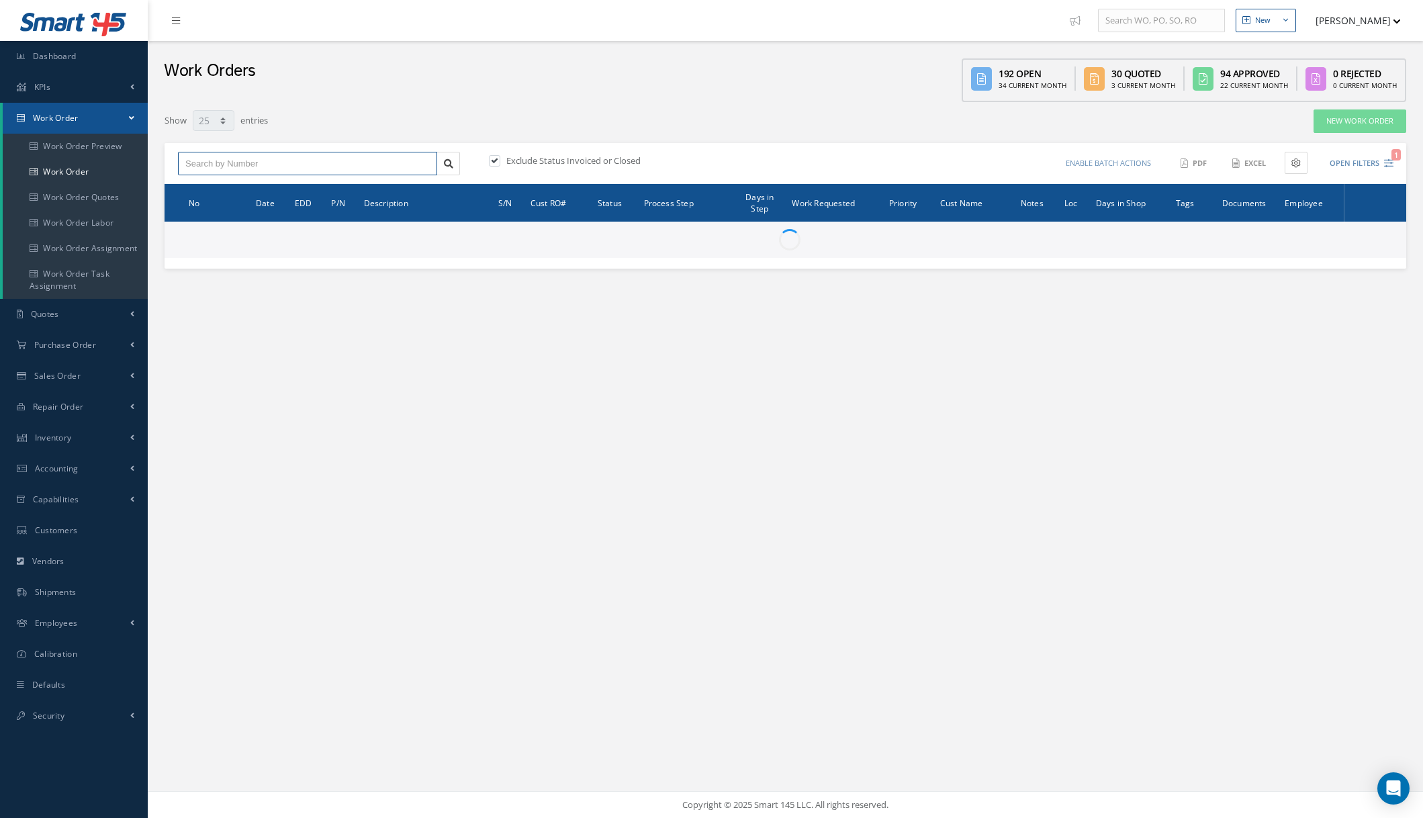
click at [301, 168] on input "text" at bounding box center [307, 164] width 259 height 24
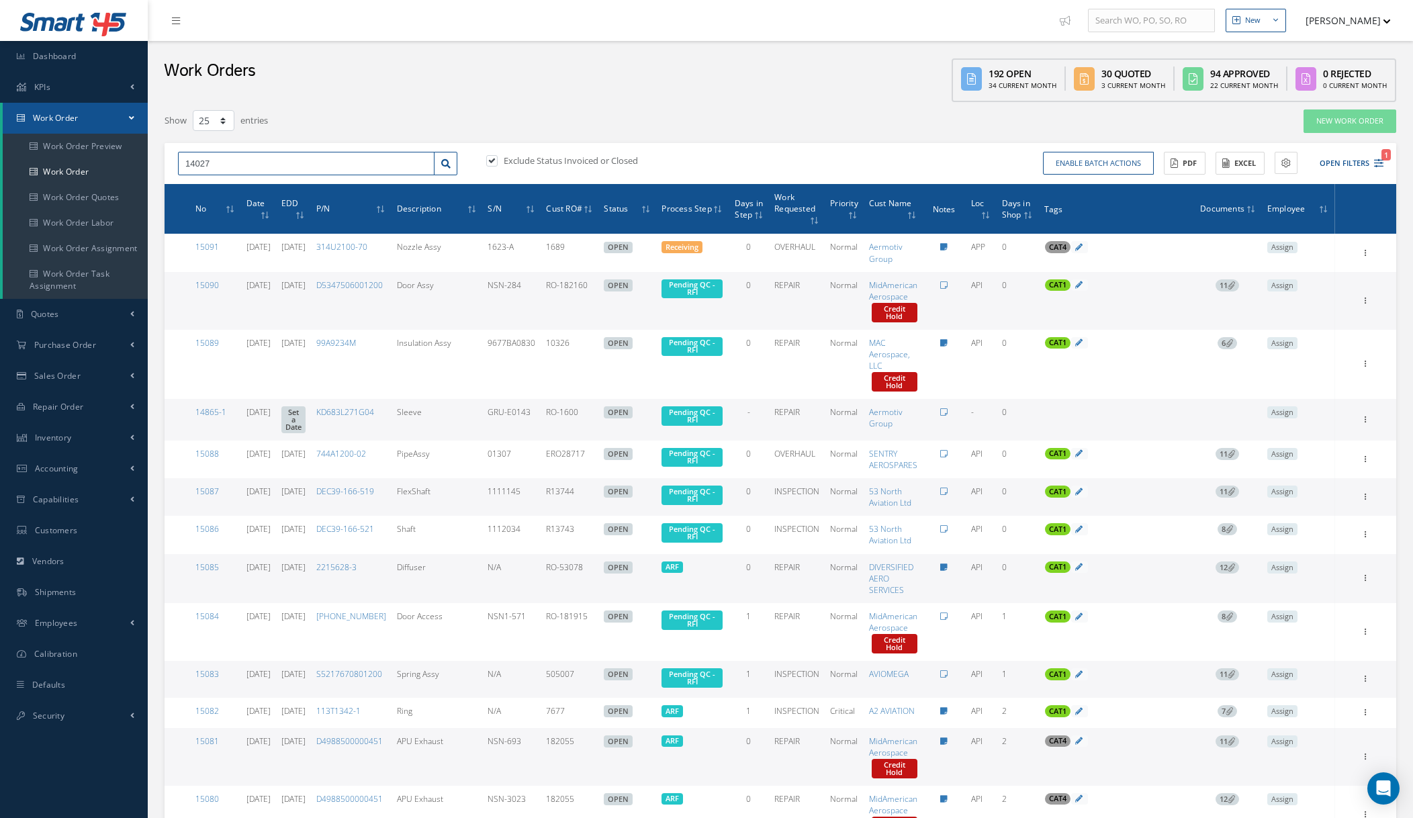
type input "14027"
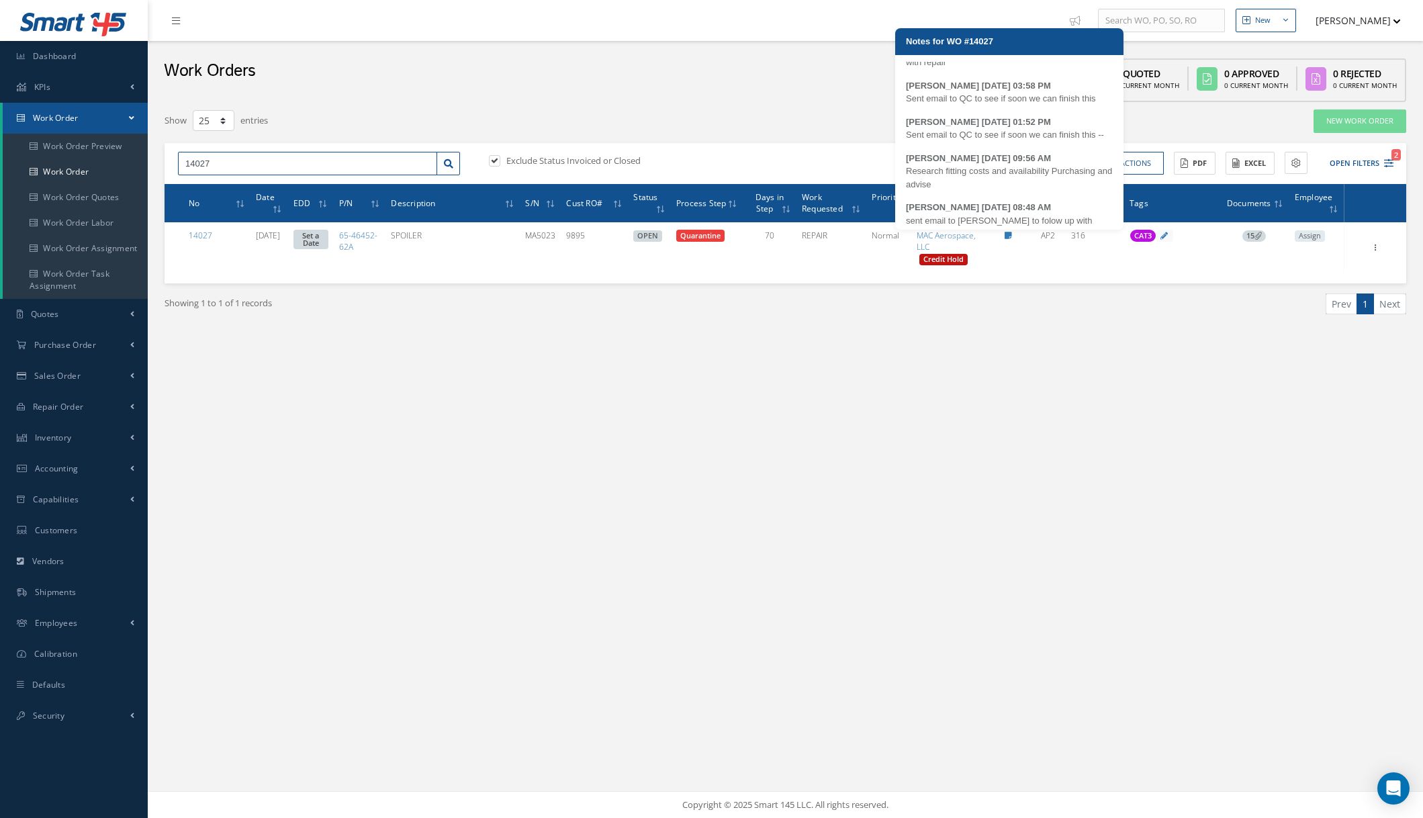
scroll to position [229, 0]
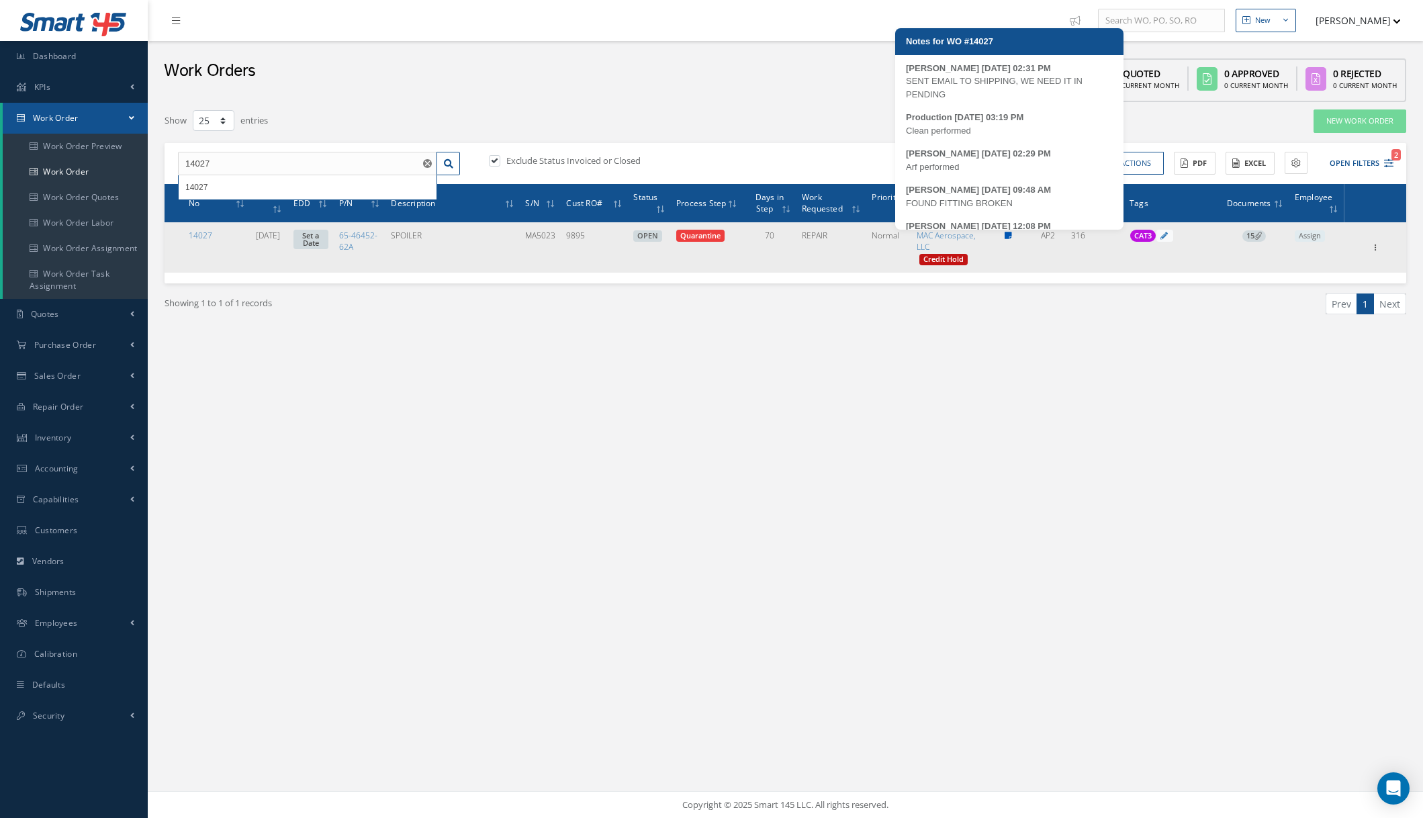
click at [1009, 234] on icon at bounding box center [1008, 236] width 7 height 8
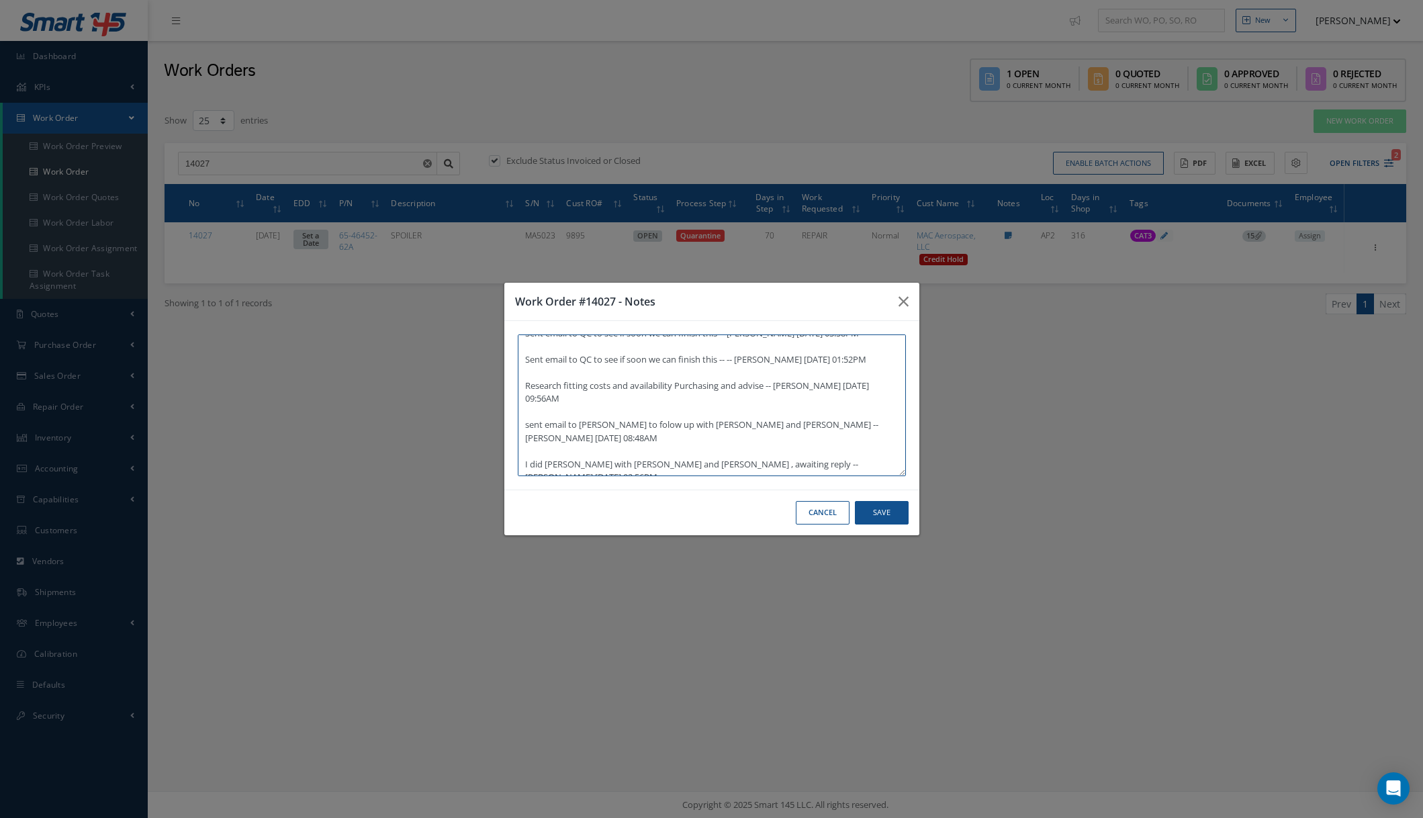
scroll to position [165, 0]
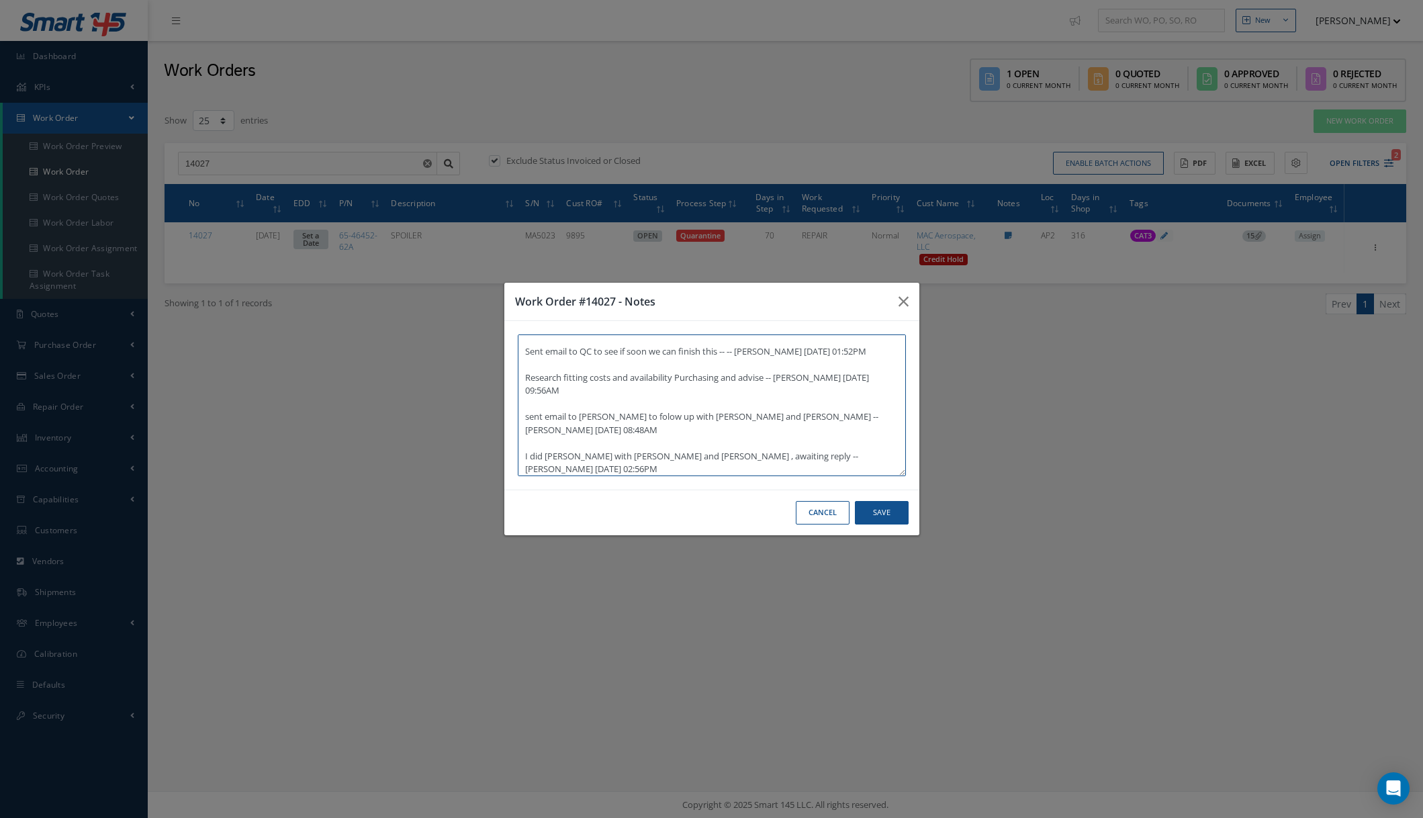
type textarea "SENT EMAIL TO SHIPPING, WE NEED IT IN PENDING -- Dori 10/18/2024 02:31PM Clean …"
click at [893, 513] on button "Save" at bounding box center [882, 513] width 54 height 24
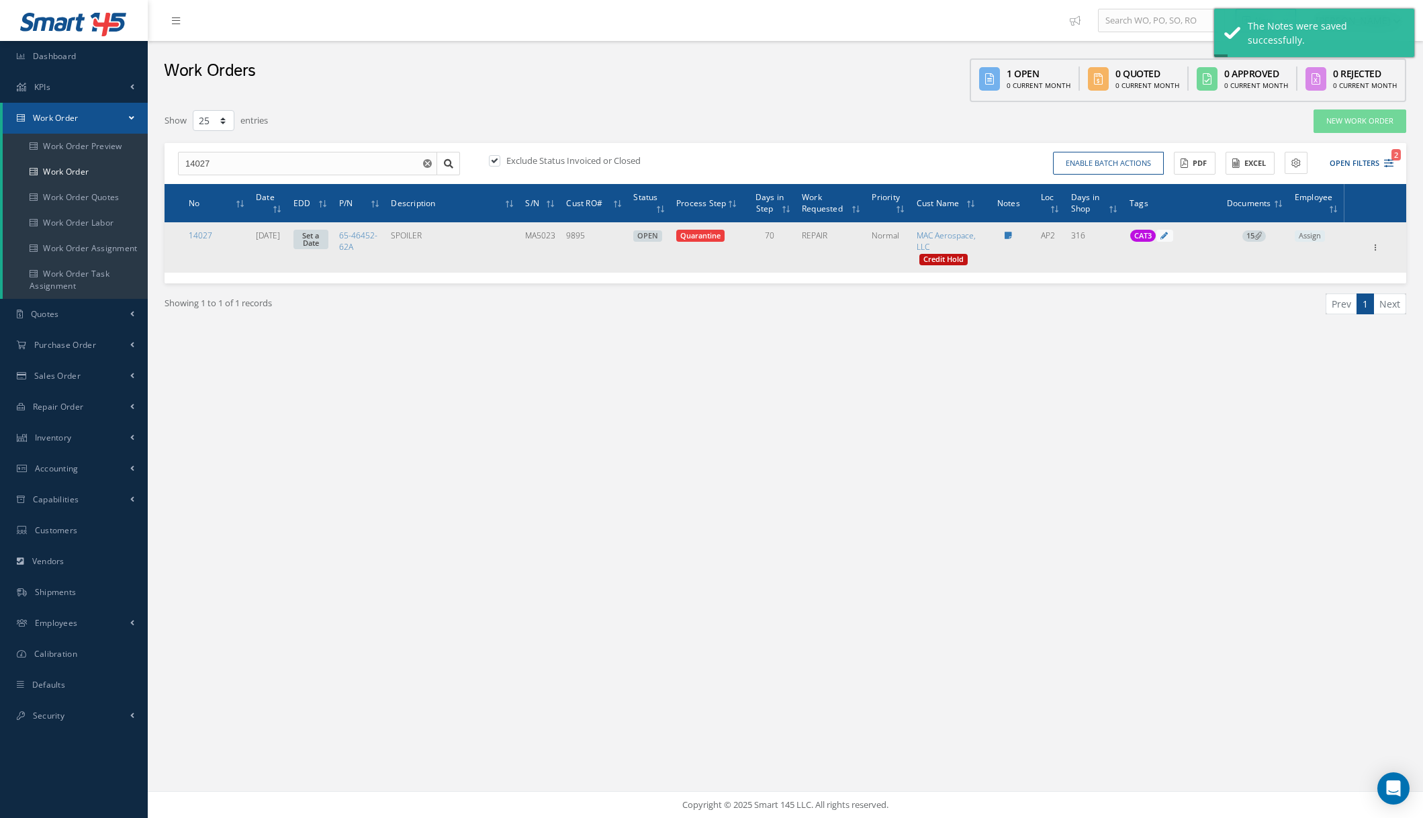
click at [320, 234] on link "Set a Date" at bounding box center [310, 239] width 35 height 19
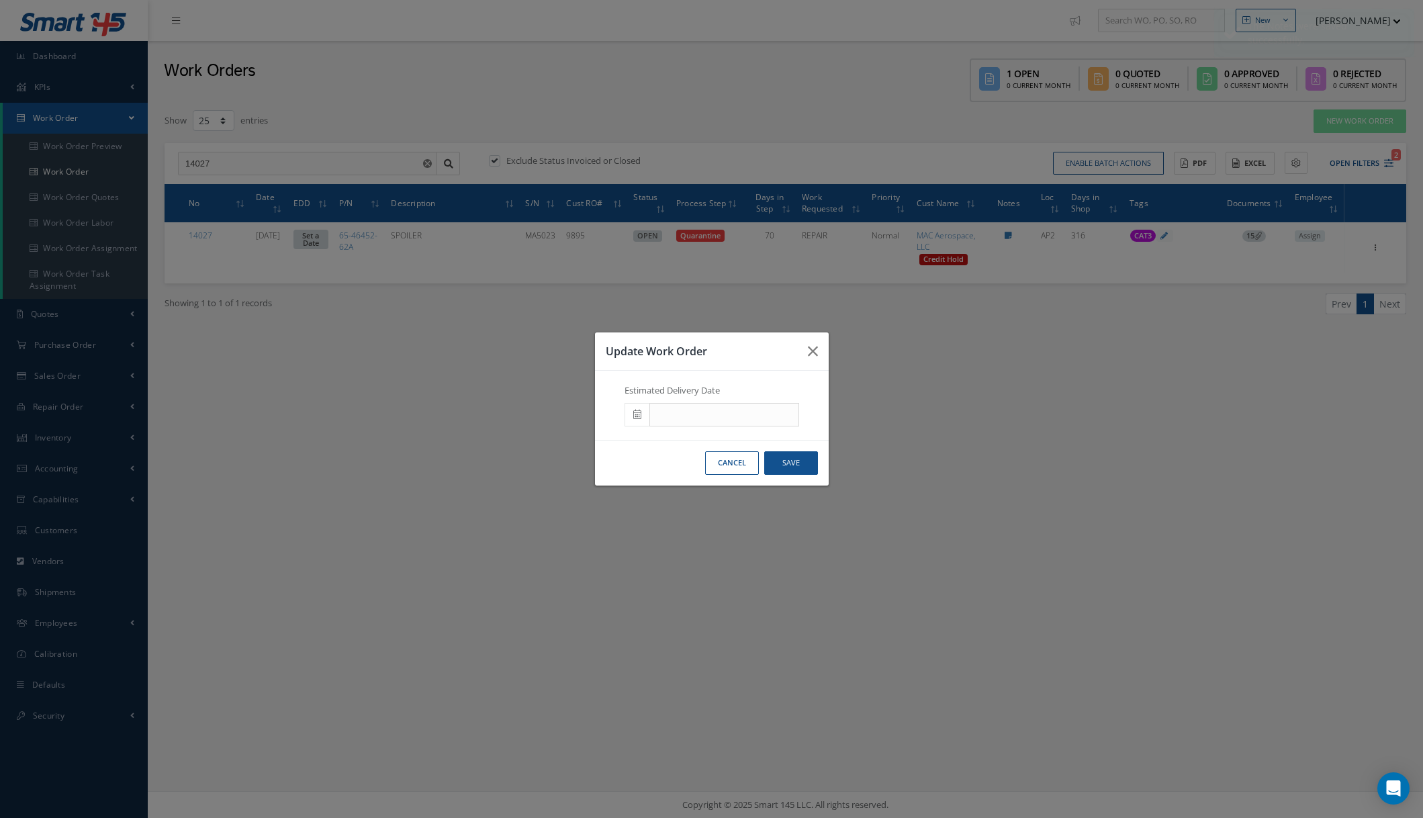
click at [637, 417] on icon at bounding box center [637, 414] width 8 height 9
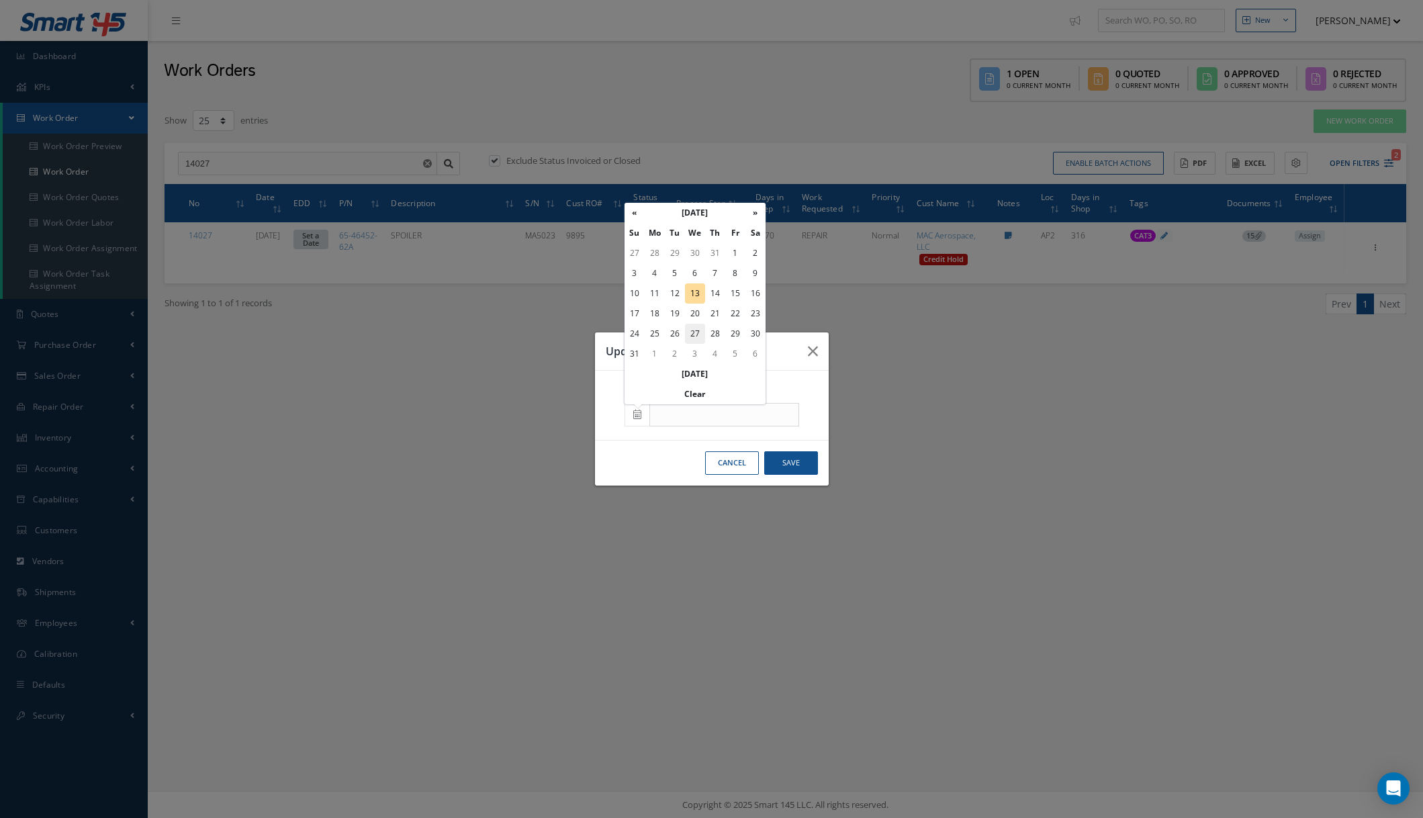
click at [694, 332] on td "27" at bounding box center [695, 334] width 20 height 20
type input "08/27/2025"
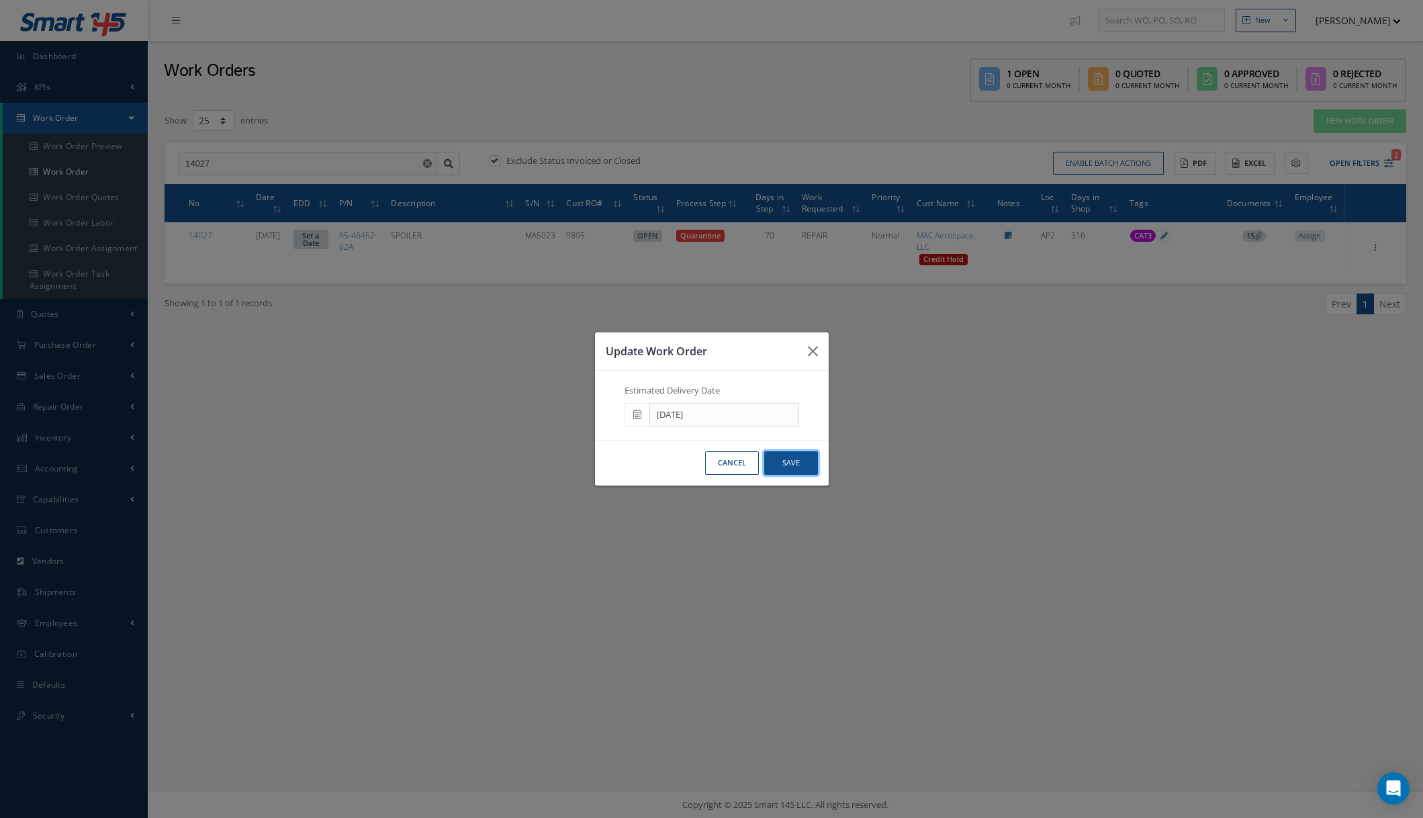
click at [797, 458] on button "Save" at bounding box center [791, 463] width 54 height 24
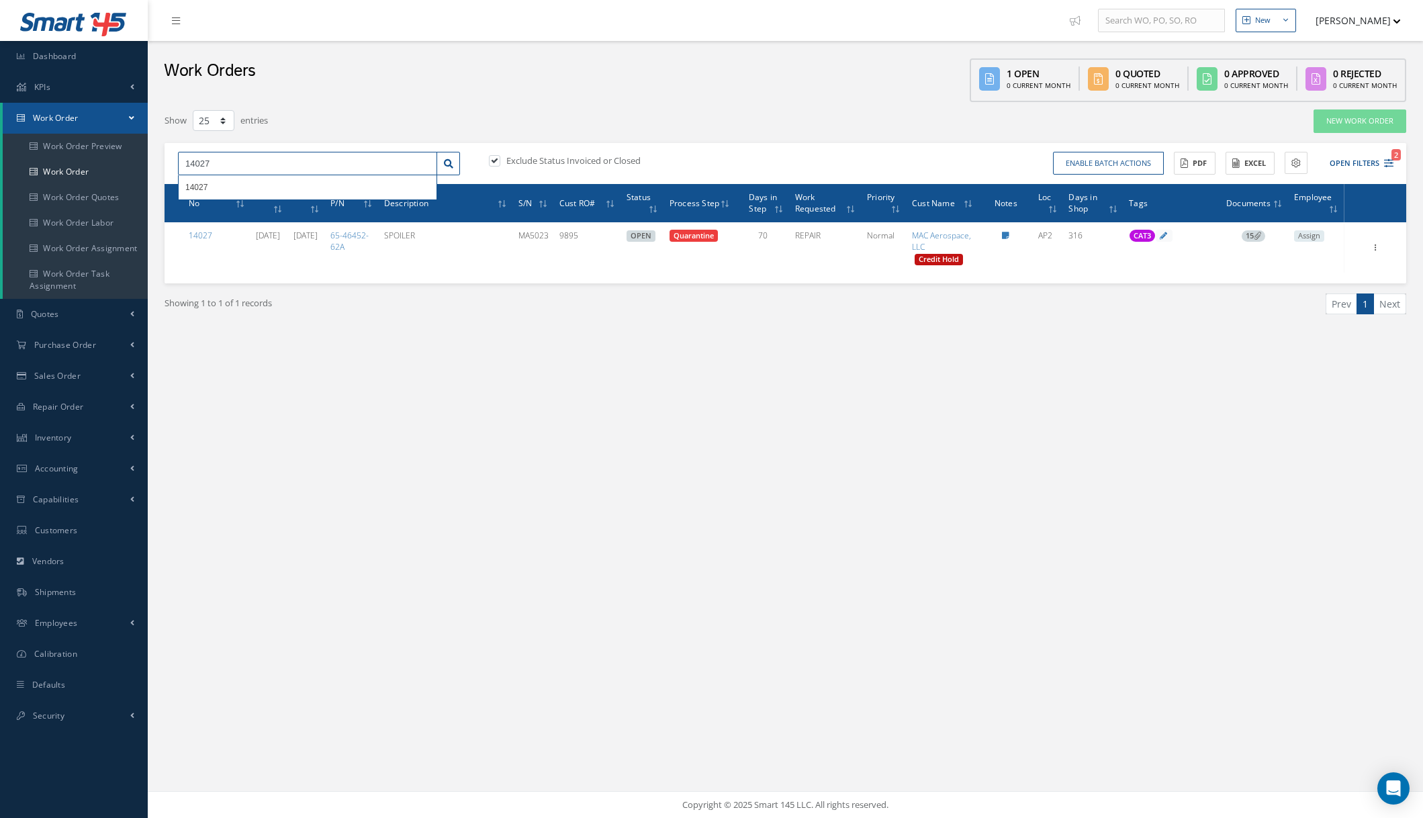
drag, startPoint x: 220, startPoint y: 167, endPoint x: 197, endPoint y: 168, distance: 22.8
click at [197, 168] on input "14027" at bounding box center [307, 164] width 259 height 24
type input "14477"
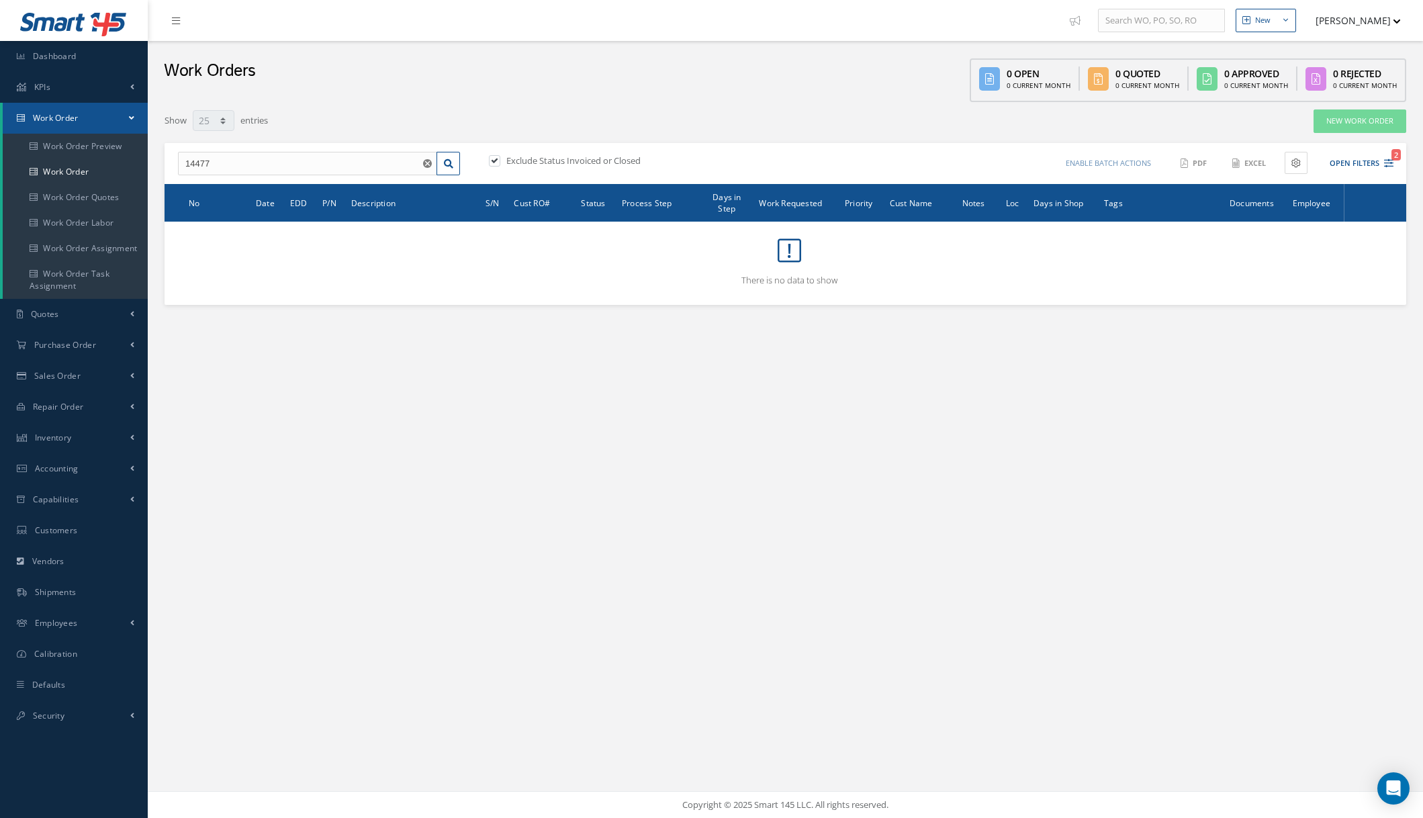
click at [559, 161] on label "Exclude Status Invoiced or Closed" at bounding box center [572, 160] width 138 height 12
click at [498, 161] on input "checkbox" at bounding box center [493, 161] width 9 height 9
checkbox input "false"
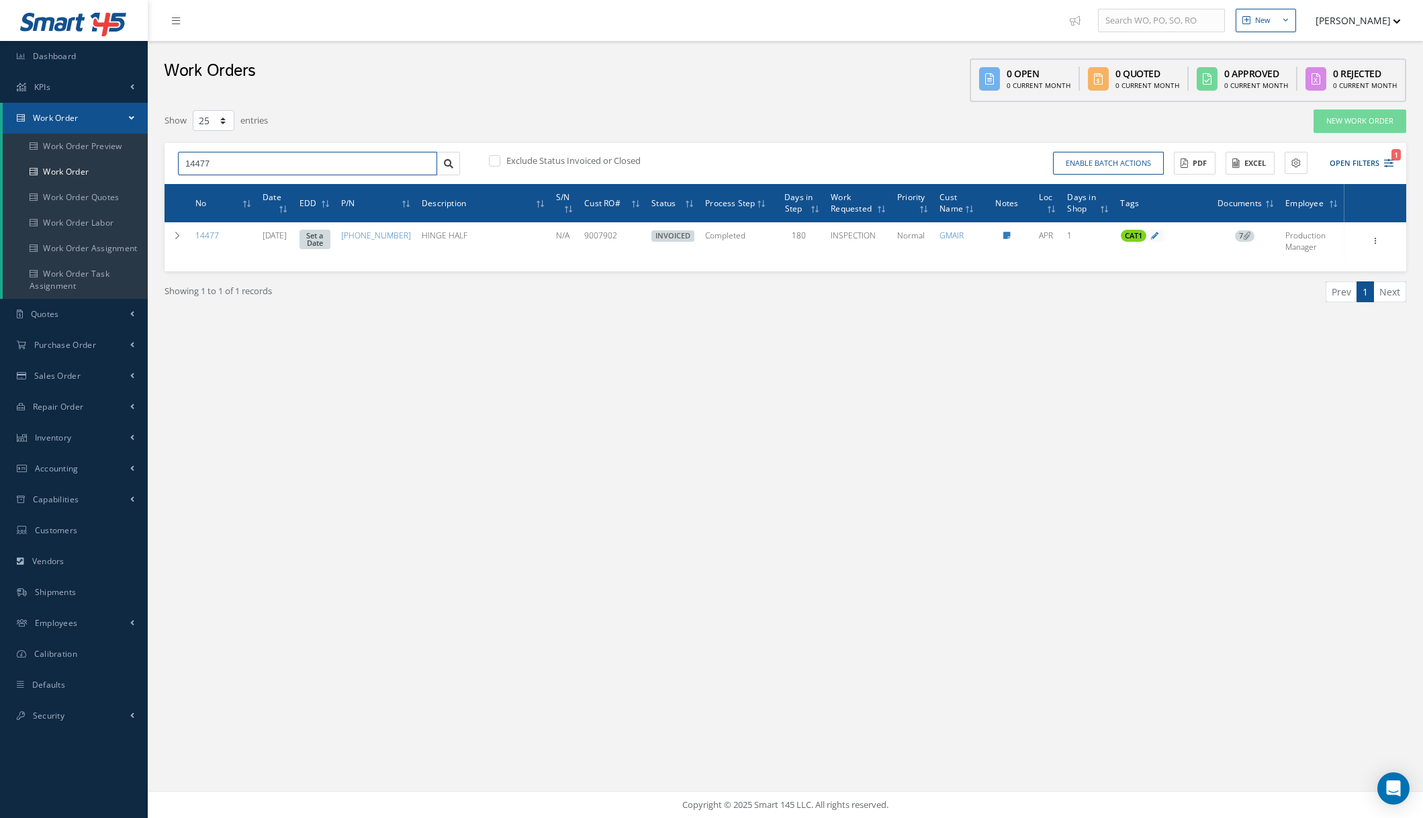
click at [202, 165] on input "14477" at bounding box center [307, 164] width 259 height 24
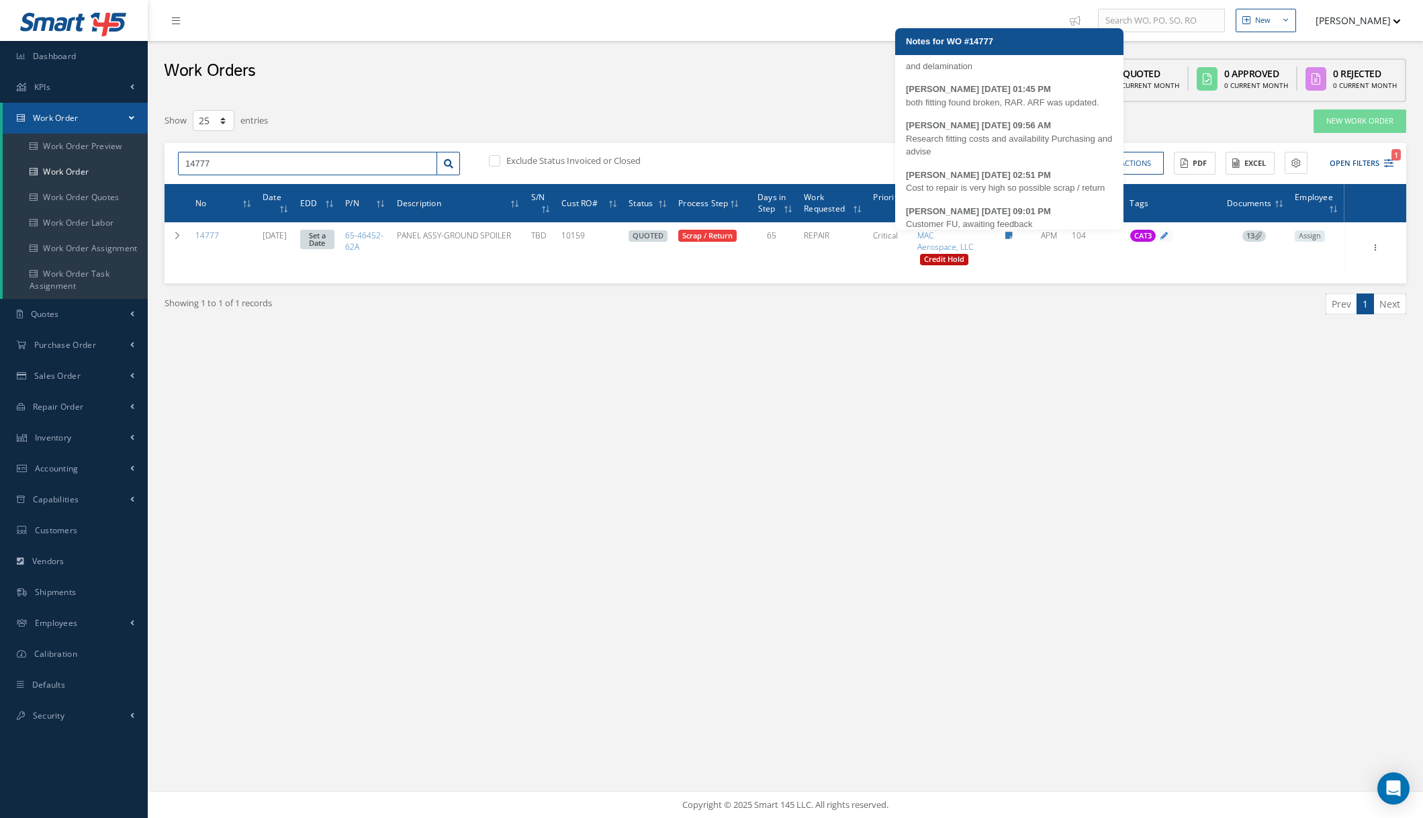
scroll to position [240, 0]
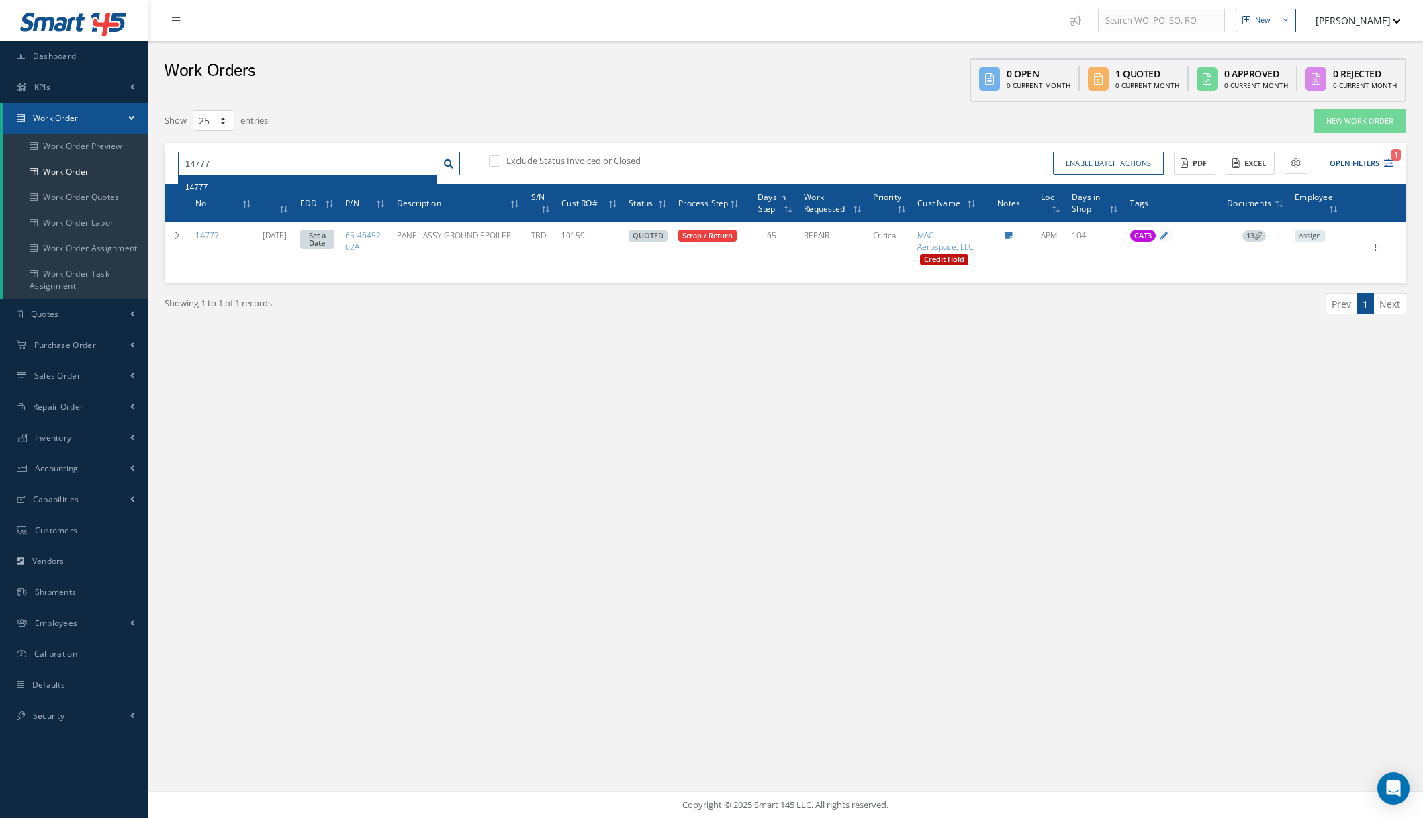
drag, startPoint x: 236, startPoint y: 166, endPoint x: 152, endPoint y: 163, distance: 83.3
click at [152, 163] on div "New New Work Order New Purchase Order New Customer Quote New Sales Order New Re…" at bounding box center [785, 409] width 1275 height 818
type input "14668"
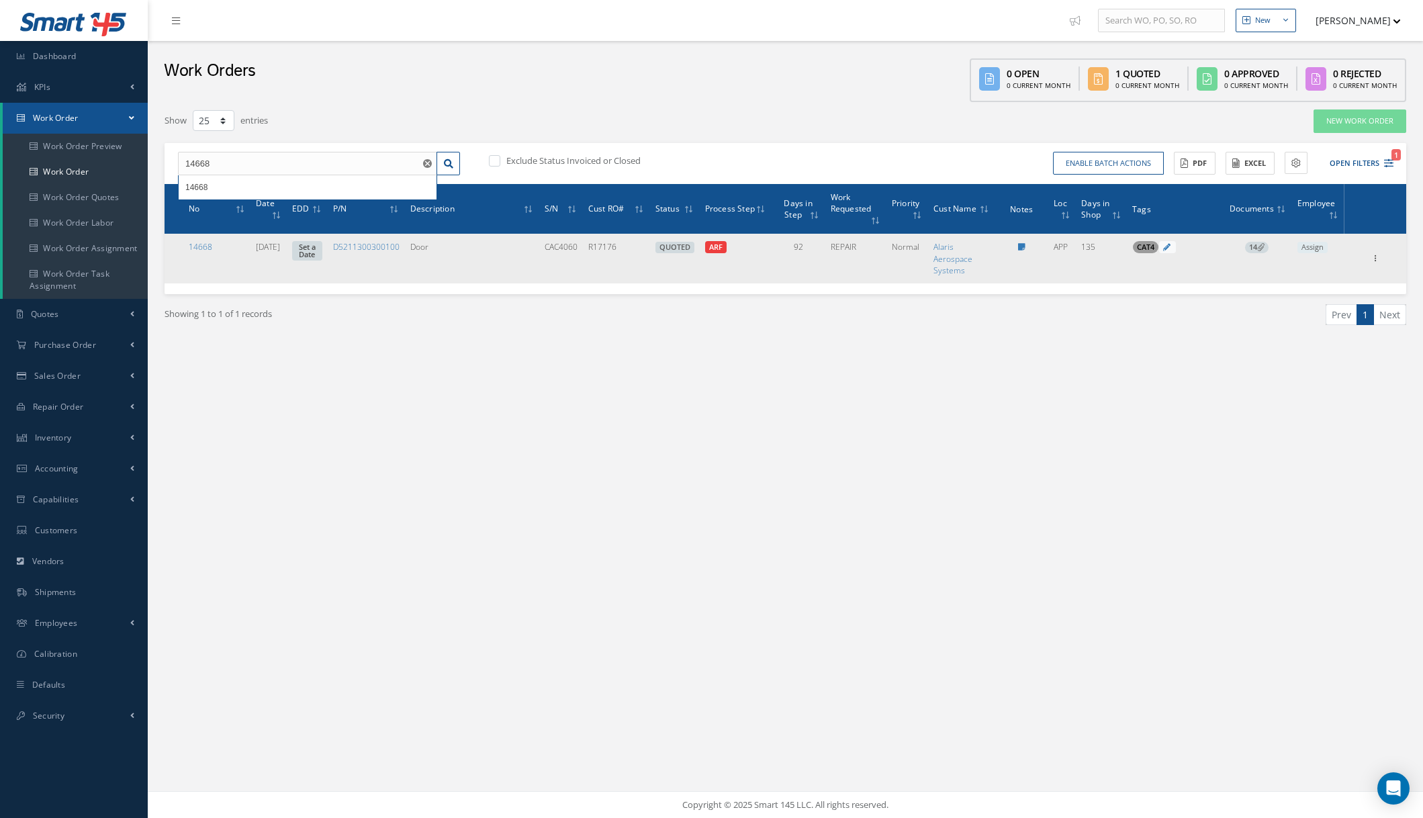
click at [1265, 244] on icon at bounding box center [1260, 246] width 7 height 7
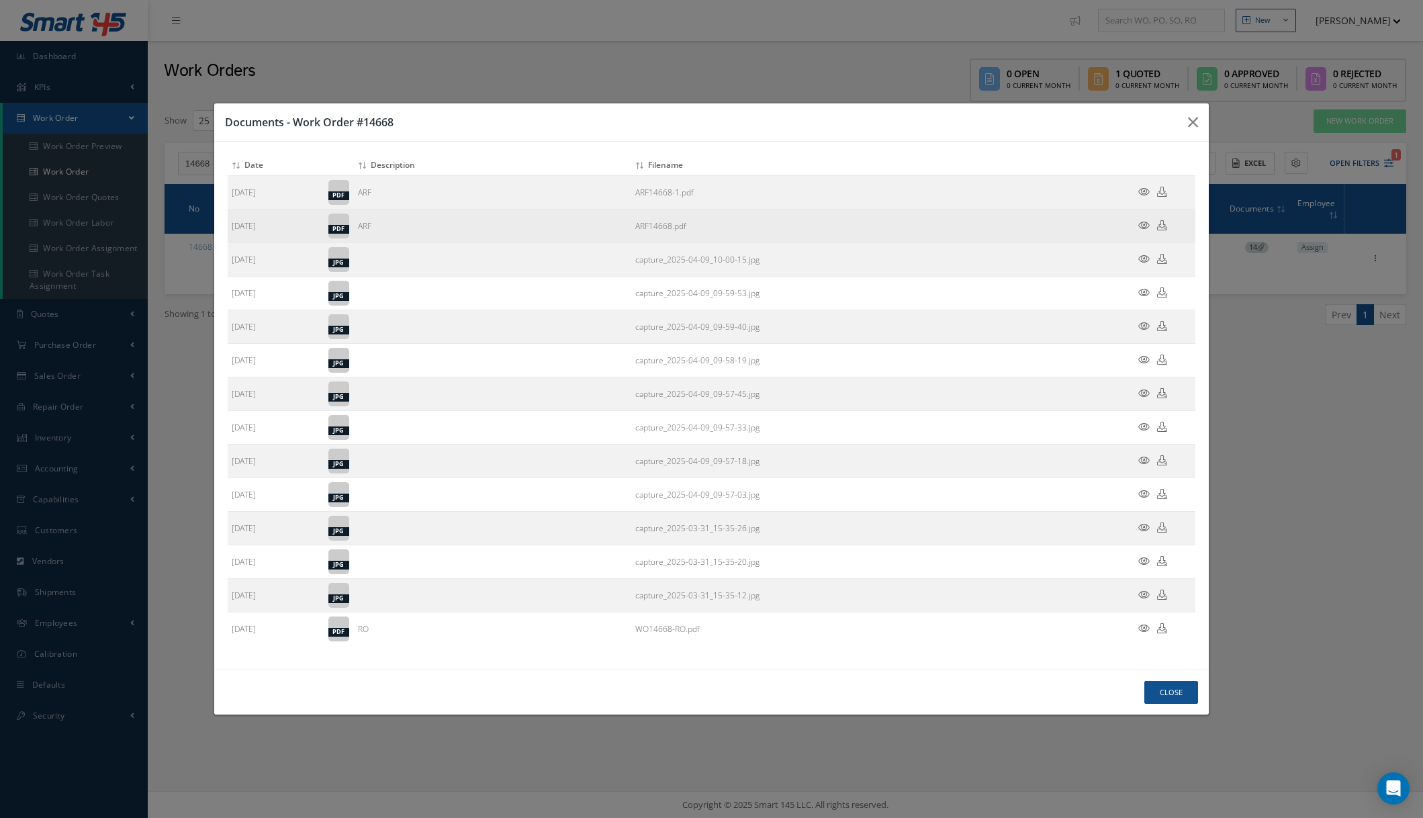
click at [1142, 224] on icon at bounding box center [1143, 225] width 11 height 10
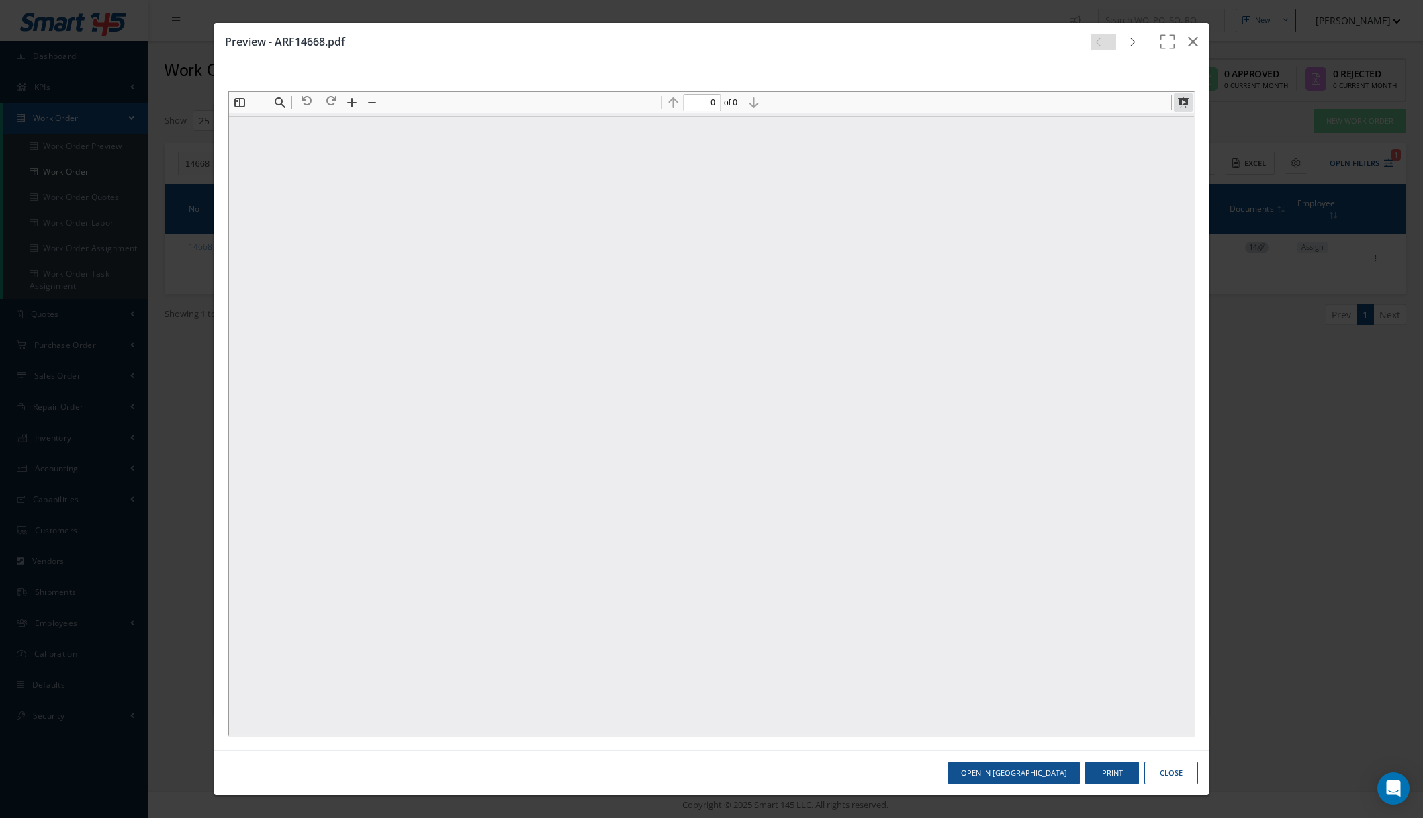
click at [1183, 101] on button at bounding box center [1181, 100] width 19 height 19
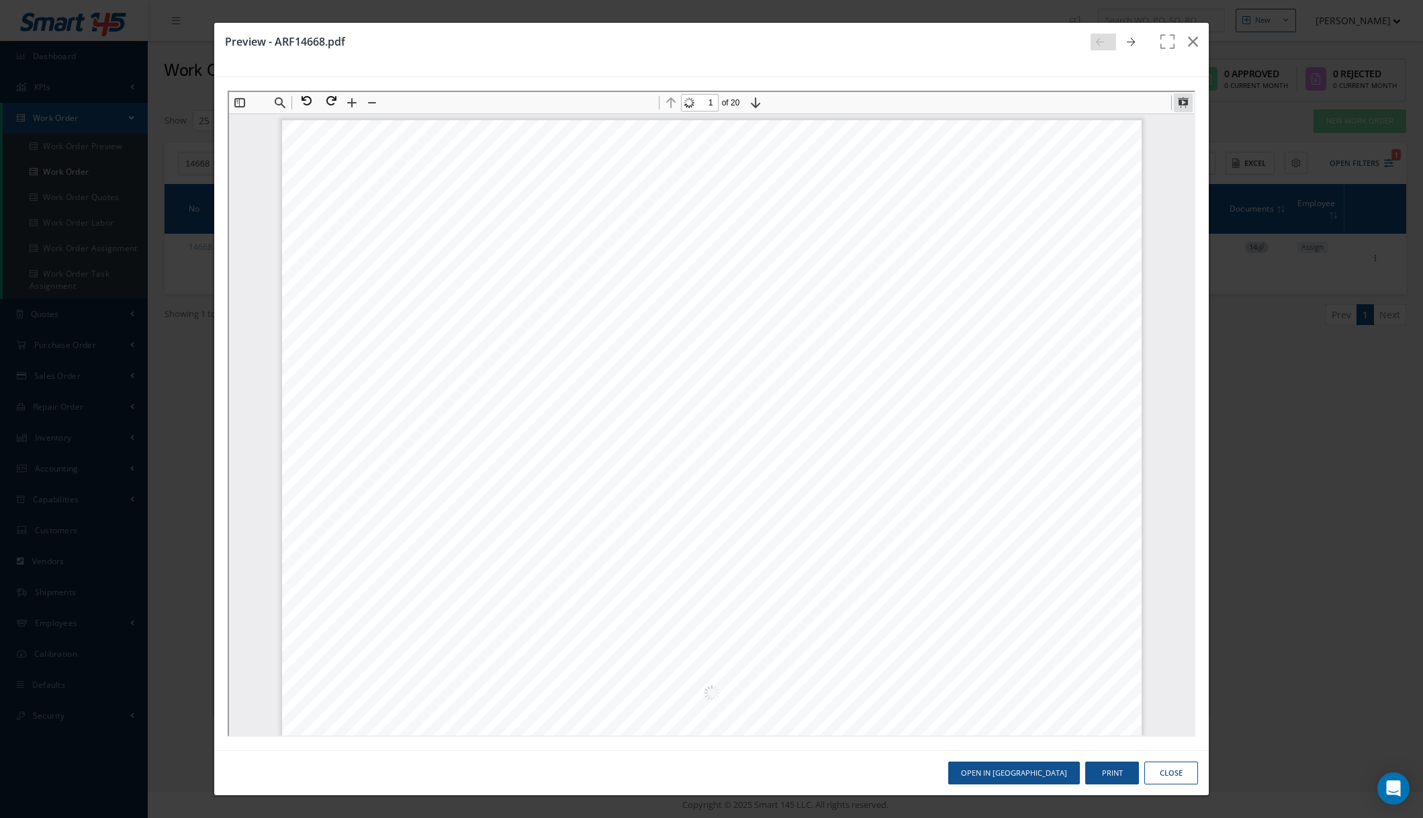
scroll to position [7, 0]
click at [1184, 101] on button at bounding box center [1181, 100] width 19 height 19
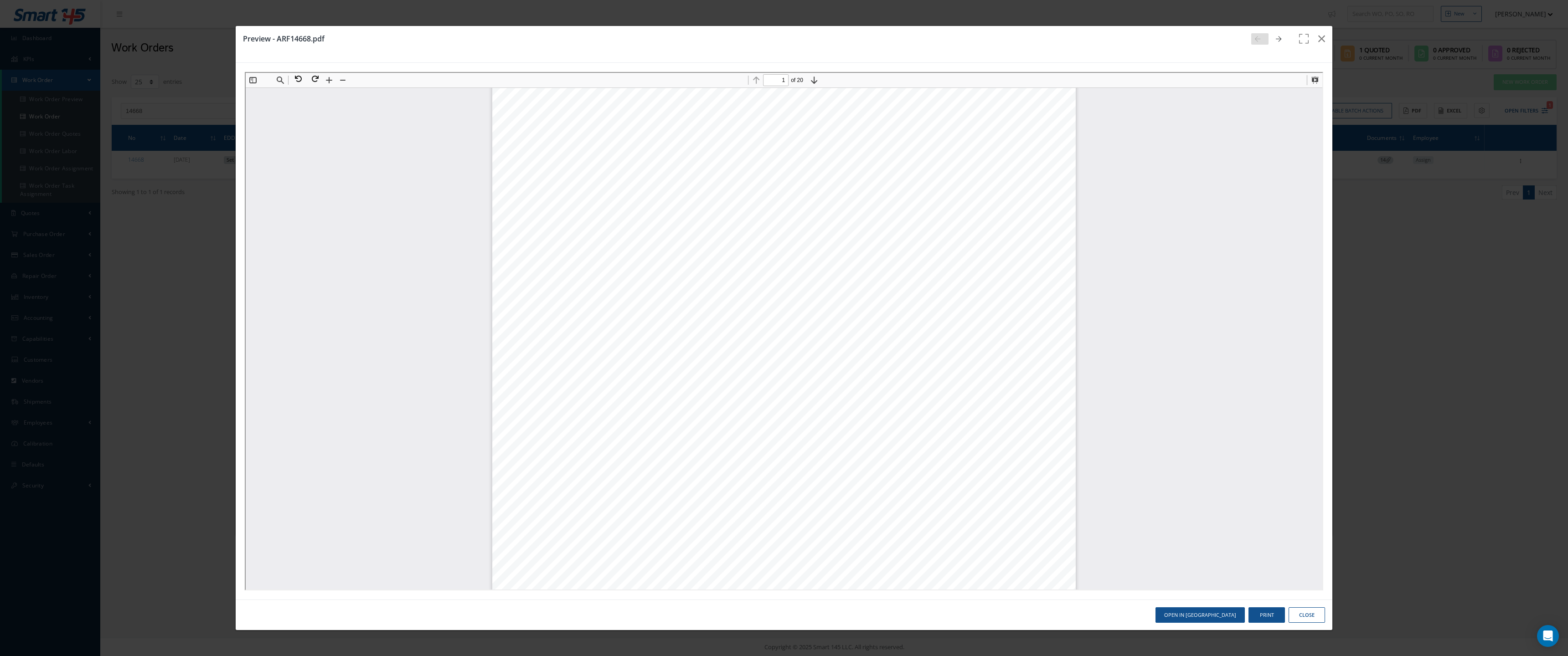
scroll to position [1, 0]
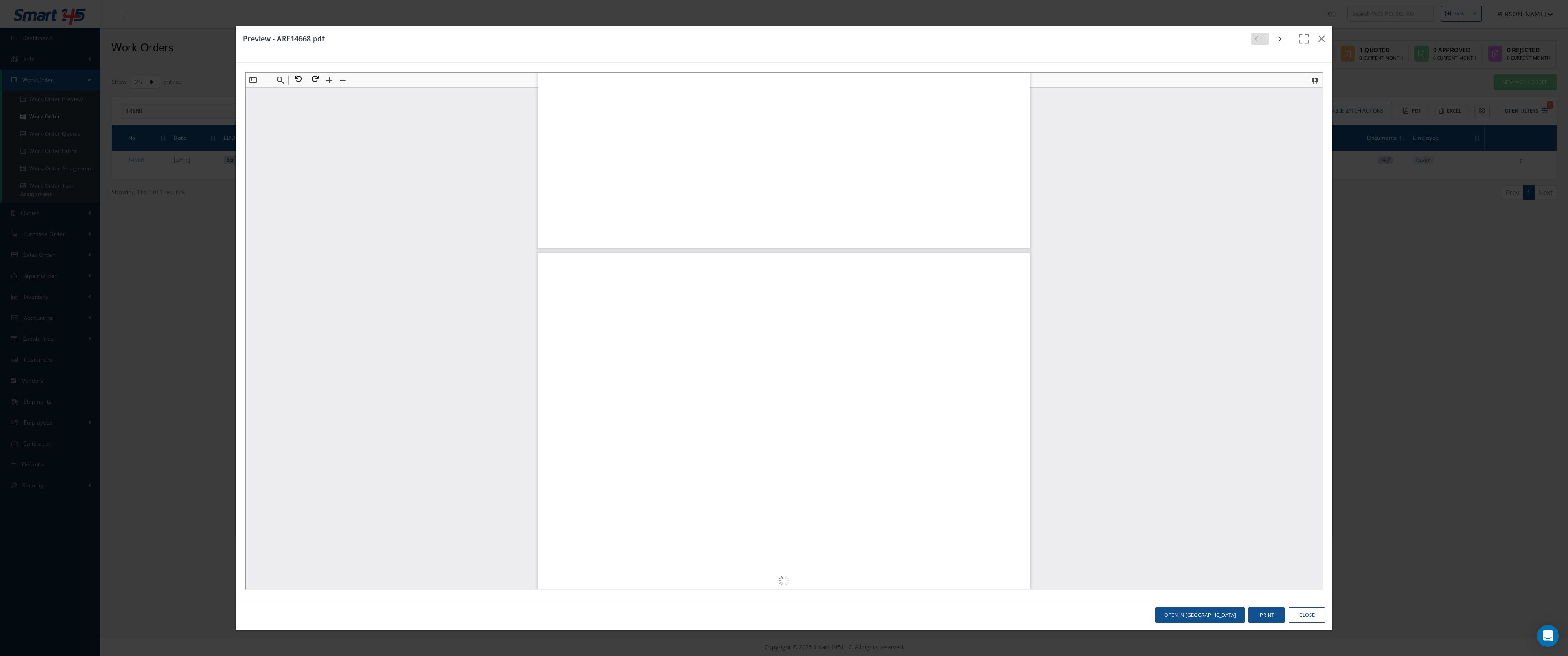
type input "4"
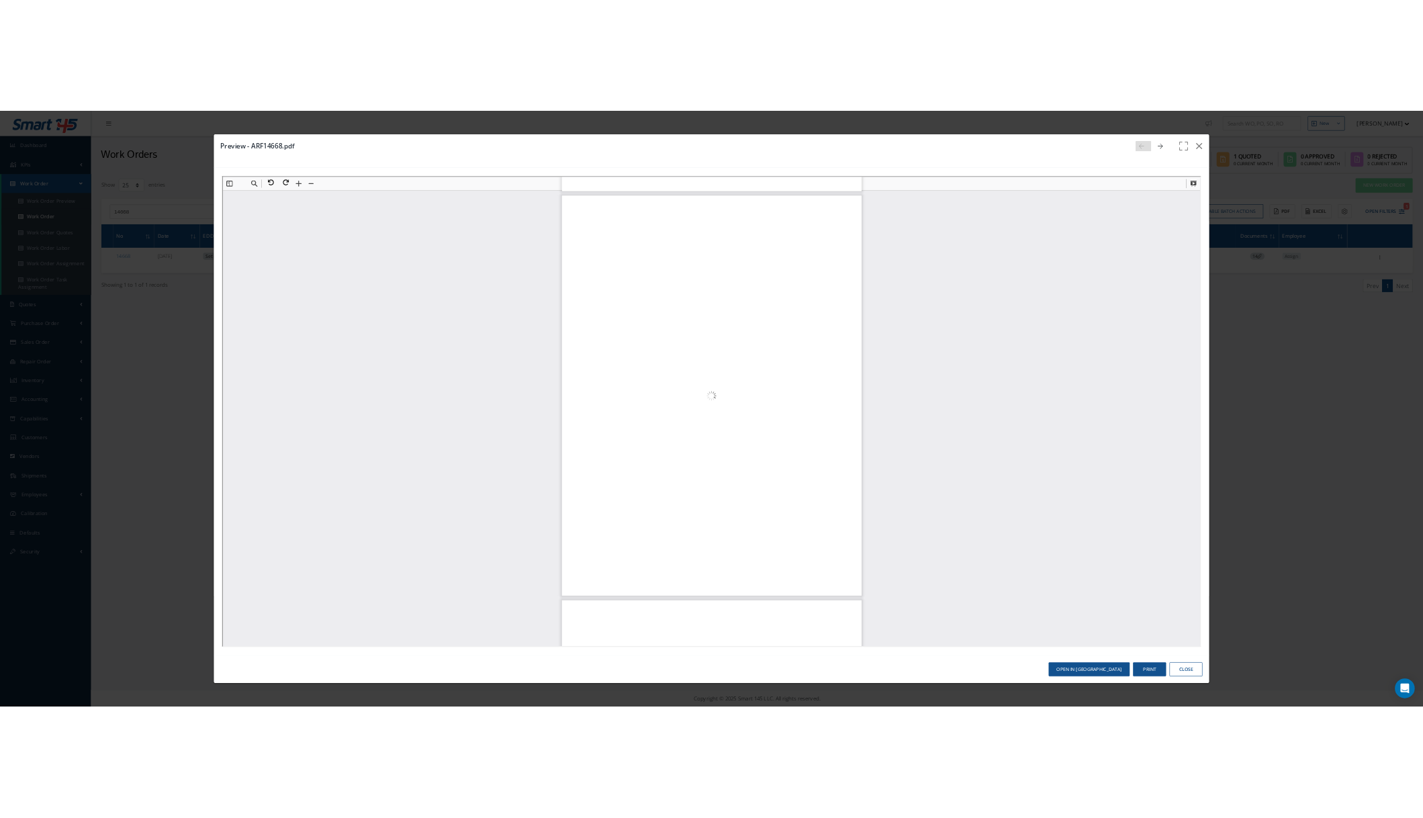
scroll to position [3466, 0]
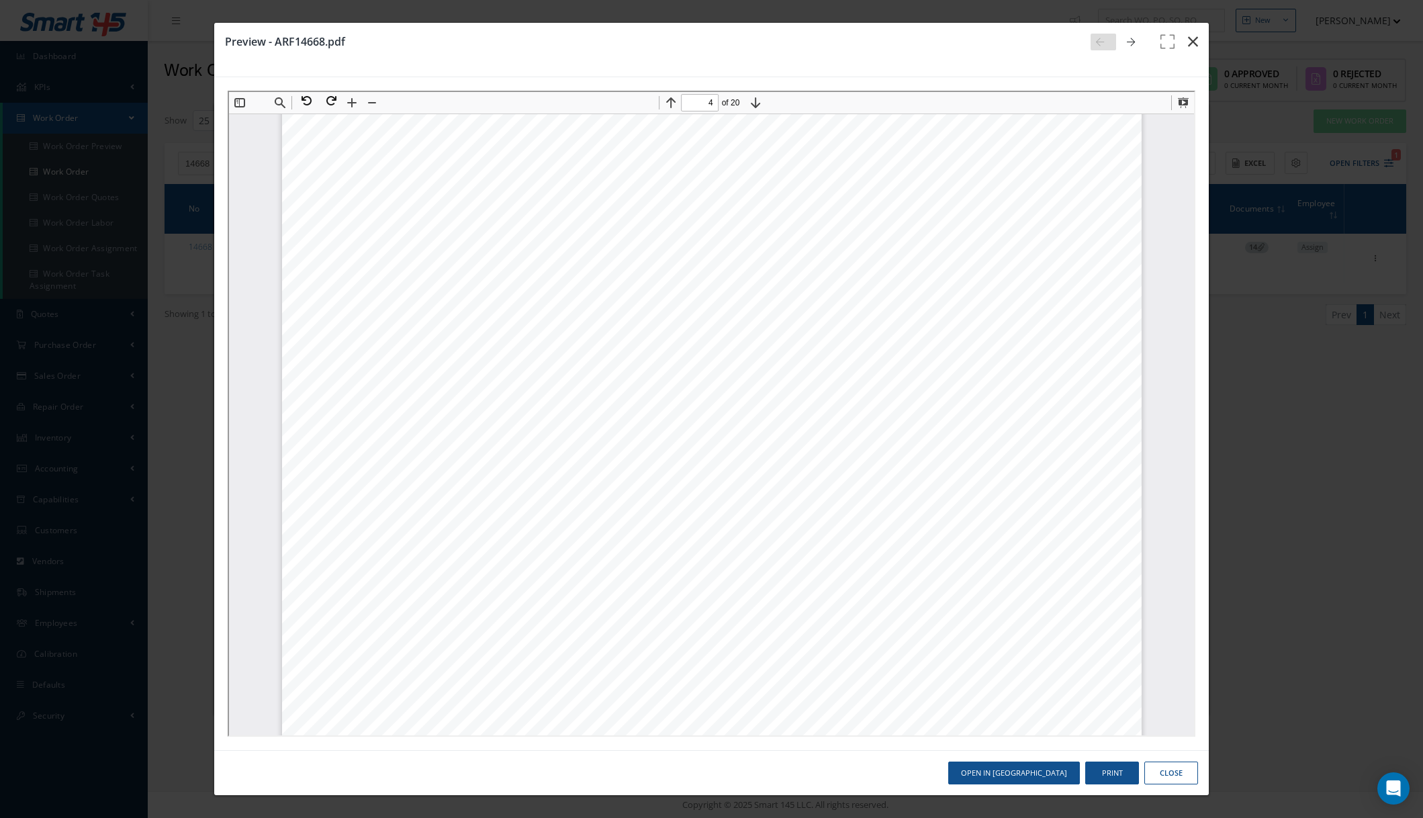
click at [1193, 41] on icon "button" at bounding box center [1193, 42] width 10 height 16
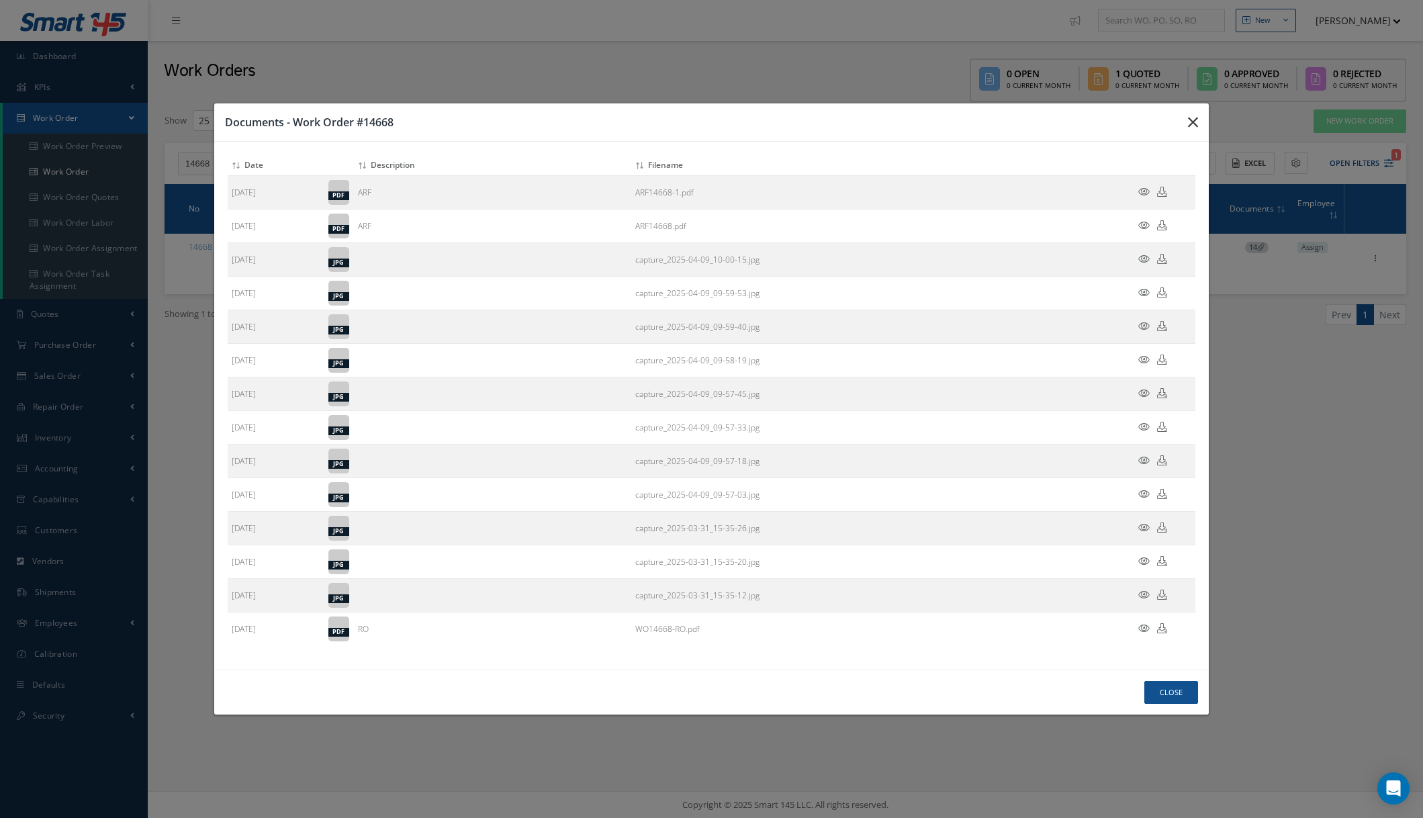
click at [0, 0] on icon "button" at bounding box center [0, 0] width 0 height 0
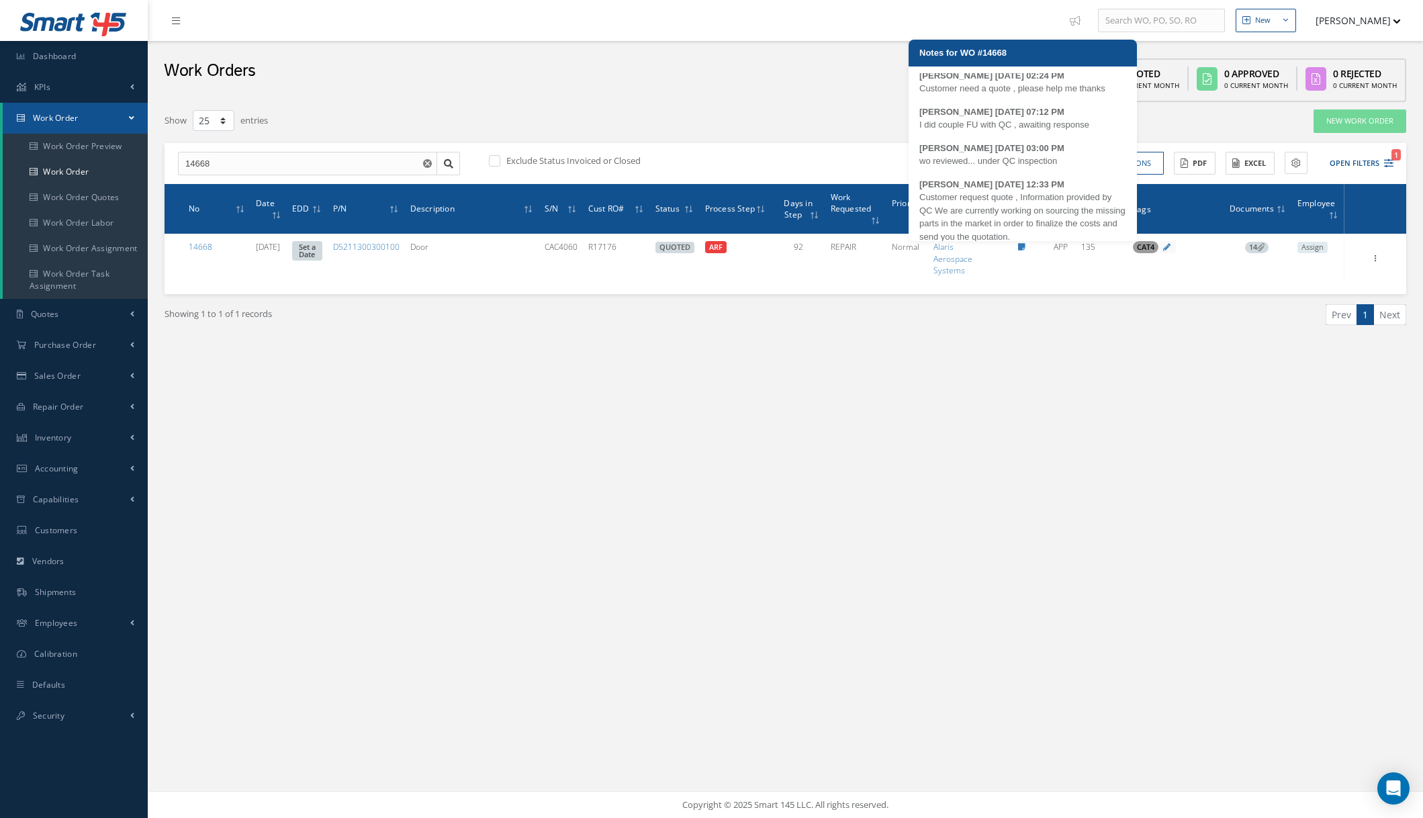
scroll to position [240, 0]
drag, startPoint x: 921, startPoint y: 185, endPoint x: 1054, endPoint y: 212, distance: 135.0
click at [1066, 221] on div "Customer request quote , Information provided by QC We are currently working on…" at bounding box center [1022, 205] width 207 height 52
copy div "Customer request quote , Information provided by QC We are currently working on…"
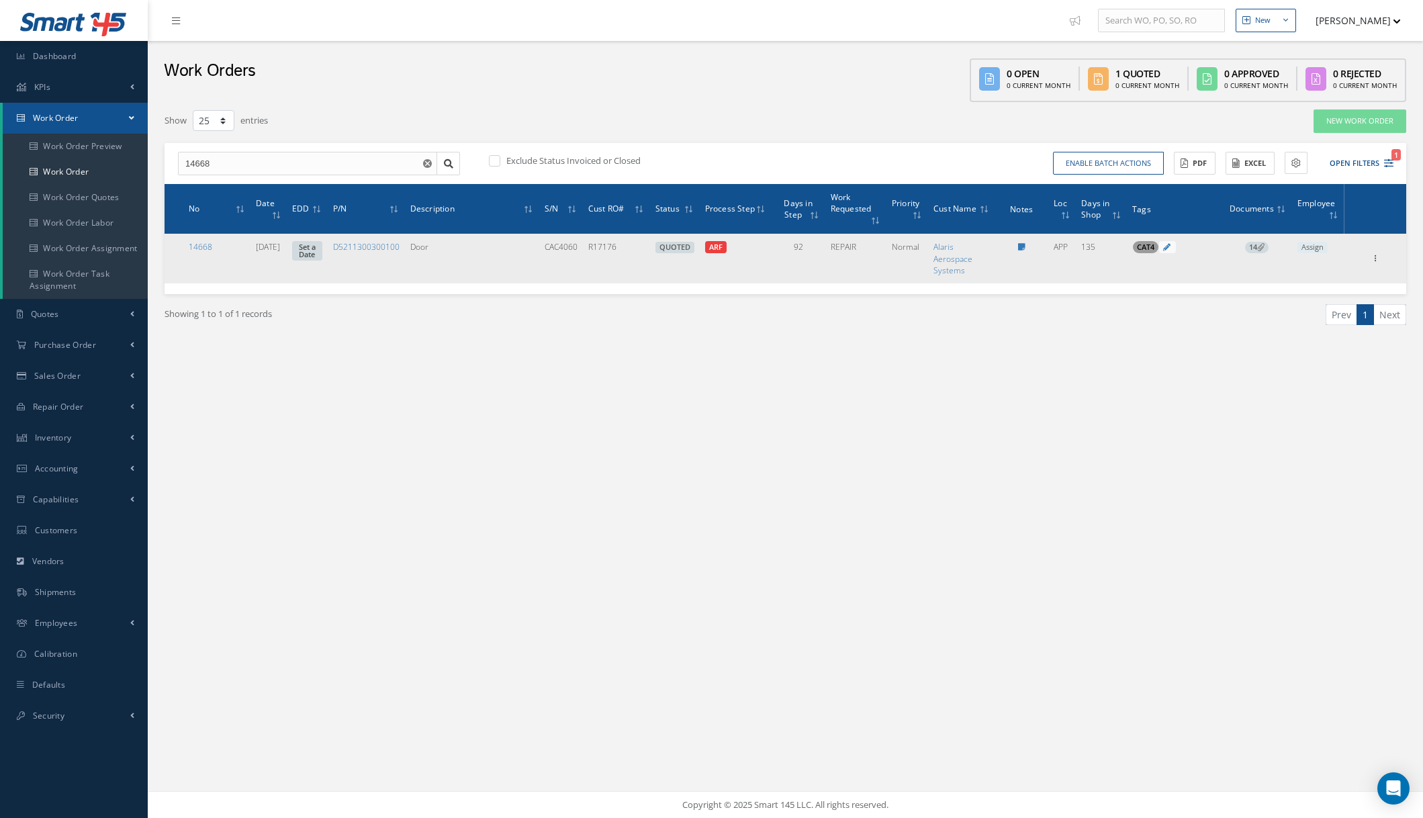
click at [1259, 248] on span "14" at bounding box center [1257, 248] width 24 height 12
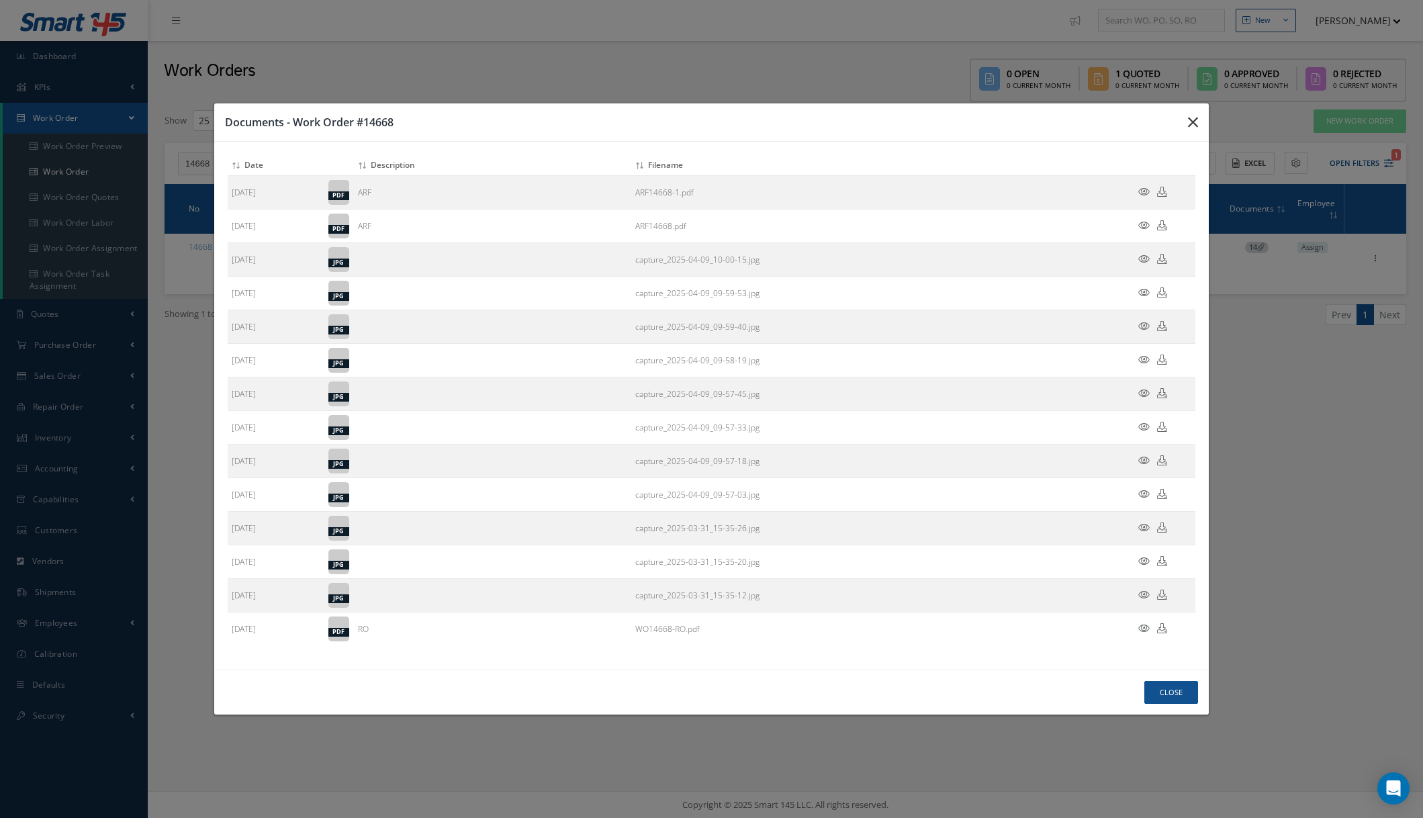
drag, startPoint x: 1189, startPoint y: 128, endPoint x: 1184, endPoint y: 140, distance: 13.2
click at [0, 0] on icon "button" at bounding box center [0, 0] width 0 height 0
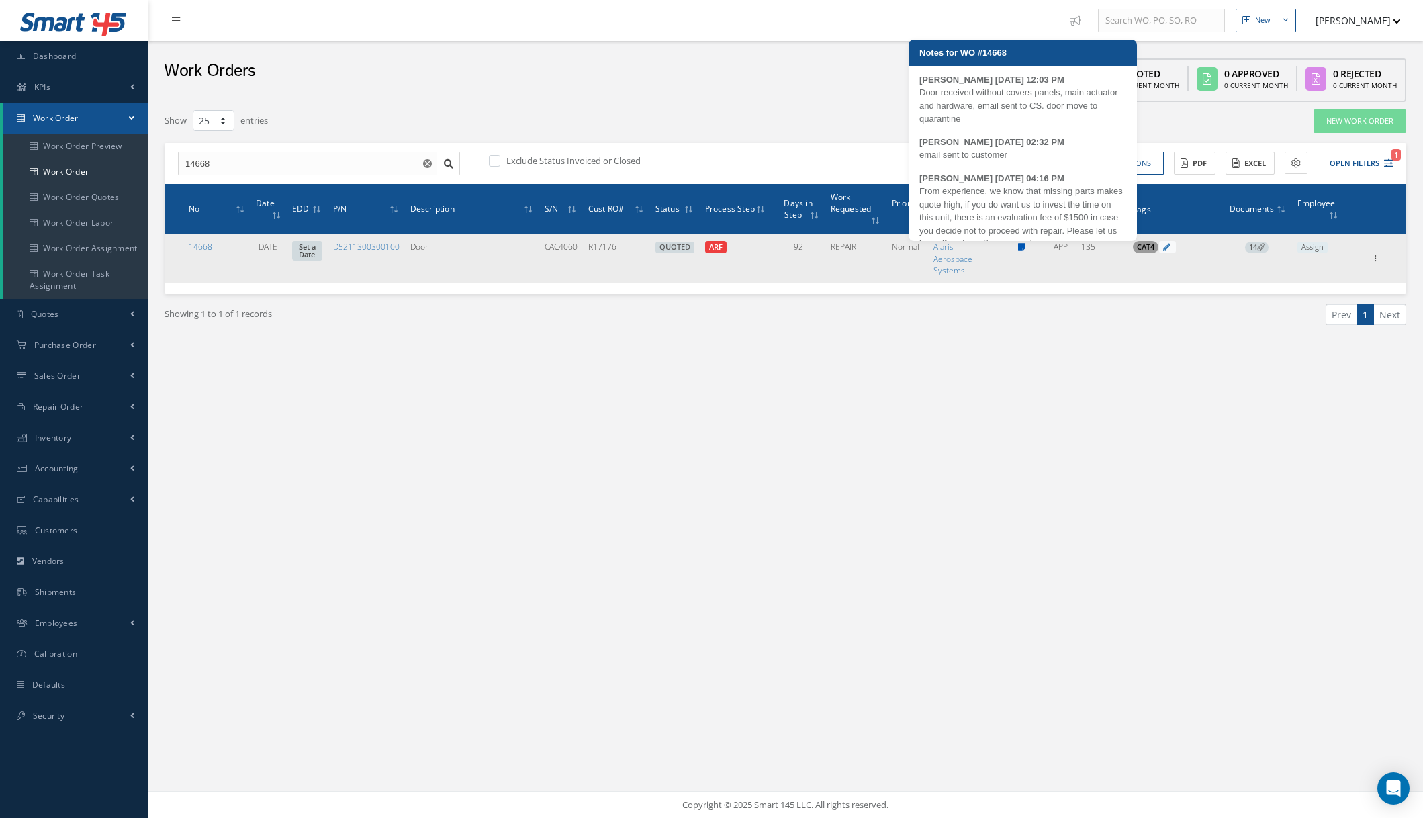
click at [1026, 245] on icon at bounding box center [1021, 247] width 7 height 8
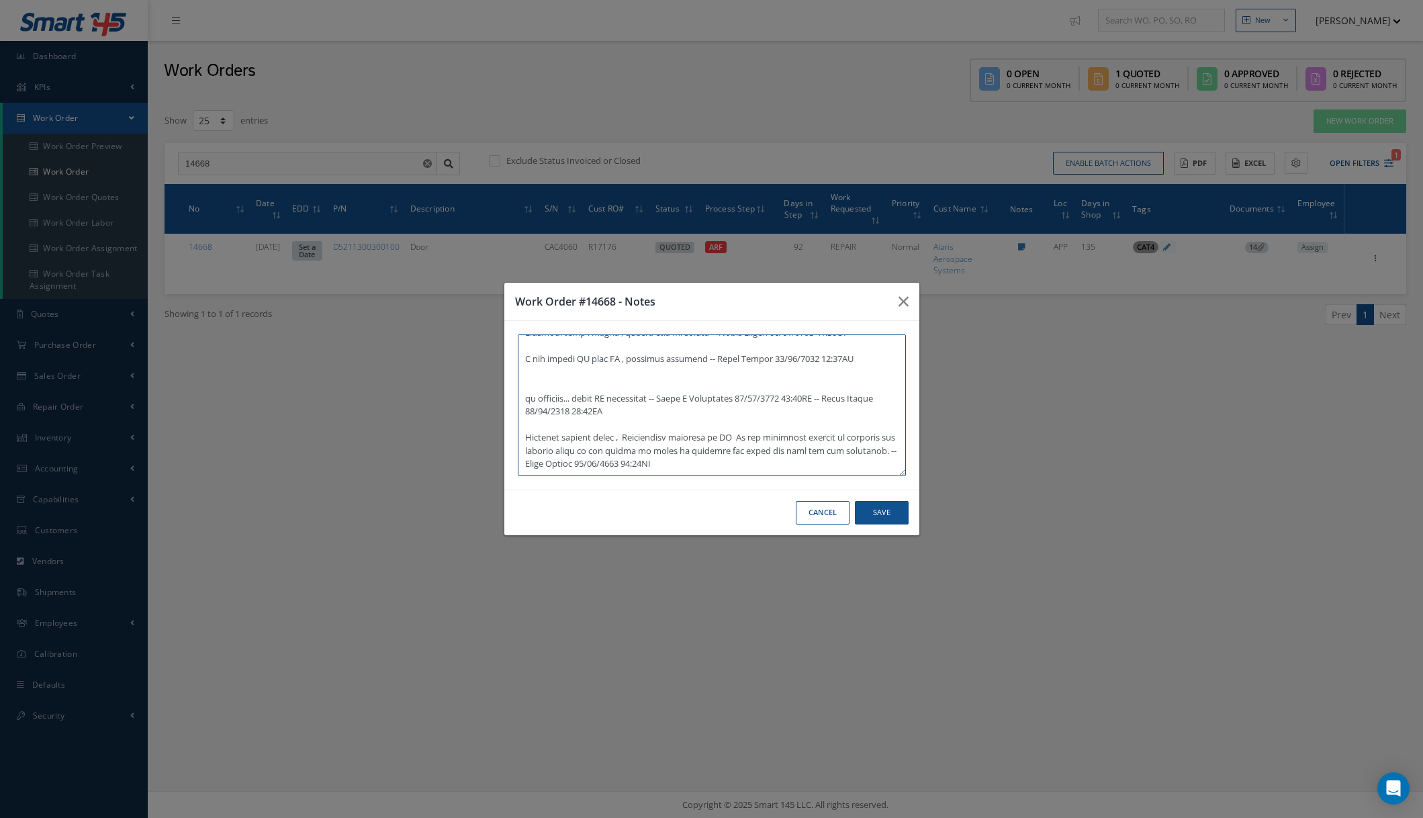
scroll to position [191, 0]
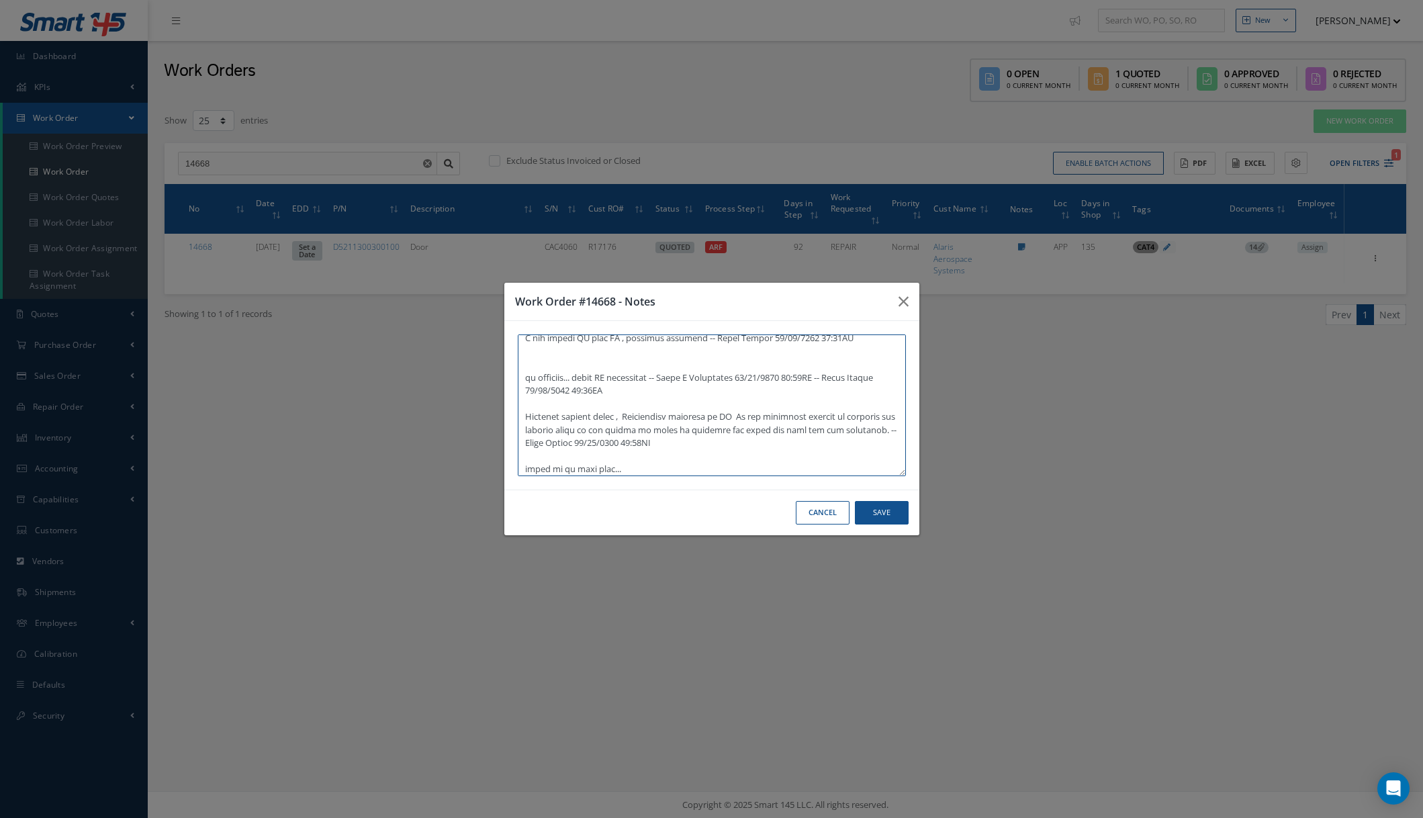
type textarea "Door received without covers panels, main actuator and hardware, email sent to …"
click at [880, 512] on button "Save" at bounding box center [882, 513] width 54 height 24
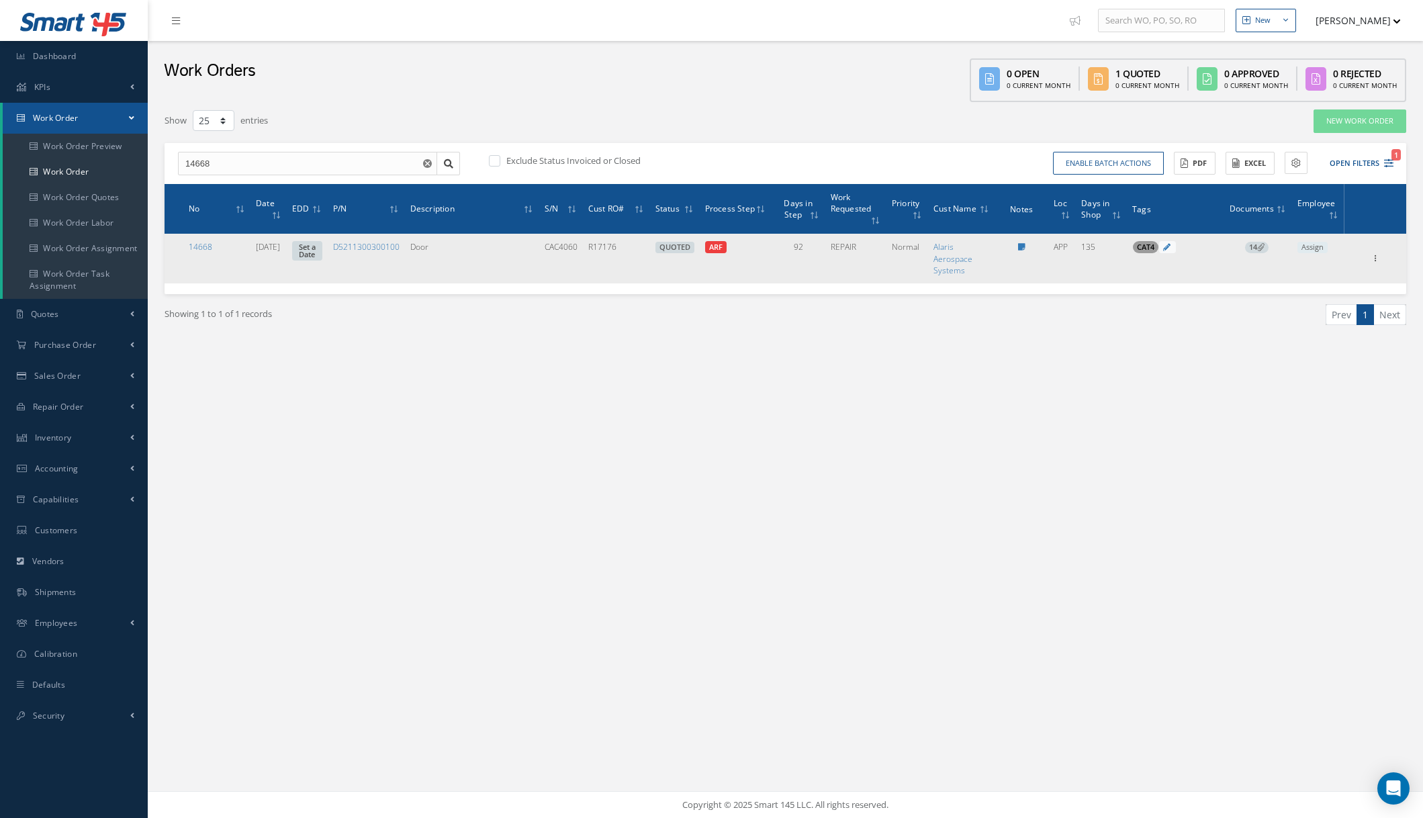
click at [1252, 248] on span "14" at bounding box center [1257, 248] width 24 height 12
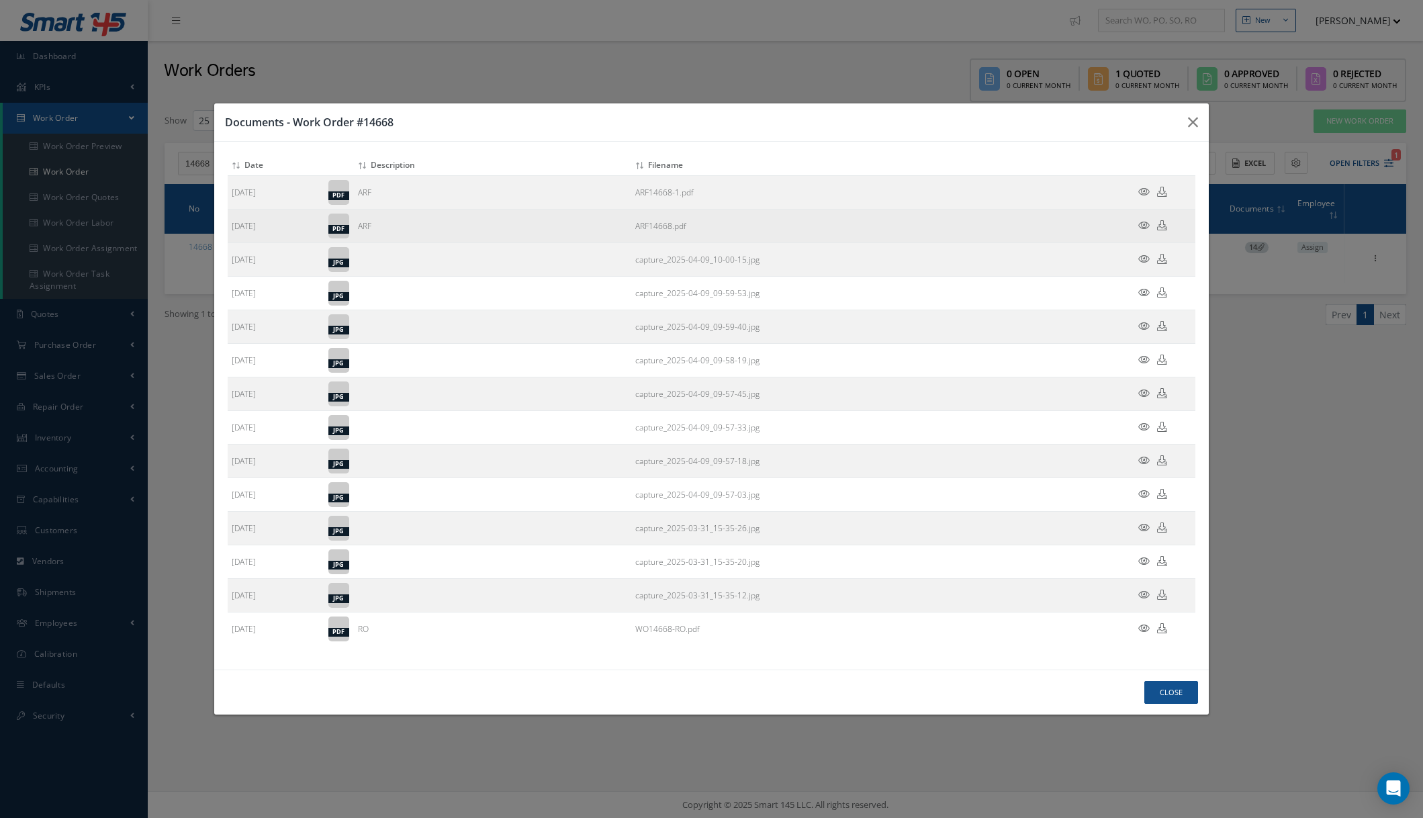
click at [1144, 223] on icon at bounding box center [1143, 225] width 11 height 10
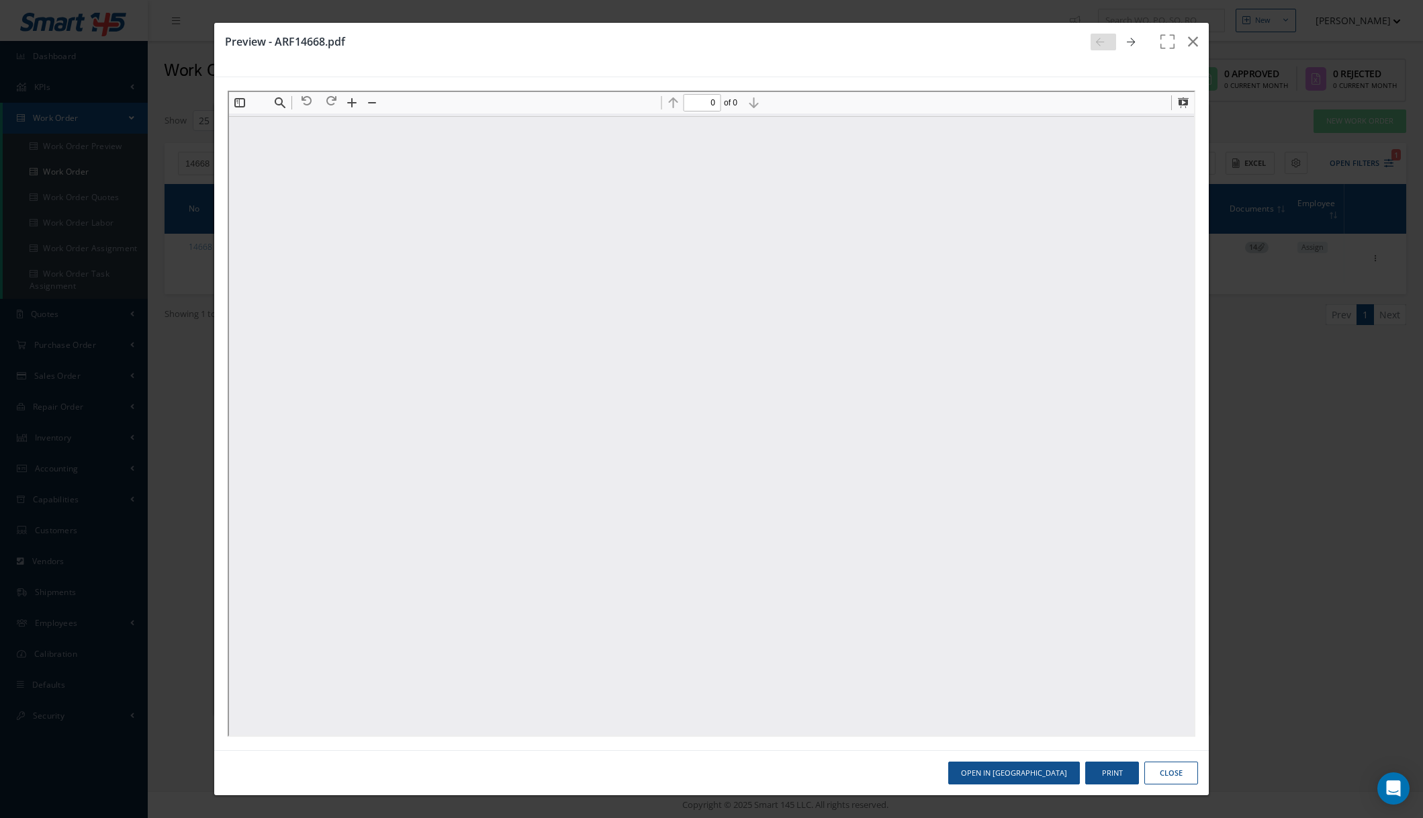
scroll to position [0, 0]
type input "4"
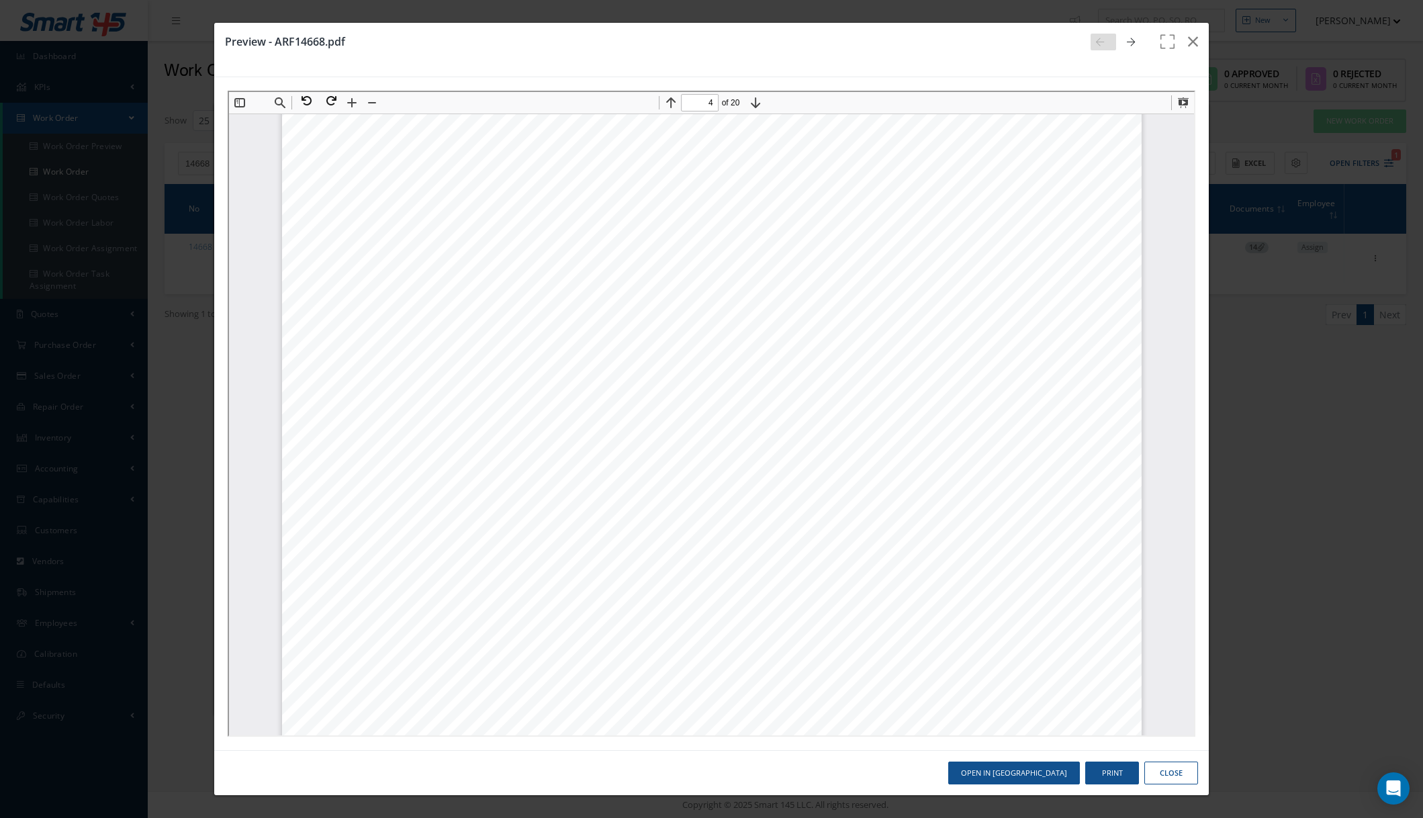
scroll to position [3802, 0]
click at [1191, 40] on icon "button" at bounding box center [1193, 42] width 10 height 16
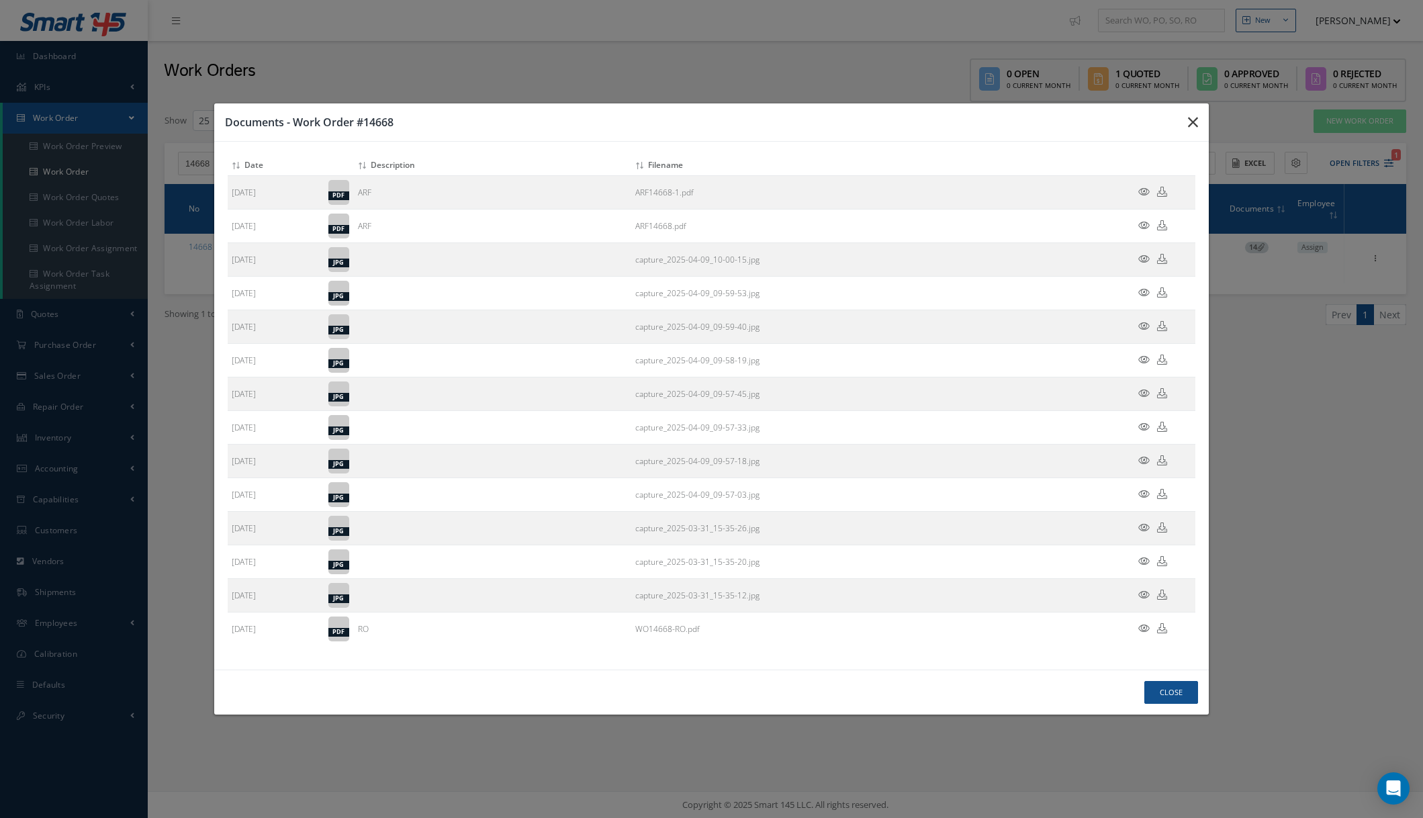
click at [0, 0] on button "button" at bounding box center [0, 0] width 0 height 0
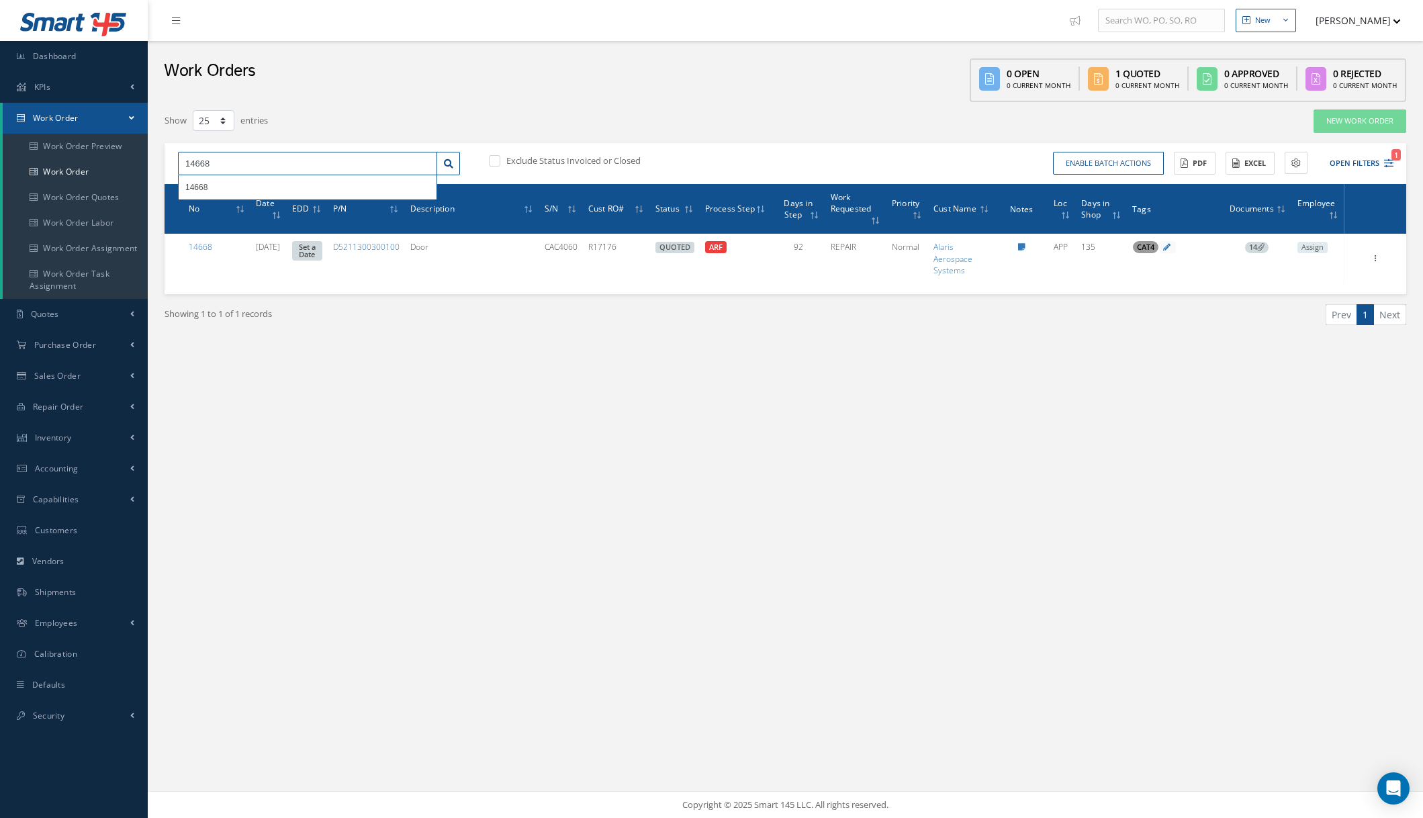
drag, startPoint x: 245, startPoint y: 166, endPoint x: 166, endPoint y: 165, distance: 79.3
click at [166, 165] on div "14668 14668 Exclude Status Invoiced or Closed Enable batch actions Update Work …" at bounding box center [786, 164] width 1242 height 42
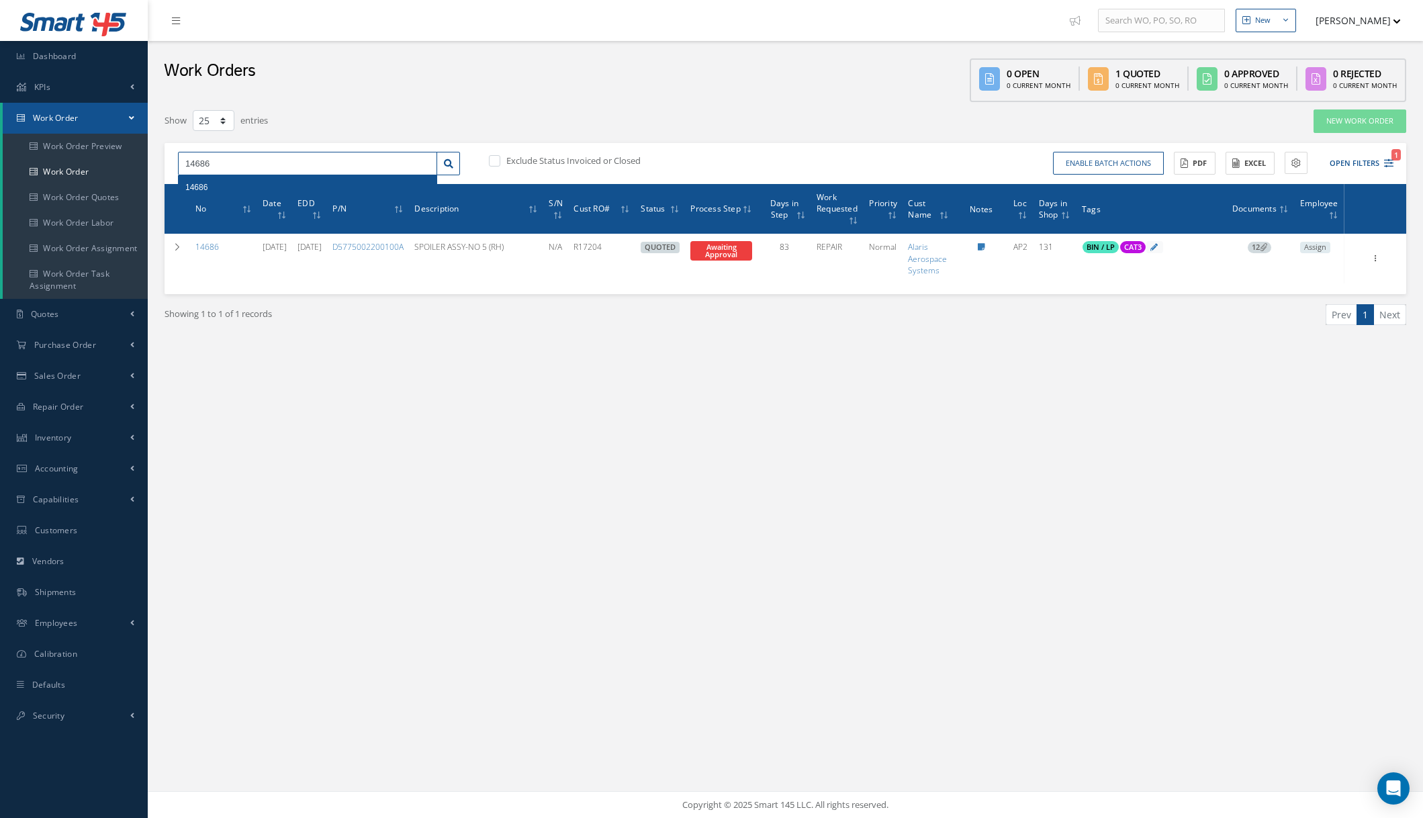
drag, startPoint x: 240, startPoint y: 168, endPoint x: 171, endPoint y: 168, distance: 68.5
click at [171, 168] on div "14686 14686" at bounding box center [319, 164] width 302 height 24
type input "15035"
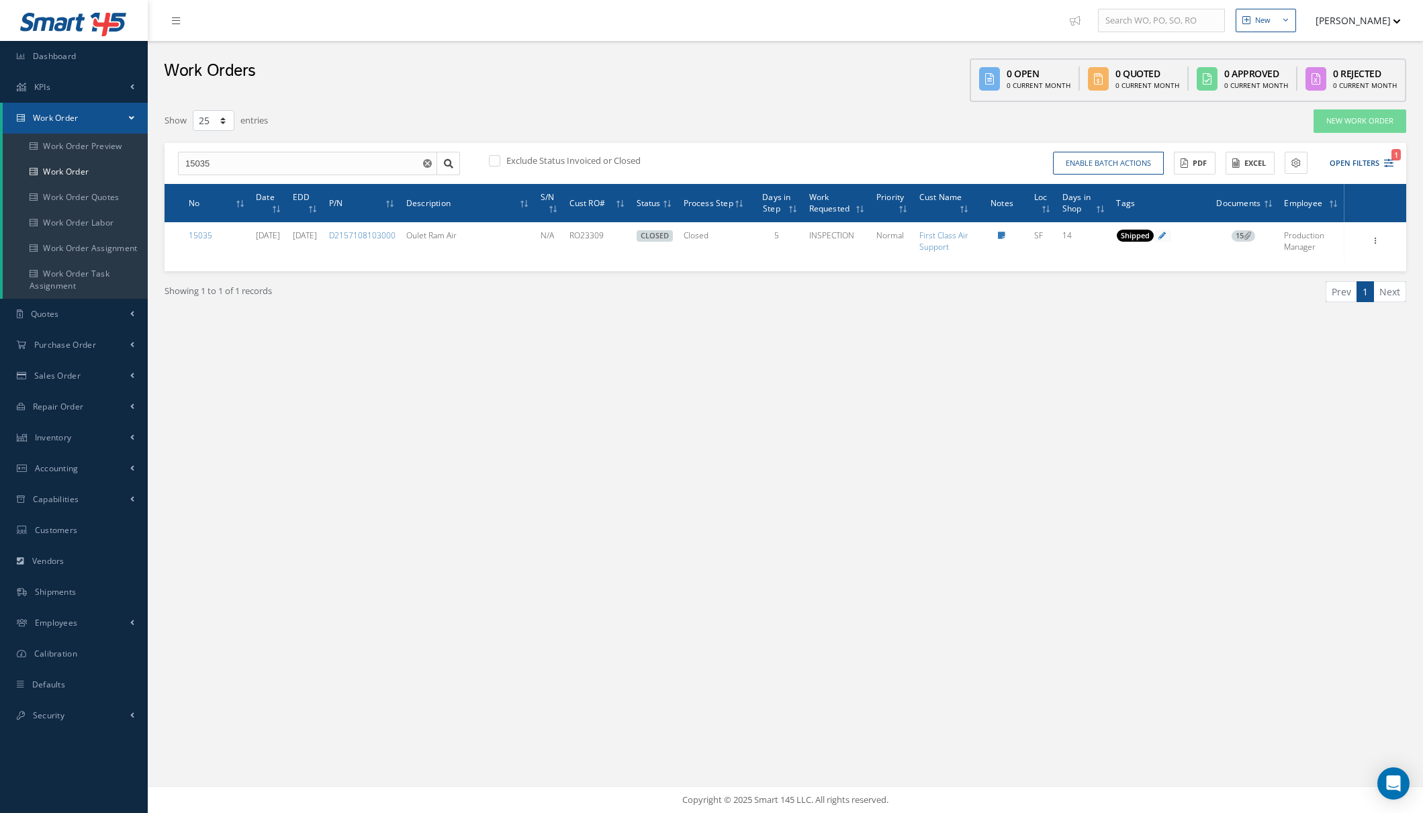
select select "25"
